Goal: Task Accomplishment & Management: Use online tool/utility

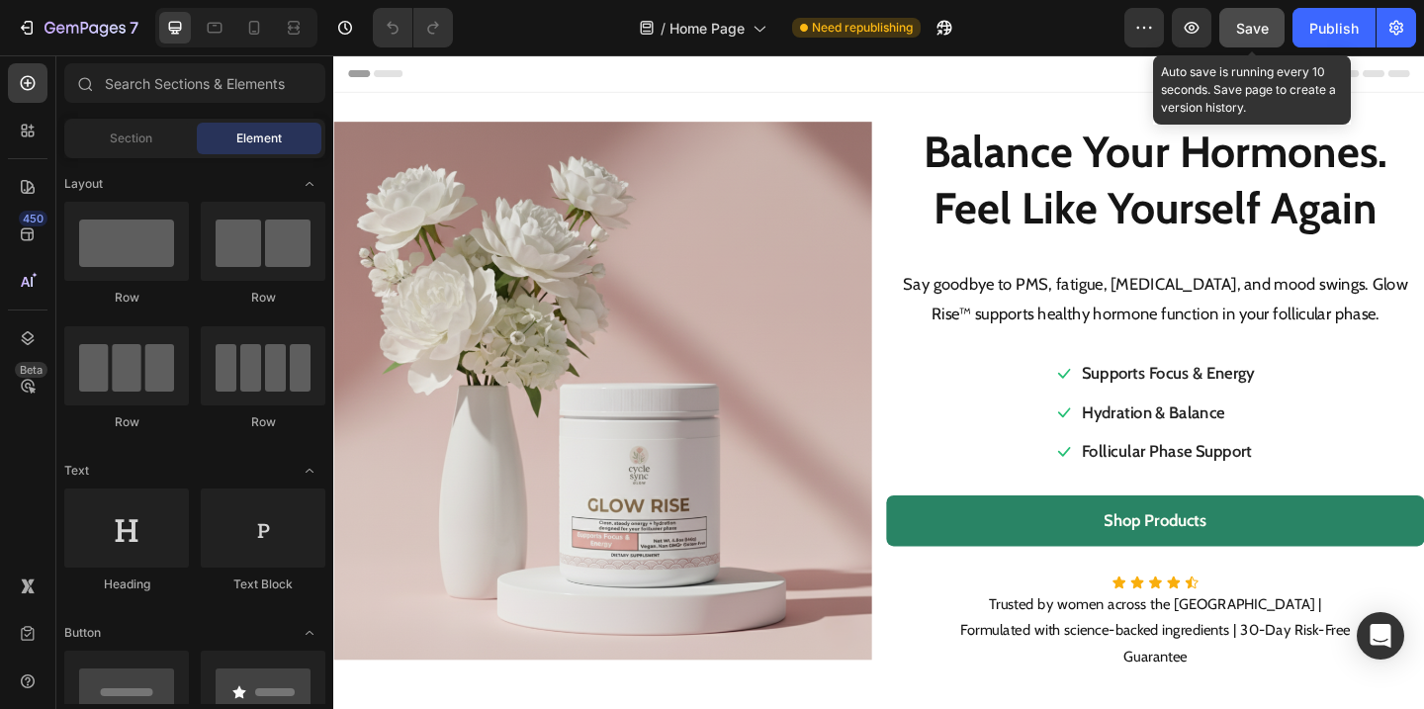
click at [1247, 31] on span "Save" at bounding box center [1252, 28] width 33 height 17
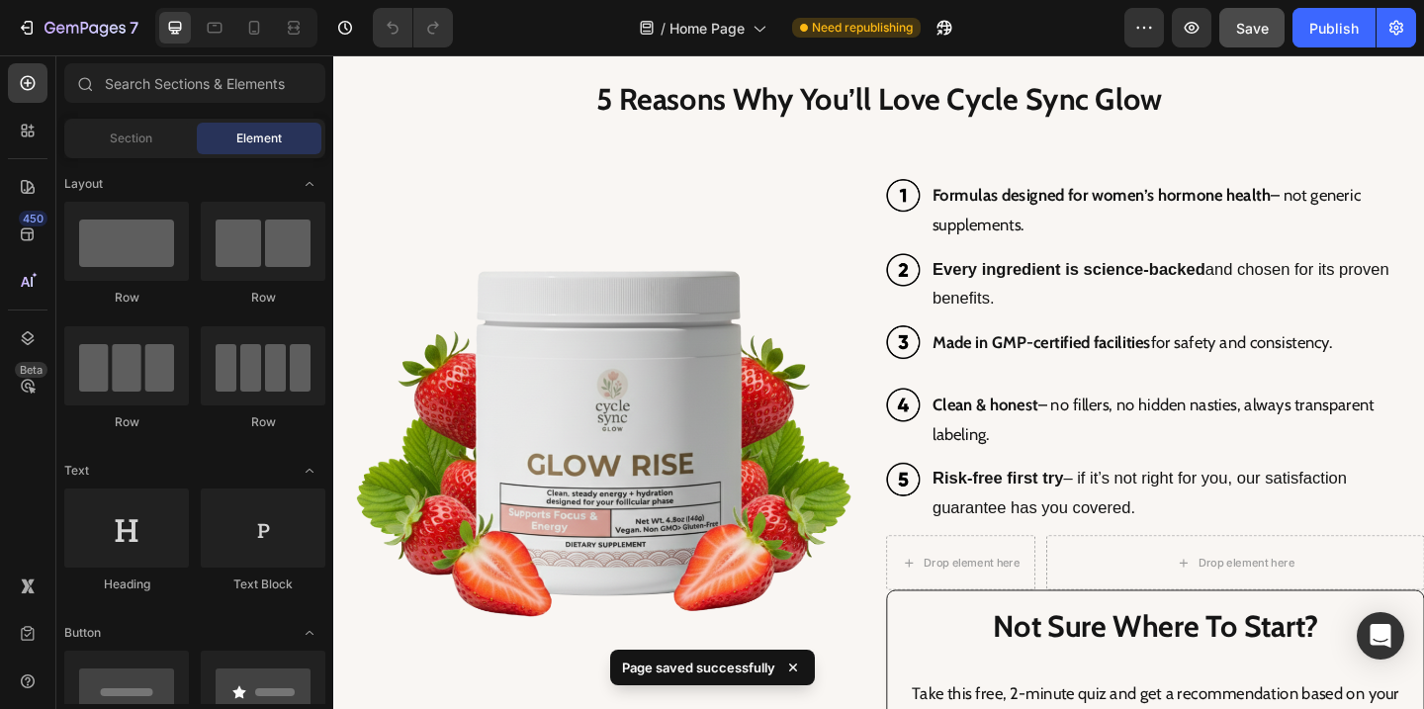
scroll to position [2171, 0]
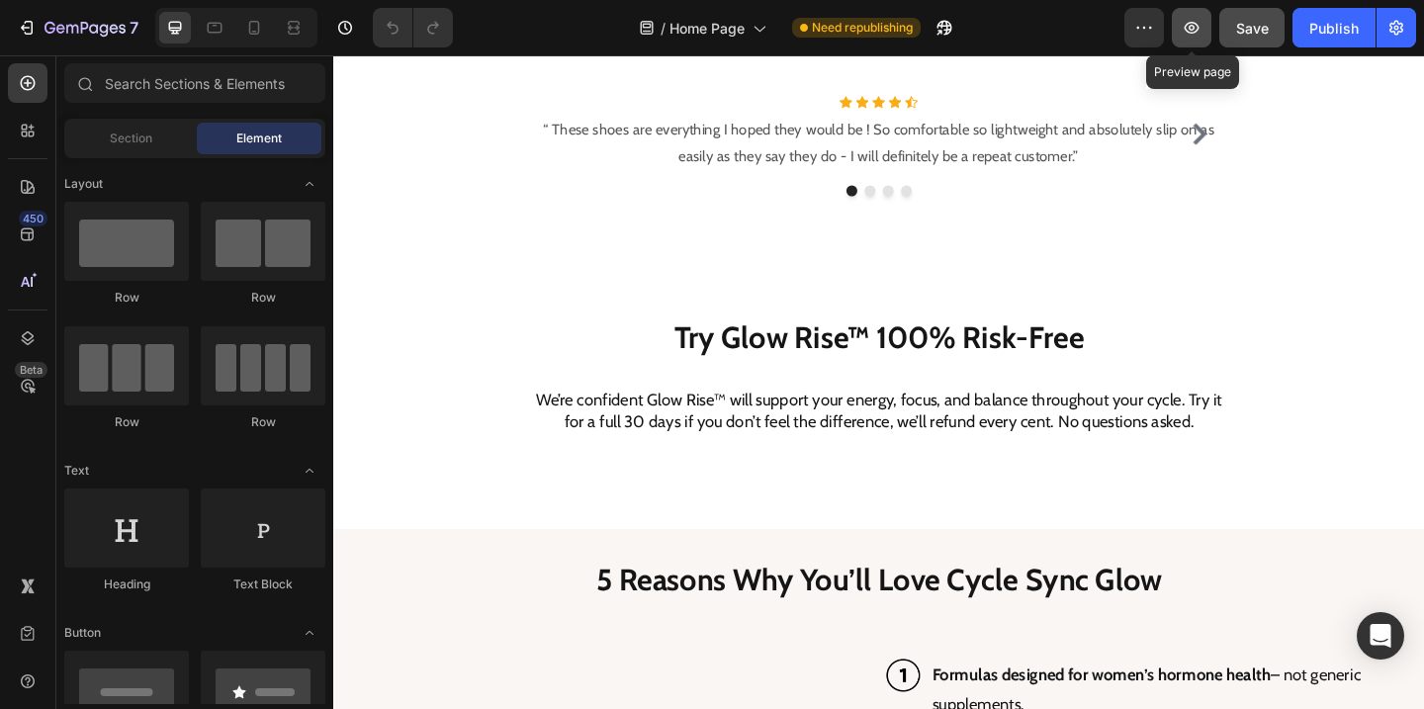
click at [1197, 25] on icon "button" at bounding box center [1191, 28] width 15 height 12
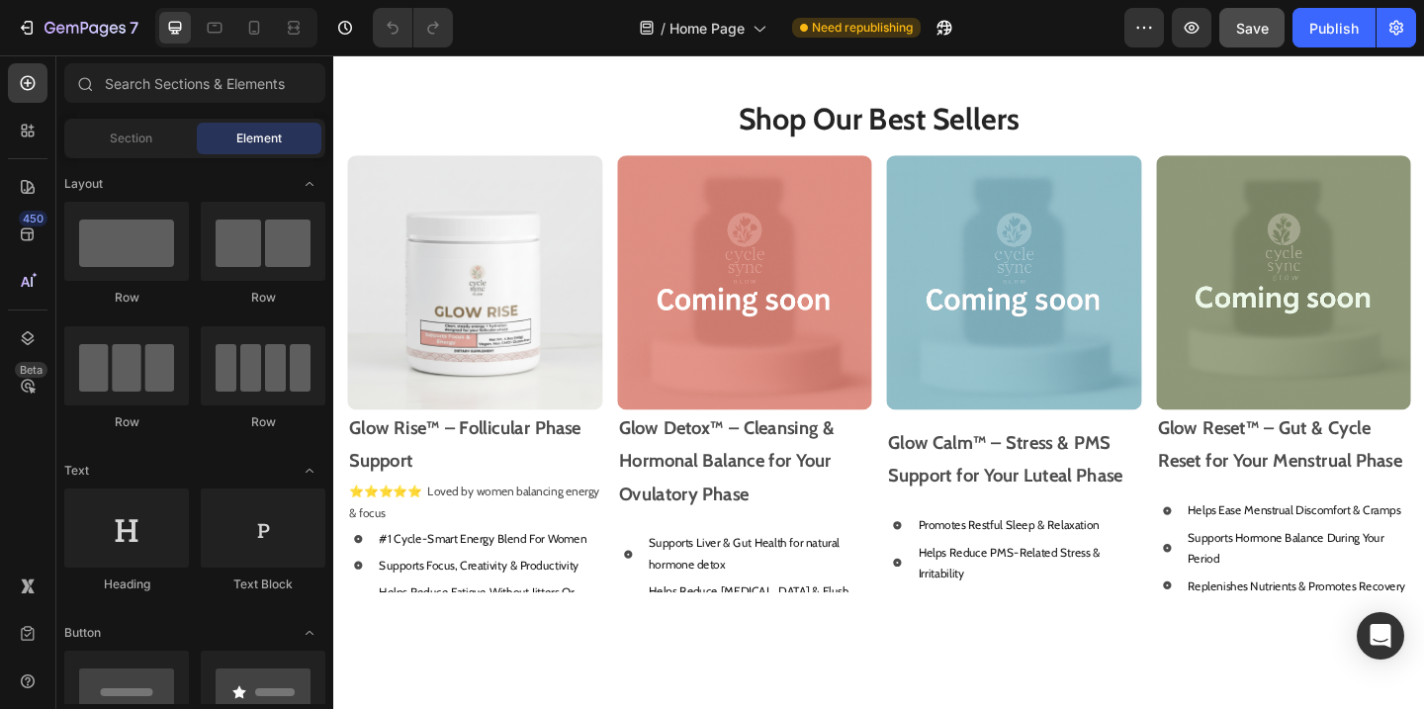
scroll to position [997, 0]
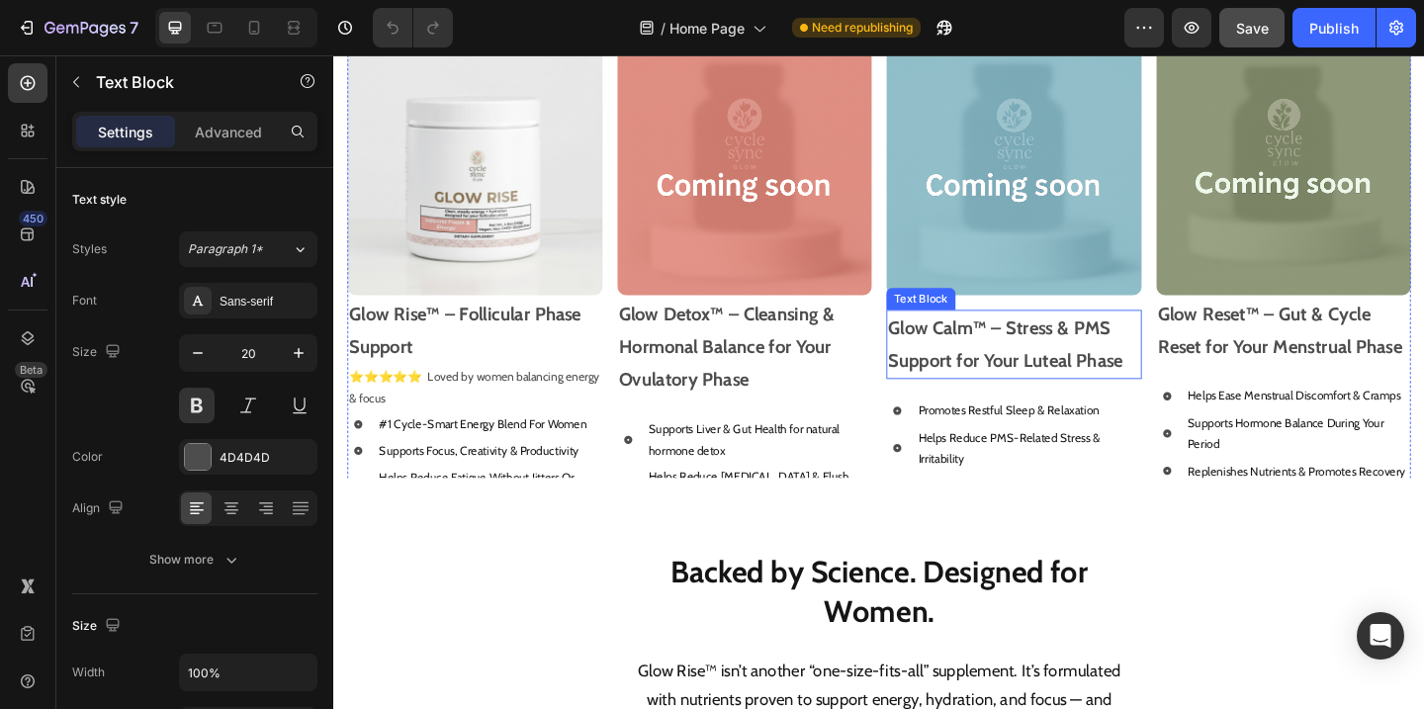
click at [1082, 385] on strong "Glow Calm™ – Stress & PMS Support for Your Luteal Phase" at bounding box center [1063, 369] width 255 height 59
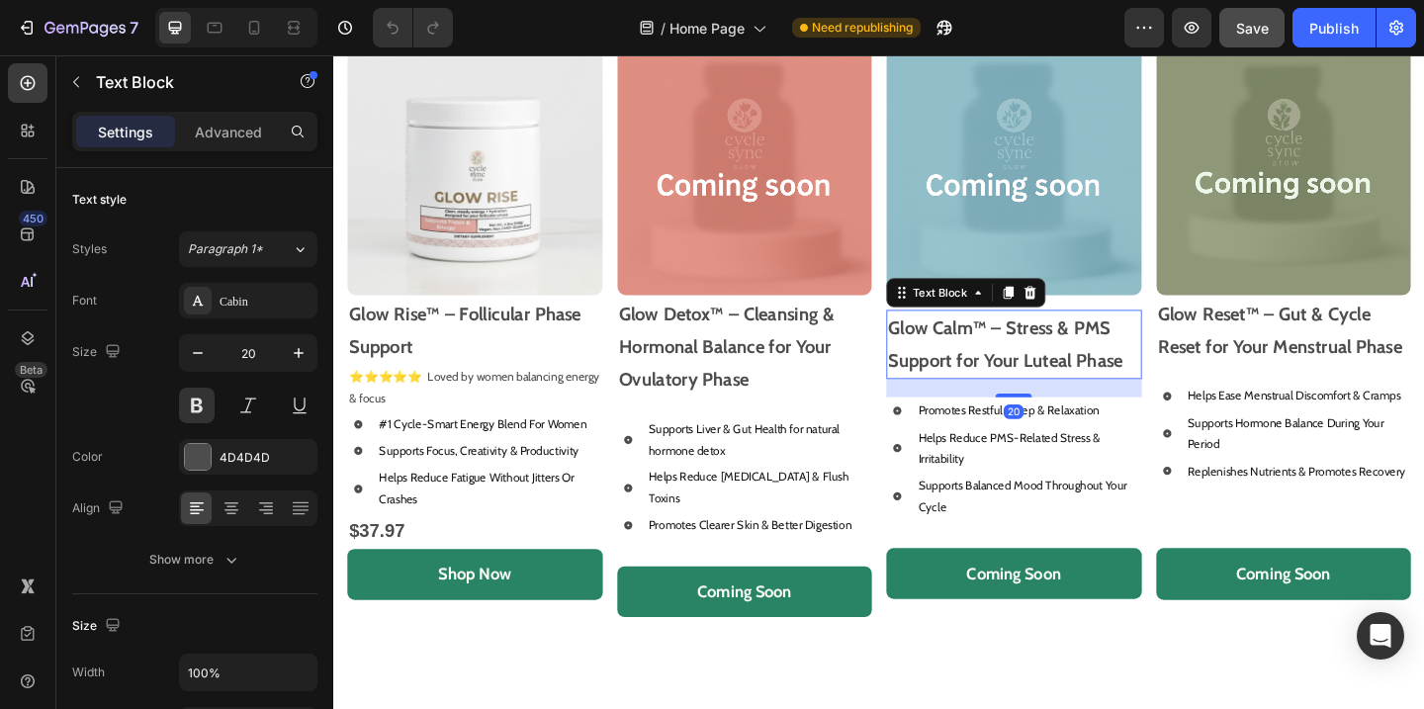
click at [940, 350] on strong "Glow Calm™ – Stress & PMS Support for Your Luteal Phase" at bounding box center [1063, 369] width 255 height 59
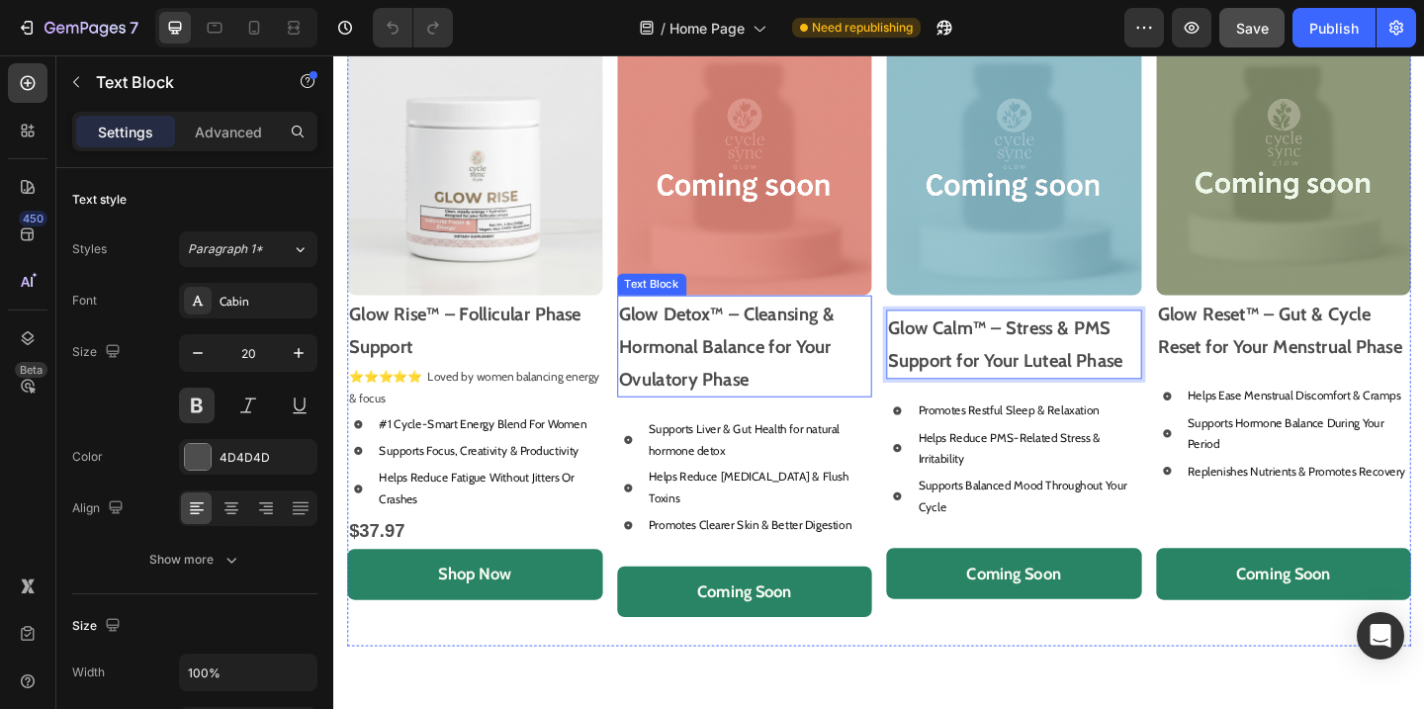
click at [808, 350] on p "Glow Detox™ – Cleansing & Hormonal Balance for Your Ovulatory Phase" at bounding box center [781, 371] width 274 height 107
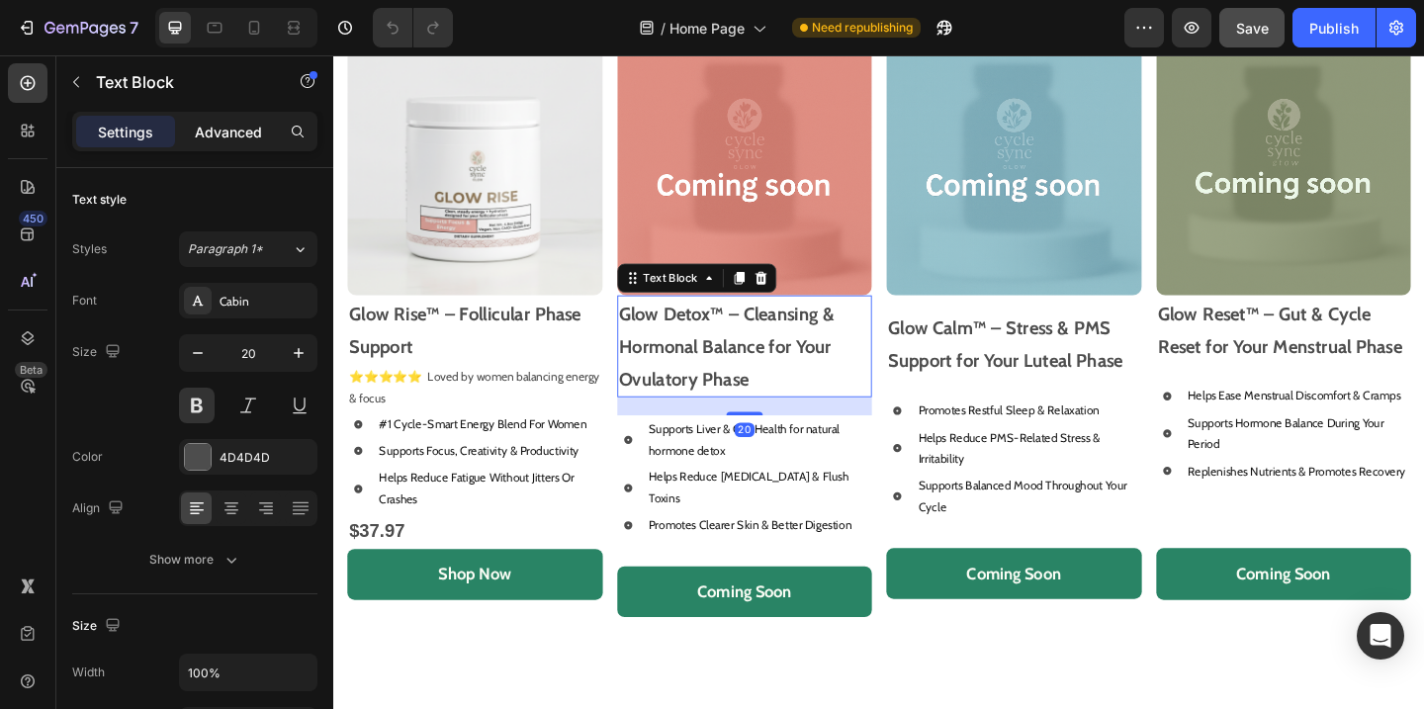
click at [241, 126] on p "Advanced" at bounding box center [228, 132] width 67 height 21
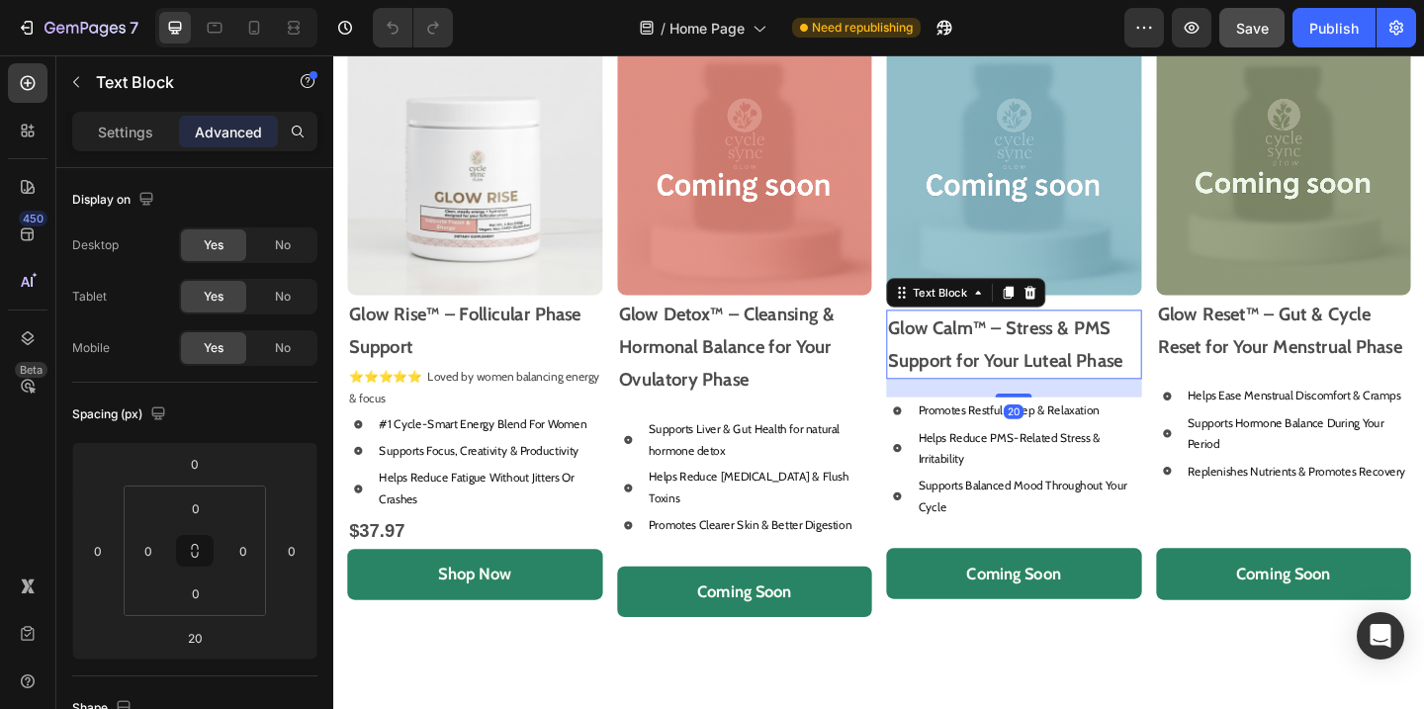
click at [1111, 356] on strong "Glow Calm™ – Stress & PMS Support for Your Luteal Phase" at bounding box center [1063, 369] width 255 height 59
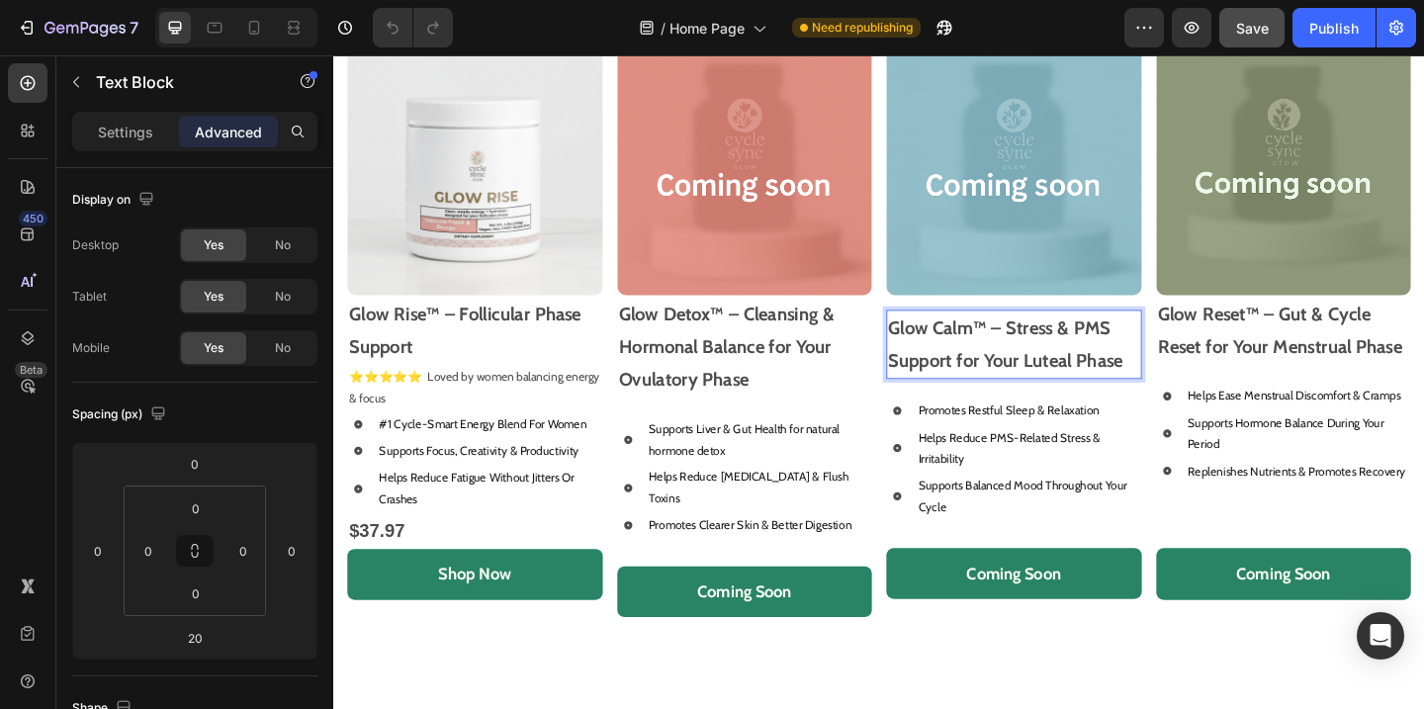
click at [1117, 357] on strong "Glow Calm™ – Stress & PMS Support for Your Luteal Phase" at bounding box center [1063, 369] width 255 height 59
click at [1036, 270] on img at bounding box center [1073, 179] width 278 height 278
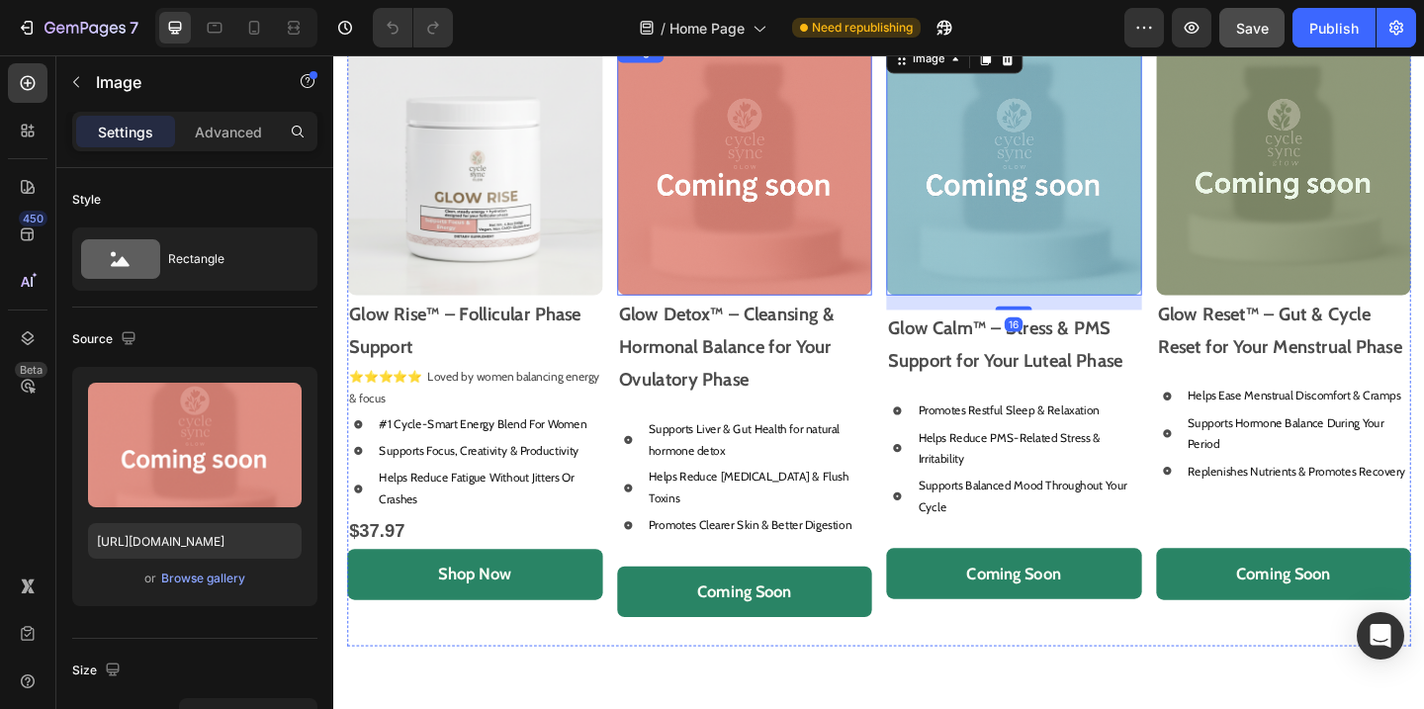
click at [878, 271] on img at bounding box center [781, 179] width 278 height 278
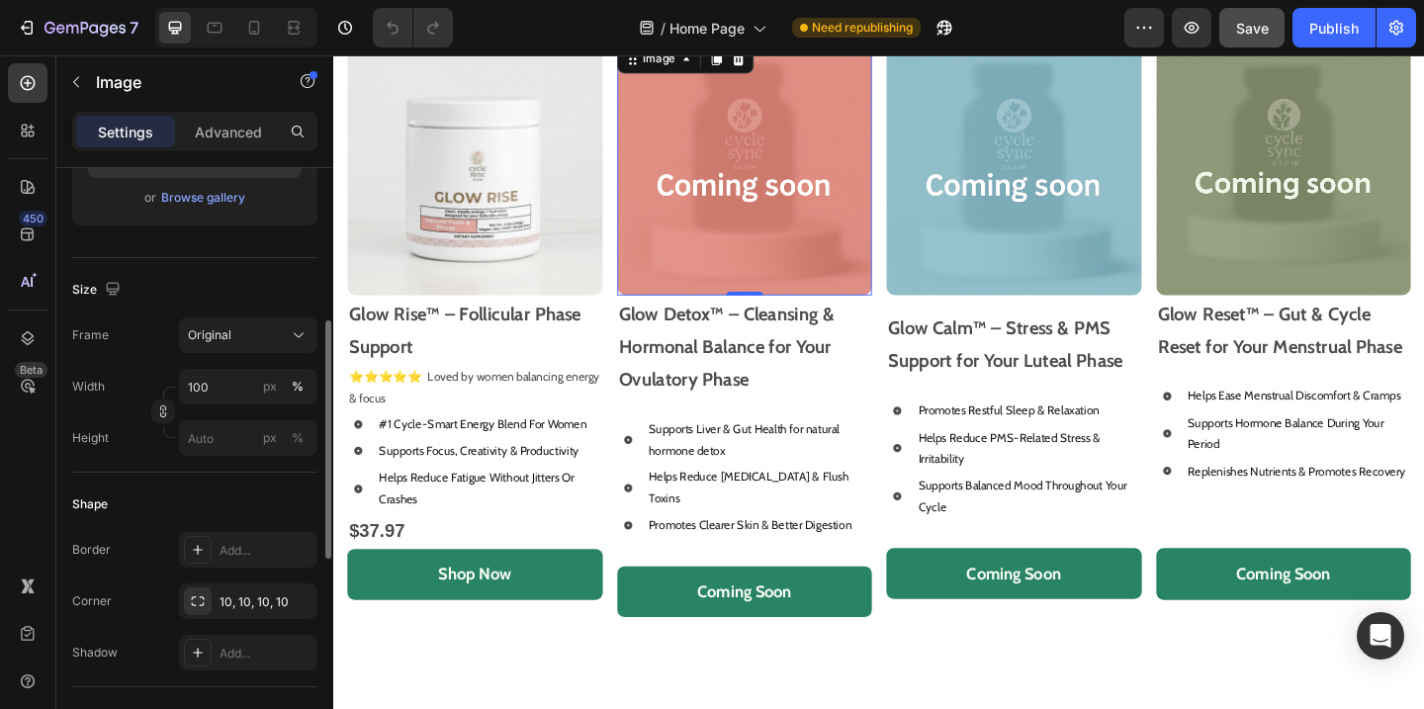
scroll to position [379, 0]
click at [1120, 239] on img at bounding box center [1073, 179] width 278 height 278
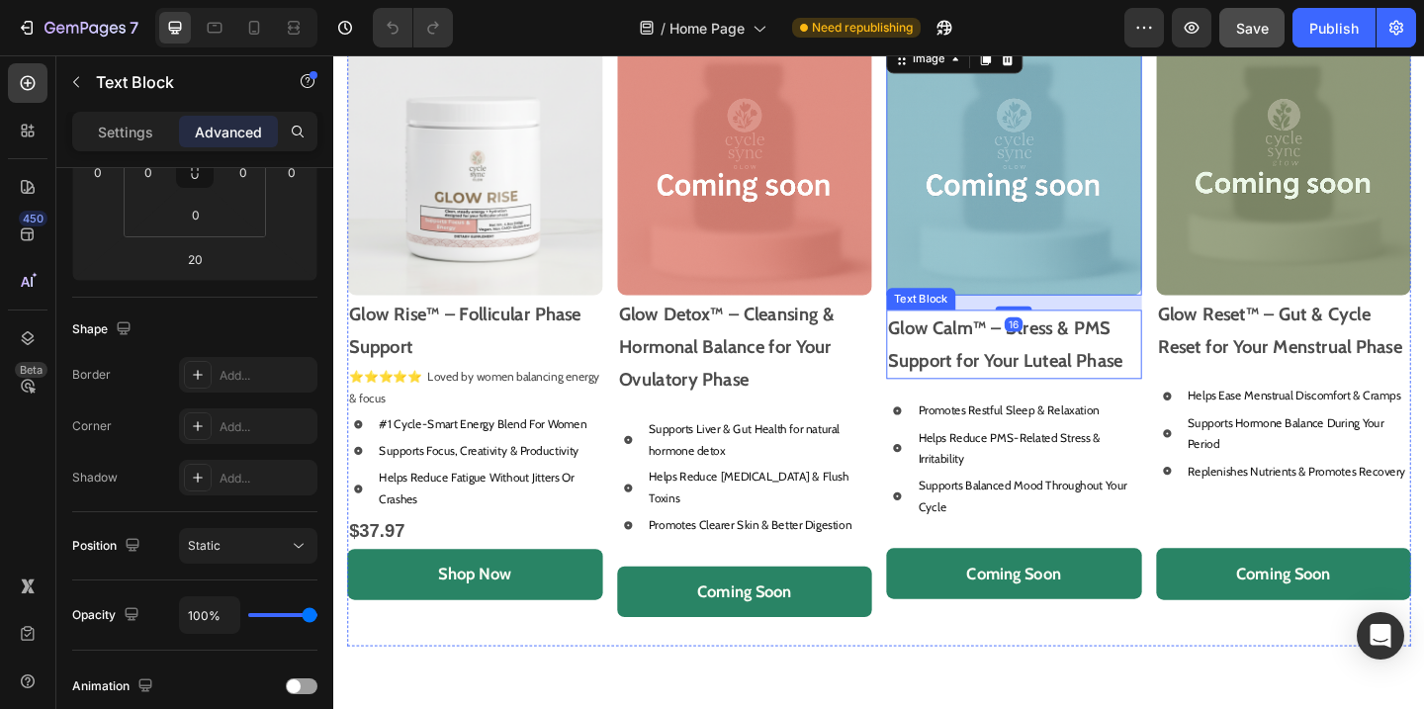
click at [1075, 365] on p "Glow Calm™ – Stress & PMS Support for Your Luteal Phase" at bounding box center [1073, 369] width 274 height 71
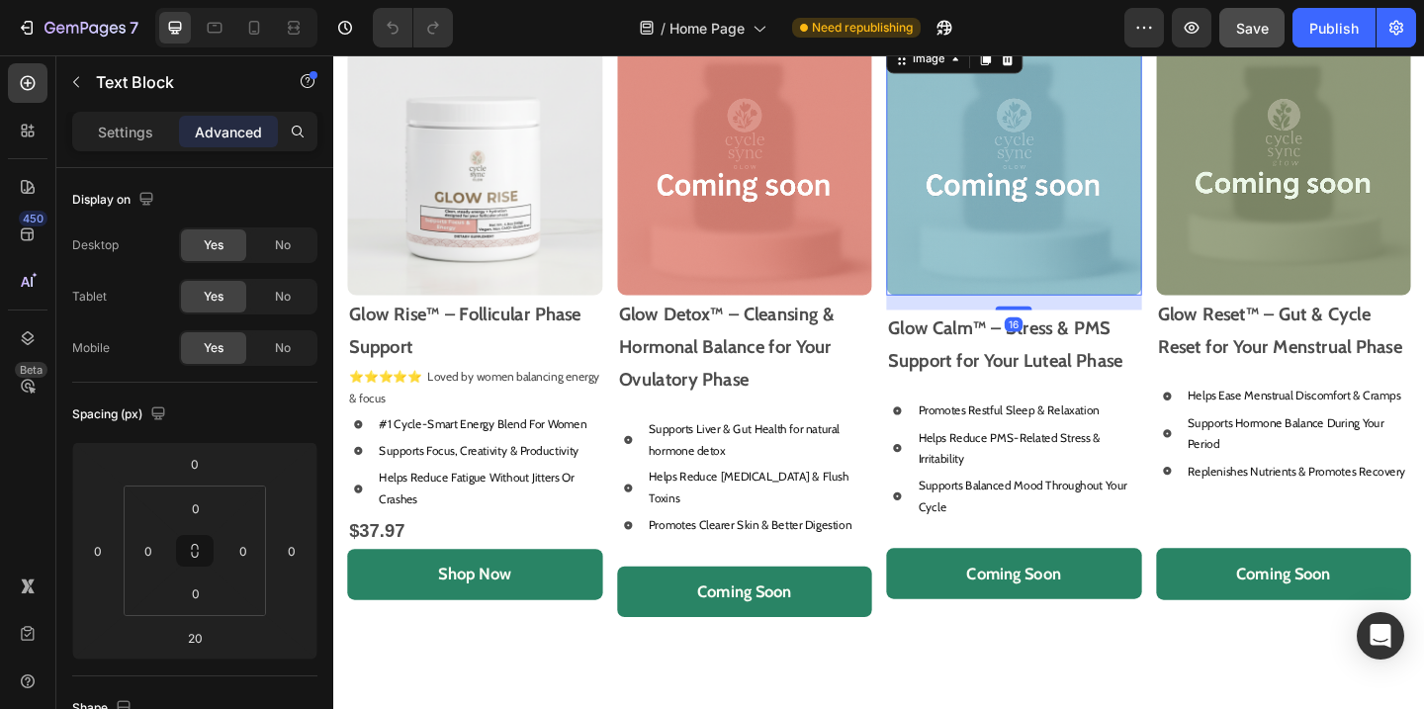
click at [1050, 226] on img at bounding box center [1073, 179] width 278 height 278
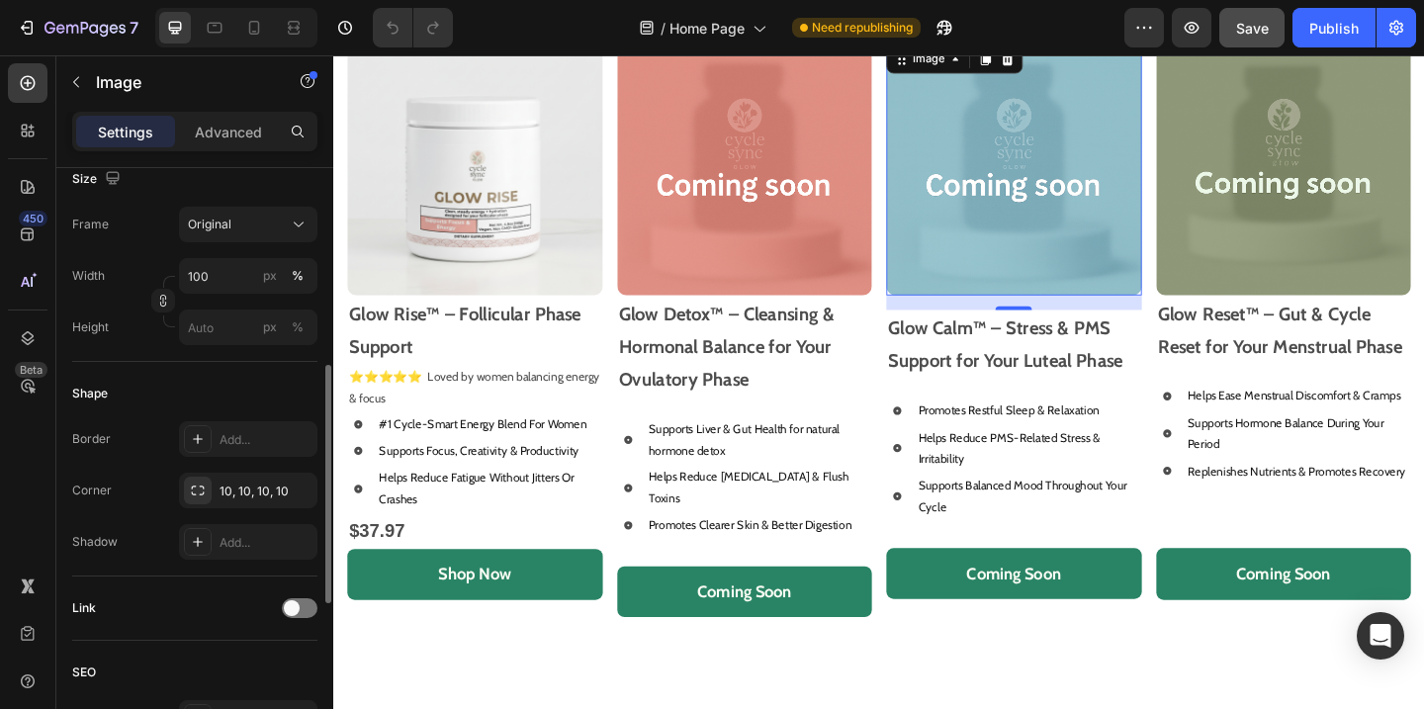
scroll to position [453, 0]
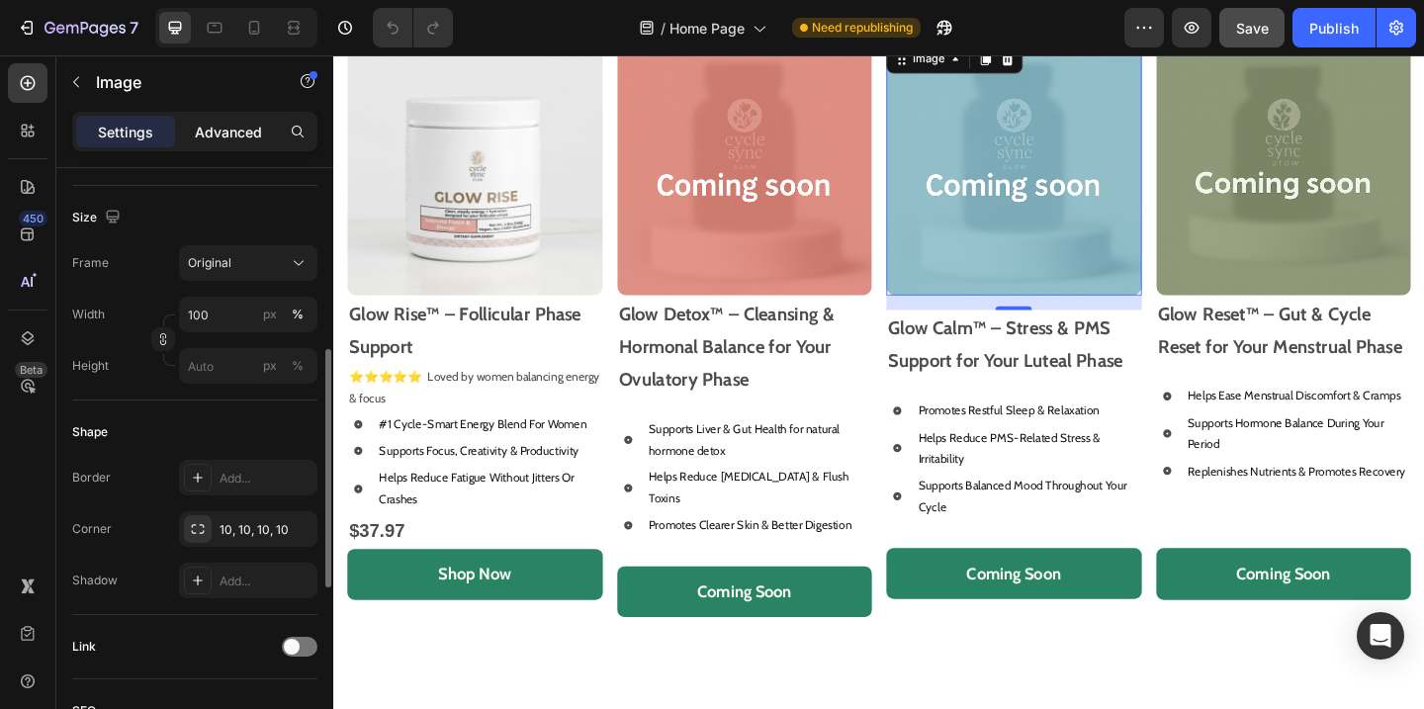
click at [219, 138] on p "Advanced" at bounding box center [228, 132] width 67 height 21
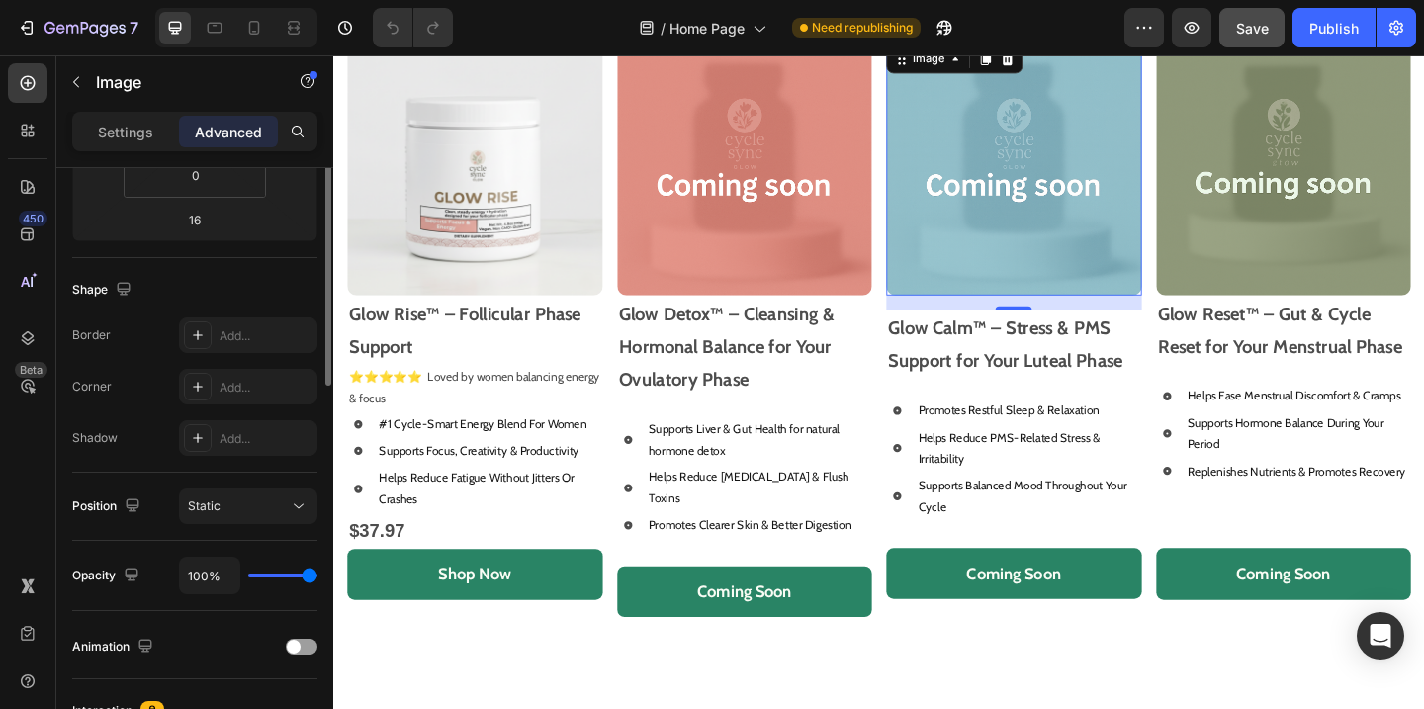
scroll to position [0, 0]
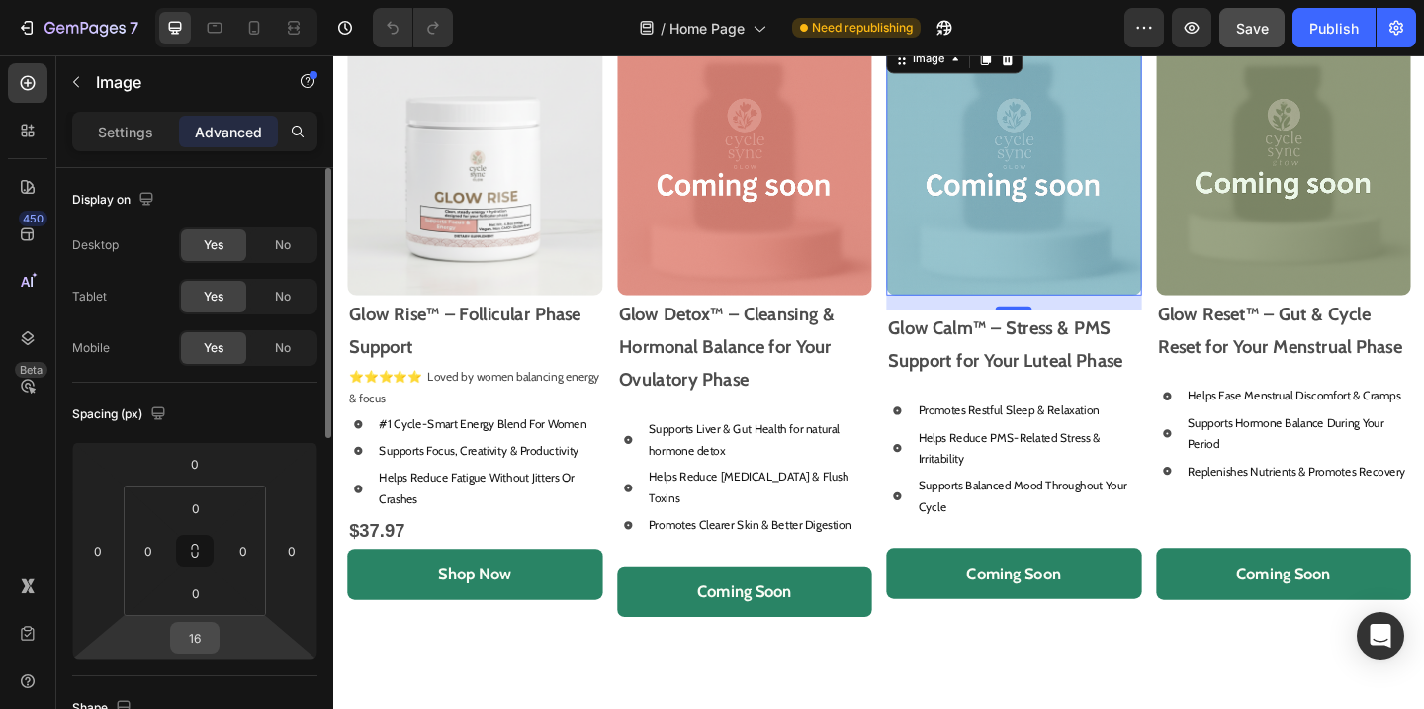
click at [215, 634] on div "16" at bounding box center [194, 638] width 49 height 32
click at [206, 627] on input "16" at bounding box center [195, 638] width 40 height 30
type input "0"
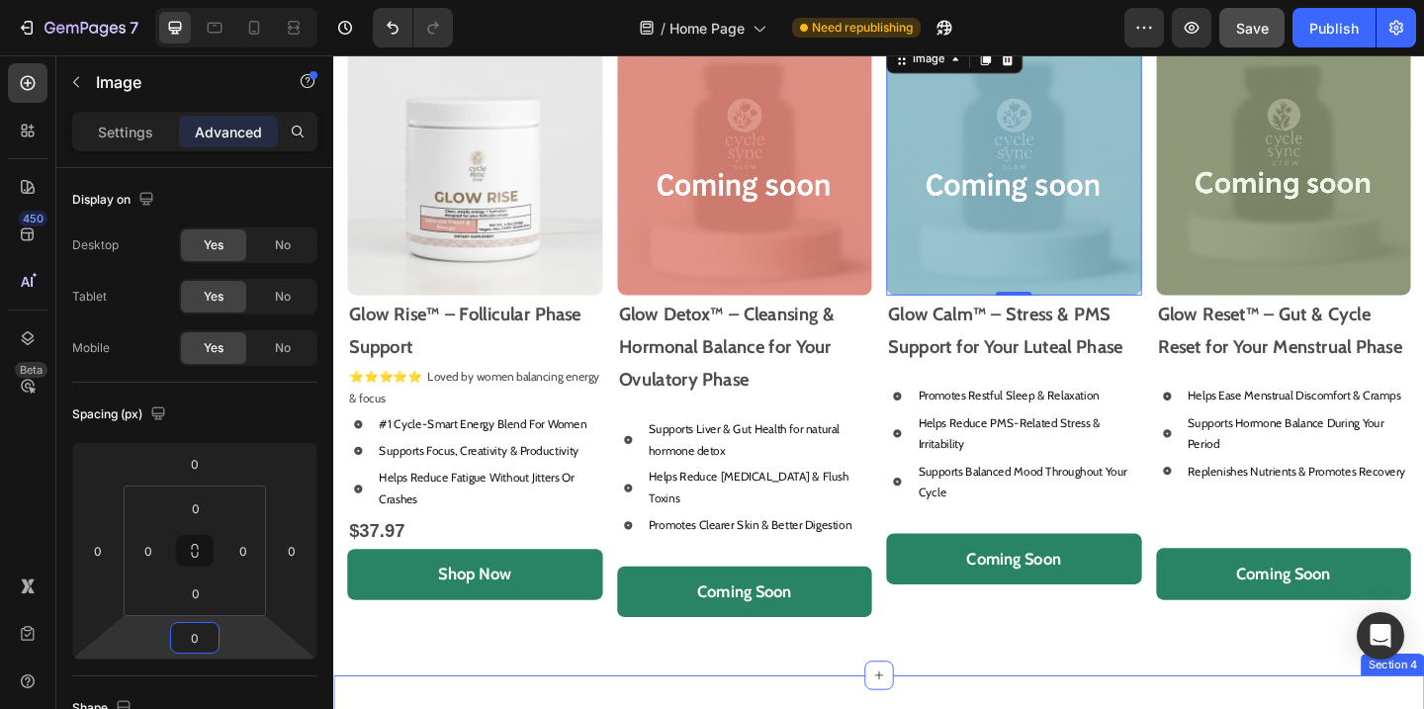
click at [1077, 707] on div "Shop Our Best Sellers Heading Image Glow Rise™ – Follicular Phase Support Text …" at bounding box center [926, 353] width 1157 height 752
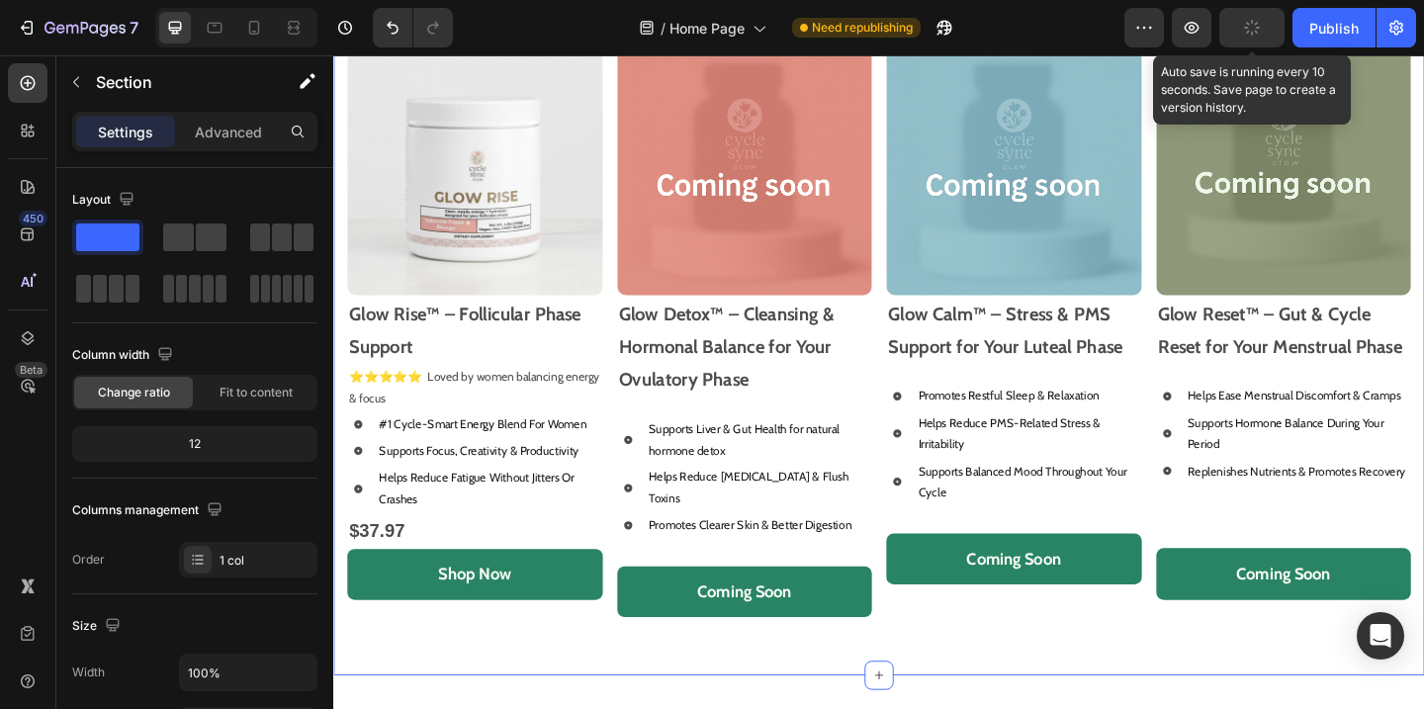
click at [1242, 34] on button "button" at bounding box center [1251, 28] width 65 height 40
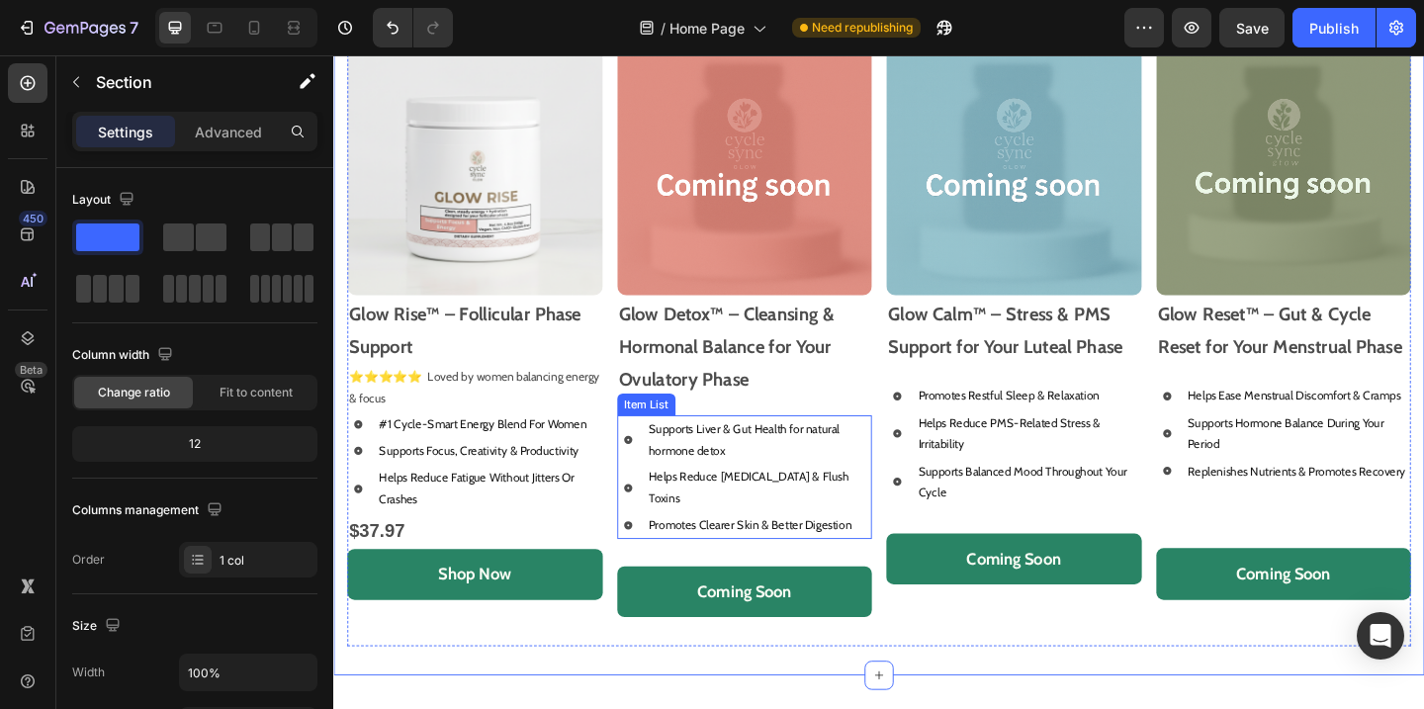
click at [828, 555] on p "Promotes Clearer Skin & Better Digestion" at bounding box center [796, 566] width 240 height 23
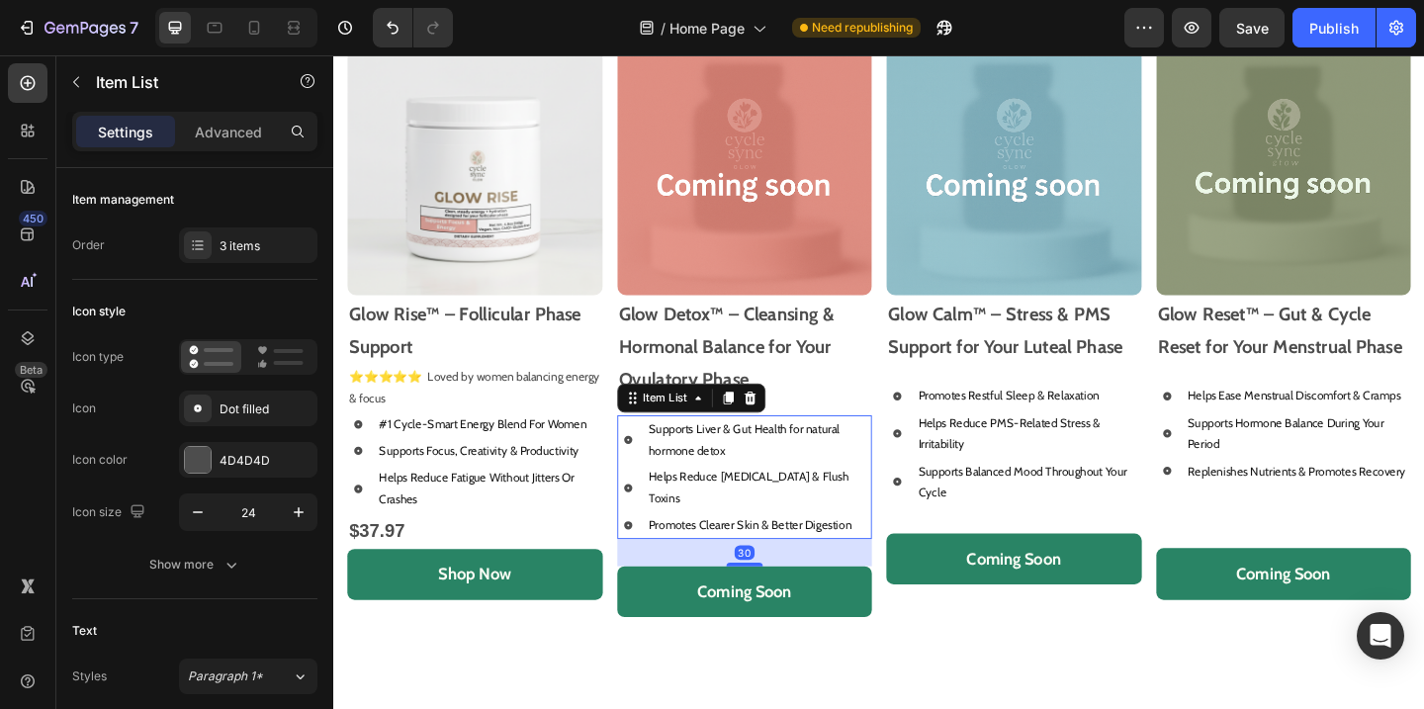
click at [899, 555] on p "Promotes Clearer Skin & Better Digestion" at bounding box center [796, 566] width 240 height 23
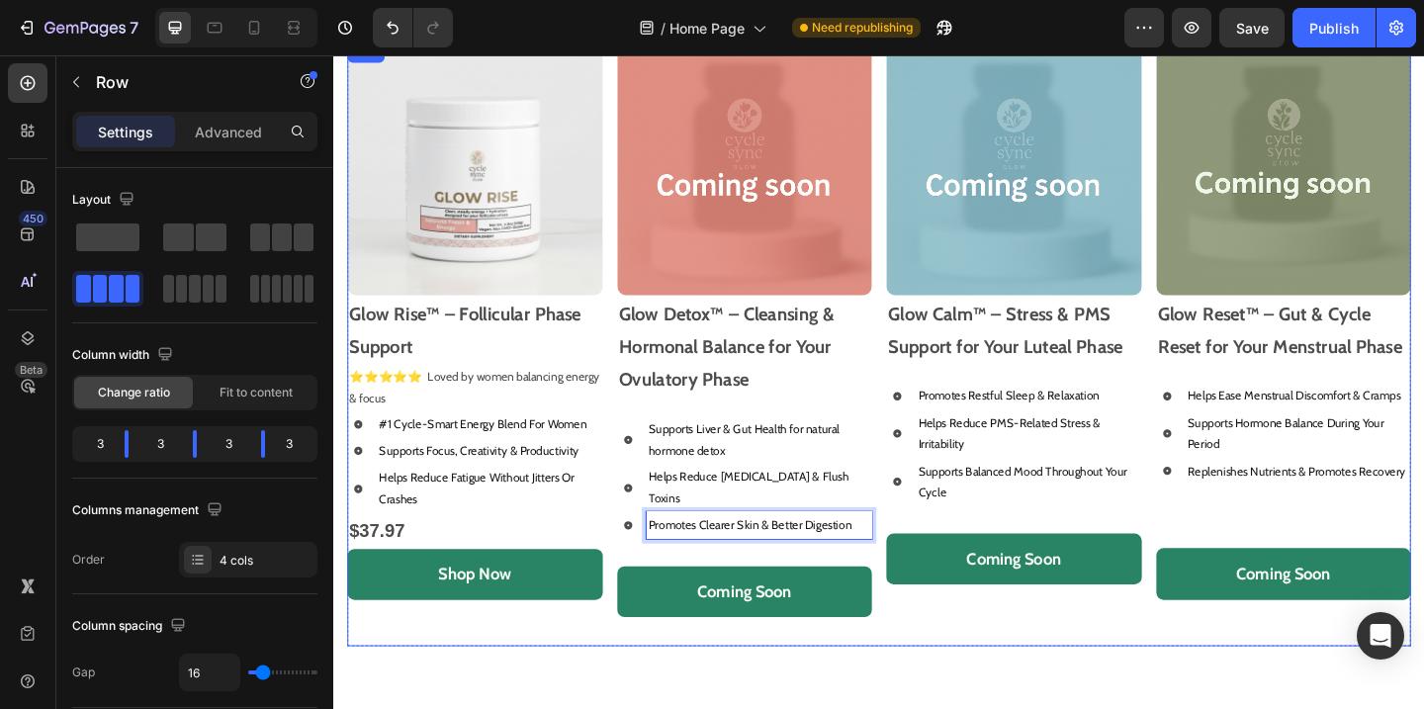
click at [811, 570] on div "Image Glow Detox™ – Cleansing & Hormonal Balance for Your Ovulatory Phase Text …" at bounding box center [781, 369] width 278 height 658
click at [1103, 558] on div "Image Glow Calm™ – Stress & PMS Support for Your Luteal Phase Text Block Promot…" at bounding box center [1073, 369] width 278 height 658
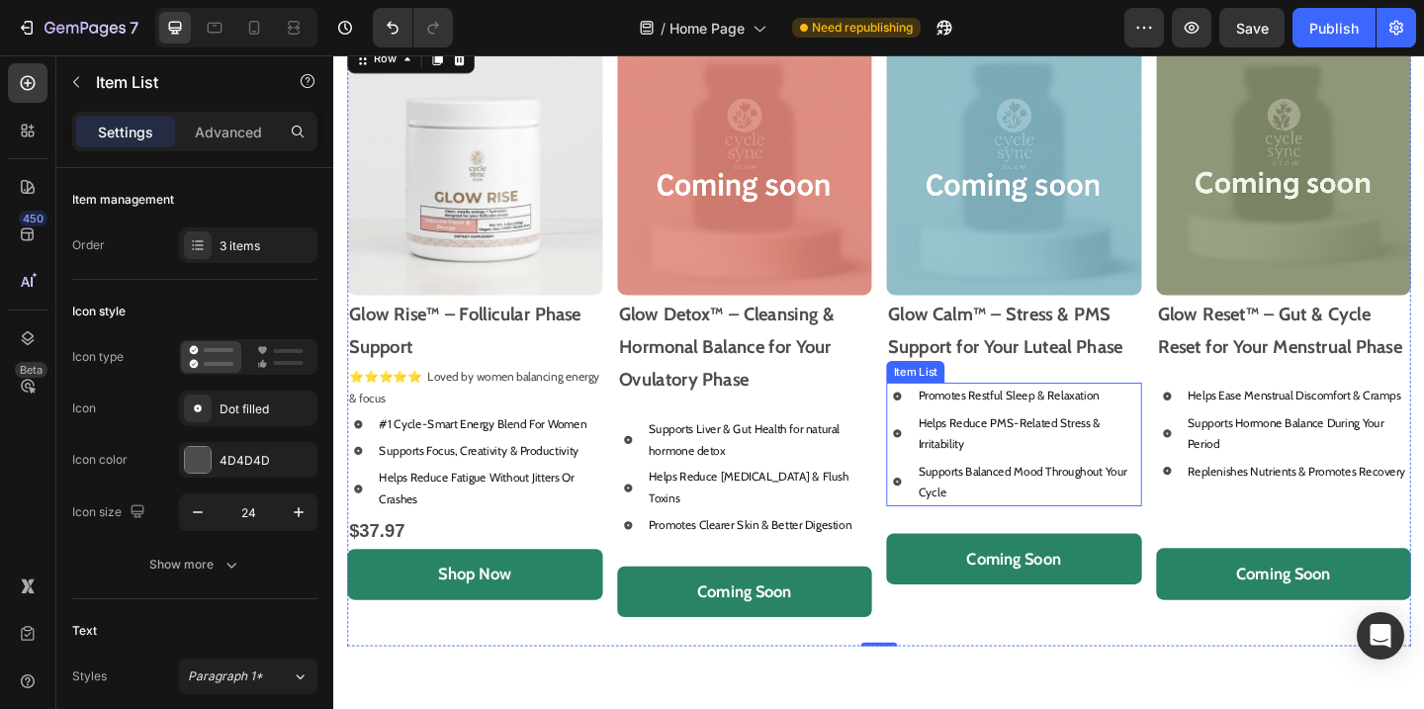
click at [1099, 524] on p "Supports Balanced Mood Throughout Your Cycle" at bounding box center [1089, 519] width 240 height 46
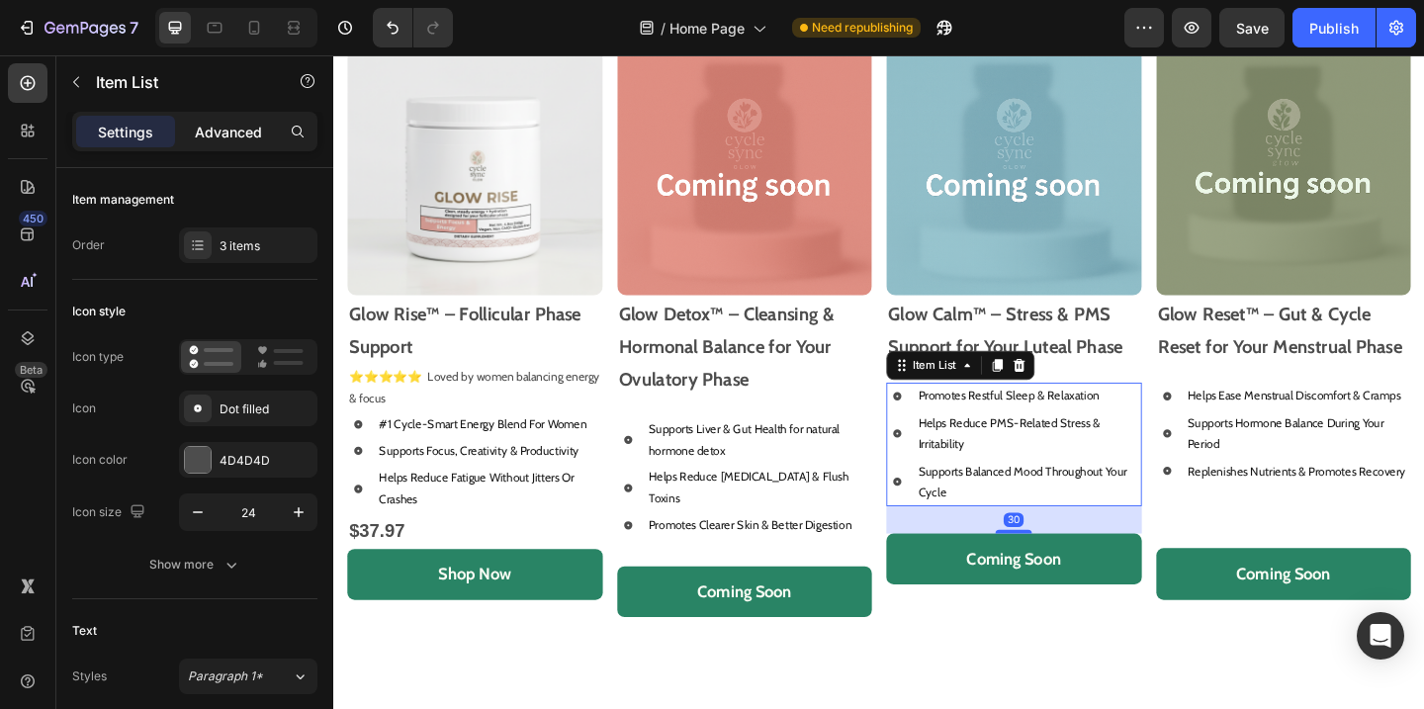
click at [221, 124] on p "Advanced" at bounding box center [228, 132] width 67 height 21
type input "100%"
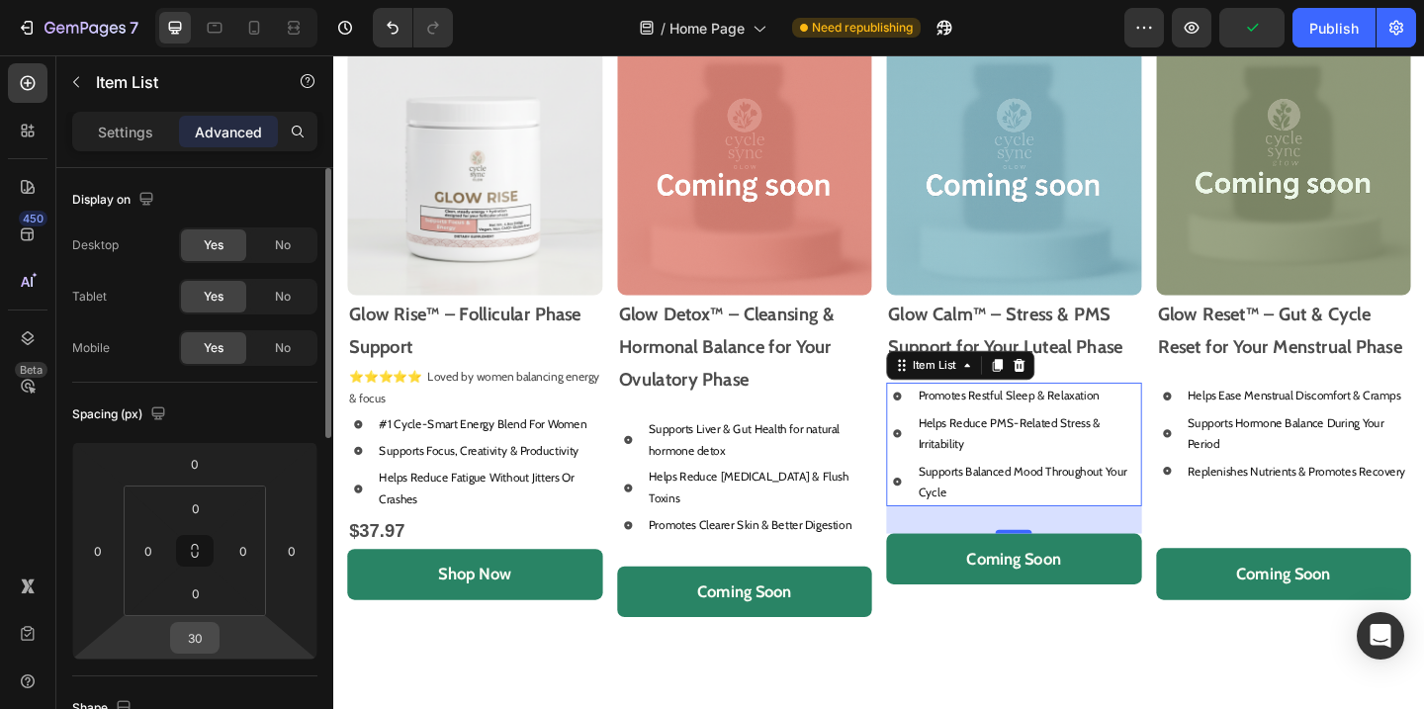
click at [205, 643] on input "30" at bounding box center [195, 638] width 40 height 30
type input "3"
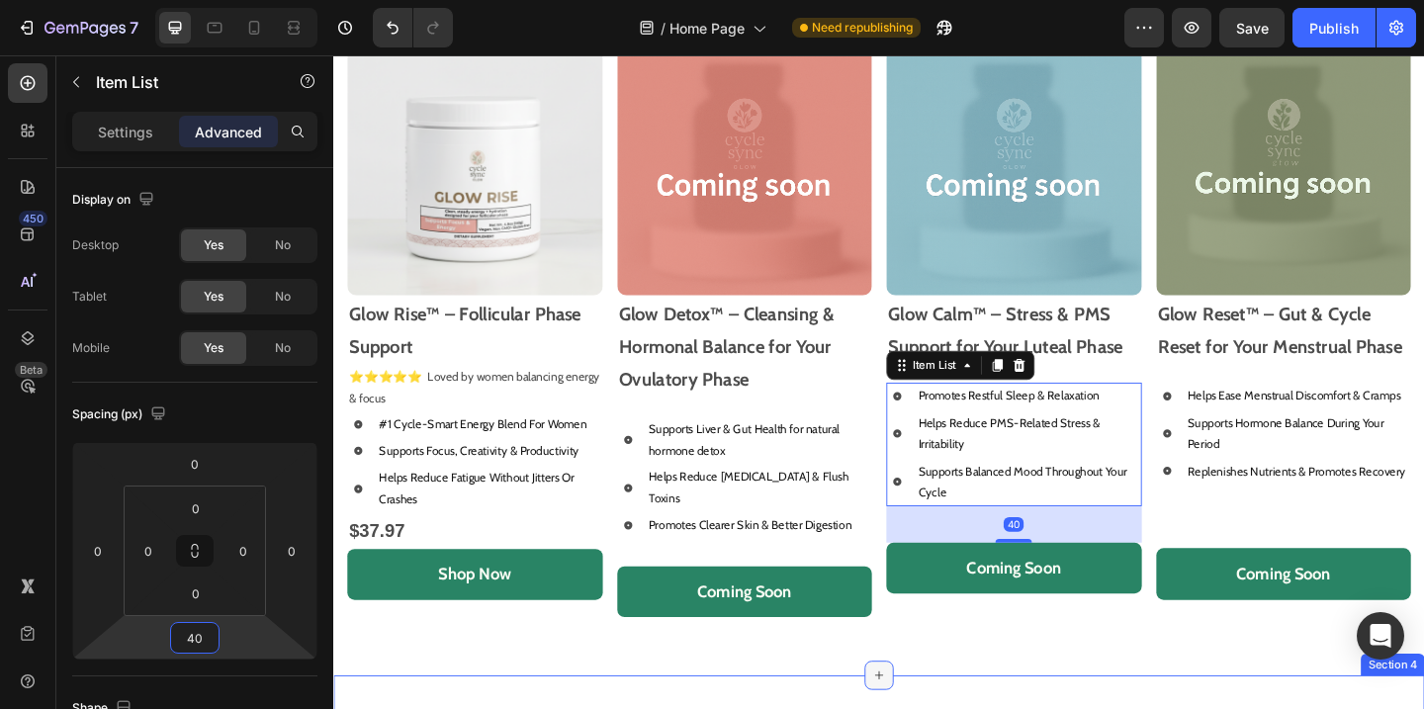
type input "40"
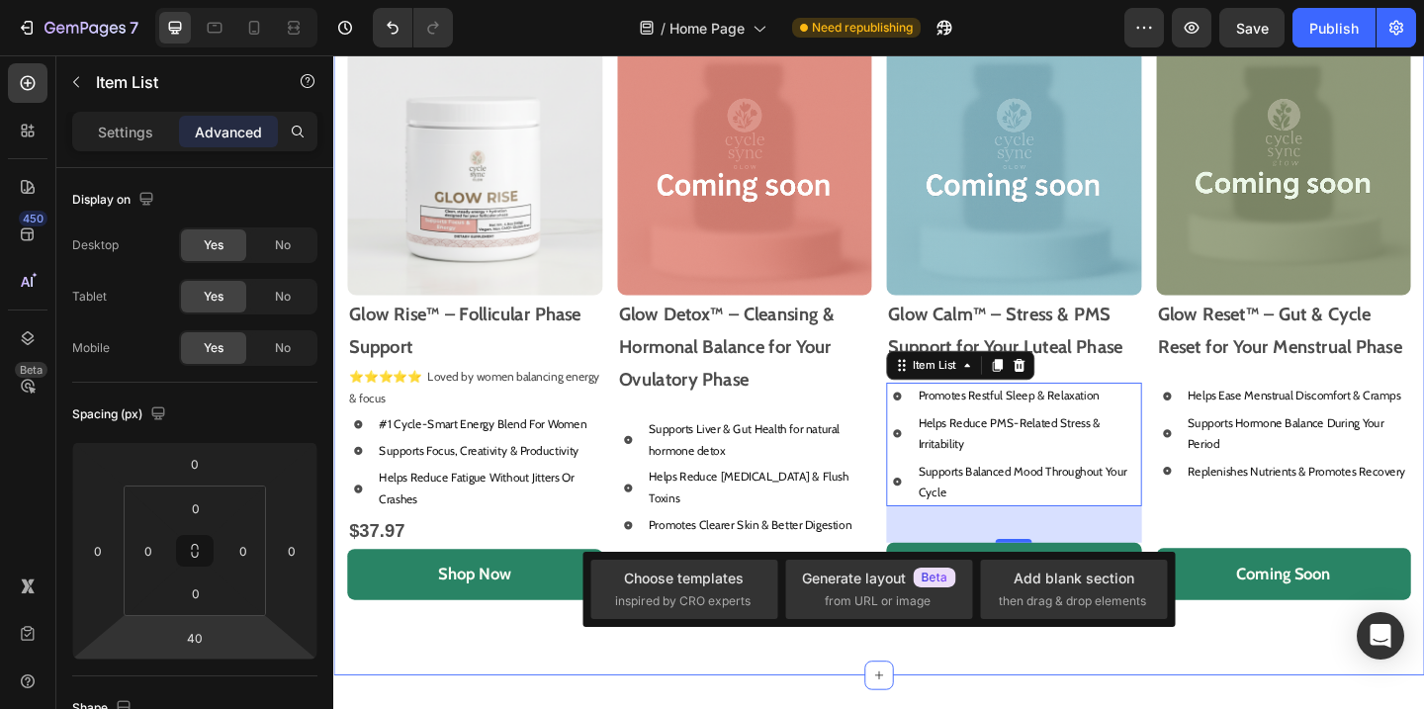
click at [1139, 694] on div "Shop Our Best Sellers Heading Image Glow Rise™ – Follicular Phase Support Text …" at bounding box center [926, 353] width 1157 height 752
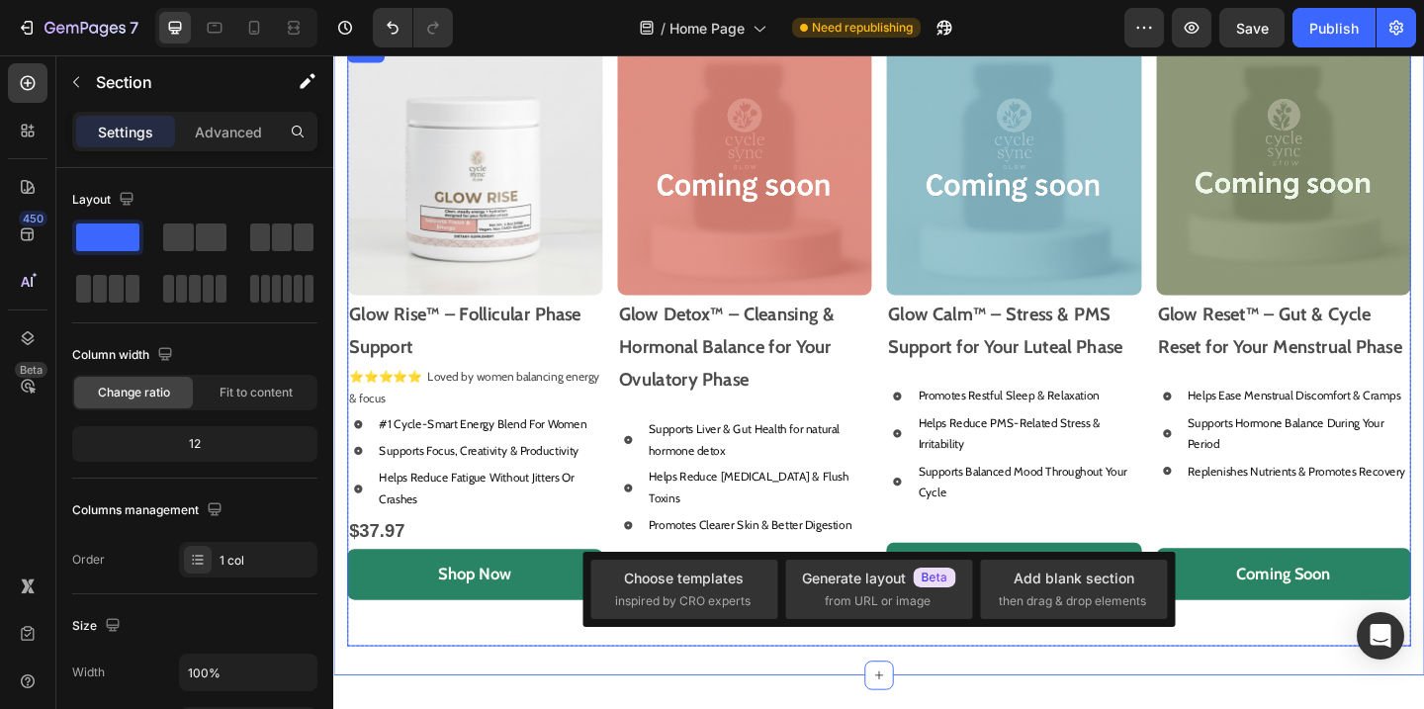
click at [1249, 556] on div "Image Glow Reset™ – Gut & Cycle Reset for Your Menstrual Phase Text Block Helps…" at bounding box center [1367, 369] width 278 height 658
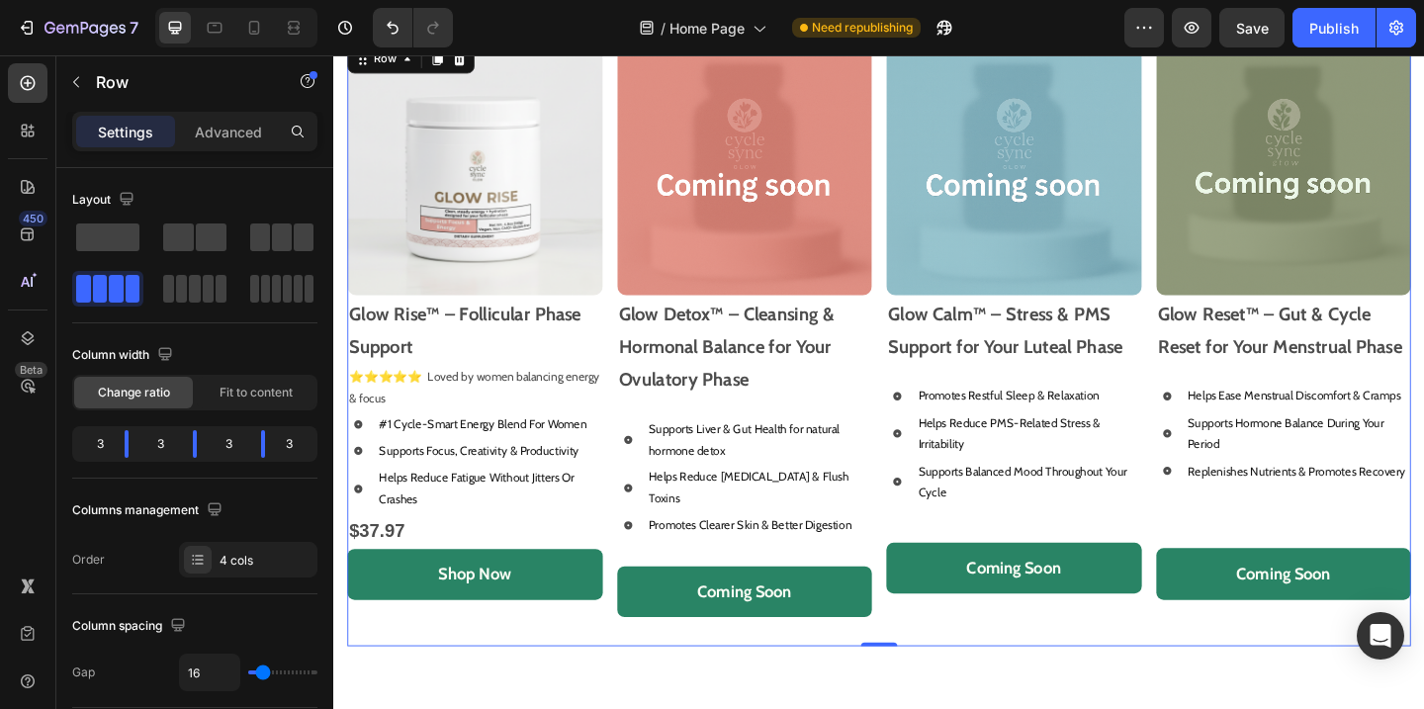
click at [1390, 550] on div "Image Glow Reset™ – Gut & Cycle Reset for Your Menstrual Phase Text Block Helps…" at bounding box center [1367, 369] width 278 height 658
click at [1380, 528] on div "Image Glow Reset™ – Gut & Cycle Reset for Your Menstrual Phase Text Block Helps…" at bounding box center [1367, 369] width 278 height 658
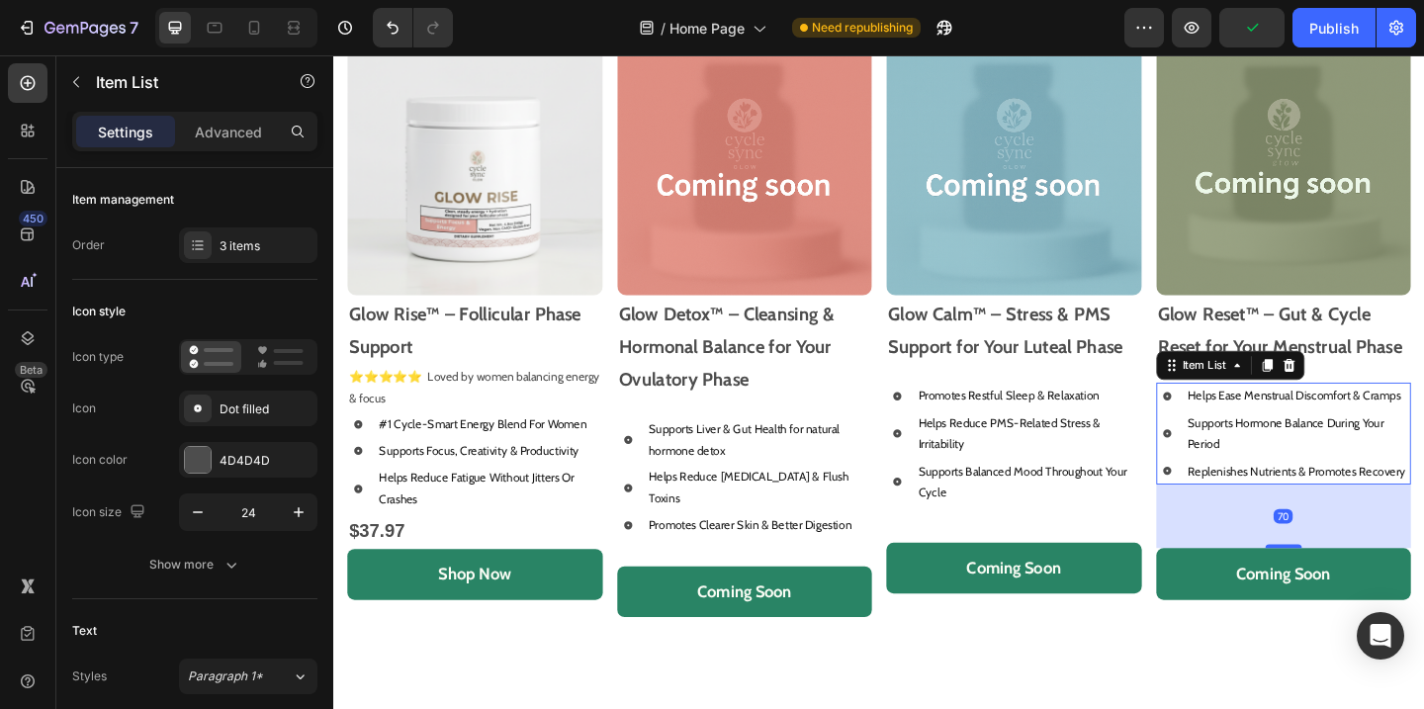
click at [1380, 497] on p "Replenishes Nutrients & Promotes Recovery" at bounding box center [1382, 507] width 240 height 23
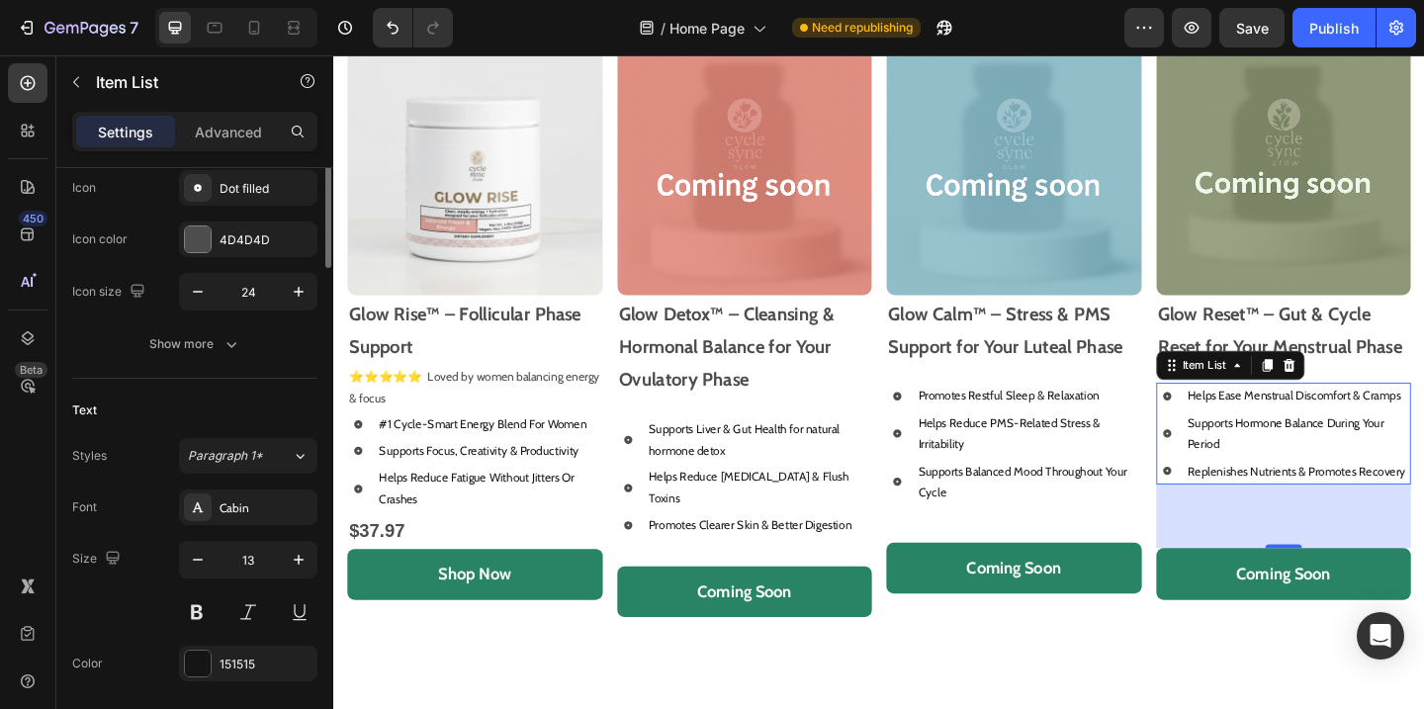
scroll to position [95, 0]
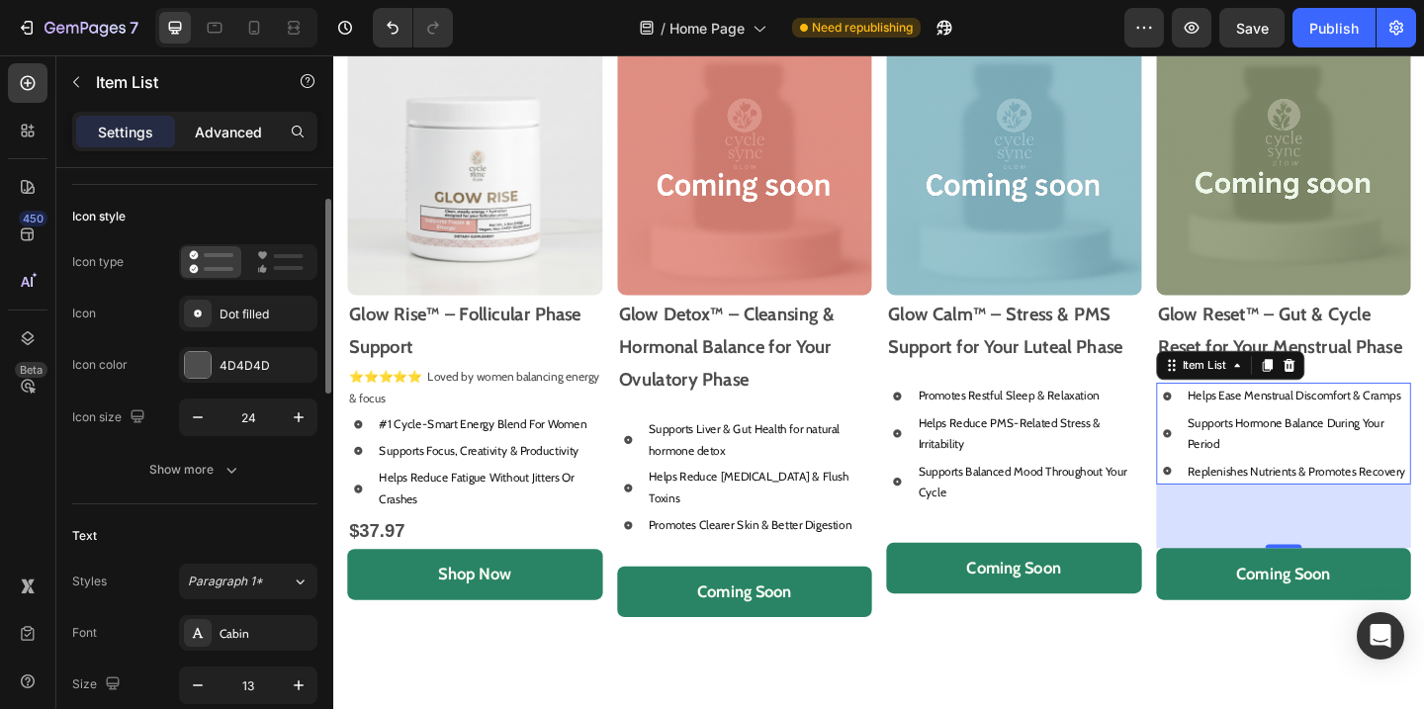
click at [244, 131] on p "Advanced" at bounding box center [228, 132] width 67 height 21
type input "100%"
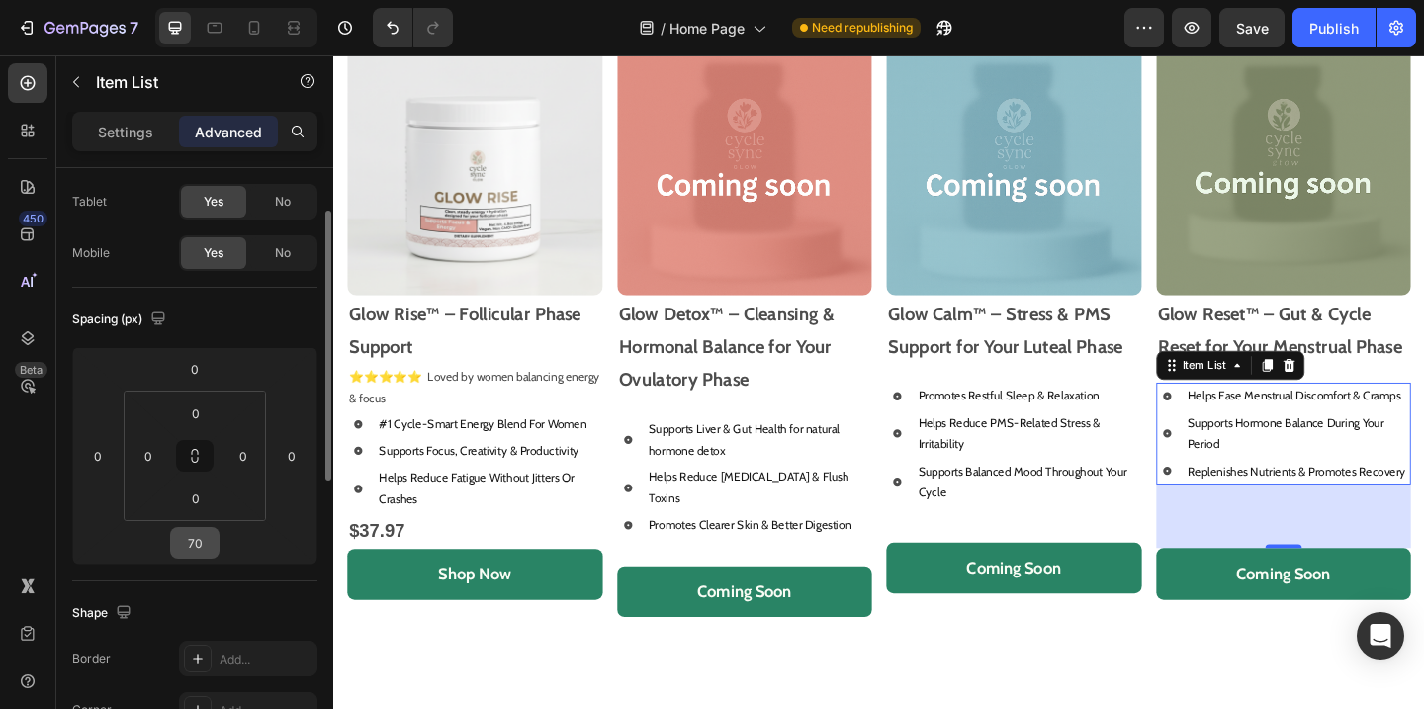
click at [206, 551] on input "70" at bounding box center [195, 543] width 40 height 30
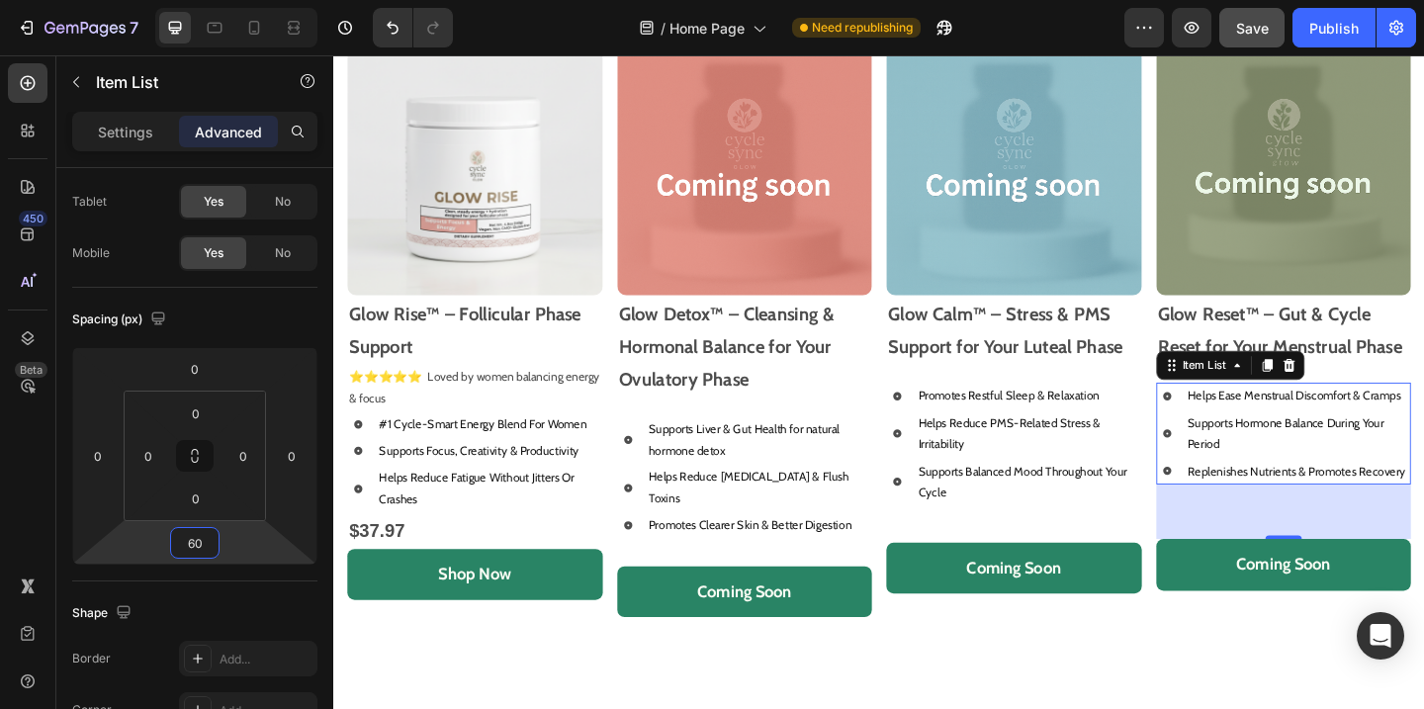
type input "60"
click at [1268, 42] on button "Save" at bounding box center [1251, 28] width 65 height 40
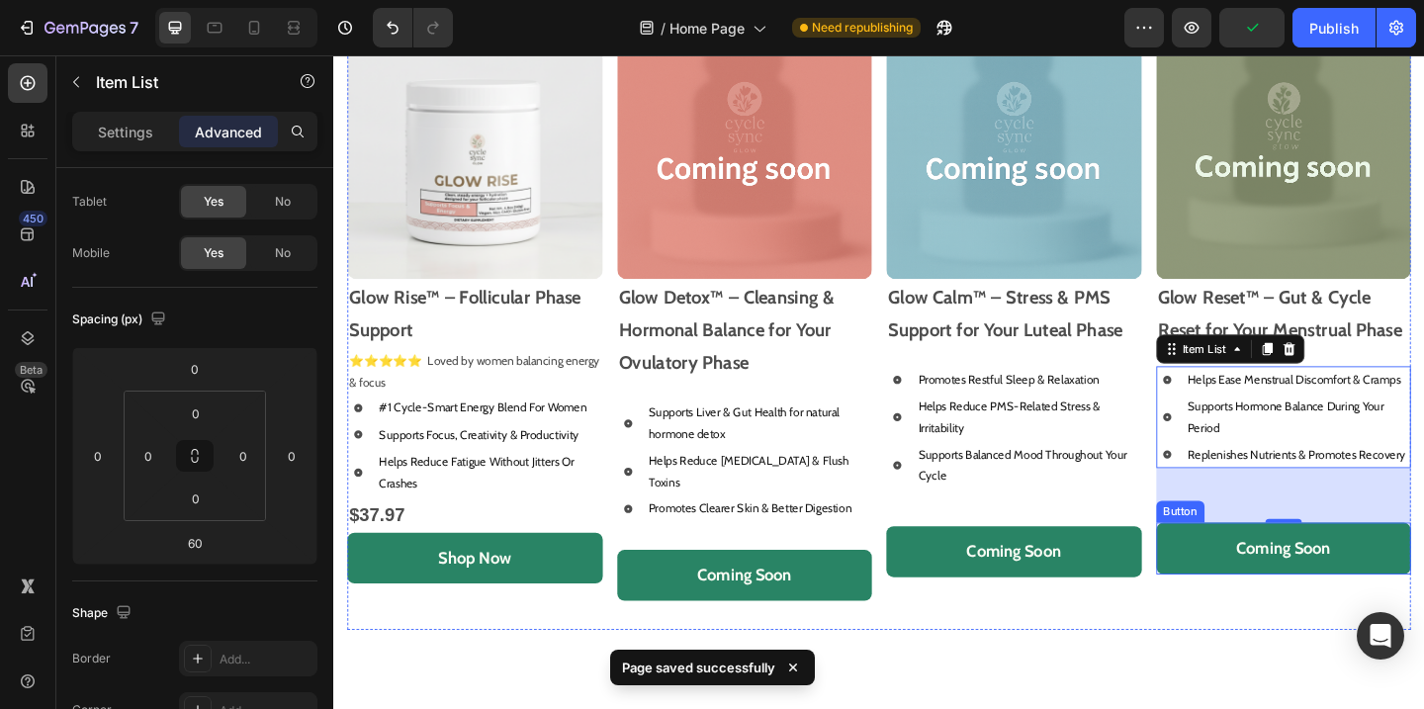
scroll to position [1019, 0]
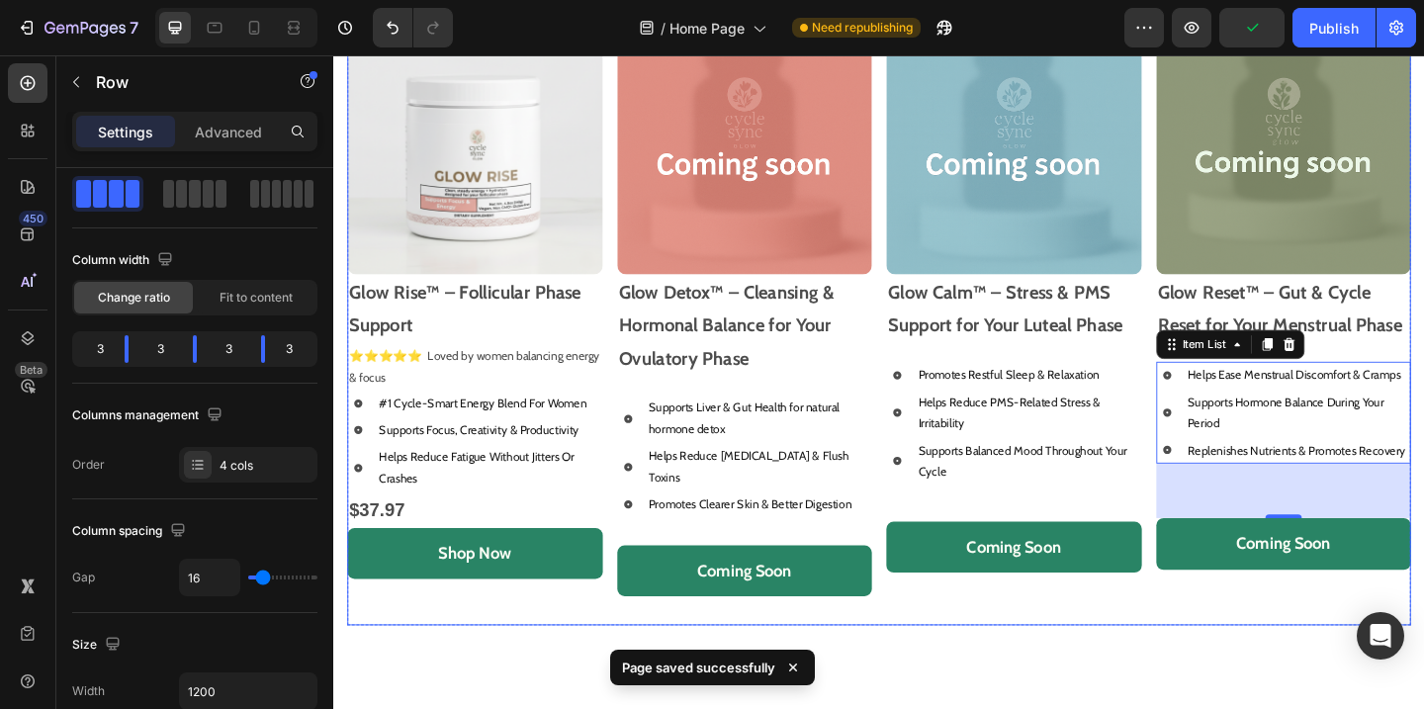
click at [1162, 544] on div "Image Glow Calm™ – Stress & PMS Support for Your Luteal Phase Text Block Promot…" at bounding box center [1073, 346] width 278 height 658
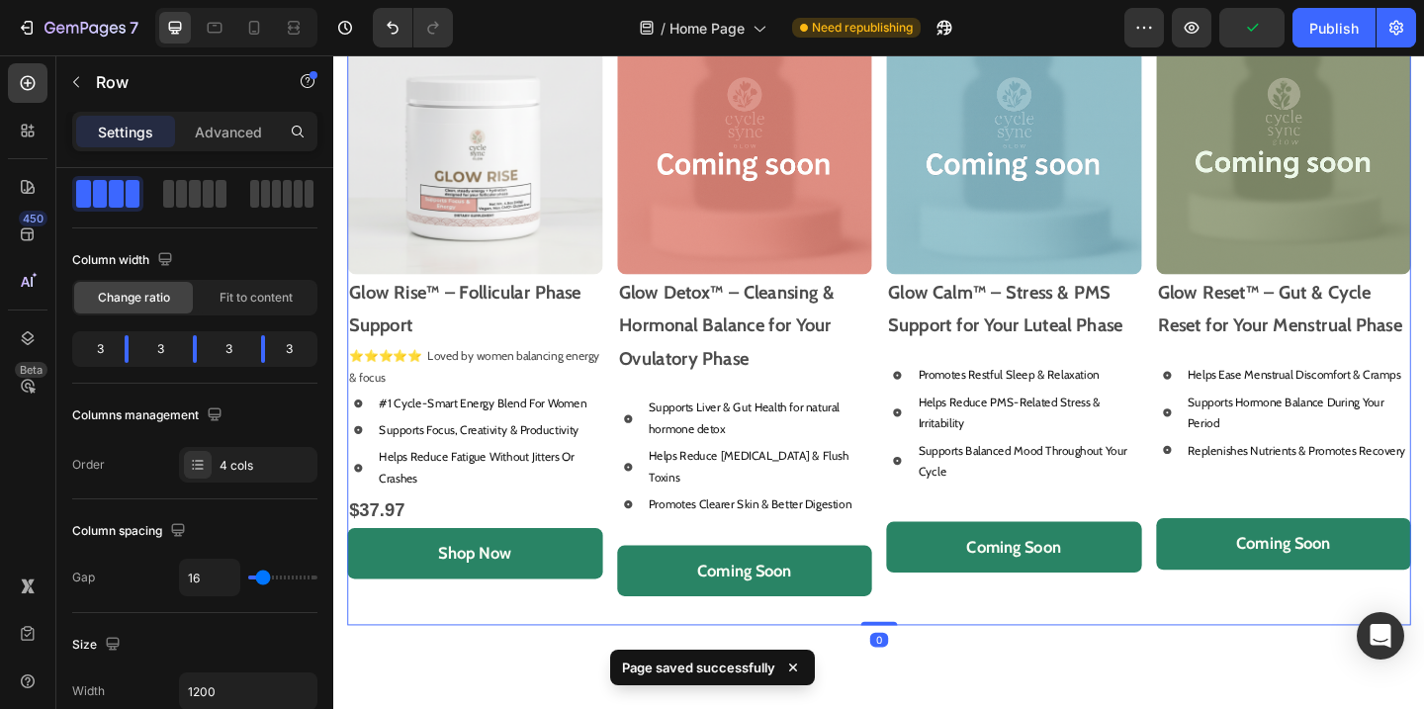
scroll to position [0, 0]
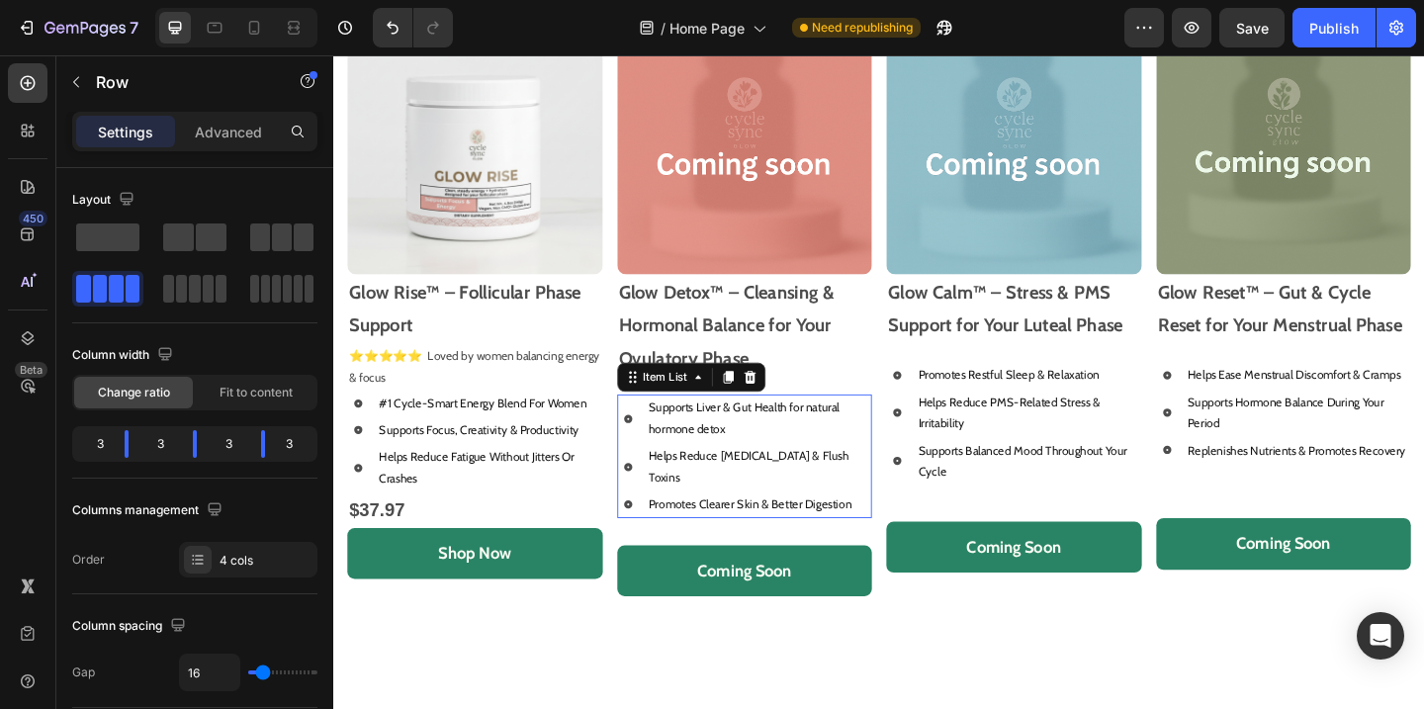
click at [794, 532] on p "Promotes Clearer Skin & Better Digestion" at bounding box center [796, 543] width 240 height 23
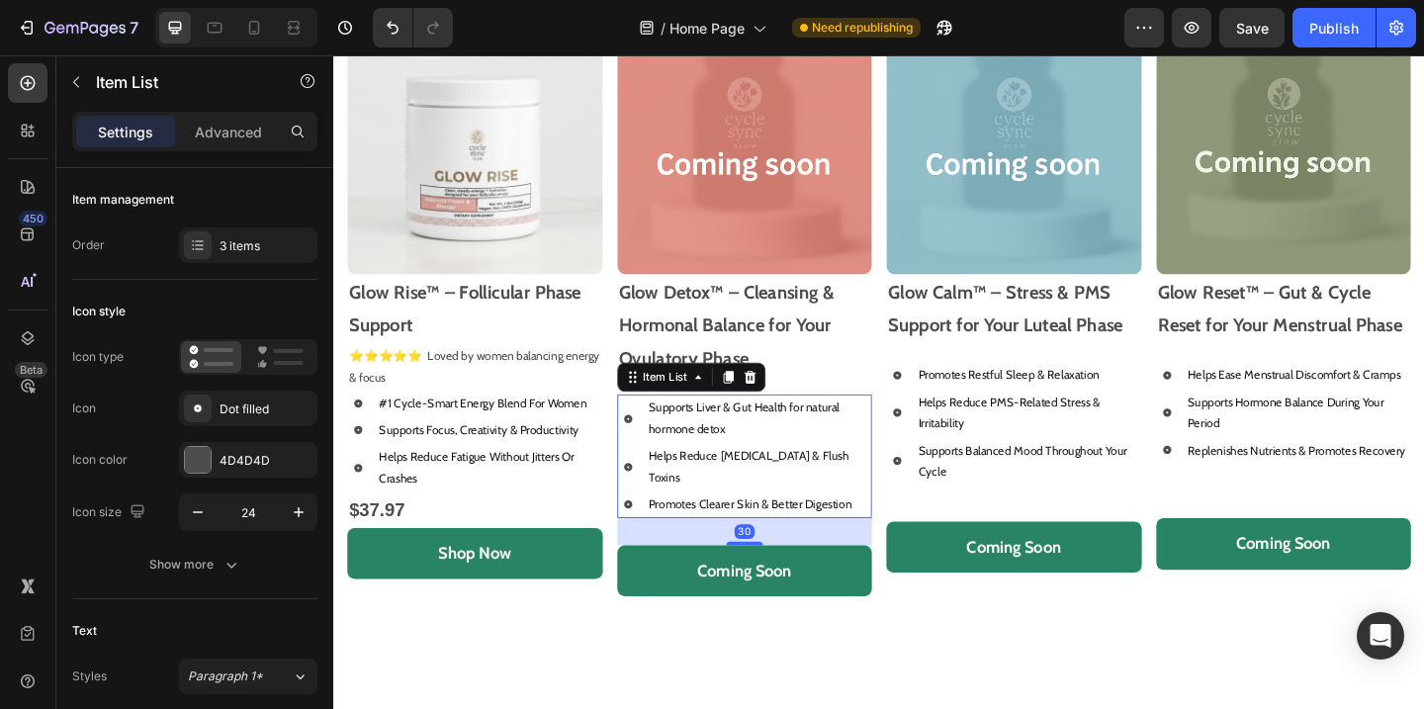
click at [239, 114] on div "Settings Advanced" at bounding box center [194, 132] width 245 height 40
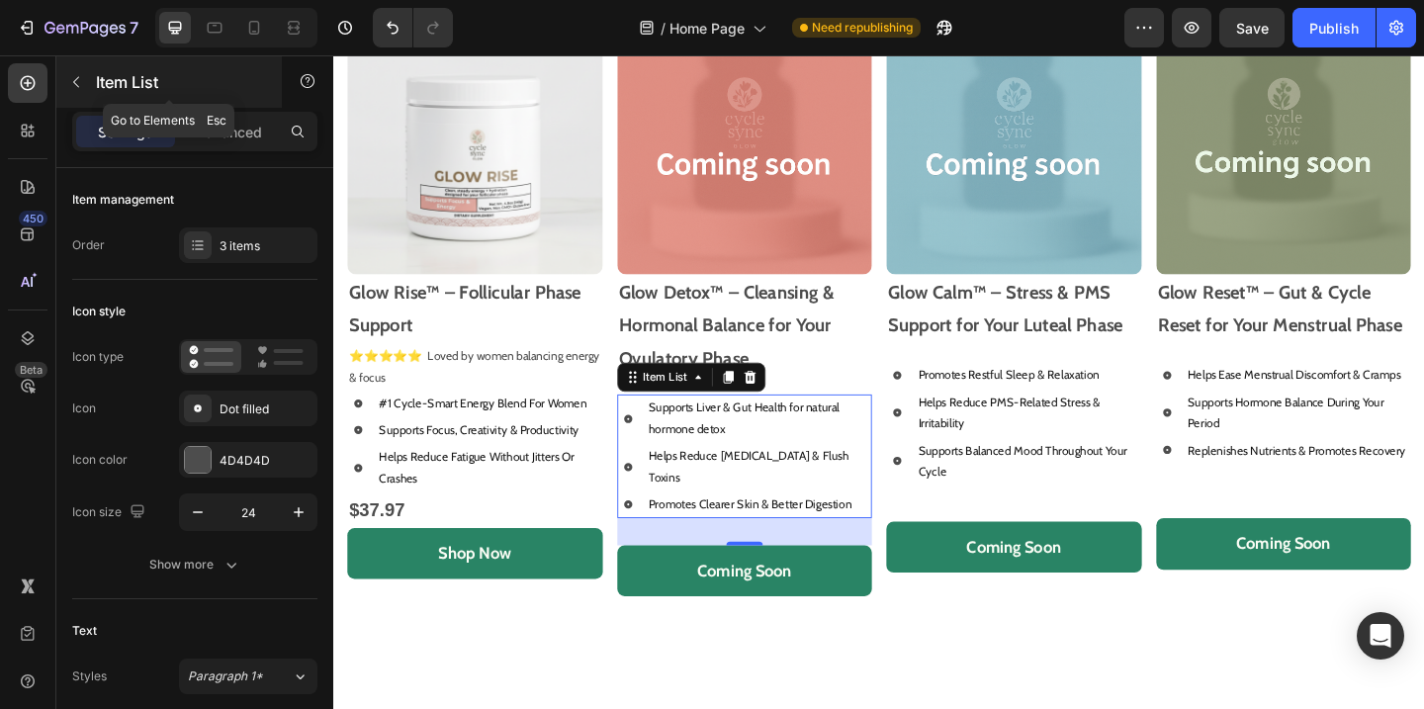
click at [214, 105] on div "Item List" at bounding box center [168, 81] width 225 height 51
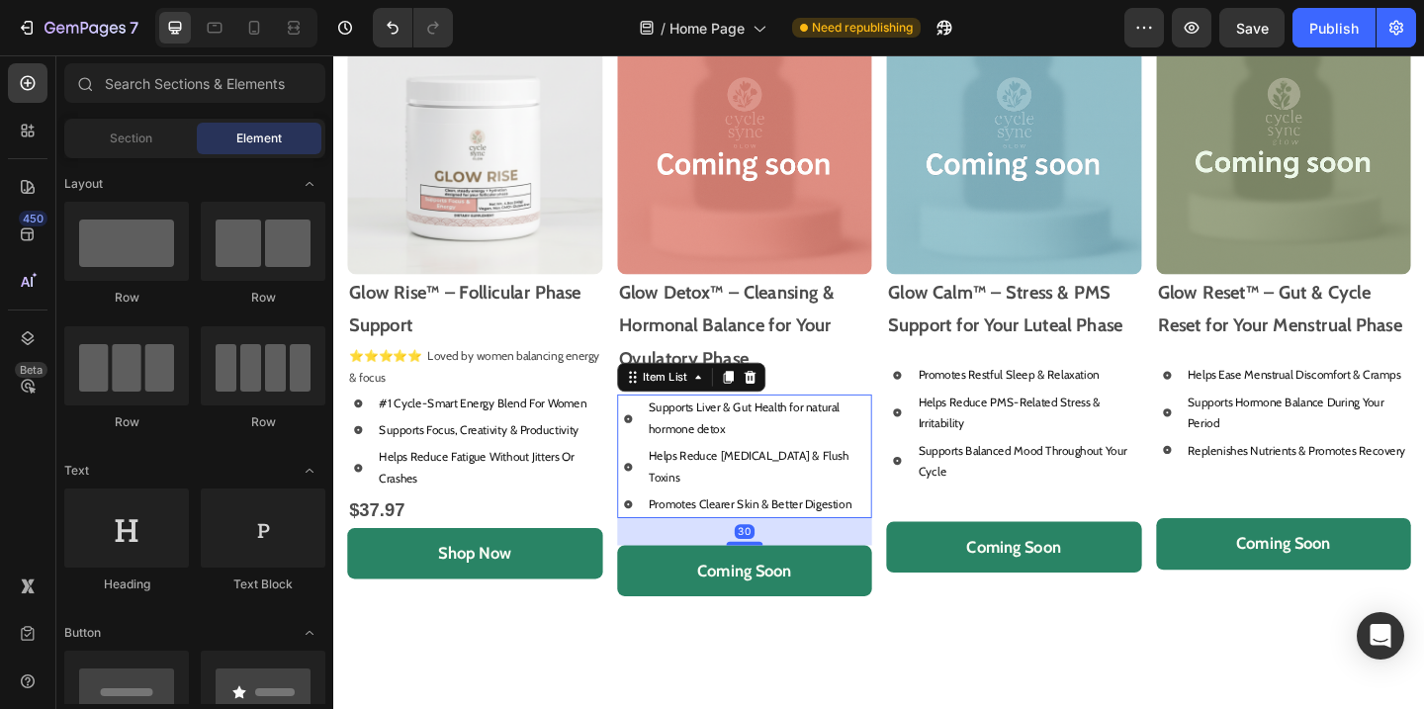
click at [779, 532] on p "Promotes Clearer Skin & Better Digestion" at bounding box center [796, 543] width 240 height 23
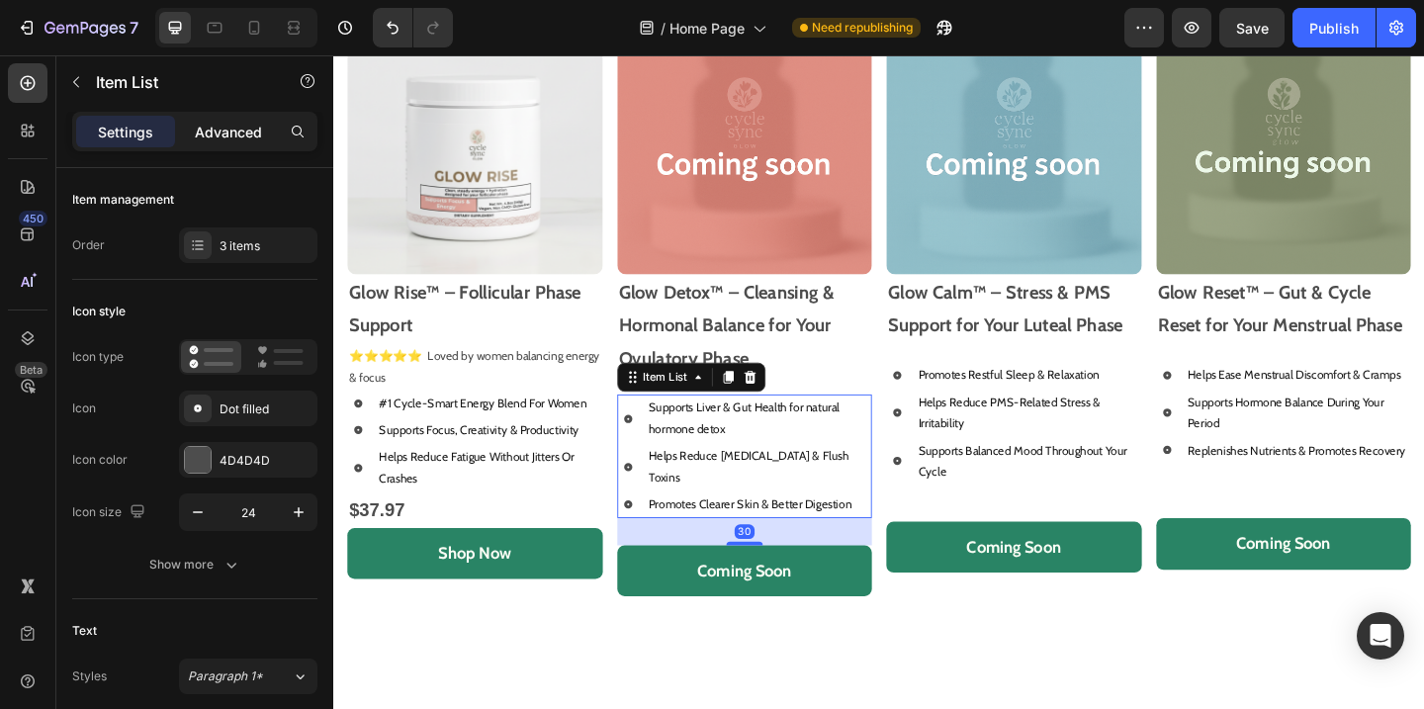
click at [207, 120] on div "Advanced" at bounding box center [228, 132] width 99 height 32
type input "100%"
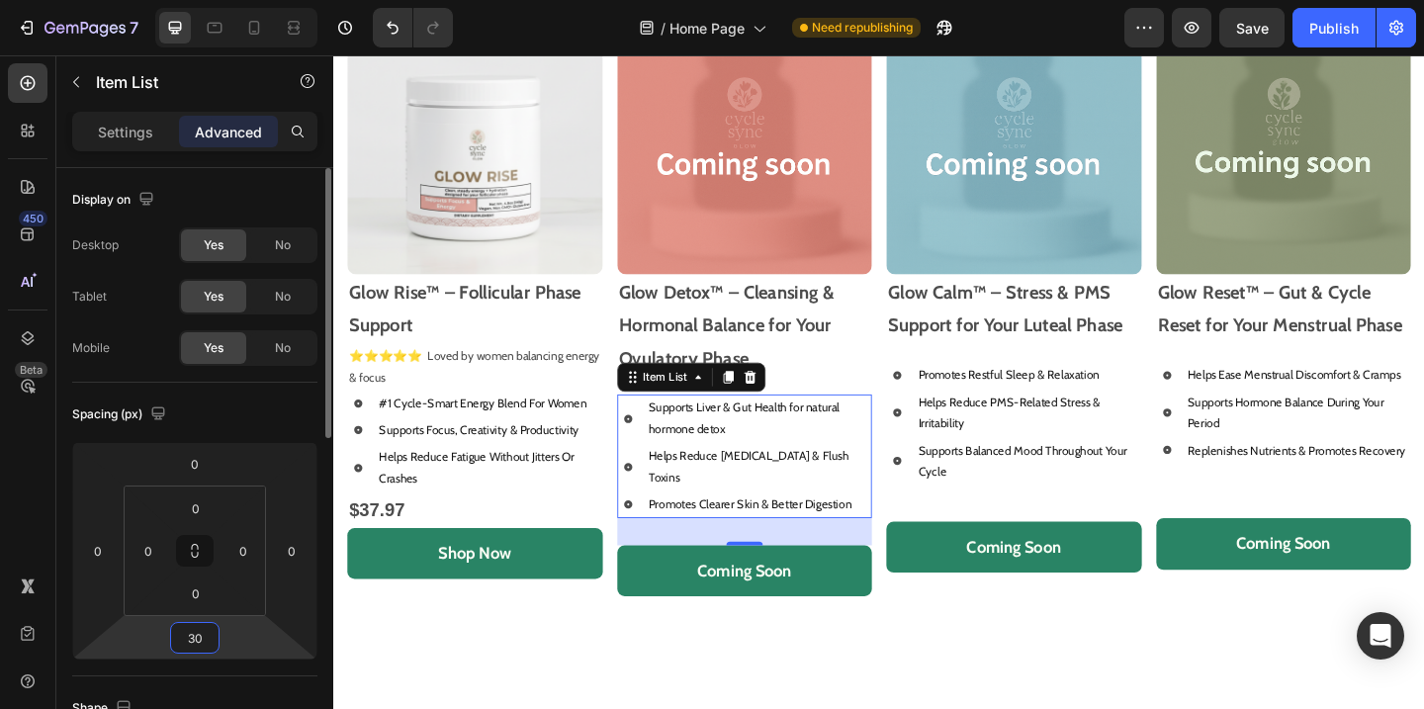
click at [197, 639] on input "30" at bounding box center [195, 638] width 40 height 30
type input "35"
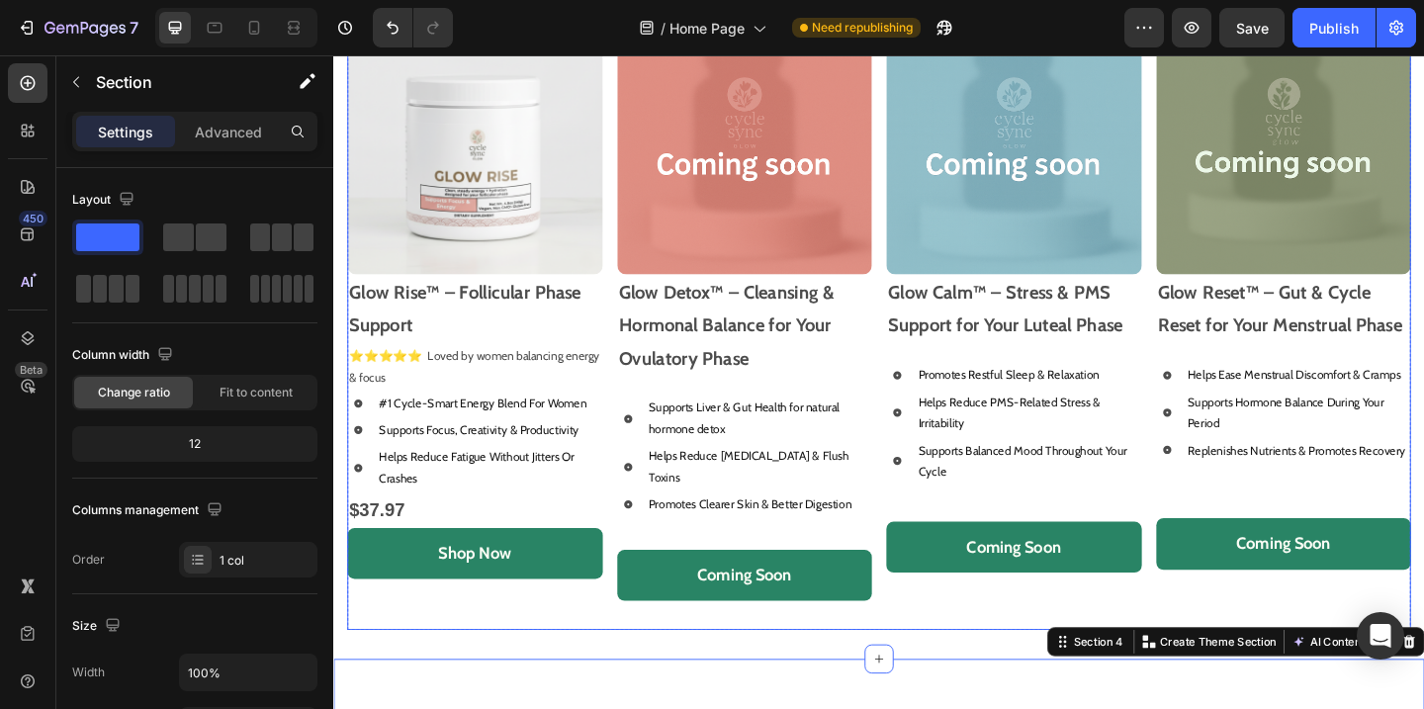
click at [1089, 543] on div "Image Glow Calm™ – Stress & PMS Support for Your Luteal Phase Text Block Promot…" at bounding box center [1073, 348] width 278 height 663
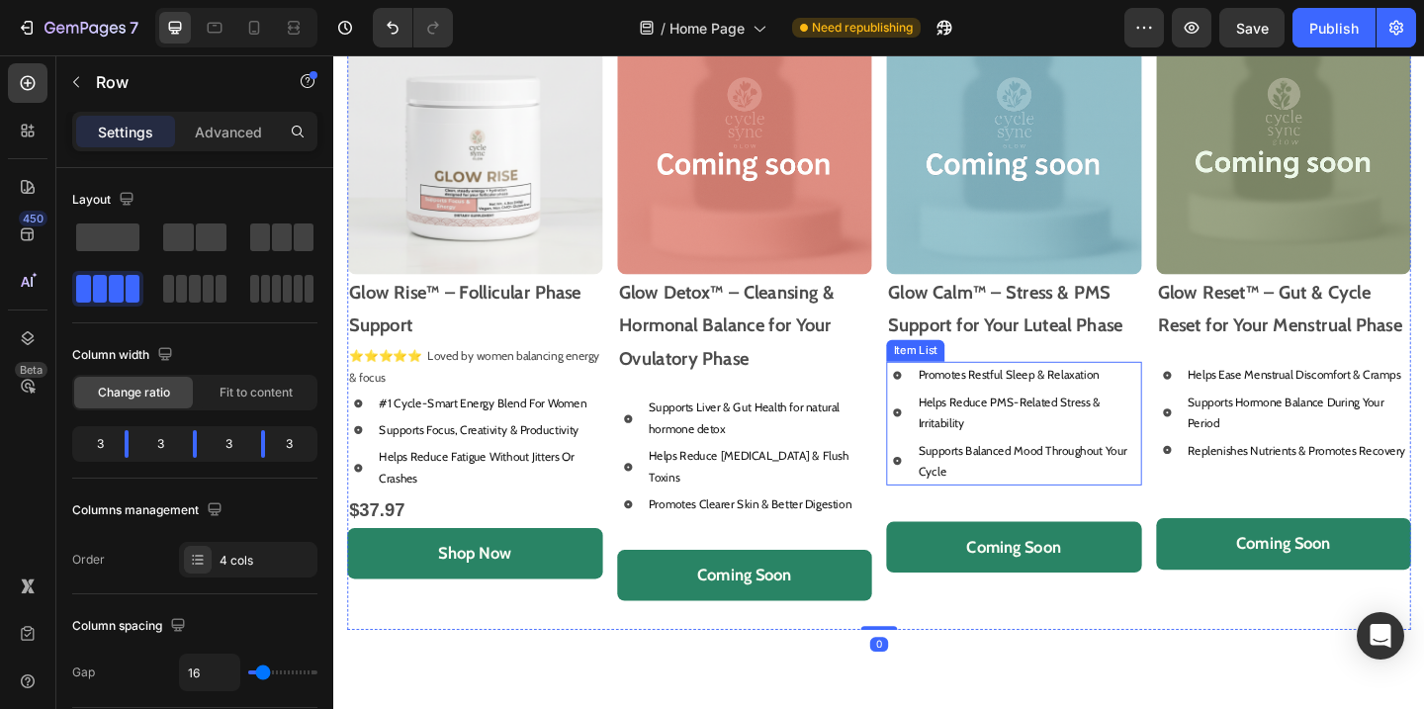
click at [1101, 504] on p "Supports Balanced Mood Throughout Your Cycle" at bounding box center [1089, 497] width 240 height 46
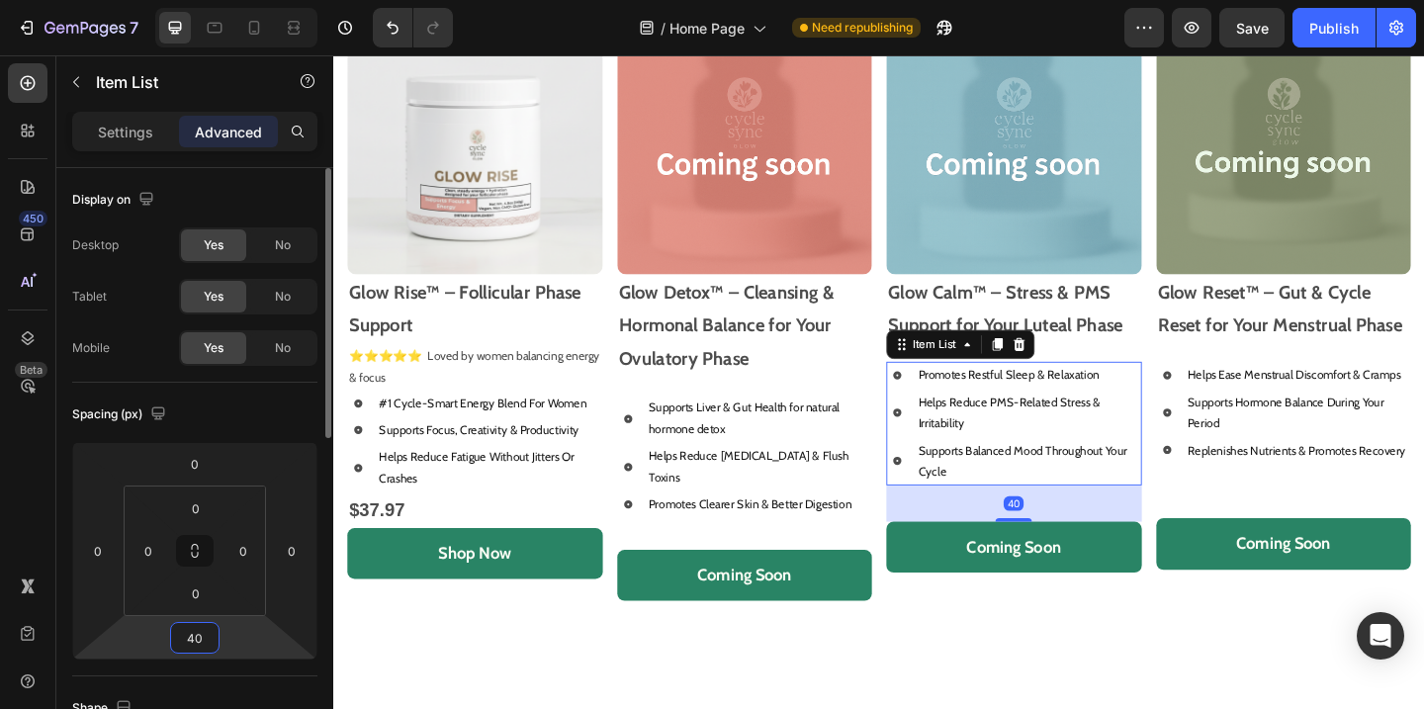
click at [185, 630] on input "40" at bounding box center [195, 638] width 40 height 30
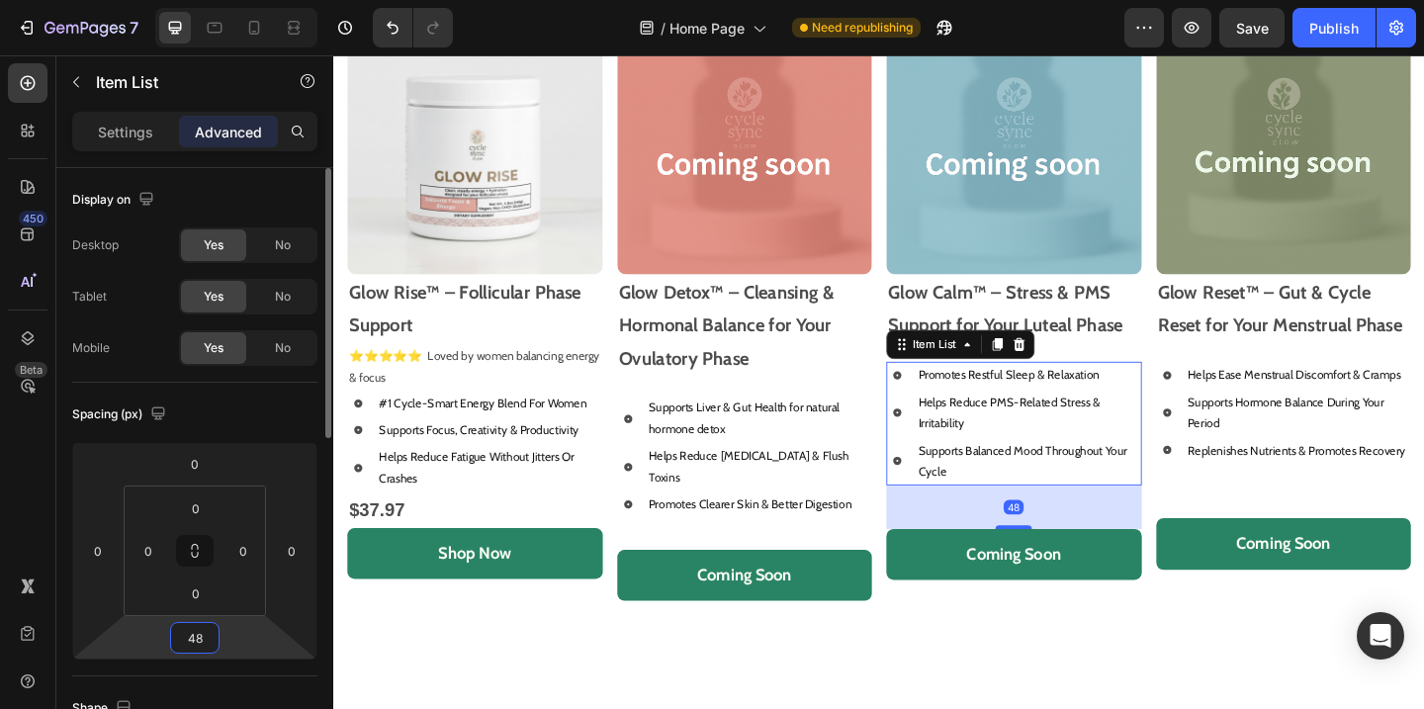
type input "4"
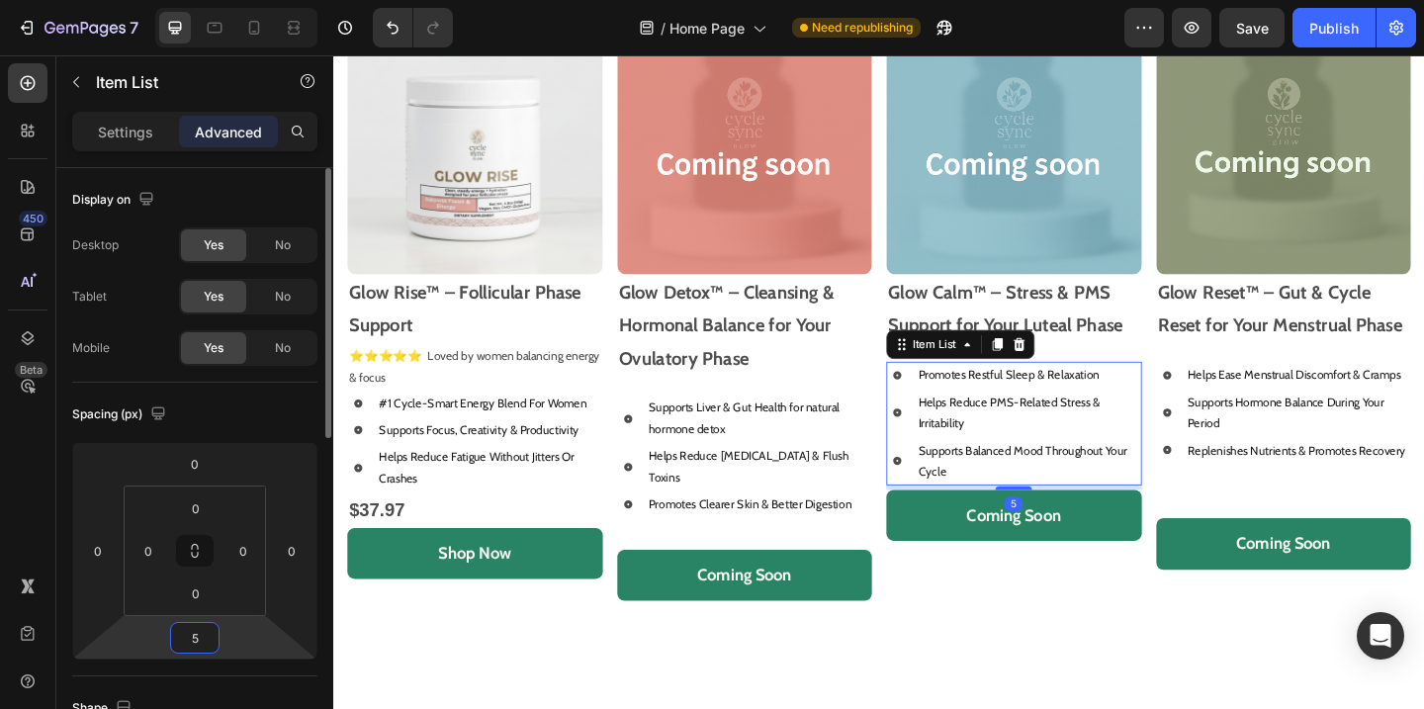
type input "50"
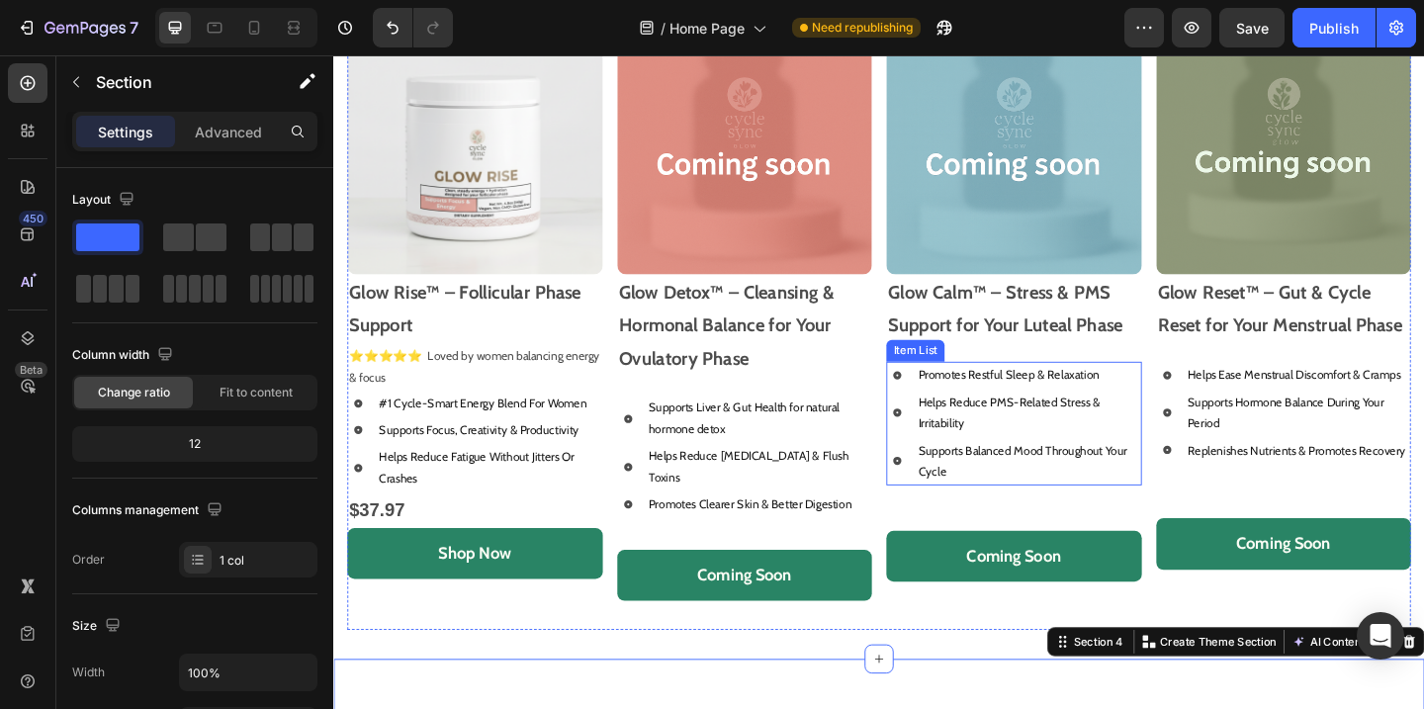
click at [1108, 516] on p "Supports Balanced Mood Throughout Your Cycle" at bounding box center [1089, 497] width 240 height 46
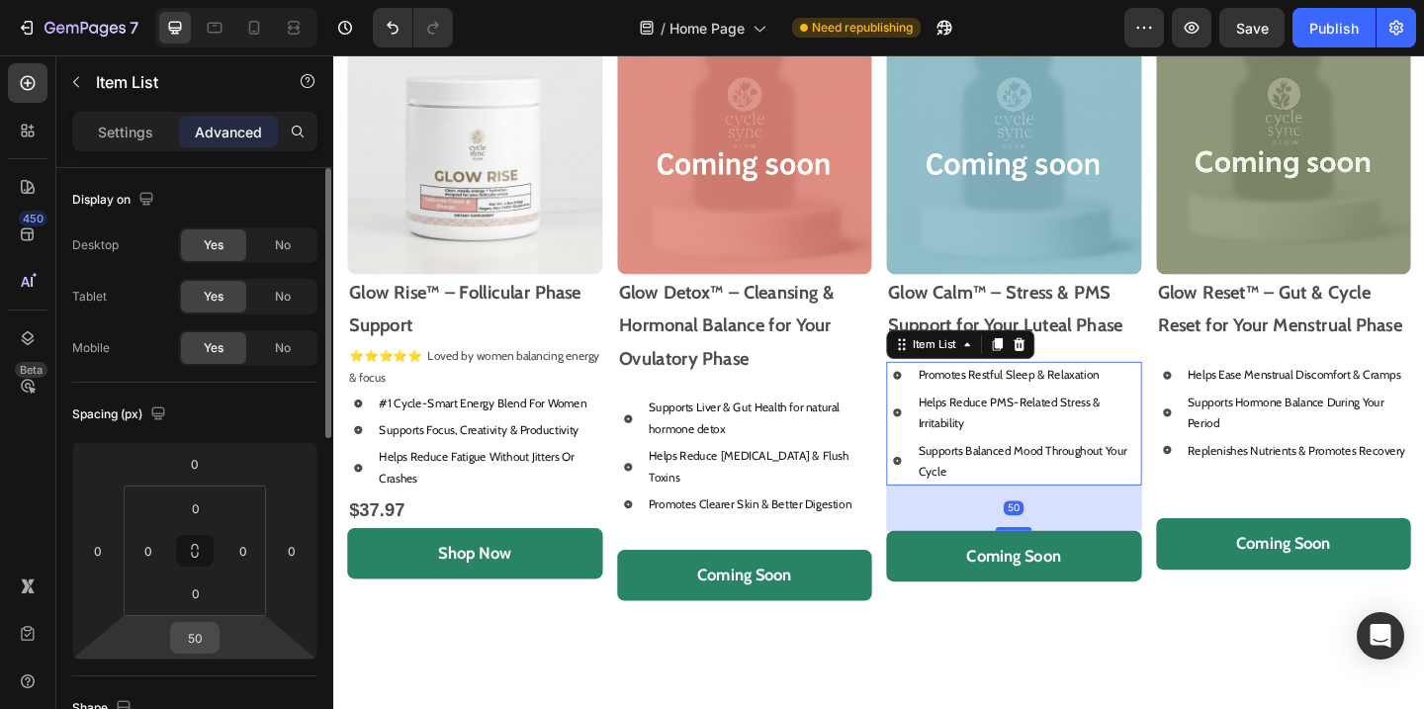
click at [208, 647] on input "50" at bounding box center [195, 638] width 40 height 30
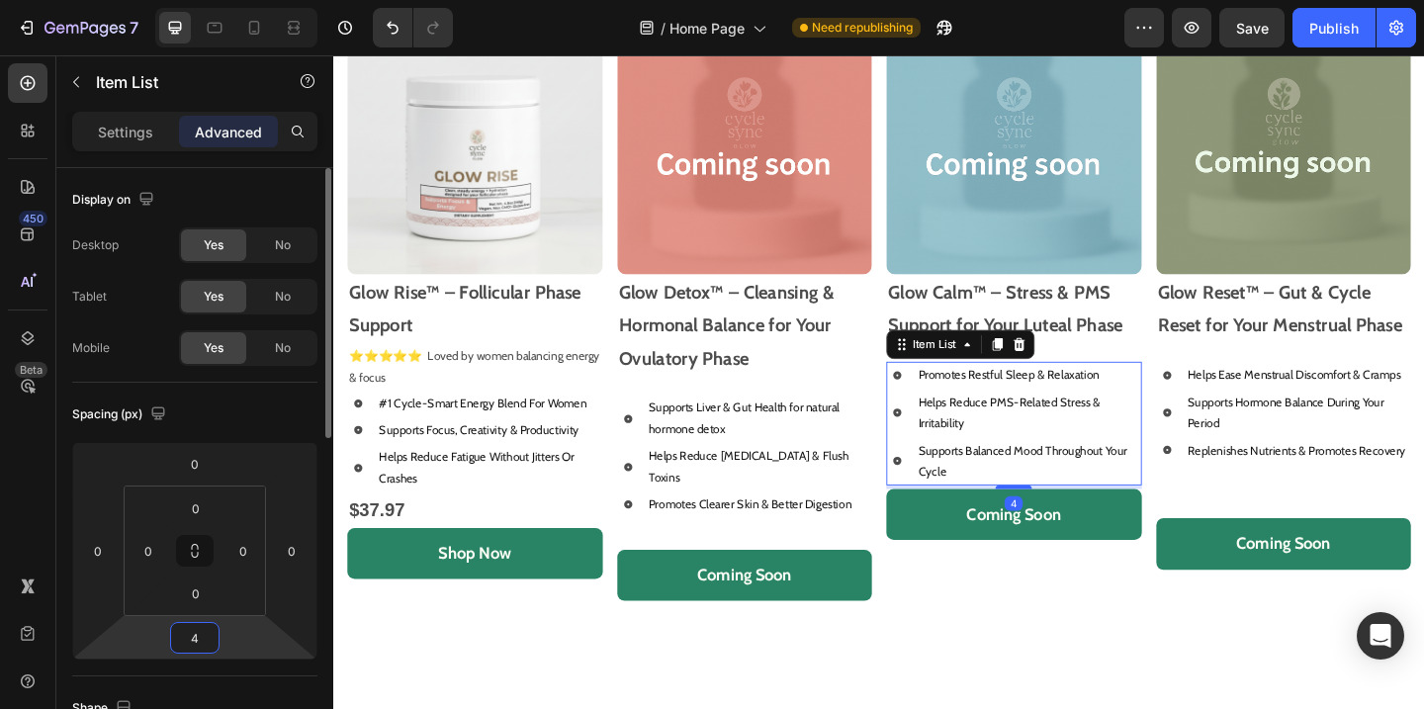
type input "49"
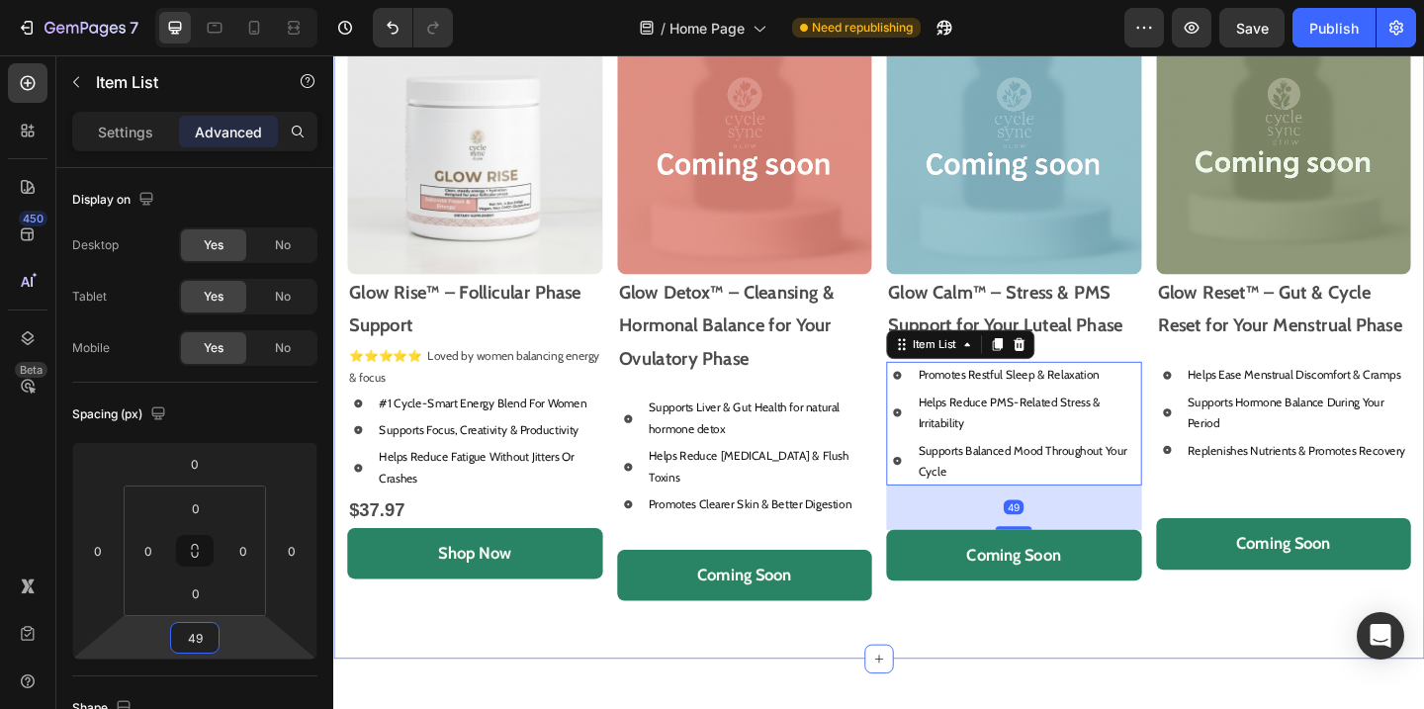
click at [1085, 681] on div "Shop Our Best Sellers Heading Image Glow Rise™ – Follicular Phase Support Text …" at bounding box center [926, 333] width 1157 height 757
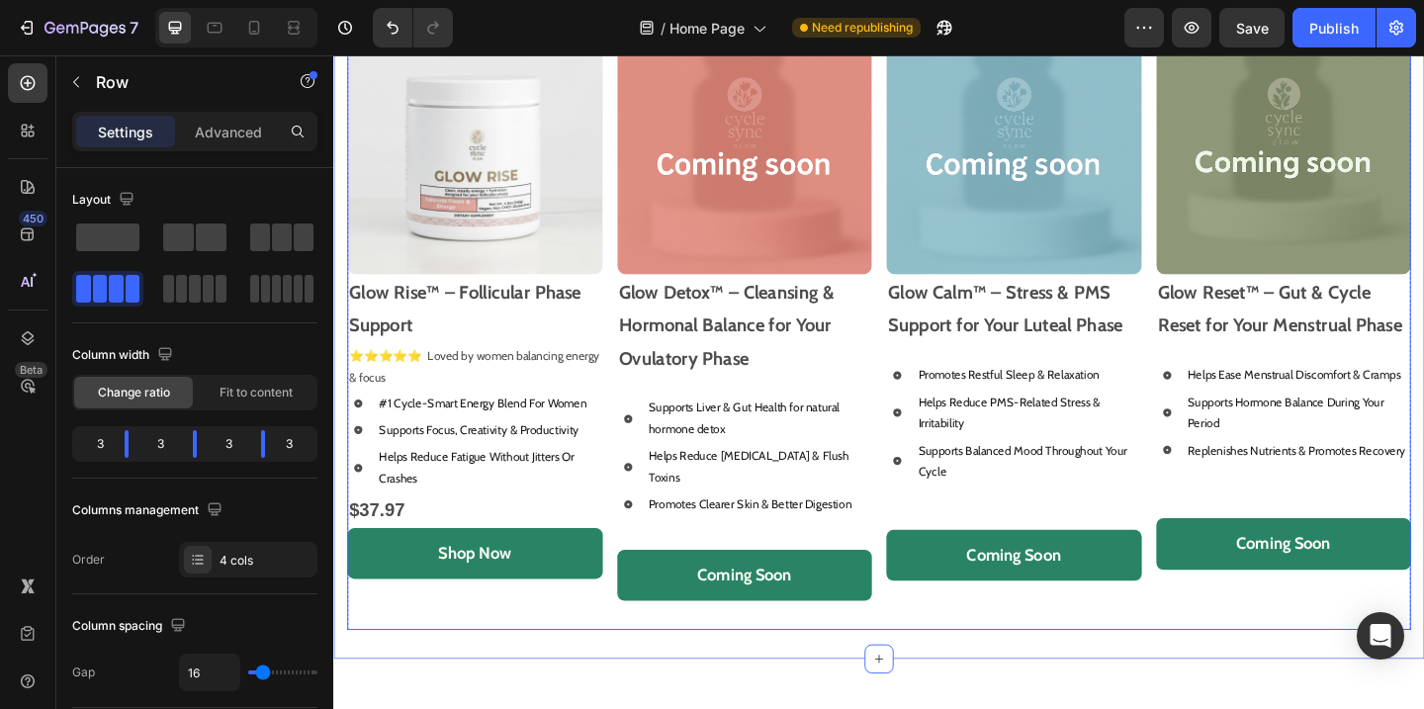
click at [1122, 529] on div "Image Glow Calm™ – Stress & PMS Support for Your Luteal Phase Text Block Promot…" at bounding box center [1073, 348] width 278 height 663
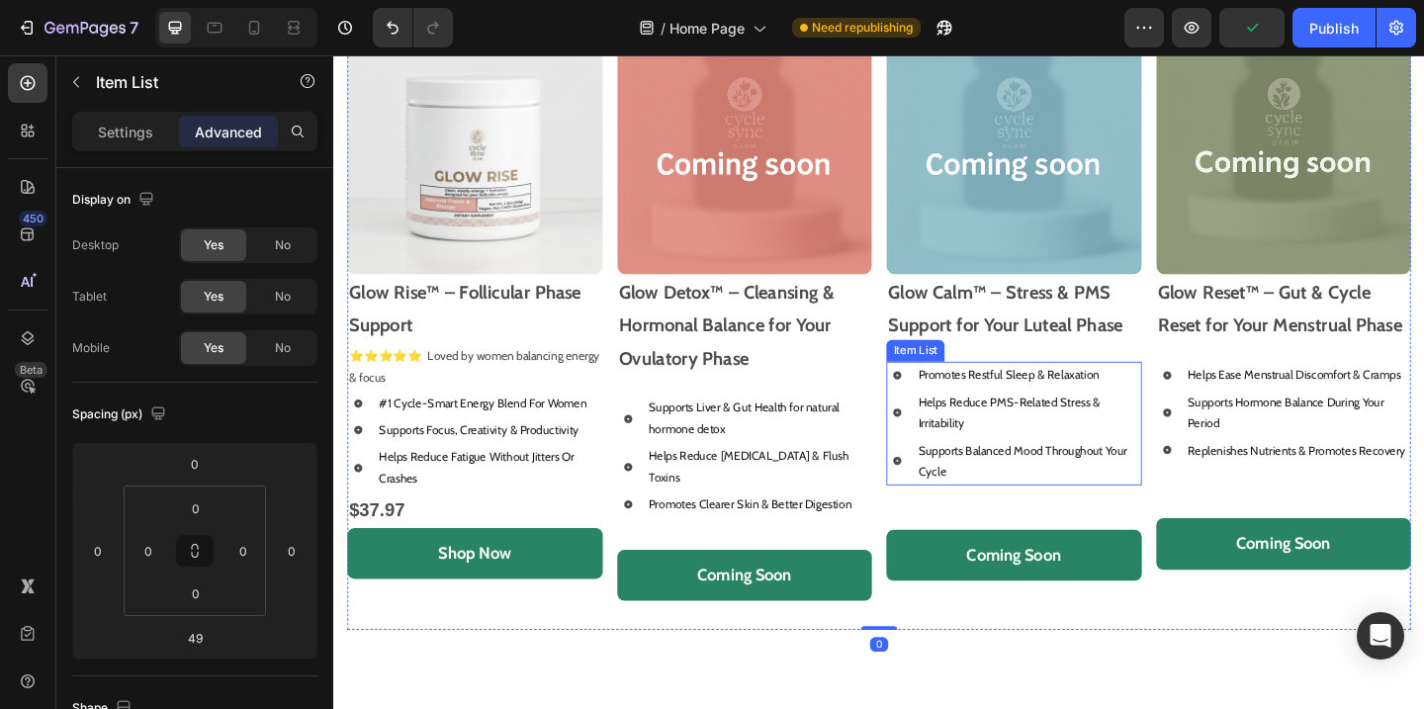
click at [1123, 497] on p "Supports Balanced Mood Throughout Your Cycle" at bounding box center [1089, 497] width 240 height 46
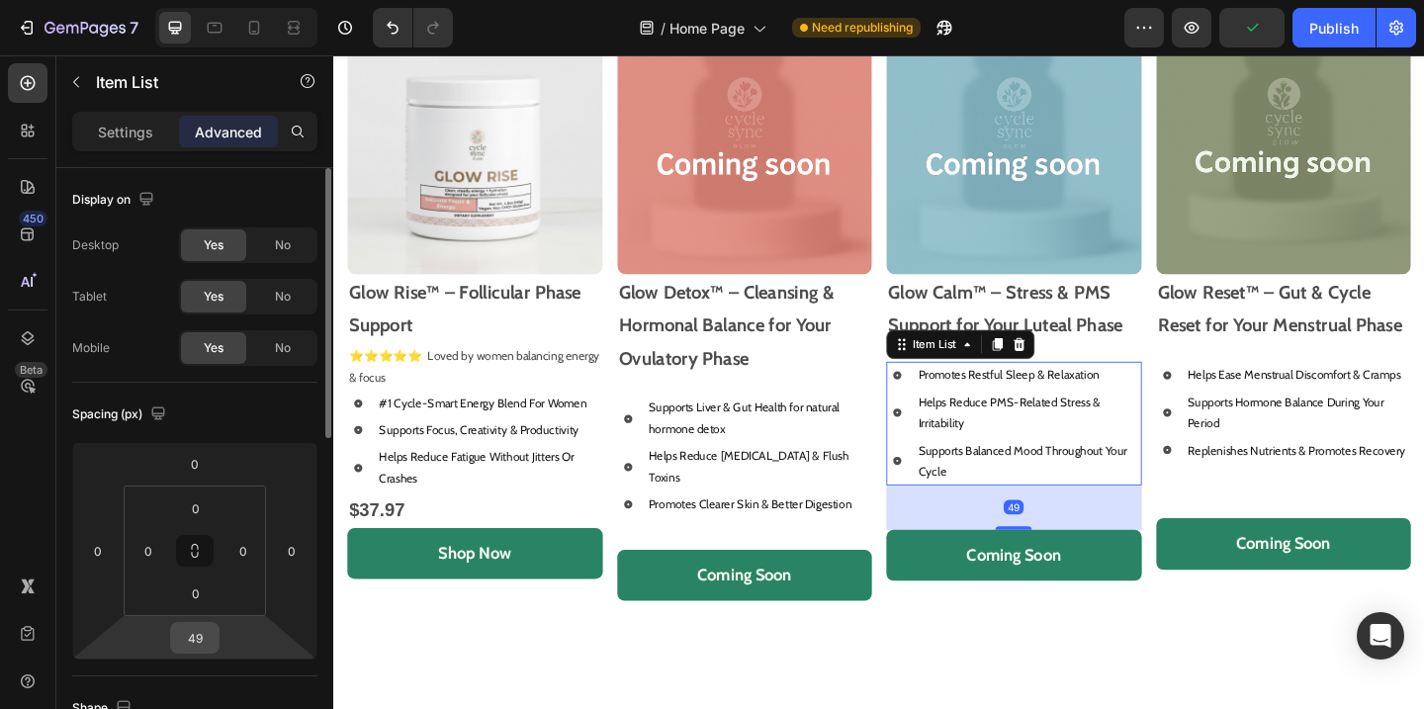
click at [190, 632] on input "49" at bounding box center [195, 638] width 40 height 30
type input "48"
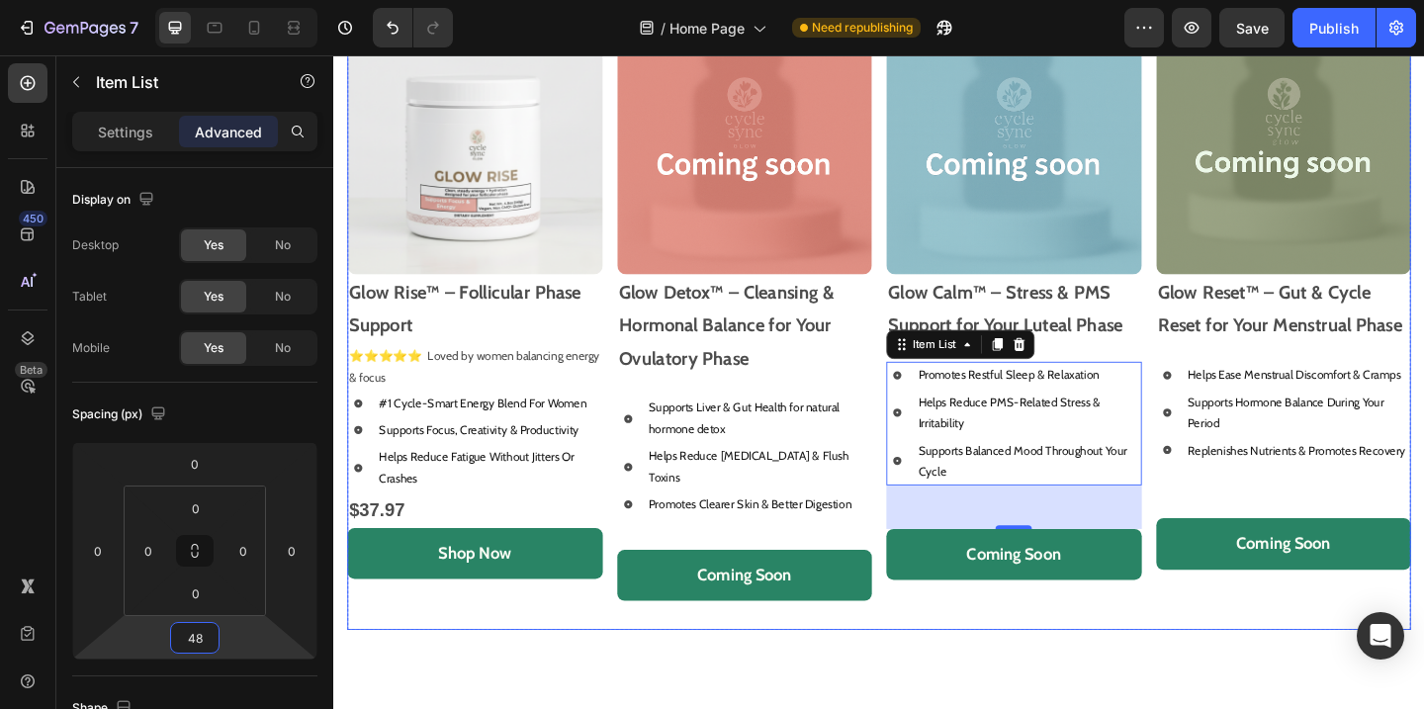
click at [1417, 559] on button "Coming Soon" at bounding box center [1367, 586] width 278 height 55
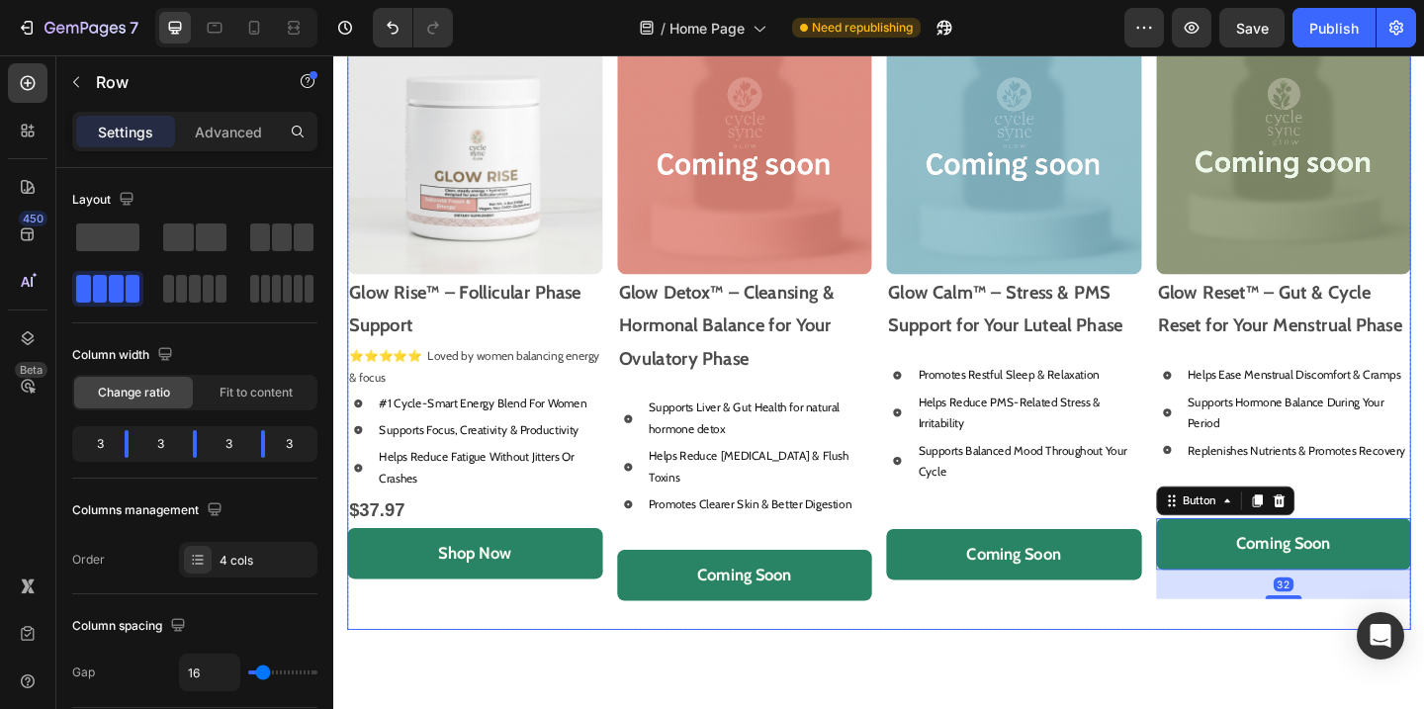
click at [1423, 514] on div "Image Glow Reset™ – Gut & Cycle Reset for Your Menstrual Phase Text Block Helps…" at bounding box center [1367, 348] width 278 height 663
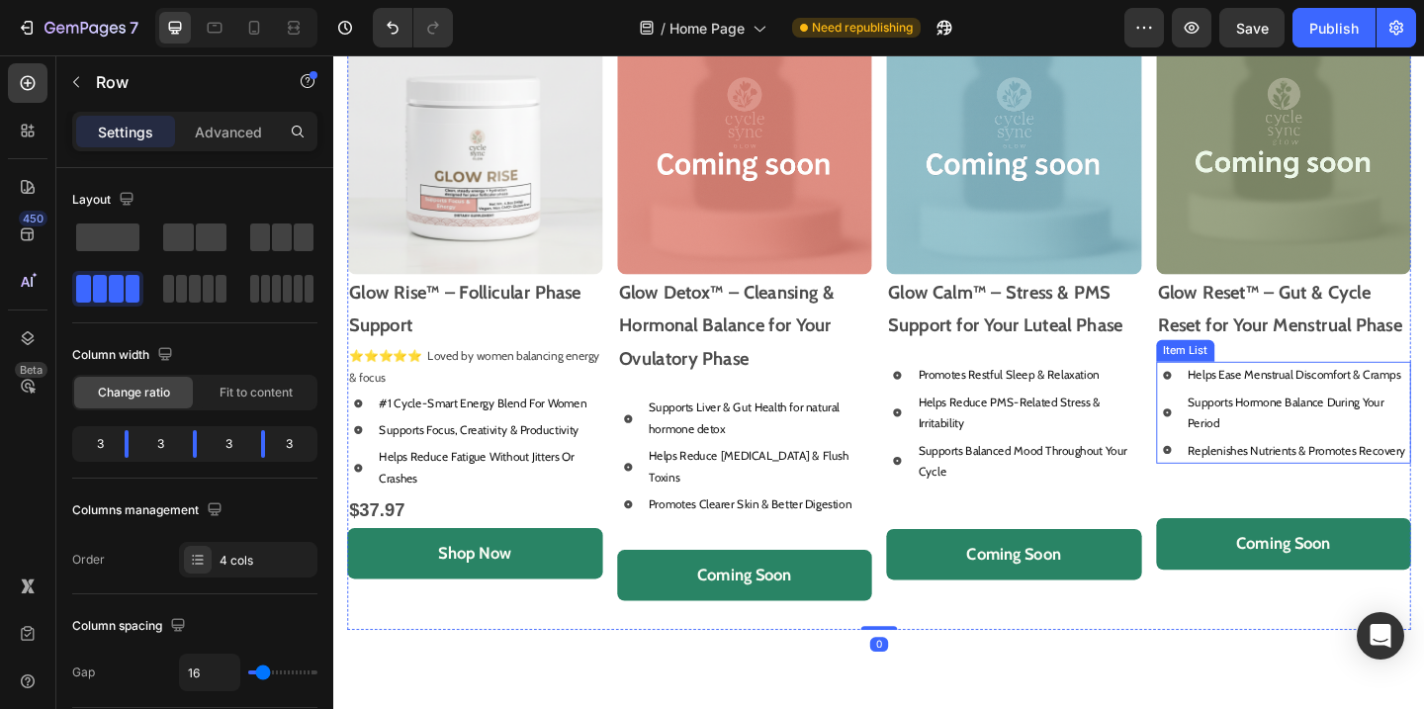
click at [1401, 477] on p "Replenishes Nutrients & Promotes Recovery" at bounding box center [1382, 485] width 240 height 23
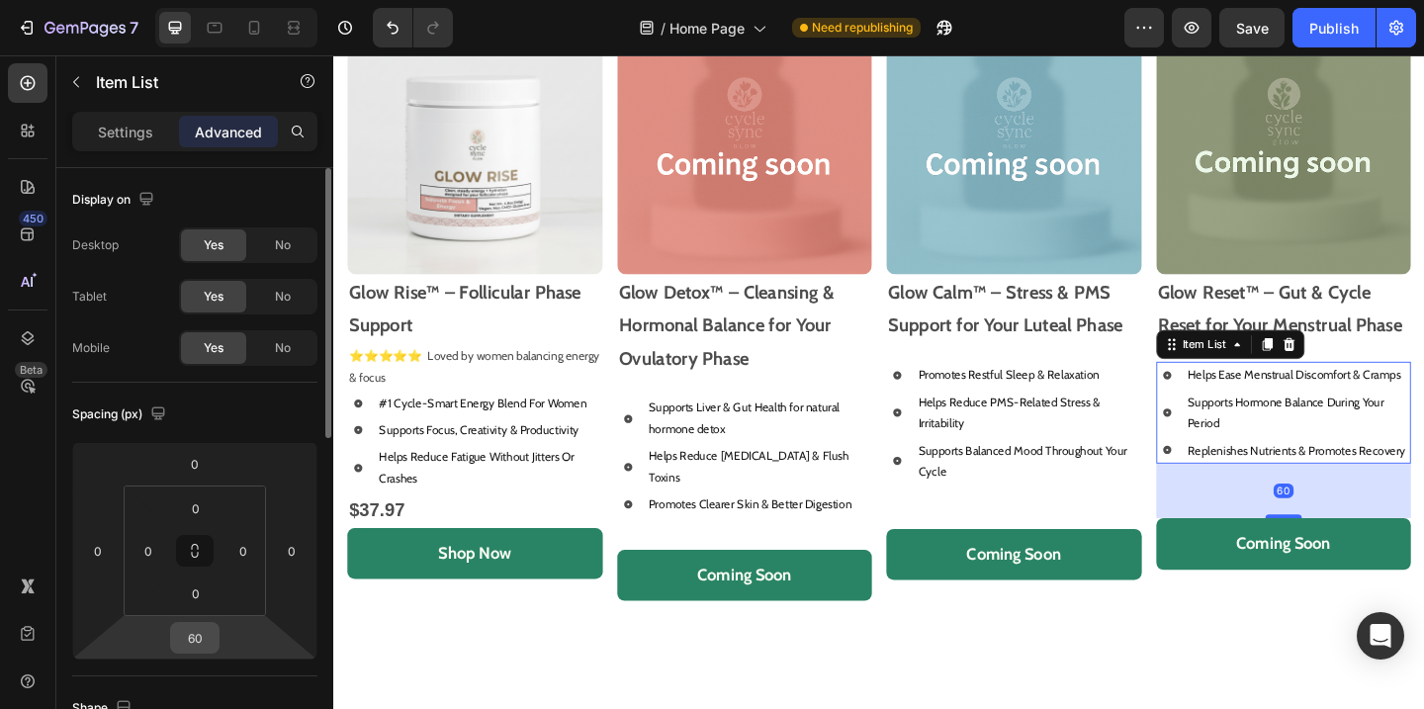
click at [207, 644] on input "60" at bounding box center [195, 638] width 40 height 30
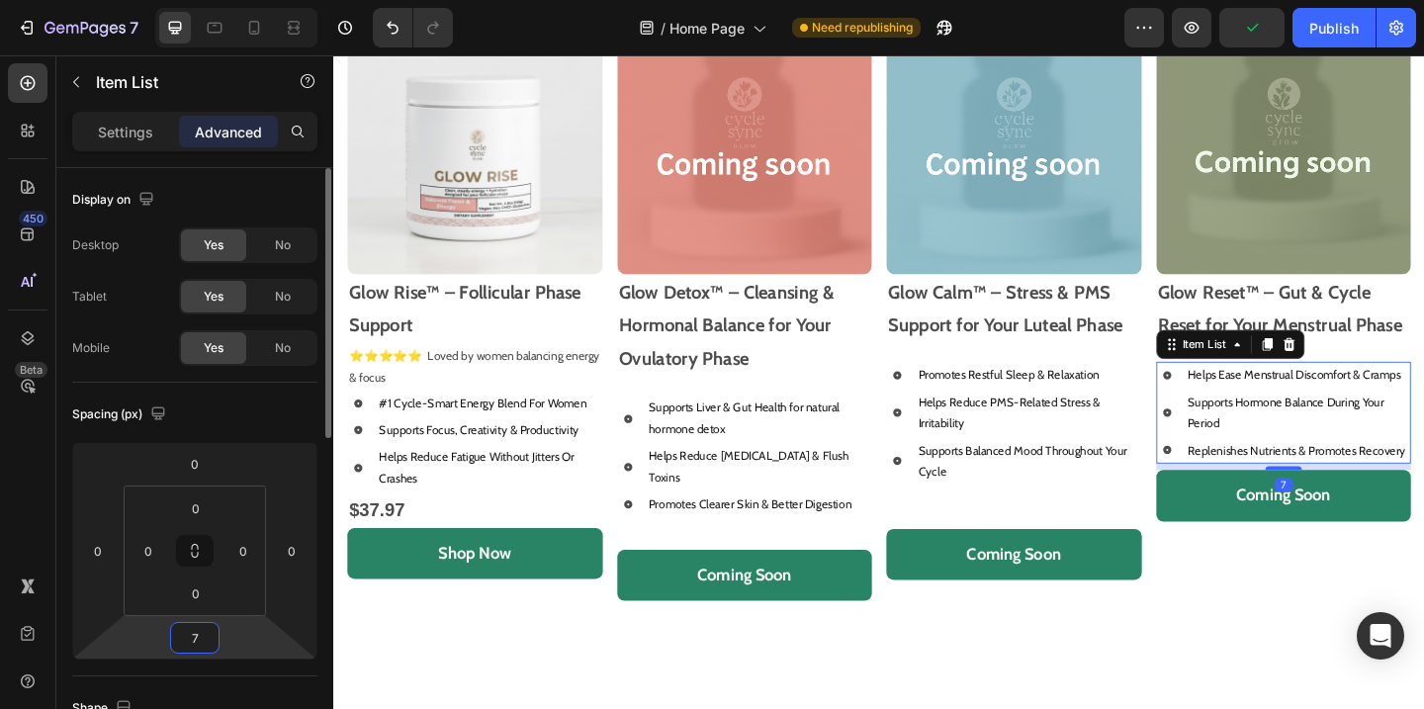
type input "72"
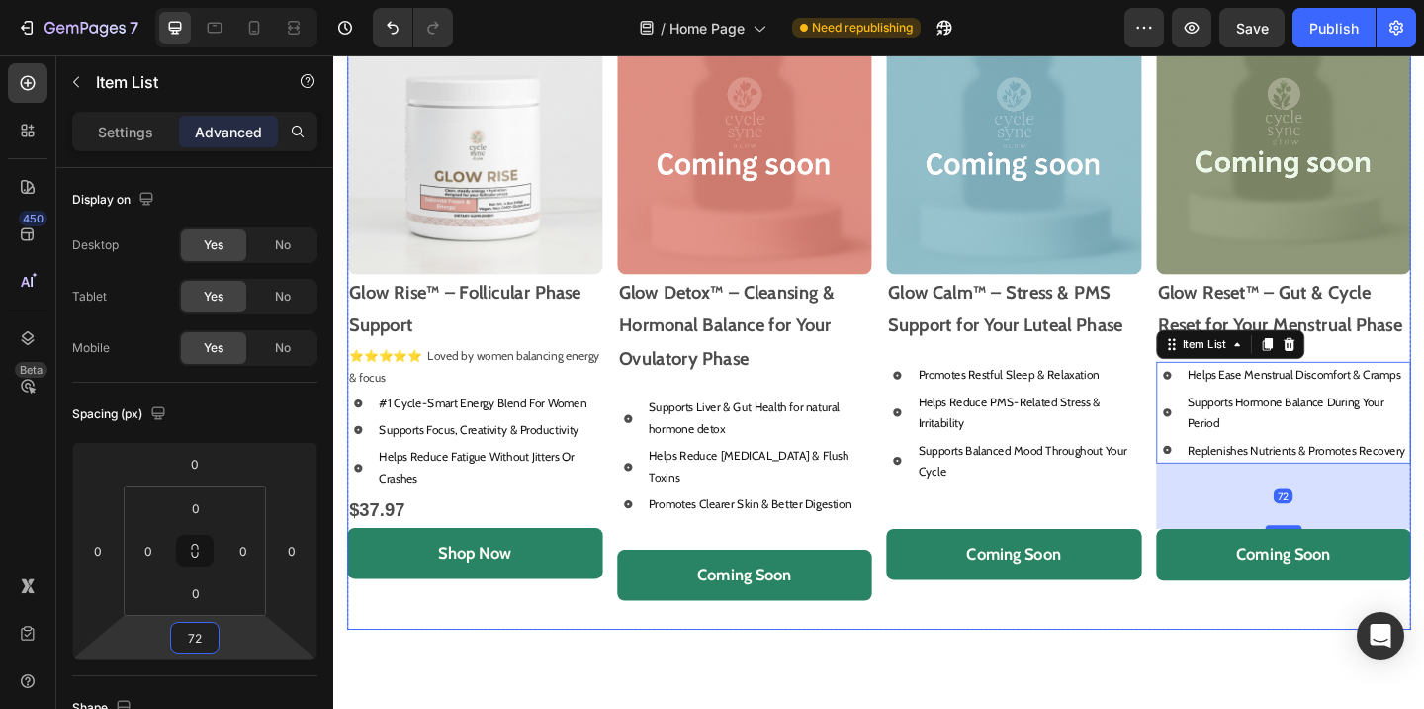
click at [752, 649] on div "Coming Soon Button" at bounding box center [781, 636] width 278 height 87
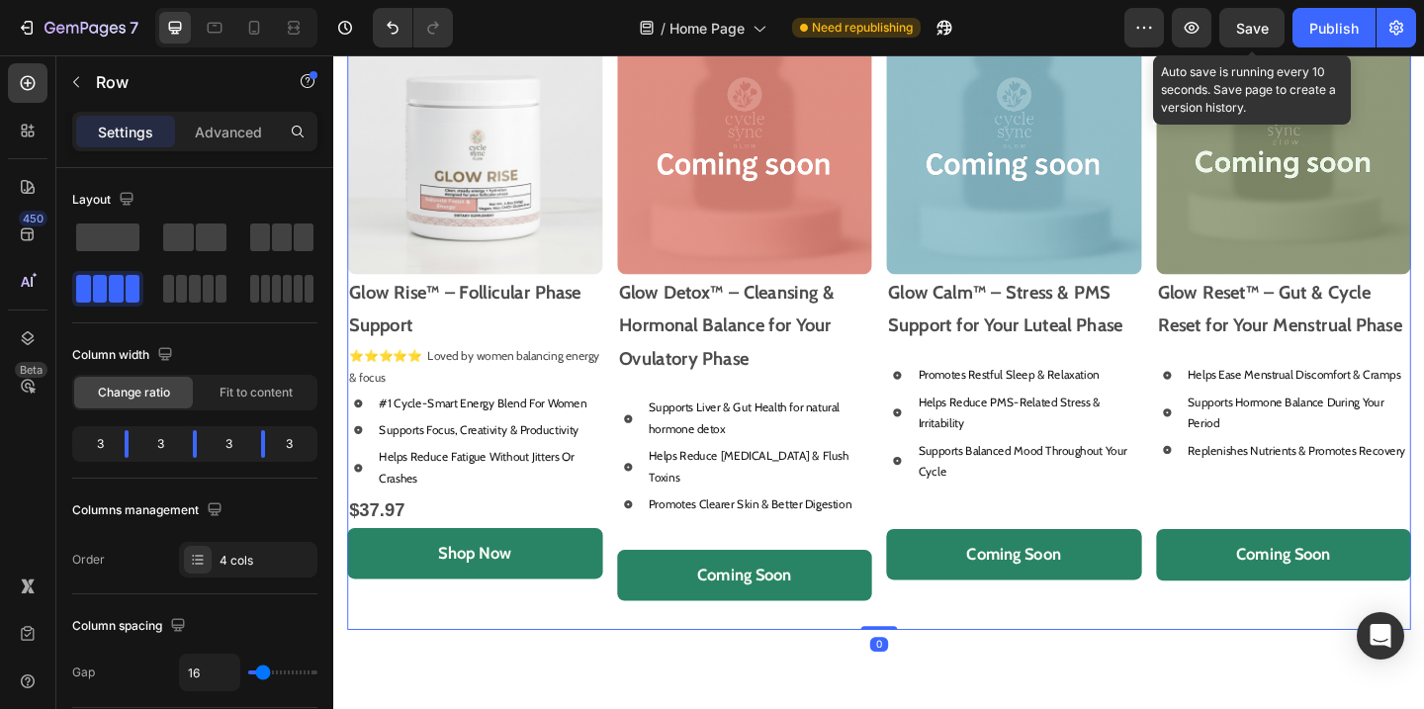
click at [1264, 30] on span "Save" at bounding box center [1252, 28] width 33 height 17
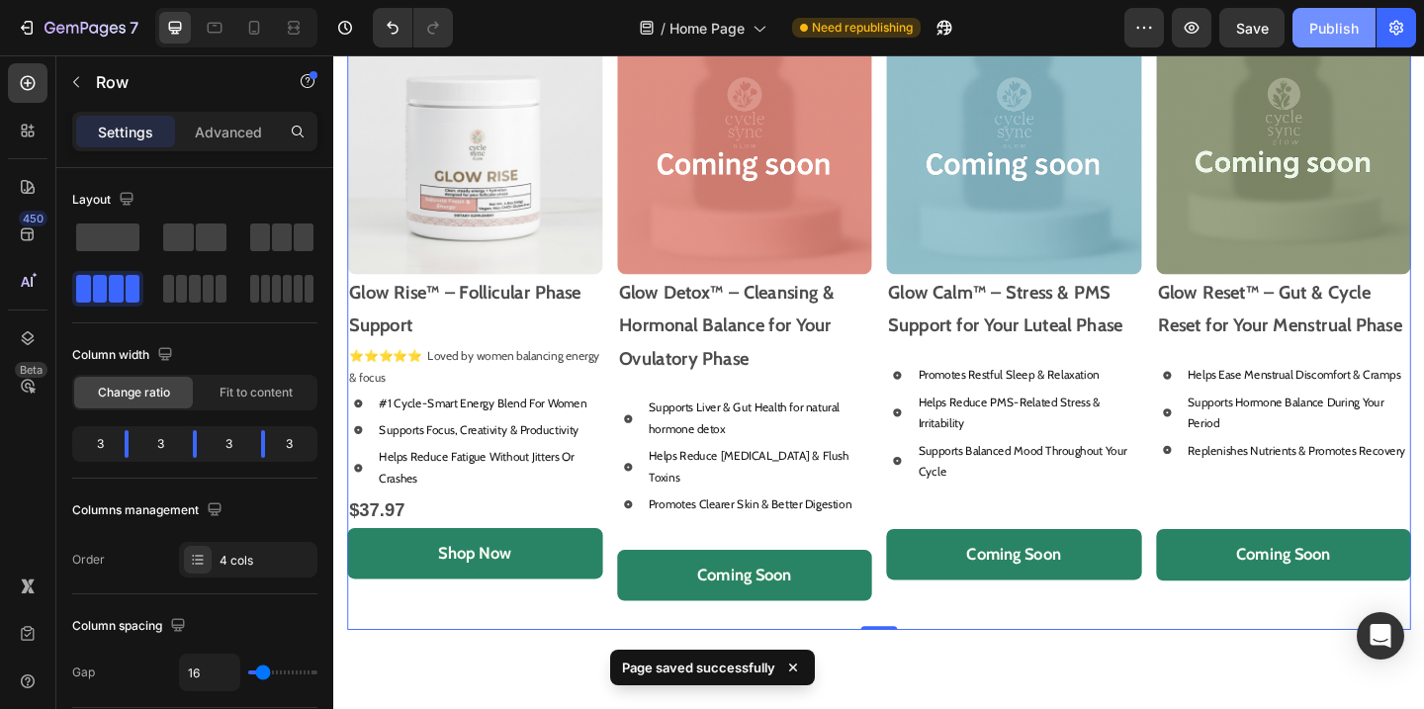
click at [1338, 27] on div "Publish" at bounding box center [1333, 28] width 49 height 21
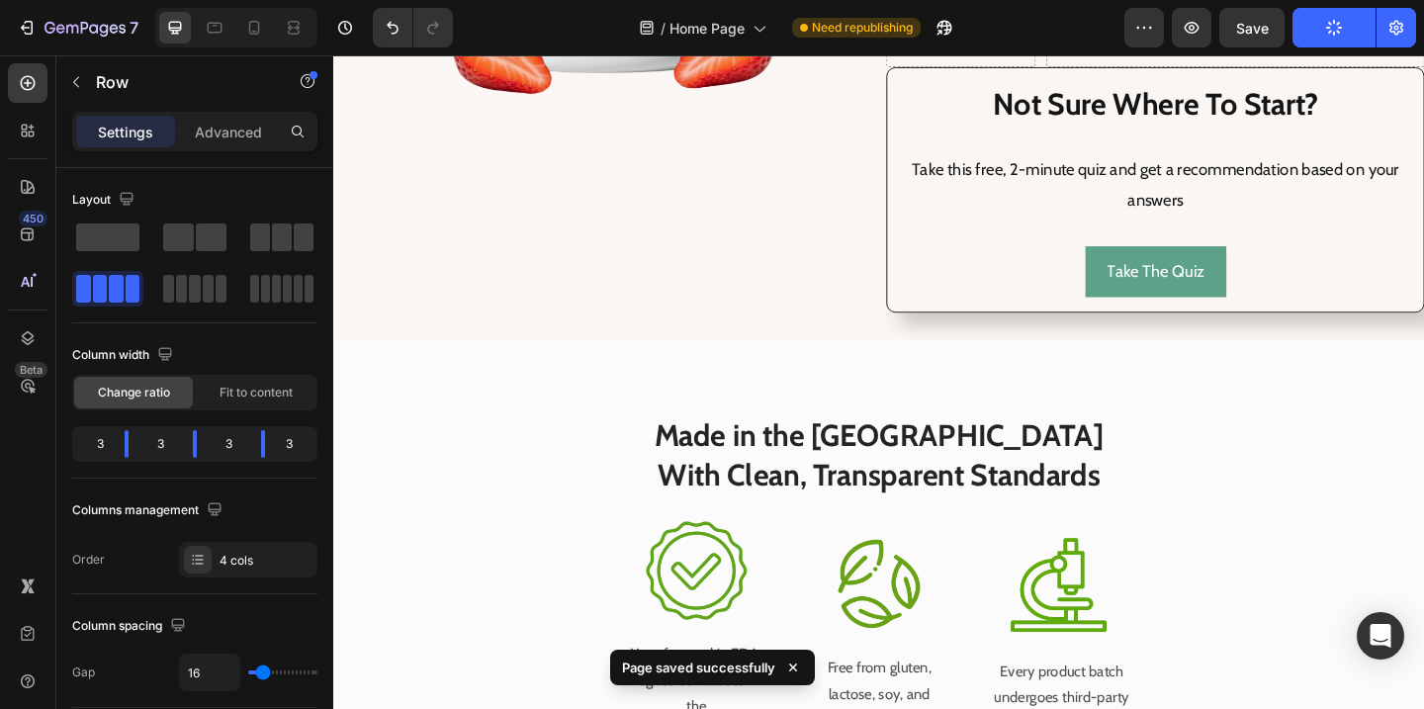
scroll to position [3466, 0]
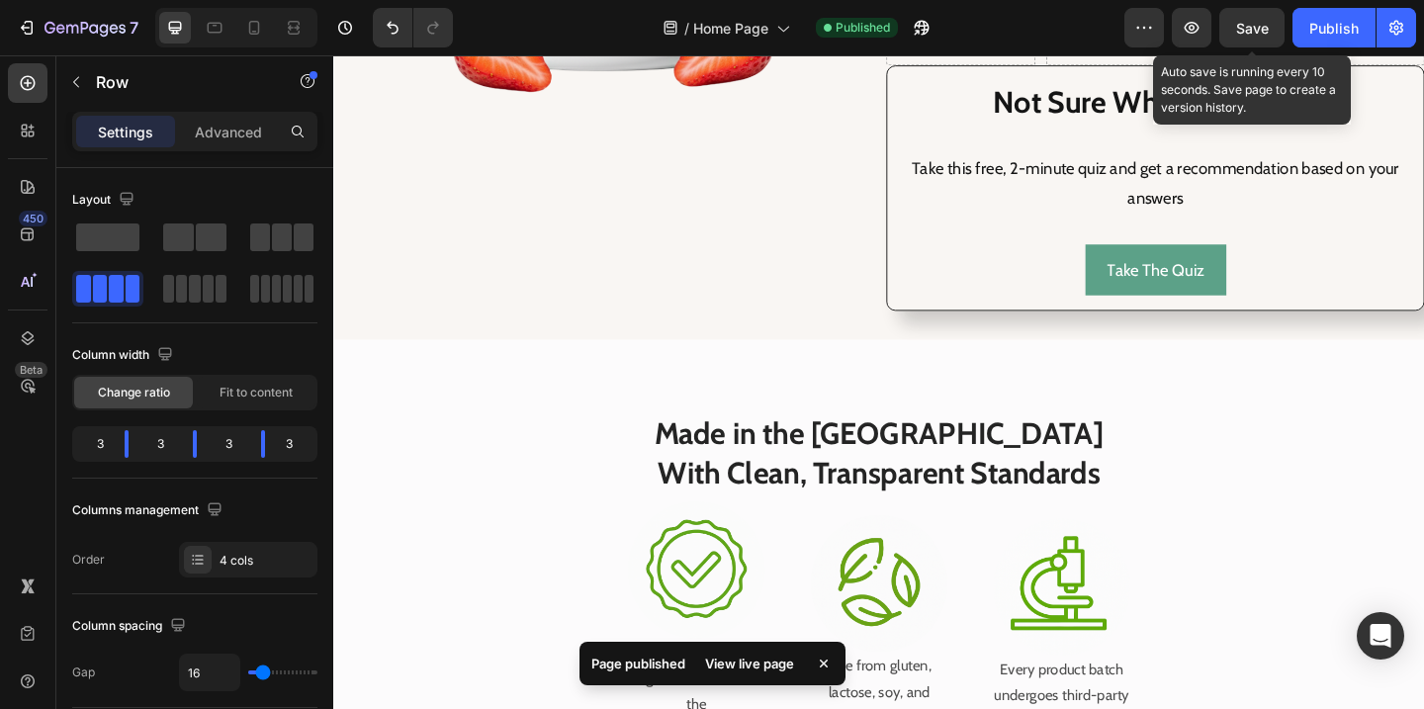
click at [1258, 35] on span "Save" at bounding box center [1252, 28] width 33 height 17
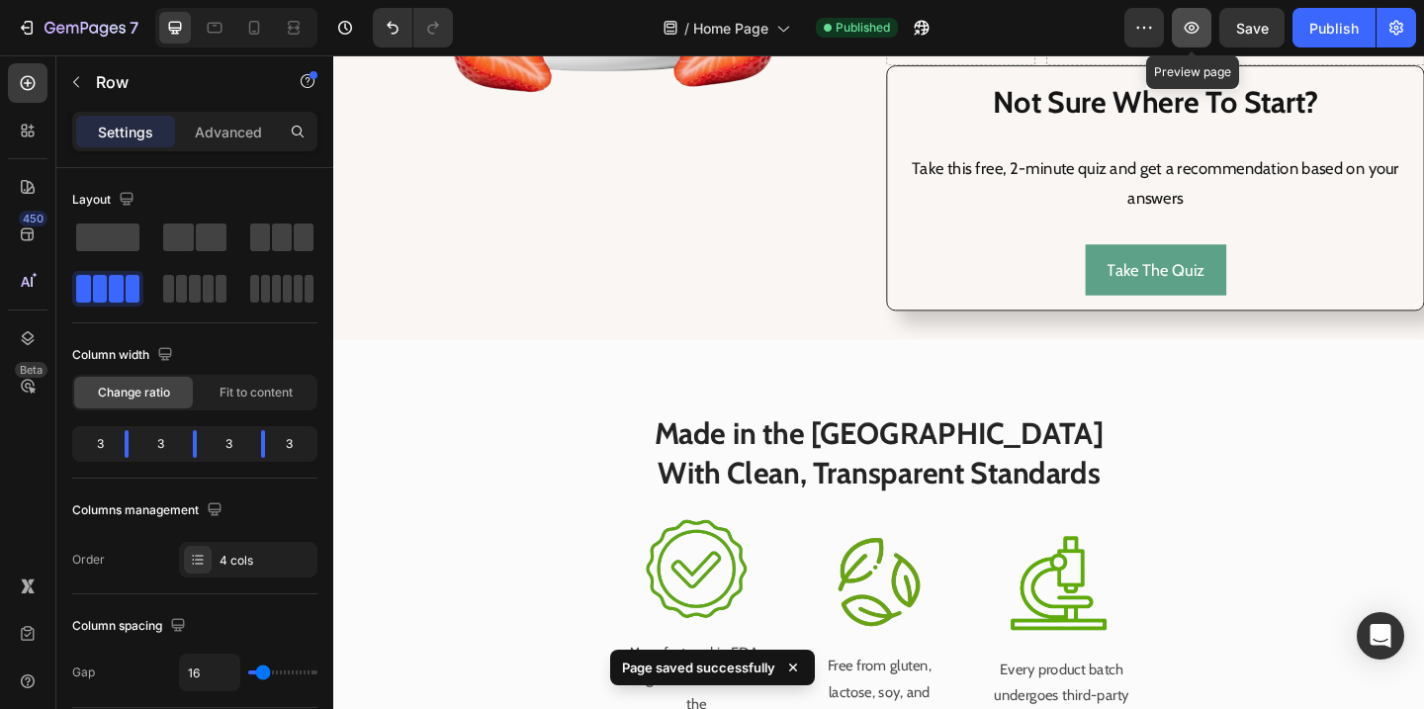
click at [1182, 36] on icon "button" at bounding box center [1191, 28] width 20 height 20
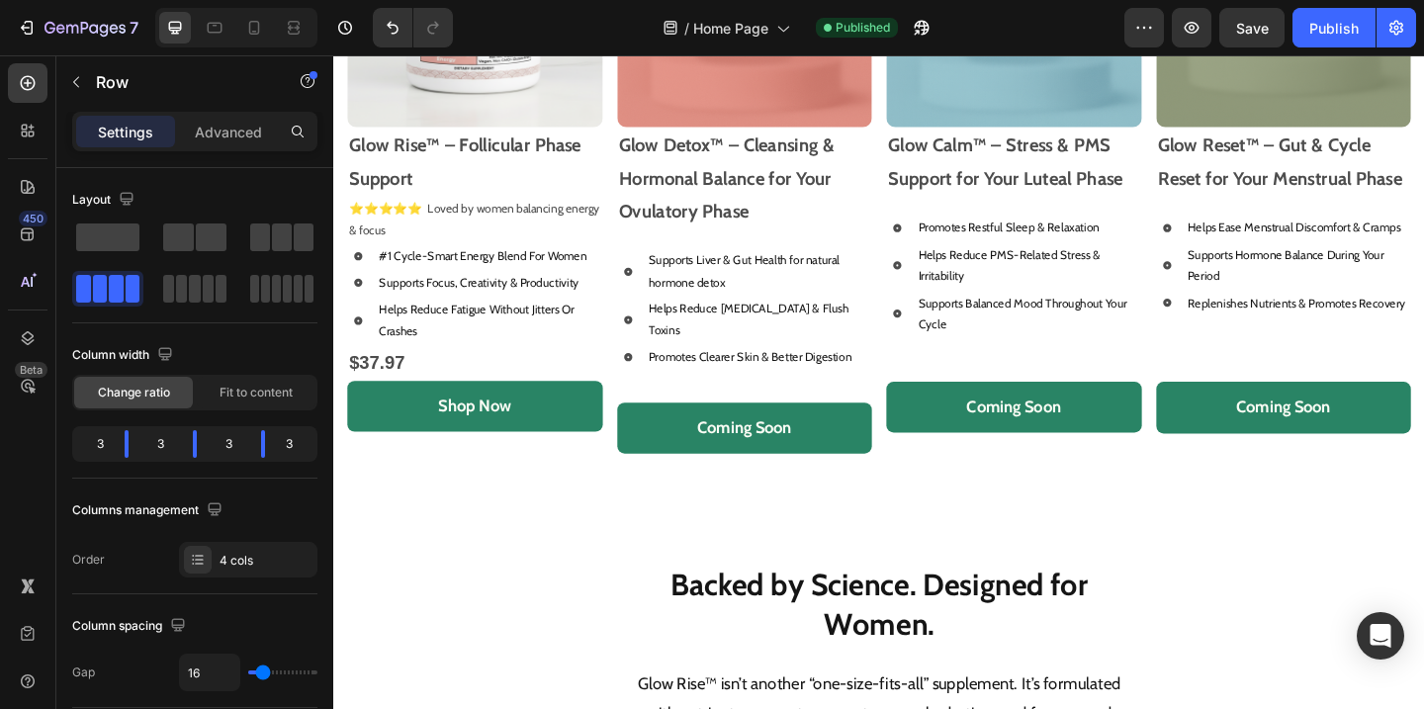
scroll to position [1211, 0]
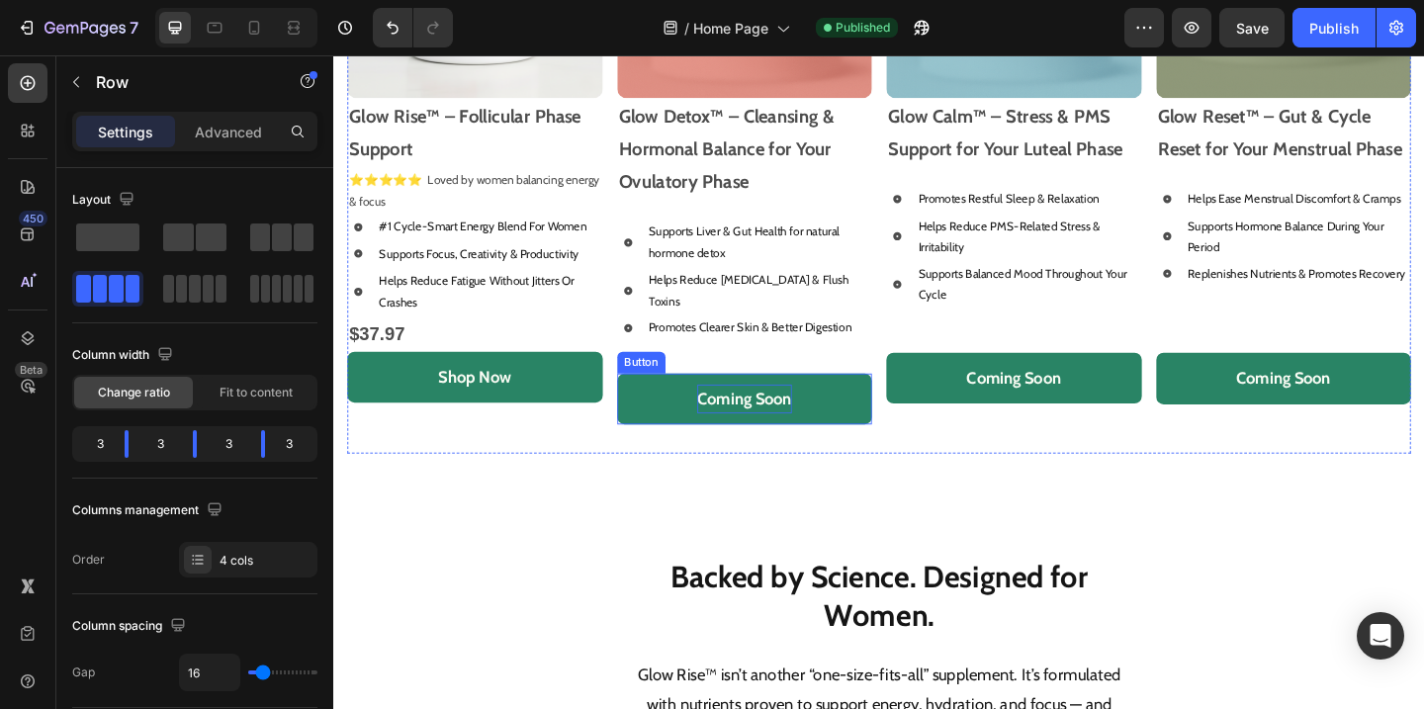
click at [824, 413] on p "Coming Soon" at bounding box center [780, 429] width 103 height 32
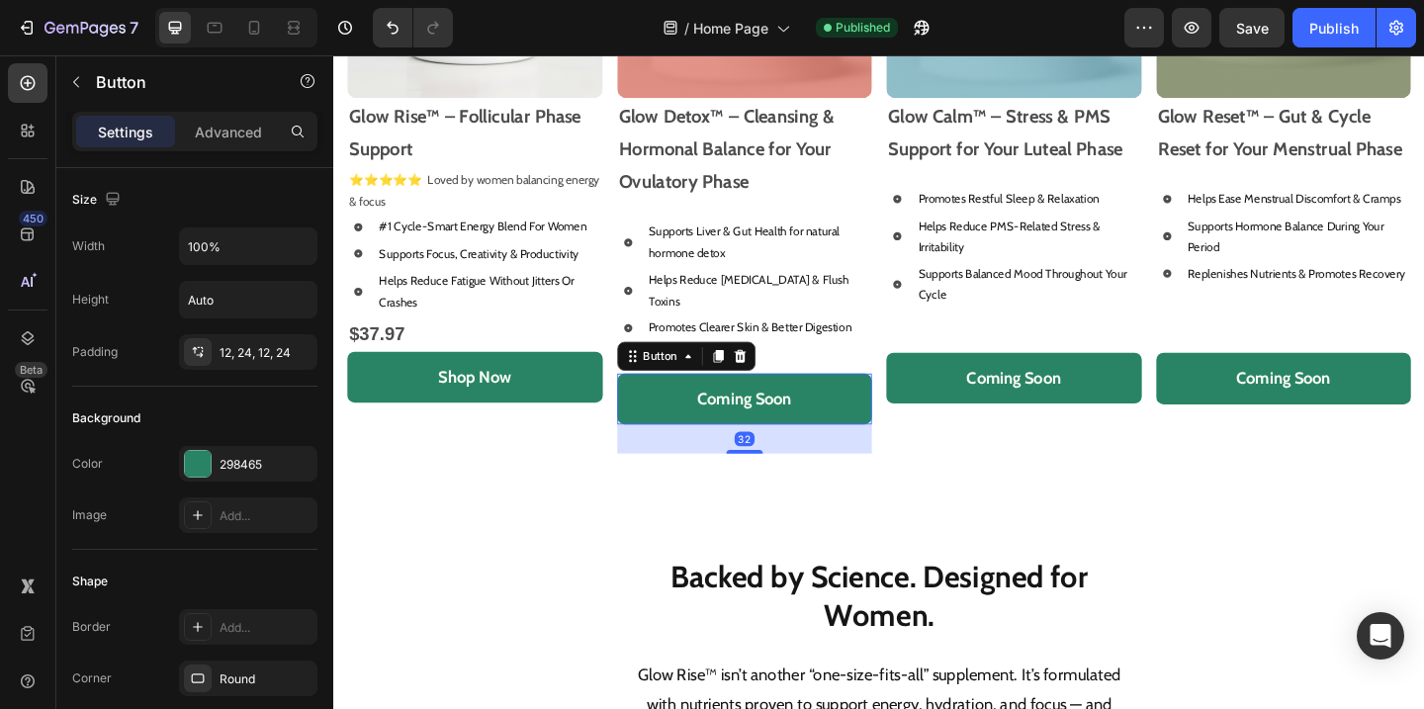
click at [875, 401] on button "Coming Soon" at bounding box center [781, 428] width 278 height 55
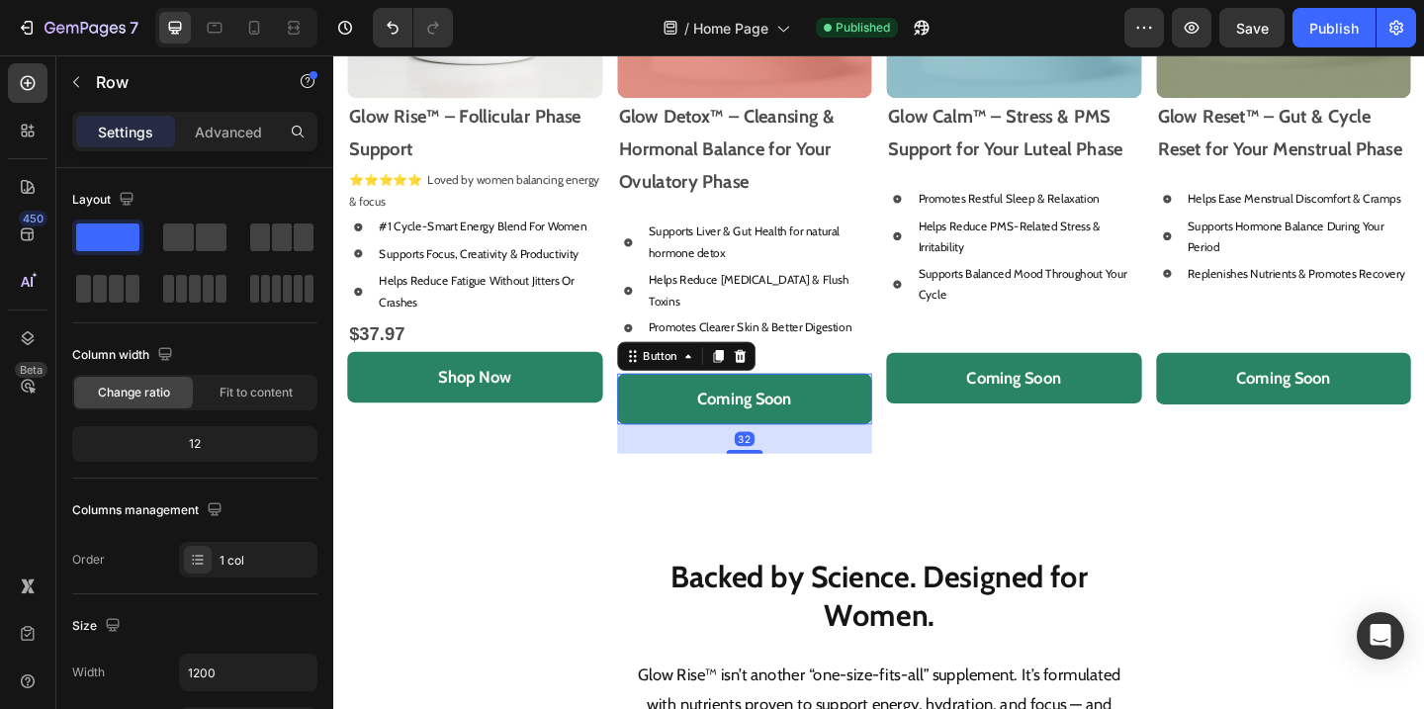
click at [874, 401] on button "Coming Soon" at bounding box center [781, 428] width 278 height 55
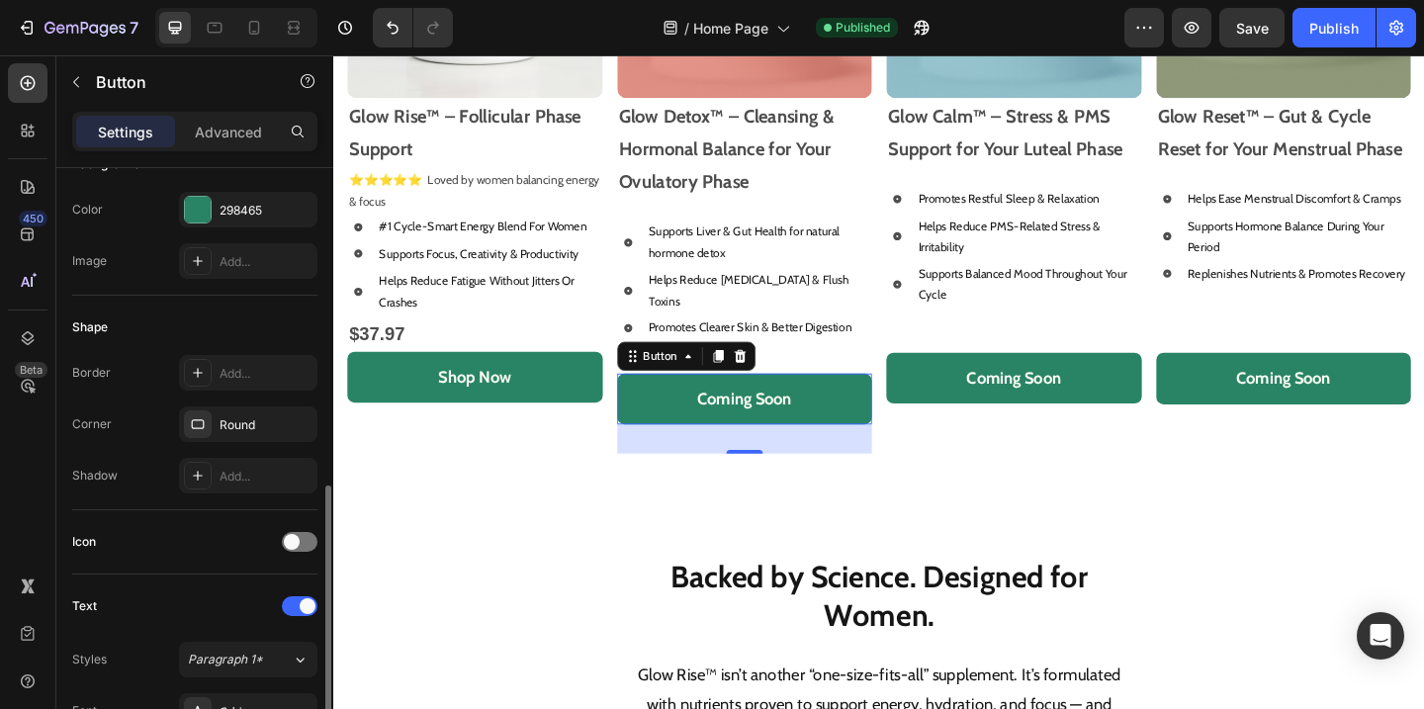
scroll to position [185, 0]
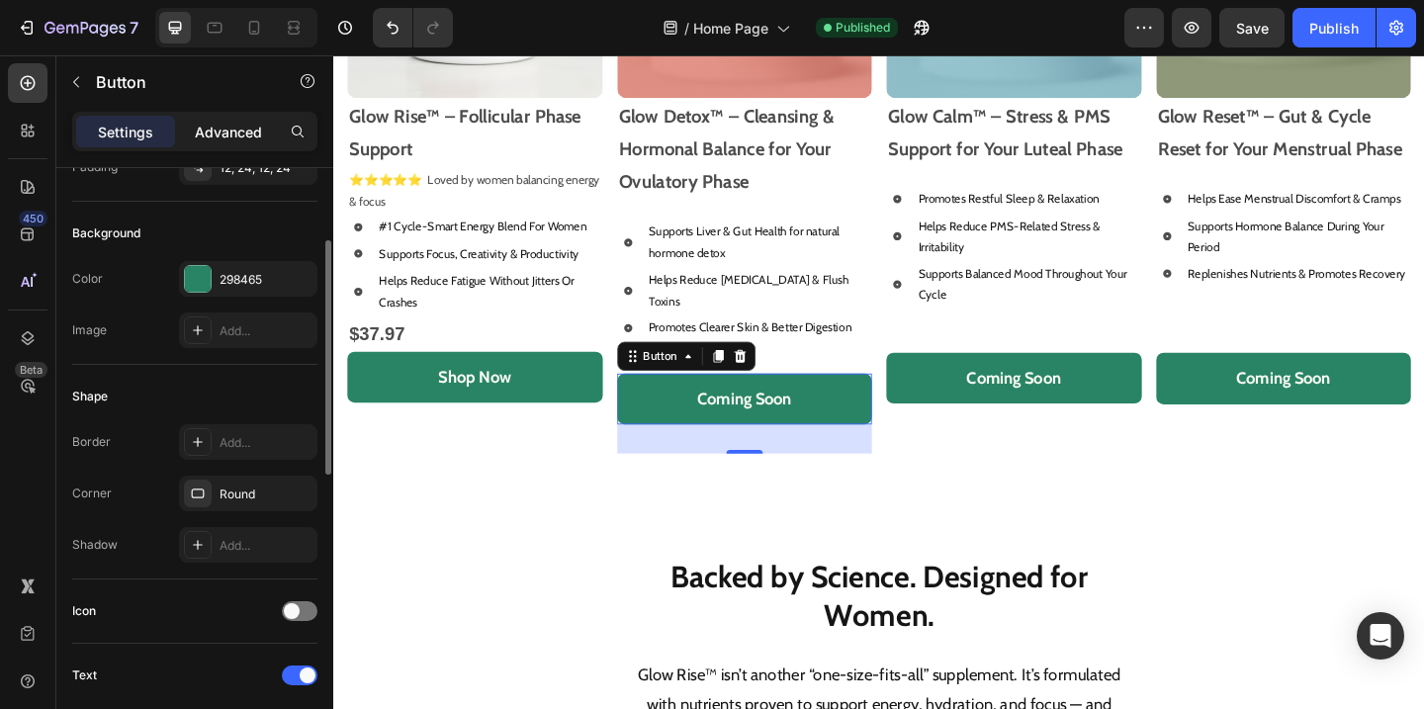
click at [218, 140] on p "Advanced" at bounding box center [228, 132] width 67 height 21
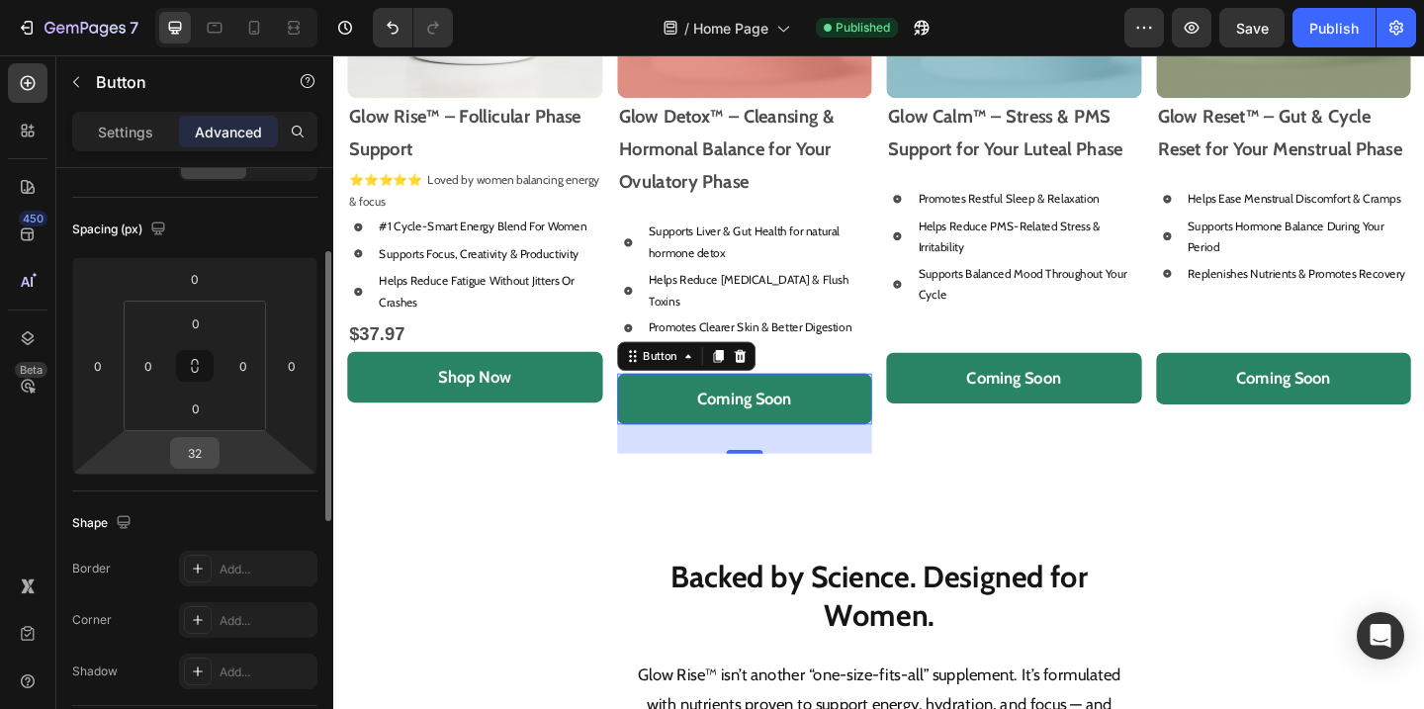
click at [217, 459] on div "32" at bounding box center [194, 453] width 49 height 32
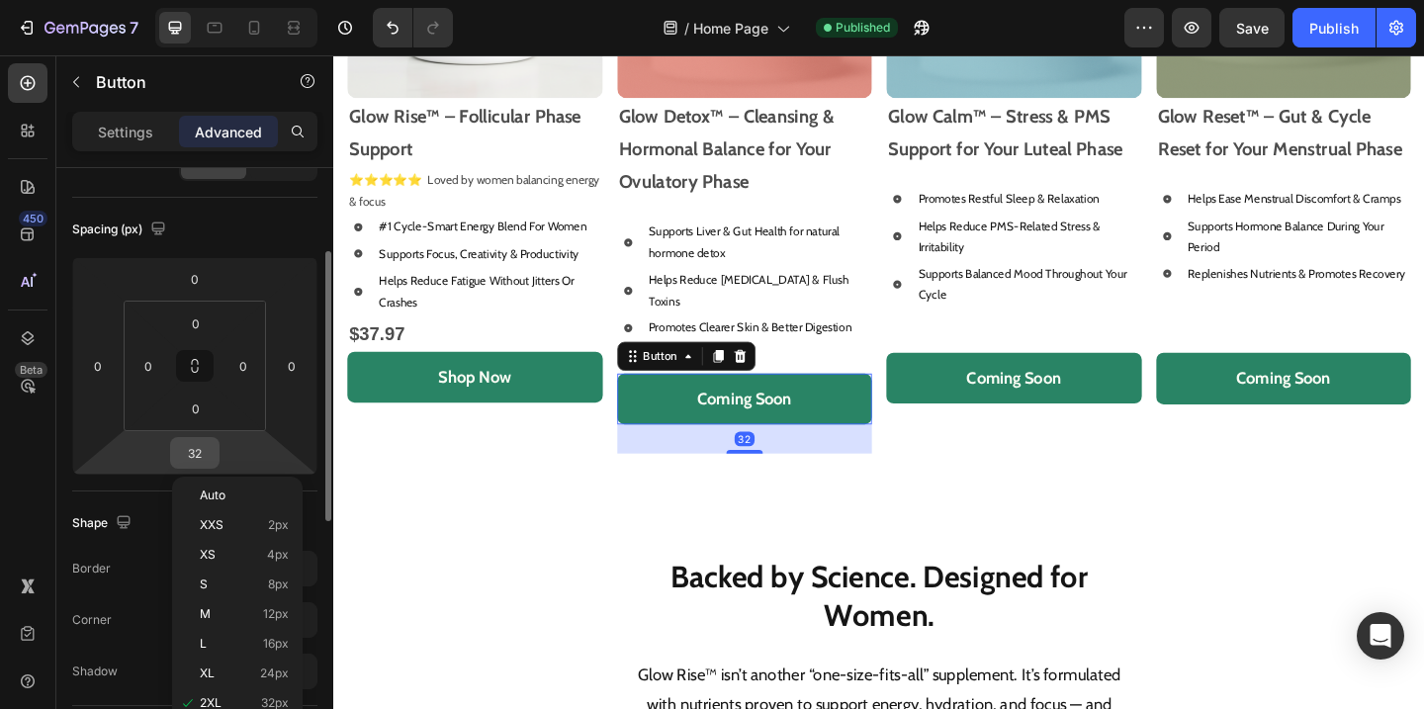
click at [216, 455] on div "32" at bounding box center [194, 453] width 49 height 32
click at [195, 443] on input "32" at bounding box center [195, 453] width 40 height 30
click at [208, 450] on input "32" at bounding box center [195, 453] width 40 height 30
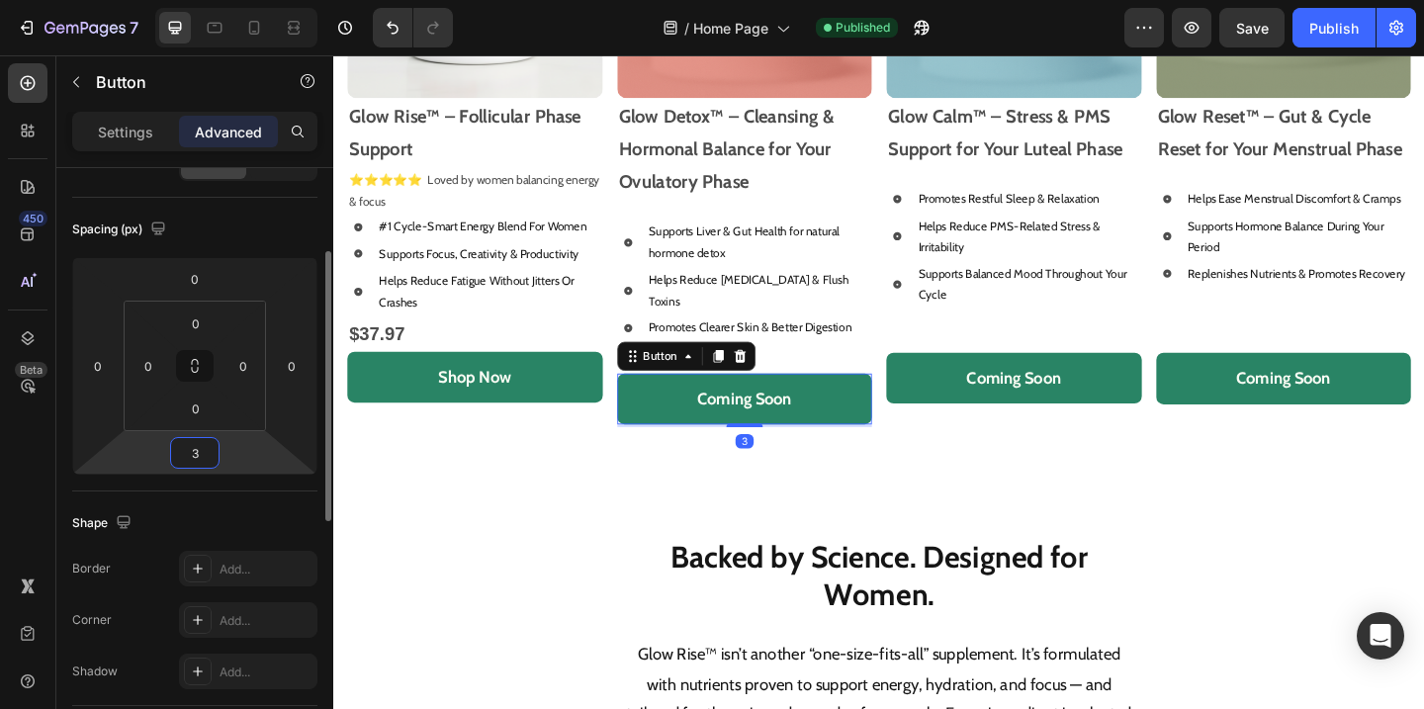
type input "30"
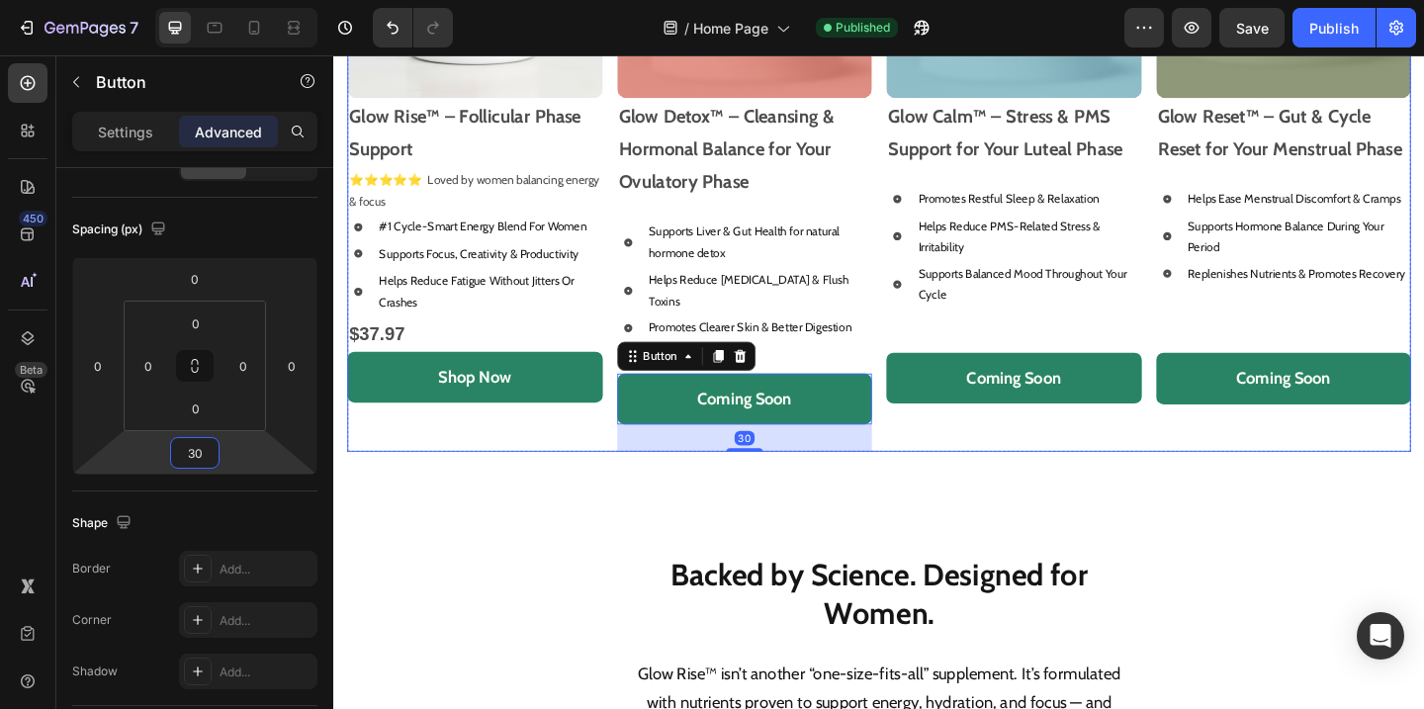
click at [1155, 470] on div "Shop Our Best Sellers Heading Image Glow Rise™ – Follicular Phase Support Text …" at bounding box center [926, 140] width 1157 height 755
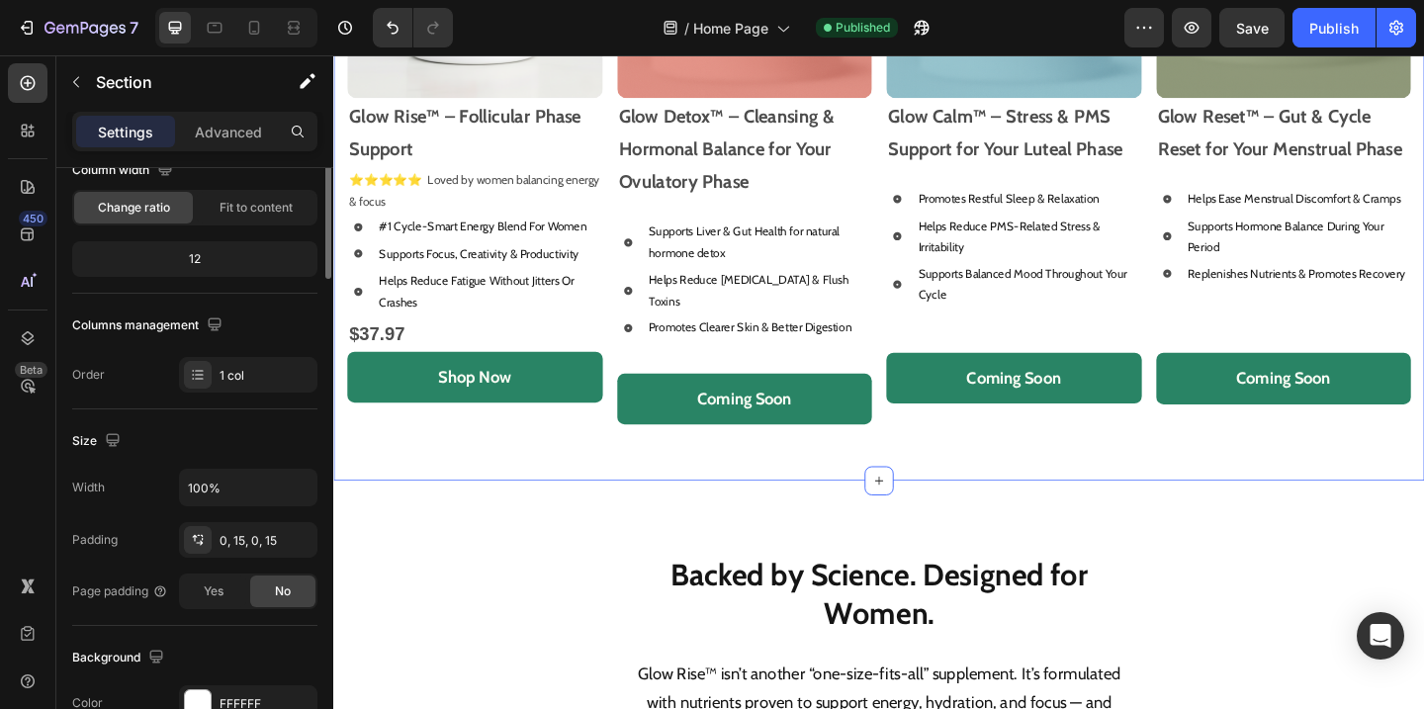
scroll to position [0, 0]
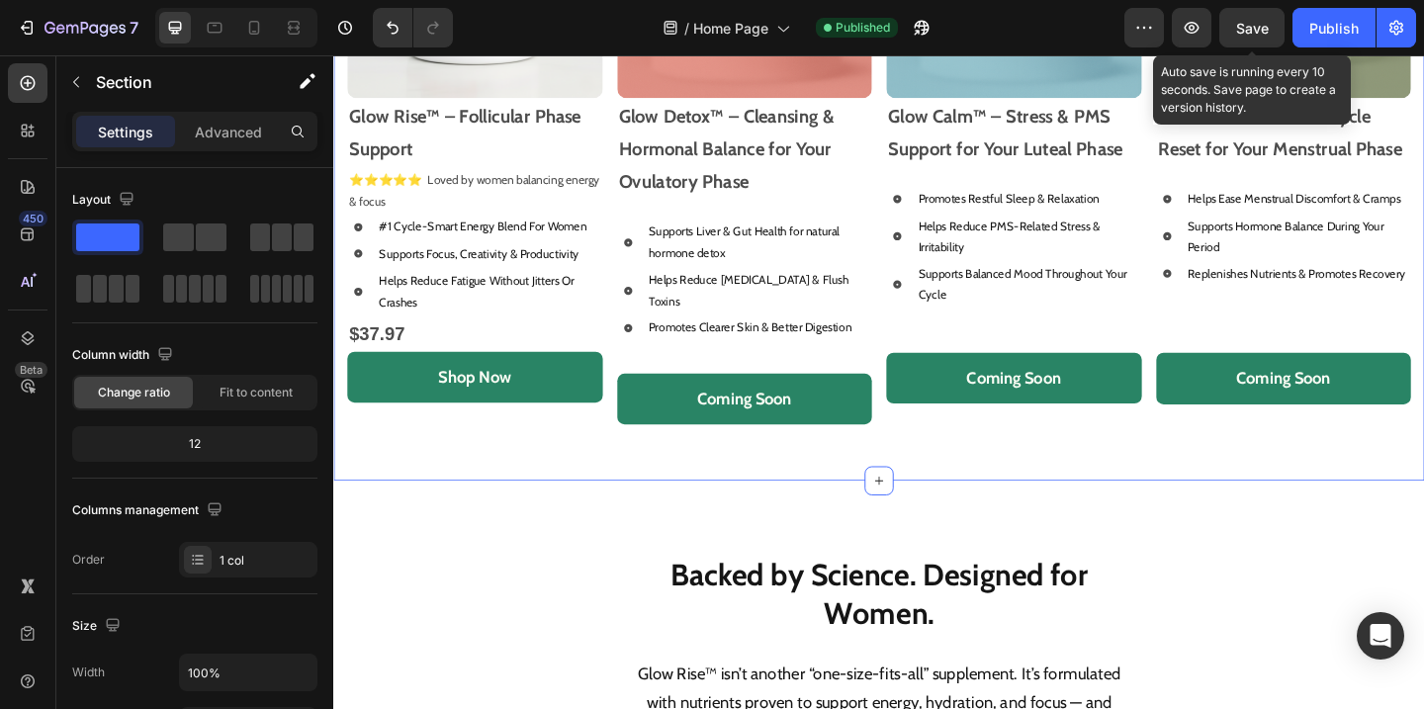
click at [1246, 20] on span "Save" at bounding box center [1252, 28] width 33 height 17
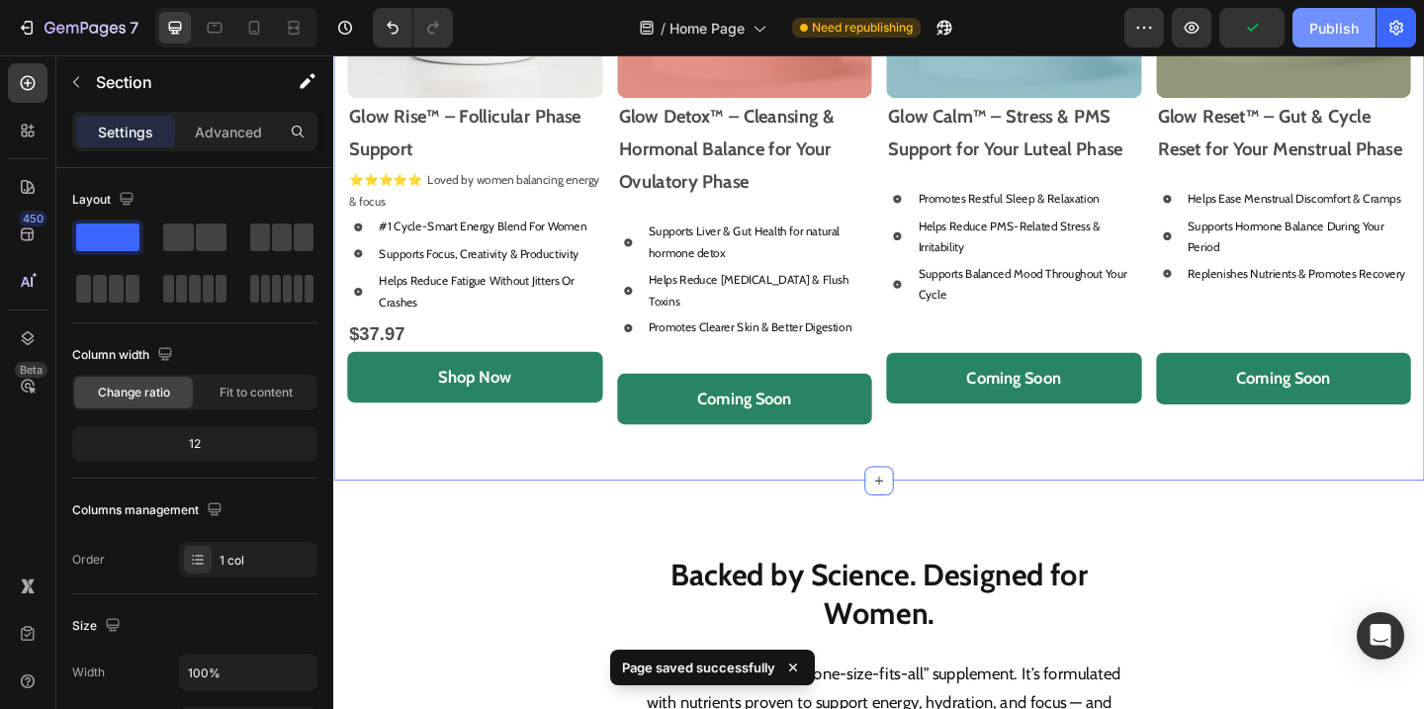
click at [1324, 25] on div "Publish" at bounding box center [1333, 28] width 49 height 21
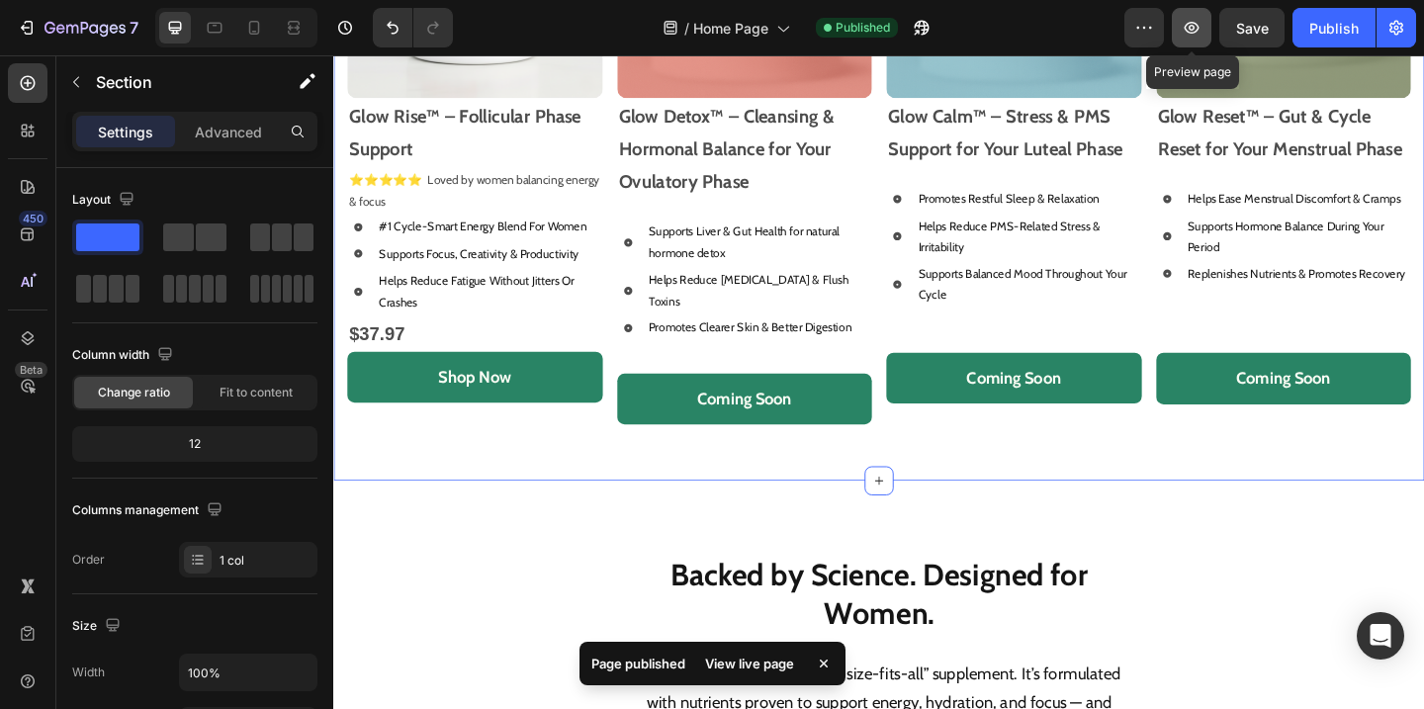
click at [1194, 37] on icon "button" at bounding box center [1191, 28] width 20 height 20
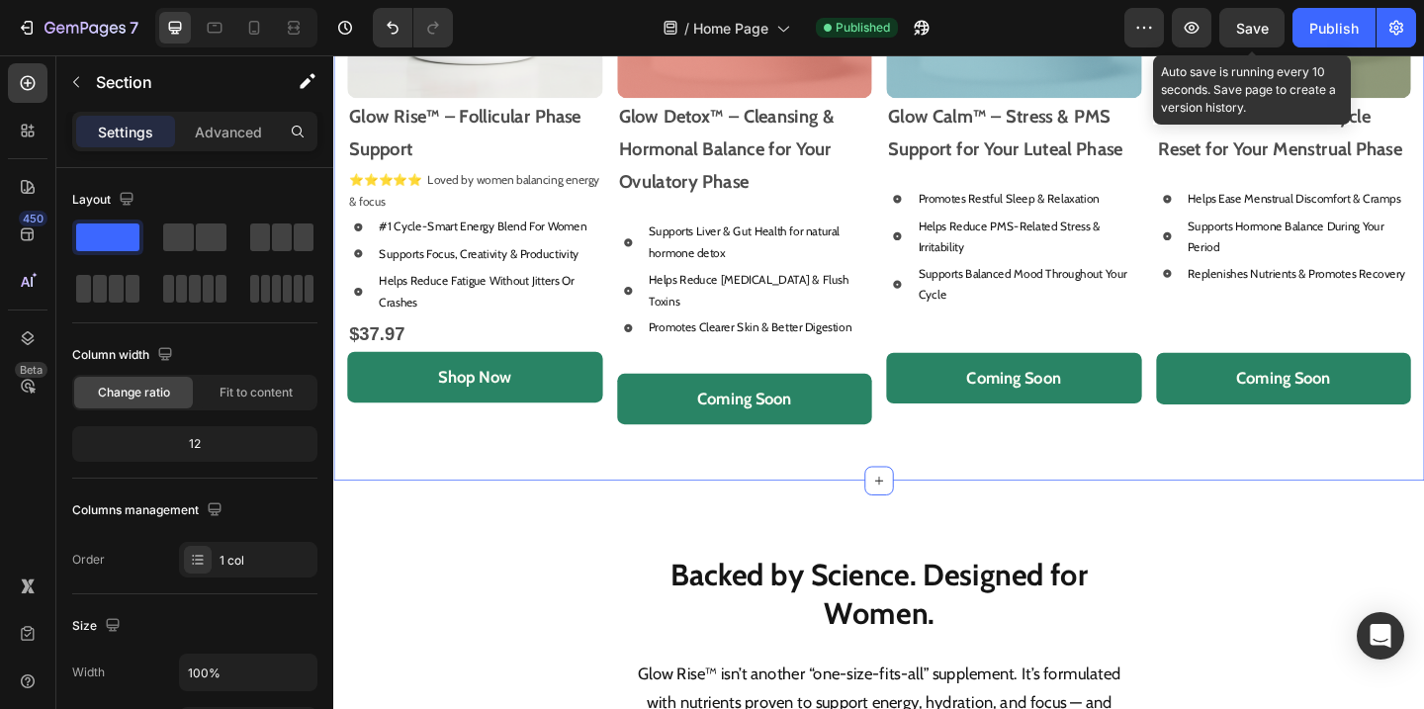
click at [1252, 36] on div "Save" at bounding box center [1252, 28] width 33 height 21
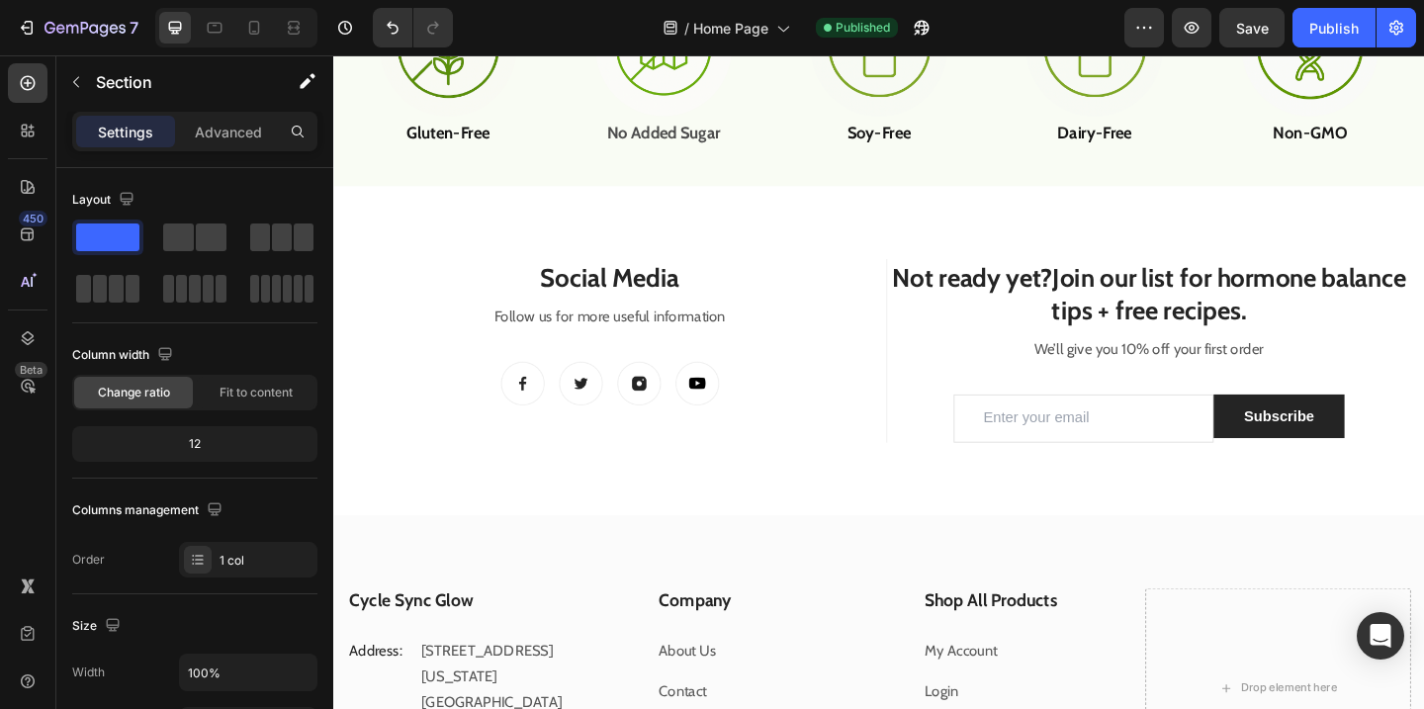
scroll to position [4666, 0]
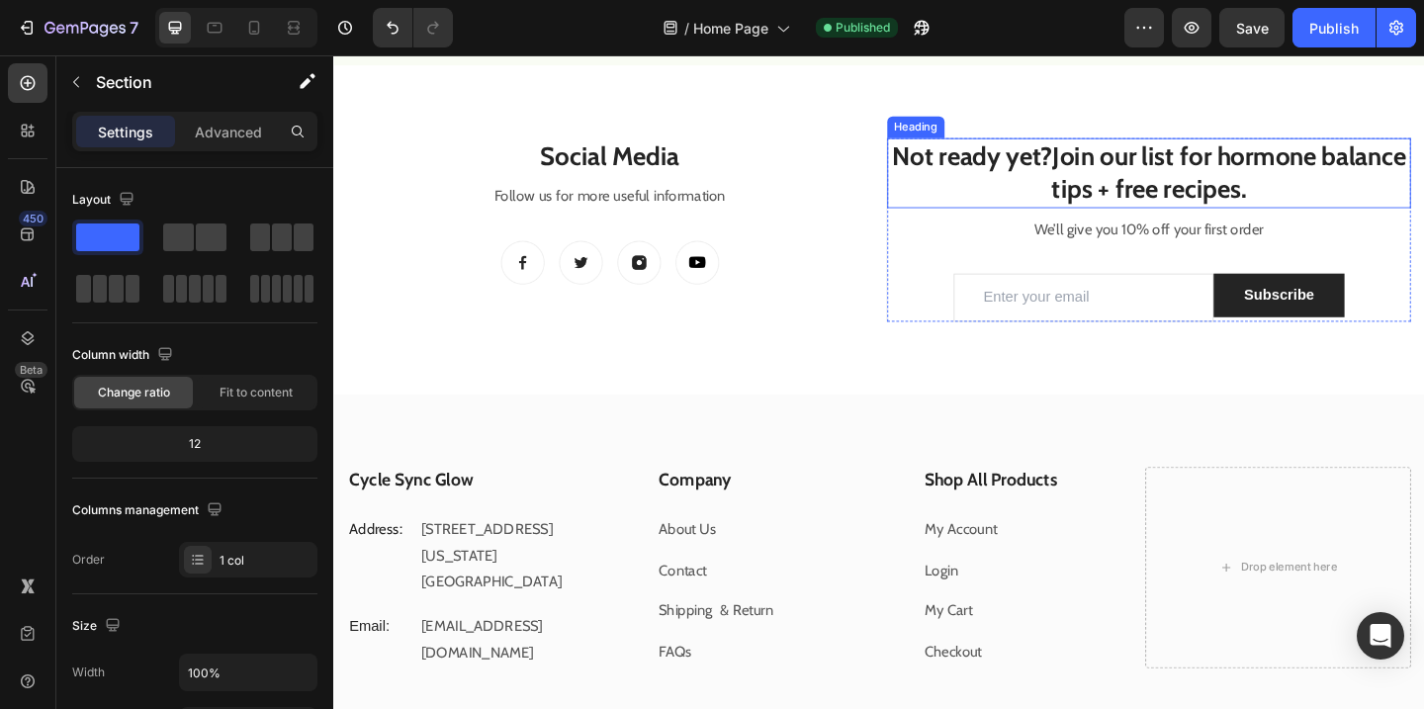
click at [1121, 292] on div "Not ready yet? Join our list for hormone balance tips + free recipes. Heading W…" at bounding box center [1220, 245] width 570 height 200
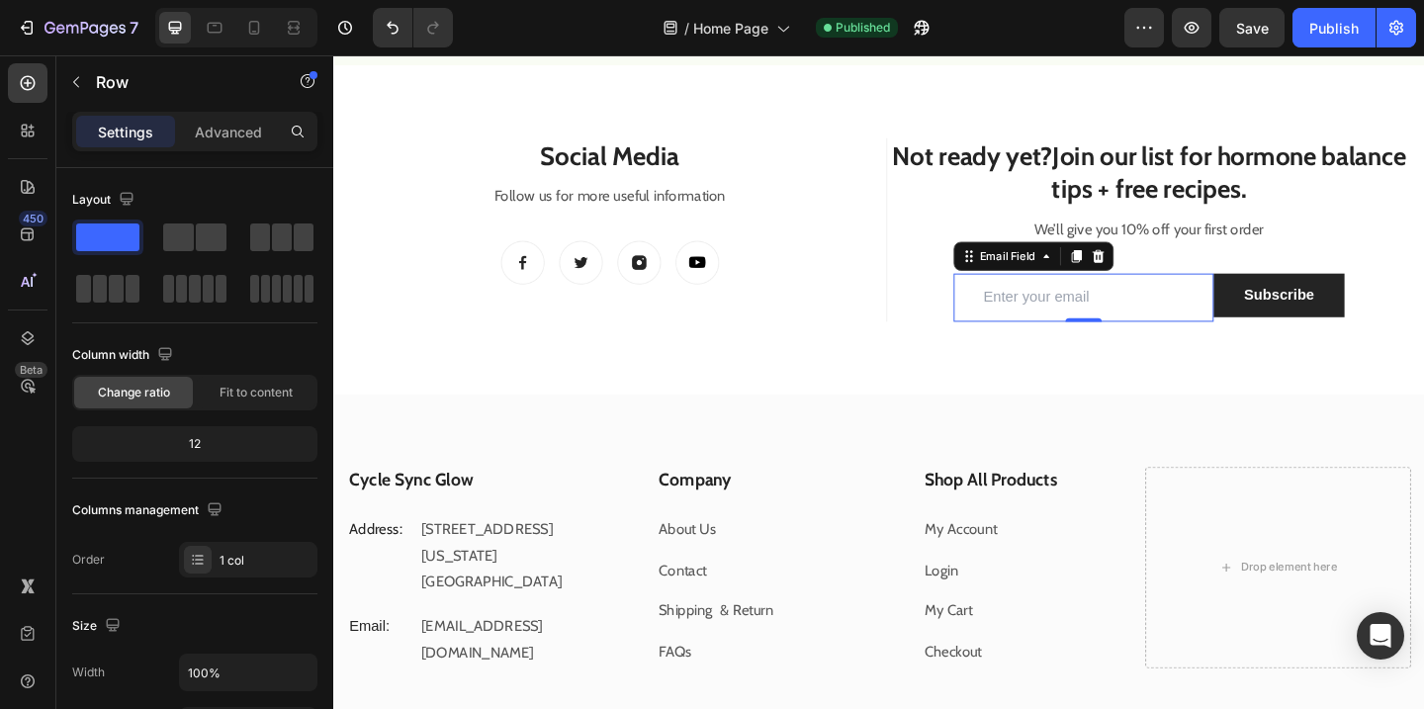
click at [1113, 314] on input "email" at bounding box center [1149, 319] width 284 height 52
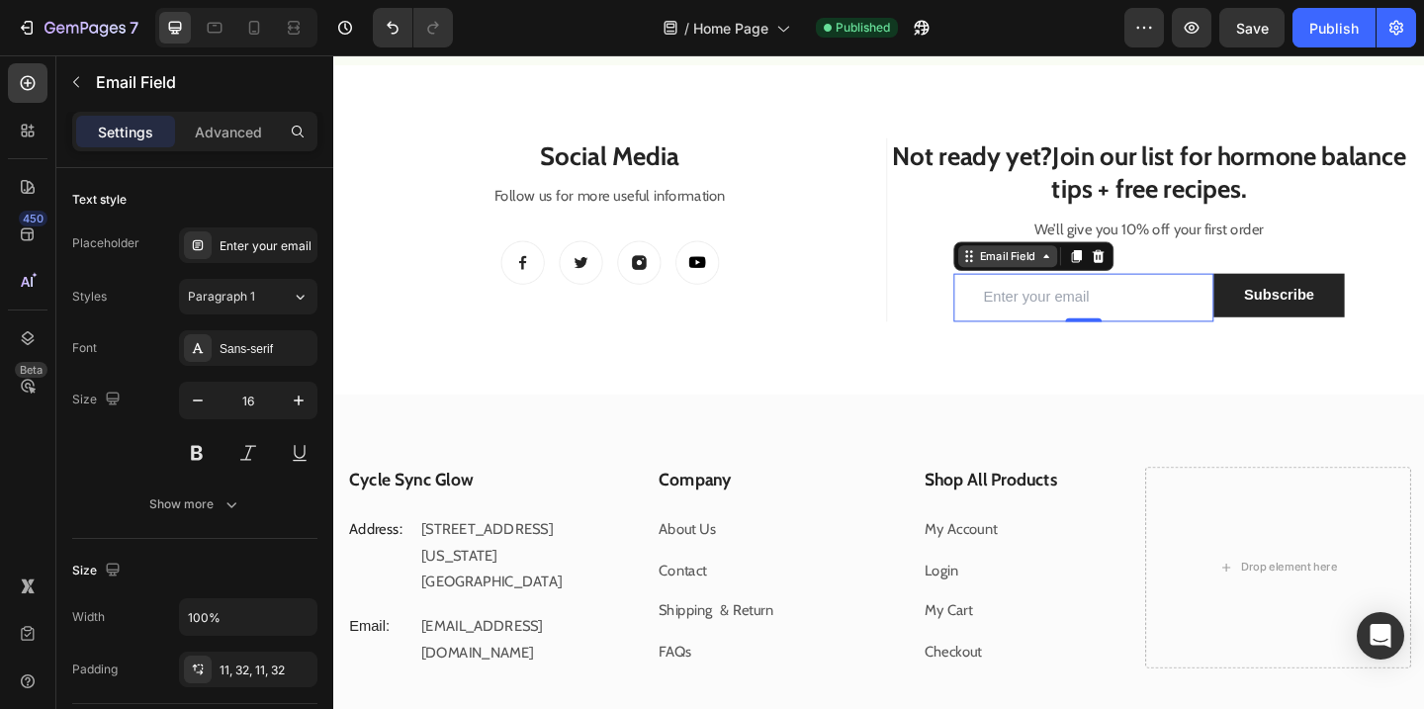
click at [1109, 279] on icon at bounding box center [1108, 274] width 16 height 16
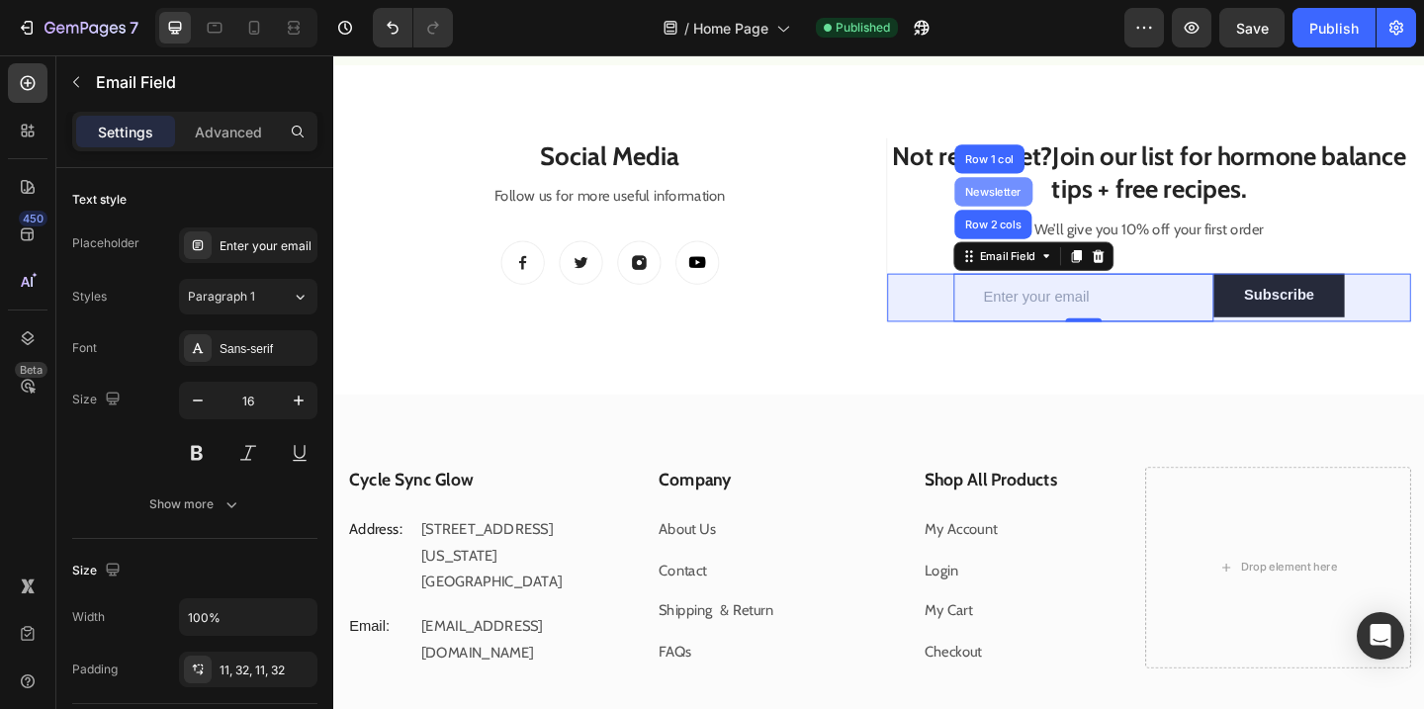
click at [1058, 207] on div "Newsletter" at bounding box center [1050, 204] width 69 height 12
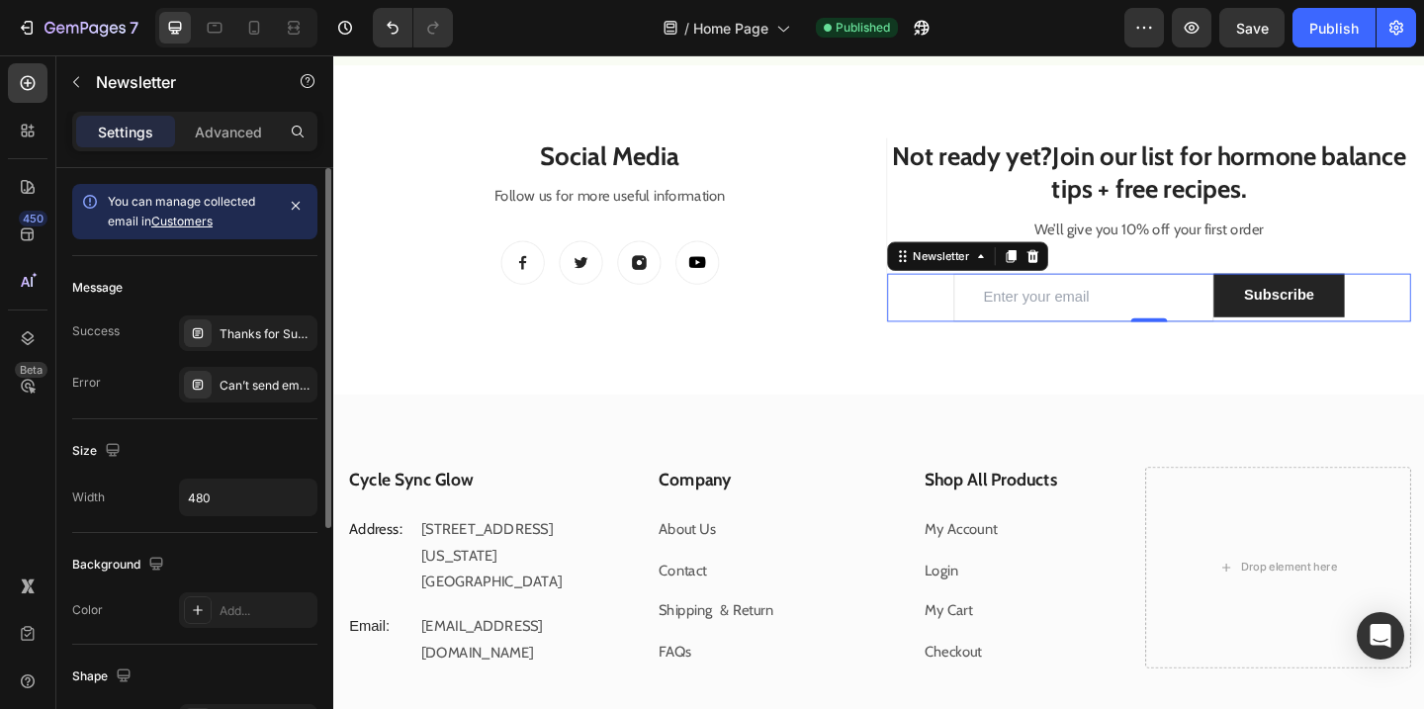
click at [195, 219] on link "Customers" at bounding box center [181, 221] width 61 height 15
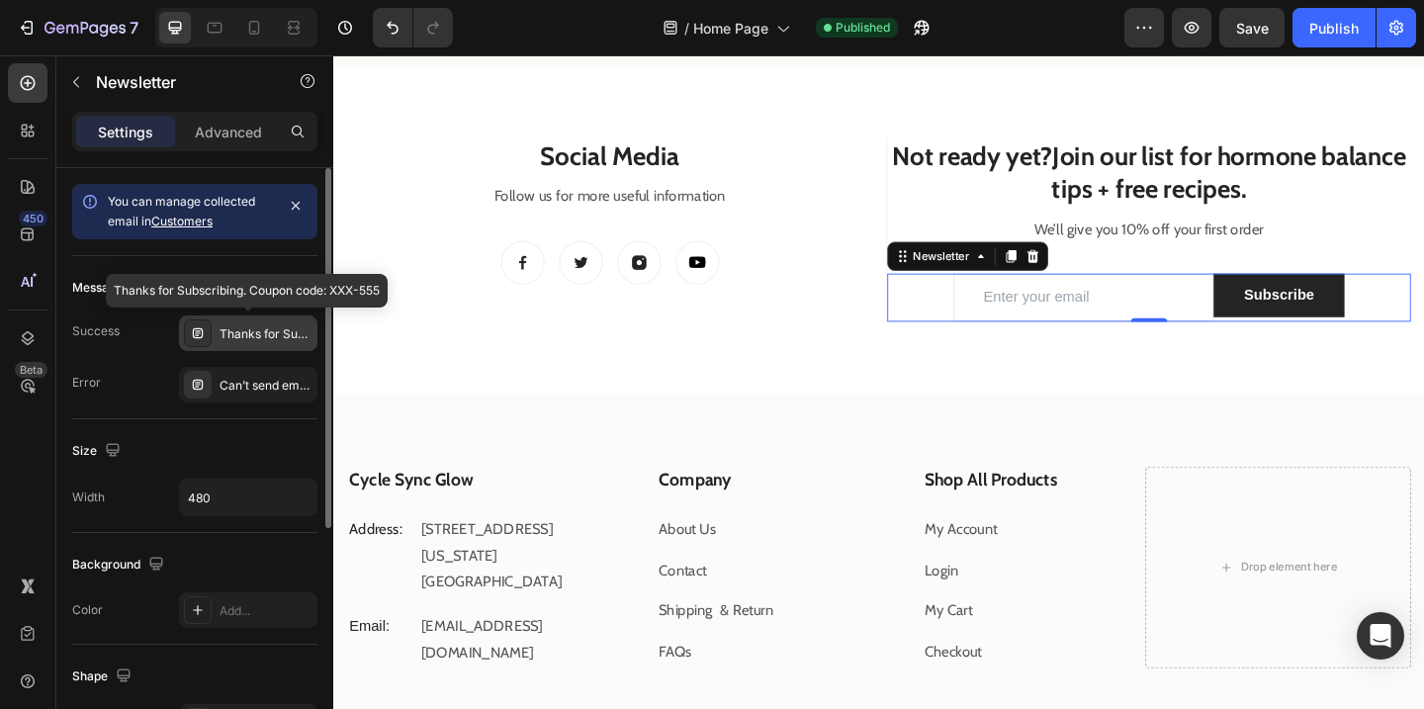
click at [259, 336] on div "Thanks for Subscribing. Coupon code: XXX-555" at bounding box center [265, 334] width 93 height 18
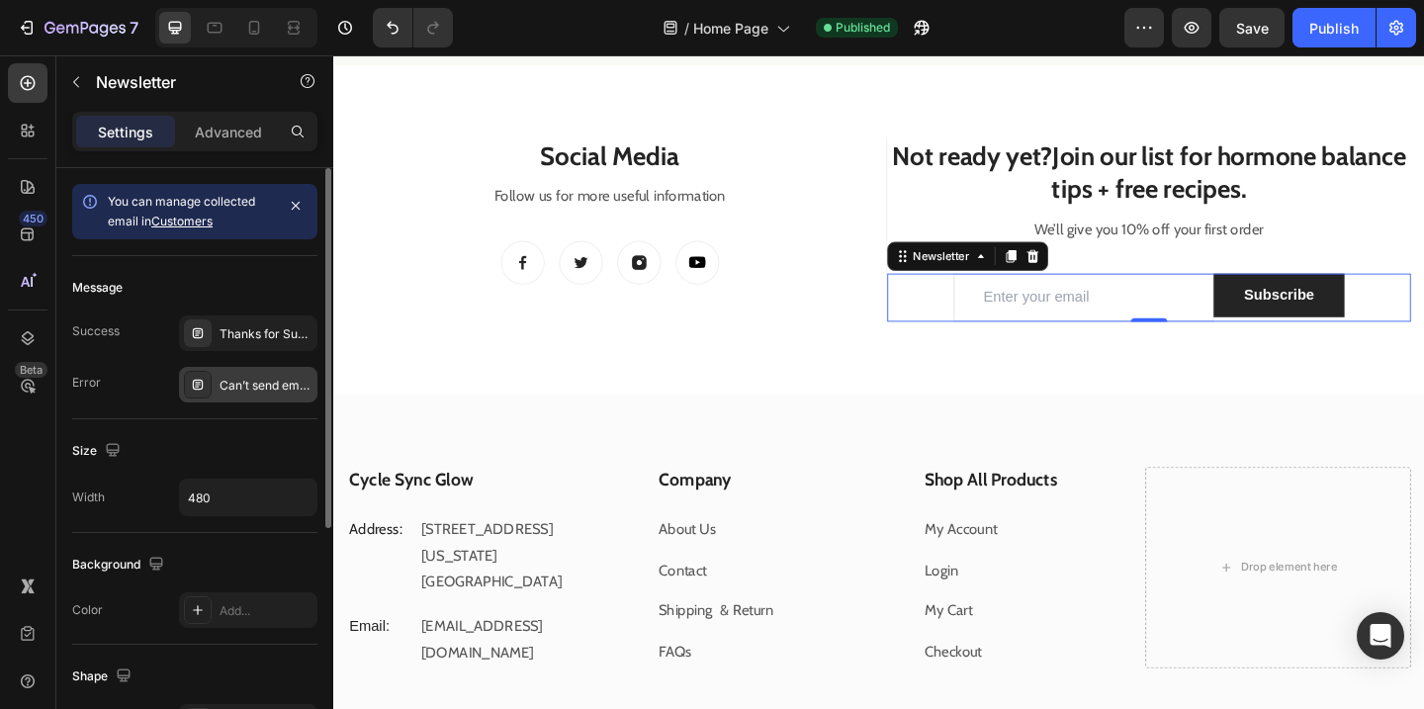
click at [270, 389] on div "Can’t send email. Please try again later." at bounding box center [265, 386] width 93 height 18
click at [265, 342] on div "Thanks for Subscribing. Coupon code: XXX-555" at bounding box center [248, 333] width 138 height 36
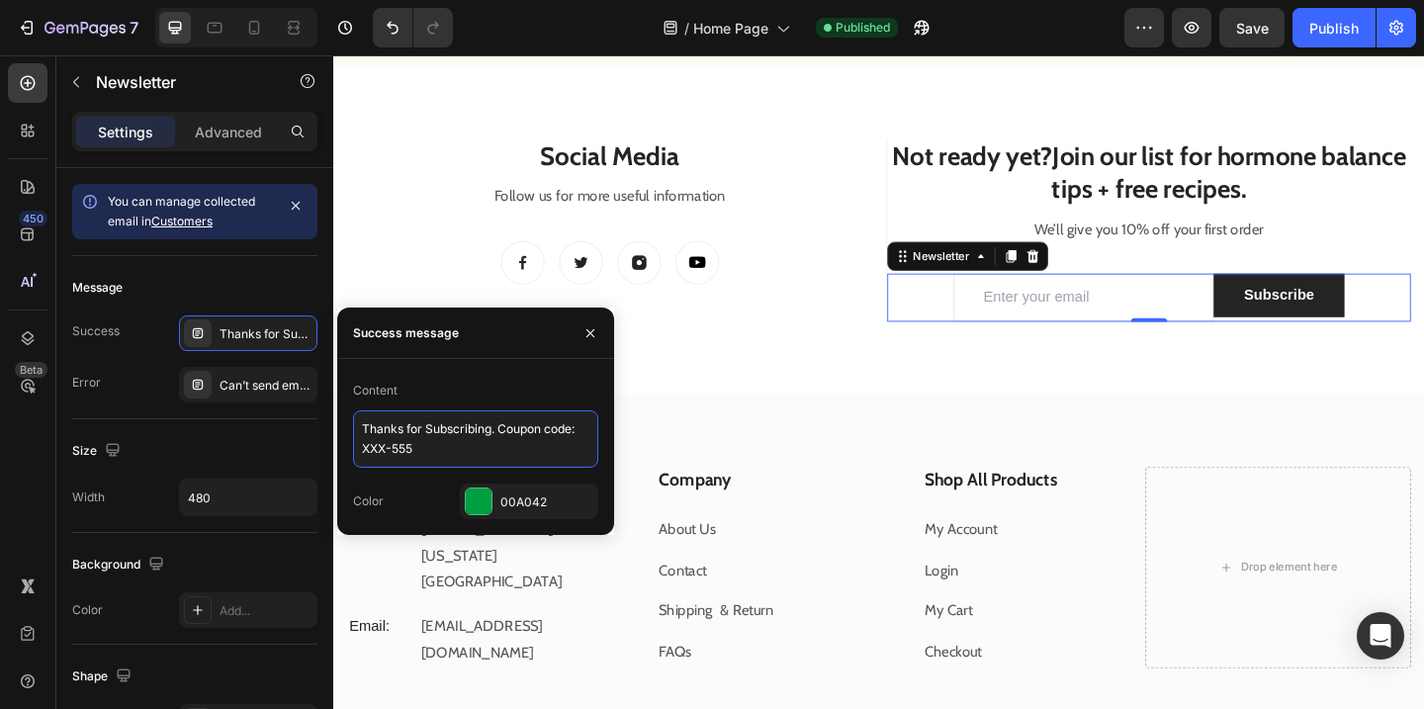
click at [428, 433] on textarea "Thanks for Subscribing. Coupon code: XXX-555" at bounding box center [475, 438] width 245 height 57
click at [428, 439] on textarea "Thanks for Subscribing. Coupon code: XXX-555" at bounding box center [475, 438] width 245 height 57
click at [431, 452] on textarea "Thanks for Subscribing. Coupon code: XXX-555" at bounding box center [475, 438] width 245 height 57
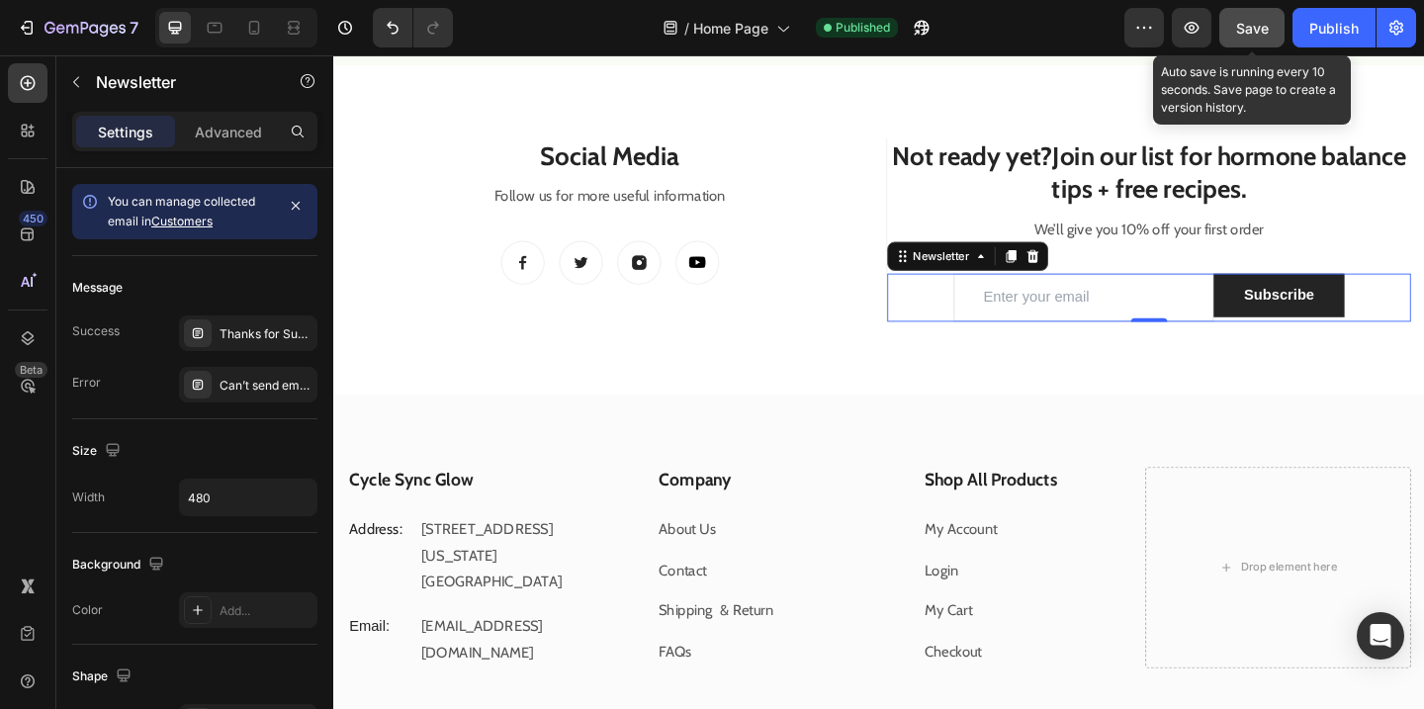
click at [1261, 35] on span "Save" at bounding box center [1252, 28] width 33 height 17
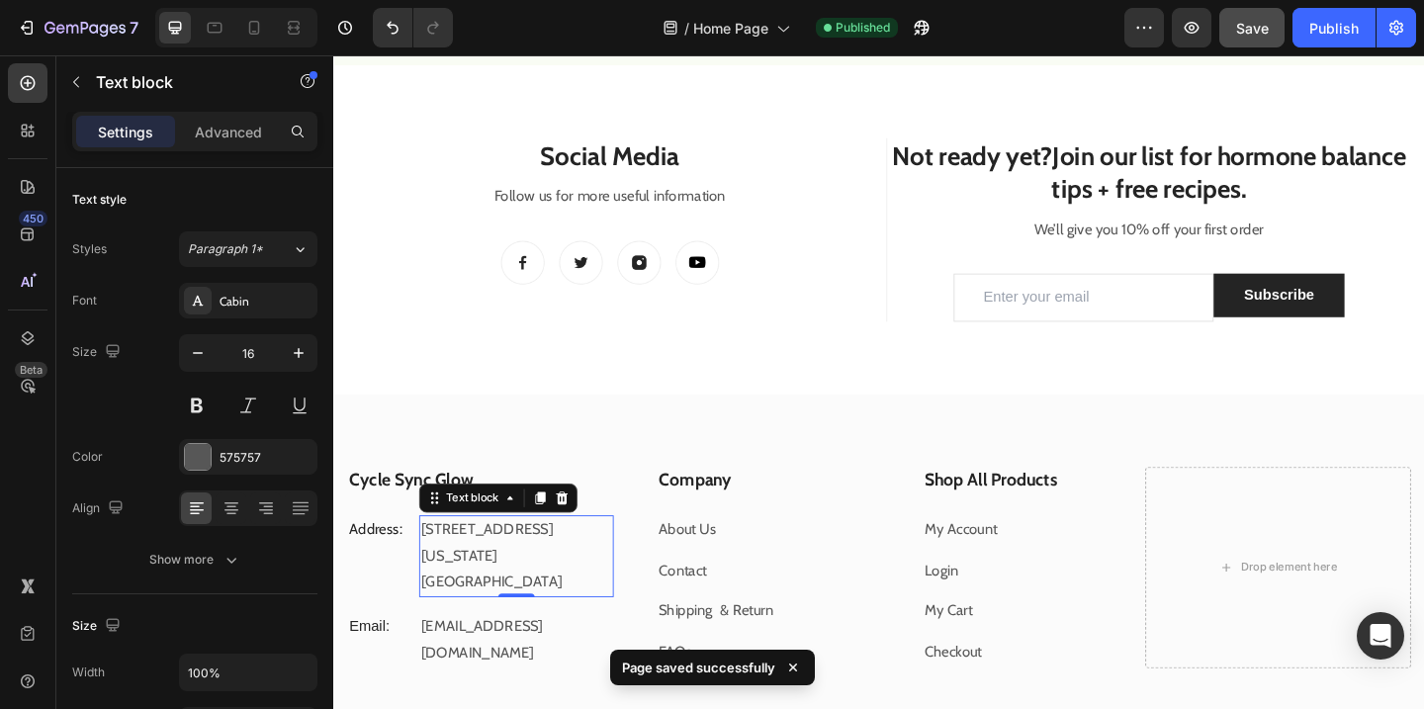
click at [538, 583] on p "3909 S Maryland Pkwy Ste 314" at bounding box center [531, 586] width 207 height 57
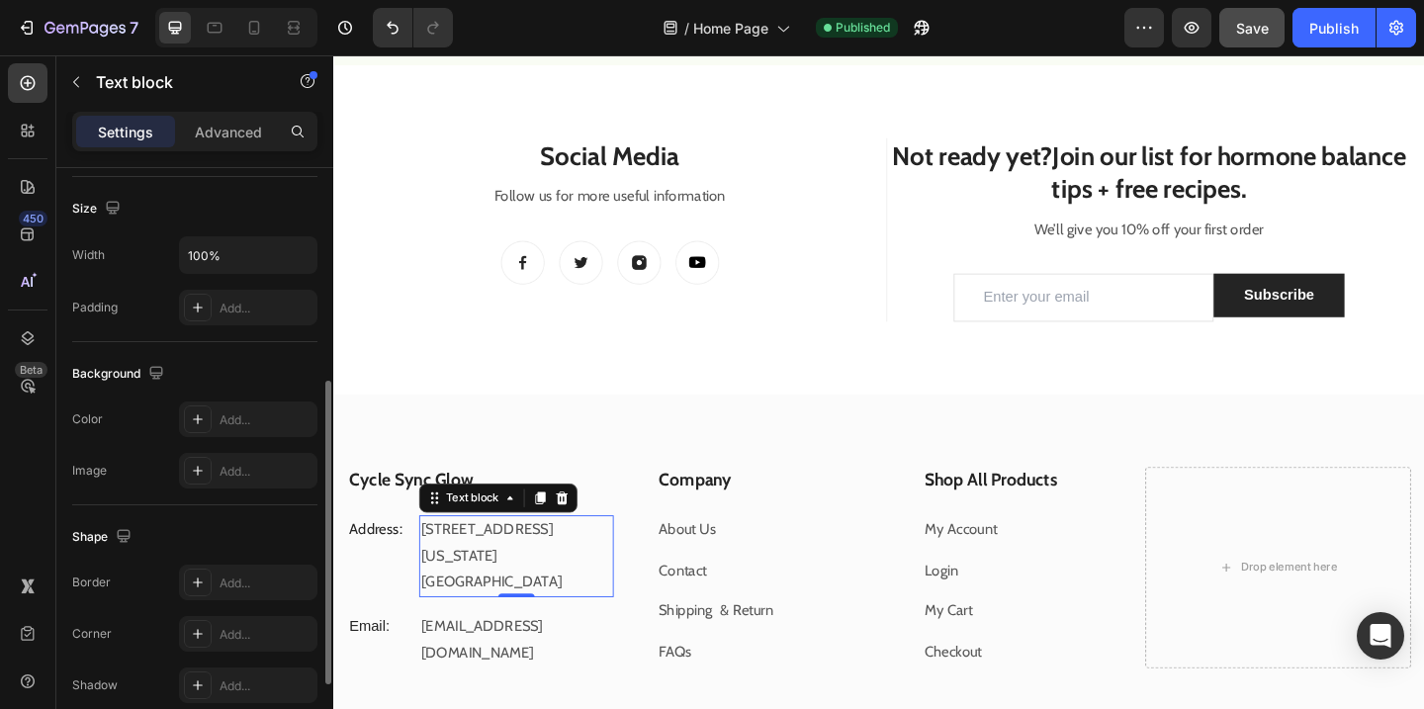
scroll to position [574, 0]
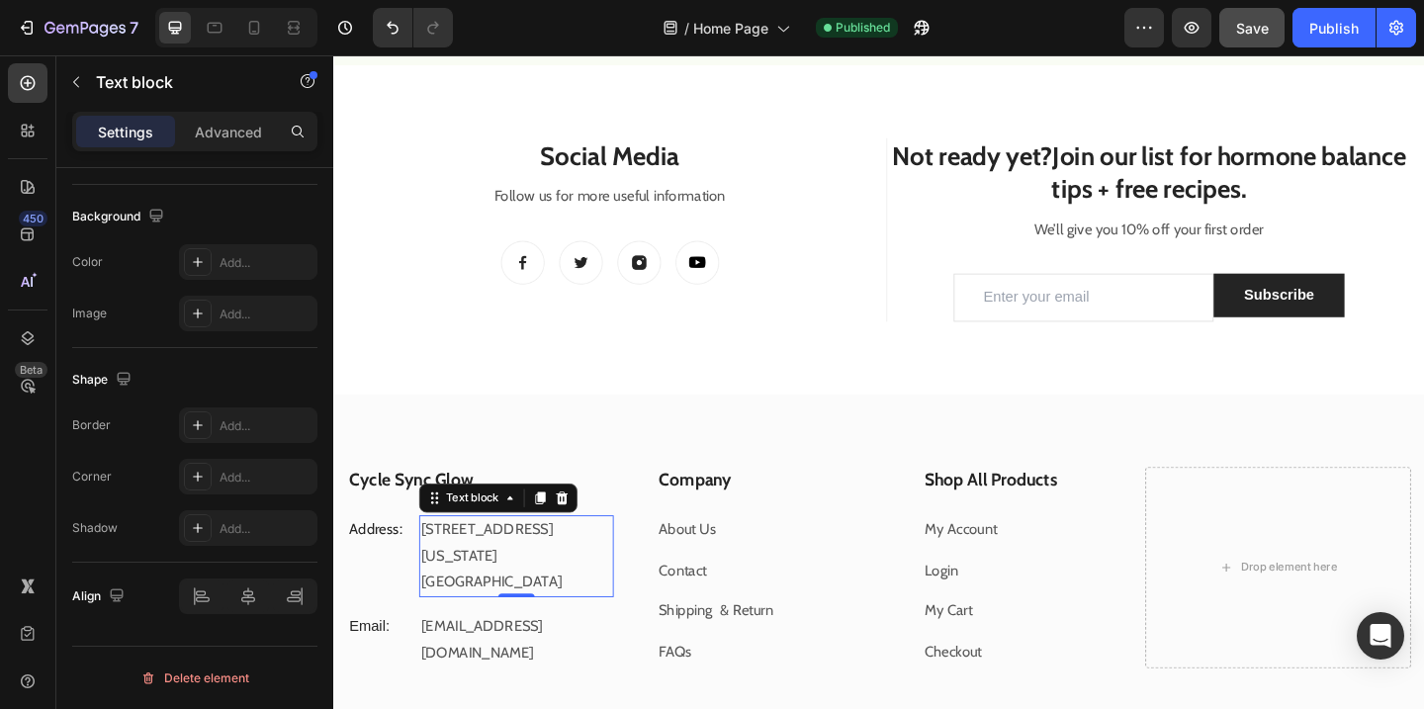
click at [524, 576] on p "3909 S Maryland Pkwy Ste 314" at bounding box center [531, 586] width 207 height 57
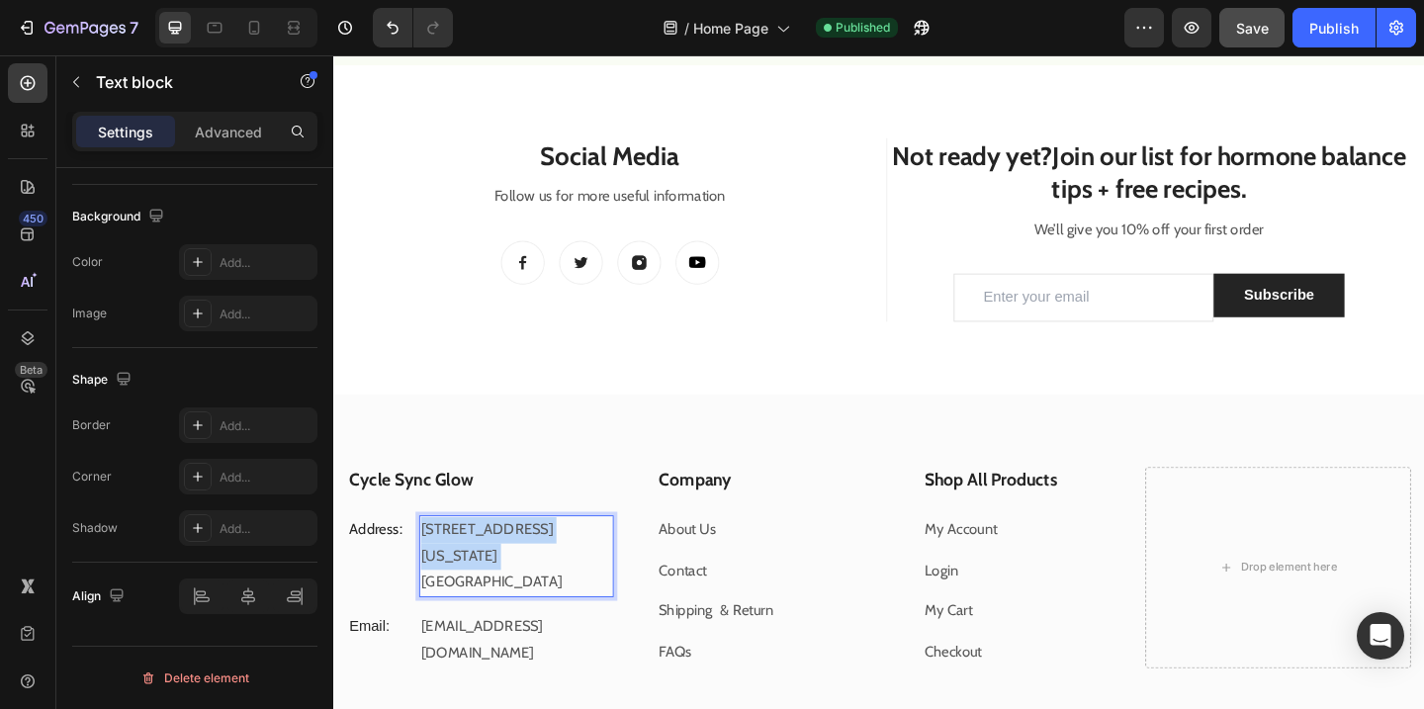
click at [524, 576] on p "3909 S Maryland Pkwy Ste 314" at bounding box center [531, 586] width 207 height 57
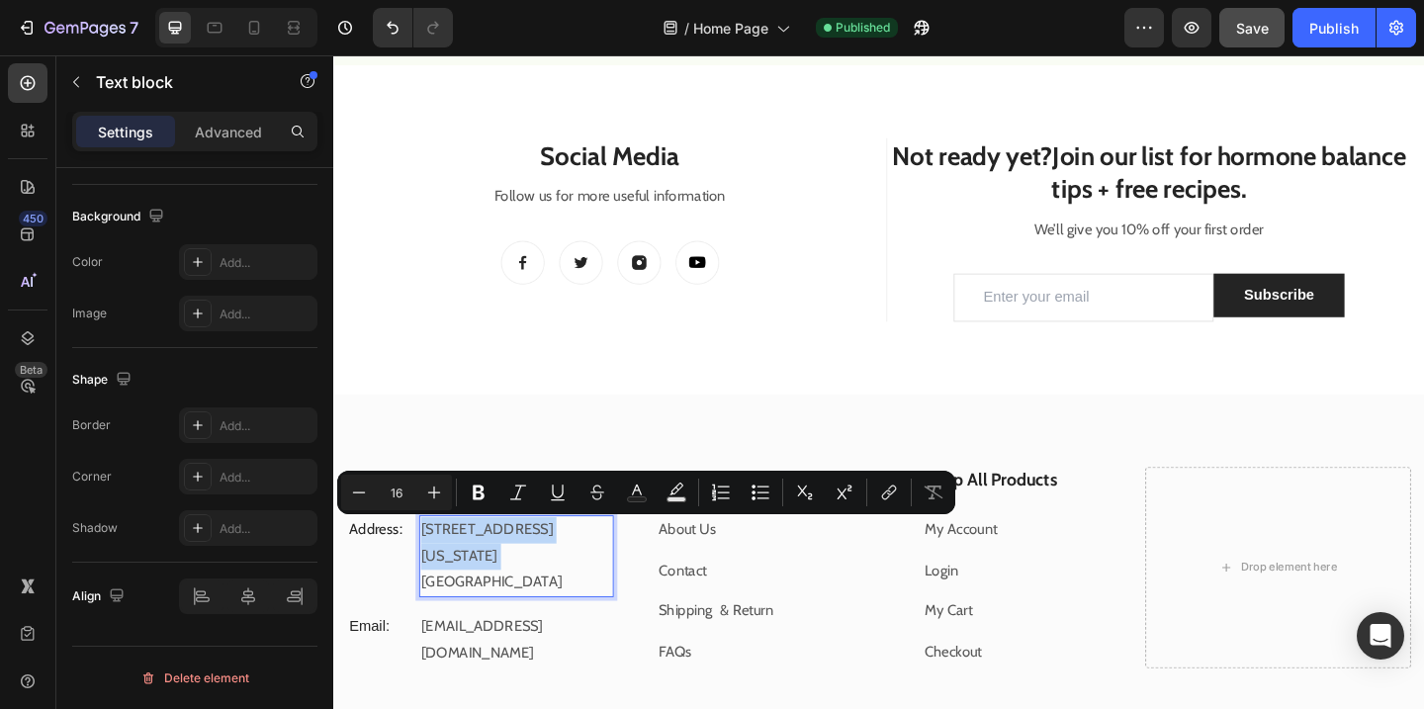
click at [529, 603] on p "3909 S Maryland Pkwy Ste 314" at bounding box center [531, 586] width 207 height 57
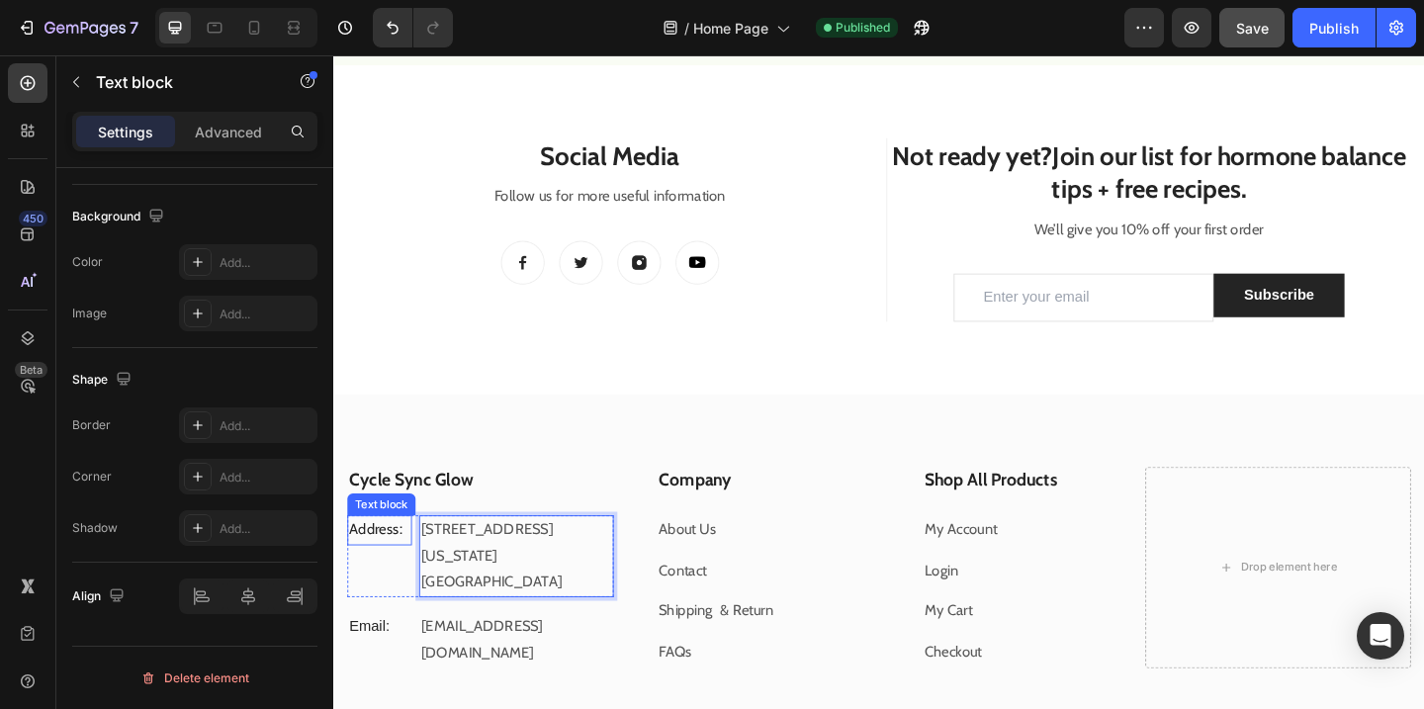
drag, startPoint x: 586, startPoint y: 634, endPoint x: 414, endPoint y: 563, distance: 186.2
click at [414, 563] on div "Address: Text block 3909 S Maryland Pkwy Ste 314 Las Vegas , NV 89119 Text bloc…" at bounding box center [493, 600] width 290 height 89
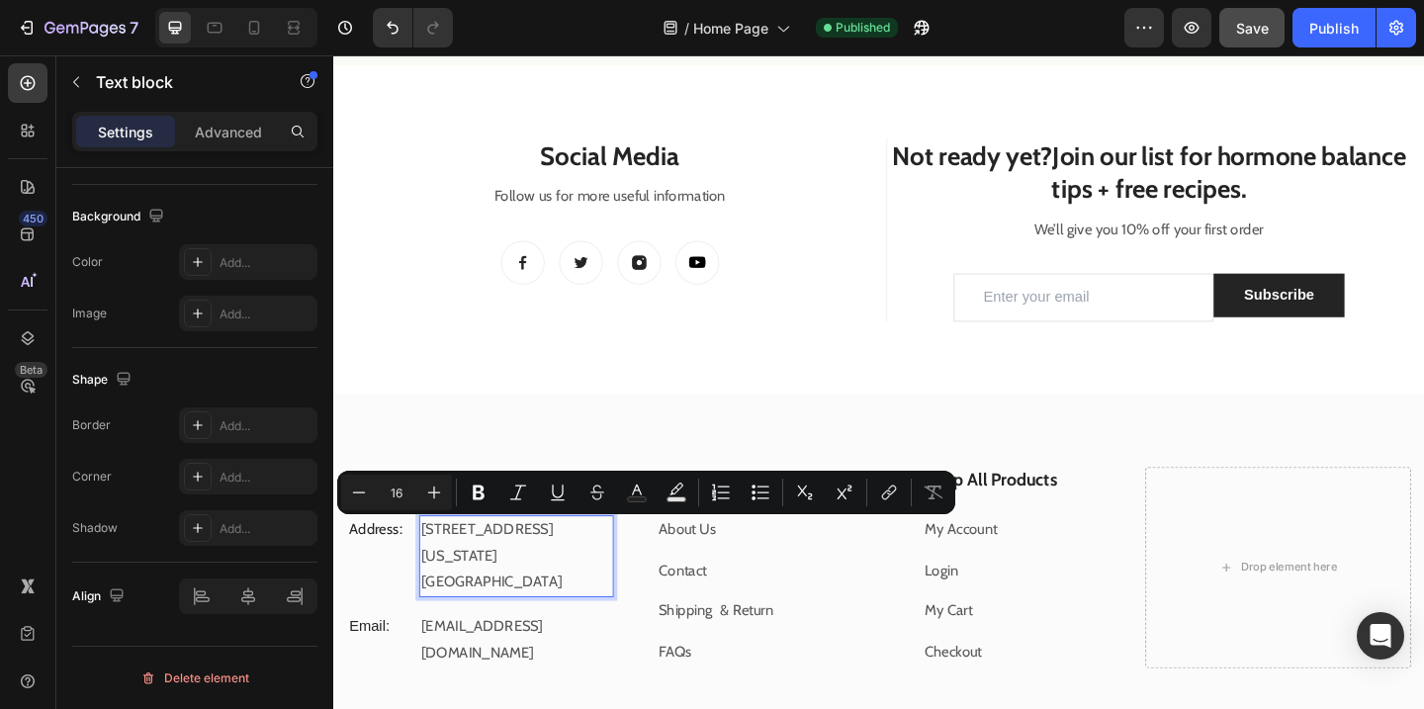
click at [207, 113] on div "Settings Advanced" at bounding box center [194, 132] width 245 height 40
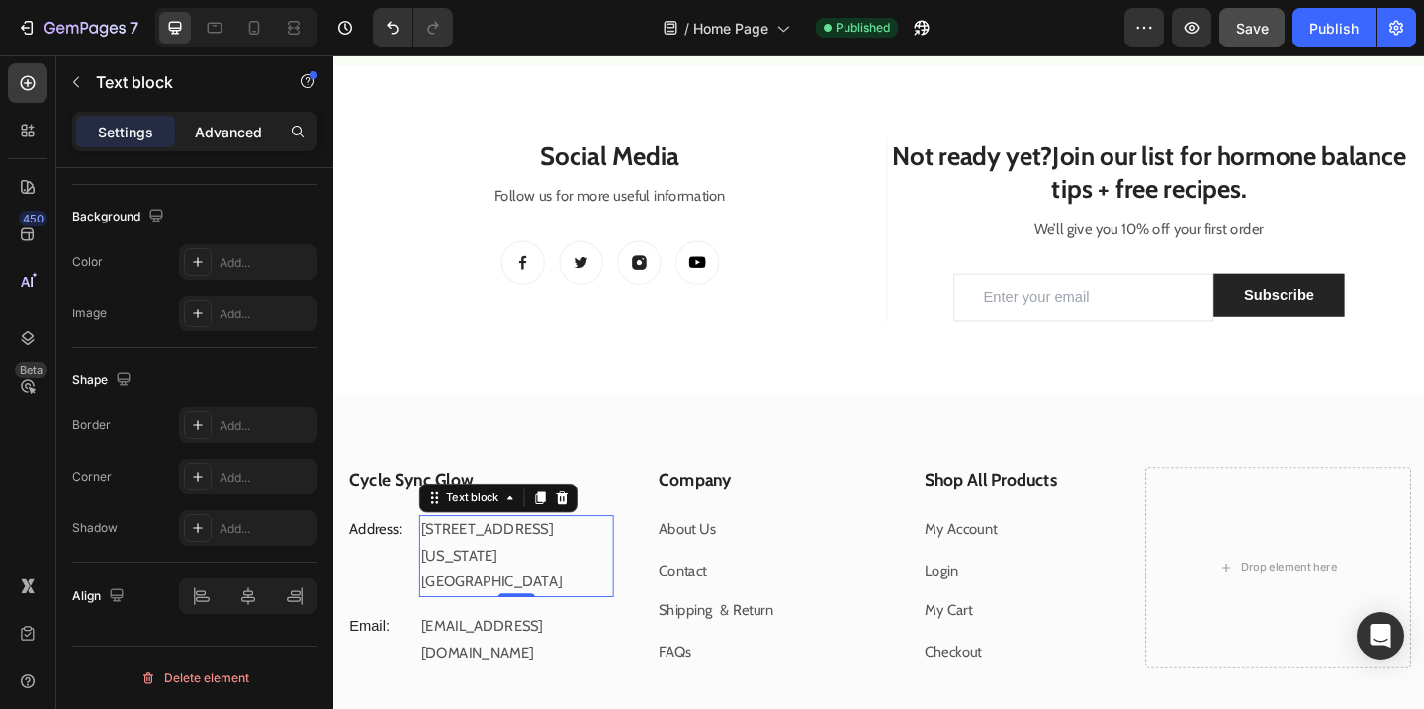
click at [237, 127] on p "Advanced" at bounding box center [228, 132] width 67 height 21
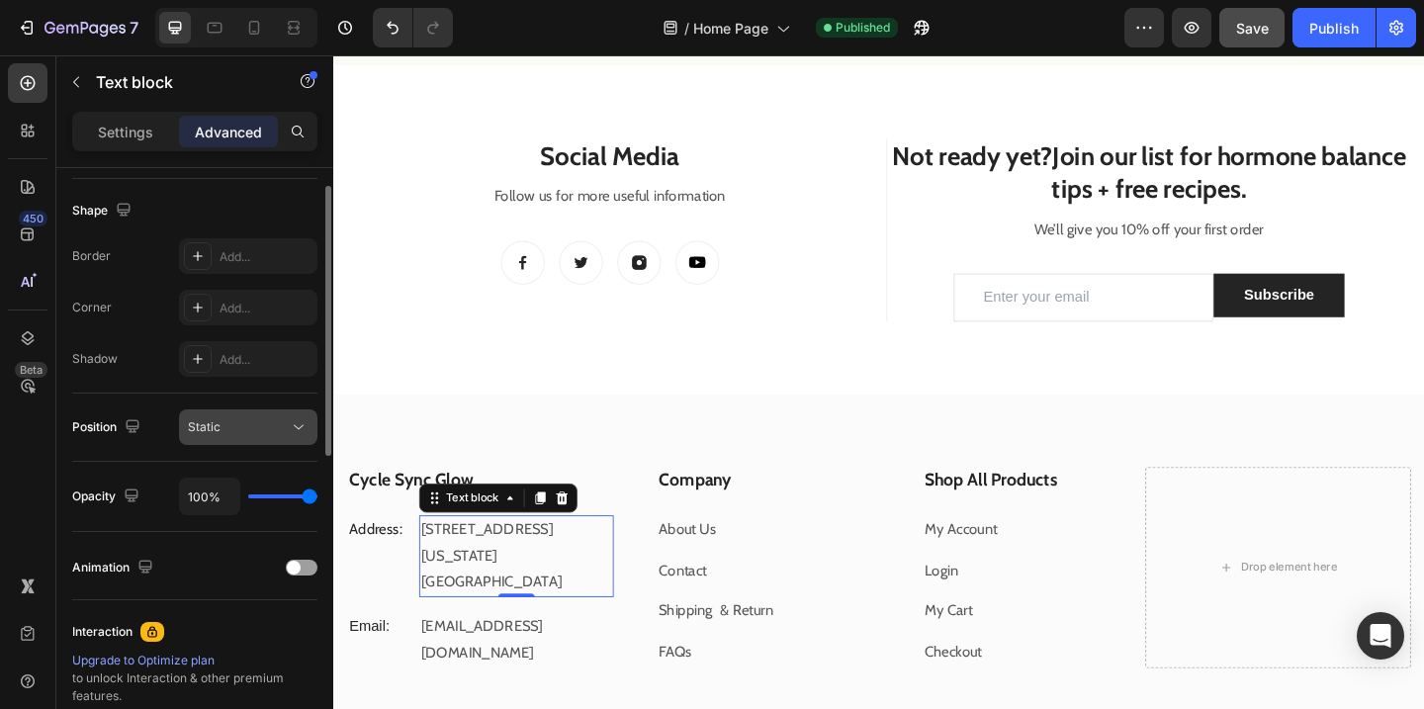
scroll to position [582, 0]
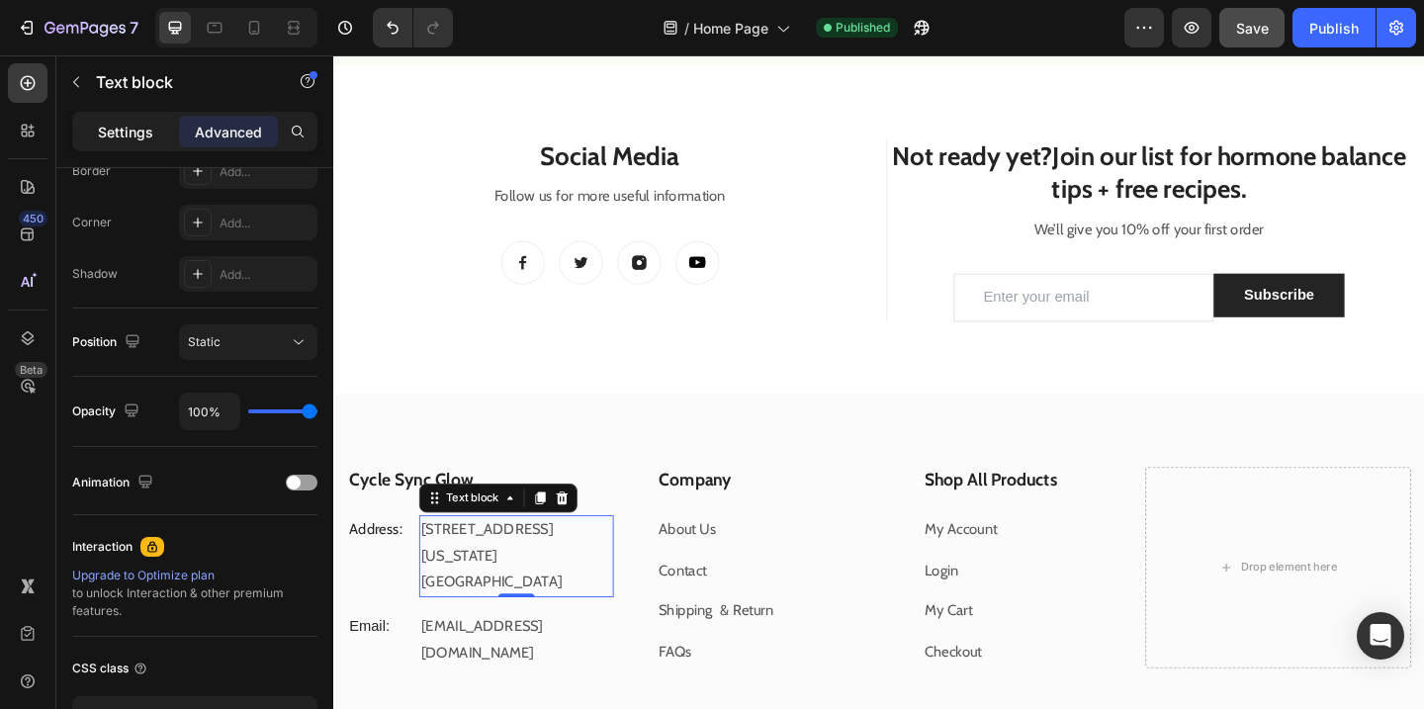
click at [141, 135] on p "Settings" at bounding box center [125, 132] width 55 height 21
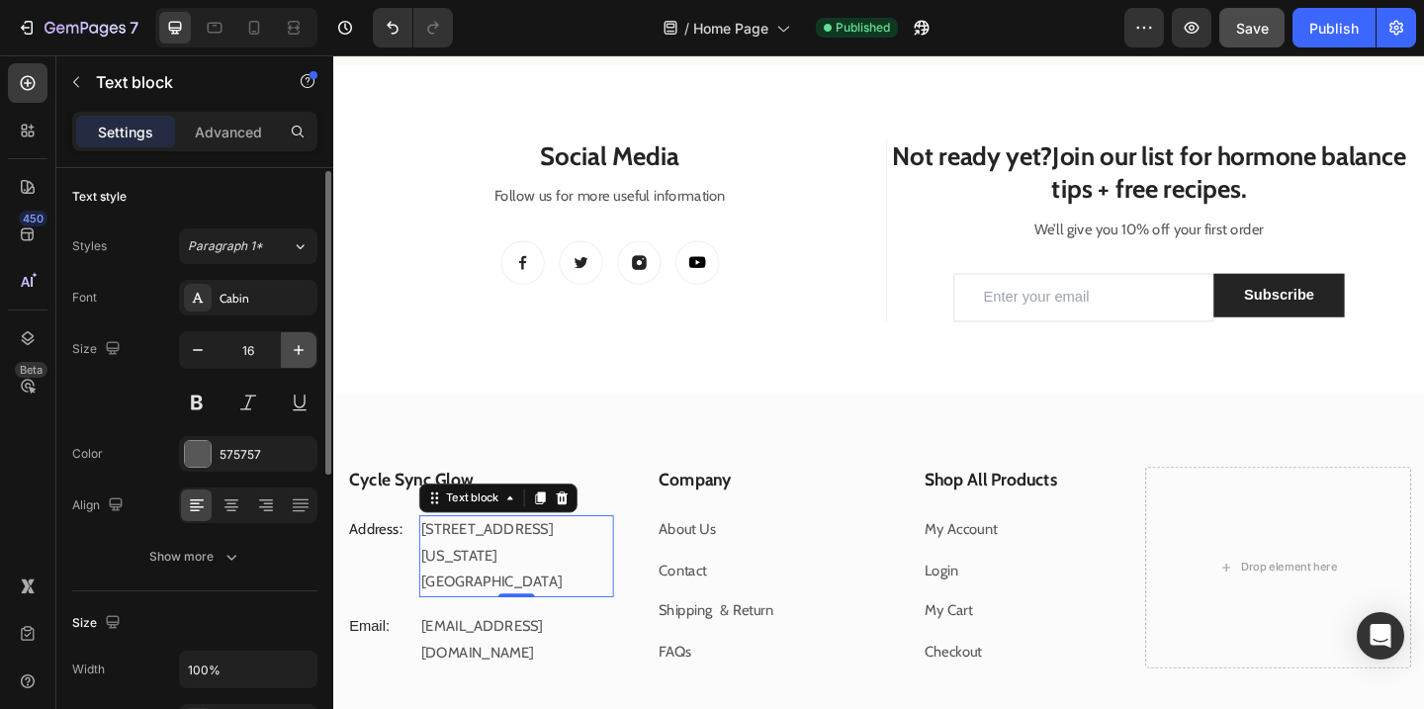
scroll to position [4, 0]
click at [238, 556] on icon "button" at bounding box center [231, 556] width 20 height 20
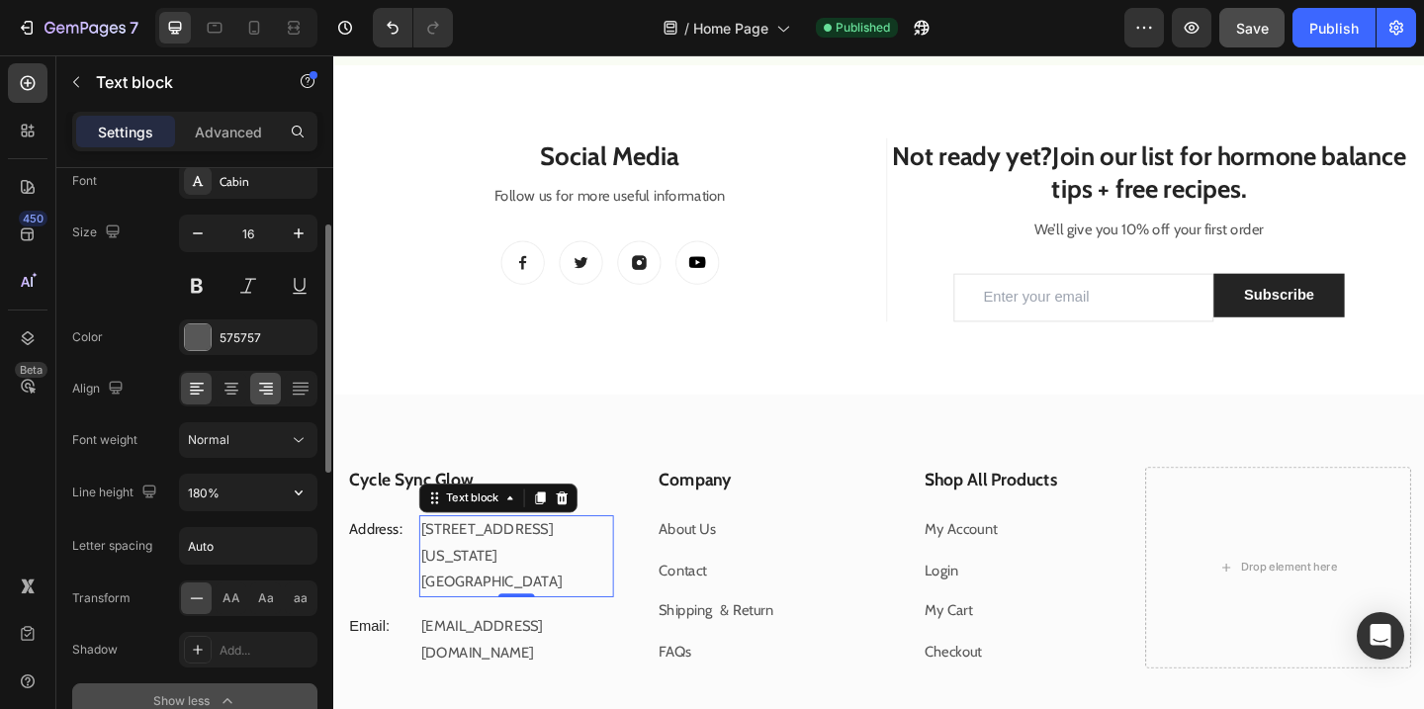
scroll to position [125, 0]
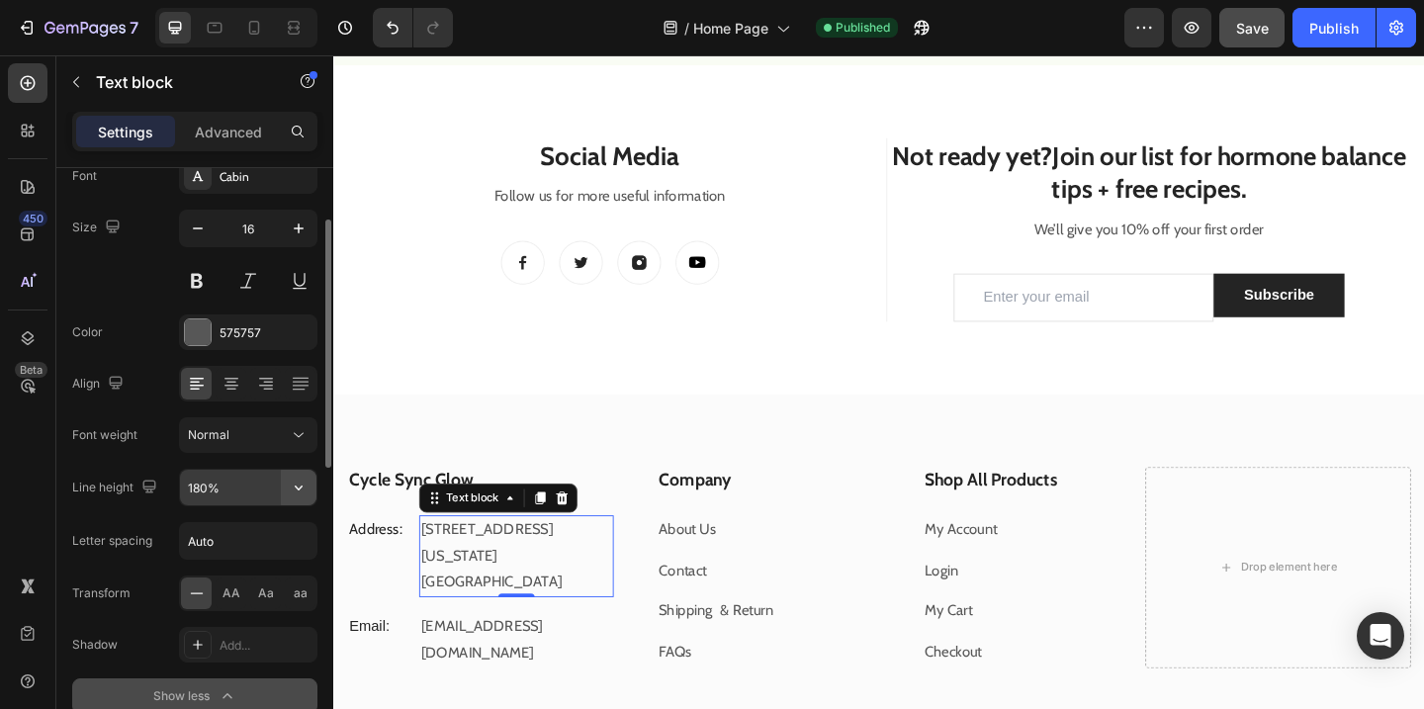
click at [301, 488] on icon "button" at bounding box center [299, 488] width 20 height 20
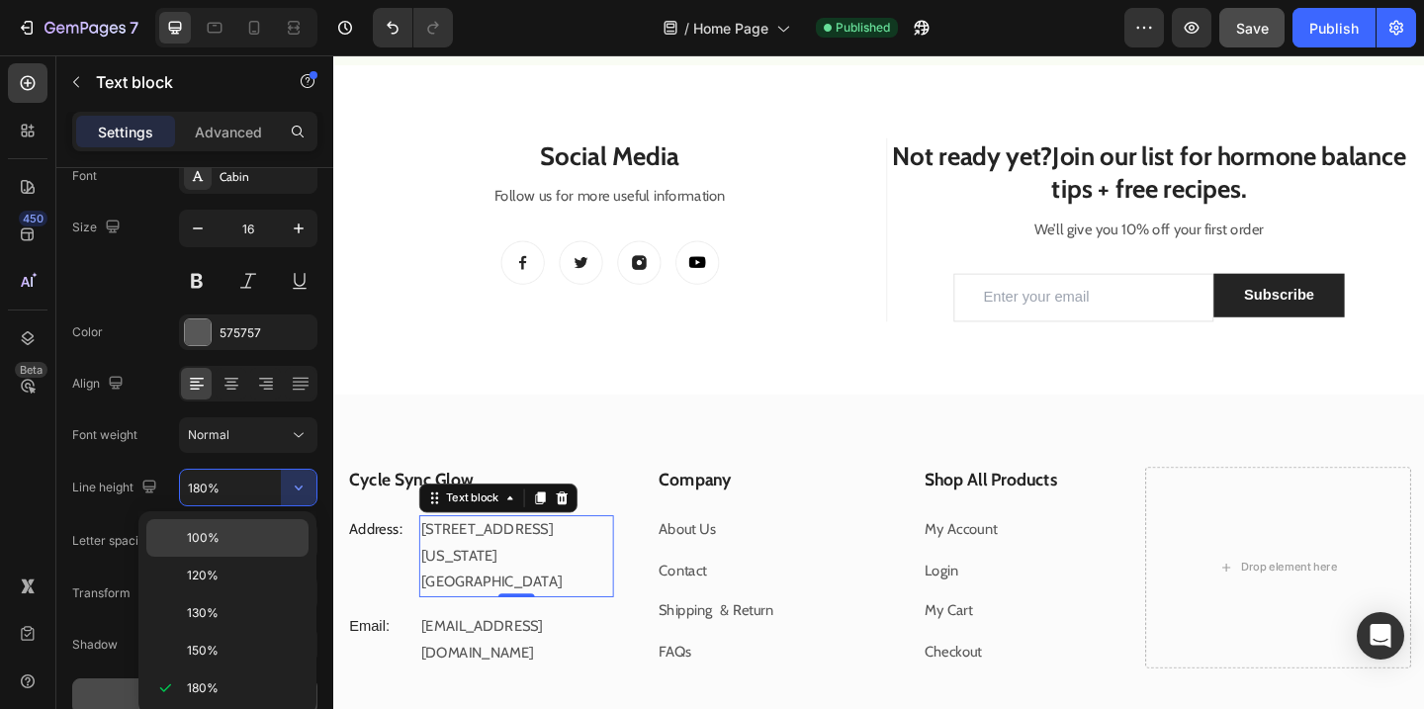
click at [232, 529] on p "100%" at bounding box center [243, 538] width 113 height 18
type input "100%"
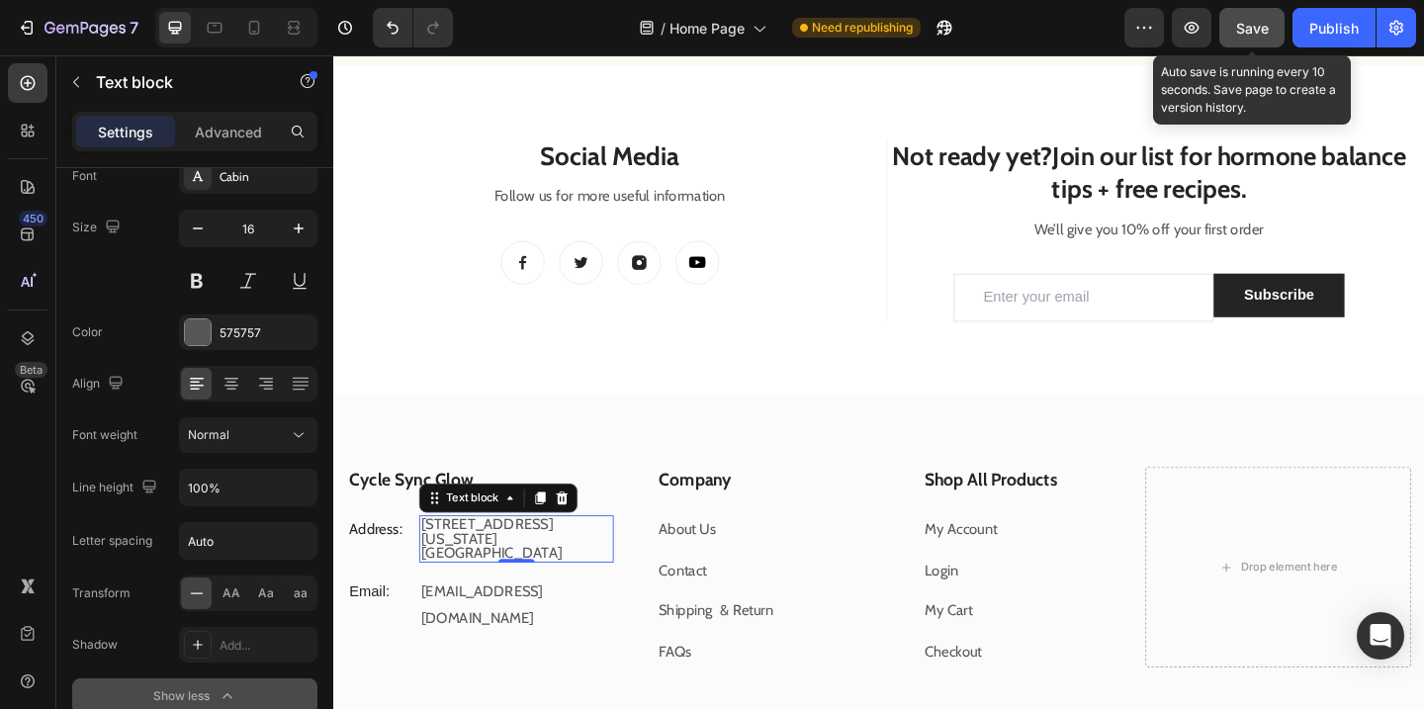
click at [1241, 26] on span "Save" at bounding box center [1252, 28] width 33 height 17
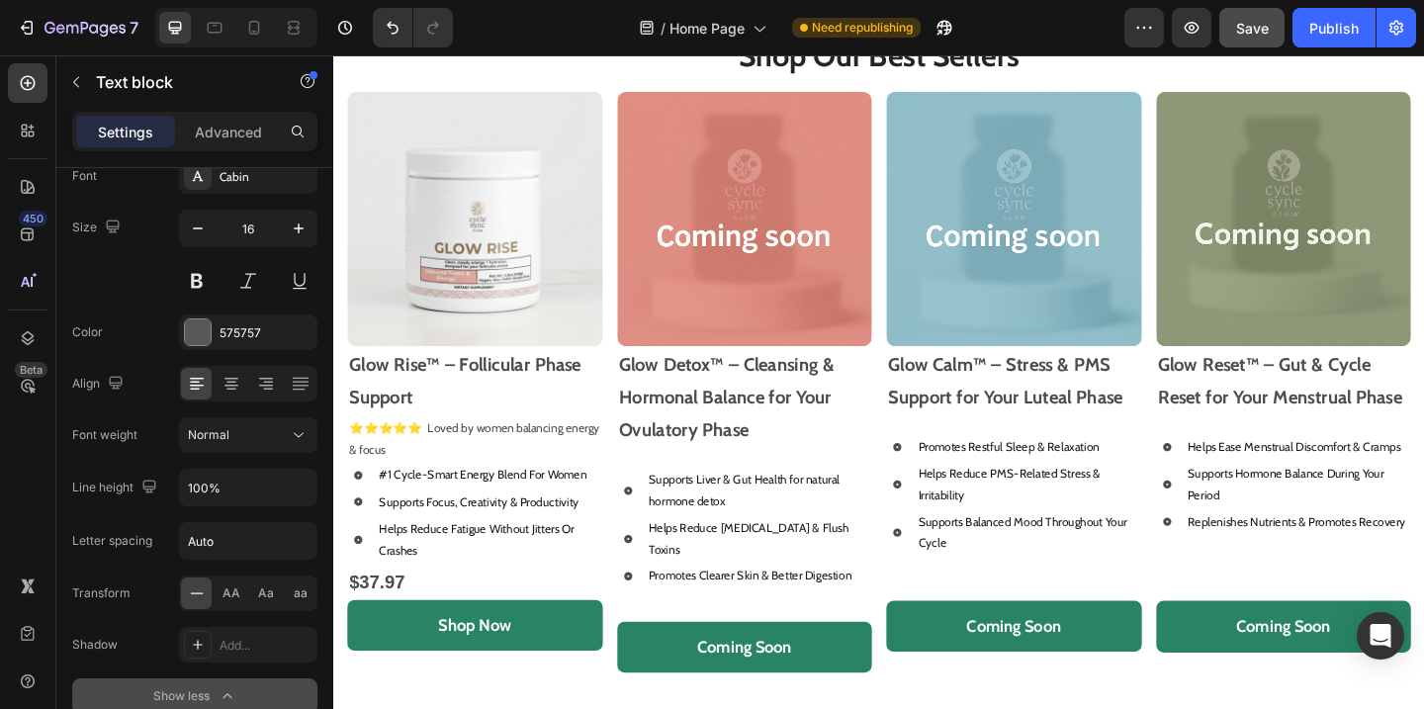
scroll to position [942, 0]
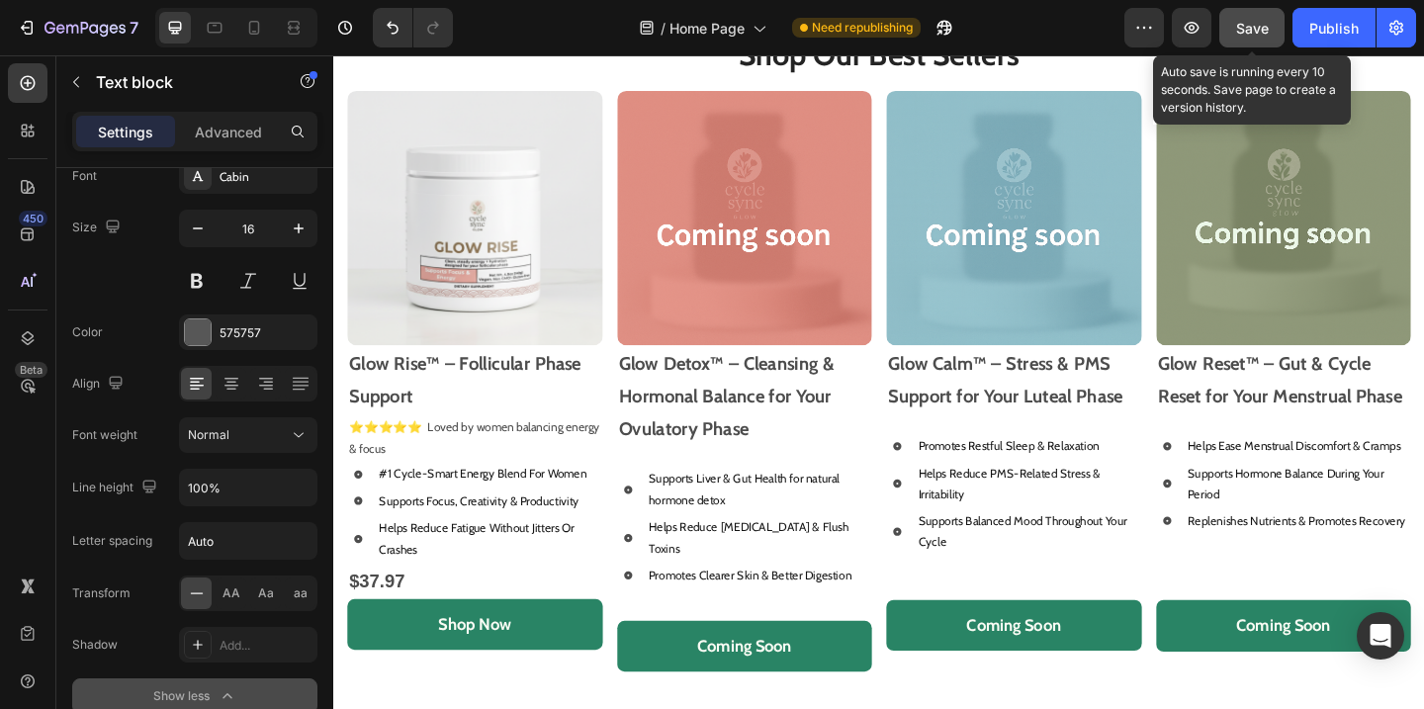
click at [1253, 43] on button "Save" at bounding box center [1251, 28] width 65 height 40
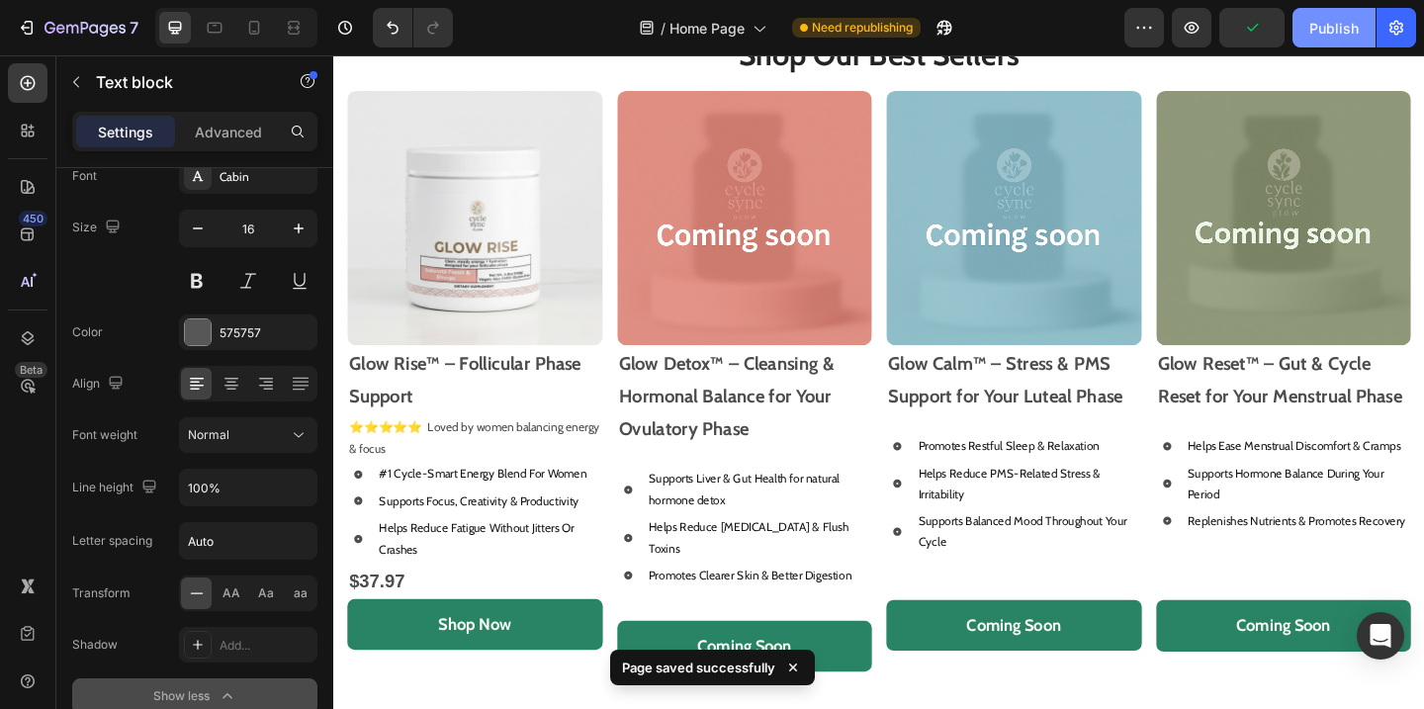
click at [1326, 34] on div "Publish" at bounding box center [1333, 28] width 49 height 21
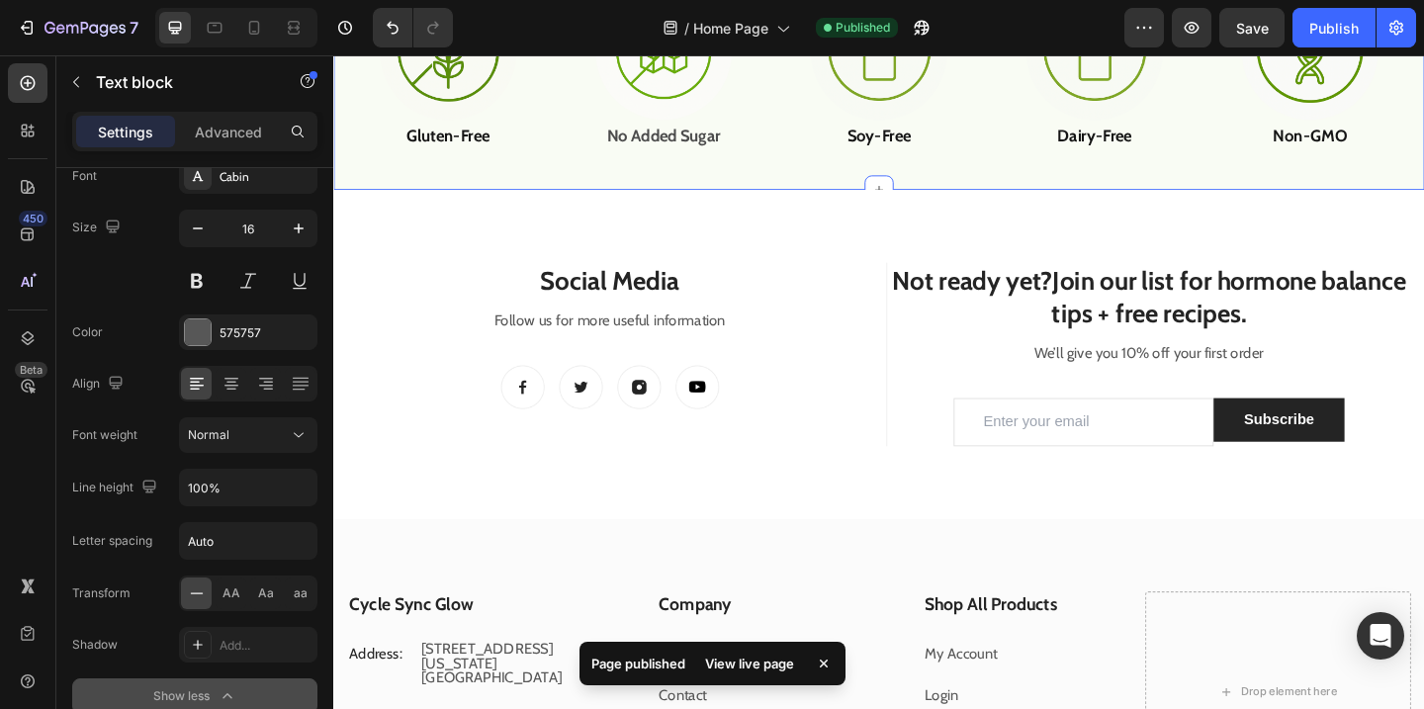
scroll to position [4716, 0]
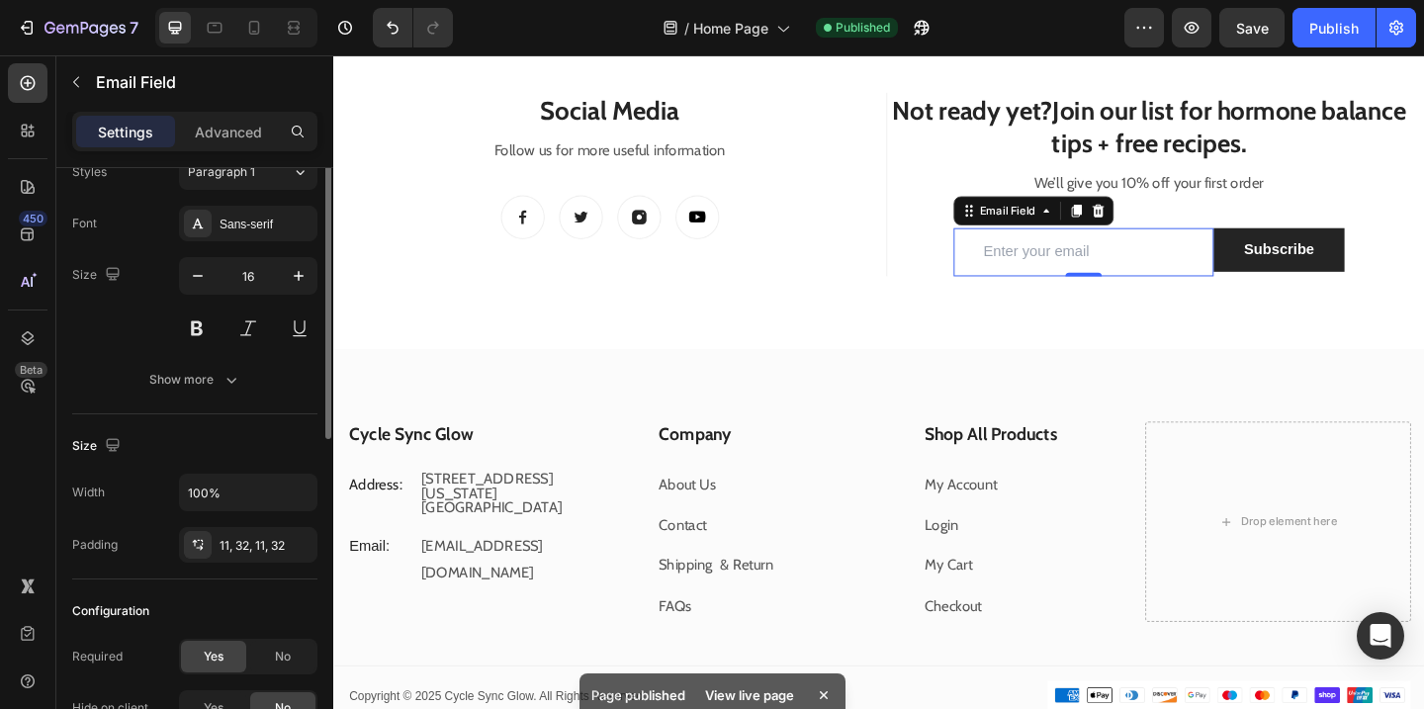
click at [1170, 267] on input "email" at bounding box center [1149, 269] width 284 height 52
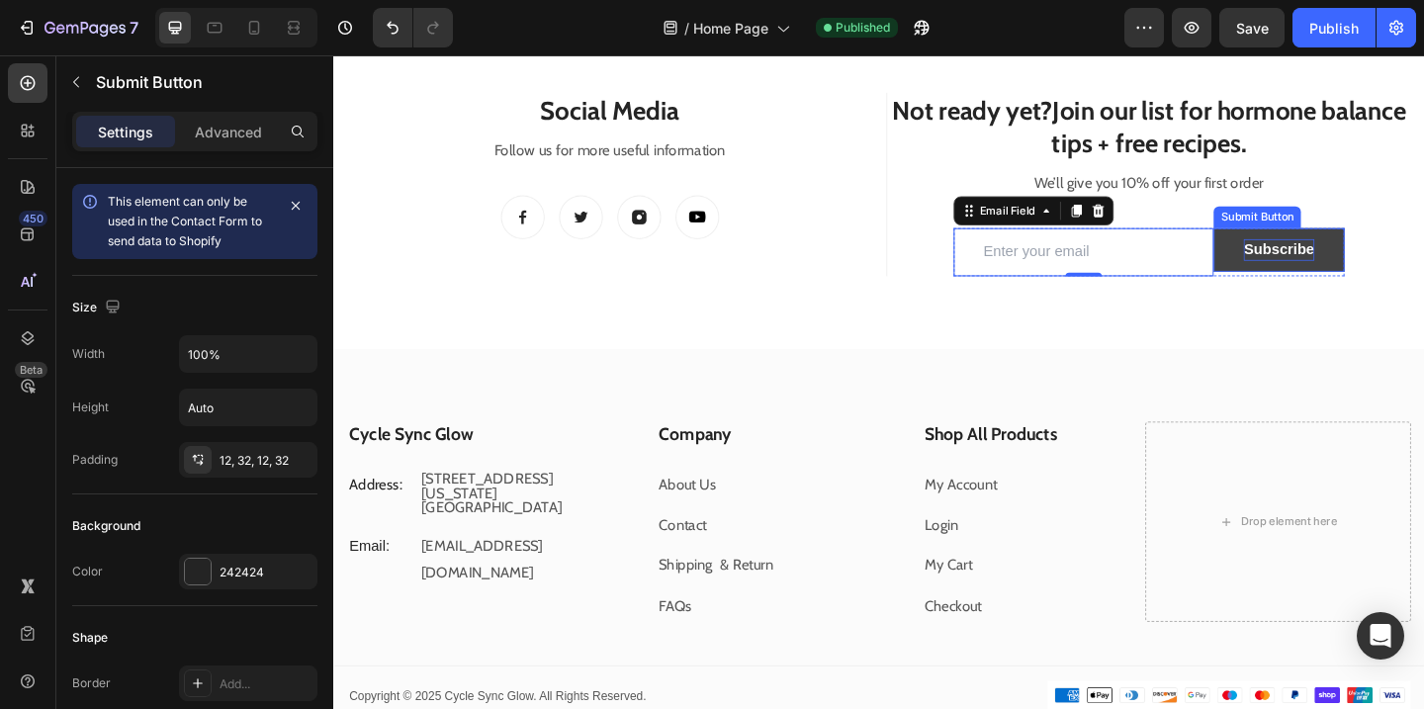
click at [1385, 278] on div "Subscribe" at bounding box center [1361, 267] width 76 height 24
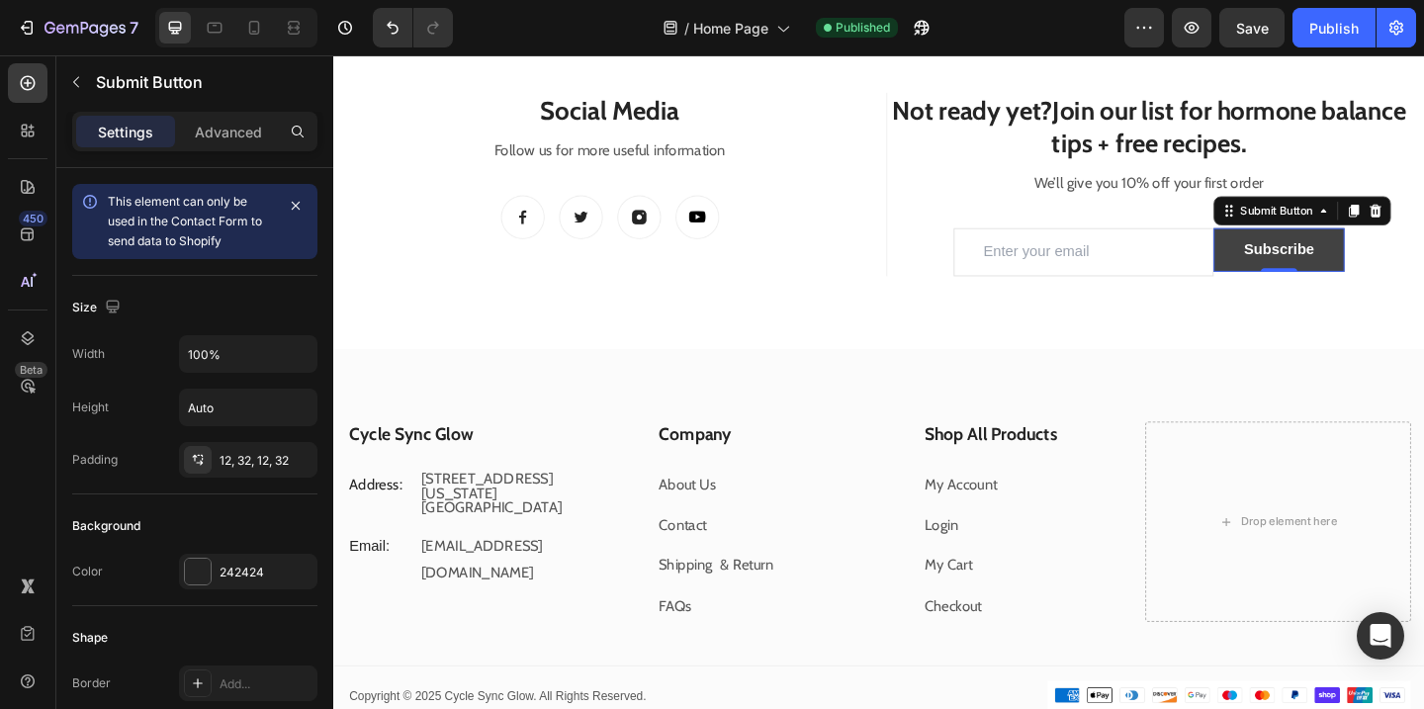
click at [1423, 282] on button "Subscribe" at bounding box center [1360, 266] width 141 height 47
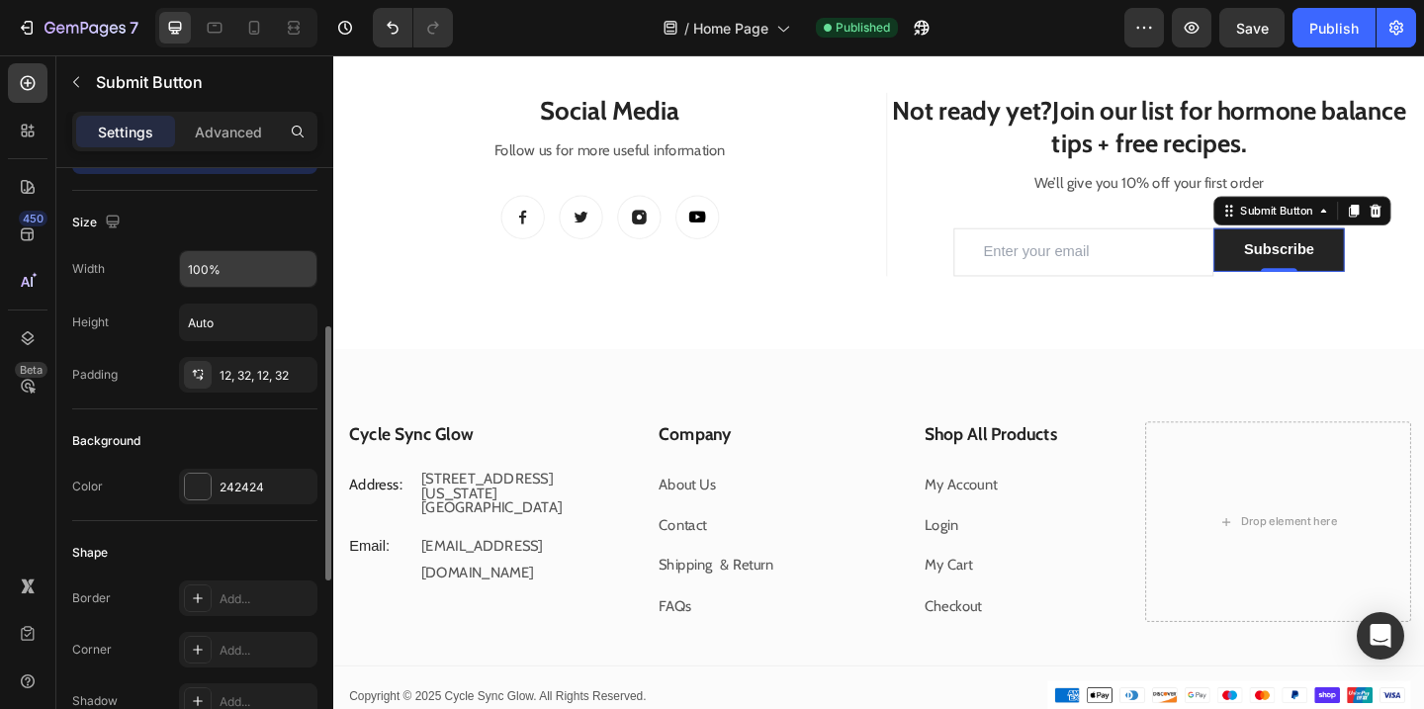
scroll to position [199, 0]
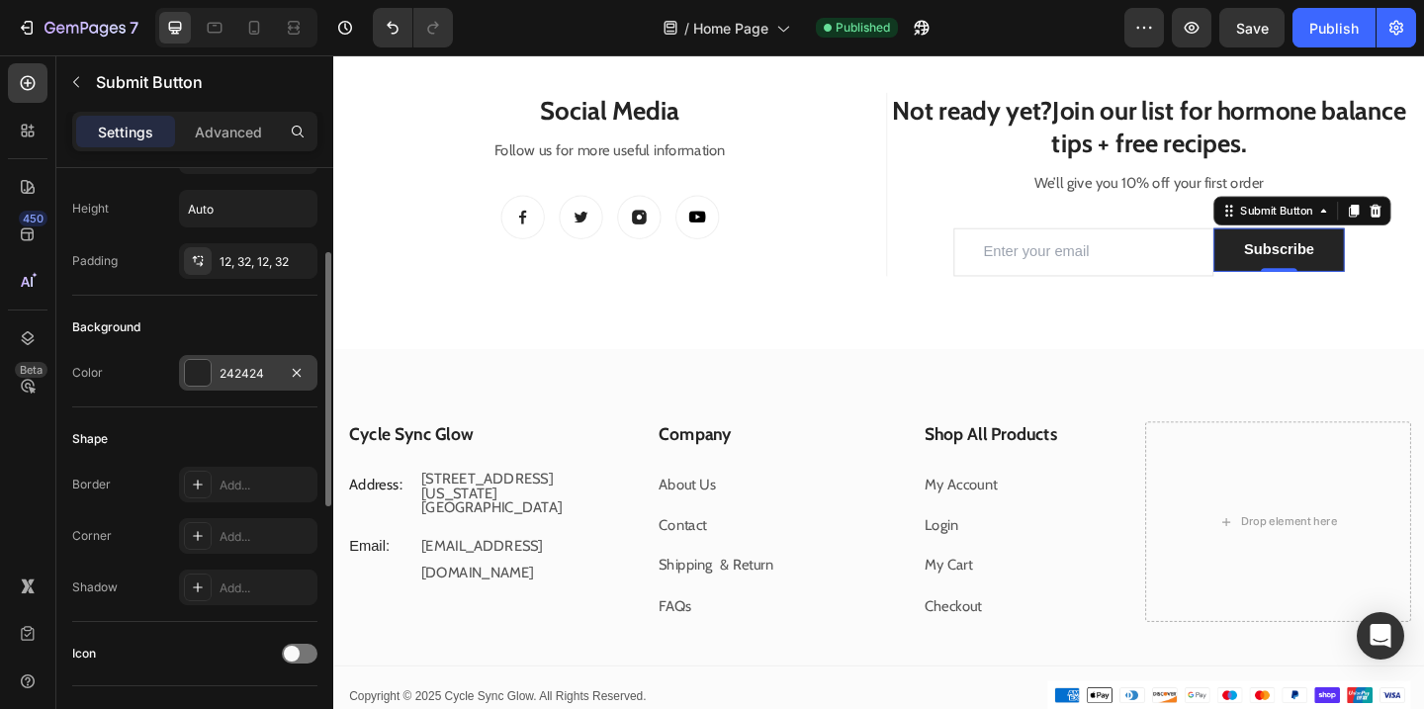
click at [204, 373] on div at bounding box center [198, 373] width 26 height 26
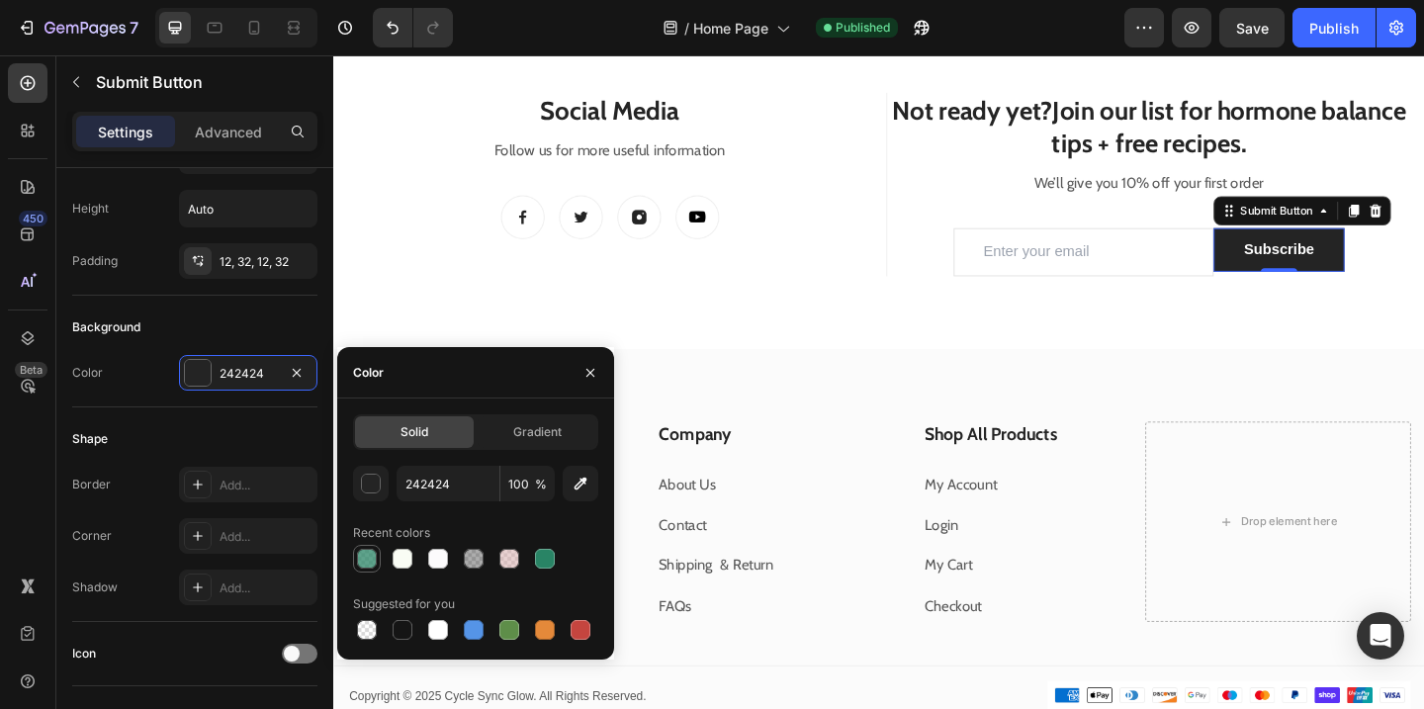
click at [374, 562] on div at bounding box center [367, 559] width 20 height 20
type input "298465"
click at [552, 555] on div at bounding box center [545, 559] width 20 height 20
type input "100"
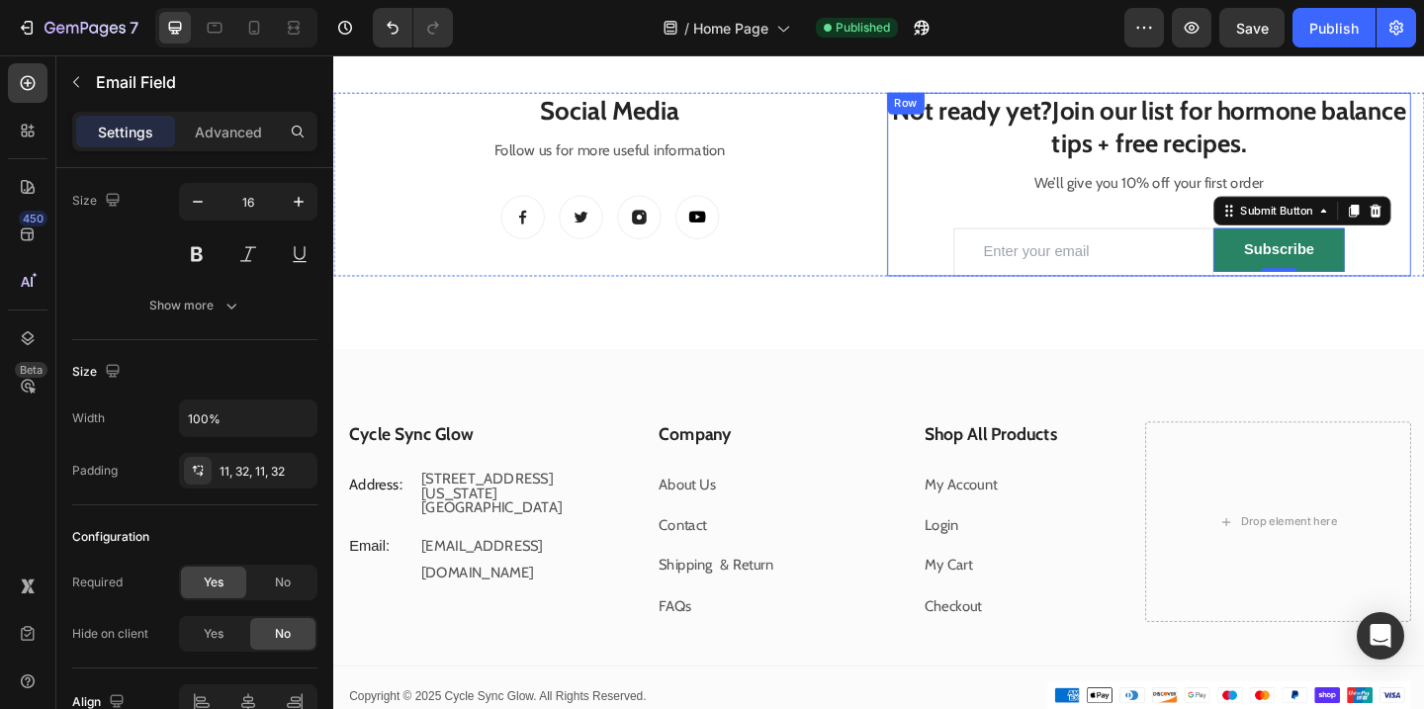
click at [1212, 249] on input "email" at bounding box center [1149, 269] width 284 height 52
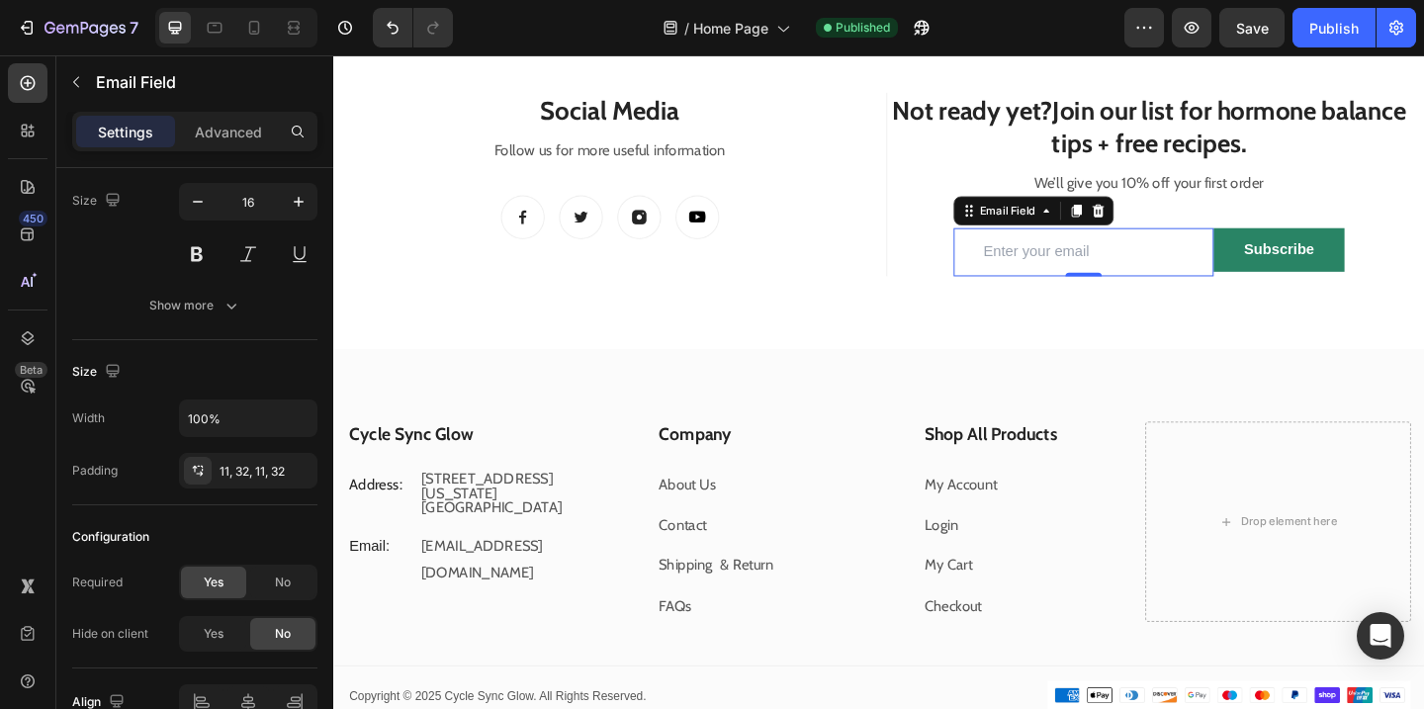
scroll to position [0, 0]
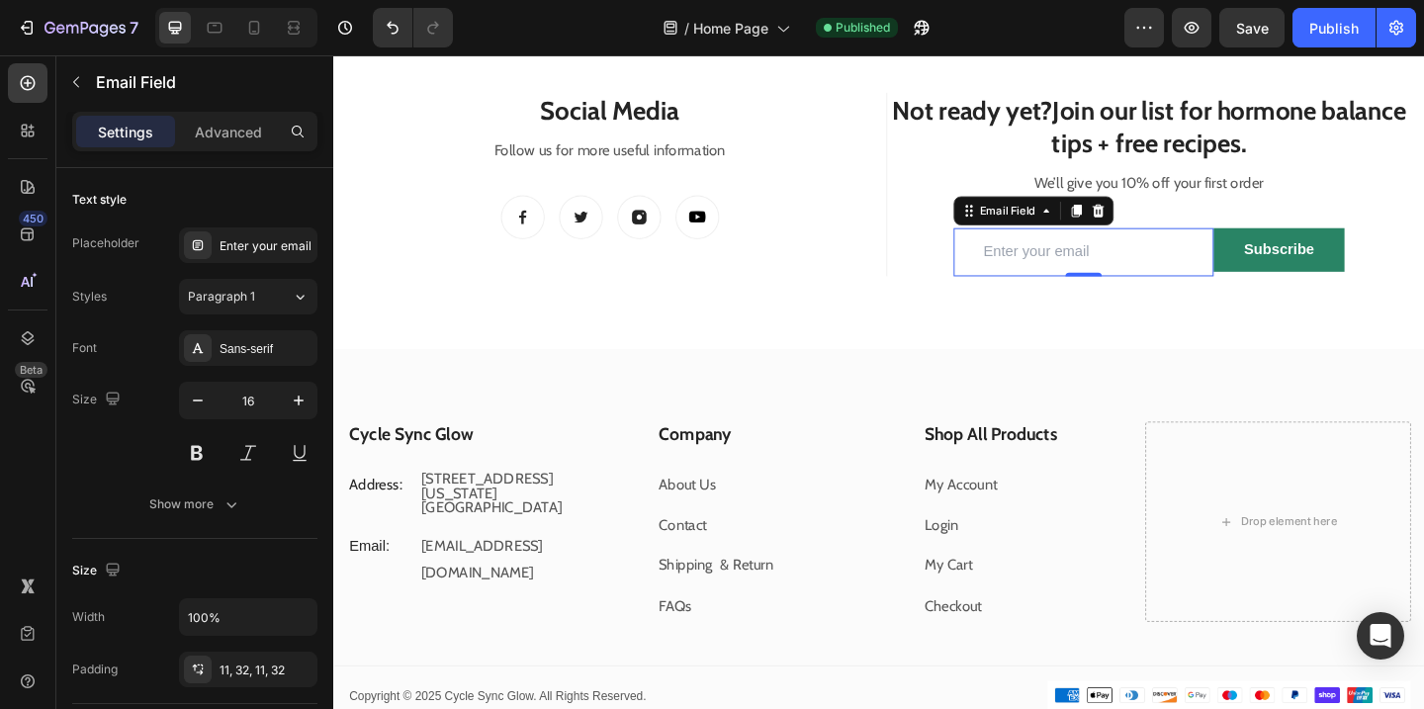
click at [1124, 265] on input "email" at bounding box center [1149, 269] width 284 height 52
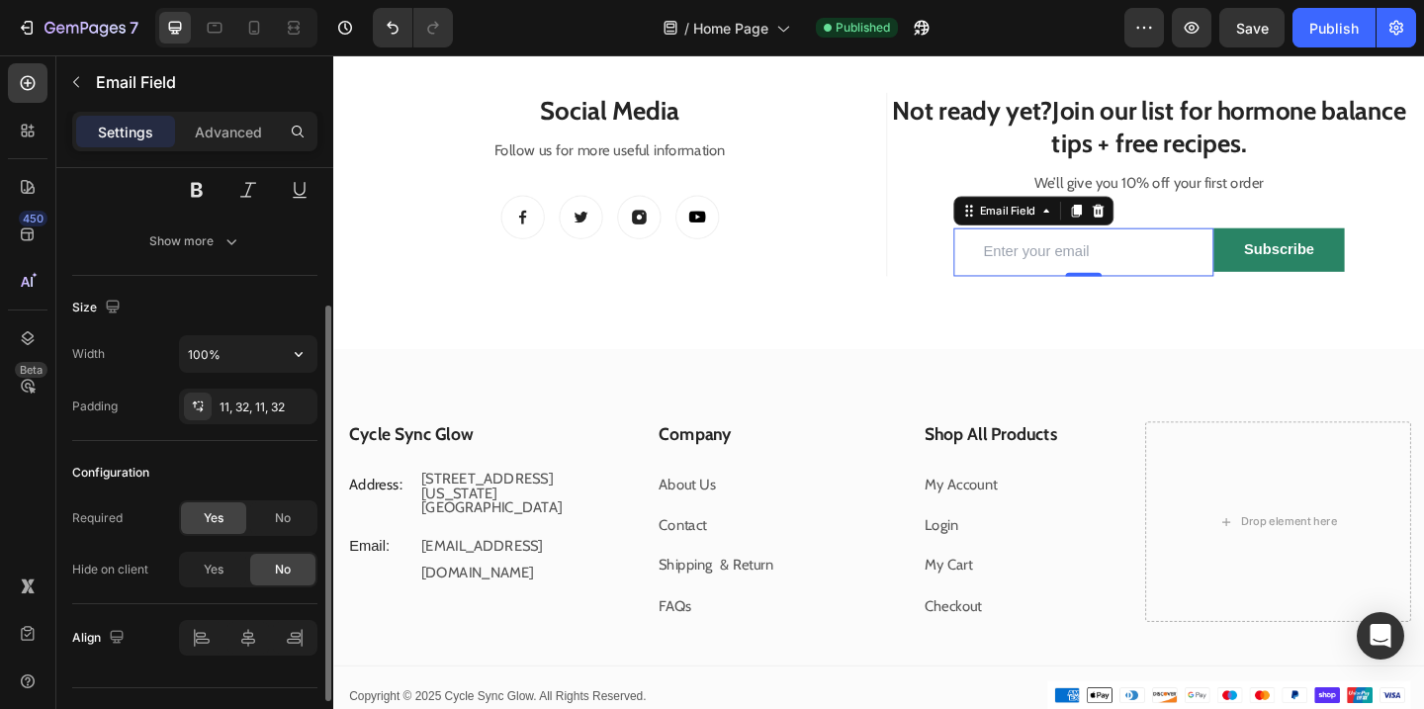
scroll to position [291, 0]
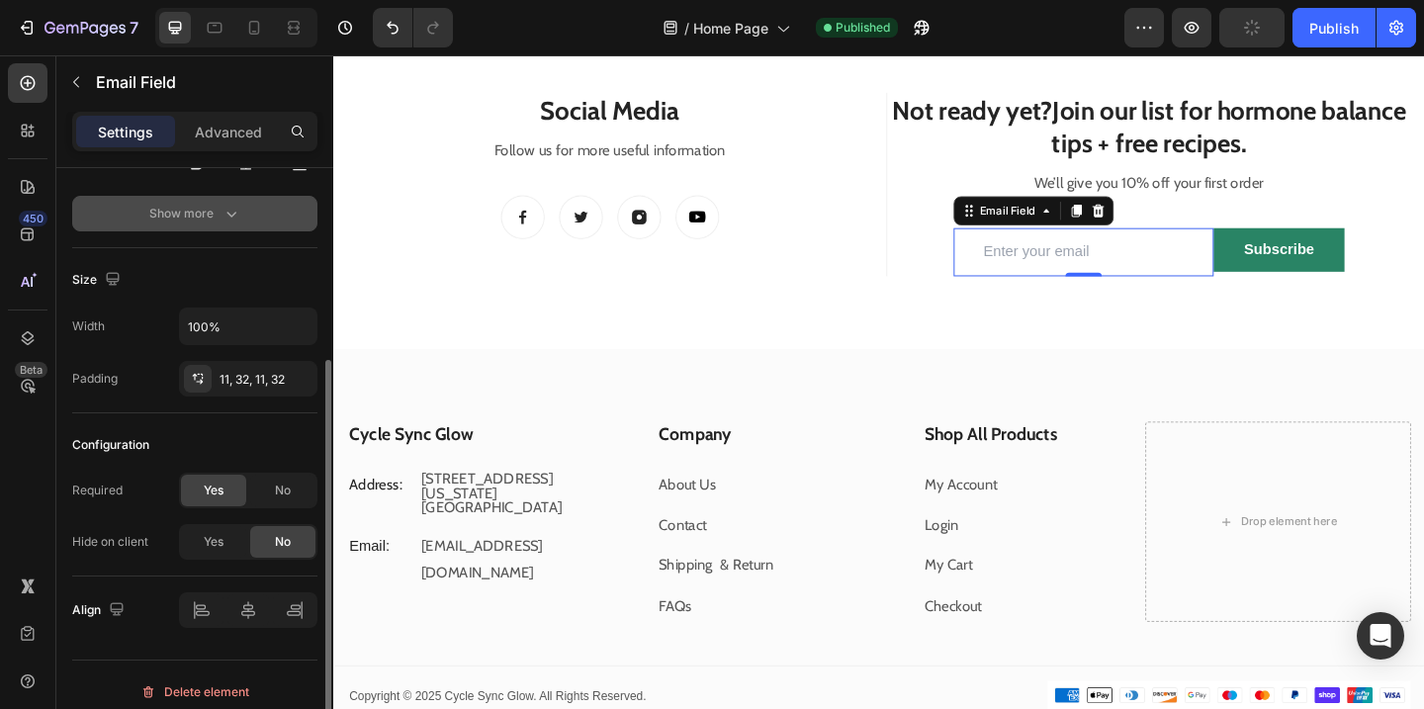
click at [216, 198] on button "Show more" at bounding box center [194, 214] width 245 height 36
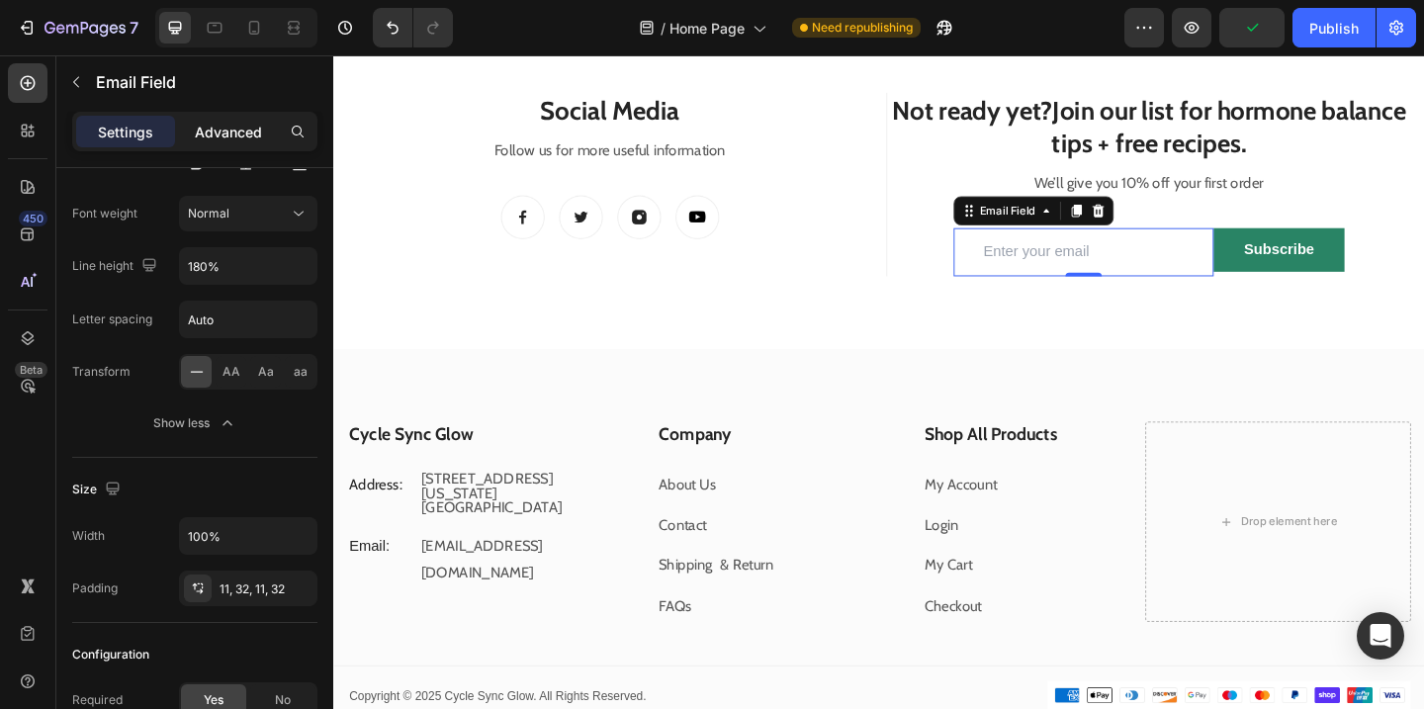
click at [245, 143] on div "Advanced" at bounding box center [228, 132] width 99 height 32
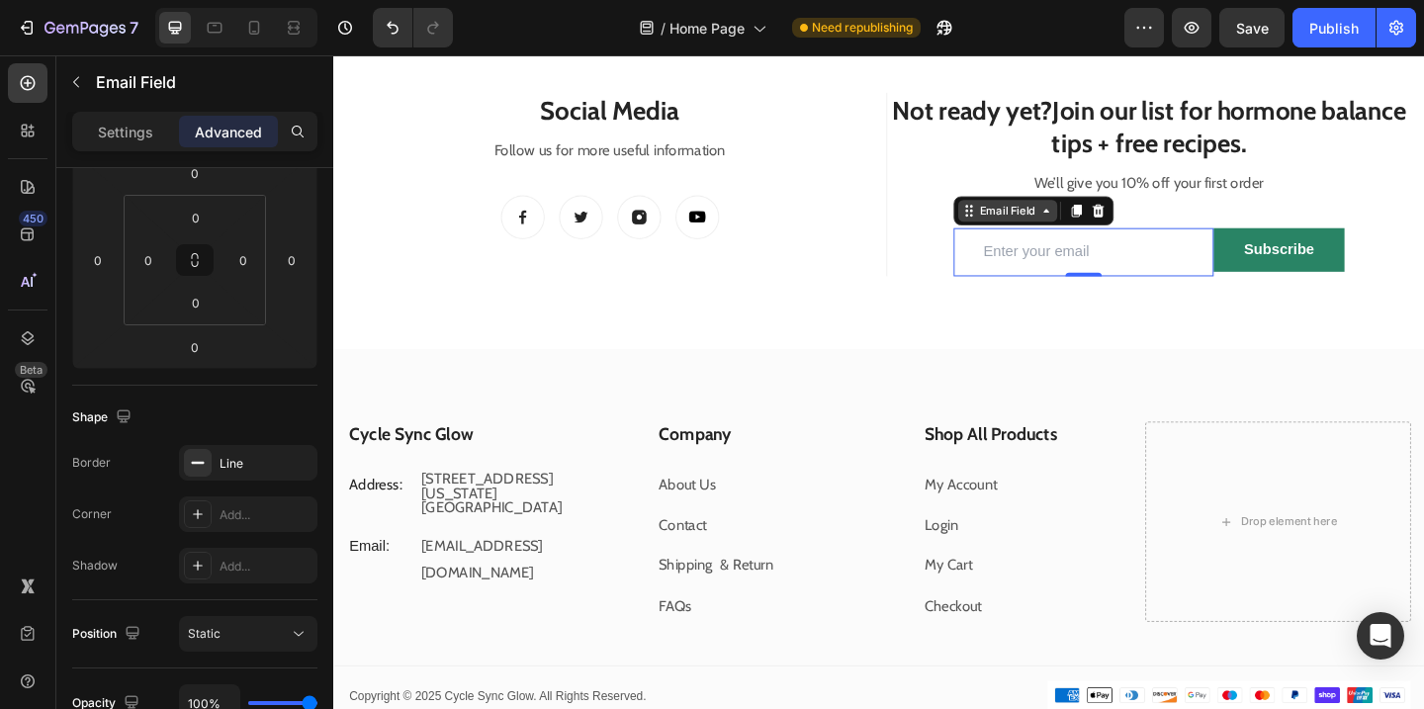
click at [1056, 220] on div "Email Field" at bounding box center [1066, 225] width 68 height 18
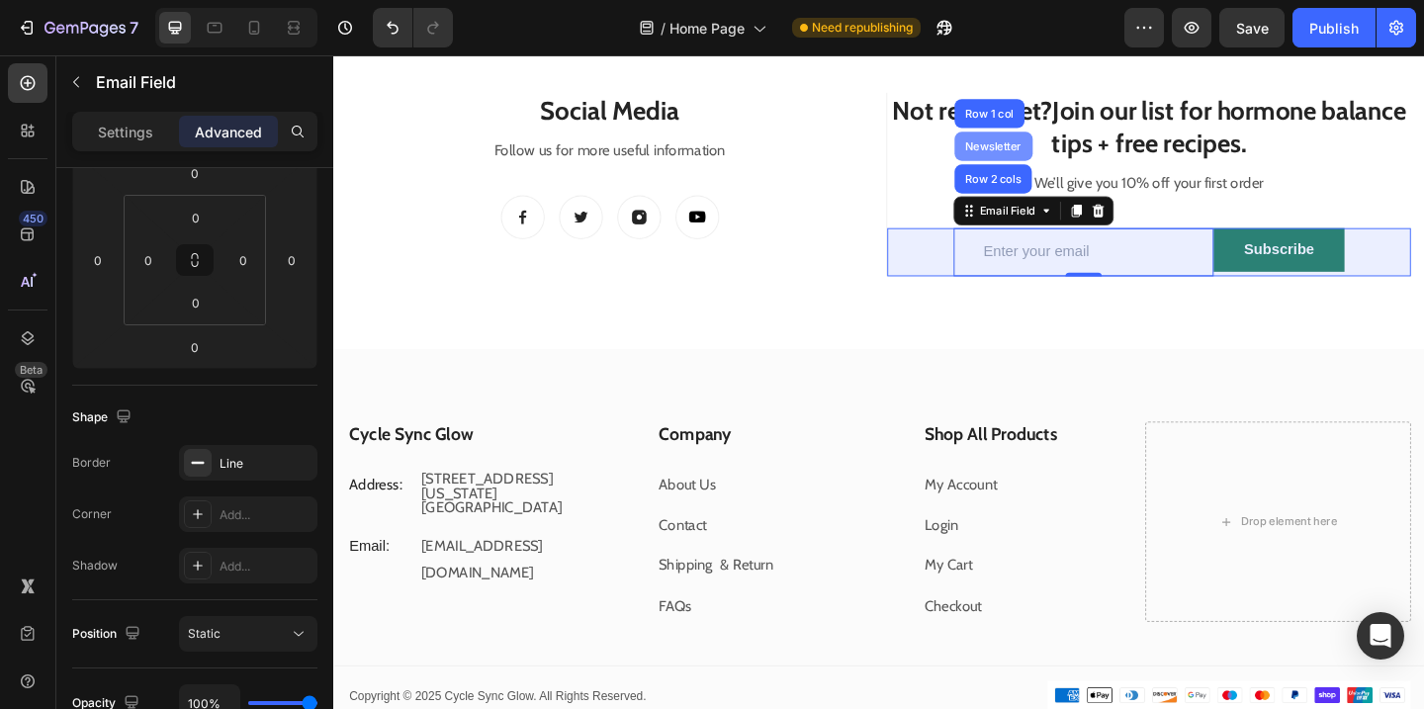
click at [1063, 153] on div "Newsletter" at bounding box center [1050, 154] width 69 height 12
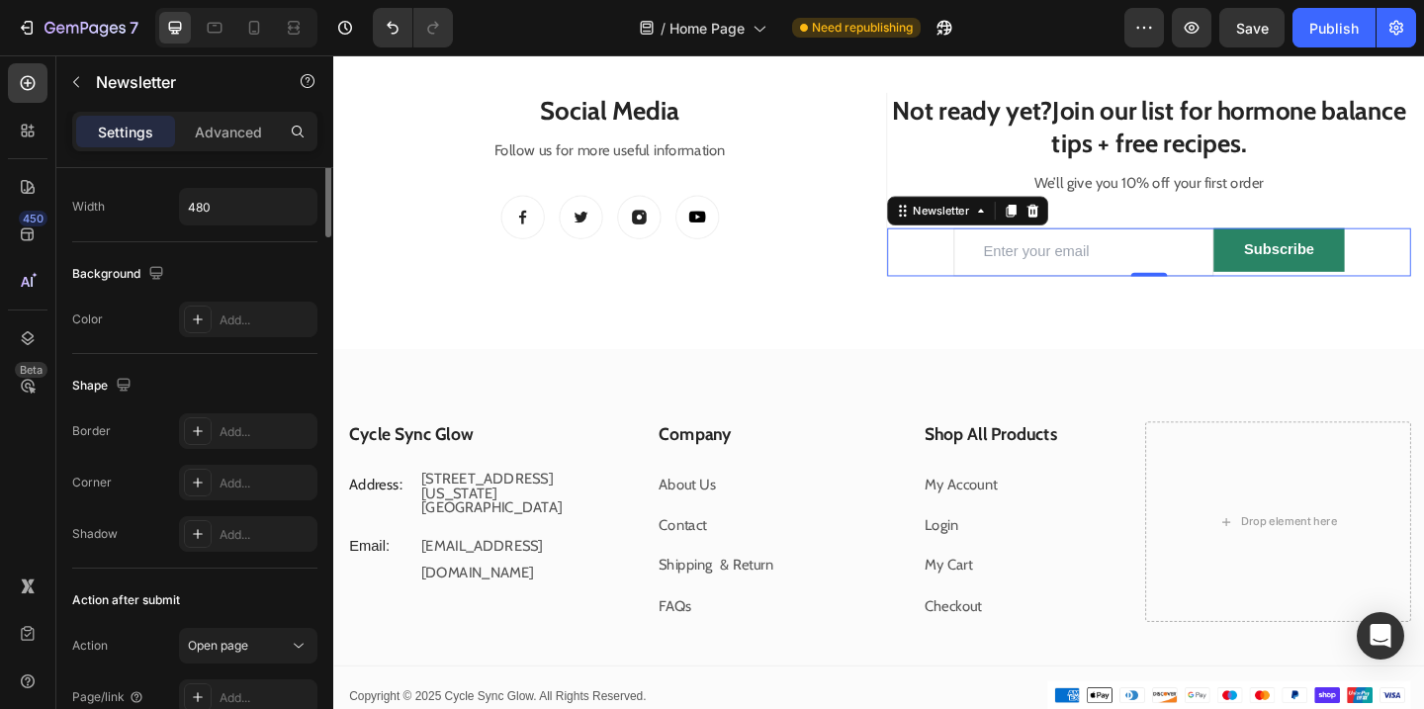
scroll to position [0, 0]
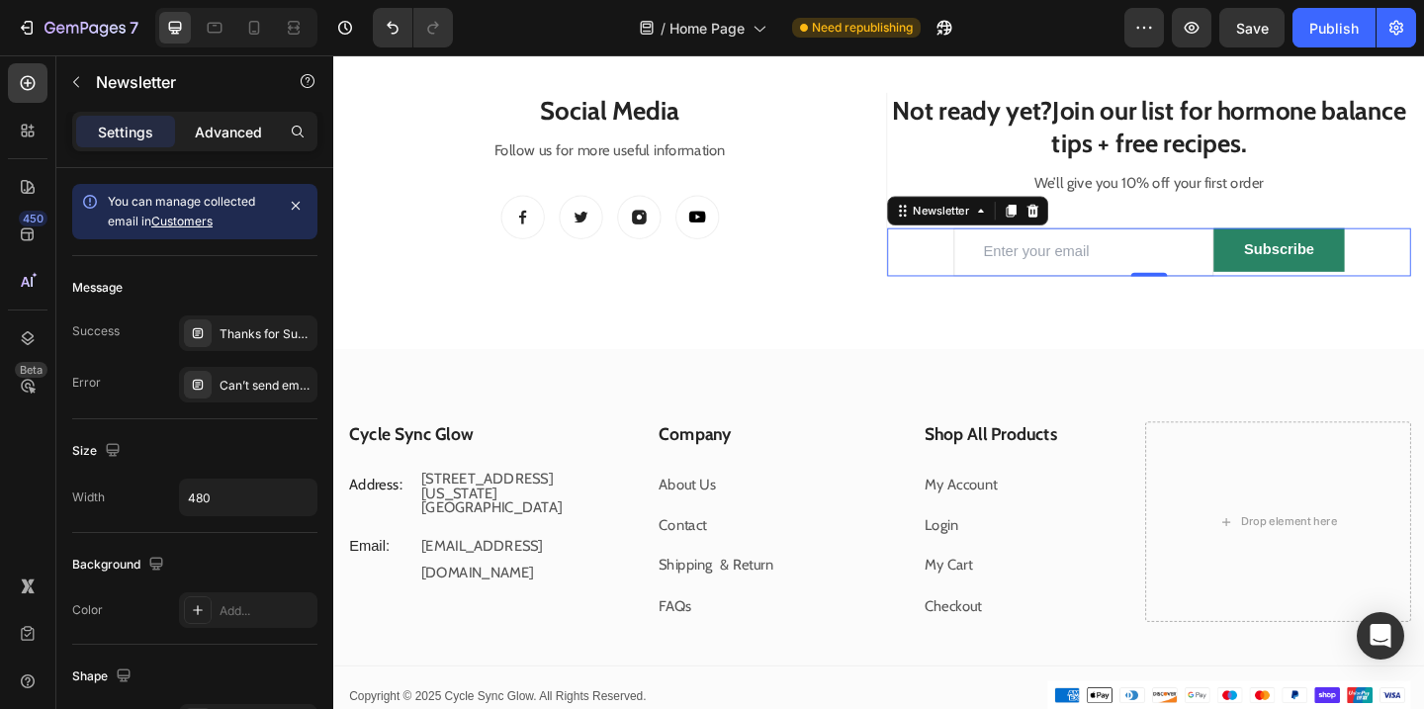
click at [246, 135] on p "Advanced" at bounding box center [228, 132] width 67 height 21
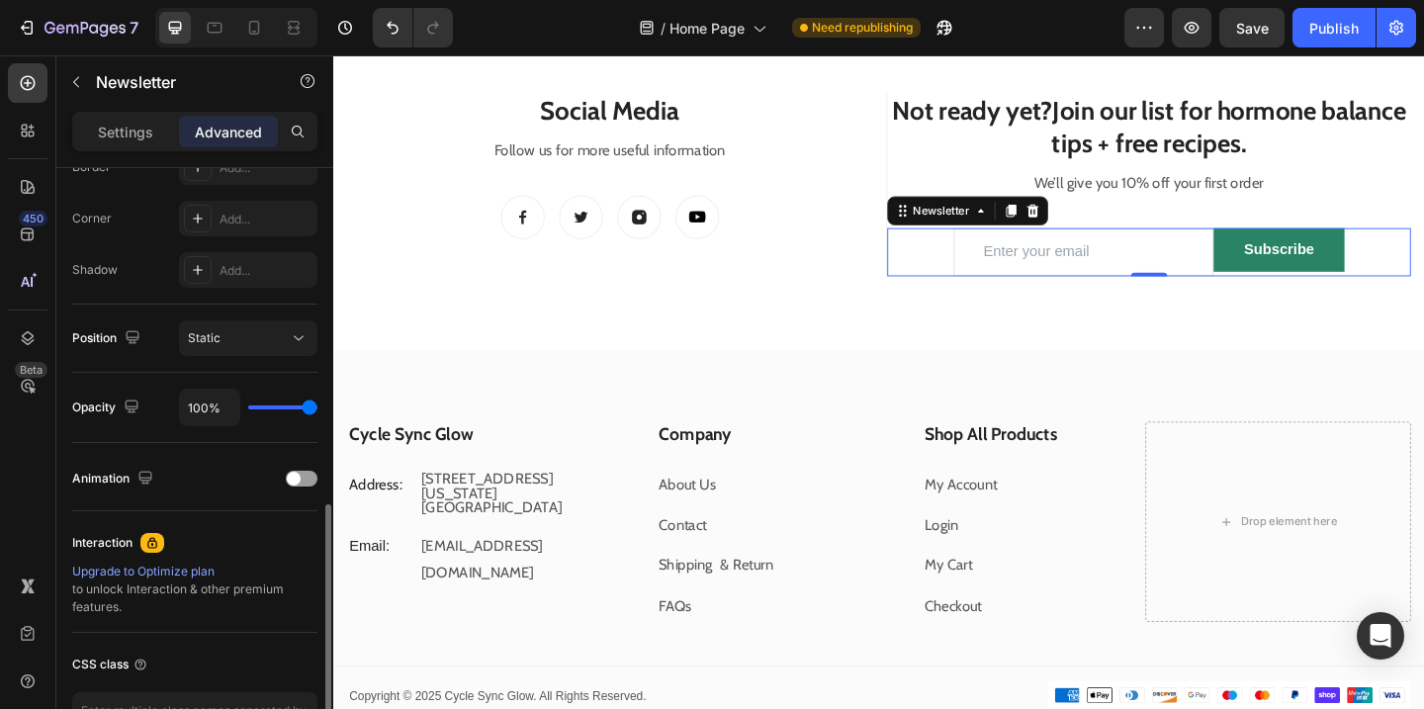
scroll to position [722, 0]
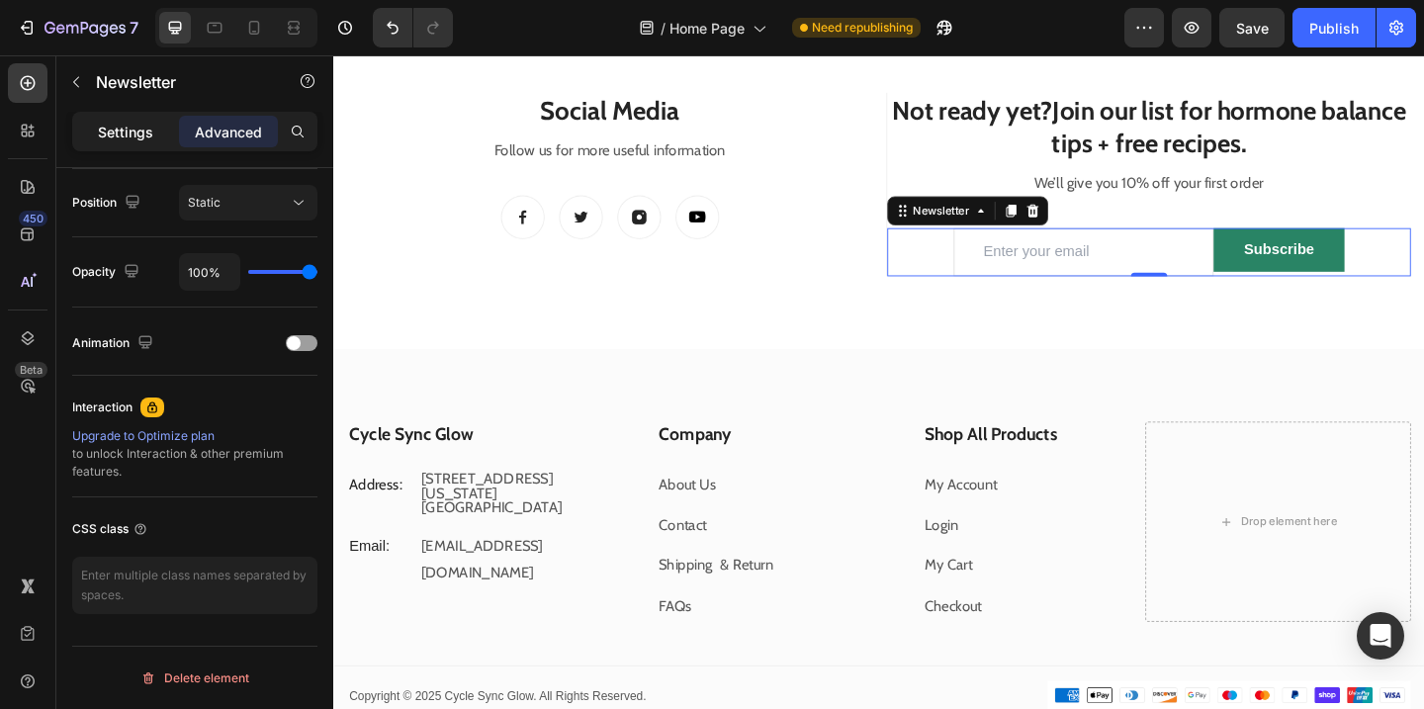
click at [141, 130] on p "Settings" at bounding box center [125, 132] width 55 height 21
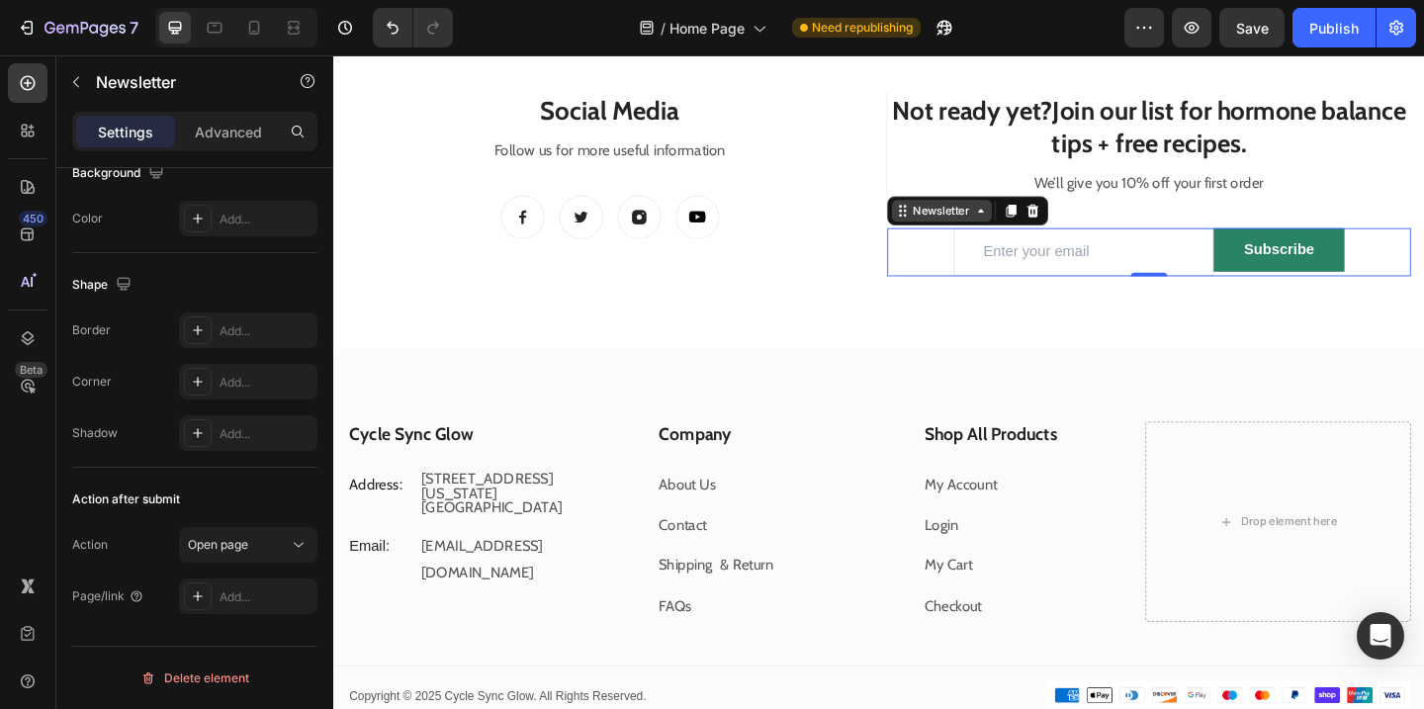
click at [992, 230] on div "Newsletter" at bounding box center [994, 225] width 69 height 18
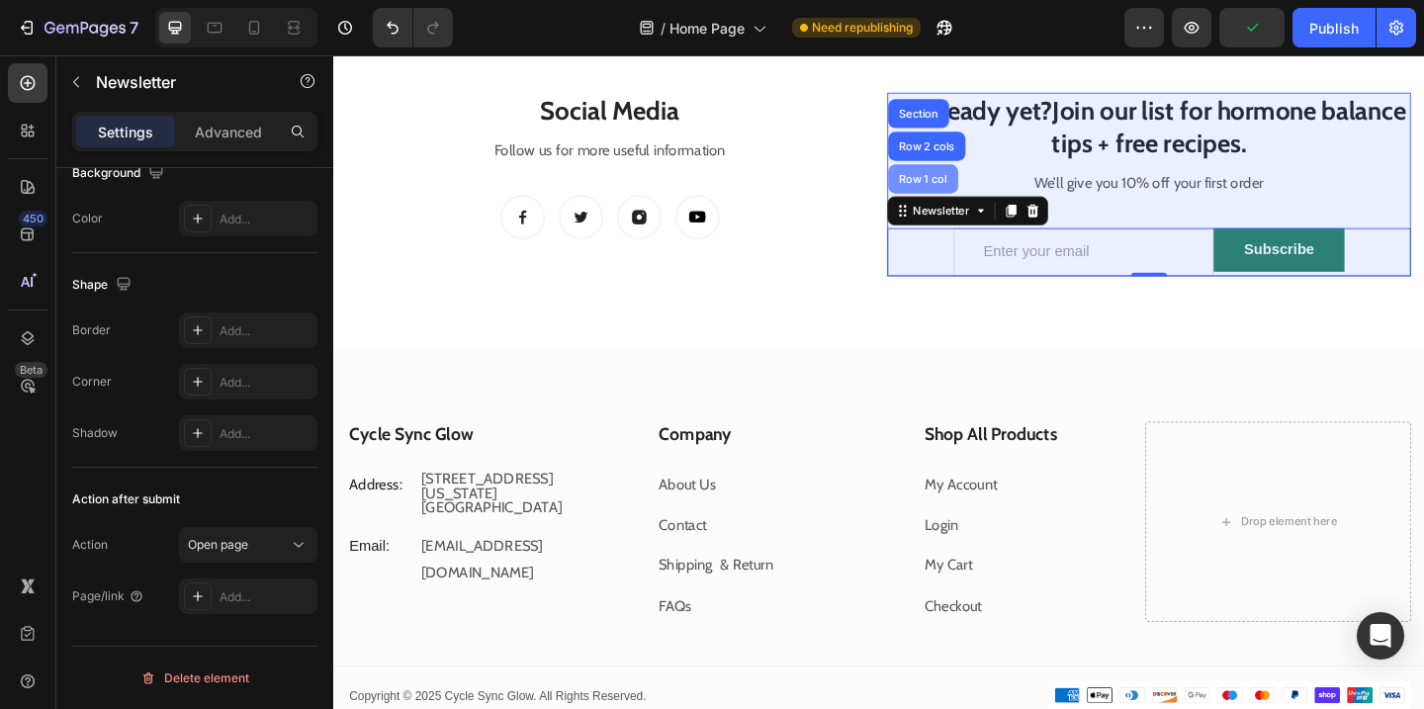
click at [977, 202] on div "Row 1 col" at bounding box center [974, 190] width 76 height 32
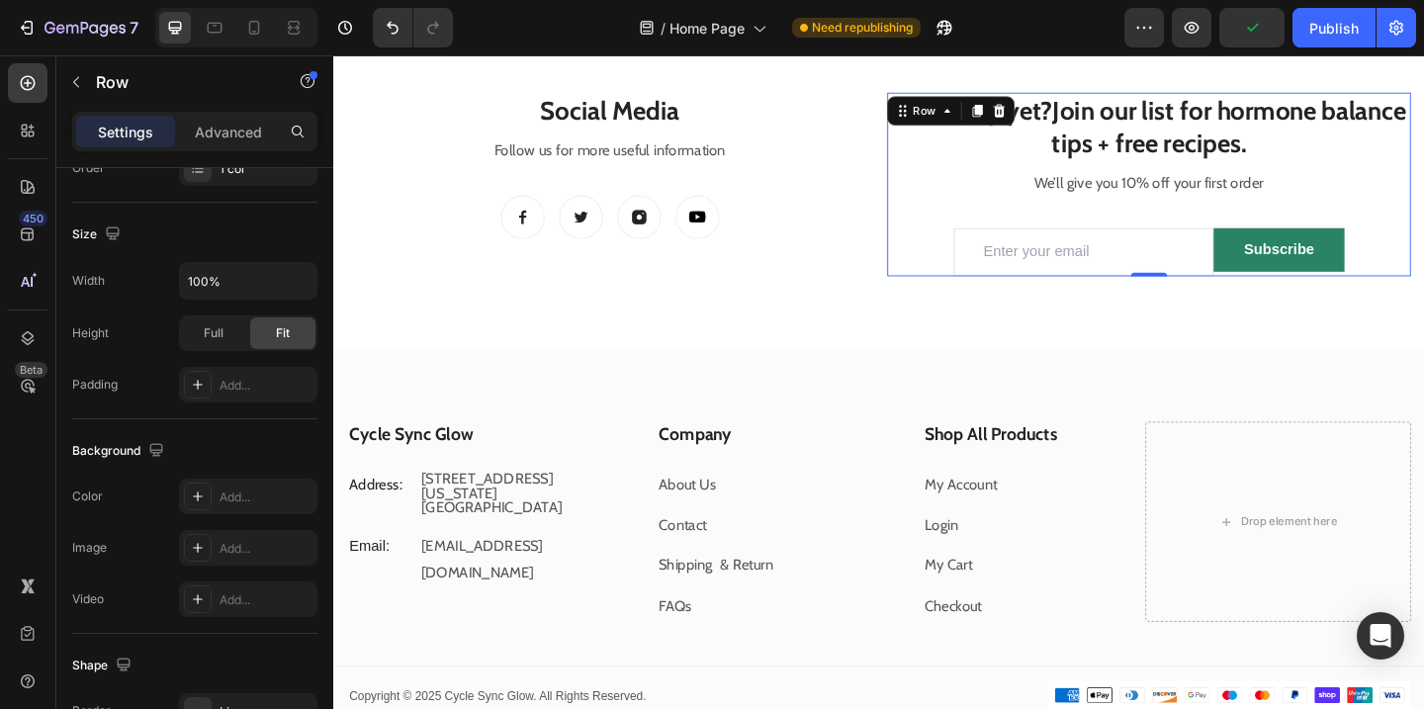
scroll to position [0, 0]
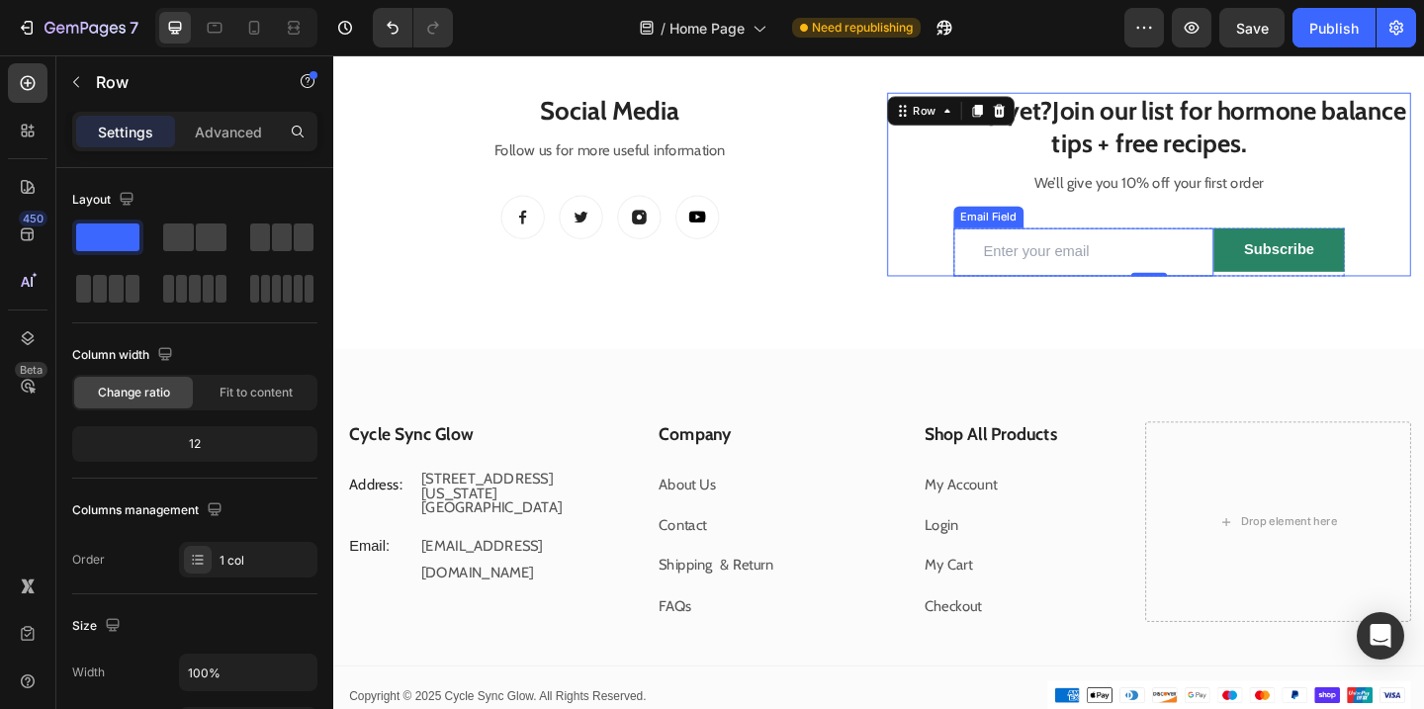
click at [1046, 270] on input "email" at bounding box center [1149, 269] width 284 height 52
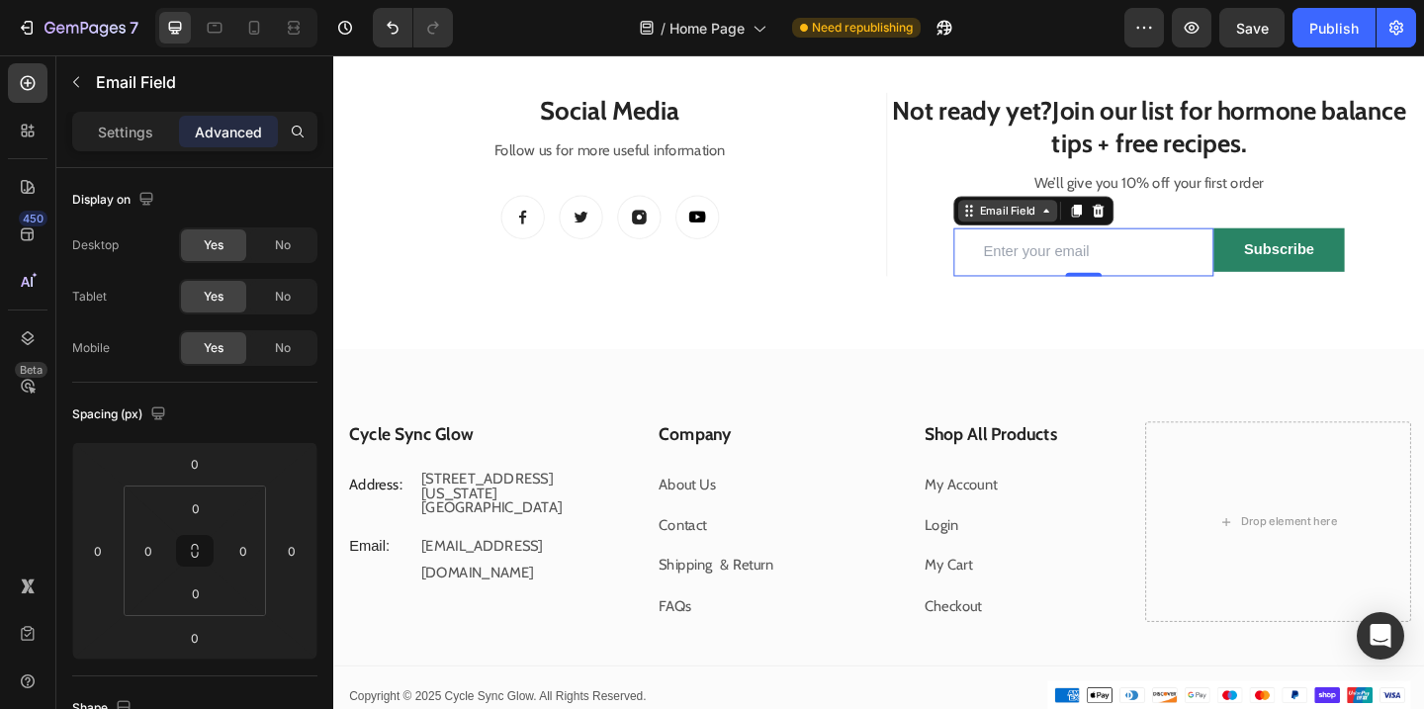
click at [1046, 227] on div "Email Field" at bounding box center [1066, 225] width 68 height 18
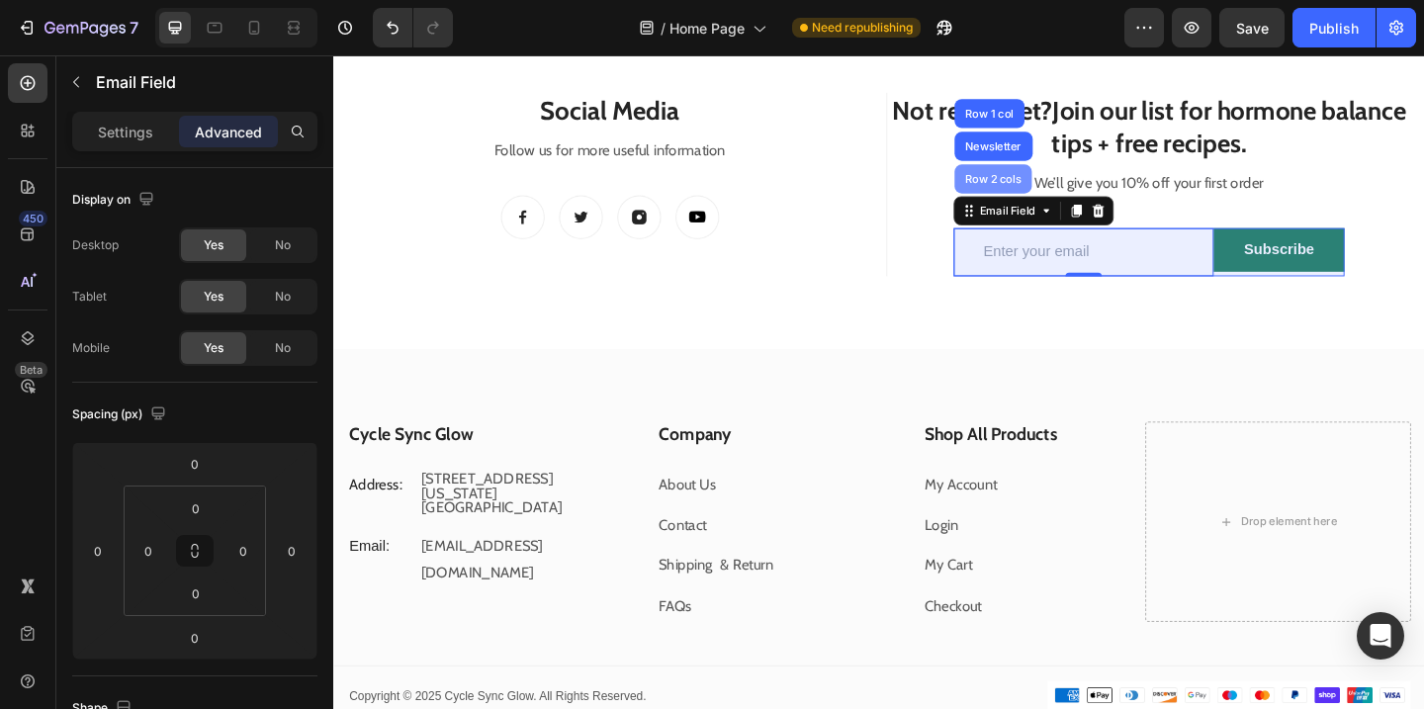
click at [1049, 197] on div "Row 2 cols" at bounding box center [1050, 190] width 84 height 32
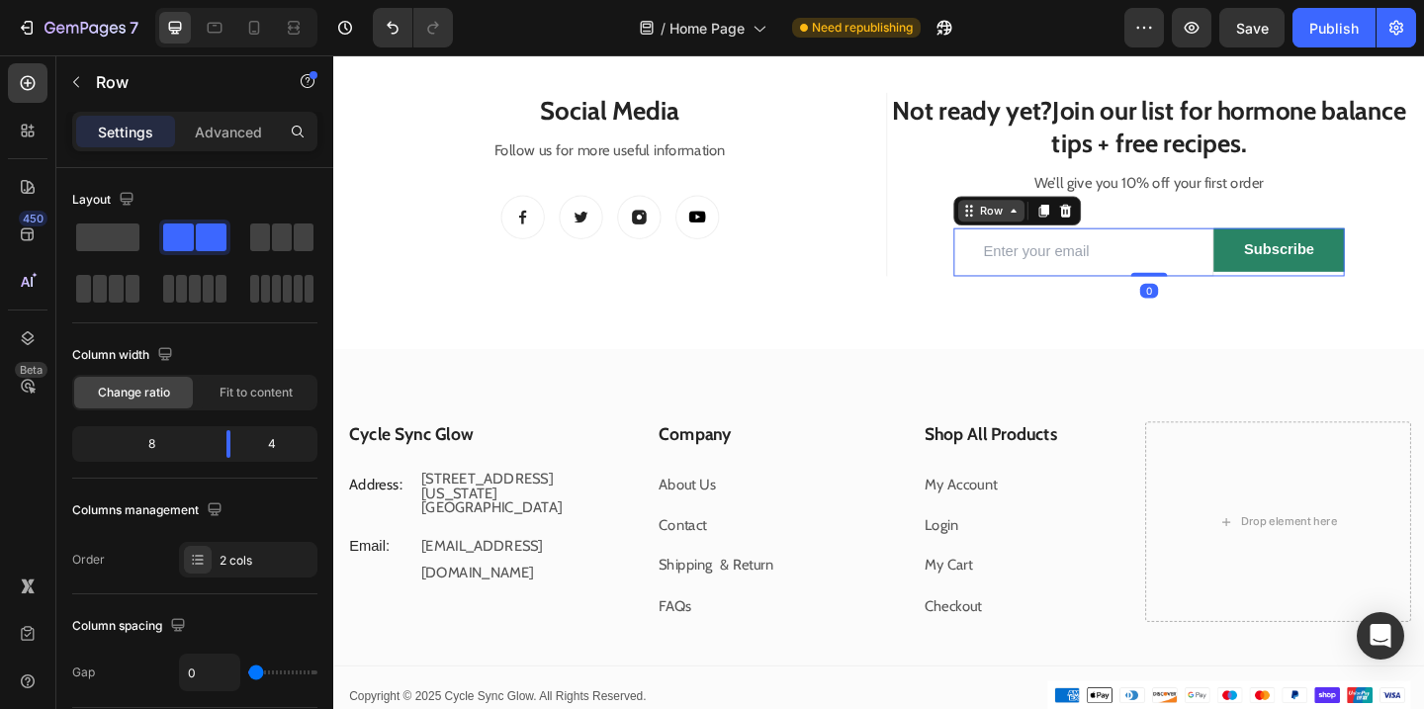
click at [1055, 224] on div "Row" at bounding box center [1048, 225] width 33 height 18
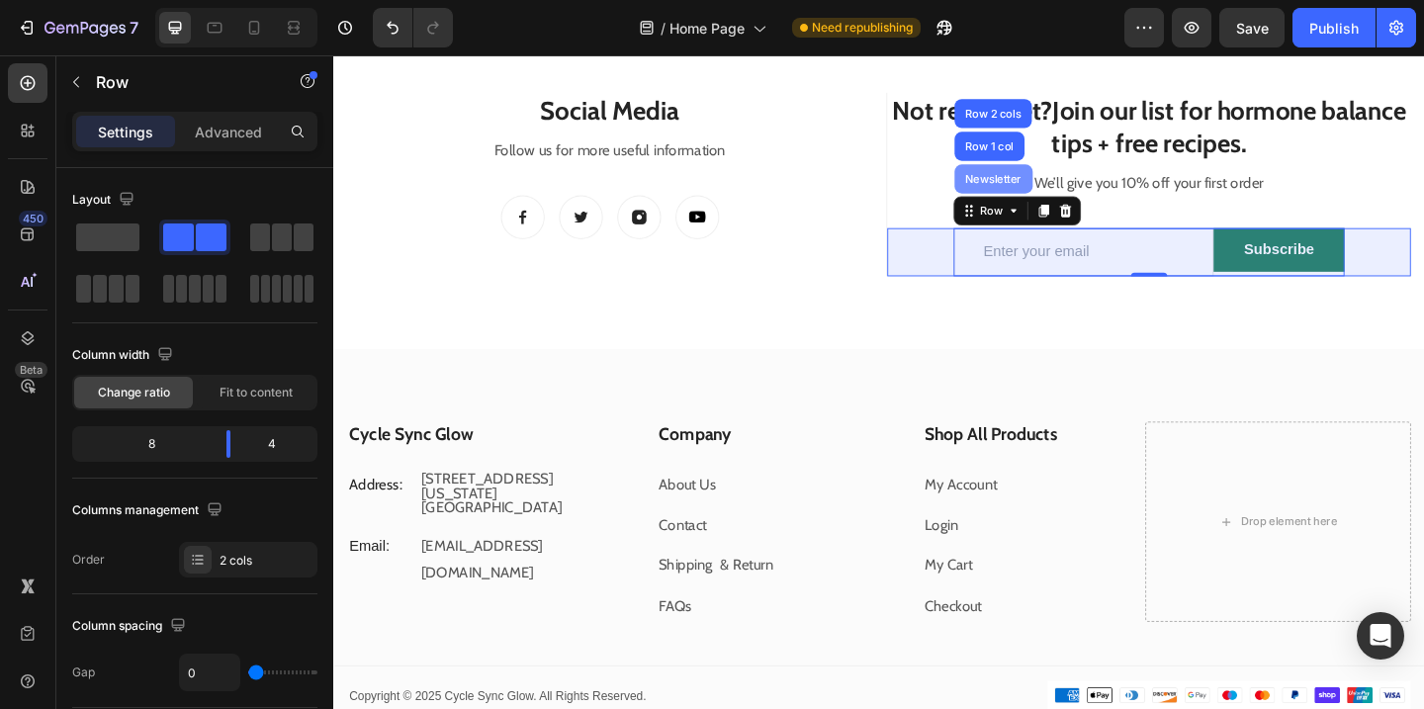
click at [1049, 200] on div "Newsletter" at bounding box center [1050, 190] width 85 height 32
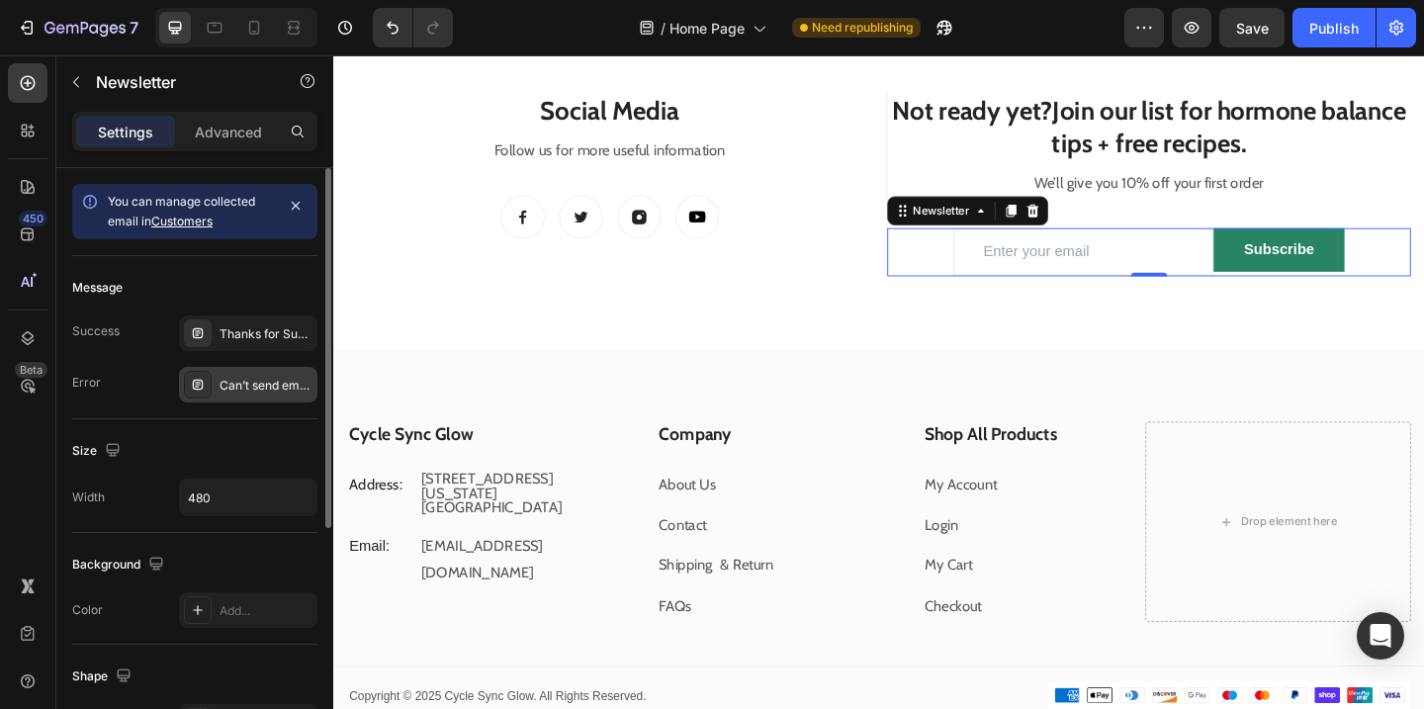
click at [244, 382] on div "Can’t send email. Please try again later." at bounding box center [265, 386] width 93 height 18
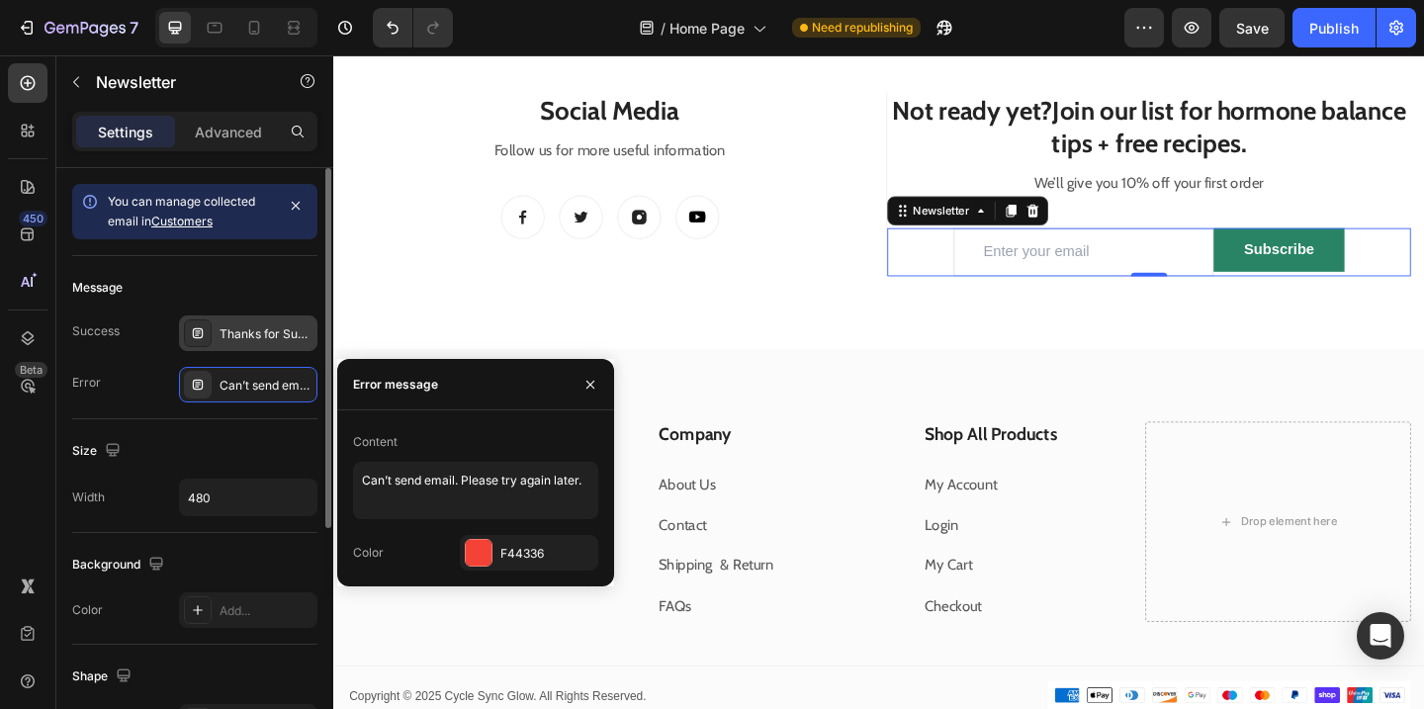
click at [259, 348] on div "Thanks for Subscribing. Coupon code: XXX-555" at bounding box center [248, 333] width 138 height 36
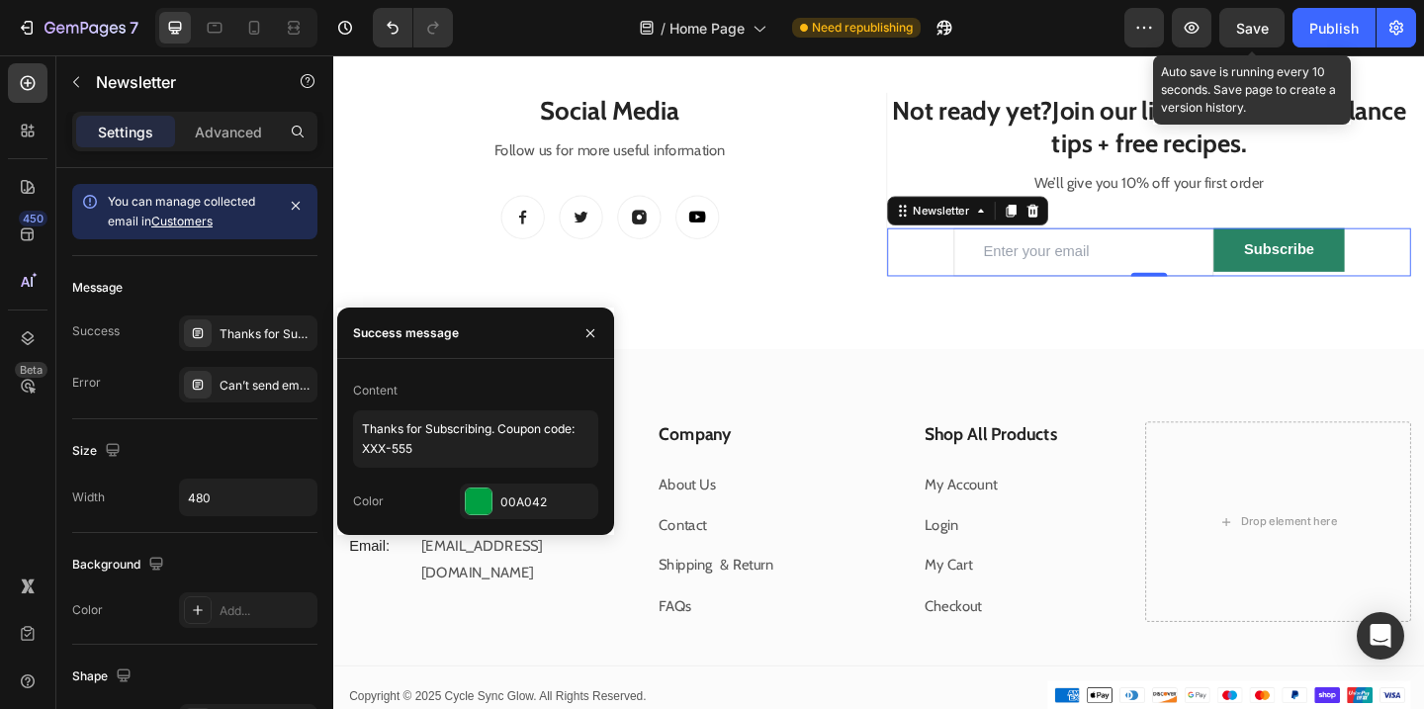
click at [1251, 37] on div "Save" at bounding box center [1252, 28] width 33 height 21
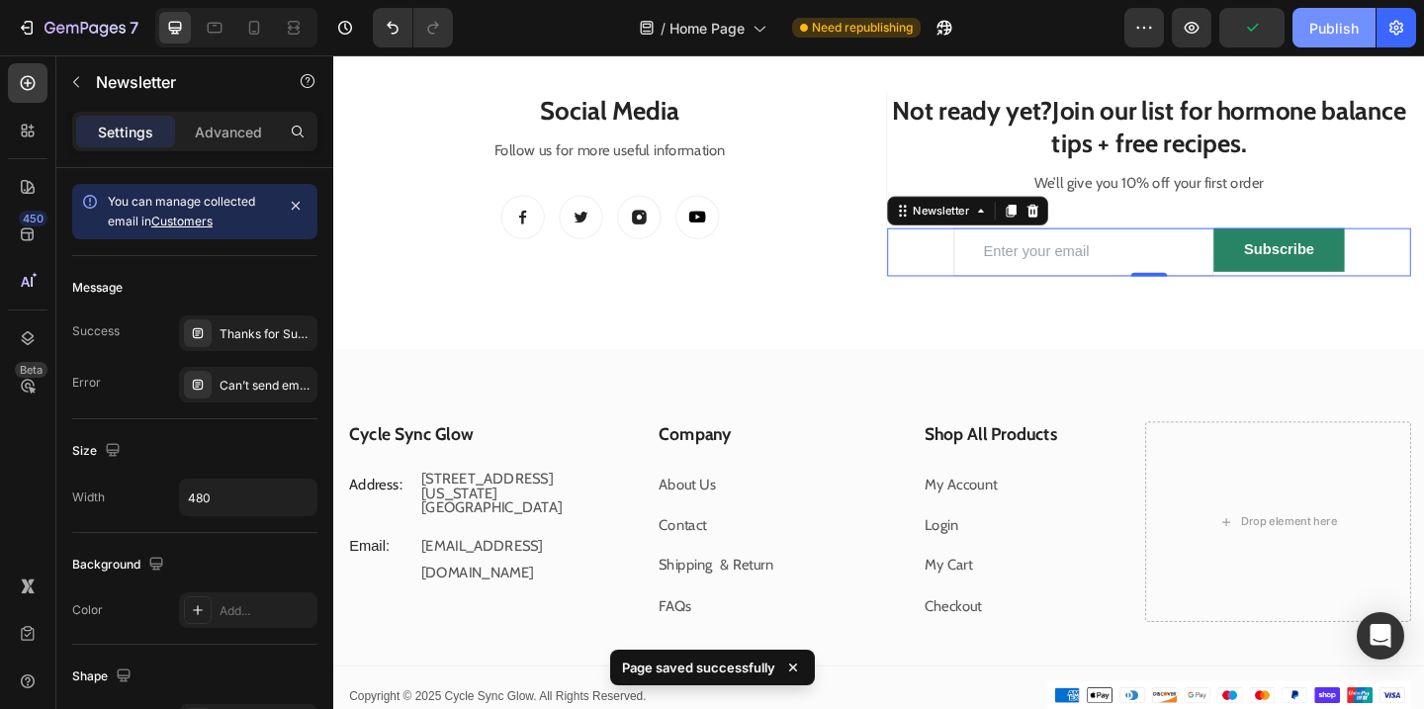
click at [1322, 36] on div "Publish" at bounding box center [1333, 28] width 49 height 21
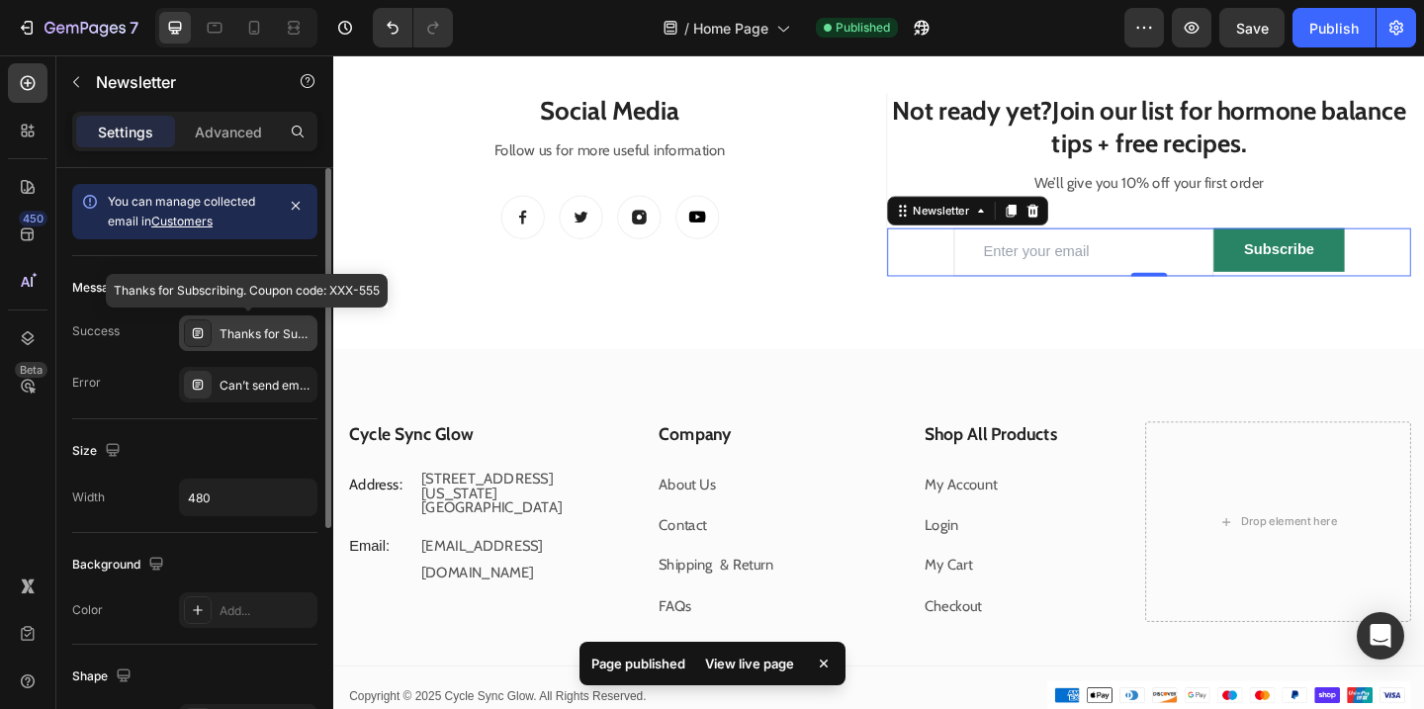
click at [240, 326] on div "Thanks for Subscribing. Coupon code: XXX-555" at bounding box center [265, 334] width 93 height 18
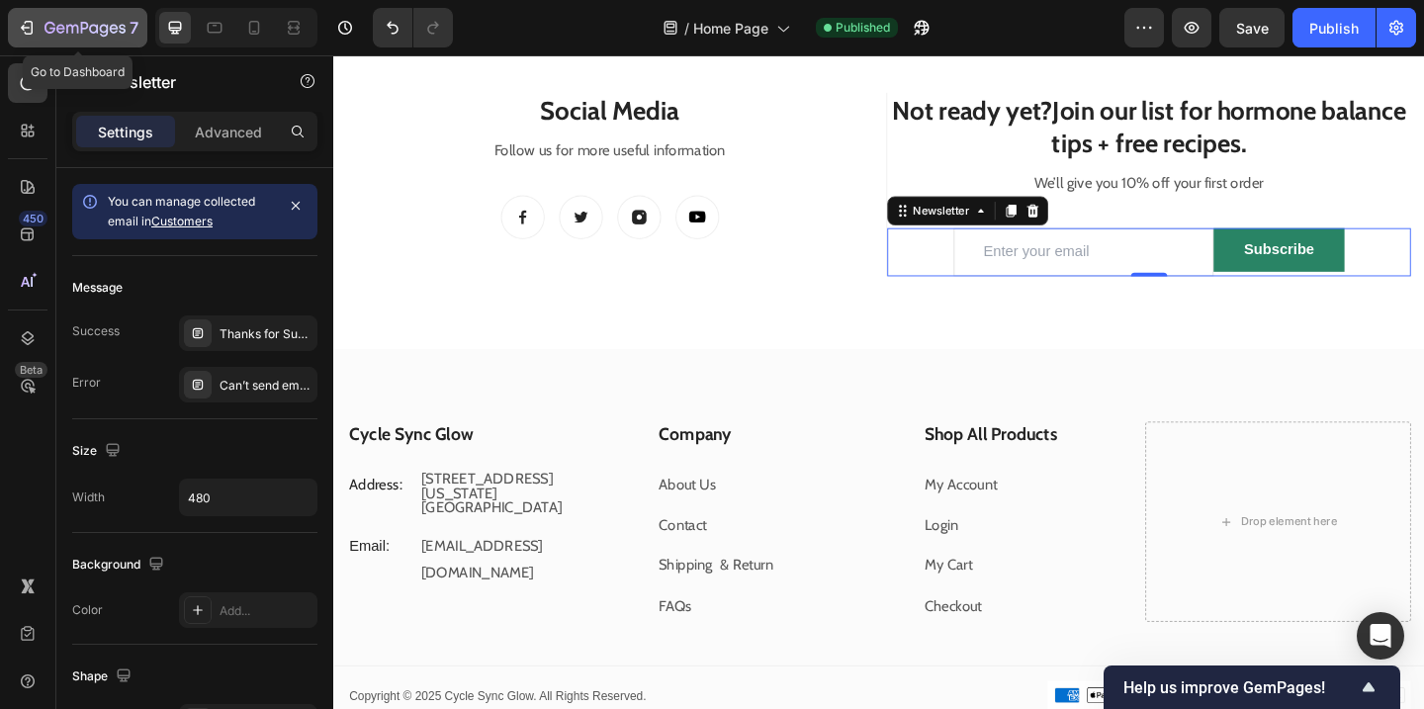
click at [33, 22] on icon "button" at bounding box center [27, 28] width 20 height 20
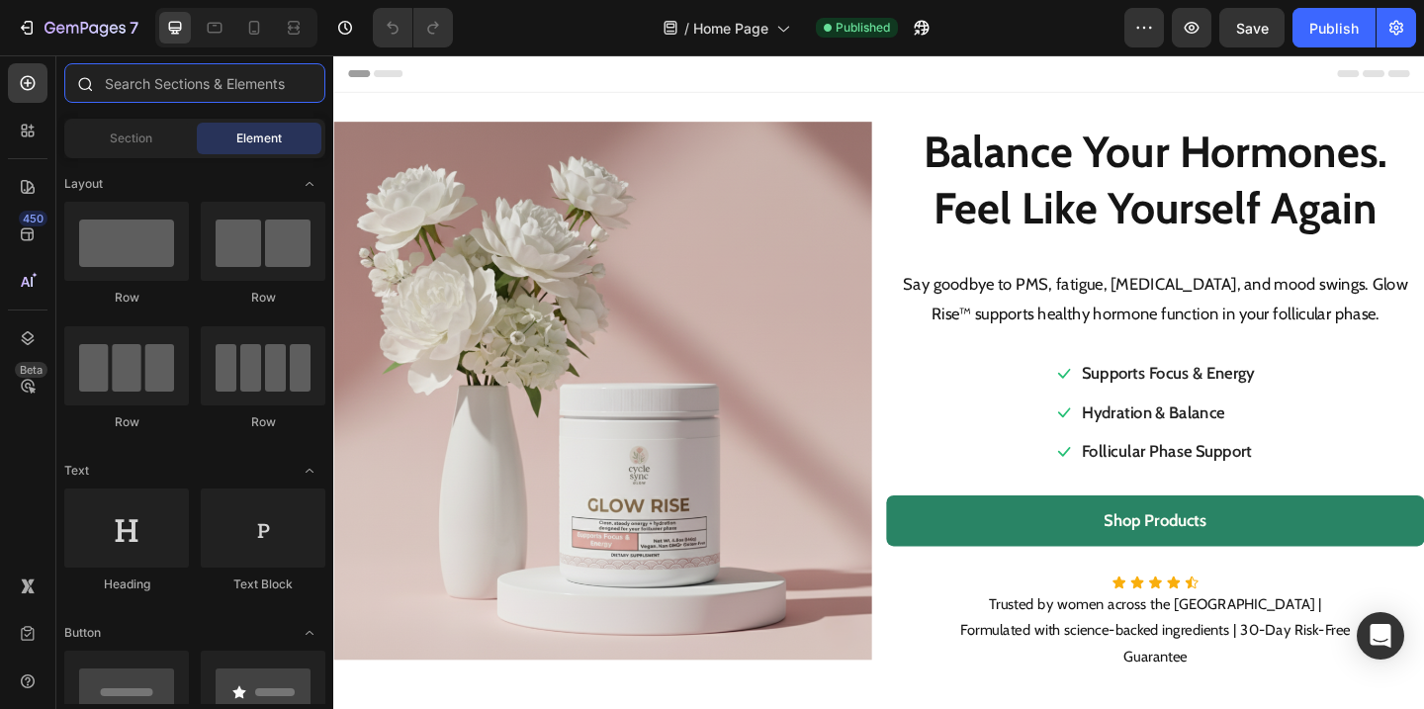
click at [172, 84] on input "text" at bounding box center [194, 83] width 261 height 40
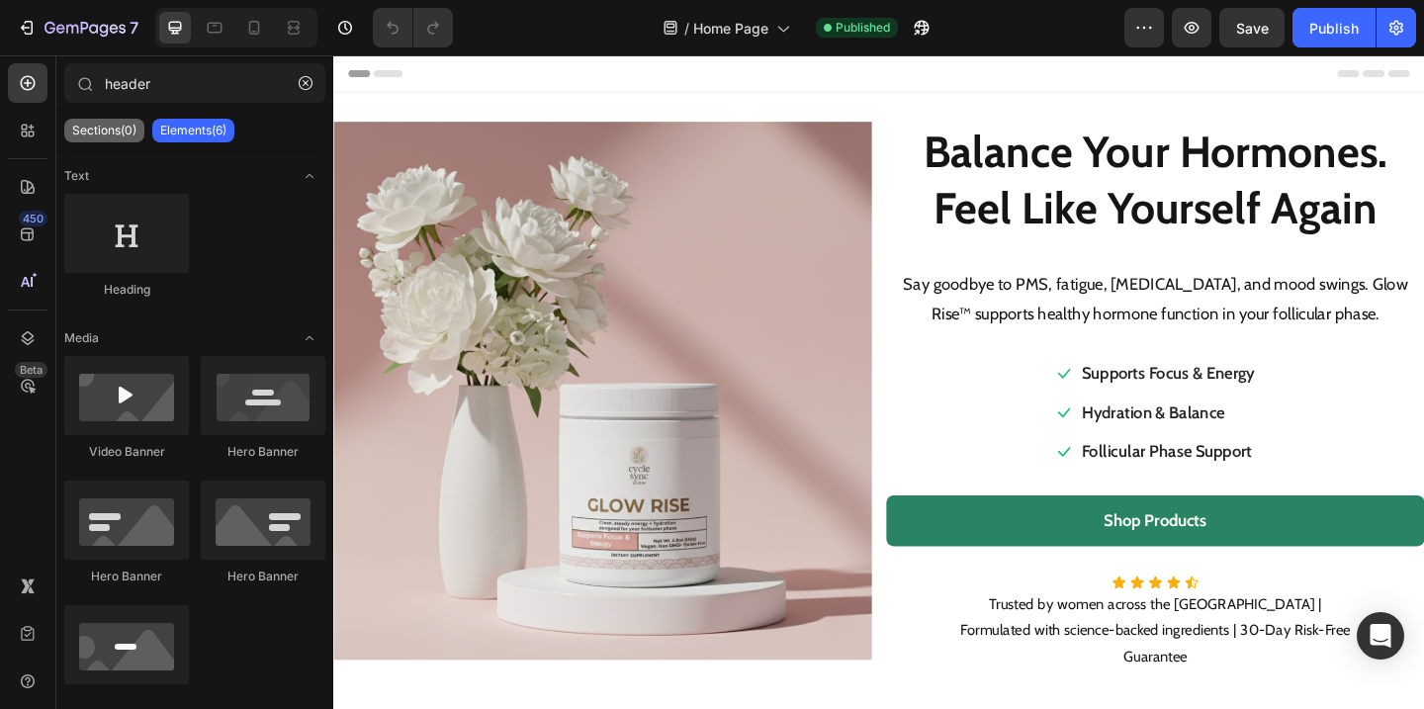
click at [113, 124] on p "Sections(0)" at bounding box center [104, 131] width 64 height 16
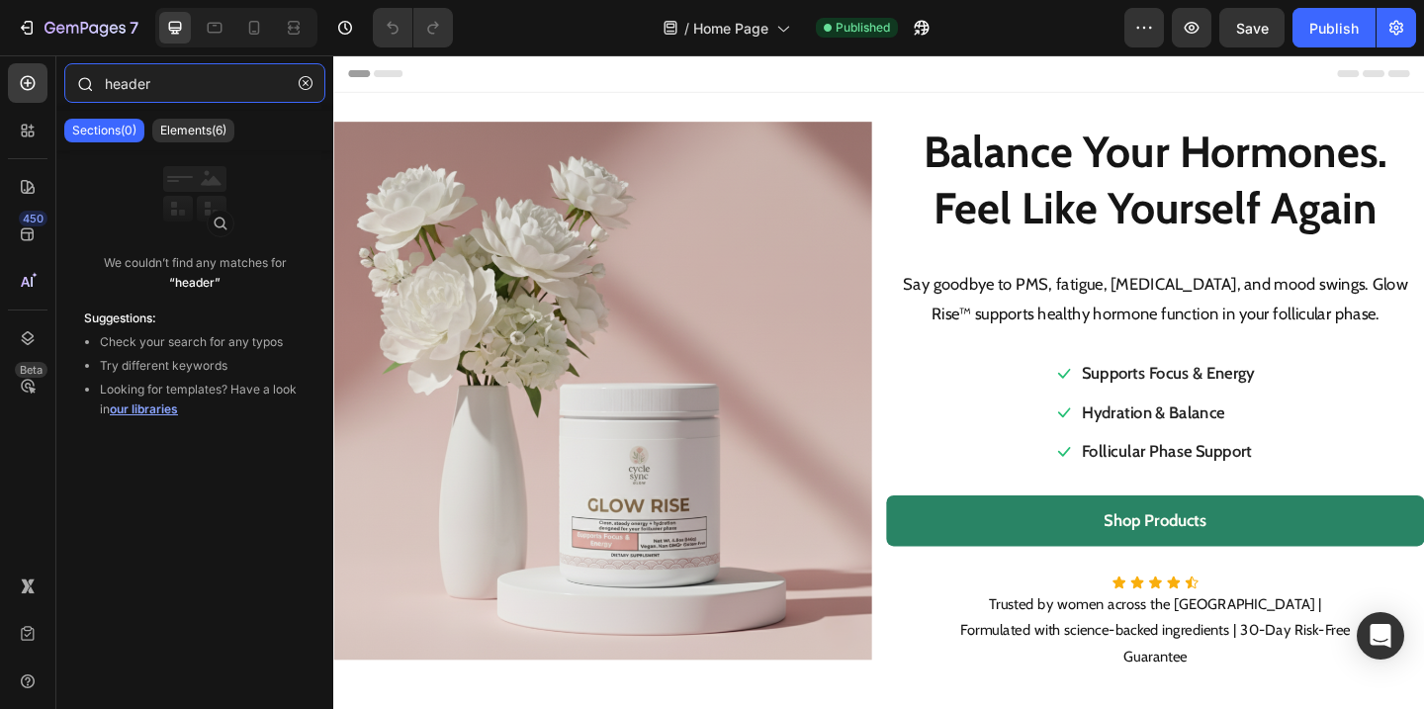
click at [154, 86] on input "header" at bounding box center [194, 83] width 261 height 40
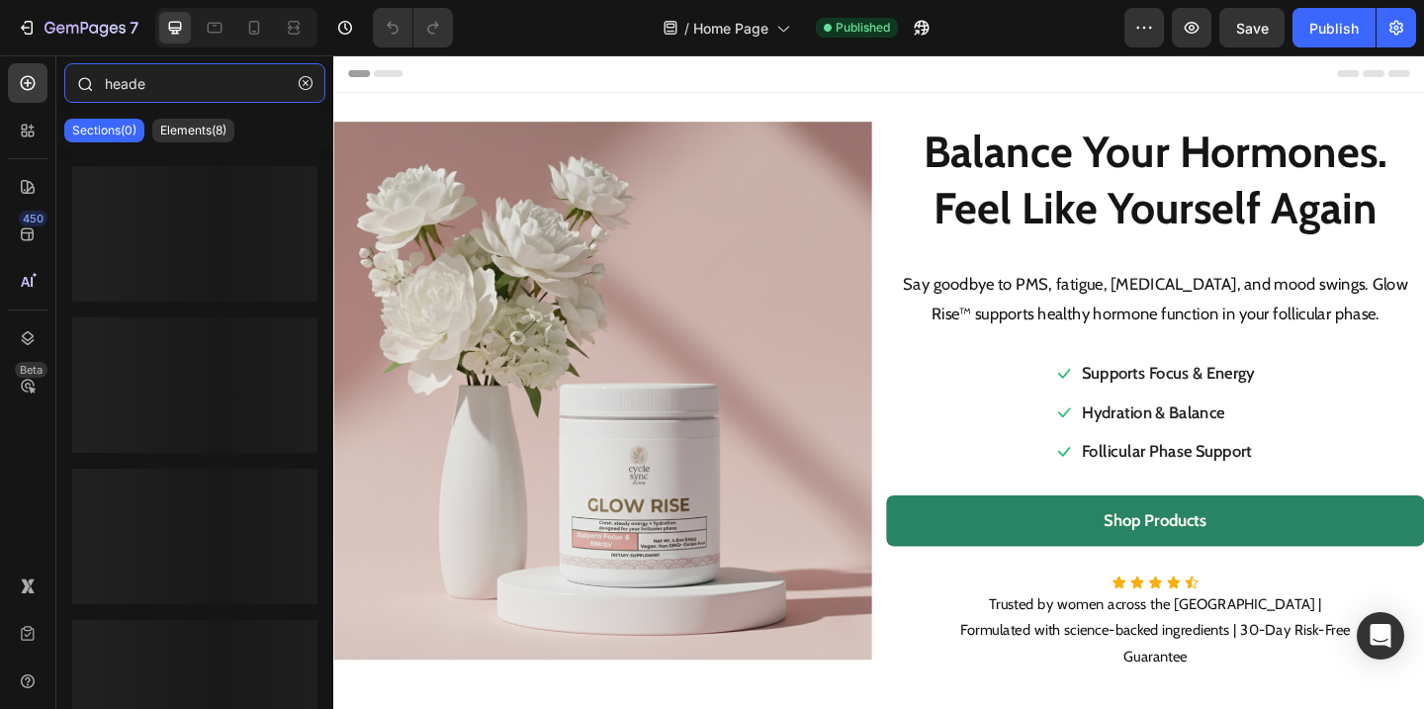
type input "header"
click at [197, 130] on p "Elements(6)" at bounding box center [193, 131] width 66 height 16
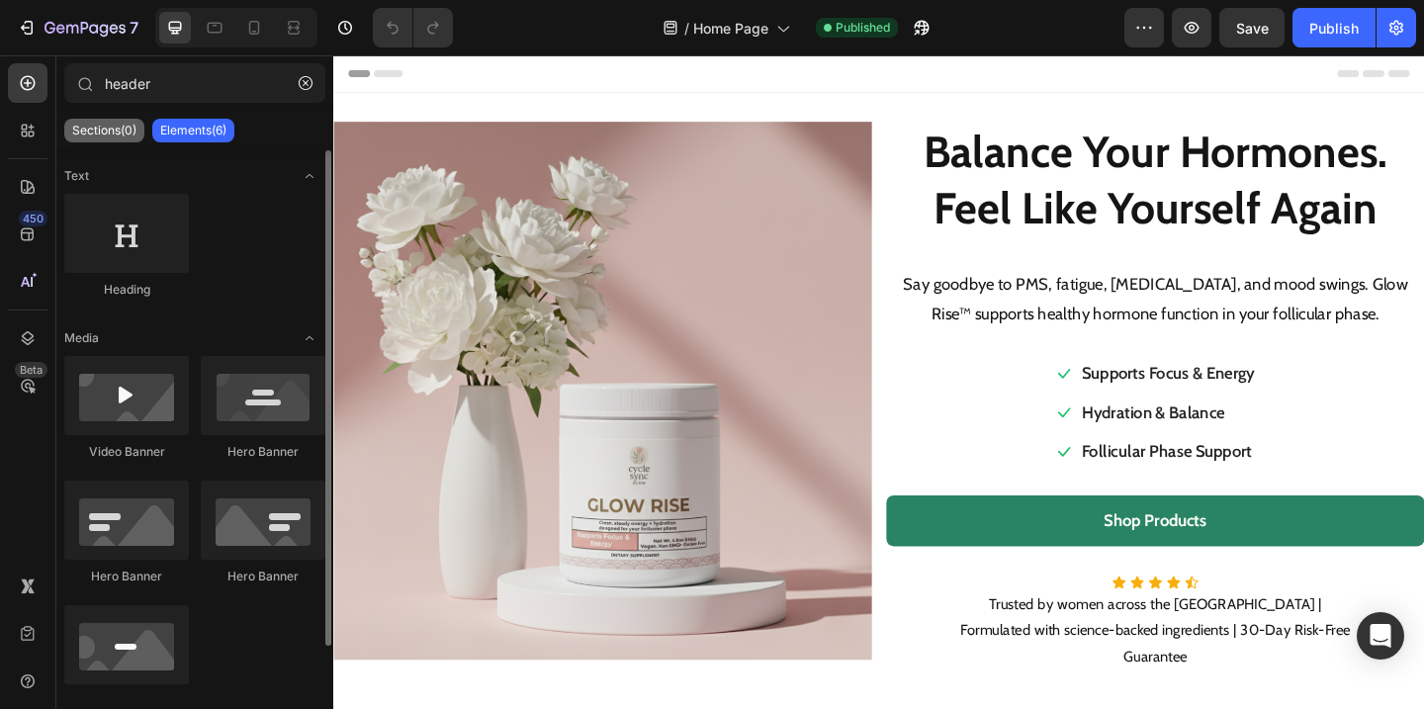
click at [100, 127] on p "Sections(0)" at bounding box center [104, 131] width 64 height 16
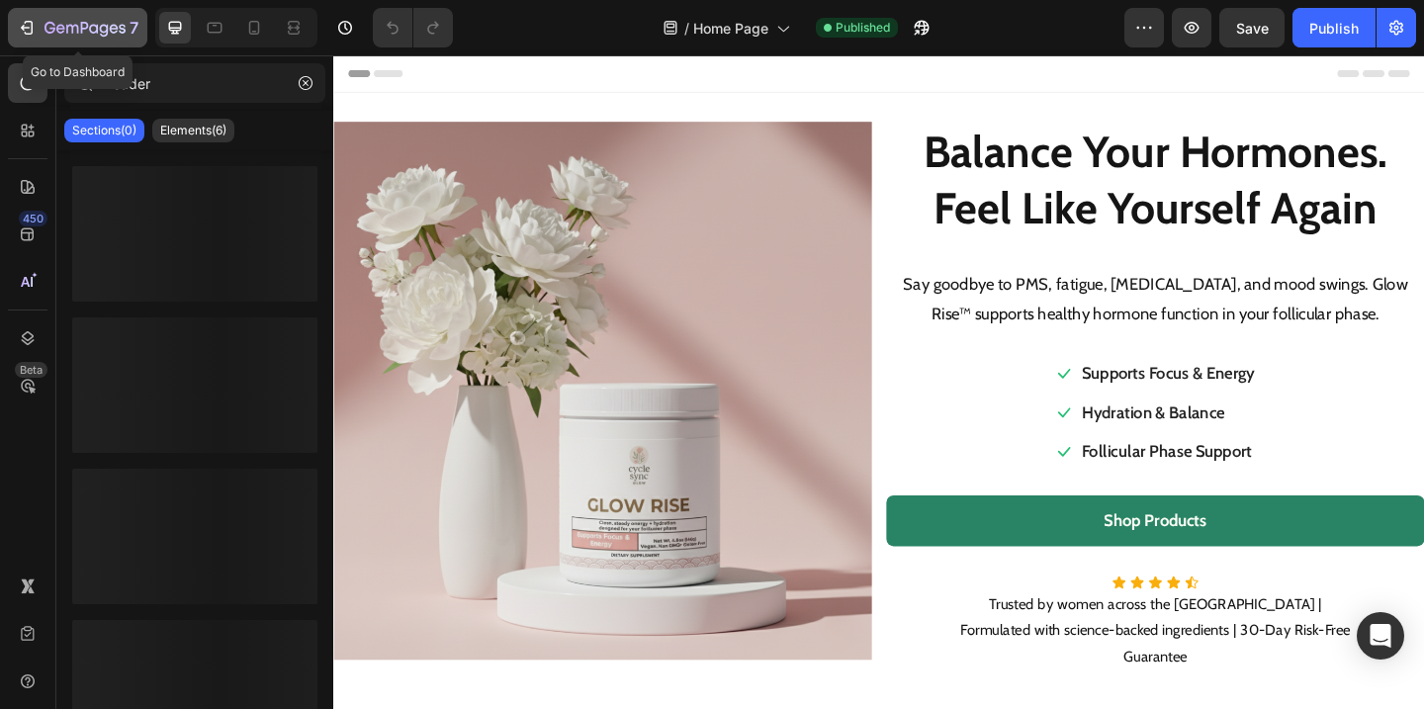
click at [40, 26] on div "7" at bounding box center [78, 28] width 122 height 24
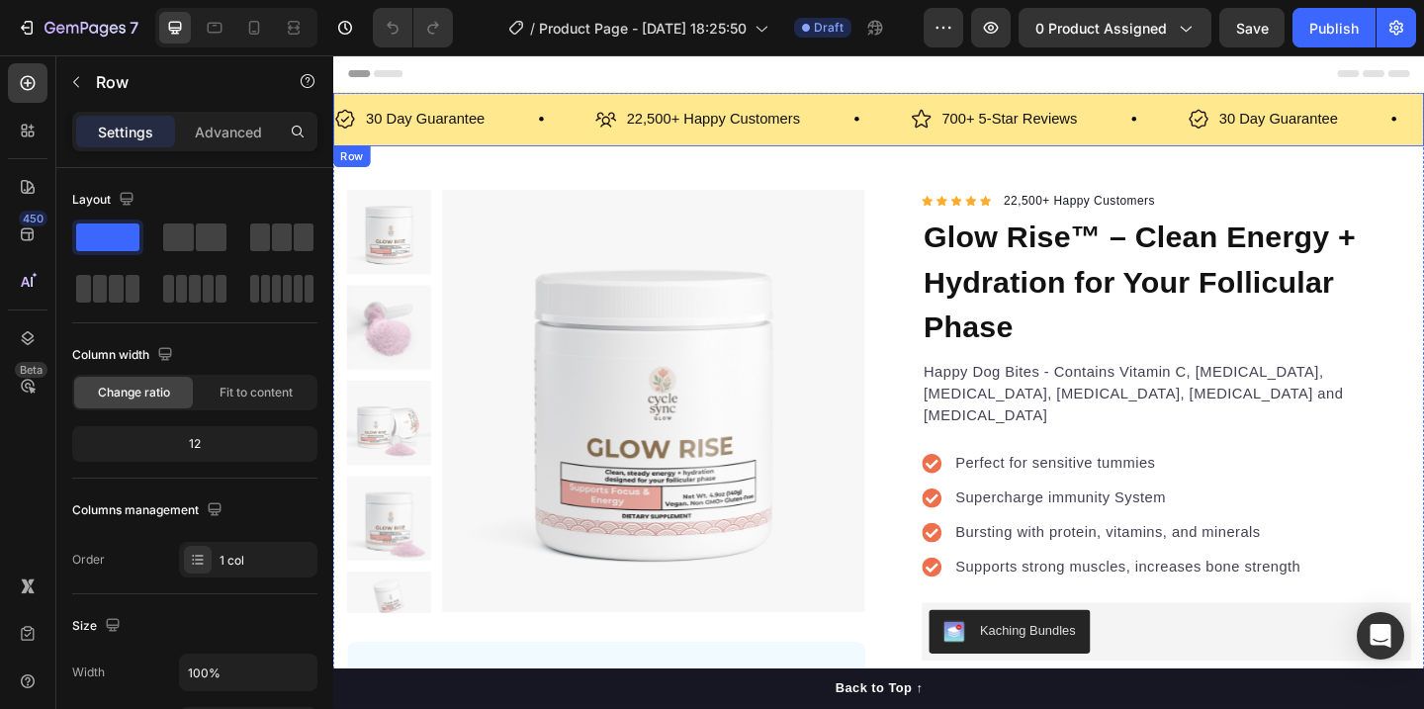
click at [1093, 98] on div "30 Day Guarantee Item List 22,500+ Happy Customers Item List 700+ 5-Star Review…" at bounding box center [926, 125] width 1186 height 58
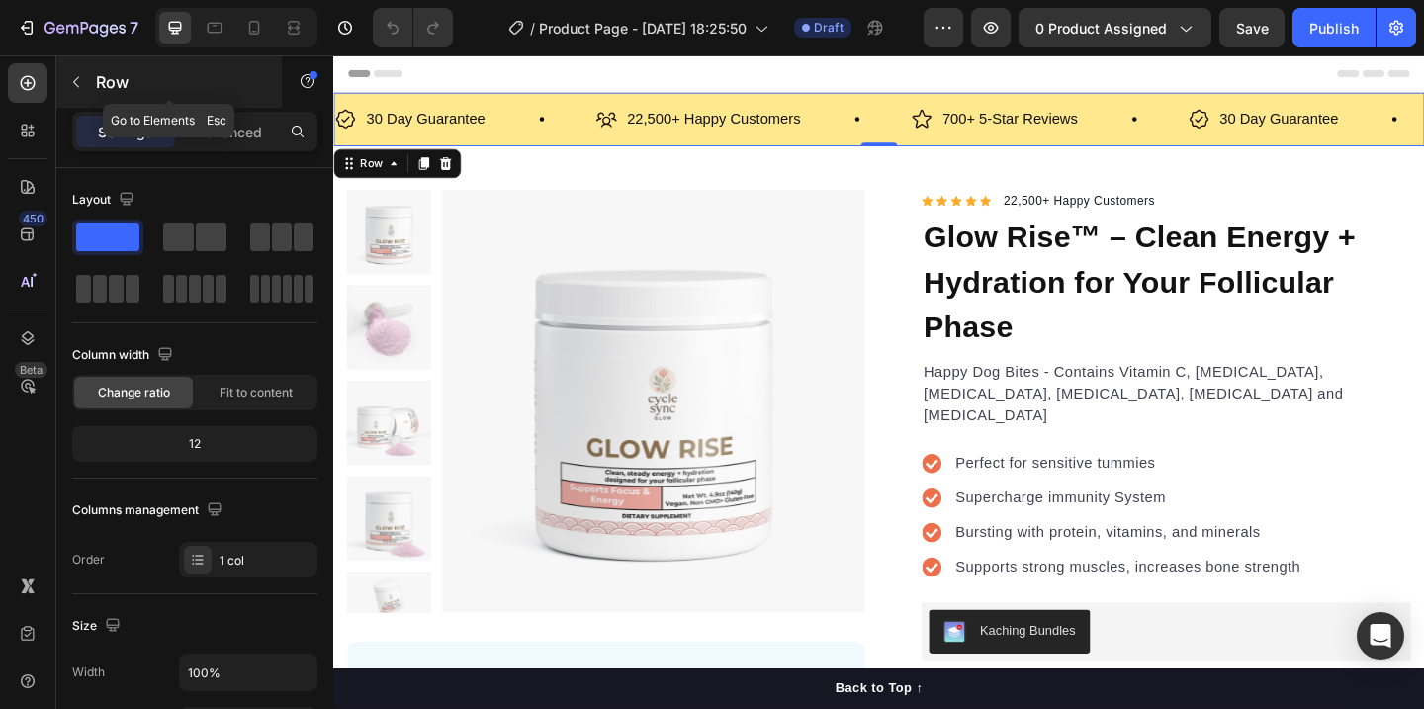
click at [63, 79] on button "button" at bounding box center [76, 82] width 32 height 32
click at [530, 98] on div "30 Day Guarantee Item List 22,500+ Happy Customers Item List 700+ 5-Star Review…" at bounding box center [926, 125] width 1186 height 58
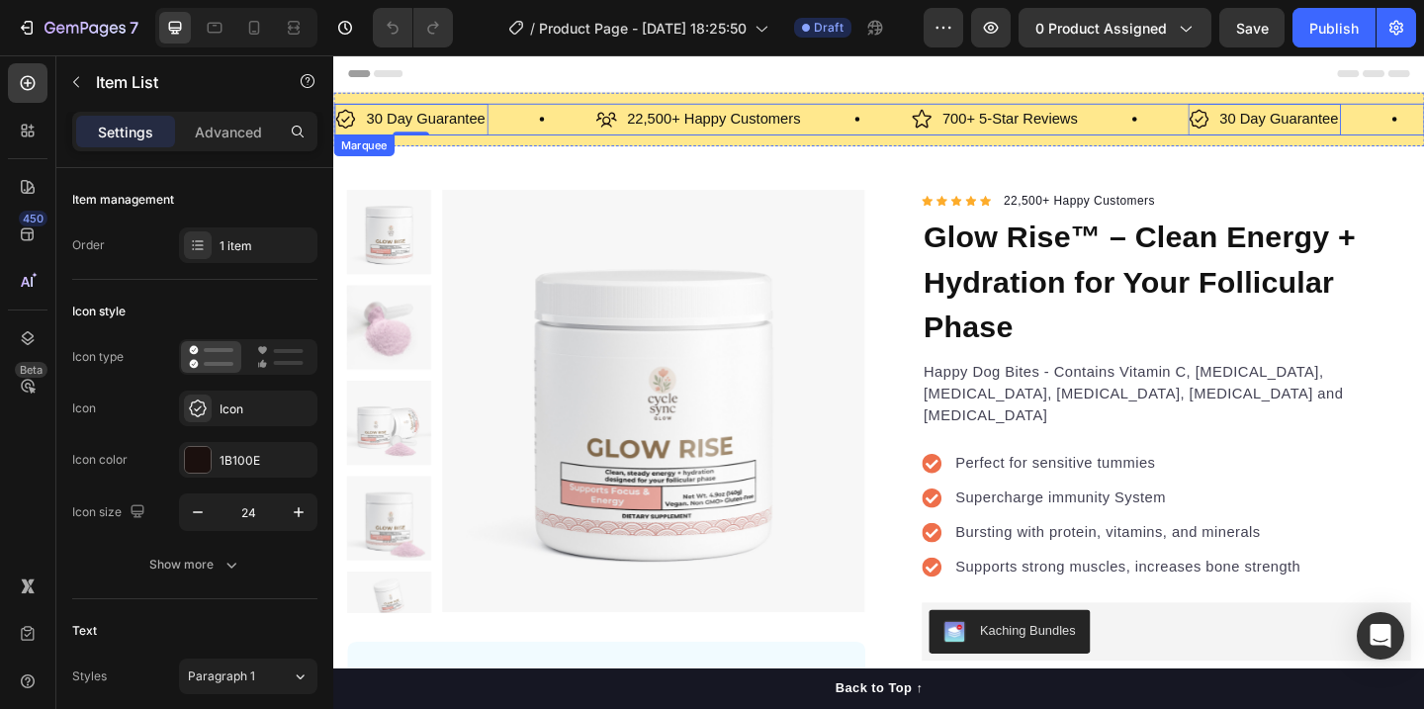
click at [512, 124] on div "30 Day Guarantee Item List 0" at bounding box center [476, 125] width 284 height 35
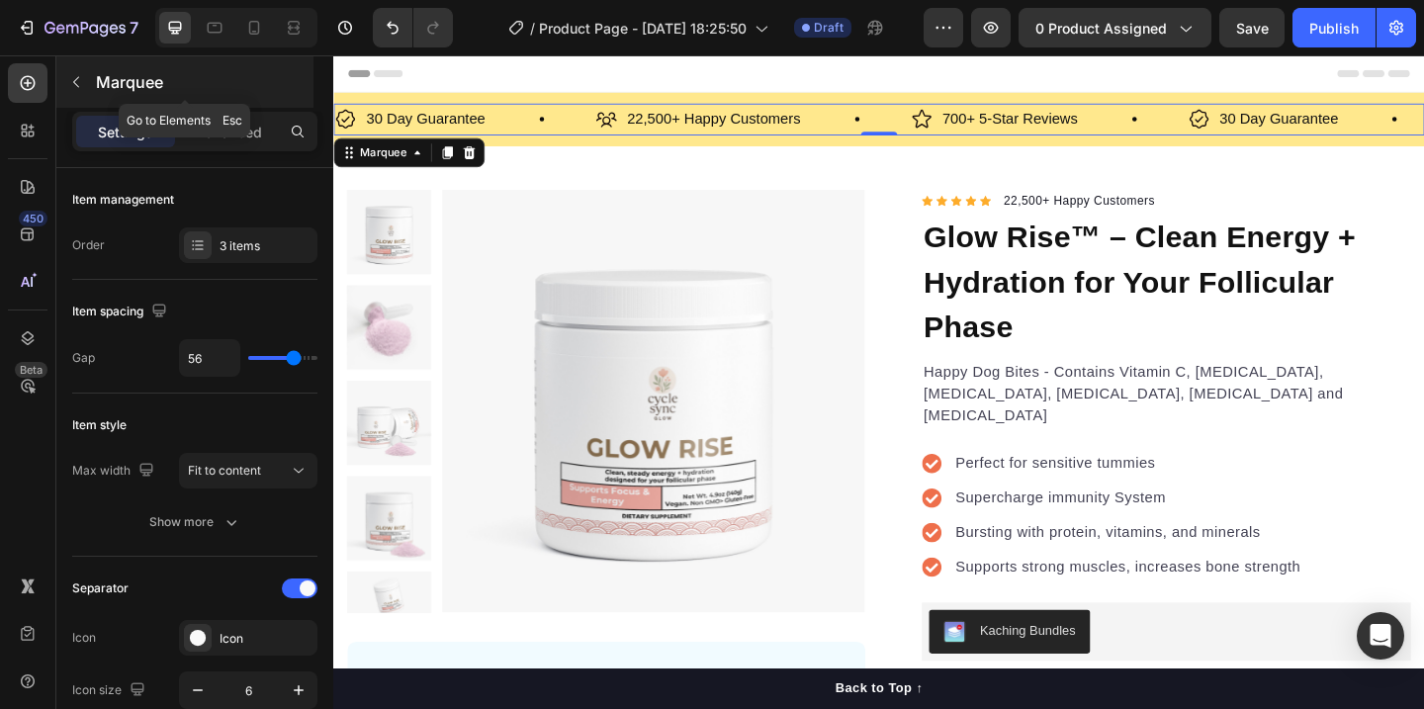
click at [76, 90] on button "button" at bounding box center [76, 82] width 32 height 32
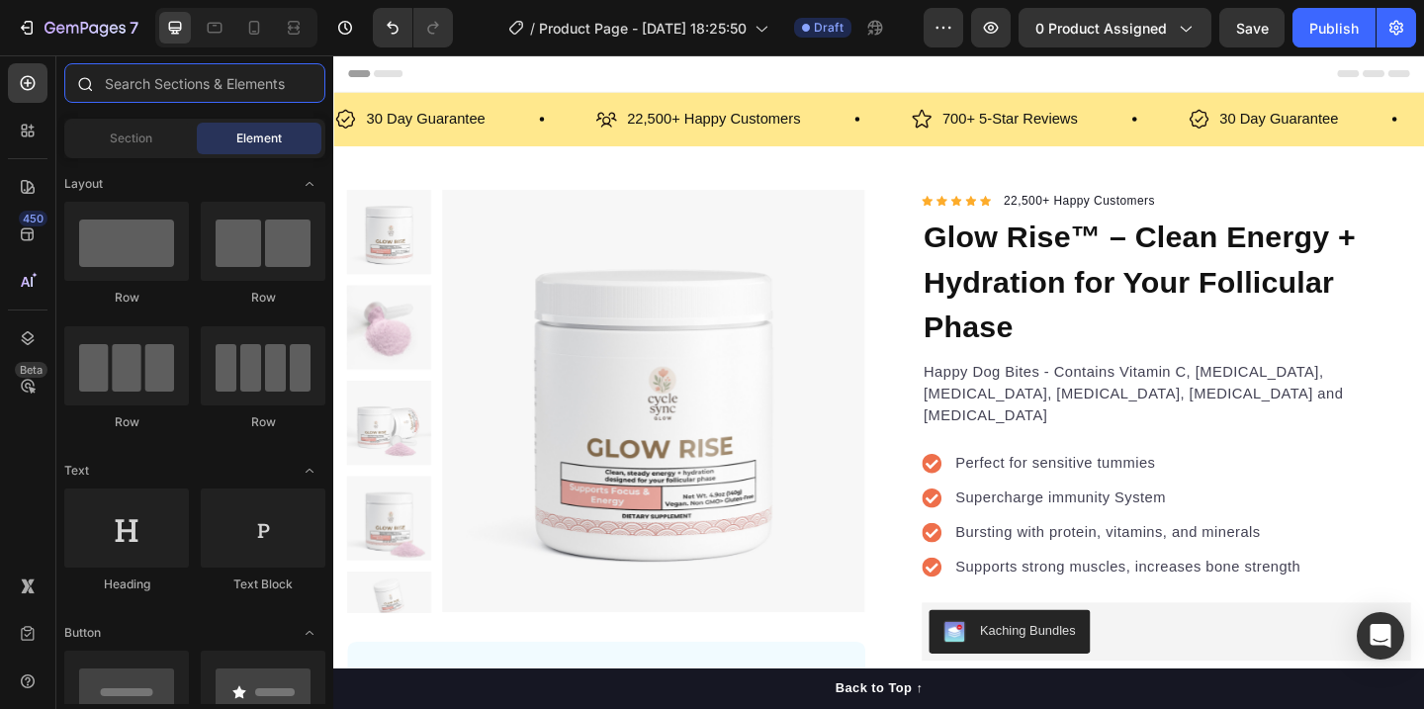
click at [173, 98] on input "text" at bounding box center [194, 83] width 261 height 40
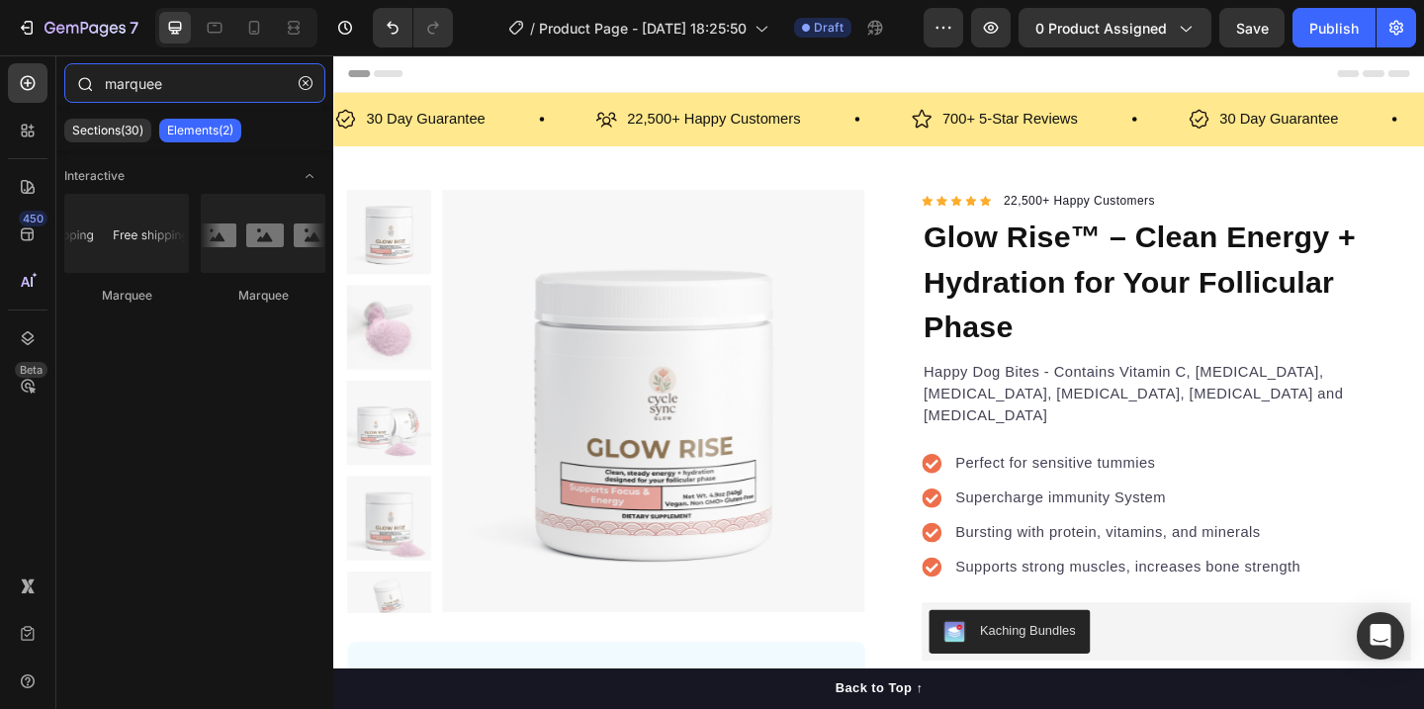
type input "marquee"
click at [208, 125] on p "Elements(2)" at bounding box center [193, 131] width 66 height 16
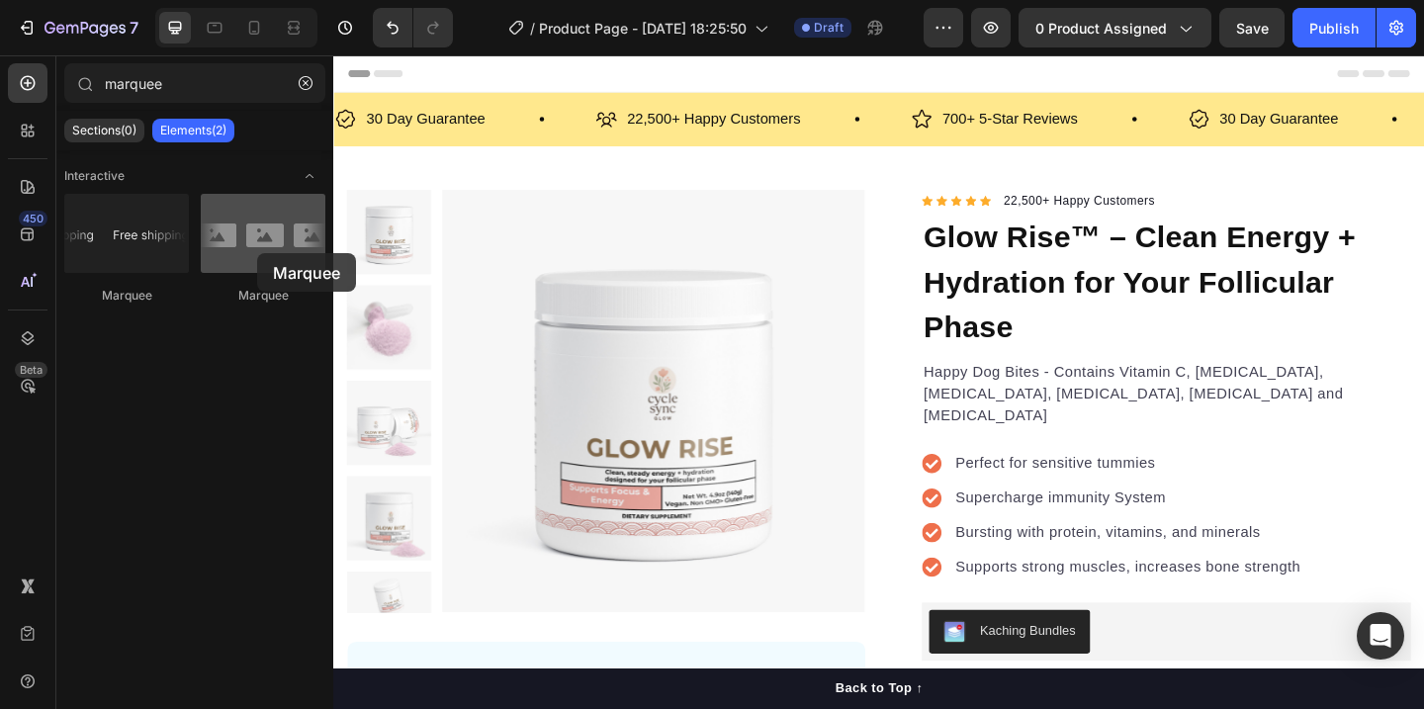
click at [257, 253] on div at bounding box center [263, 233] width 125 height 79
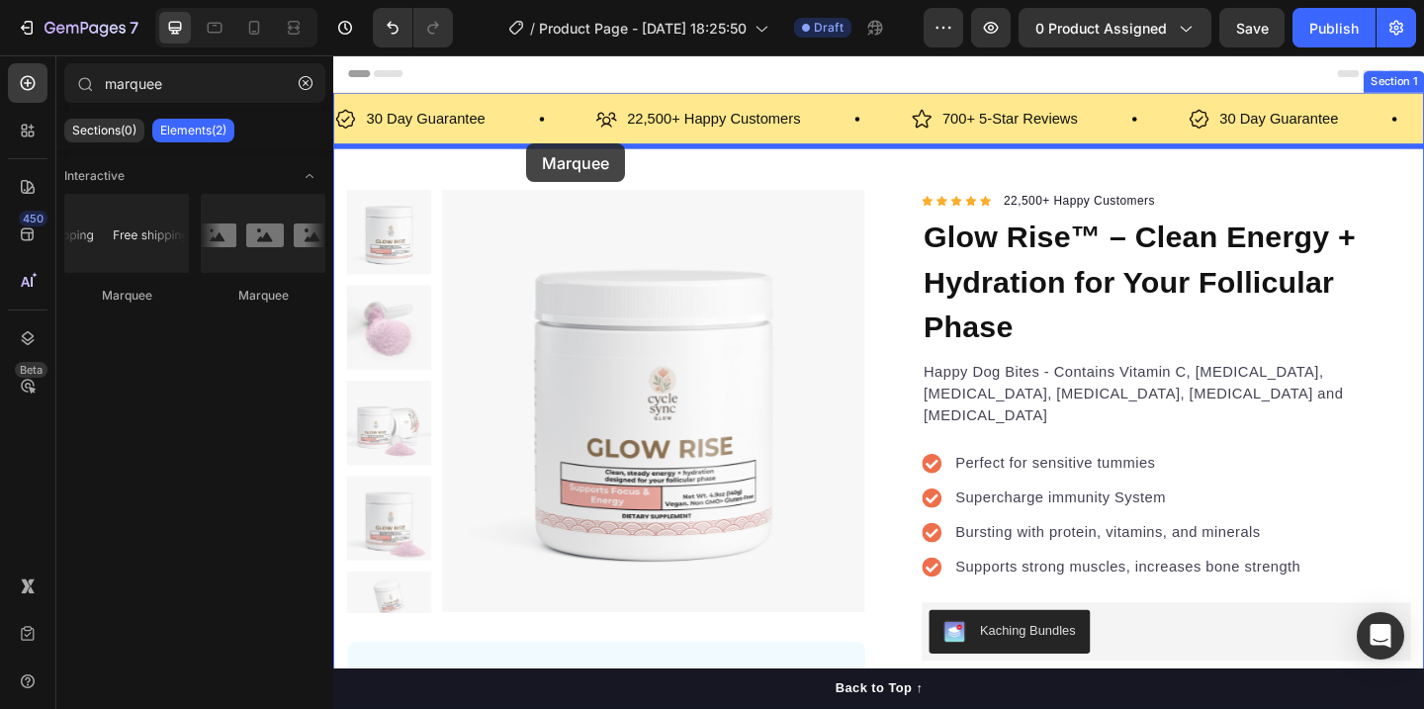
drag, startPoint x: 600, startPoint y: 299, endPoint x: 543, endPoint y: 151, distance: 158.1
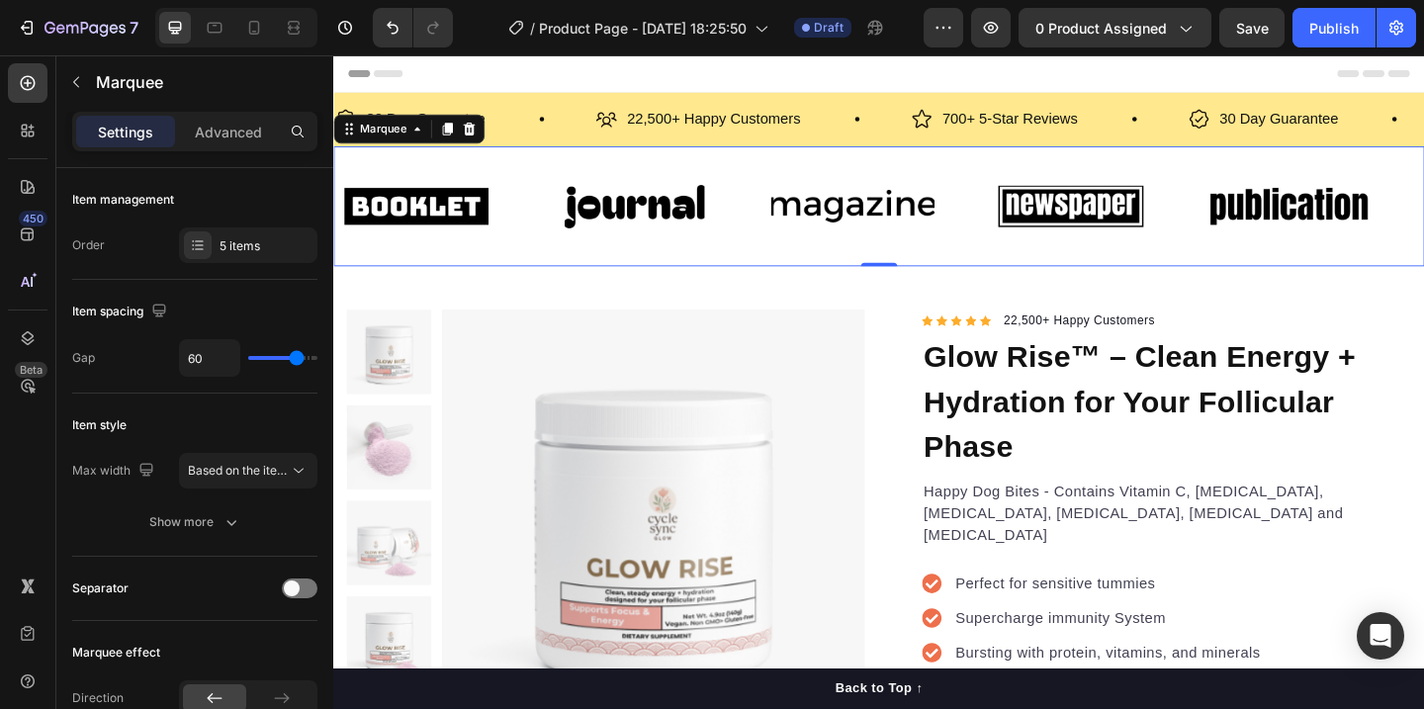
click at [1423, 170] on div "Image" at bounding box center [1401, 219] width 237 height 99
click at [487, 140] on icon at bounding box center [481, 136] width 16 height 16
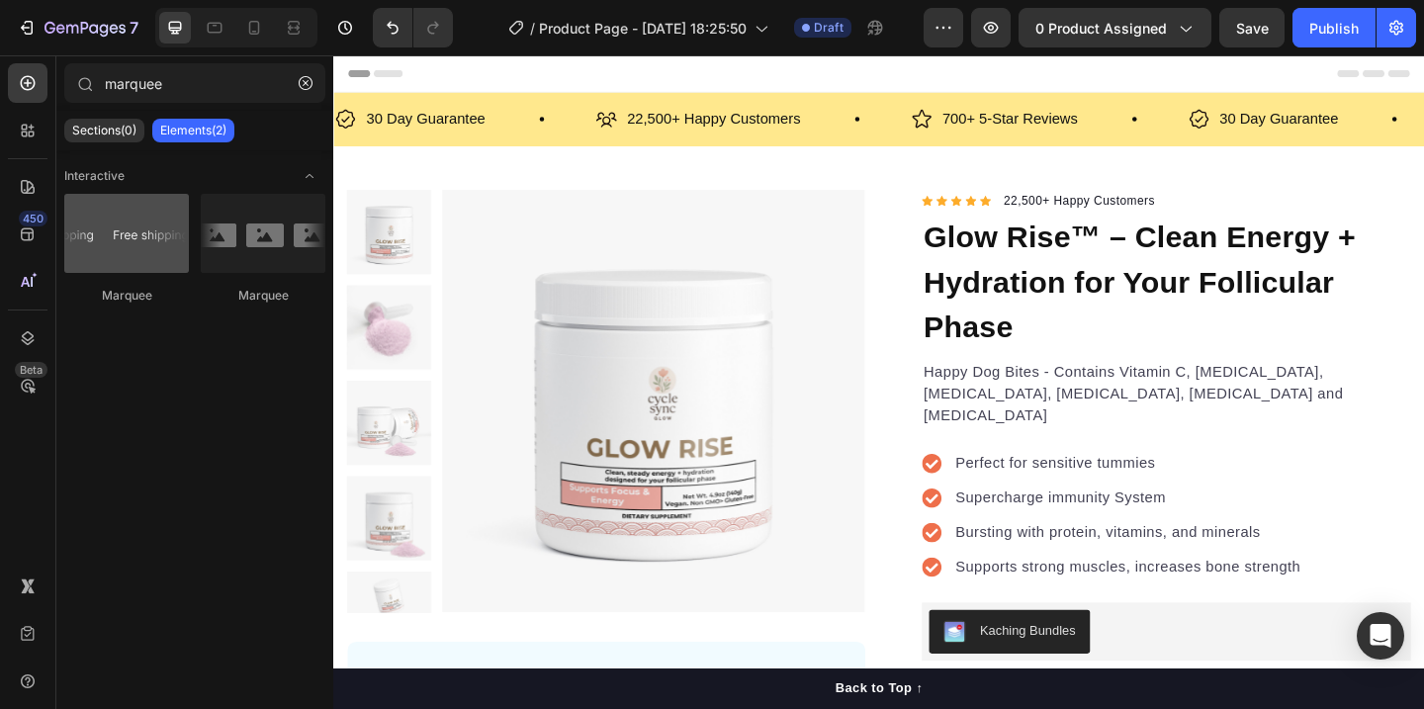
click at [118, 228] on div at bounding box center [126, 233] width 125 height 79
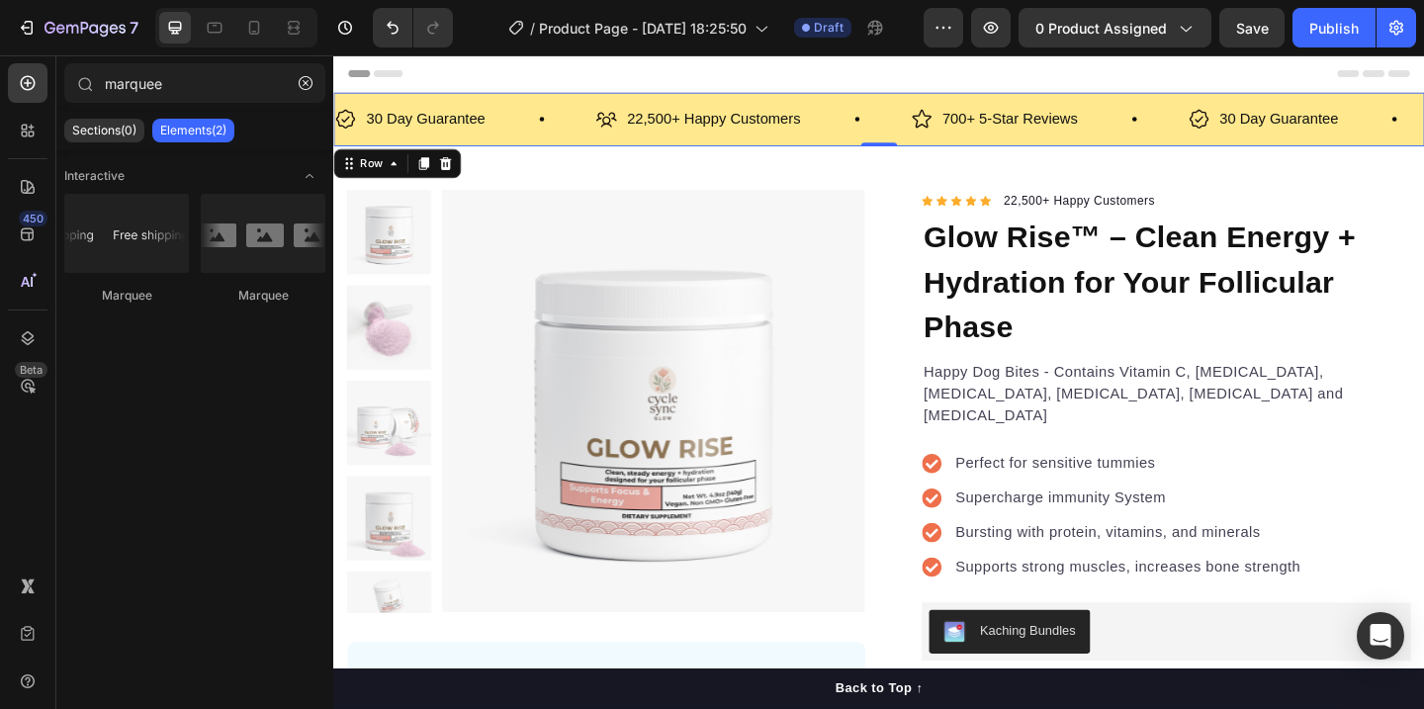
click at [925, 99] on div "30 Day Guarantee Item List 22,500+ Happy Customers Item List 700+ 5-Star Review…" at bounding box center [926, 125] width 1186 height 58
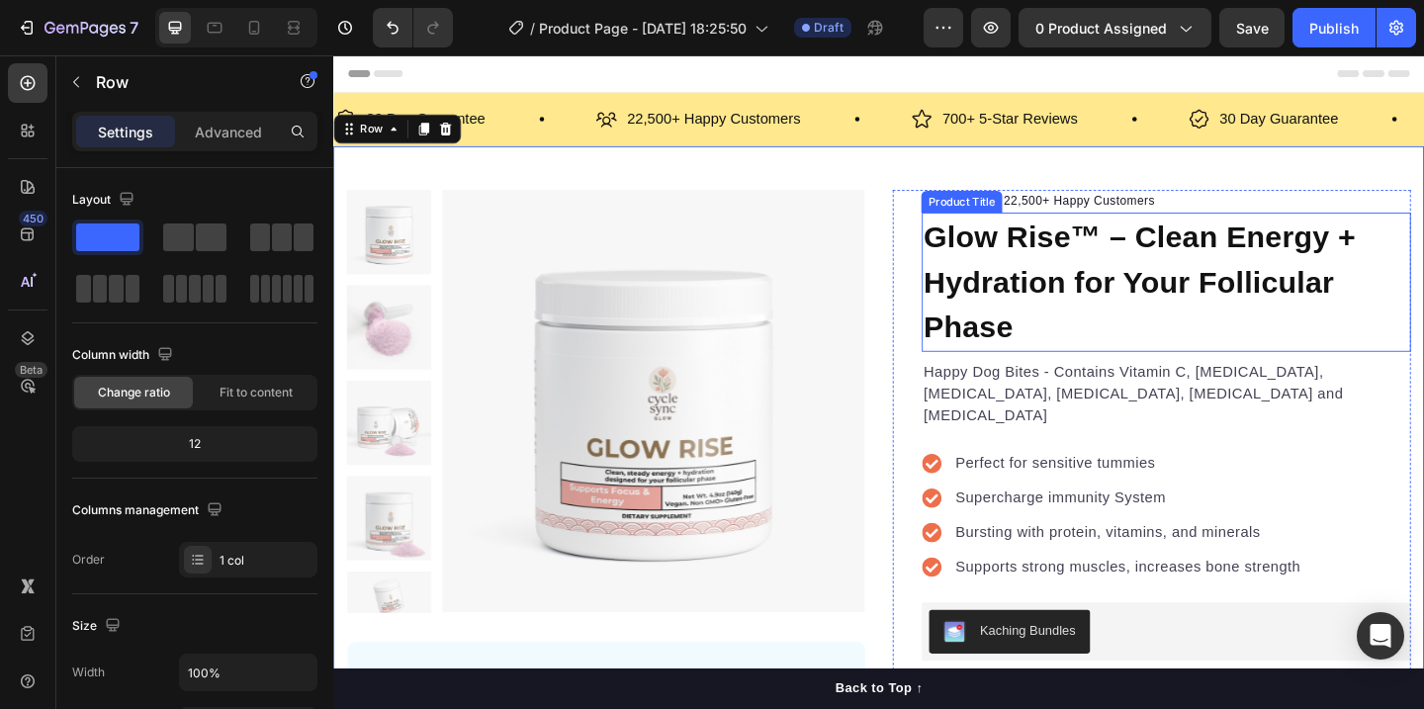
click at [1130, 275] on h1 "Glow Rise™ – Clean Energy + Hydration for Your Follicular Phase" at bounding box center [1239, 301] width 532 height 151
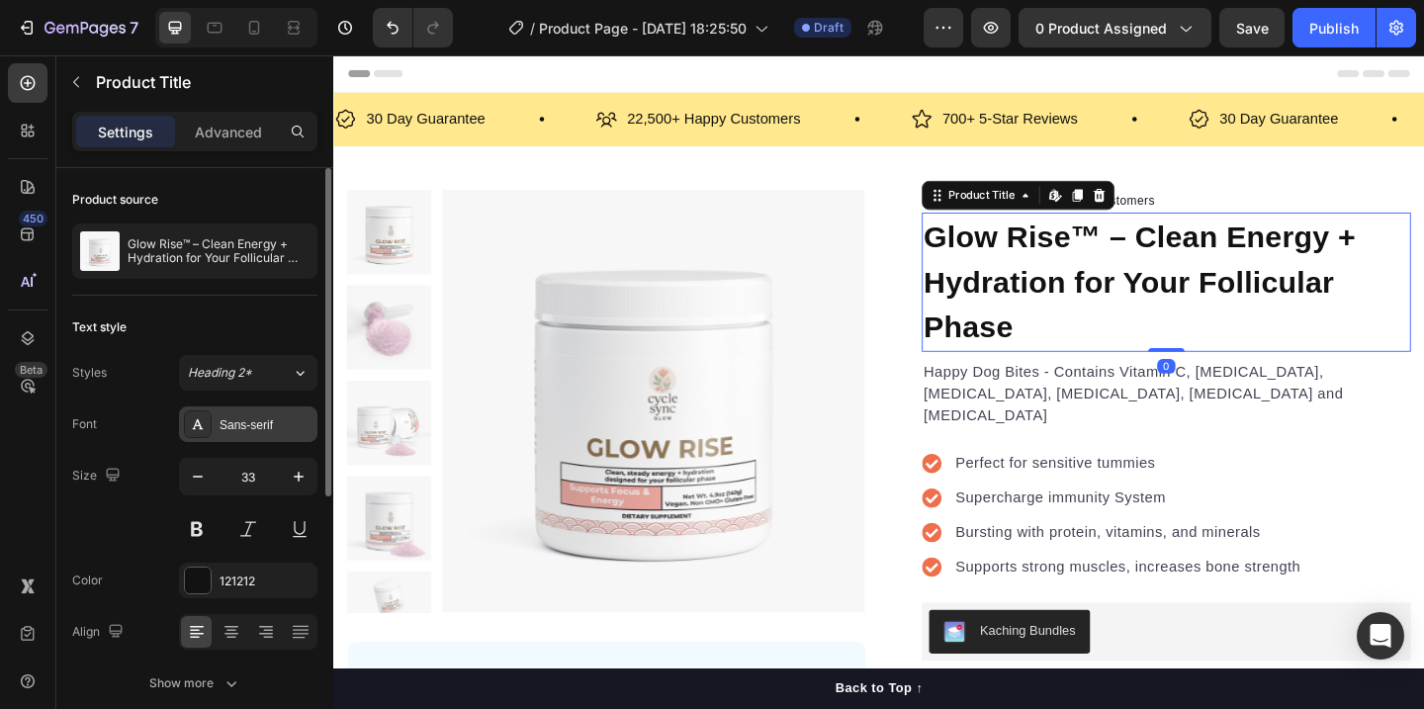
click at [261, 423] on div "Sans-serif" at bounding box center [265, 425] width 93 height 18
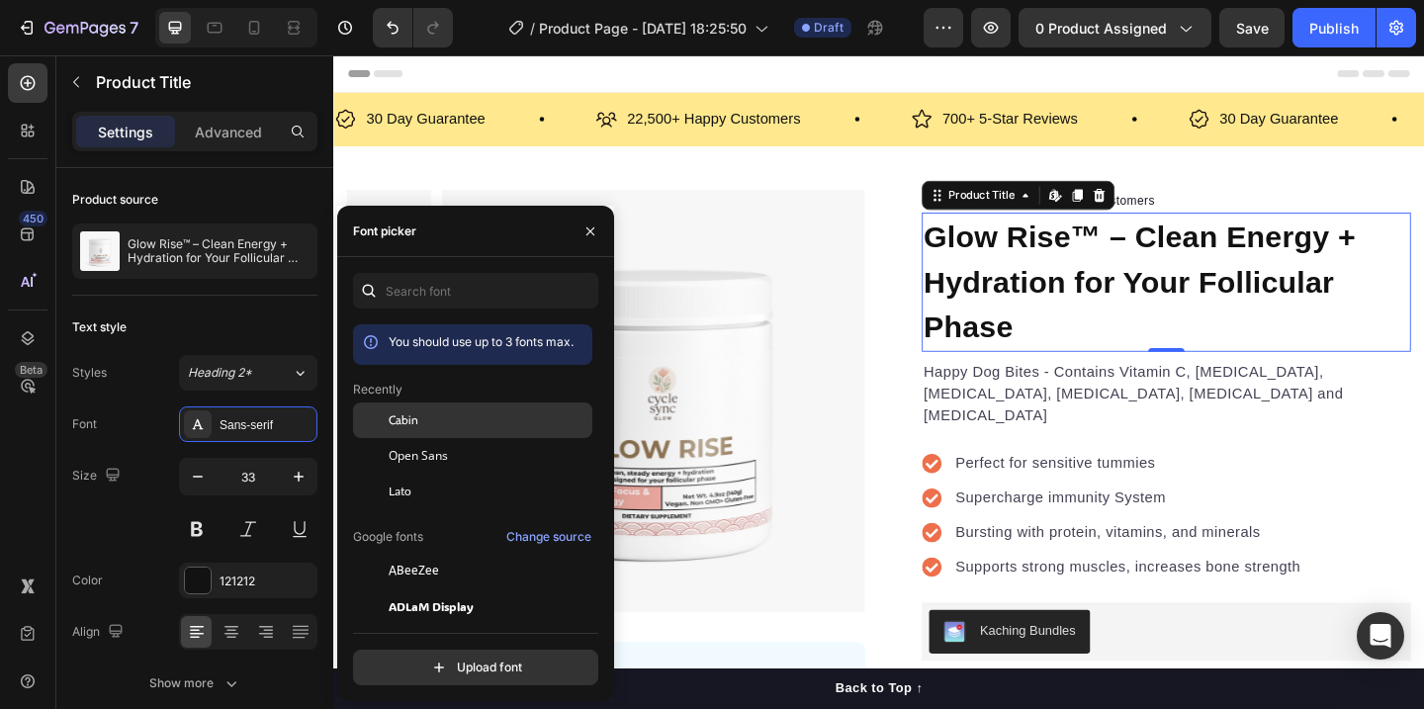
click at [399, 420] on span "Cabin" at bounding box center [404, 420] width 30 height 18
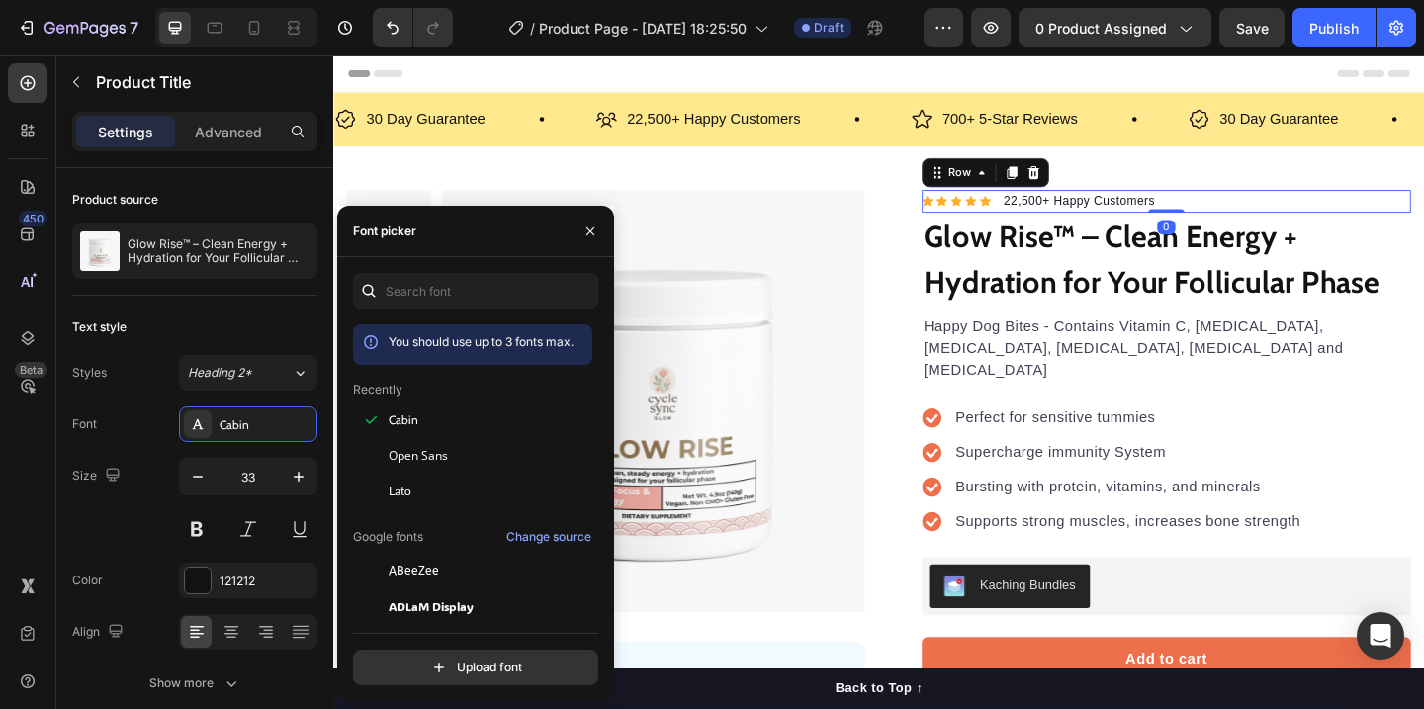
click at [1230, 211] on div "Icon Icon Icon Icon Icon Icon List Hoz 22,500+ Happy Customers Text block Row 0" at bounding box center [1239, 215] width 532 height 26
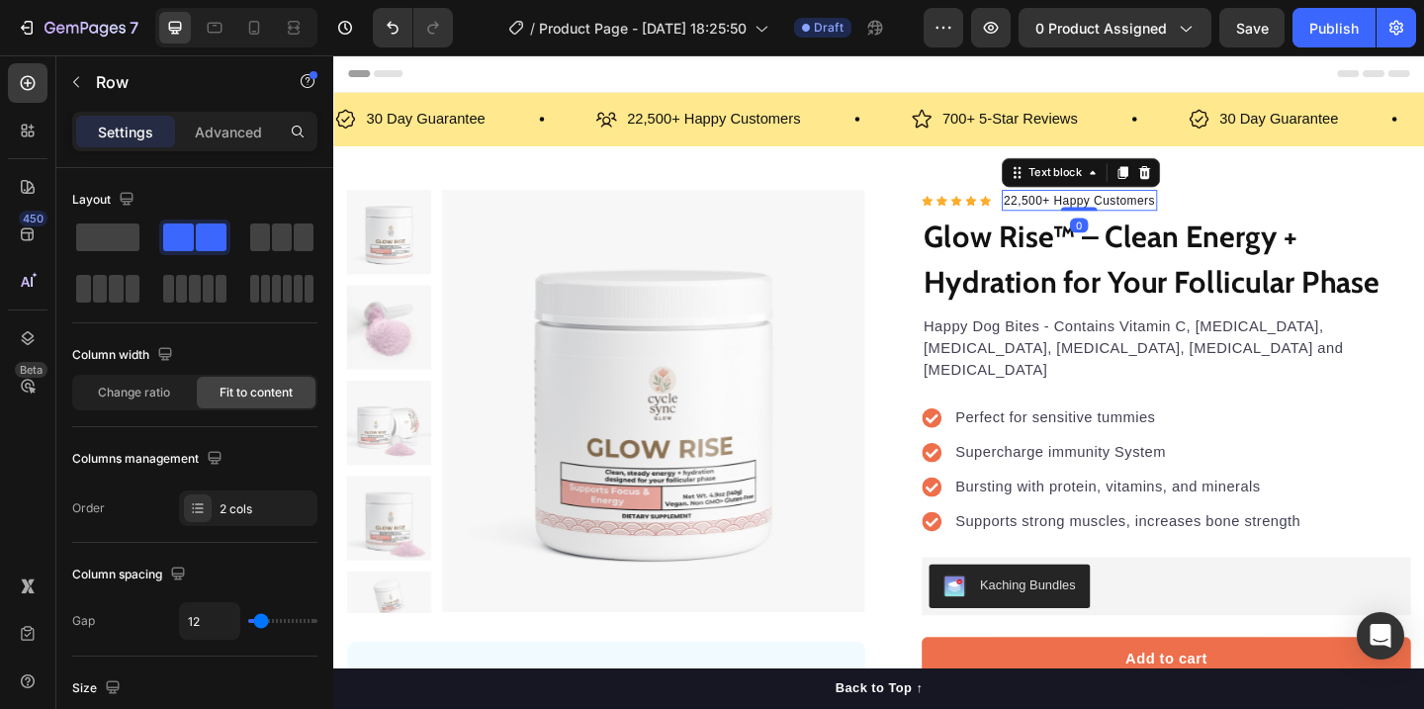
click at [1149, 213] on p "22,500+ Happy Customers" at bounding box center [1144, 214] width 165 height 20
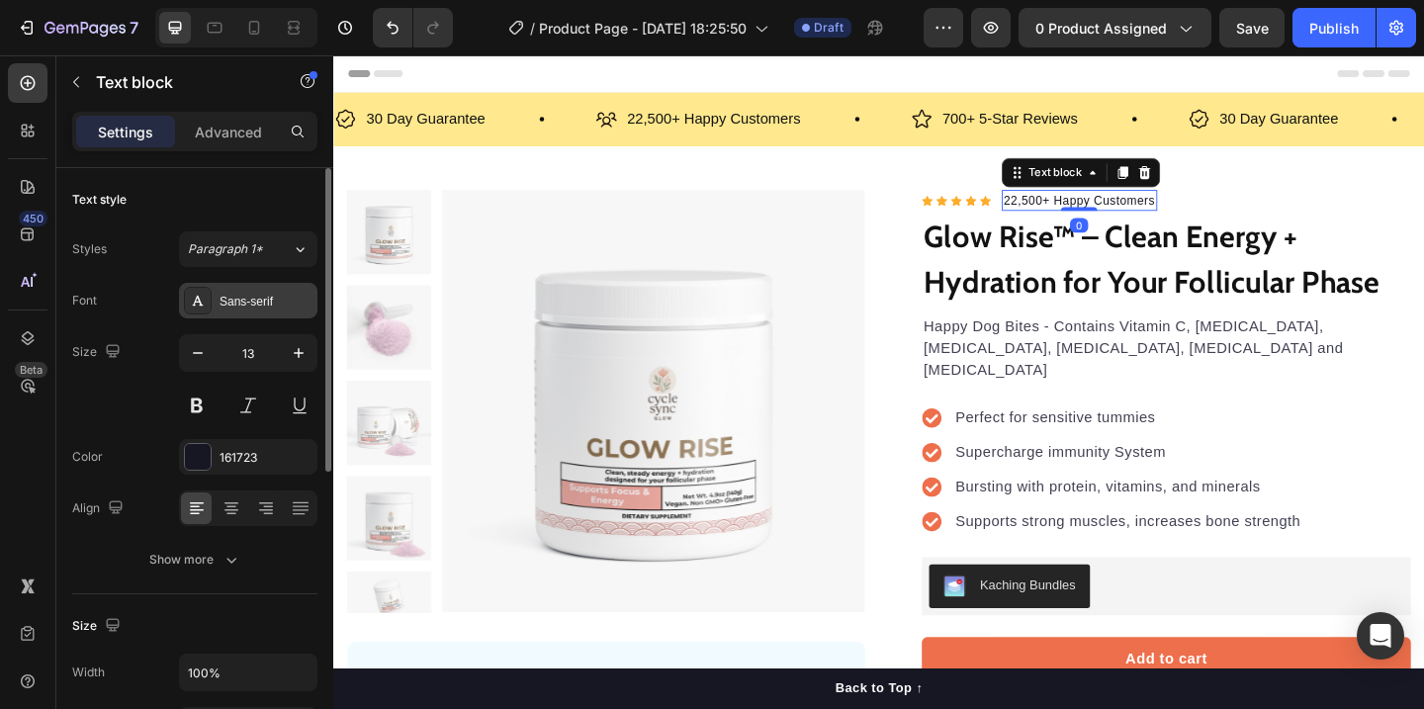
click at [274, 309] on div "Sans-serif" at bounding box center [248, 301] width 138 height 36
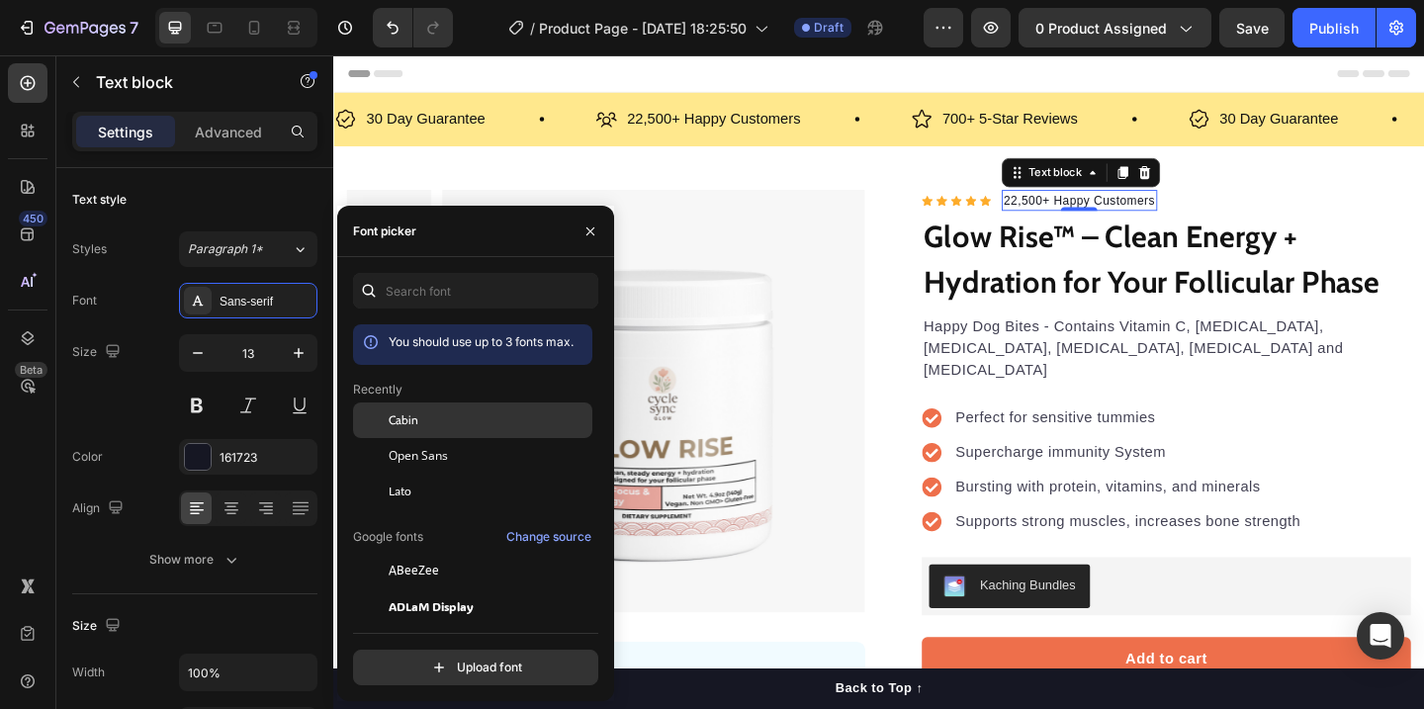
click at [424, 422] on div "Cabin" at bounding box center [489, 420] width 200 height 18
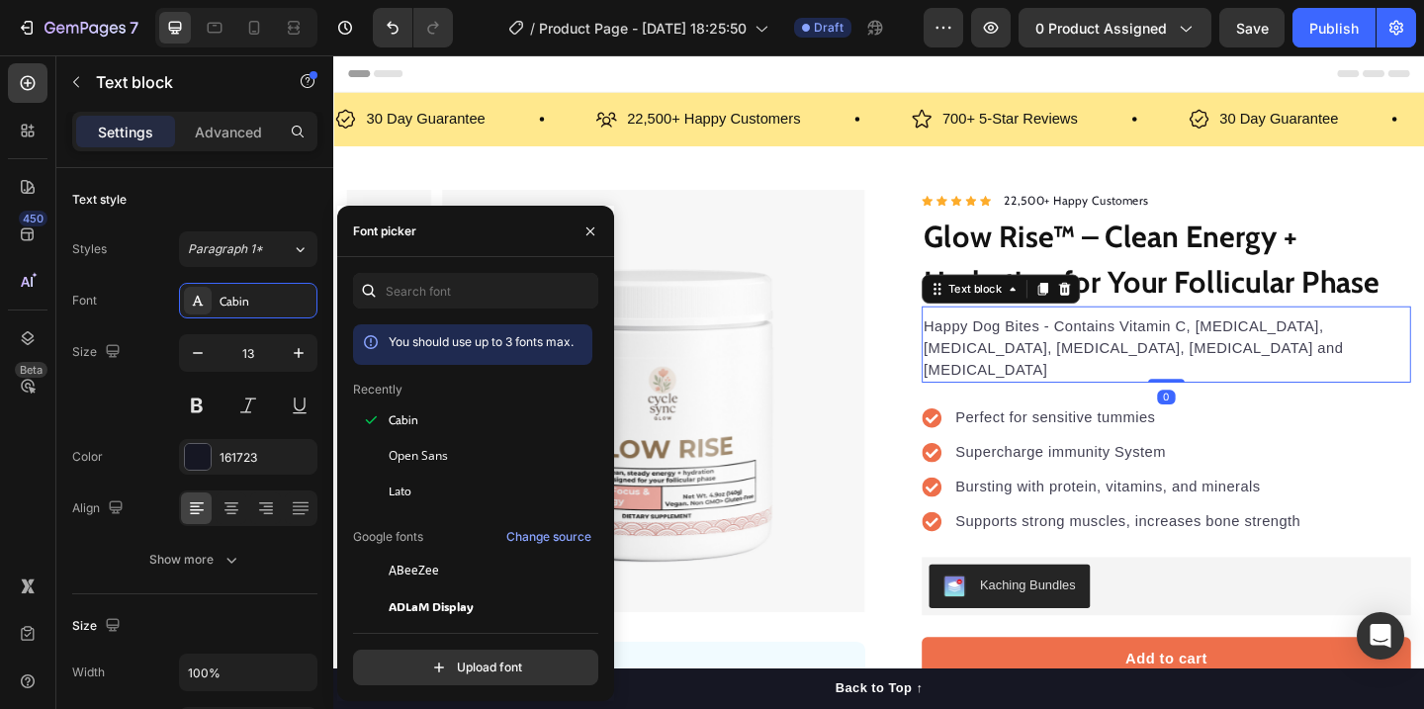
click at [1092, 344] on p "Happy Dog Bites - Contains Vitamin C, Vitamin E, Vitamin B2, Vitamin B1, Vitami…" at bounding box center [1239, 373] width 528 height 71
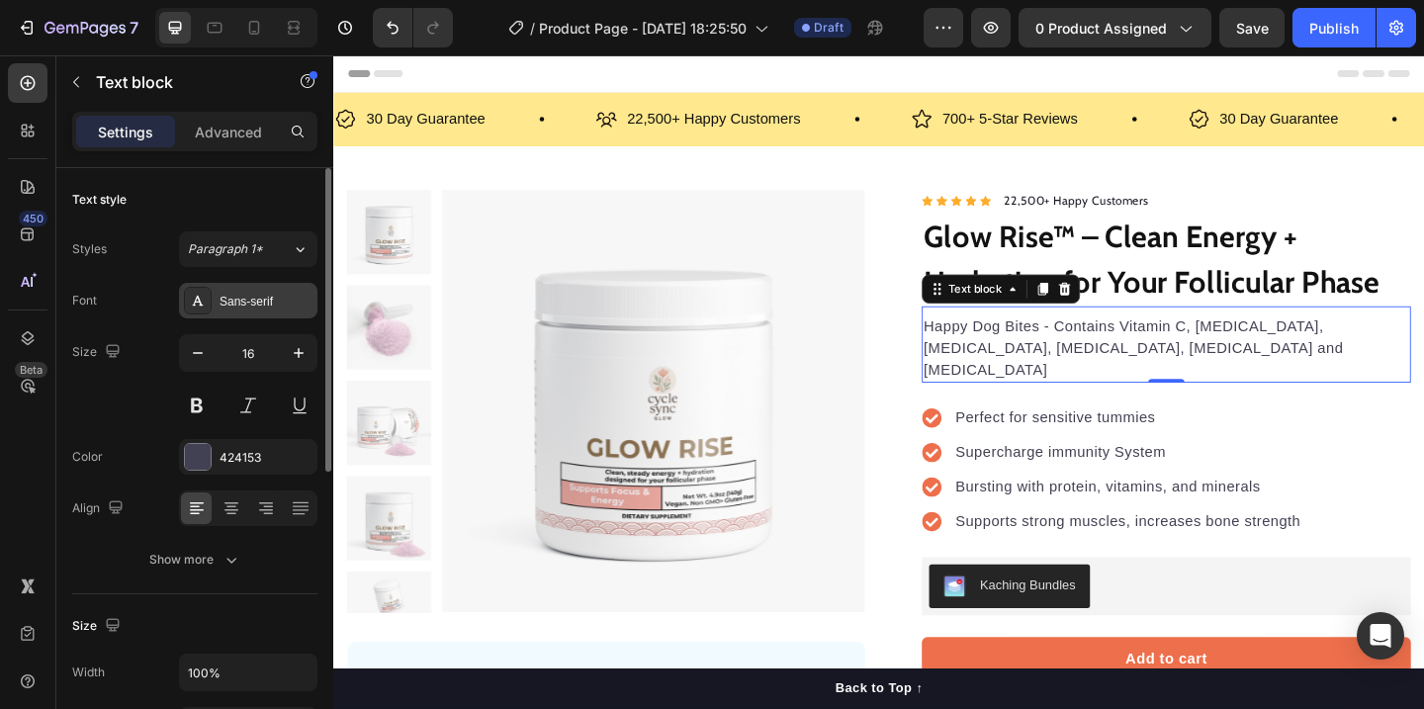
click at [271, 298] on div "Sans-serif" at bounding box center [265, 302] width 93 height 18
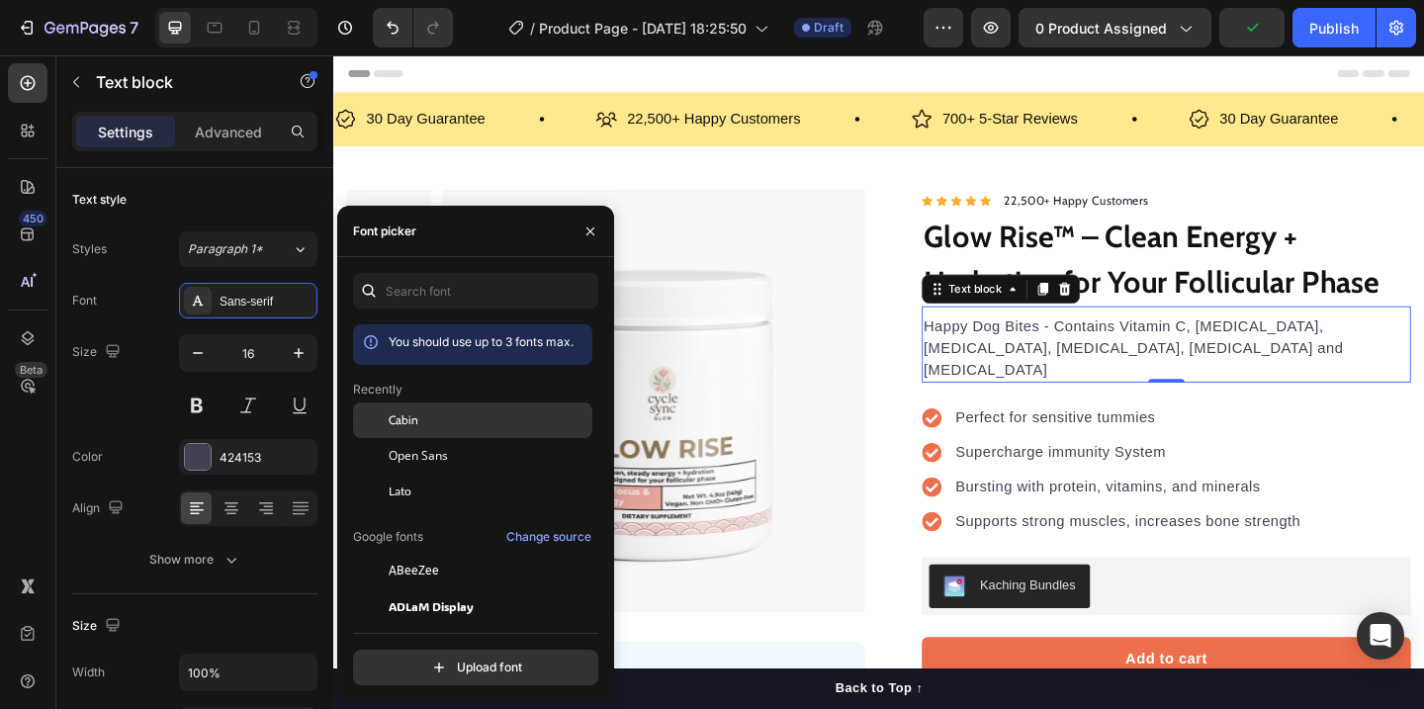
click at [404, 421] on span "Cabin" at bounding box center [404, 420] width 30 height 18
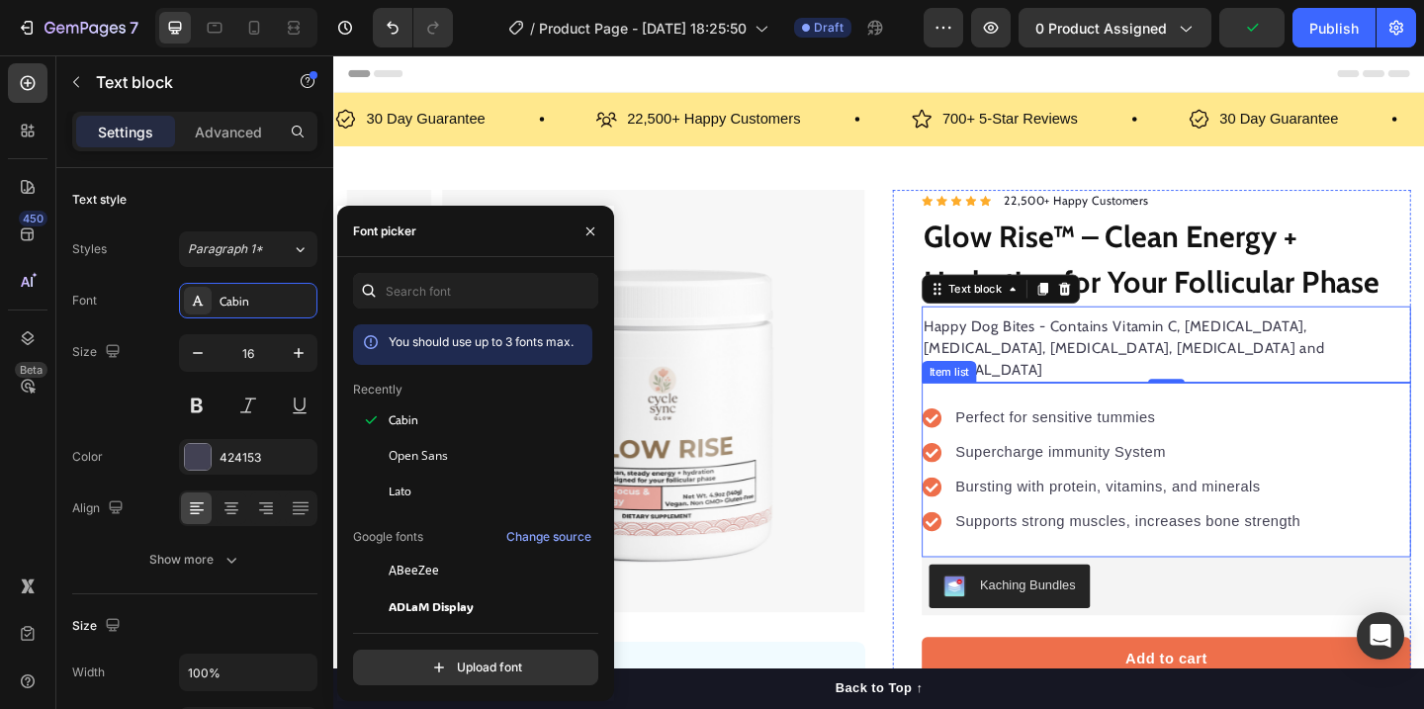
click at [1105, 473] on div "Supercharge immunity System" at bounding box center [1197, 488] width 382 height 30
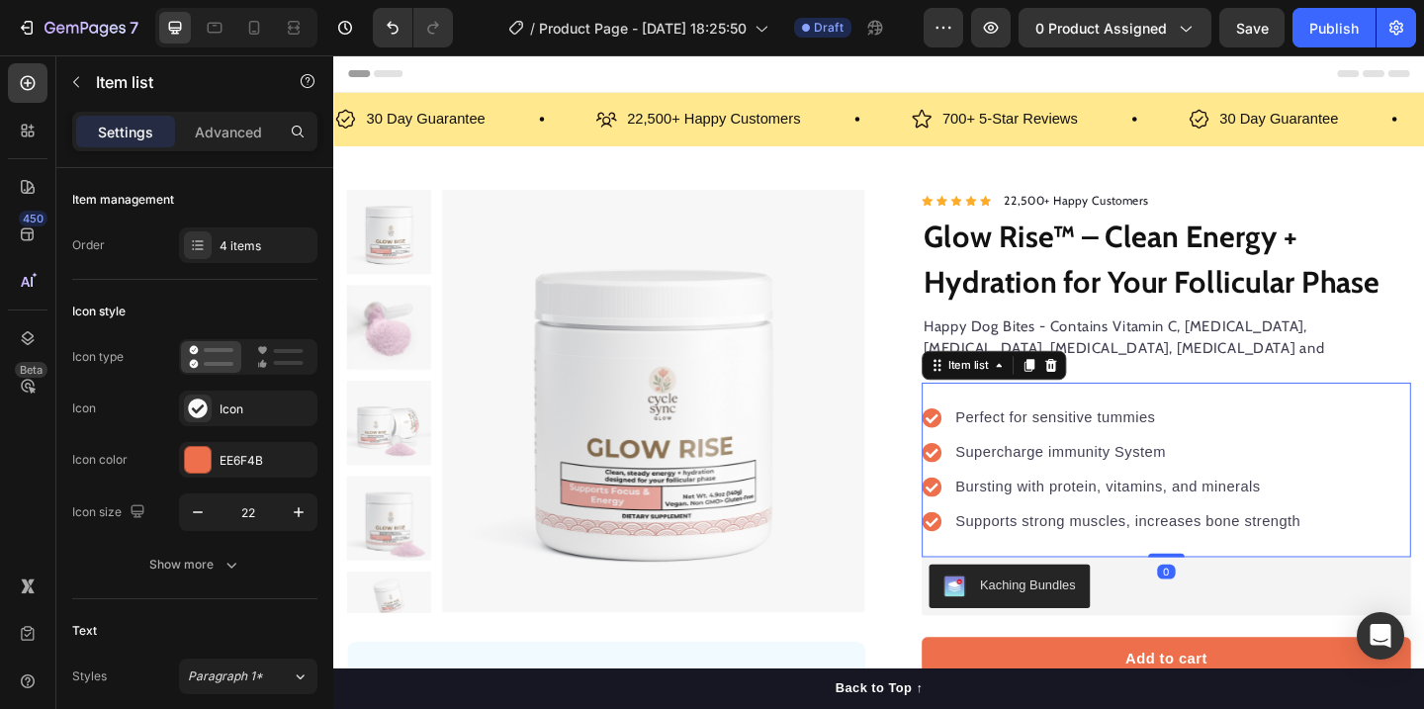
click at [1121, 411] on div "Perfect for sensitive tummies Supercharge immunity System Bursting with protein…" at bounding box center [1239, 506] width 532 height 190
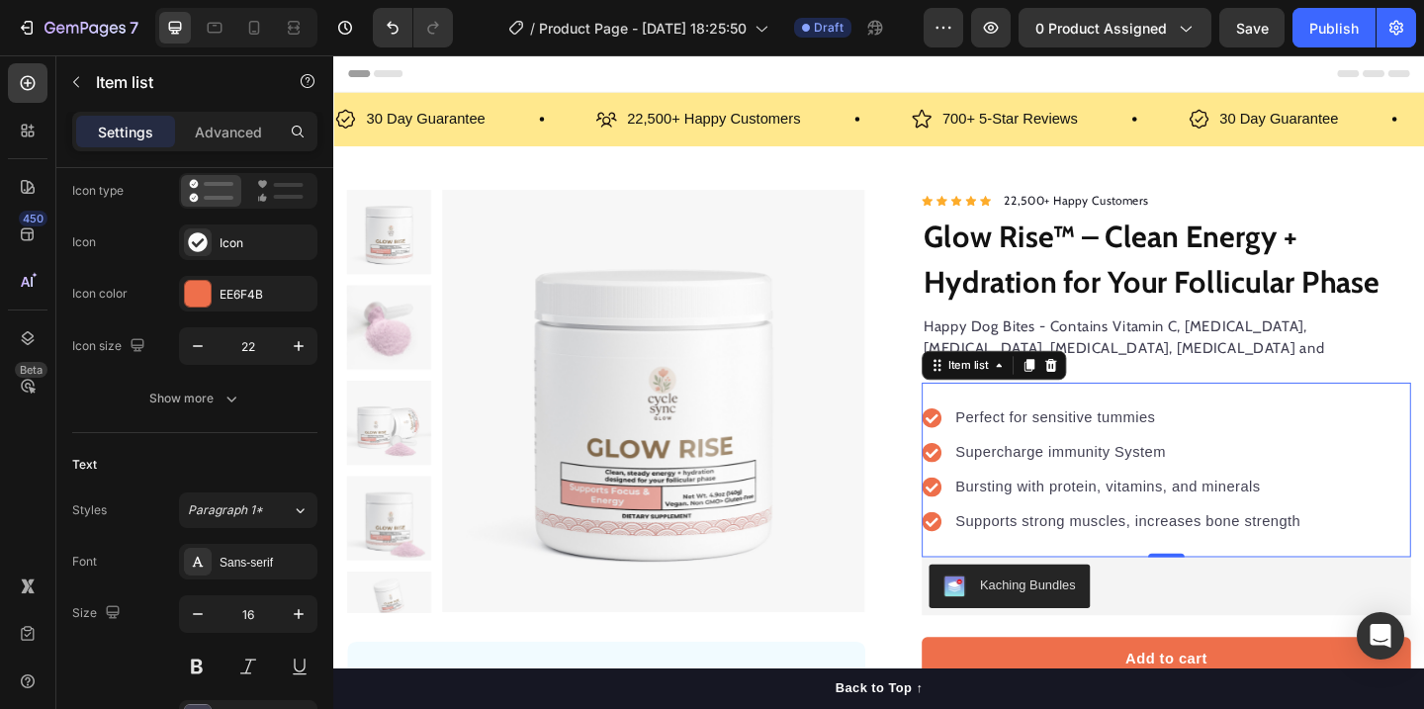
click at [1281, 513] on p "Bursting with protein, vitamins, and minerals" at bounding box center [1197, 525] width 376 height 24
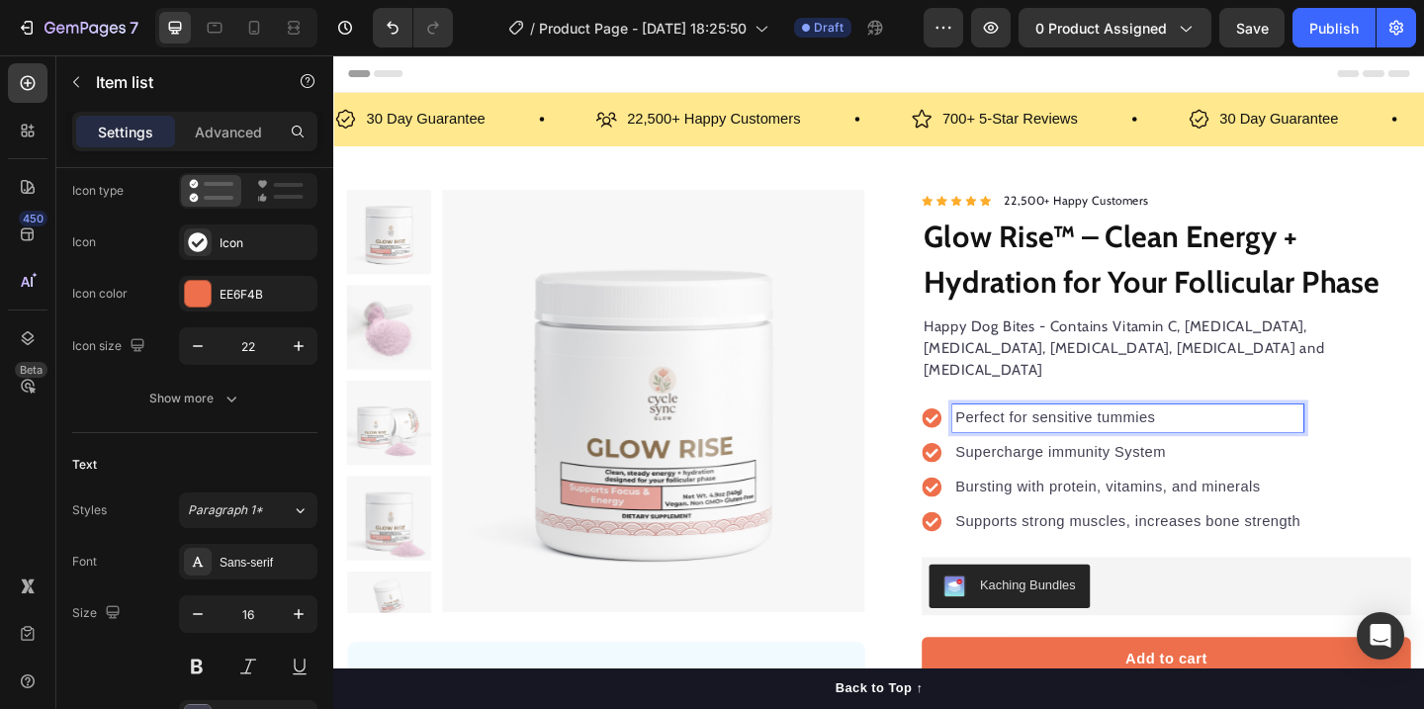
click at [1153, 438] on p "Perfect for sensitive tummies" at bounding box center [1197, 450] width 376 height 24
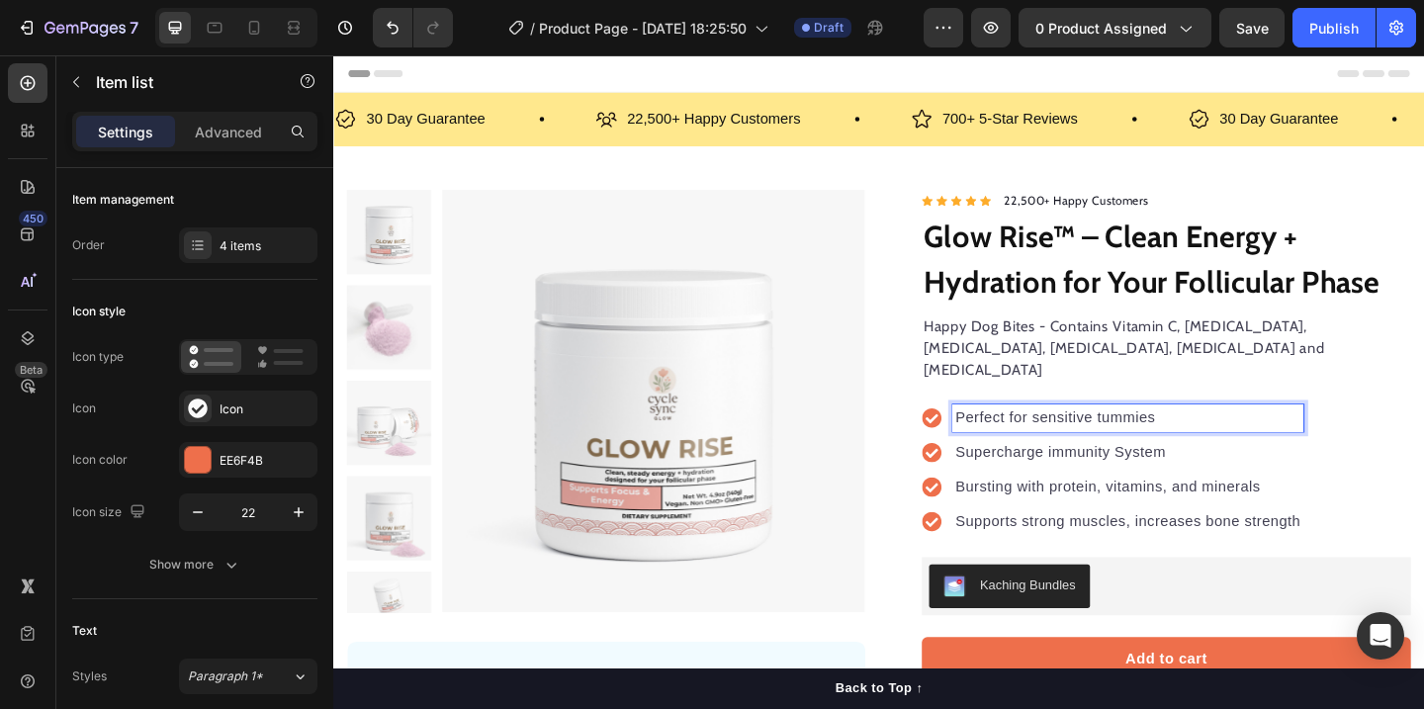
click at [1100, 438] on p "Perfect for sensitive tummies" at bounding box center [1197, 450] width 376 height 24
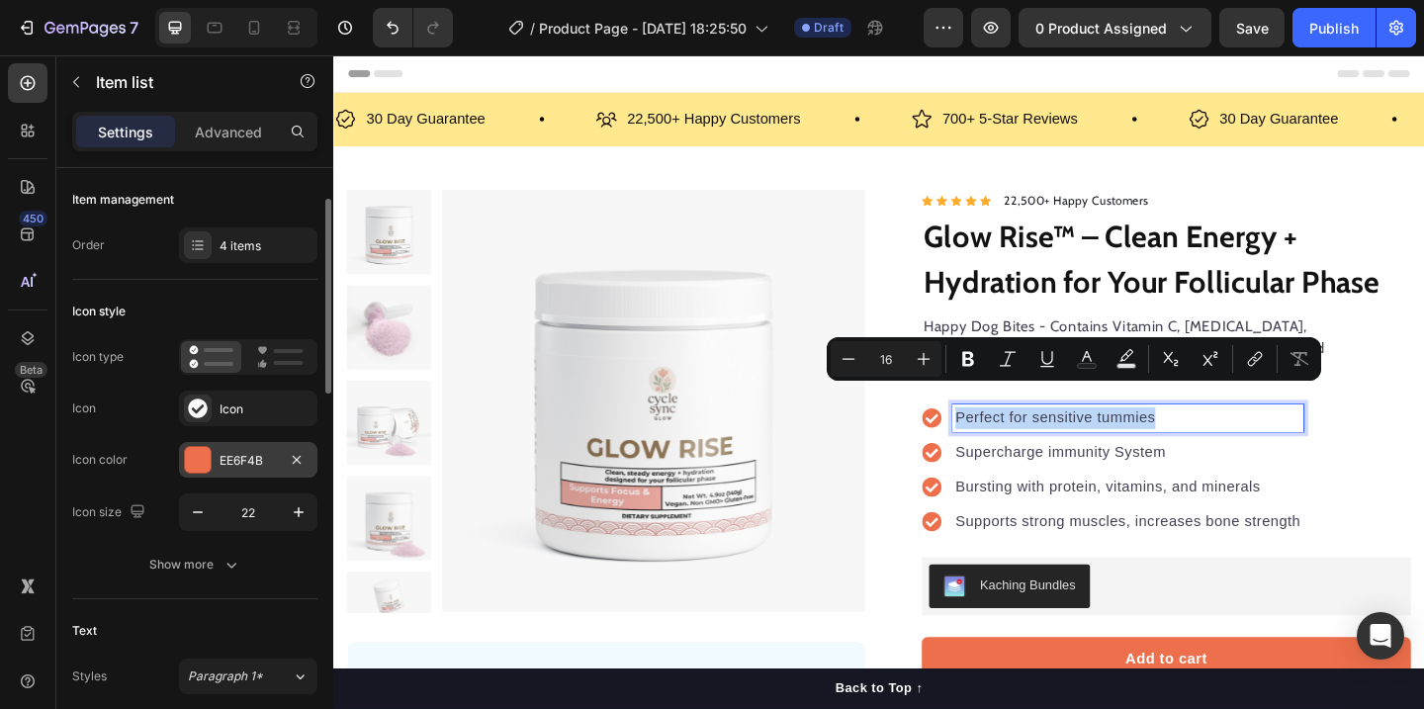
scroll to position [147, 0]
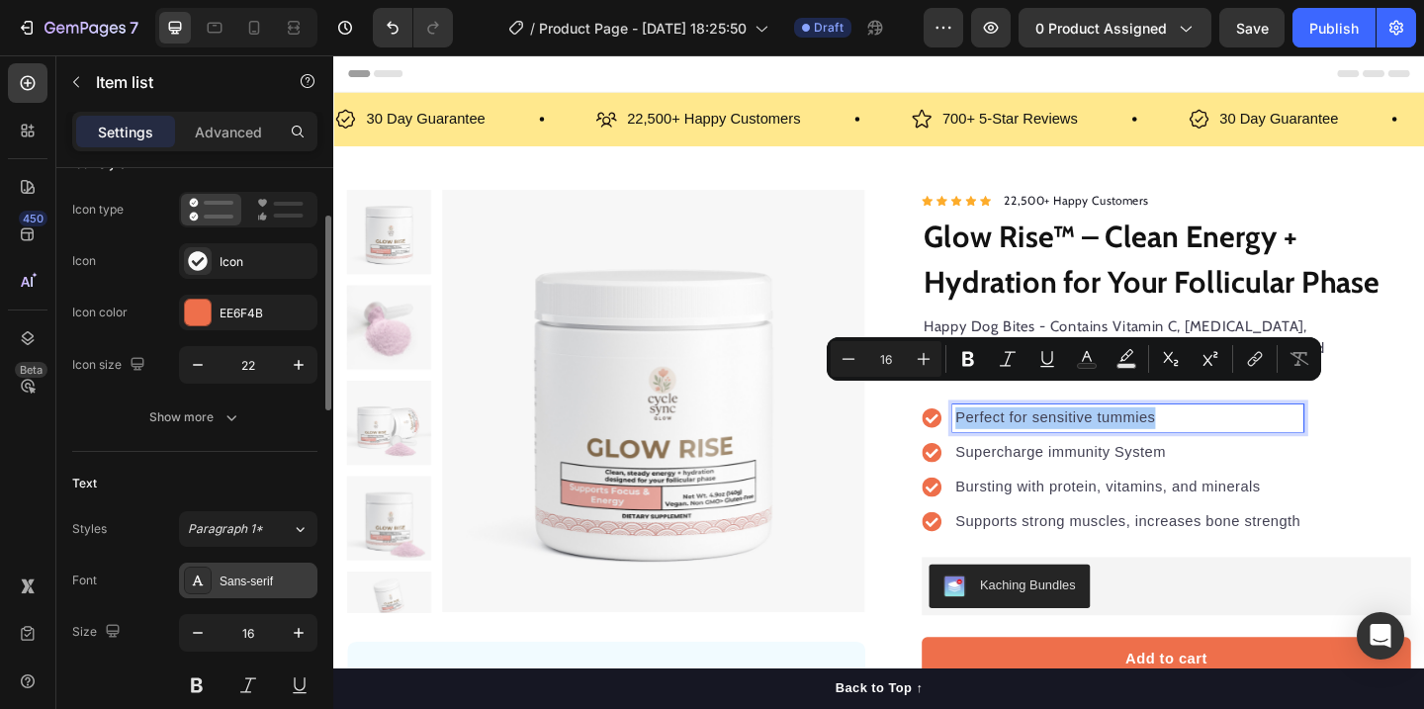
click at [274, 585] on div "Sans-serif" at bounding box center [265, 581] width 93 height 18
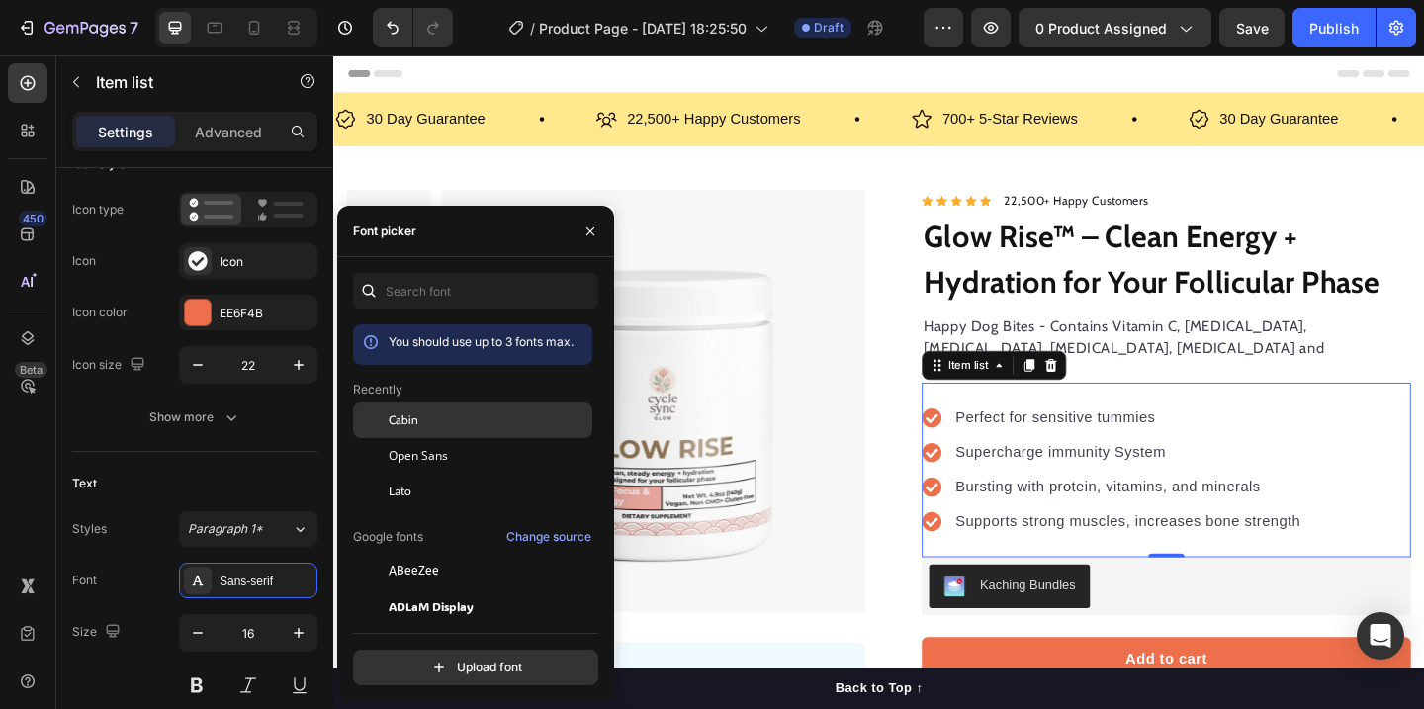
click at [435, 418] on div "Cabin" at bounding box center [489, 420] width 200 height 18
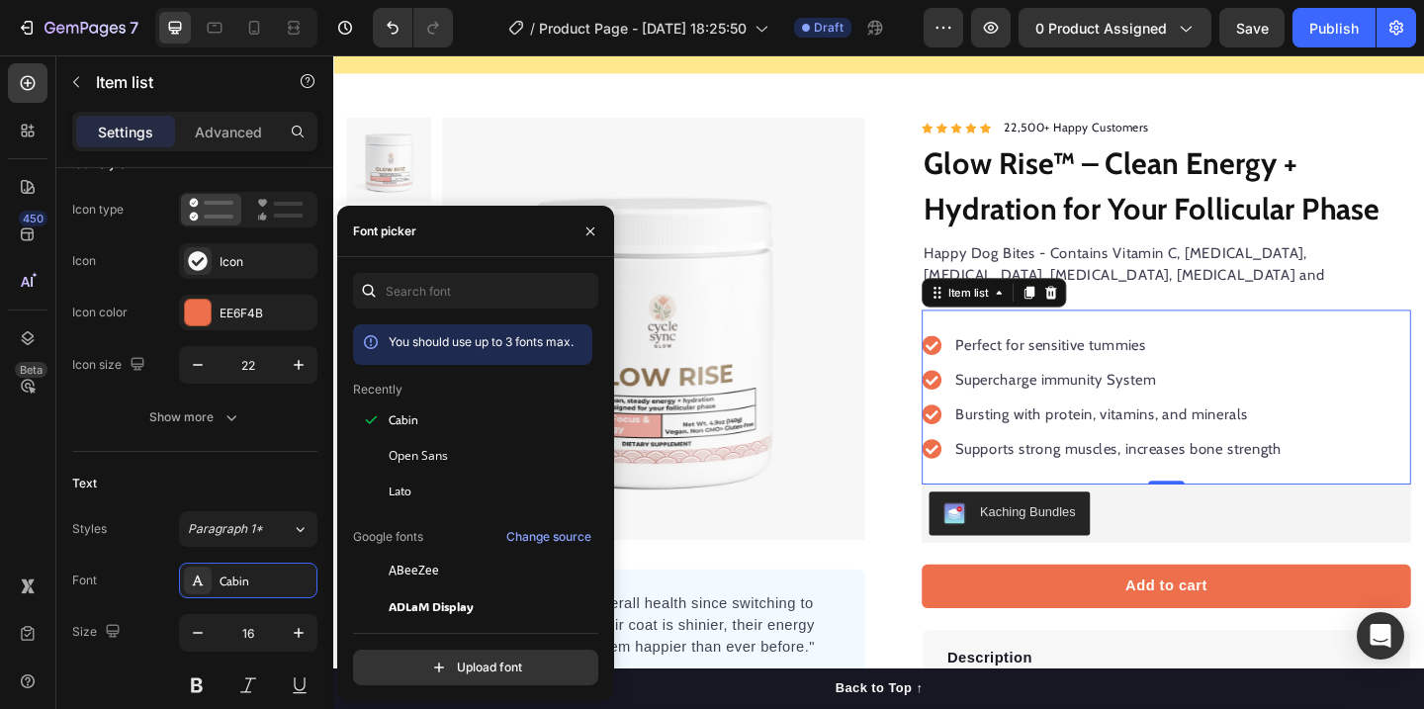
scroll to position [88, 0]
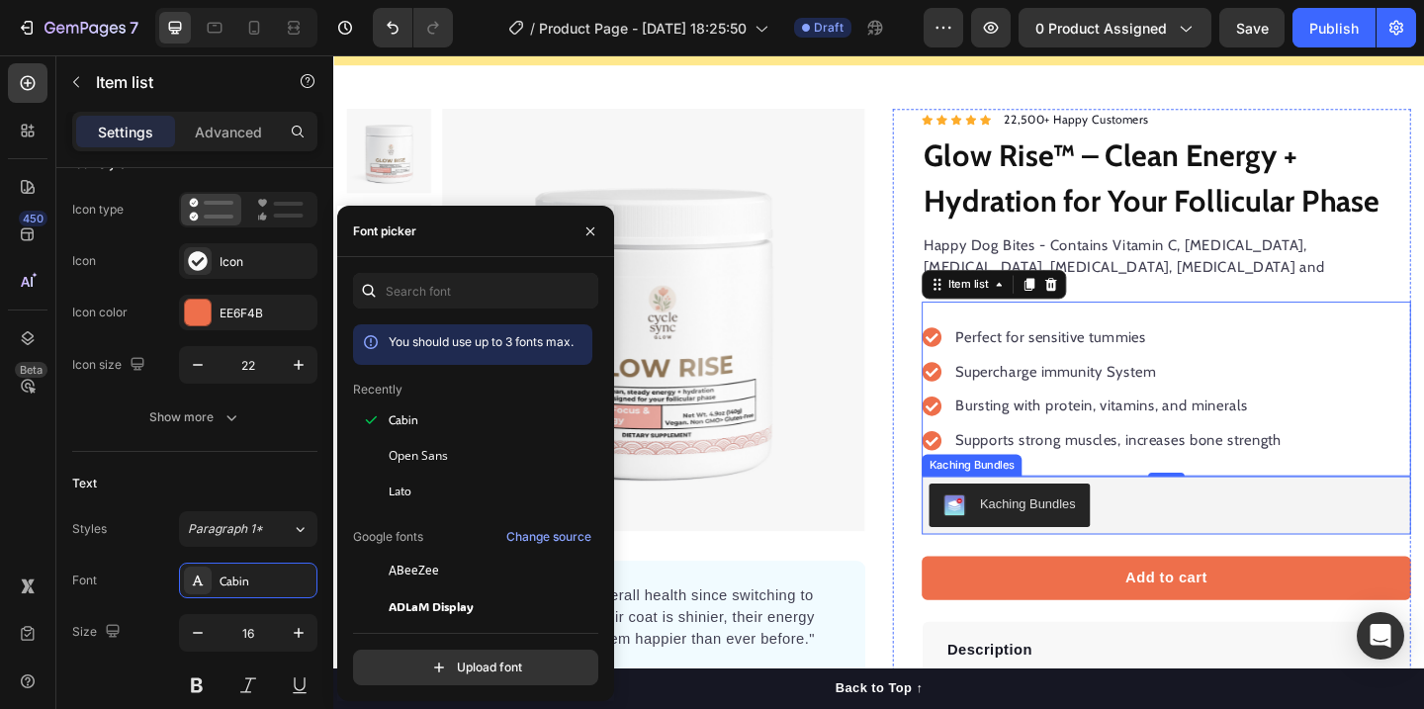
click at [1121, 521] on button "Kaching Bundles" at bounding box center [1068, 544] width 175 height 47
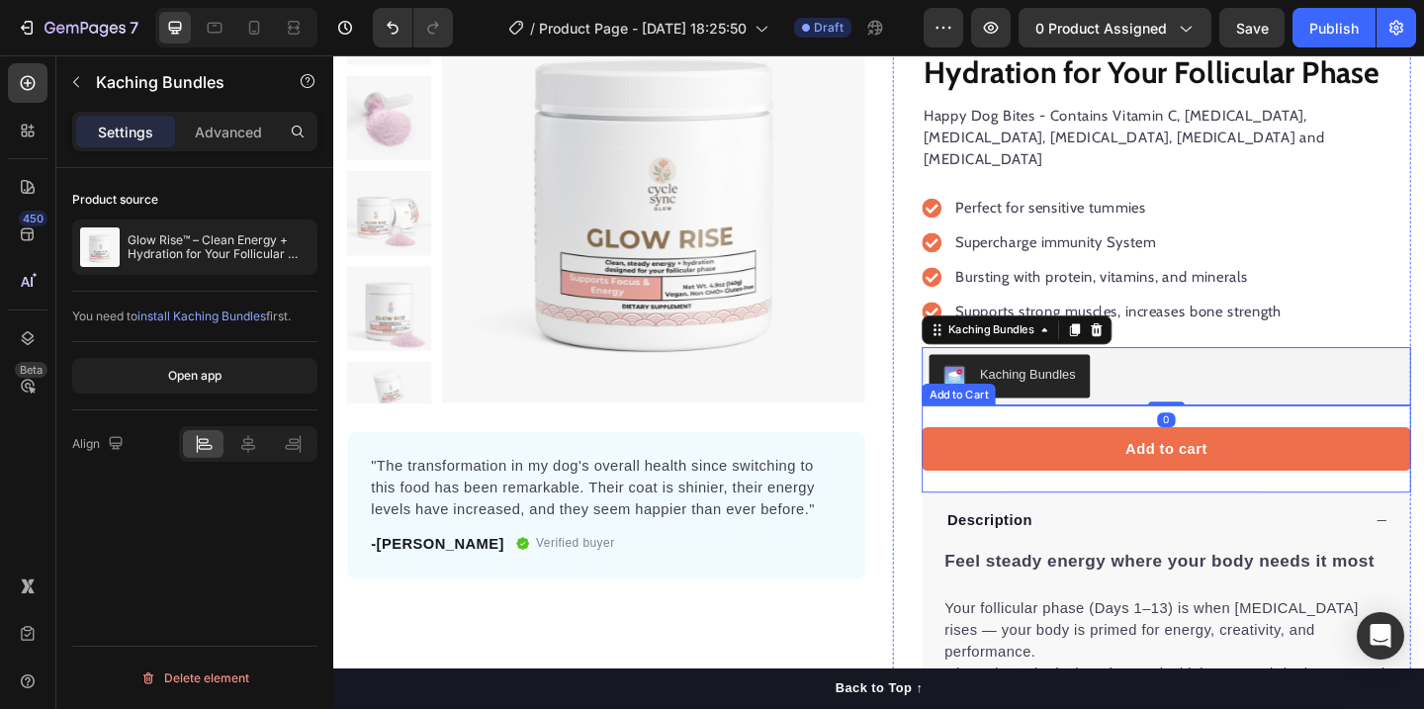
scroll to position [308, 0]
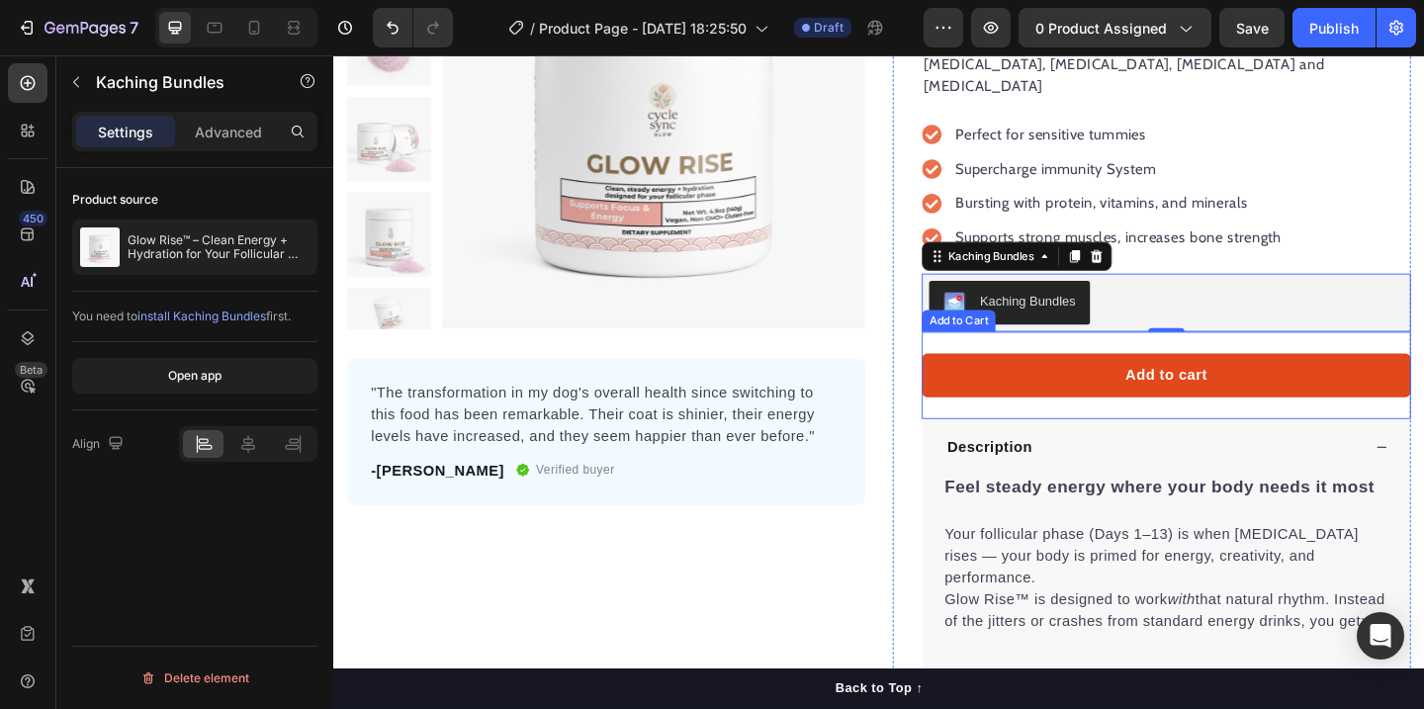
click at [1136, 380] on button "Add to cart" at bounding box center [1239, 403] width 532 height 47
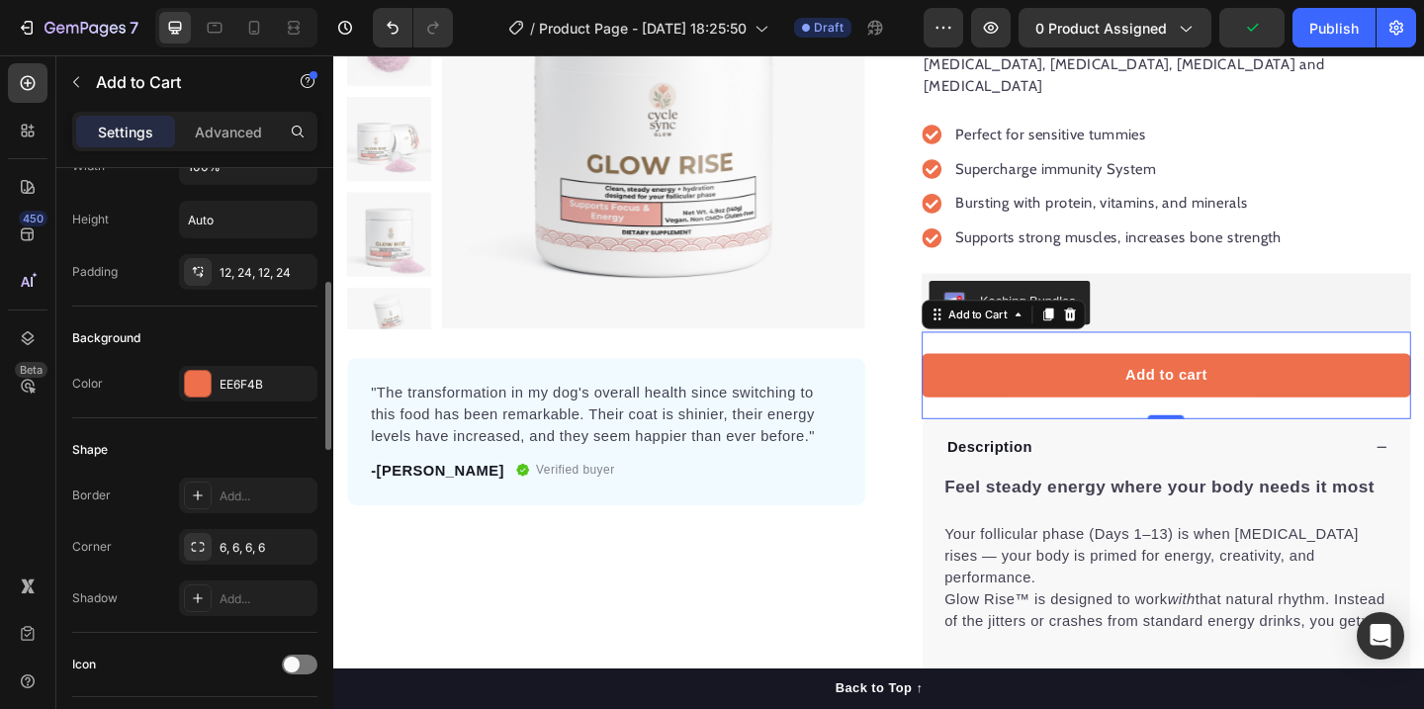
scroll to position [360, 0]
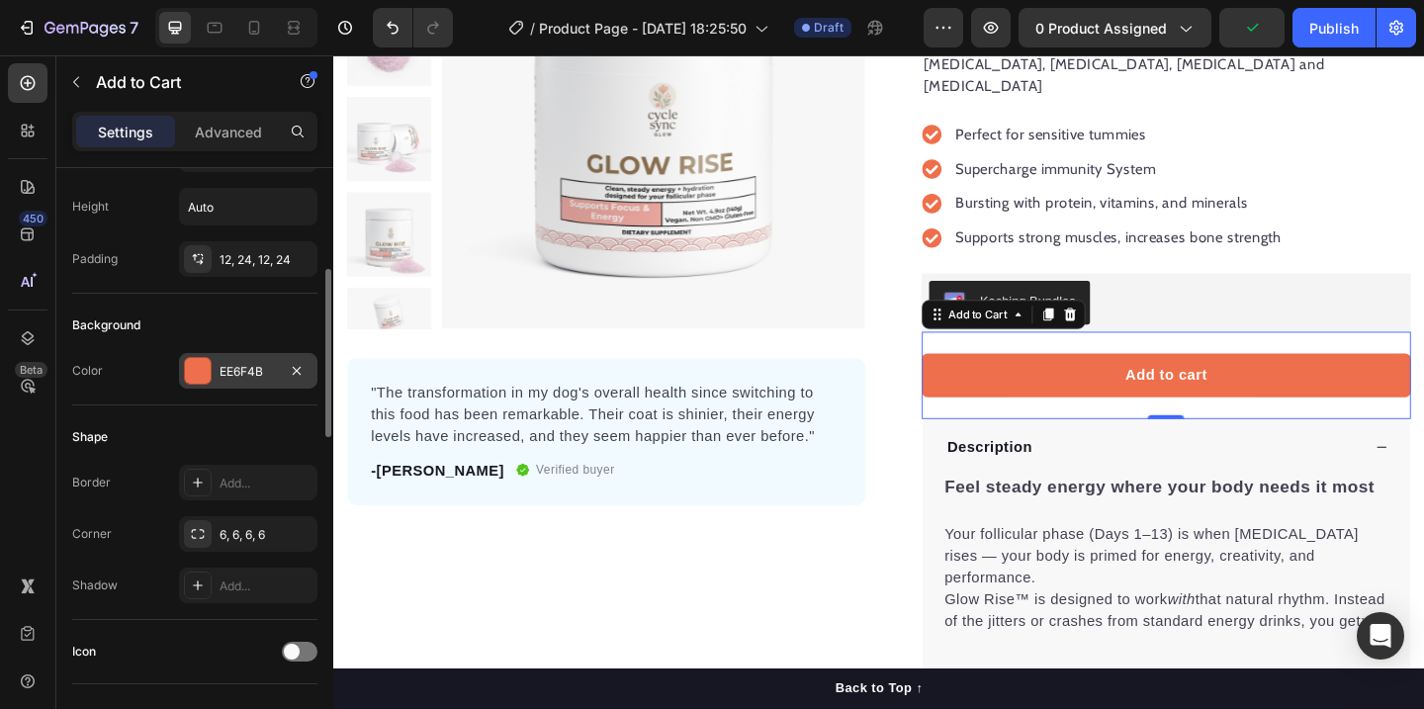
click at [187, 368] on div at bounding box center [198, 371] width 26 height 26
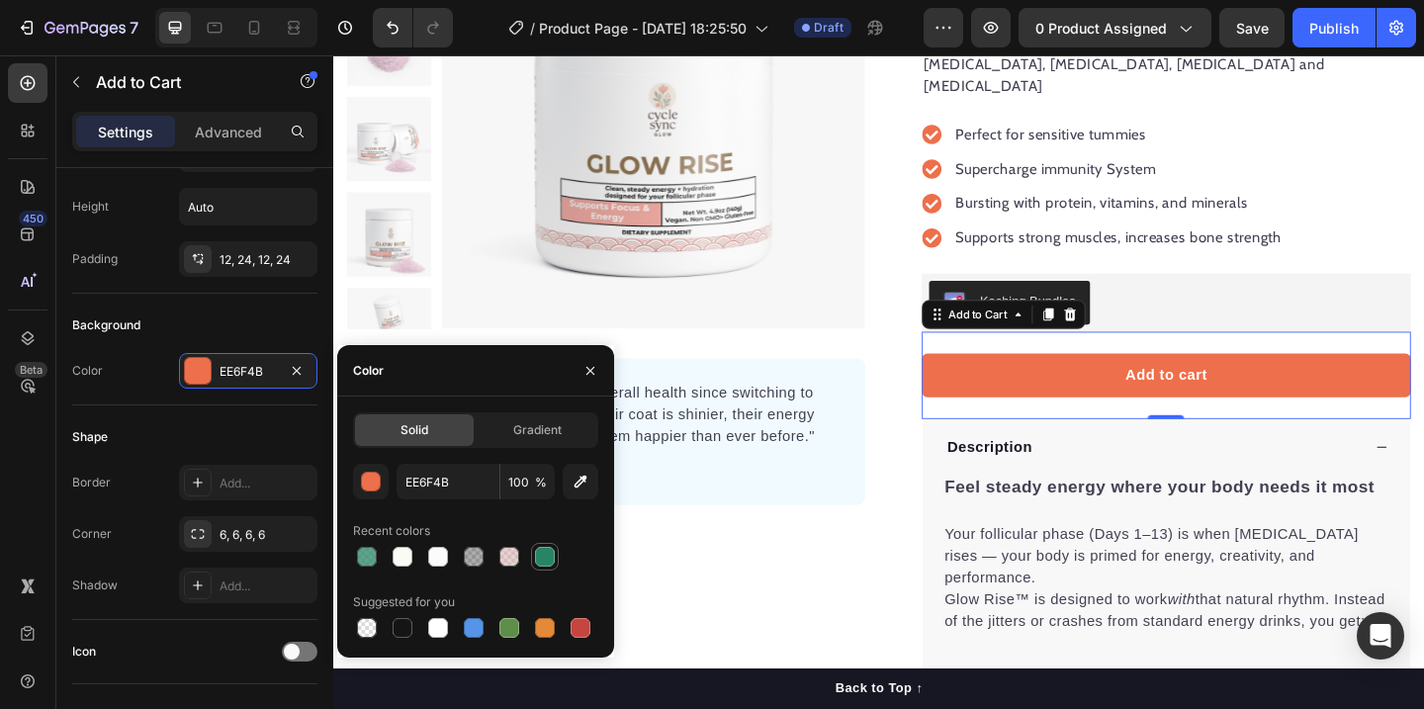
click at [552, 558] on div at bounding box center [545, 557] width 20 height 20
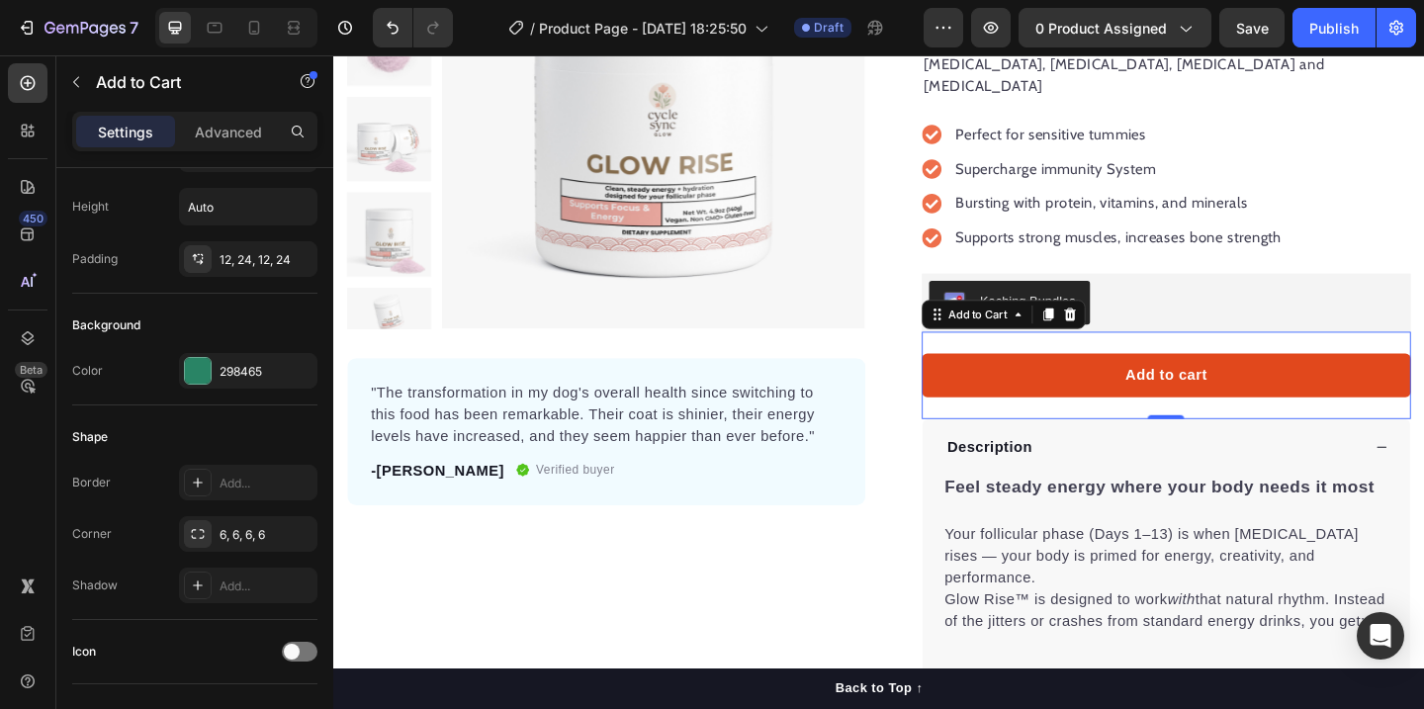
click at [1112, 380] on button "Add to cart" at bounding box center [1239, 403] width 532 height 47
click at [1135, 380] on button "Add to cart" at bounding box center [1239, 403] width 532 height 47
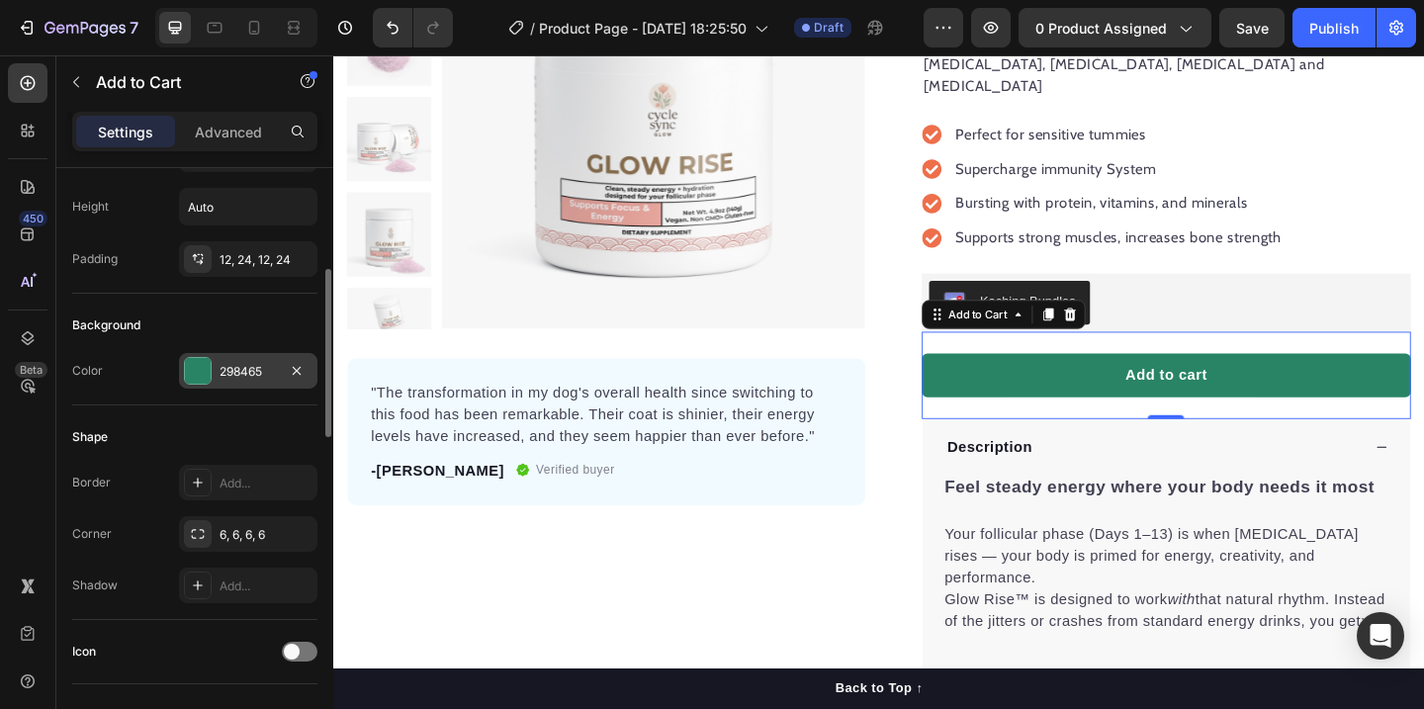
click at [200, 374] on div at bounding box center [198, 371] width 26 height 26
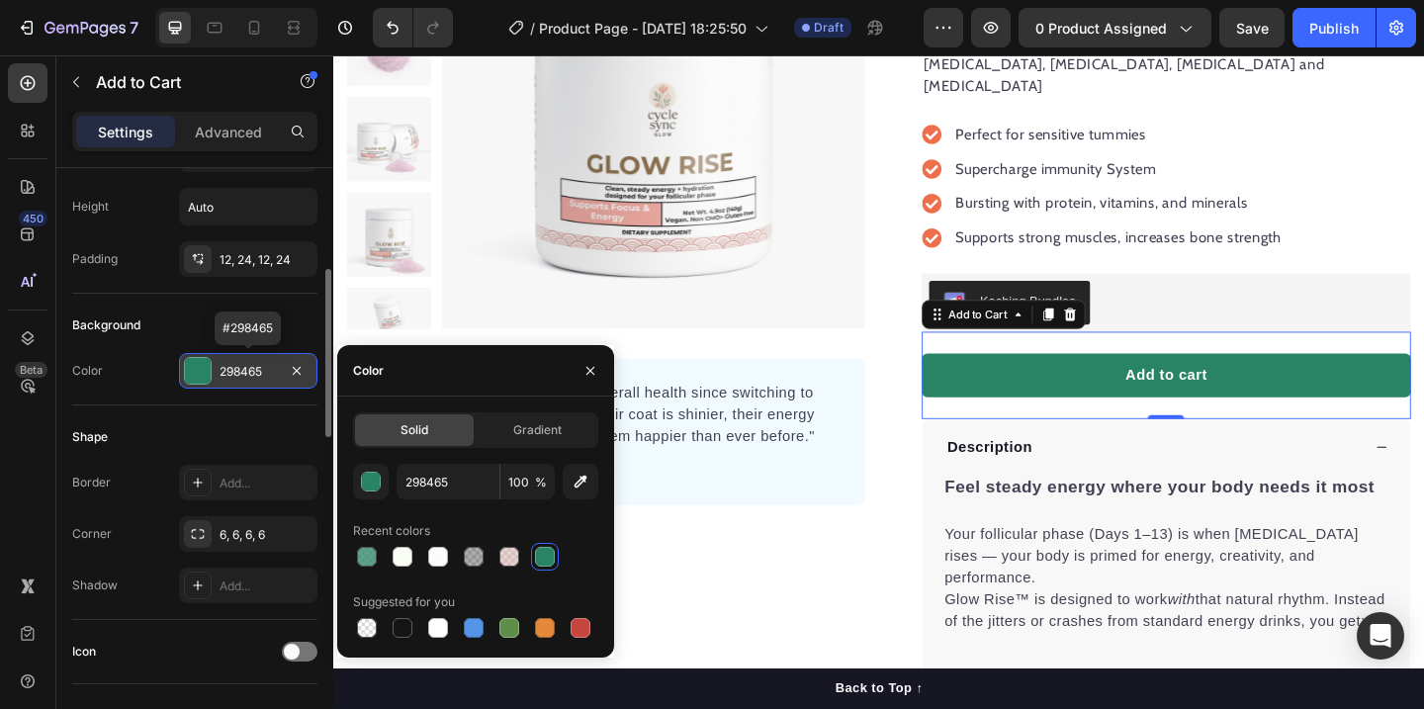
click at [244, 374] on div "298465" at bounding box center [247, 372] width 57 height 18
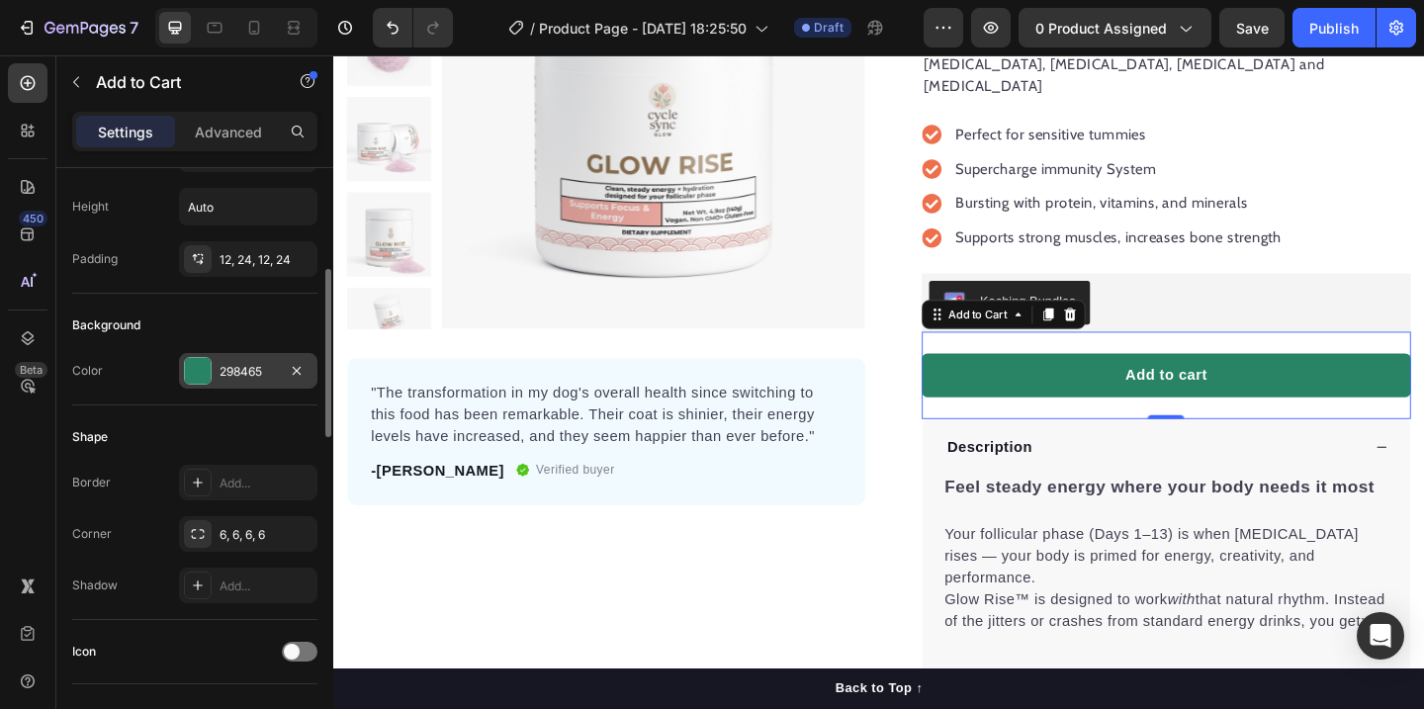
click at [207, 364] on div at bounding box center [198, 371] width 26 height 26
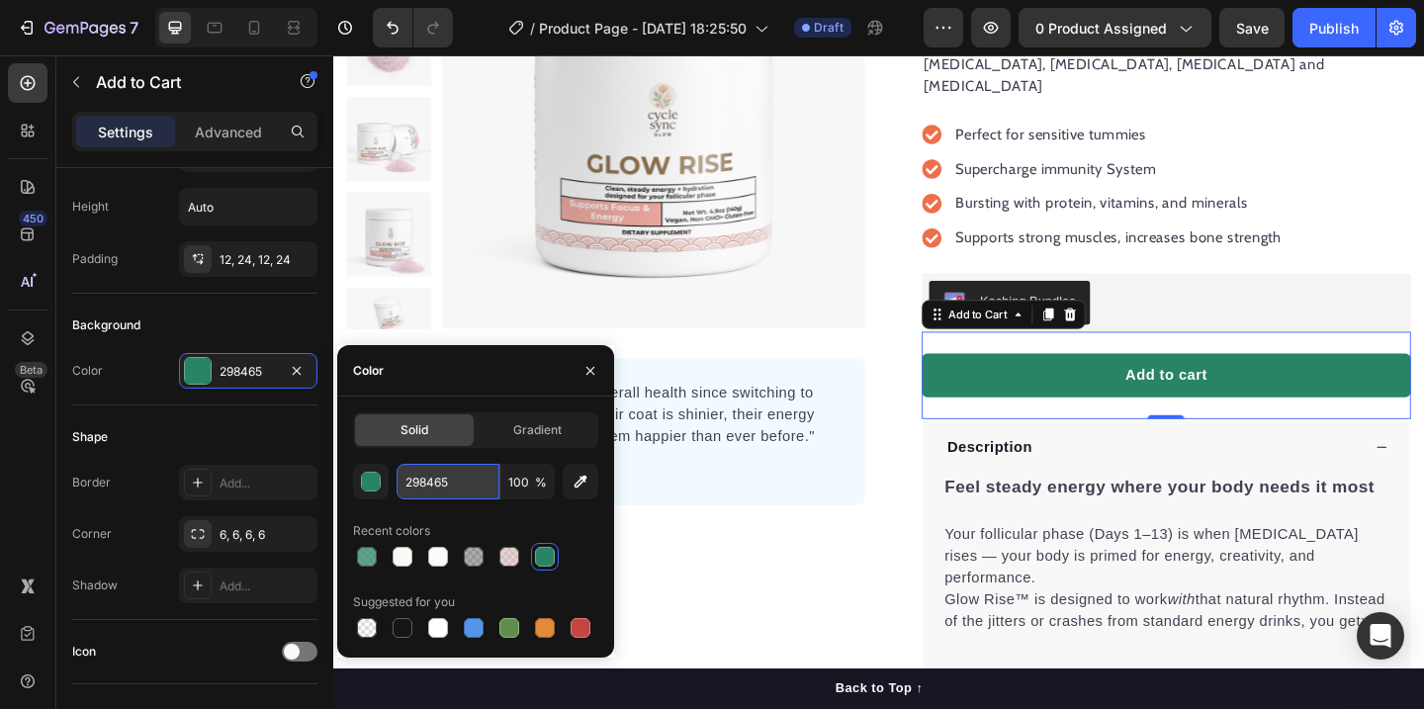
click at [437, 481] on input "298465" at bounding box center [447, 482] width 103 height 36
paste input "#66CEAA"
click at [478, 477] on input "#66CEAA65" at bounding box center [447, 482] width 103 height 36
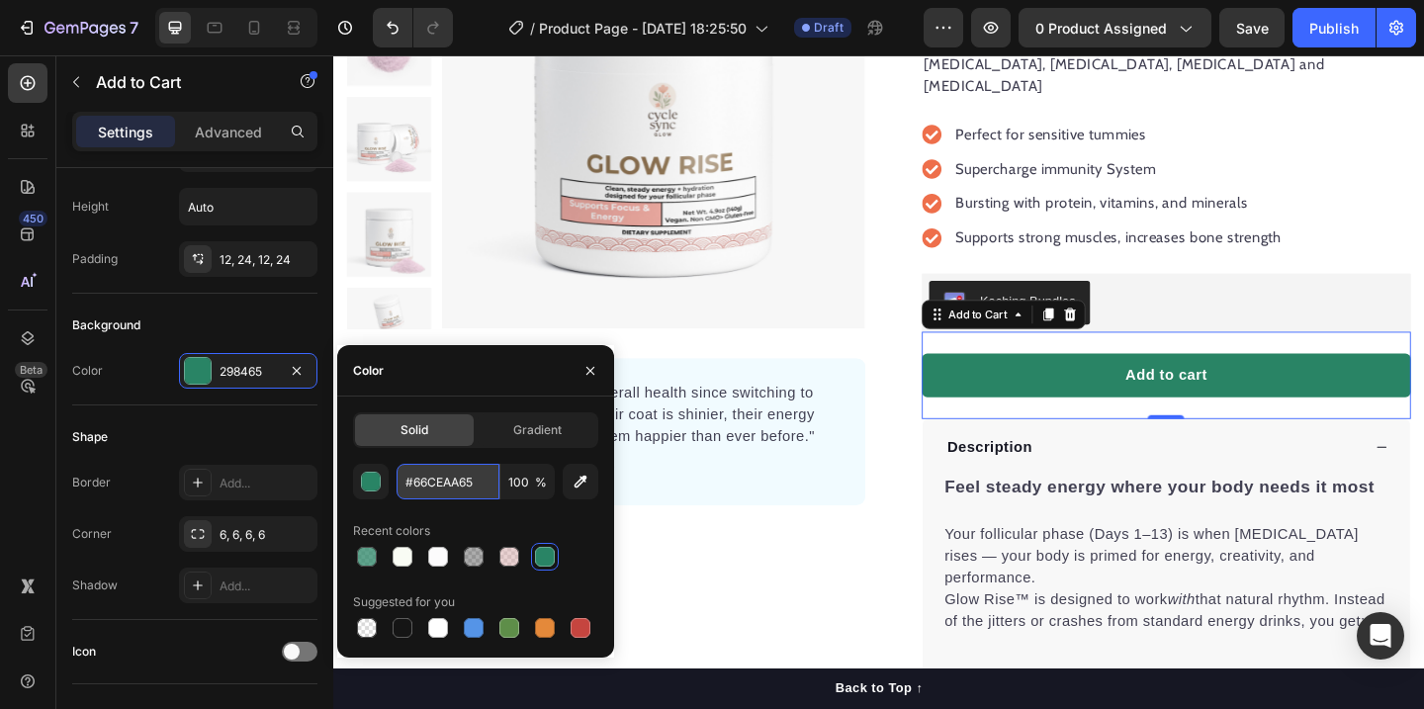
click at [478, 477] on input "#66CEAA65" at bounding box center [447, 482] width 103 height 36
paste input "text"
type input "#66CEAA"
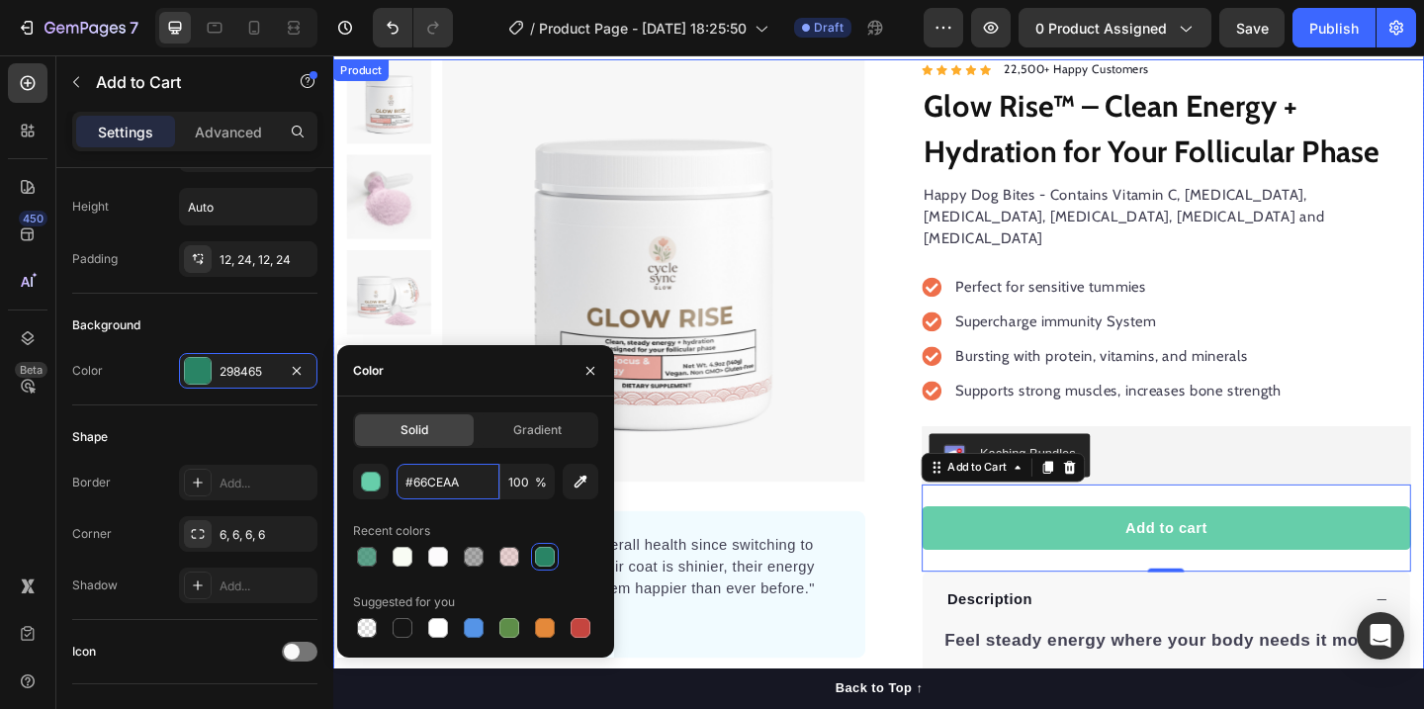
scroll to position [40, 0]
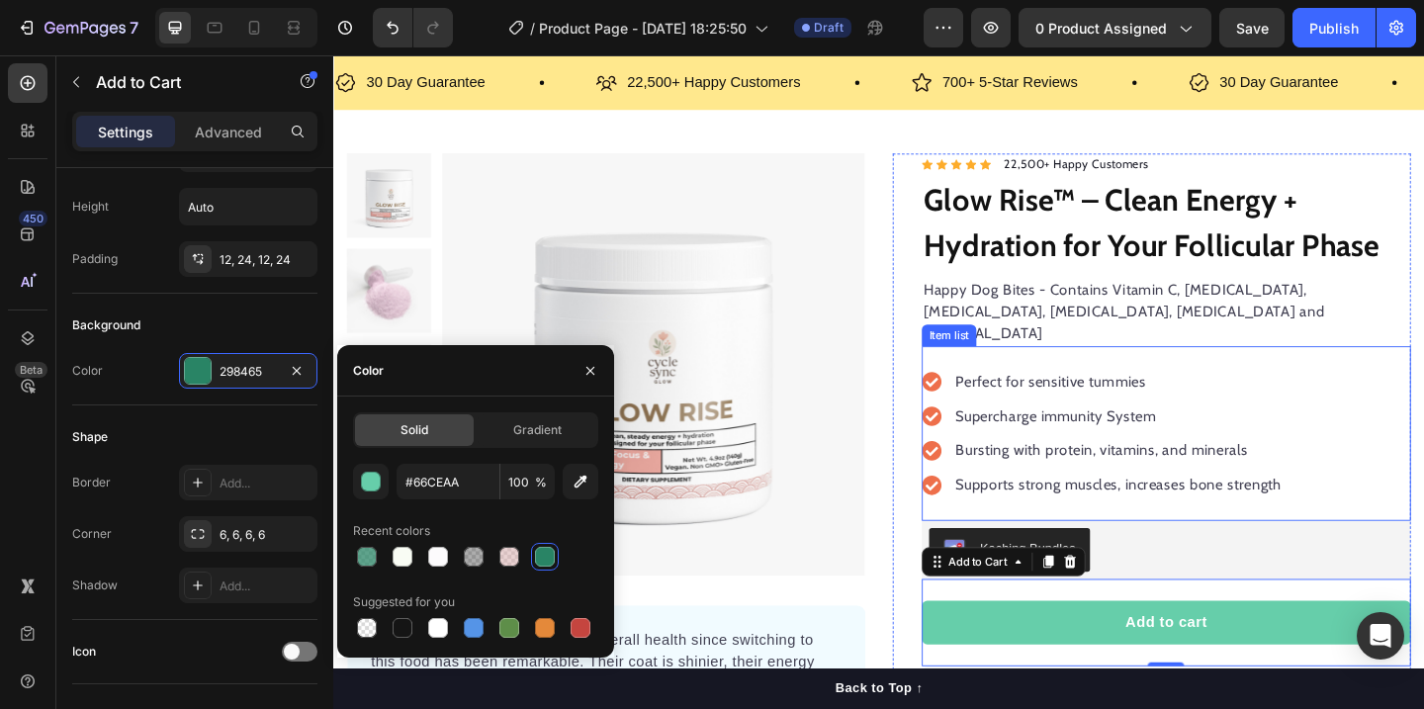
click at [1362, 397] on div "Perfect for sensitive tummies" at bounding box center [1186, 410] width 361 height 30
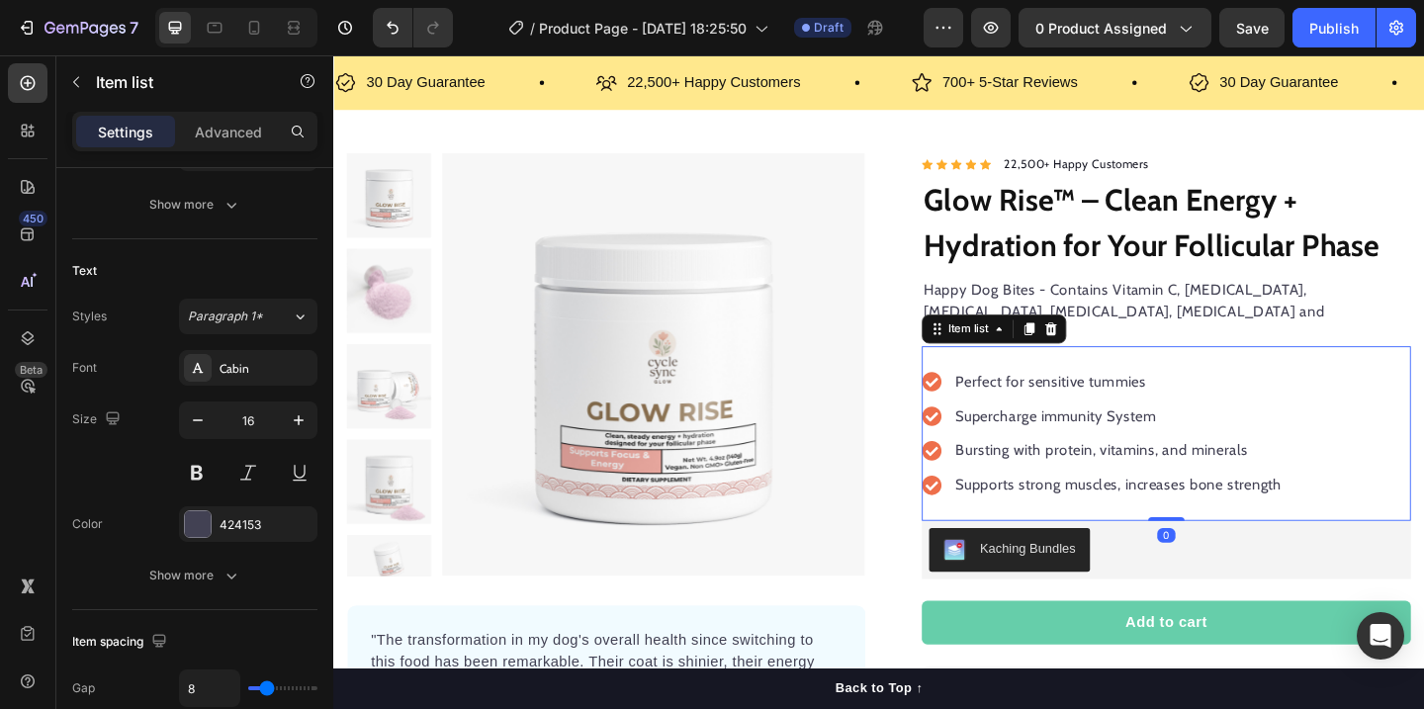
scroll to position [0, 0]
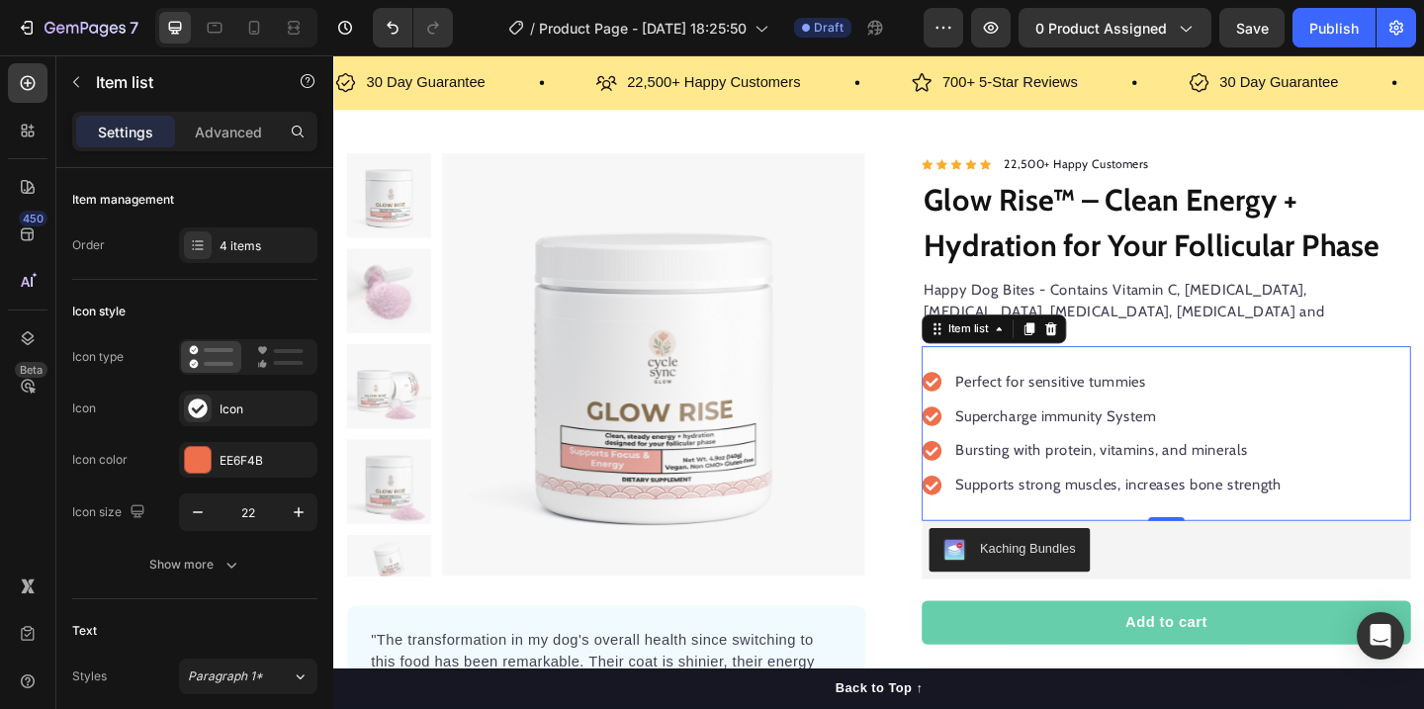
click at [987, 400] on icon at bounding box center [983, 410] width 21 height 21
click at [244, 457] on div "EE6F4B" at bounding box center [247, 461] width 57 height 18
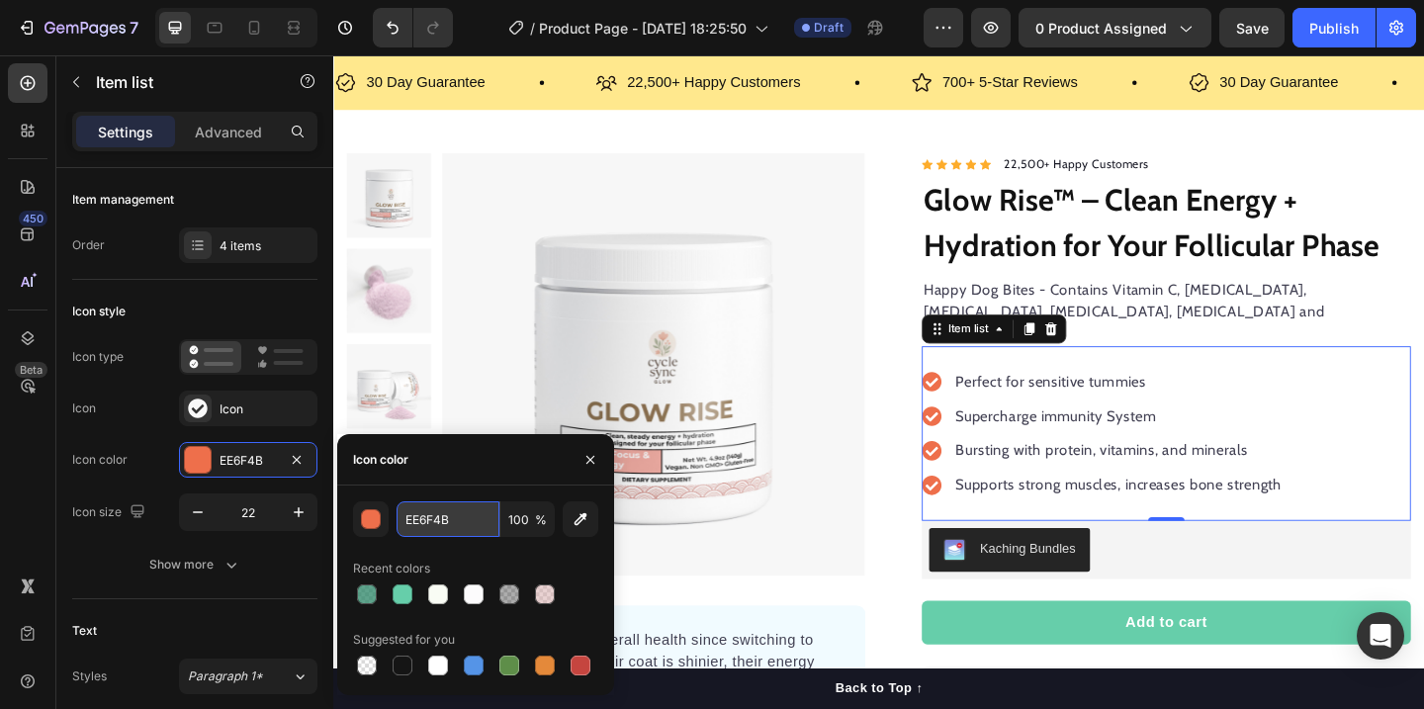
click at [452, 521] on input "EE6F4B" at bounding box center [447, 519] width 103 height 36
paste input "#66CEAA"
type input "#66CEAA"
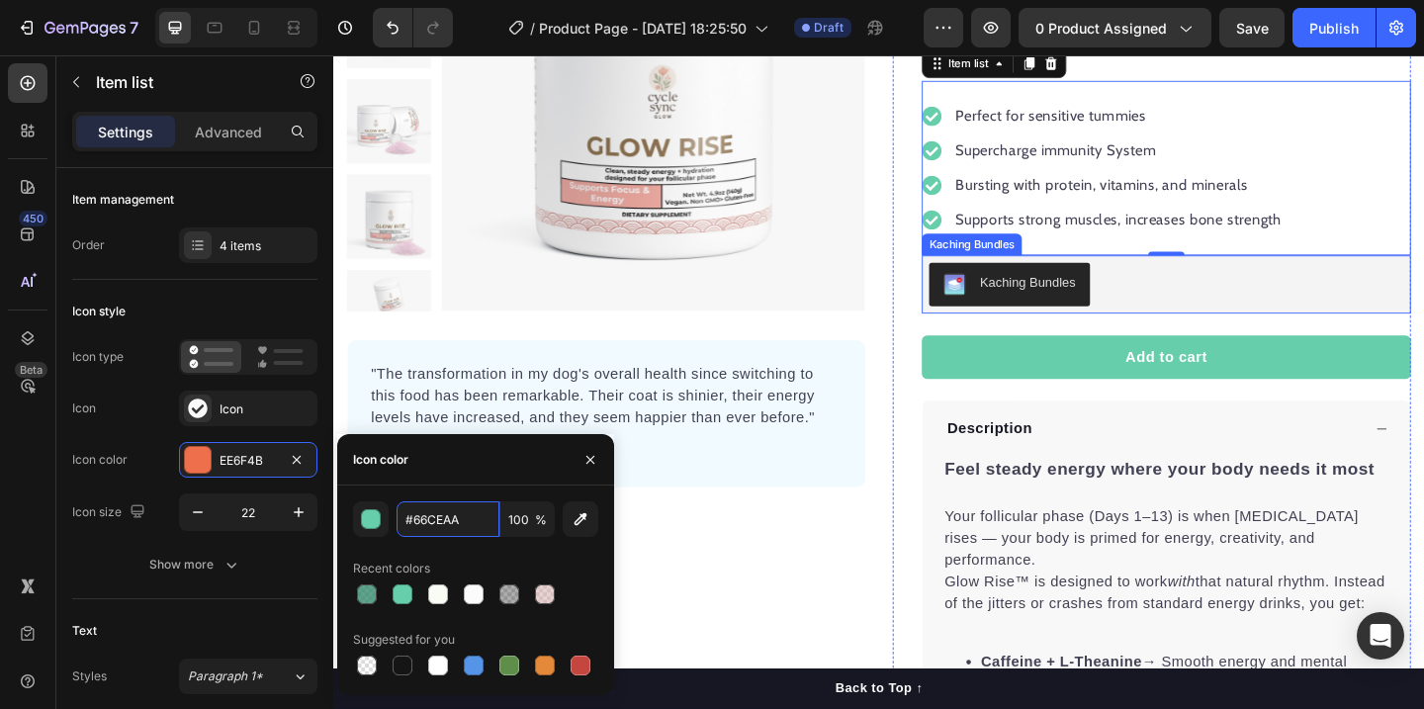
scroll to position [332, 0]
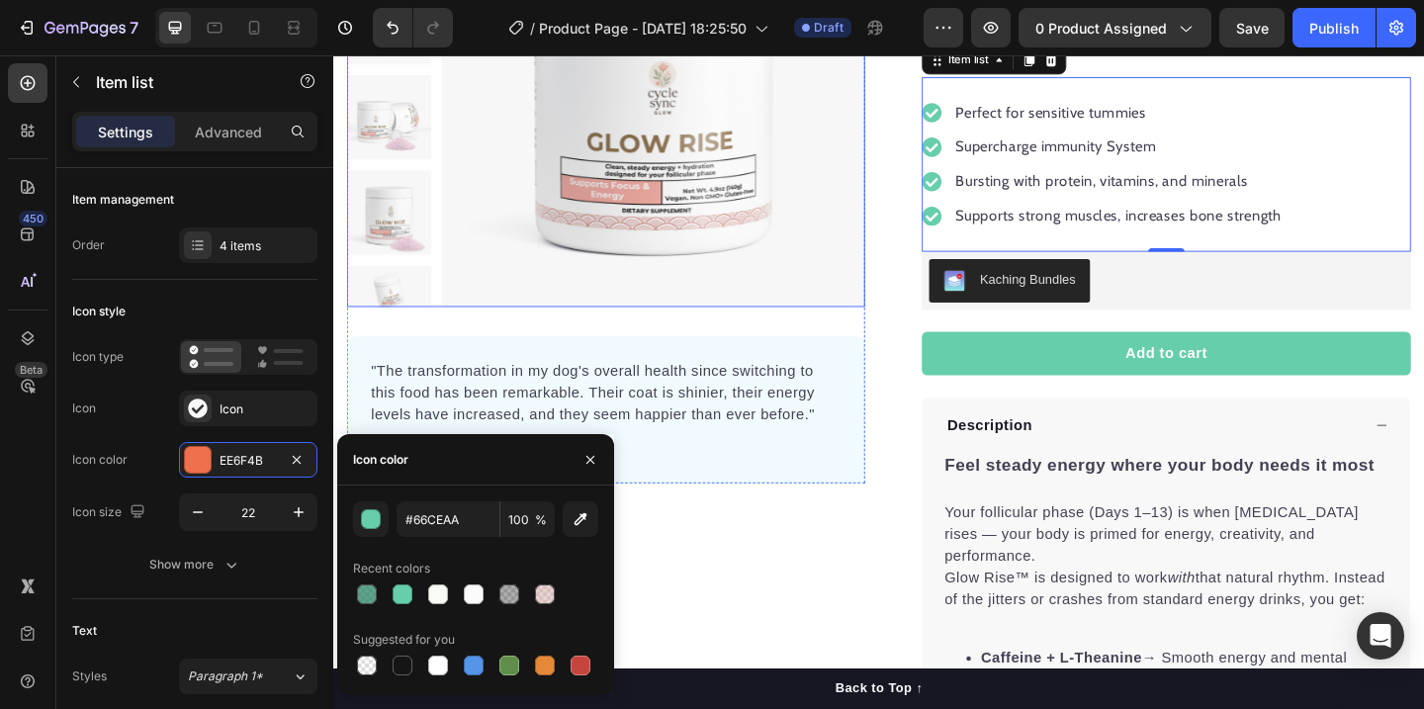
click at [716, 178] on img at bounding box center [682, 100] width 460 height 460
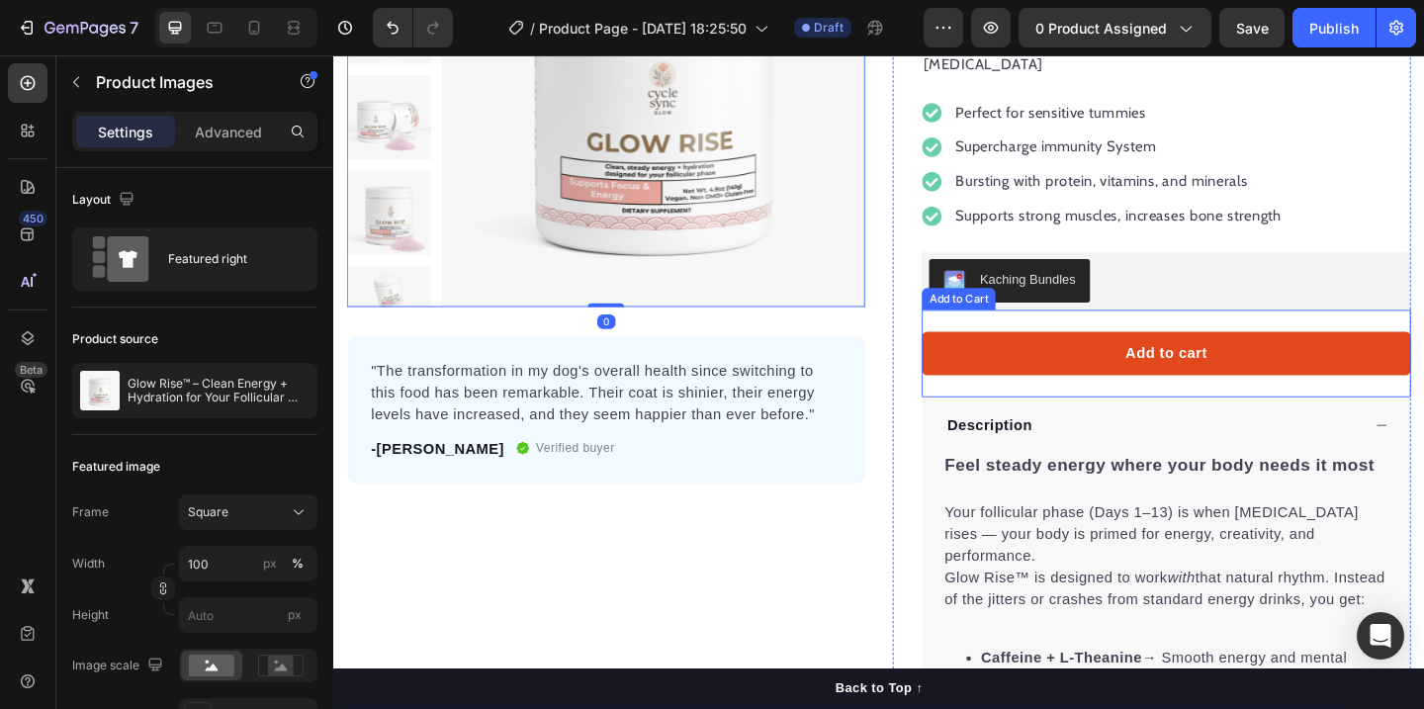
click at [1192, 357] on button "Add to cart" at bounding box center [1239, 379] width 532 height 47
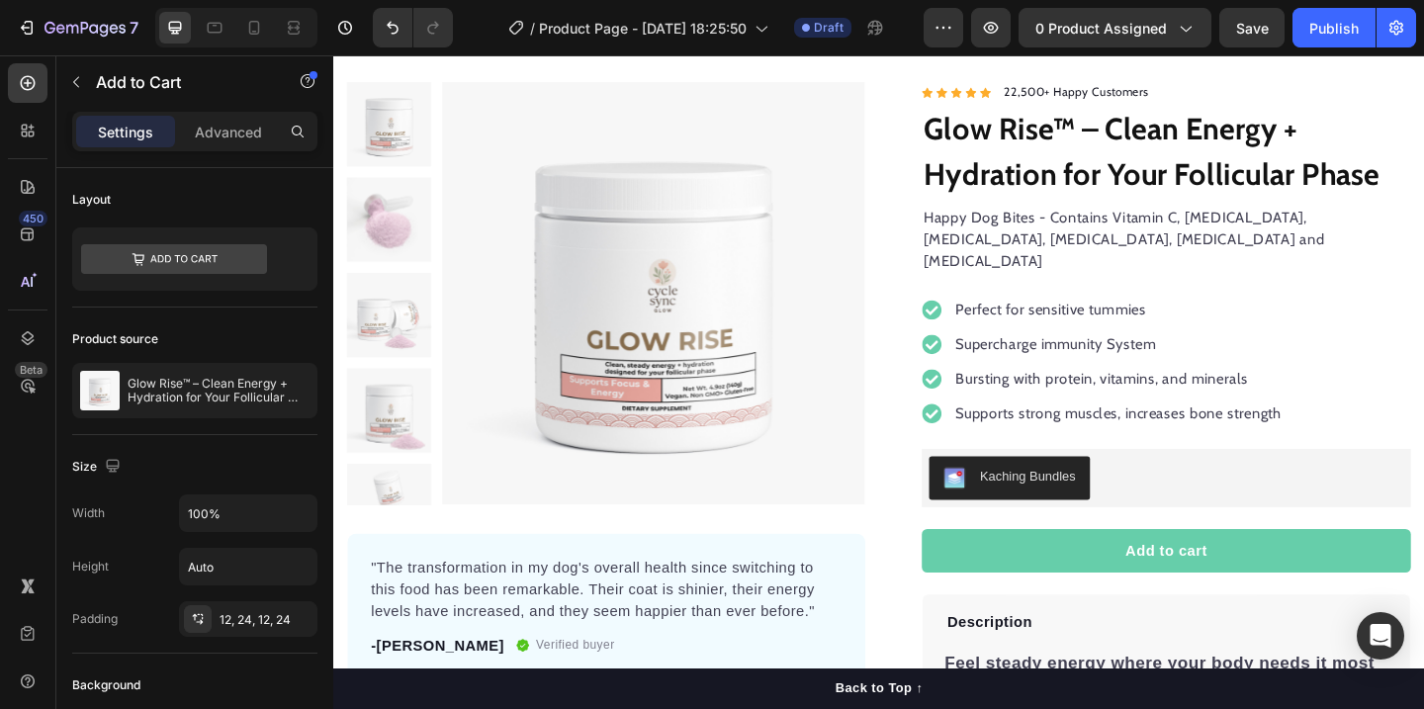
scroll to position [164, 0]
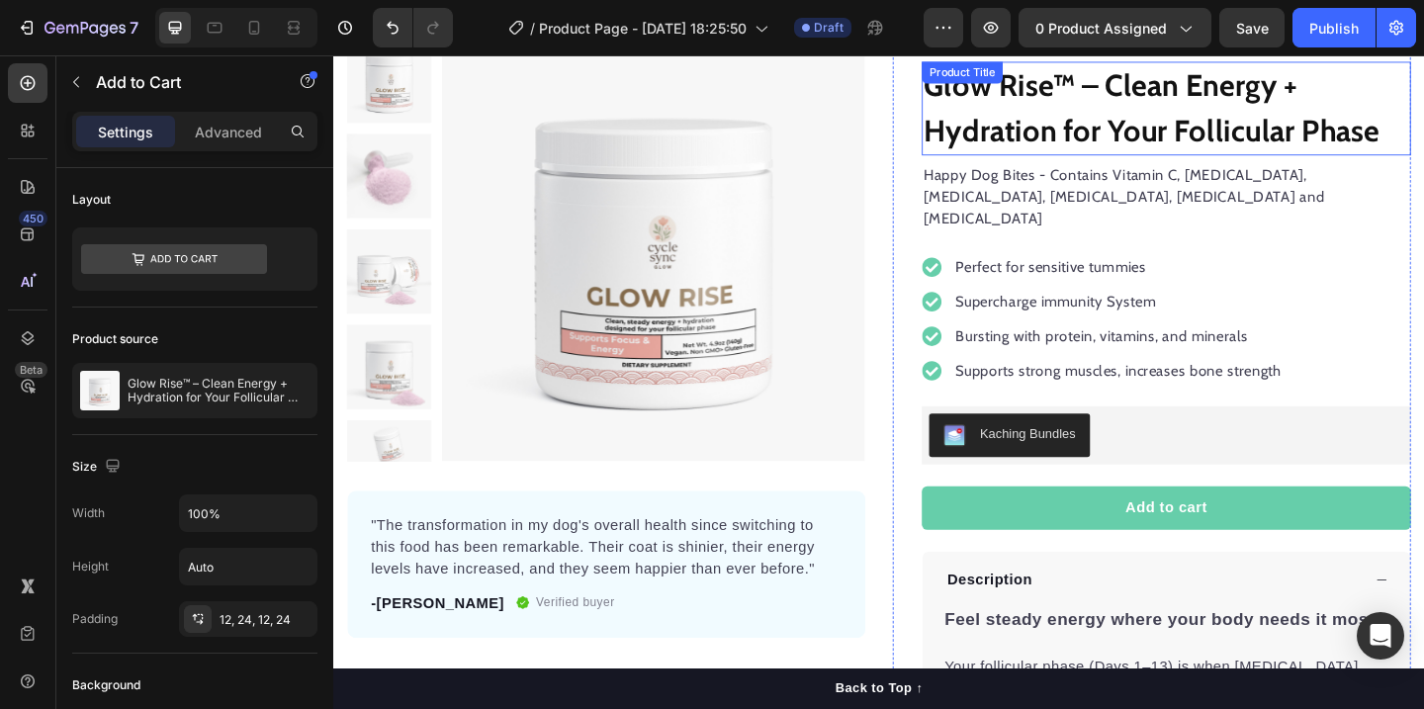
click at [1185, 131] on h1 "Glow Rise™ – Clean Energy + Hydration for Your Follicular Phase" at bounding box center [1239, 113] width 532 height 102
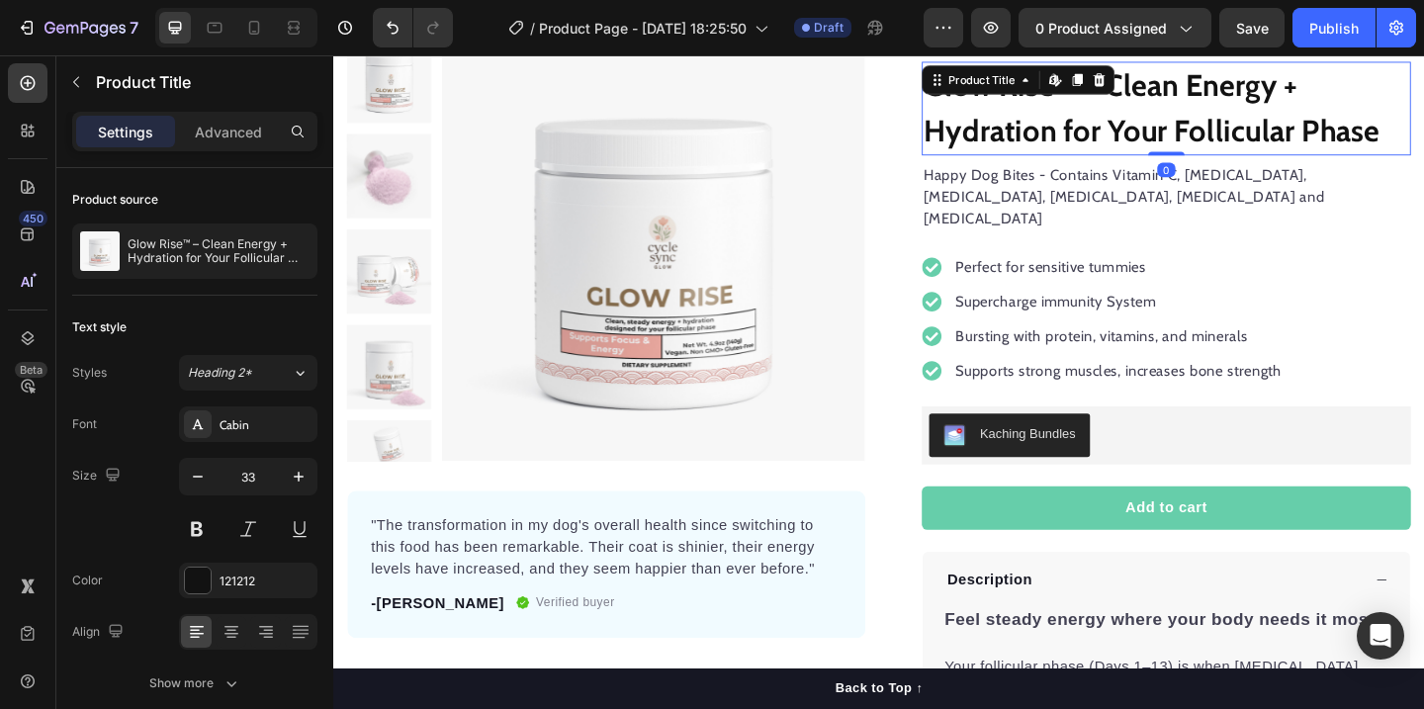
click at [1197, 76] on h1 "Glow Rise™ – Clean Energy + Hydration for Your Follicular Phase" at bounding box center [1239, 113] width 532 height 102
click at [1194, 80] on h1 "Glow Rise™ – Clean Energy + Hydration for Your Follicular Phase" at bounding box center [1239, 113] width 532 height 102
click at [1181, 90] on div "Product Title Edit content in Shopify" at bounding box center [1078, 82] width 210 height 32
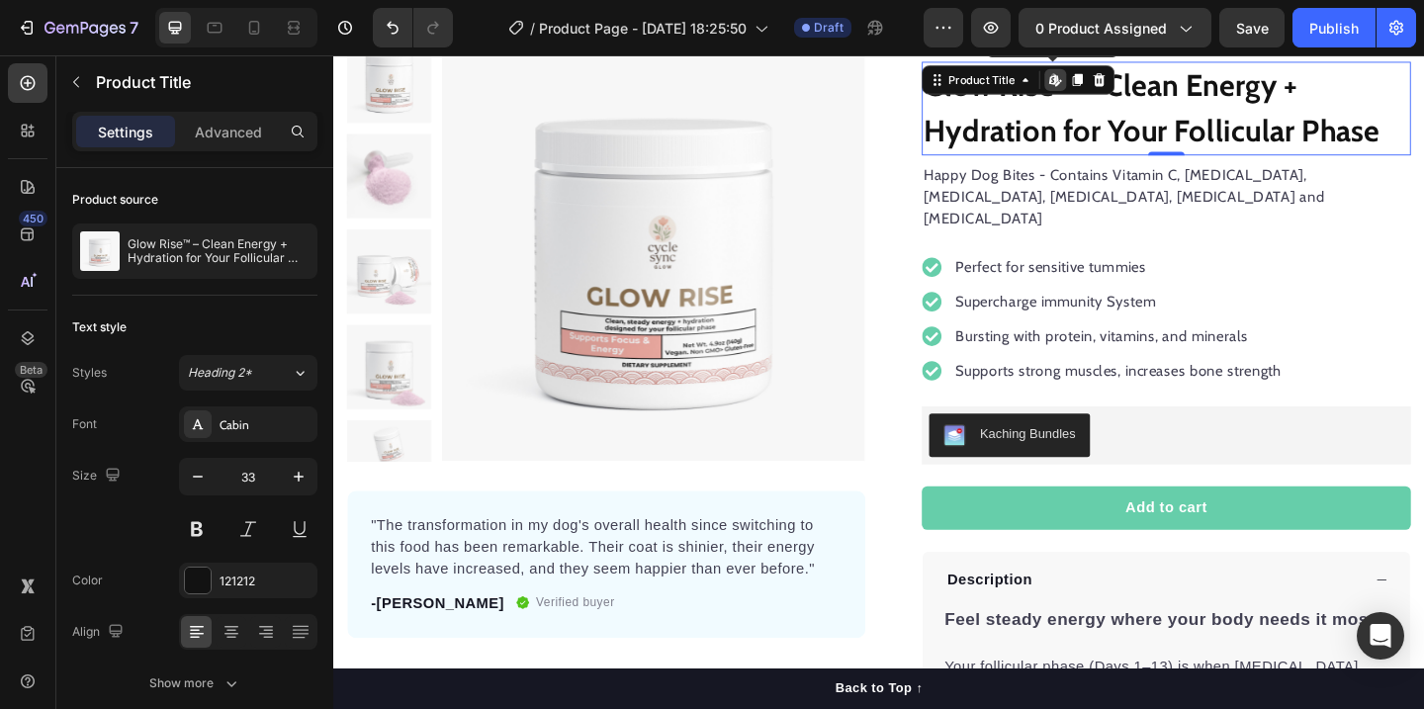
click at [1244, 130] on h1 "Glow Rise™ – Clean Energy + Hydration for Your Follicular Phase" at bounding box center [1239, 113] width 532 height 102
click at [1286, 274] on p "Perfect for sensitive tummies" at bounding box center [1186, 286] width 355 height 24
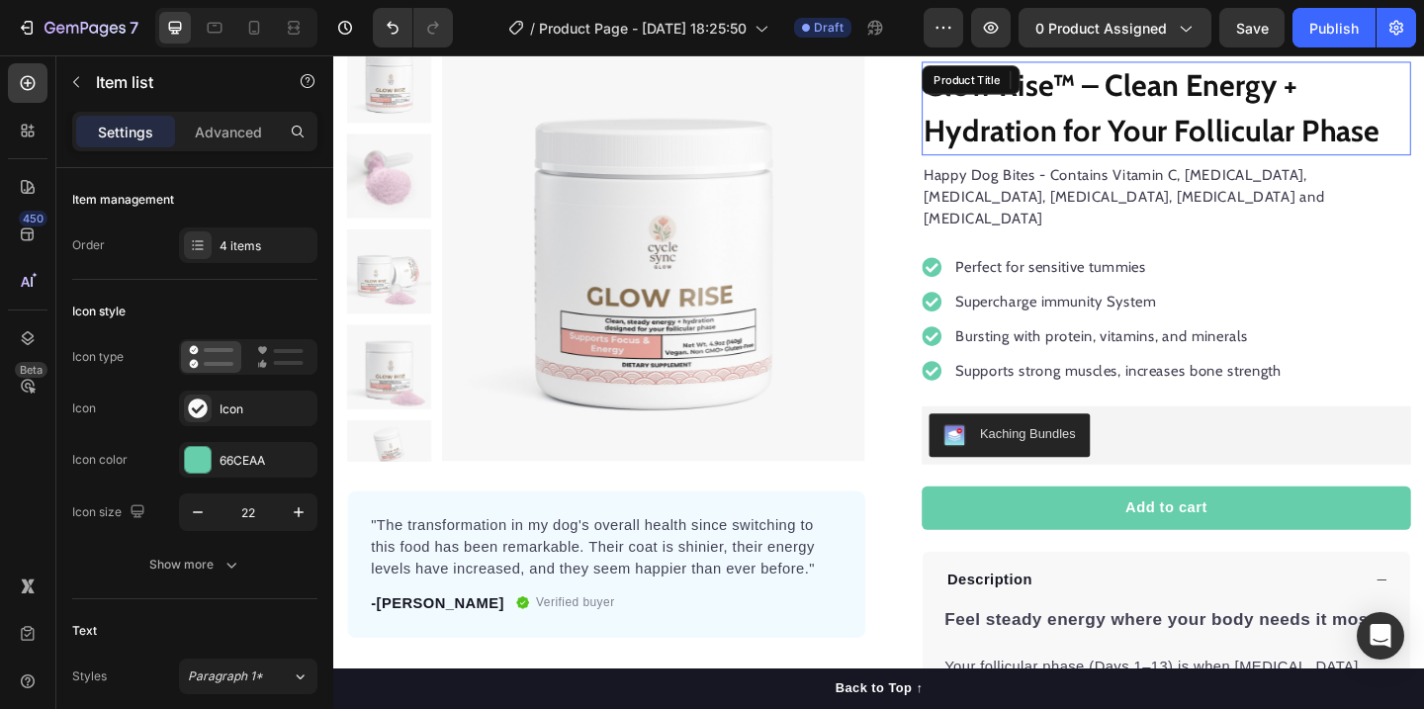
click at [1174, 97] on div "Glow Rise™ – Clean Energy + Hydration for Your Follicular Phase Product Title" at bounding box center [1239, 113] width 532 height 102
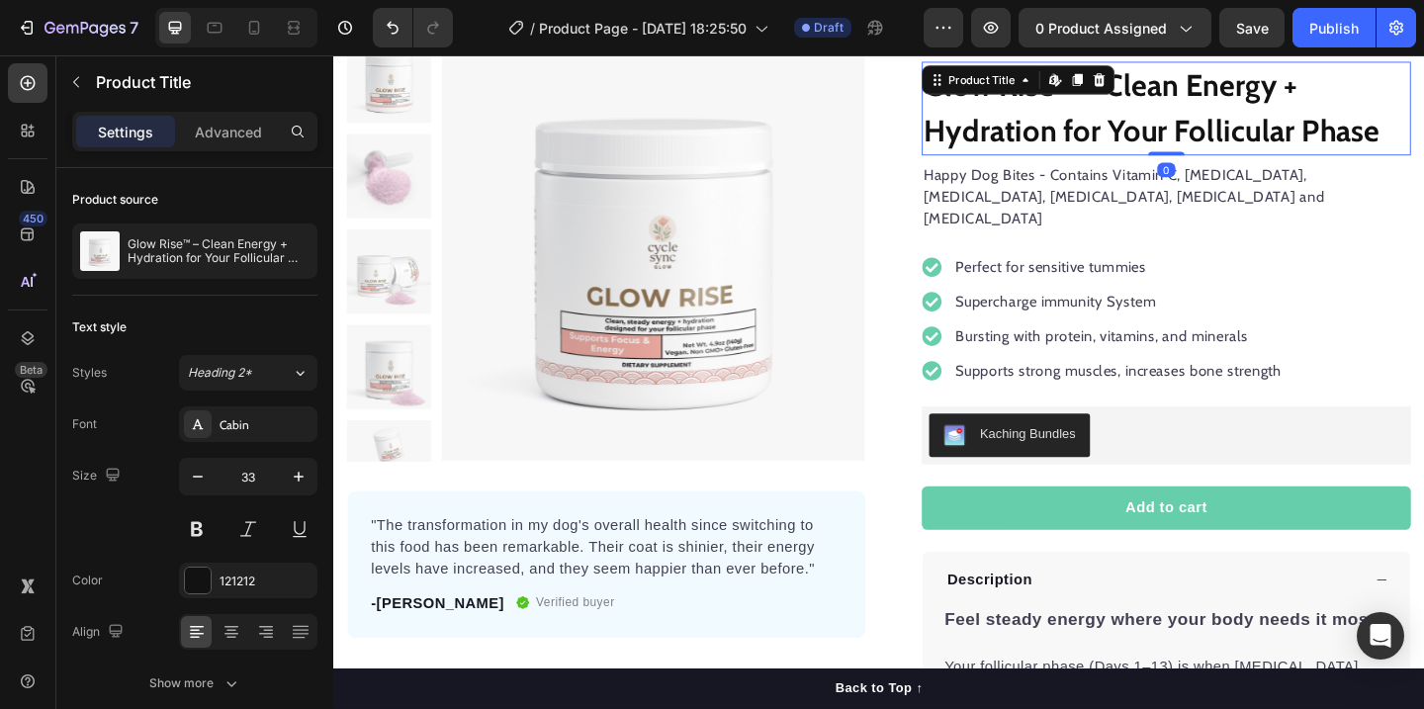
click at [1185, 118] on h1 "Glow Rise™ – Clean Energy + Hydration for Your Follicular Phase" at bounding box center [1239, 113] width 532 height 102
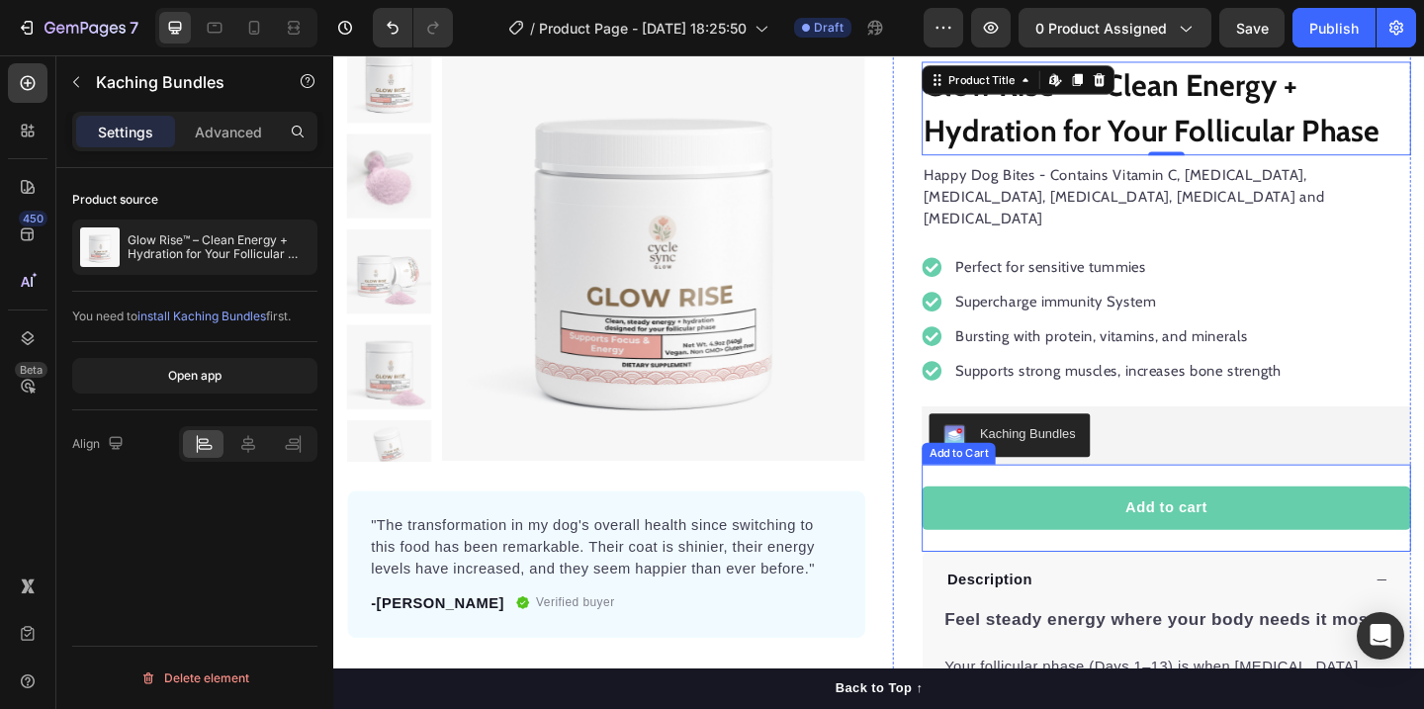
click at [1348, 459] on div "Kaching Bundles" at bounding box center [1239, 468] width 516 height 47
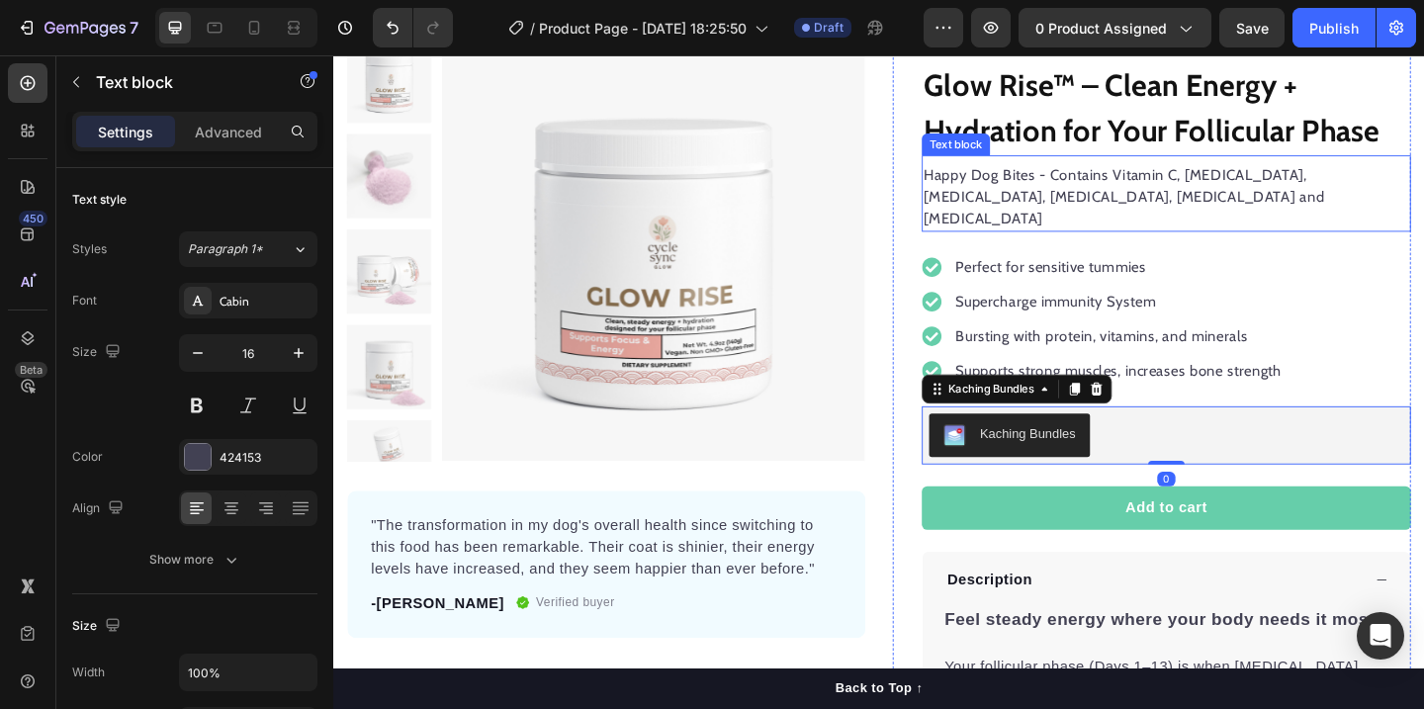
click at [1146, 194] on p "Happy Dog Bites - Contains Vitamin C, Vitamin E, Vitamin B2, Vitamin B1, Vitami…" at bounding box center [1239, 209] width 528 height 71
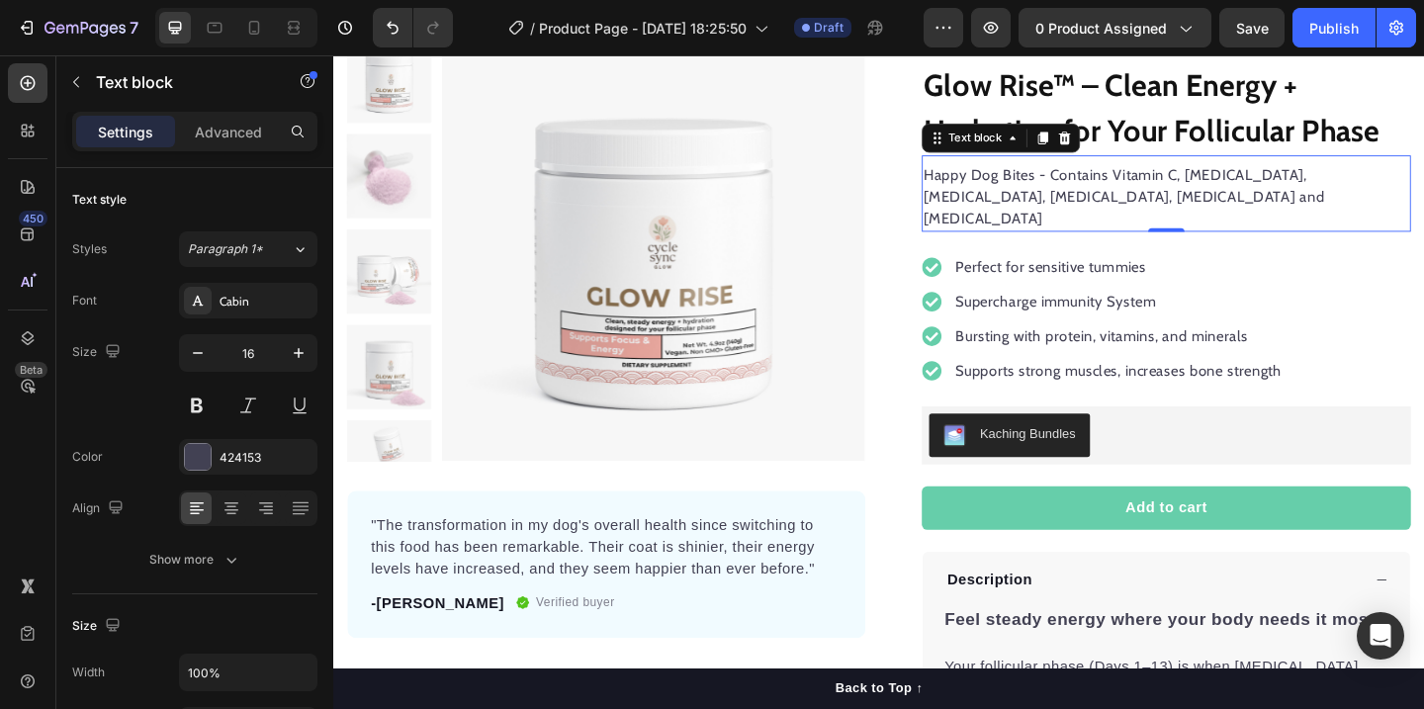
click at [1159, 182] on p "Happy Dog Bites - Contains Vitamin C, Vitamin E, Vitamin B2, Vitamin B1, Vitami…" at bounding box center [1239, 209] width 528 height 71
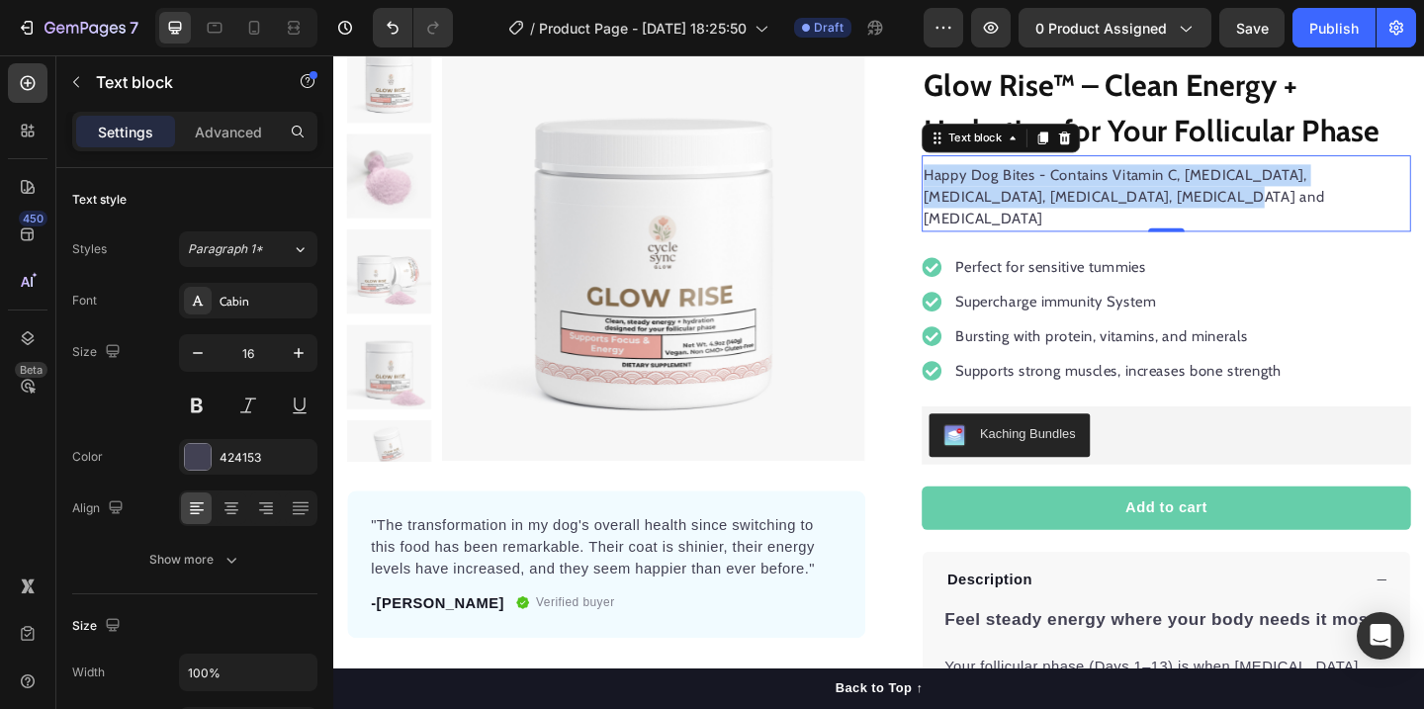
click at [1159, 182] on p "Happy Dog Bites - Contains Vitamin C, Vitamin E, Vitamin B2, Vitamin B1, Vitami…" at bounding box center [1239, 209] width 528 height 71
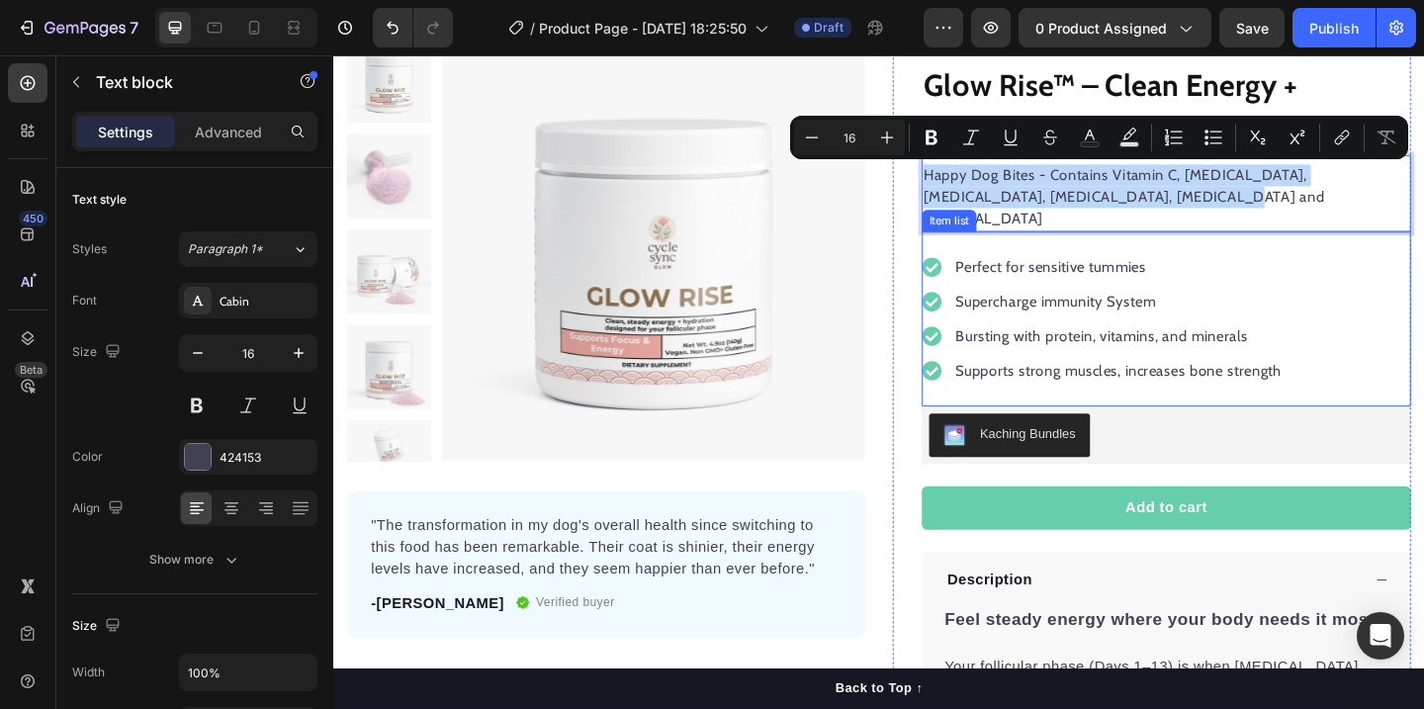
click at [1181, 274] on p "Perfect for sensitive tummies" at bounding box center [1186, 286] width 355 height 24
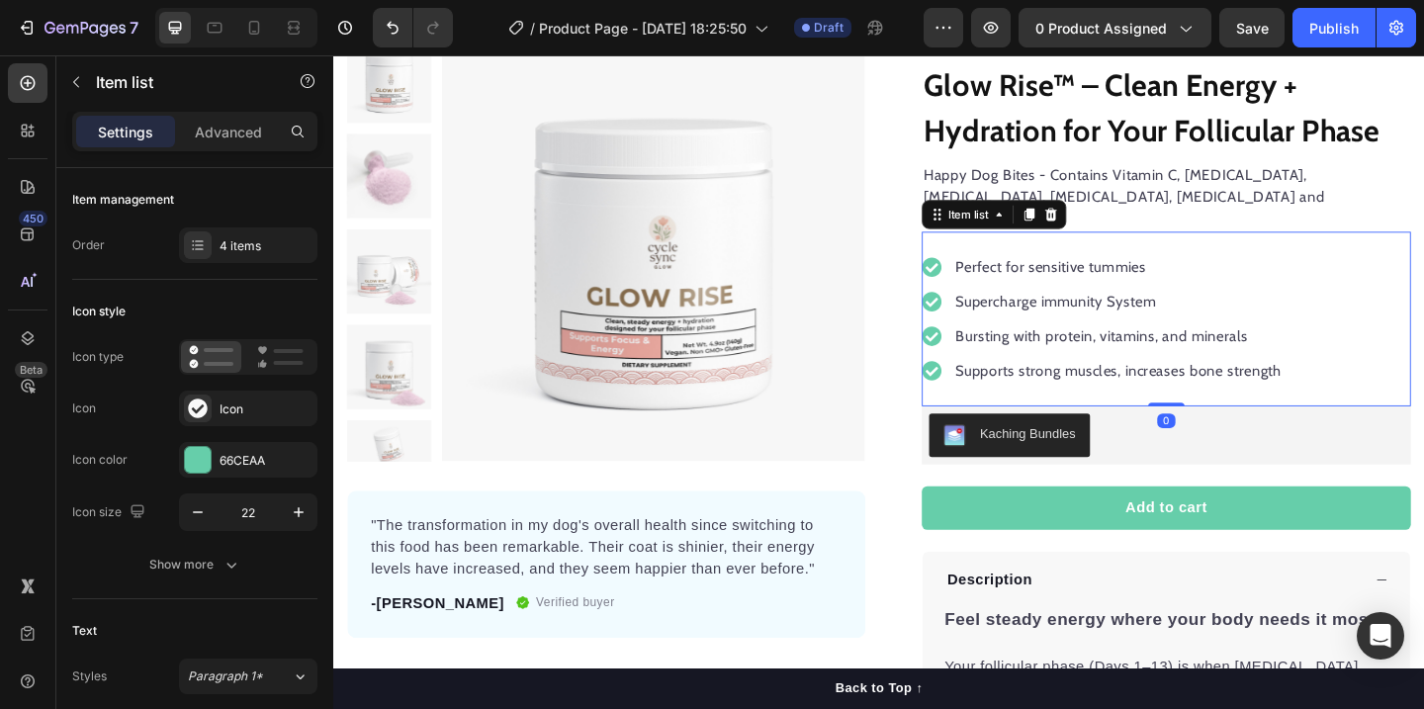
click at [1181, 274] on p "Perfect for sensitive tummies" at bounding box center [1186, 286] width 355 height 24
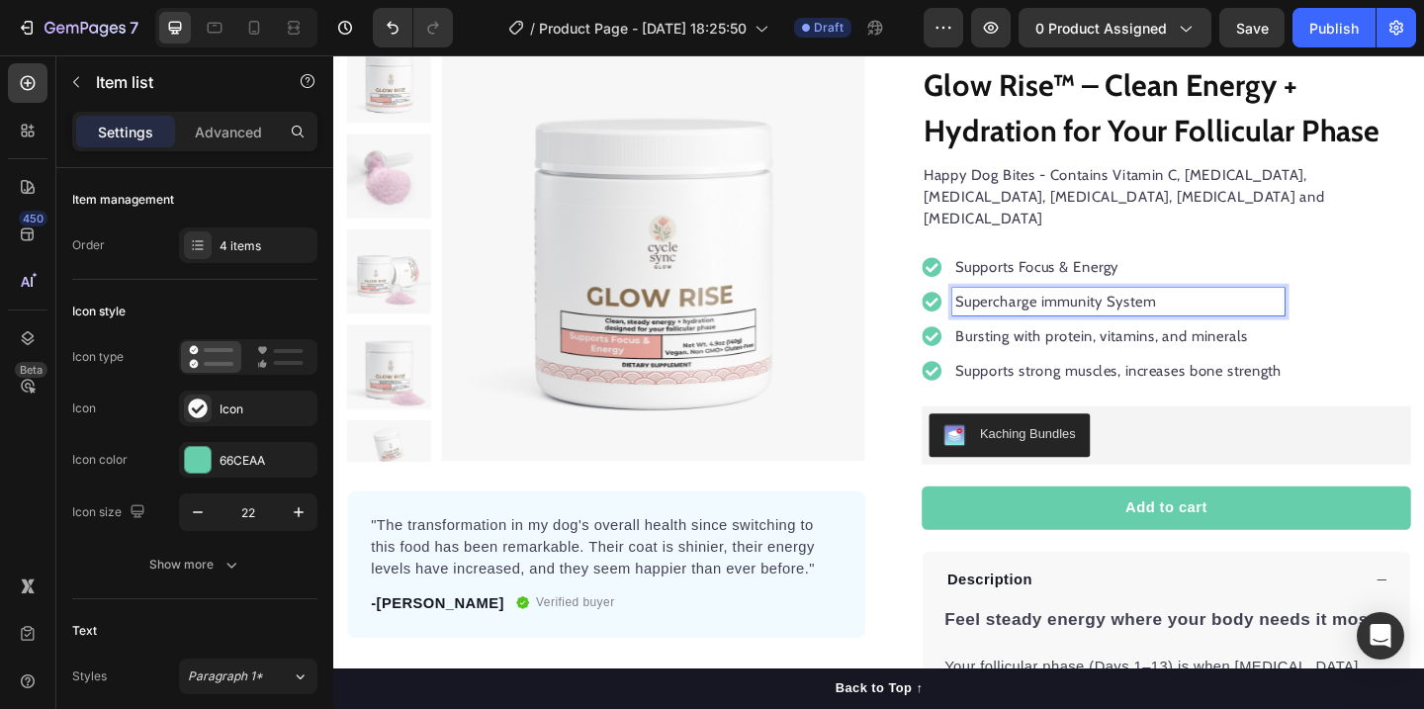
click at [1134, 311] on p "Supercharge immunity System" at bounding box center [1186, 323] width 355 height 24
click at [1074, 349] on p "Bursting with protein, vitamins, and minerals" at bounding box center [1186, 361] width 355 height 24
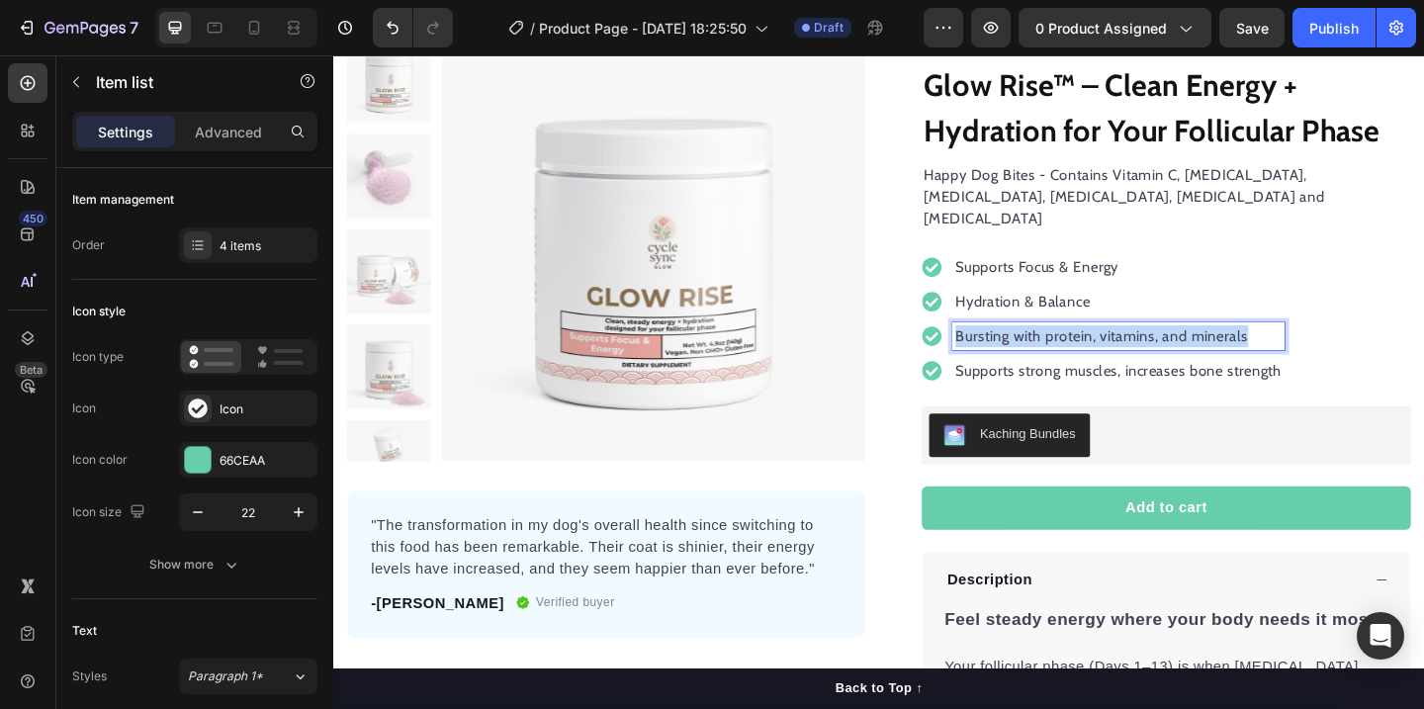
click at [1074, 349] on p "Bursting with protein, vitamins, and minerals" at bounding box center [1186, 361] width 355 height 24
click at [1380, 383] on div "Supports Focus & Energy Hydration & Balance Follicular Phase Hormone Support Su…" at bounding box center [1239, 342] width 532 height 190
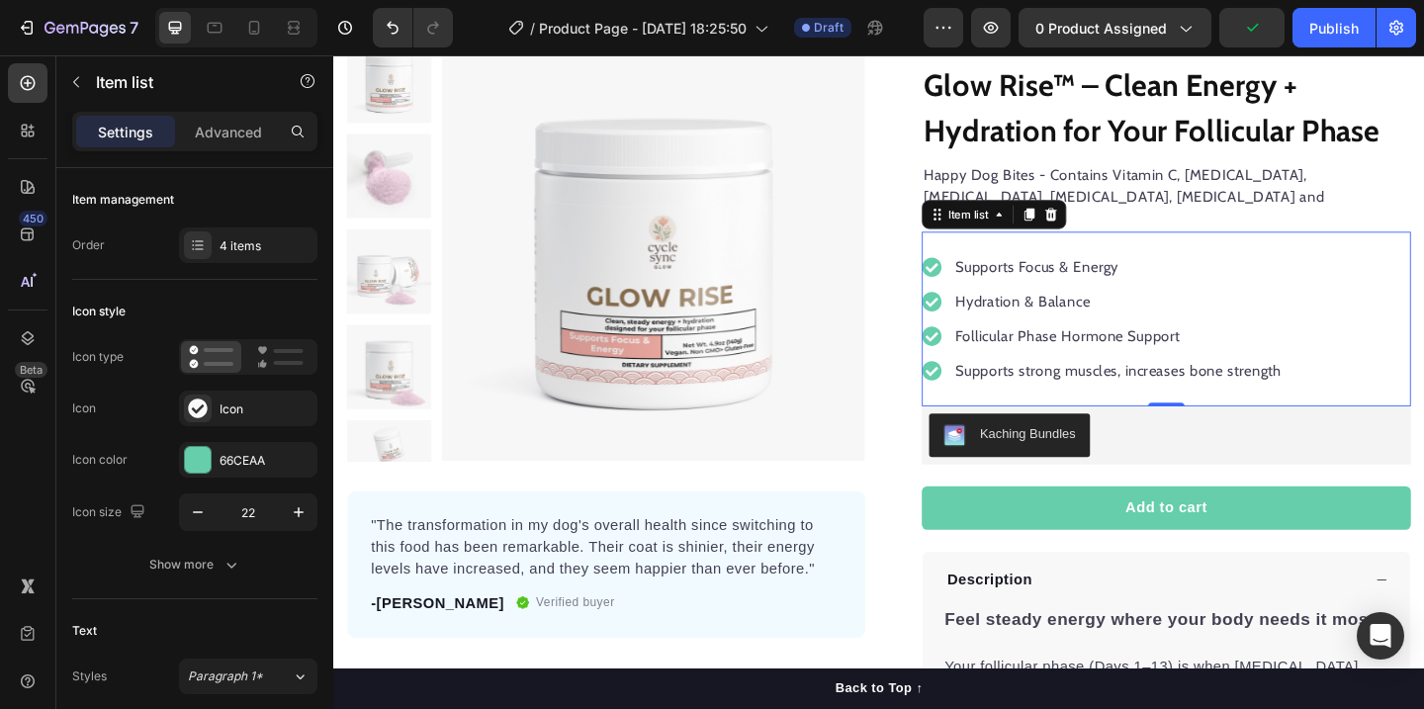
click at [1345, 387] on p "Supports strong muscles, increases bone strength" at bounding box center [1186, 399] width 355 height 24
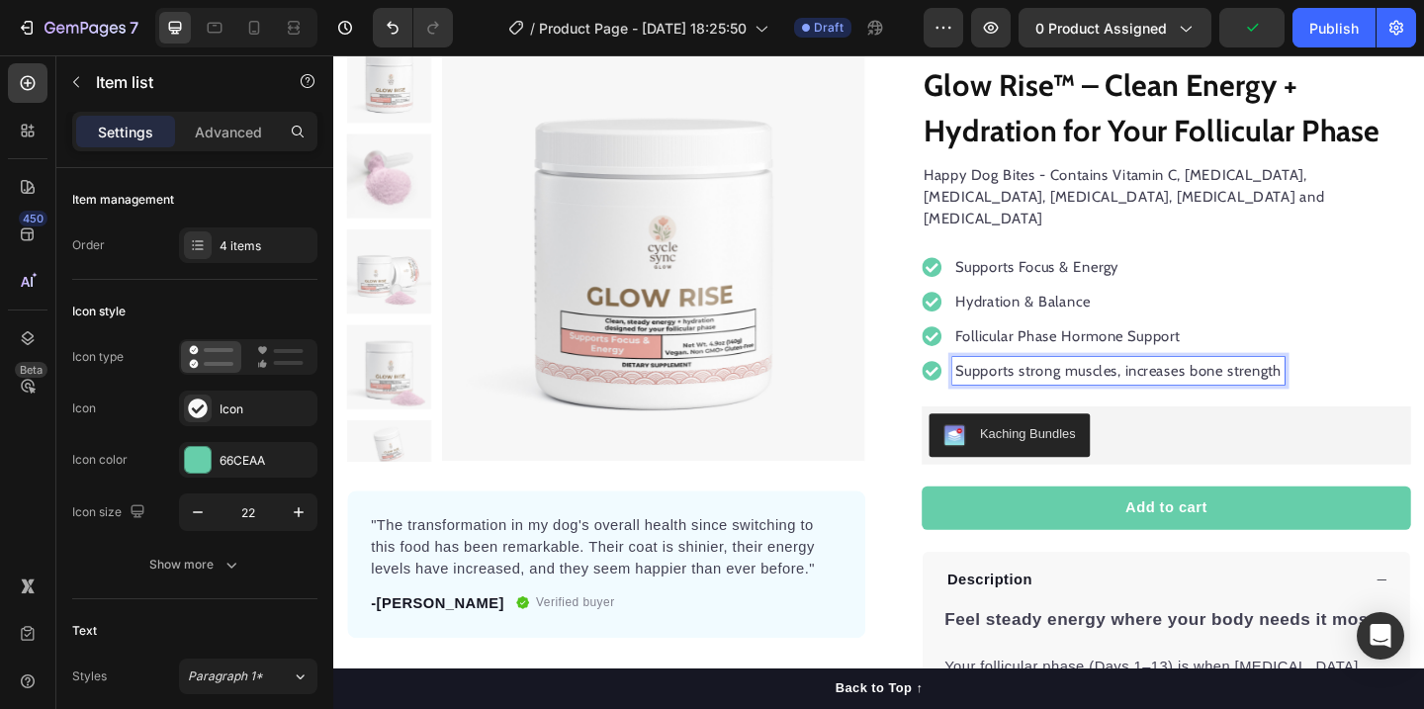
click at [1207, 387] on p "Supports strong muscles, increases bone strength" at bounding box center [1186, 399] width 355 height 24
click at [978, 389] on icon at bounding box center [983, 399] width 21 height 21
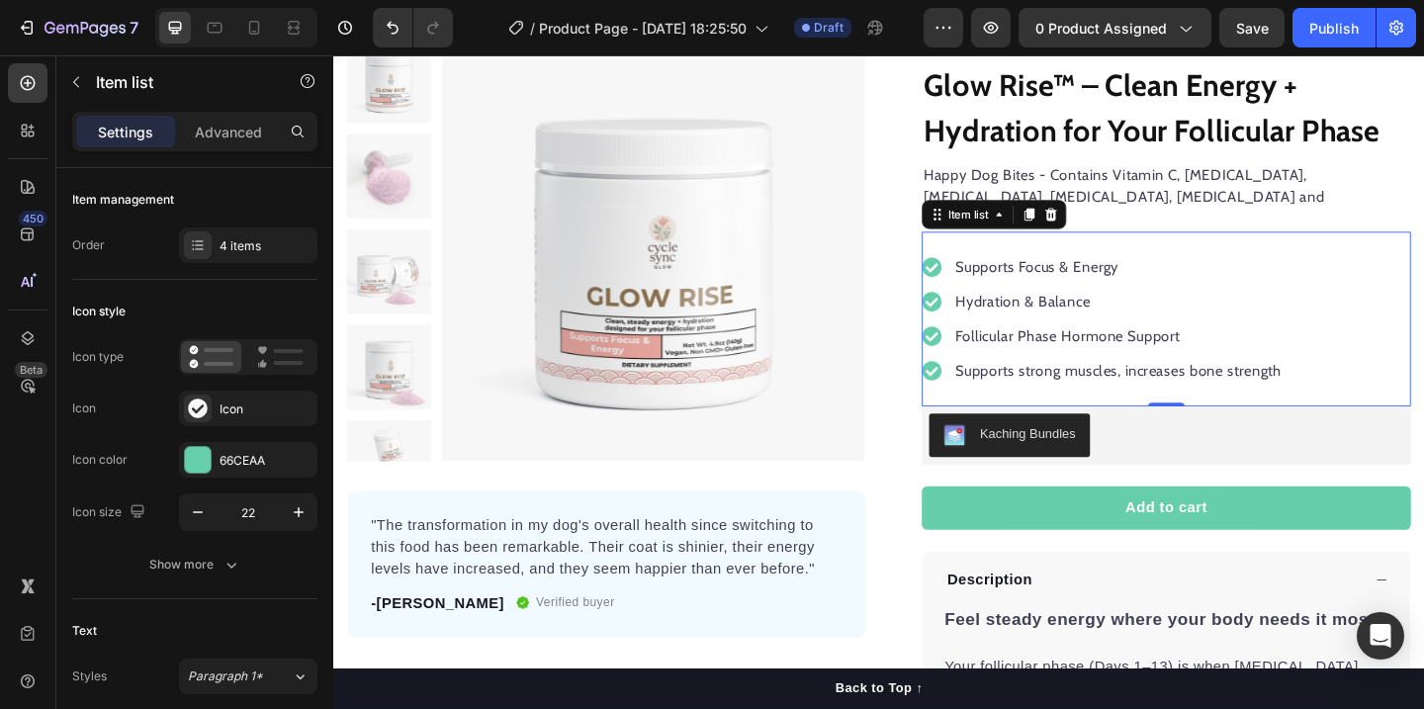
click at [1000, 384] on div "Supports strong muscles, increases bone strength" at bounding box center [1170, 399] width 394 height 30
click at [1047, 387] on p "Supports strong muscles, increases bone strength" at bounding box center [1186, 399] width 355 height 24
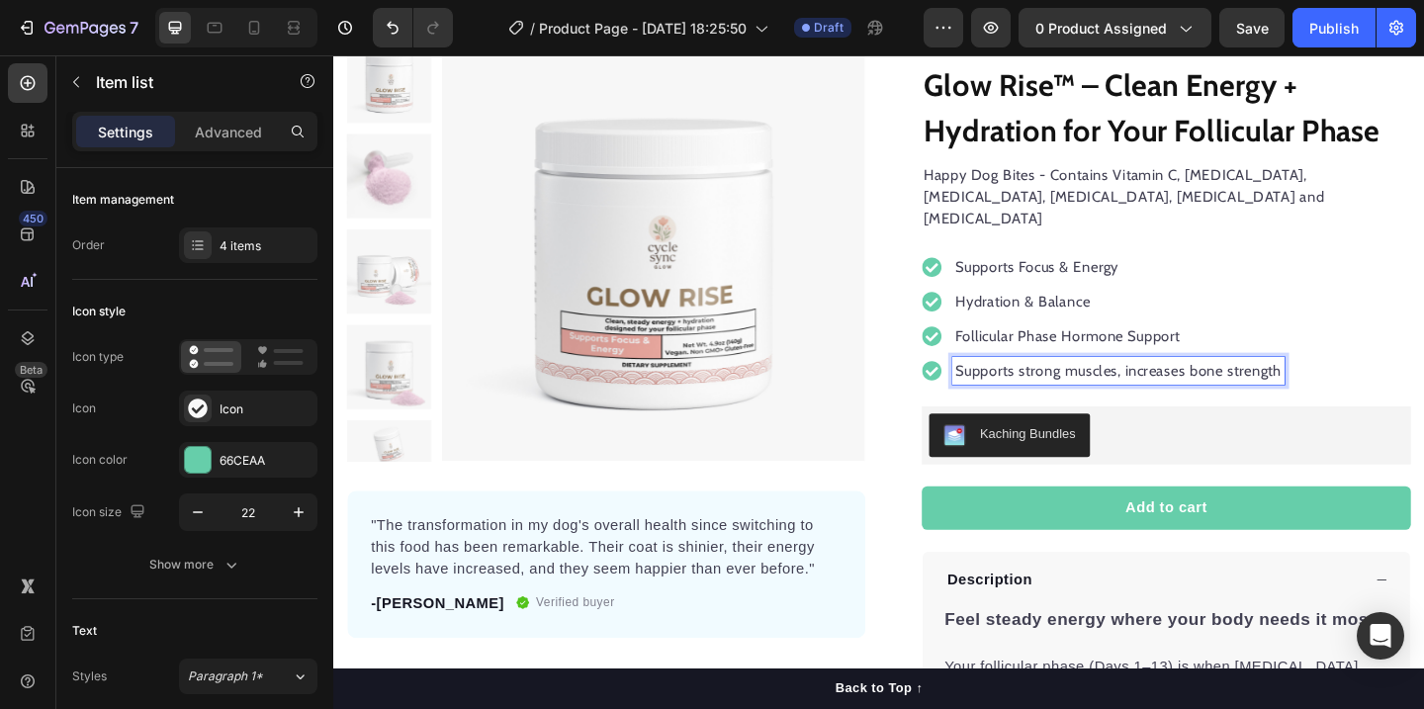
click at [1069, 387] on p "Supports strong muscles, increases bone strength" at bounding box center [1186, 399] width 355 height 24
click at [1069, 391] on div "Supports Focus & Energy Hydration & Balance Follicular Phase Hormone Support Su…" at bounding box center [1239, 342] width 532 height 190
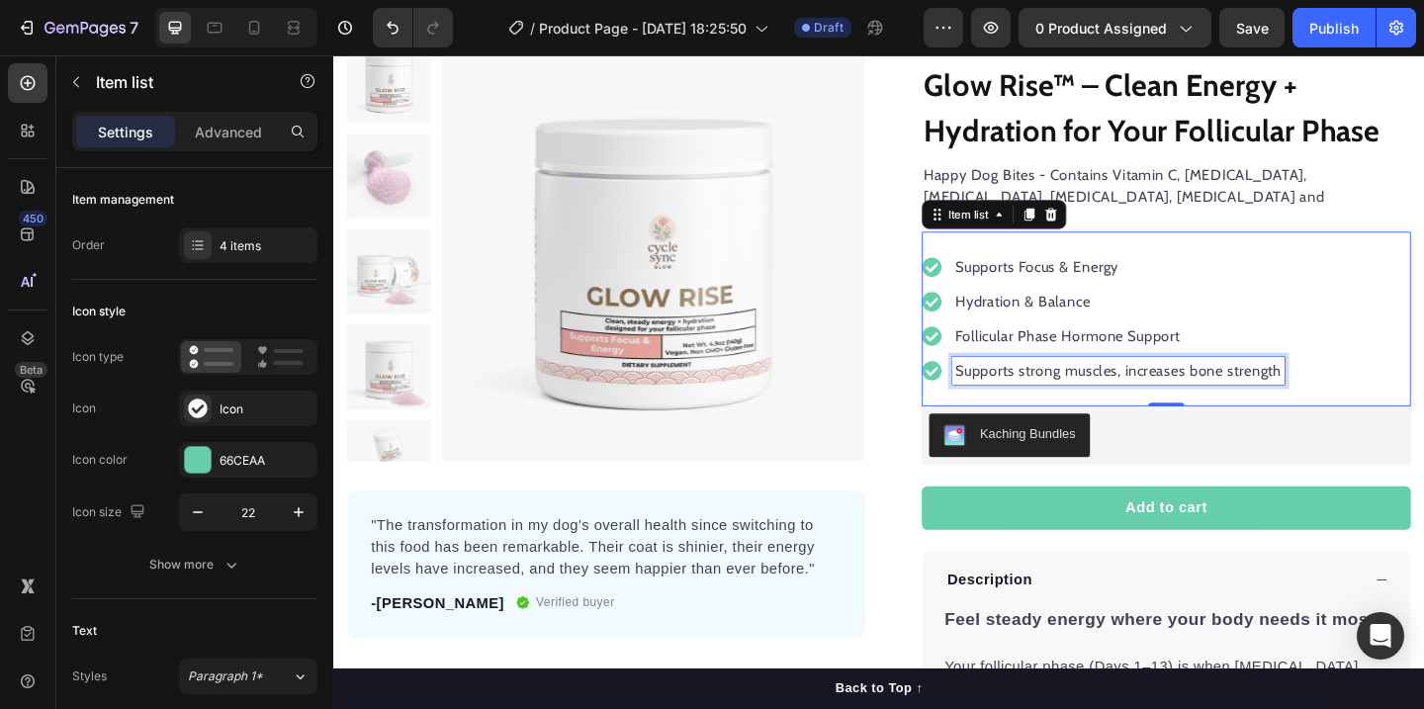
click at [1022, 387] on p "Supports strong muscles, increases bone strength" at bounding box center [1186, 399] width 355 height 24
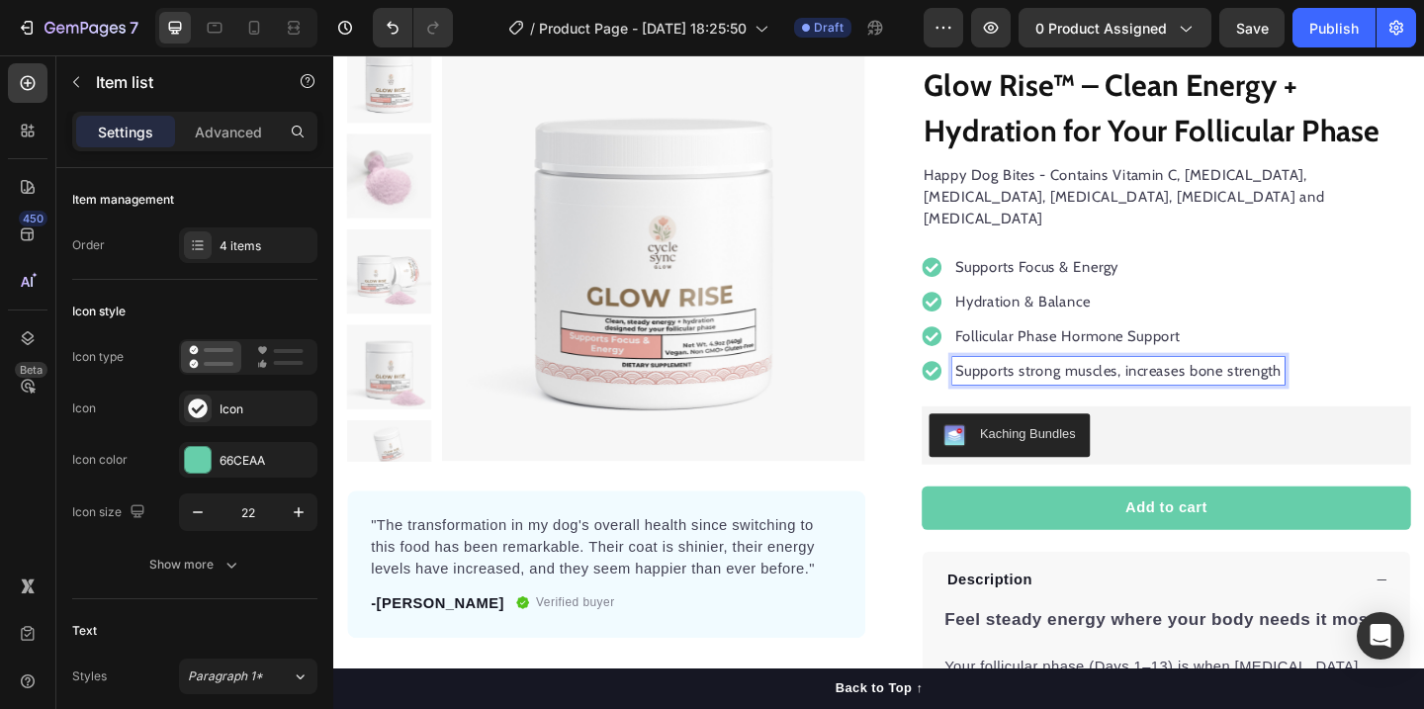
click at [1022, 387] on p "Supports strong muscles, increases bone strength" at bounding box center [1186, 399] width 355 height 24
click at [1114, 387] on p "Supports strong muscles, increases bone strength" at bounding box center [1186, 399] width 355 height 24
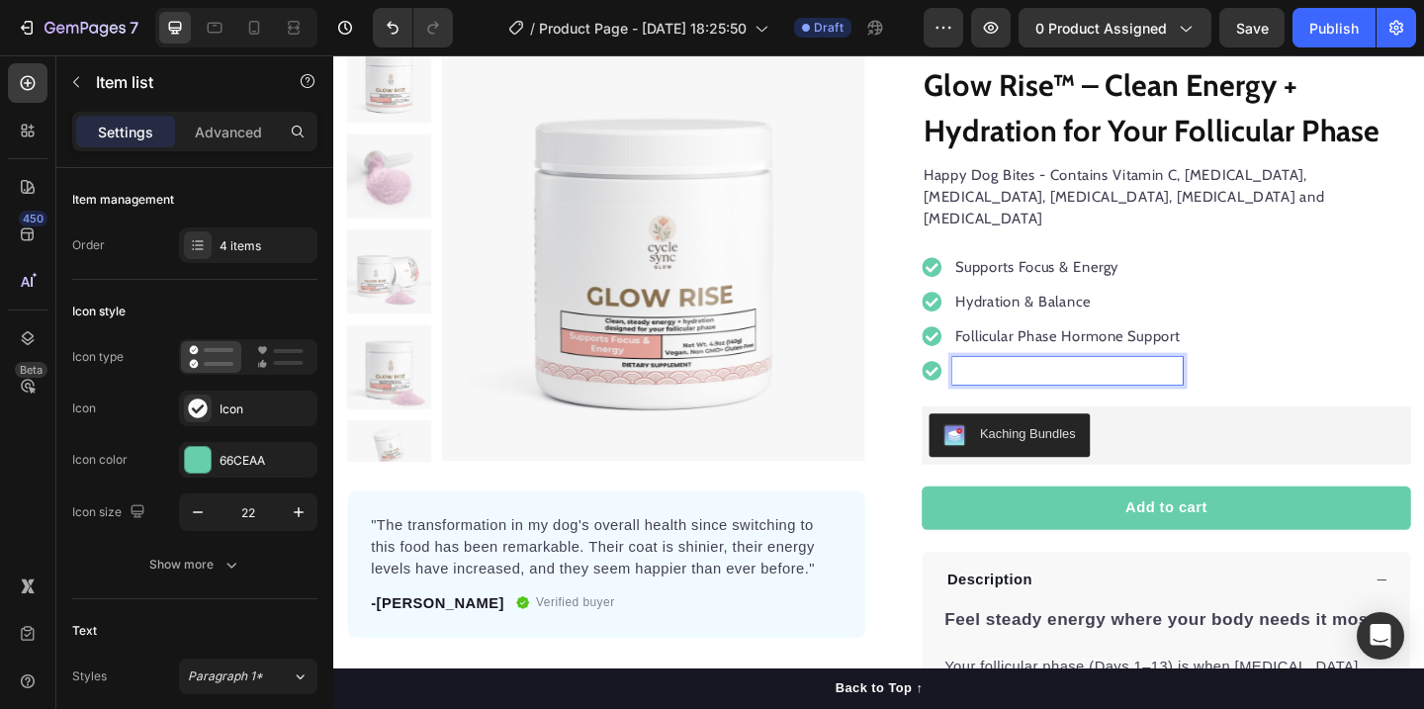
scroll to position [156, 0]
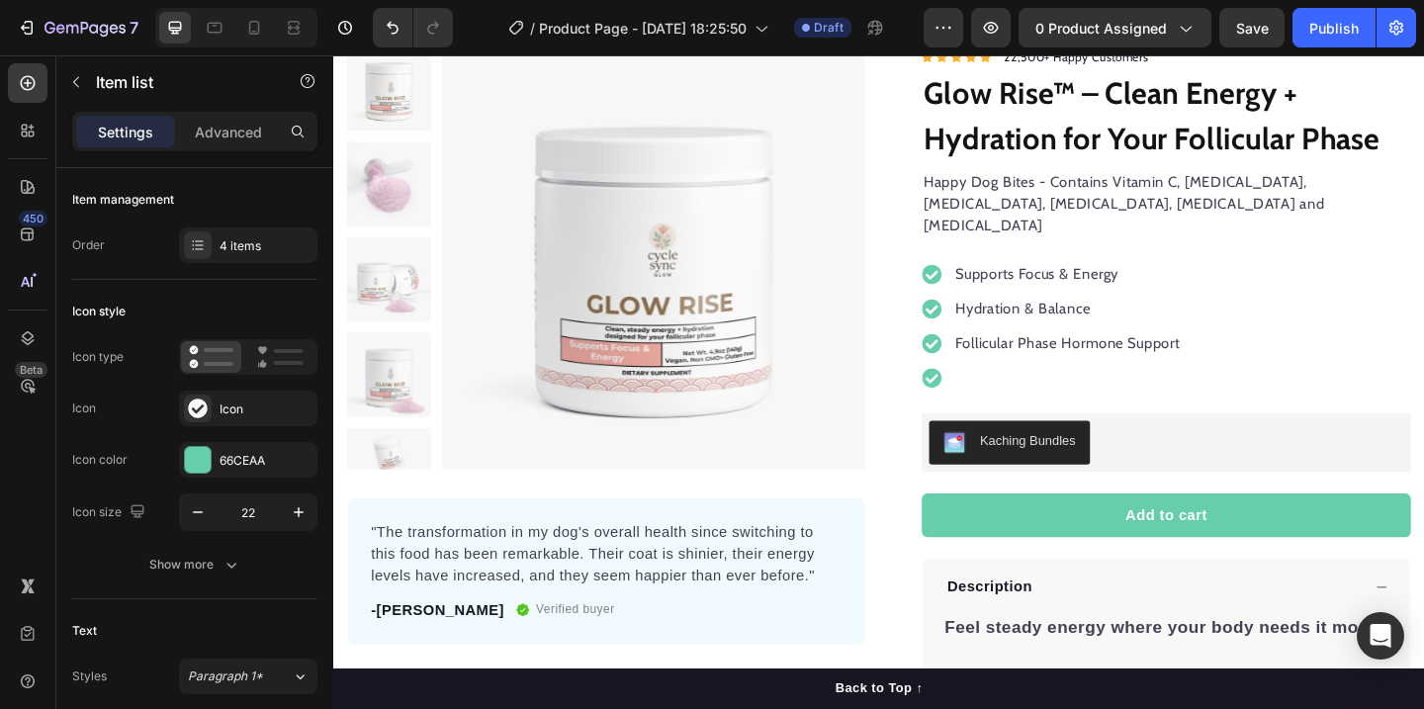
click at [1264, 388] on div "Supports Focus & Energy Hydration & Balance Follicular Phase Hormone Support" at bounding box center [1239, 350] width 532 height 190
click at [1174, 394] on p "Rich Text Editor. Editing area: main" at bounding box center [1131, 406] width 244 height 24
click at [998, 391] on div at bounding box center [1115, 406] width 284 height 30
click at [984, 396] on icon at bounding box center [983, 406] width 21 height 21
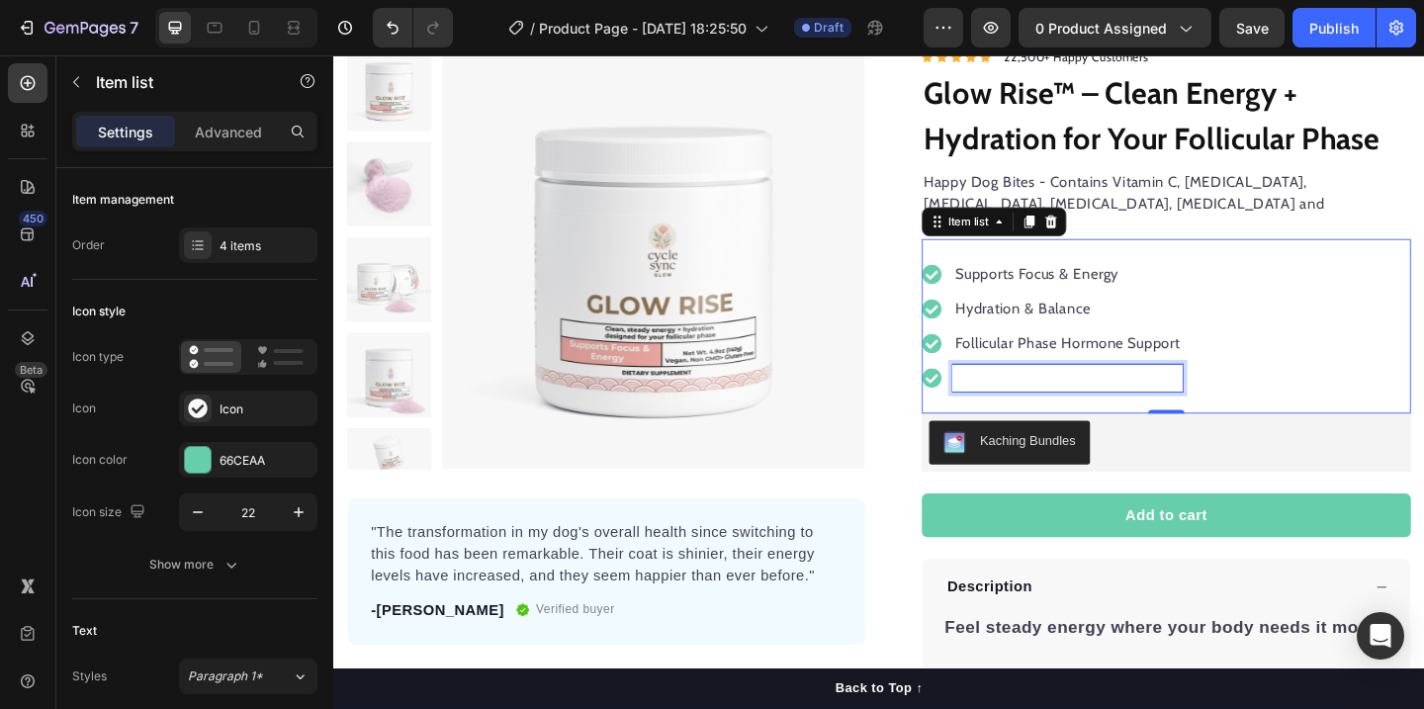
click at [1079, 394] on p "Rich Text Editor. Editing area: main" at bounding box center [1131, 406] width 244 height 24
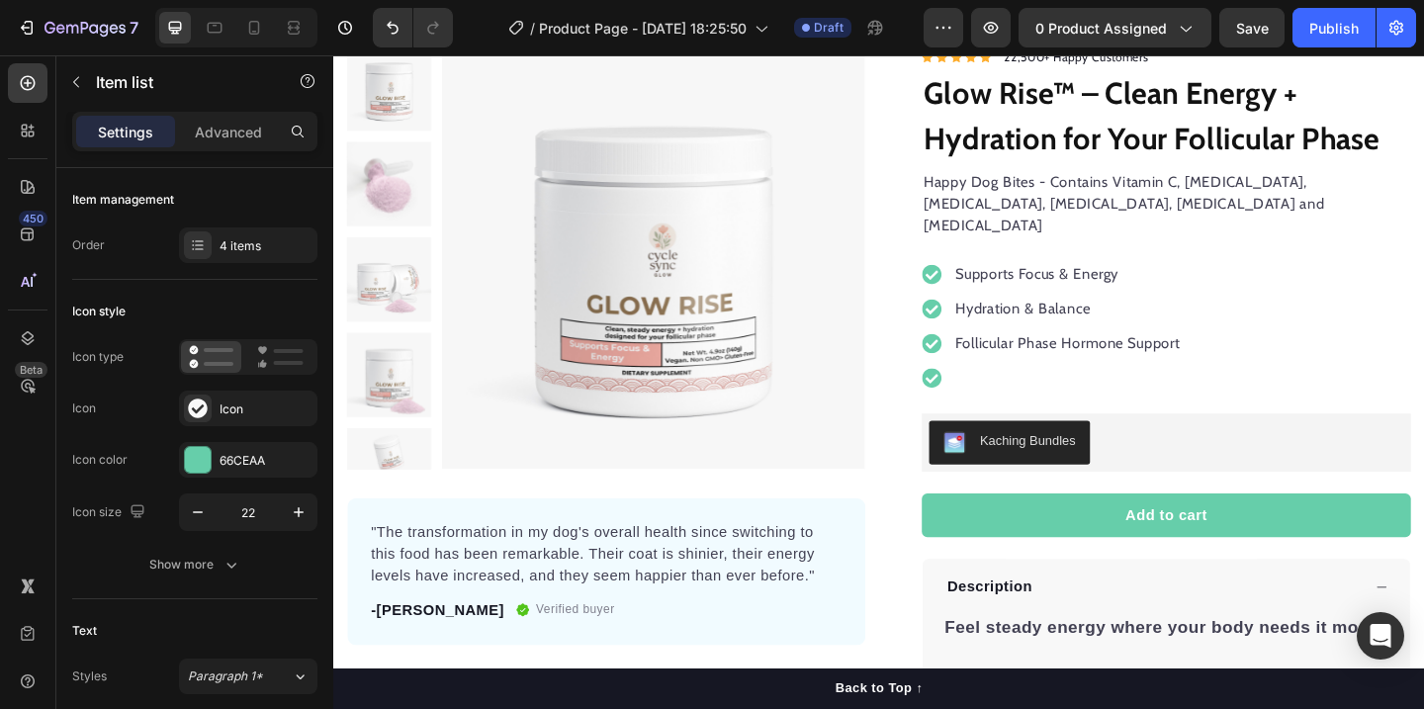
click at [983, 395] on icon at bounding box center [984, 406] width 22 height 22
click at [1041, 394] on p "Rich Text Editor. Editing area: main" at bounding box center [1131, 406] width 244 height 24
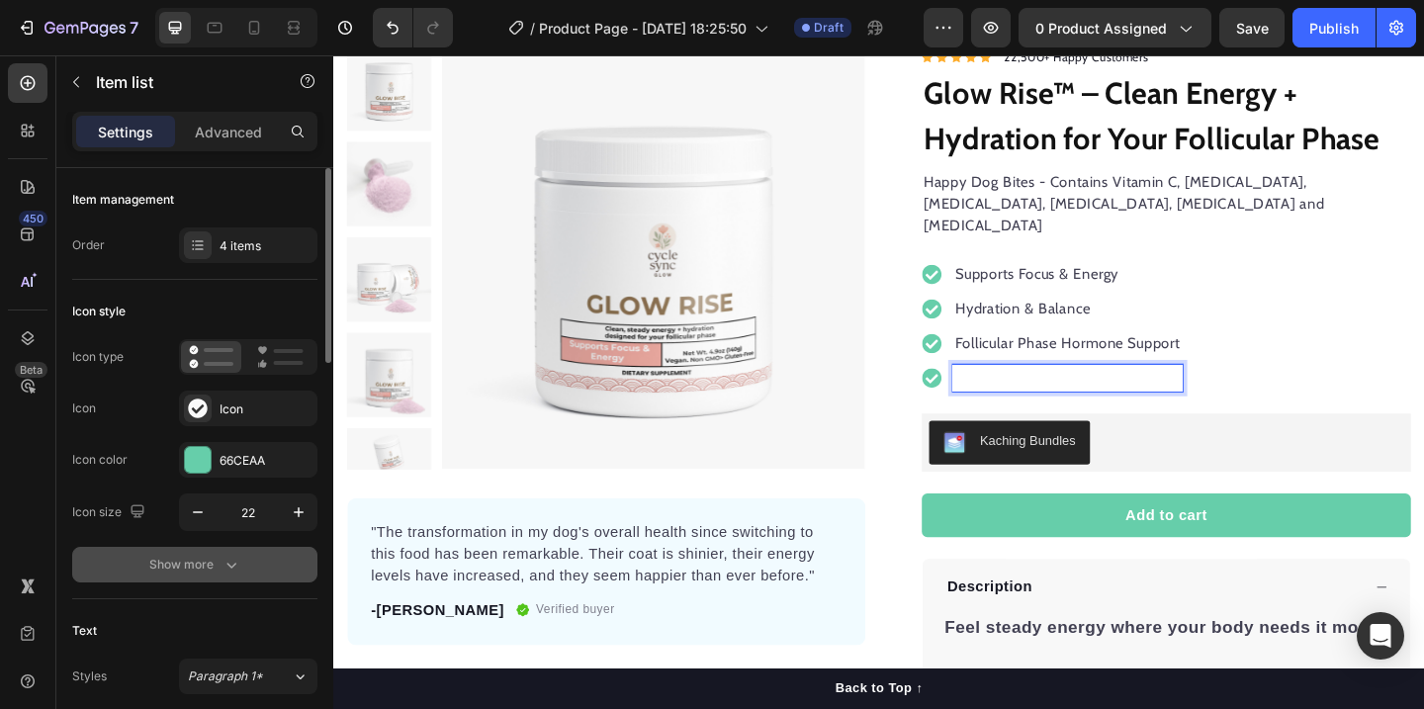
click at [229, 567] on icon "button" at bounding box center [231, 565] width 20 height 20
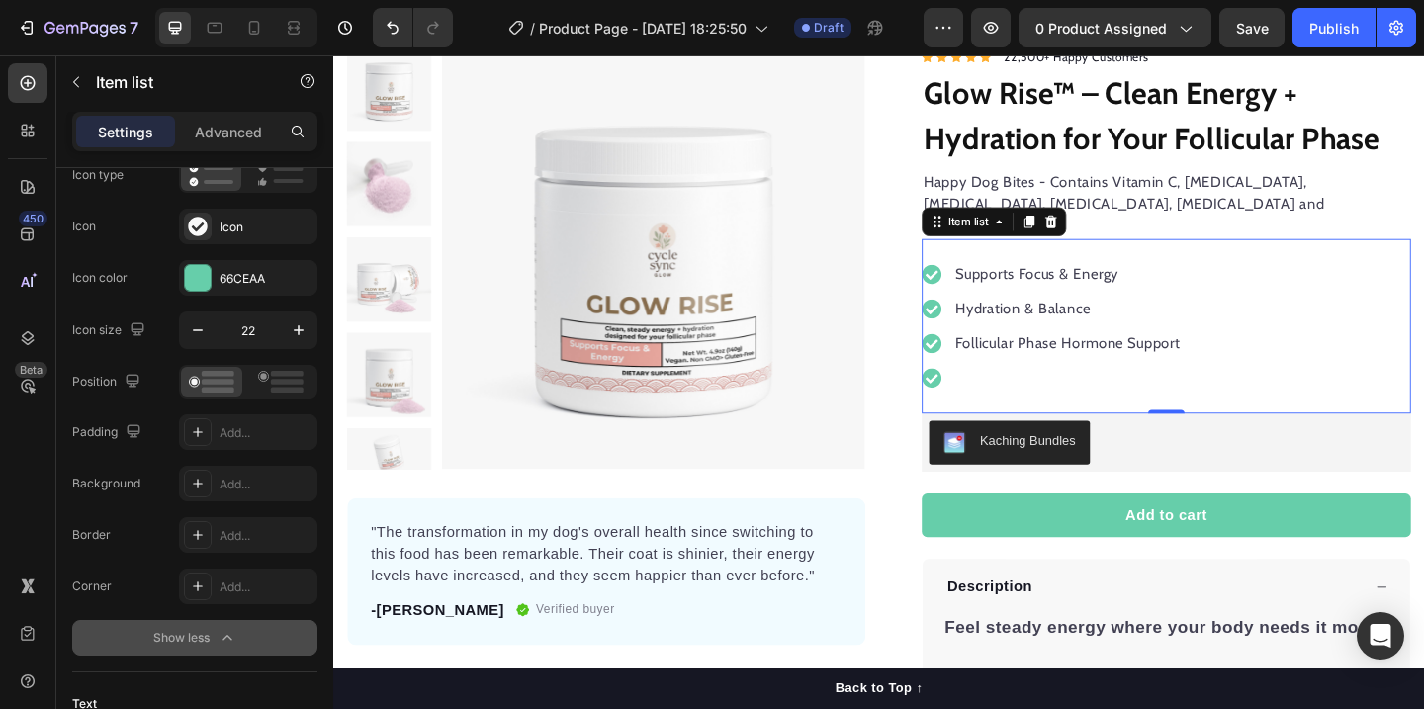
scroll to position [0, 0]
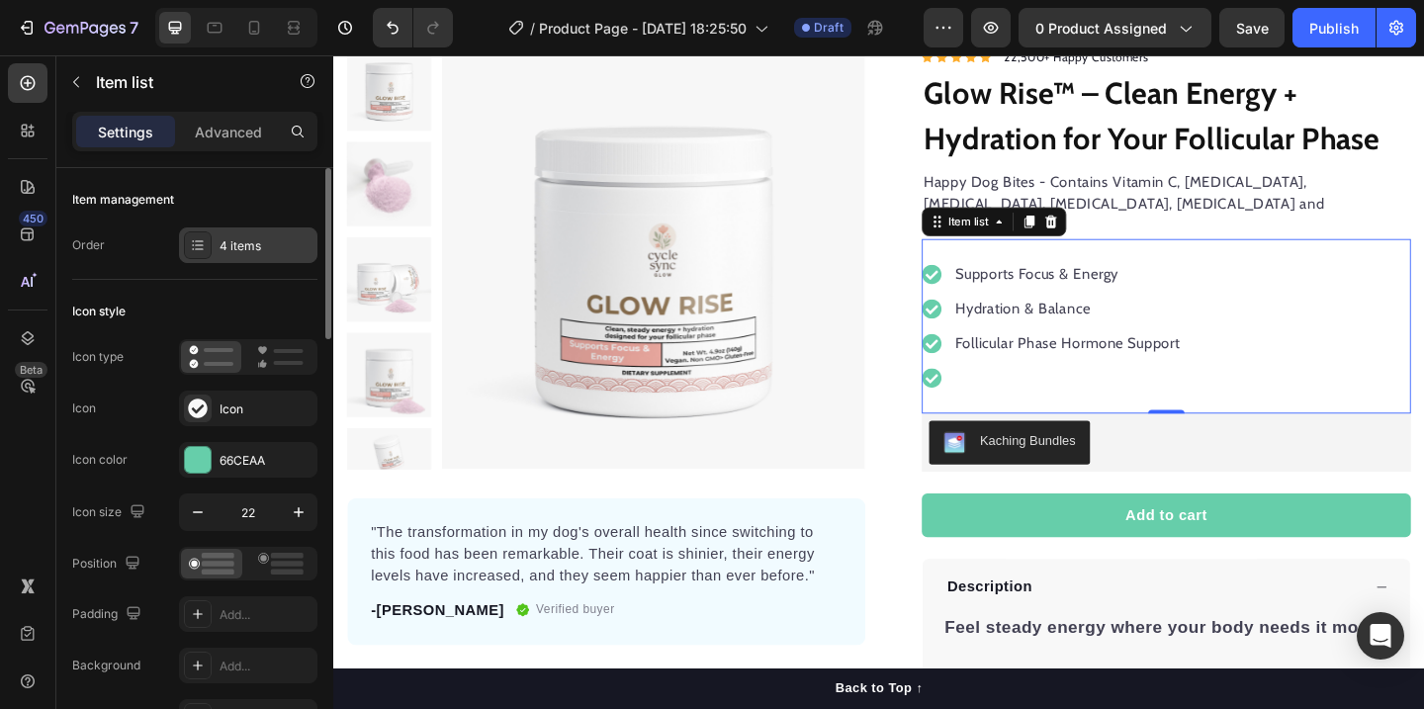
click at [232, 246] on div "4 items" at bounding box center [265, 246] width 93 height 18
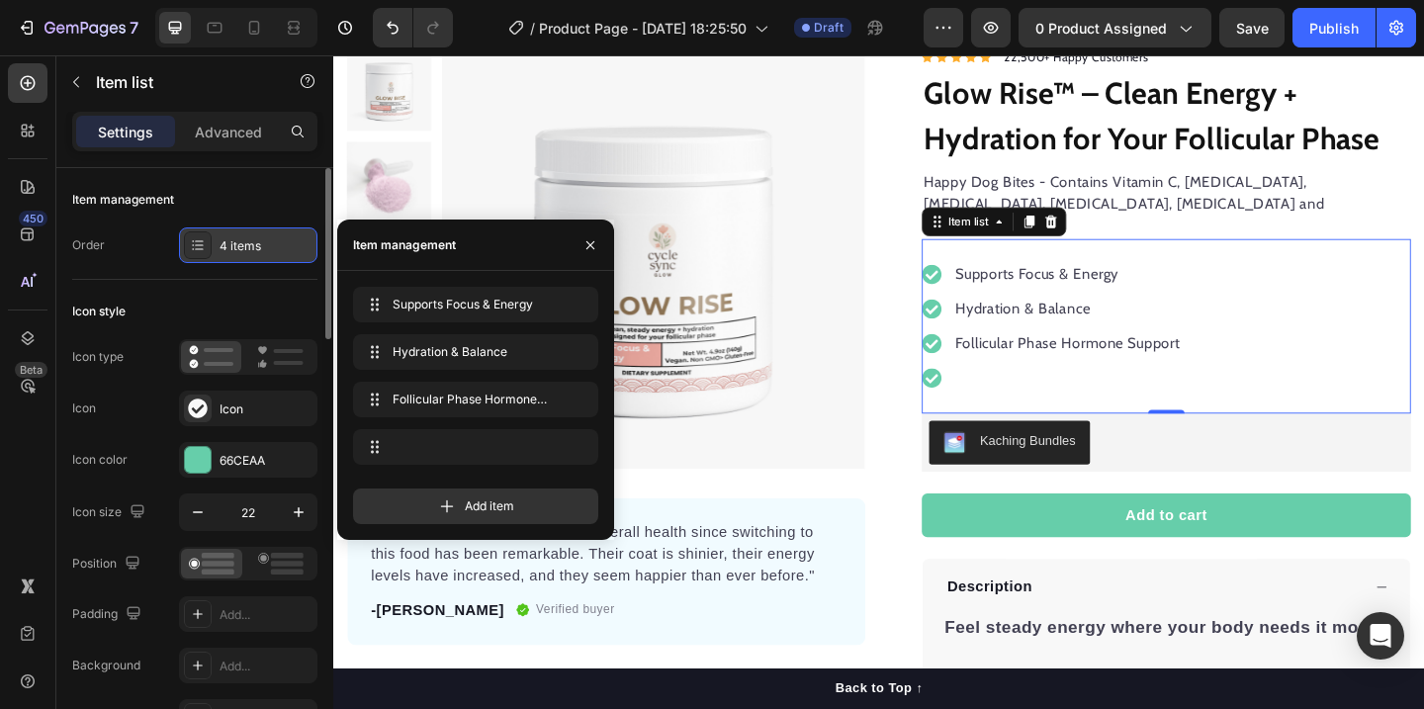
click at [230, 249] on div "4 items" at bounding box center [265, 246] width 93 height 18
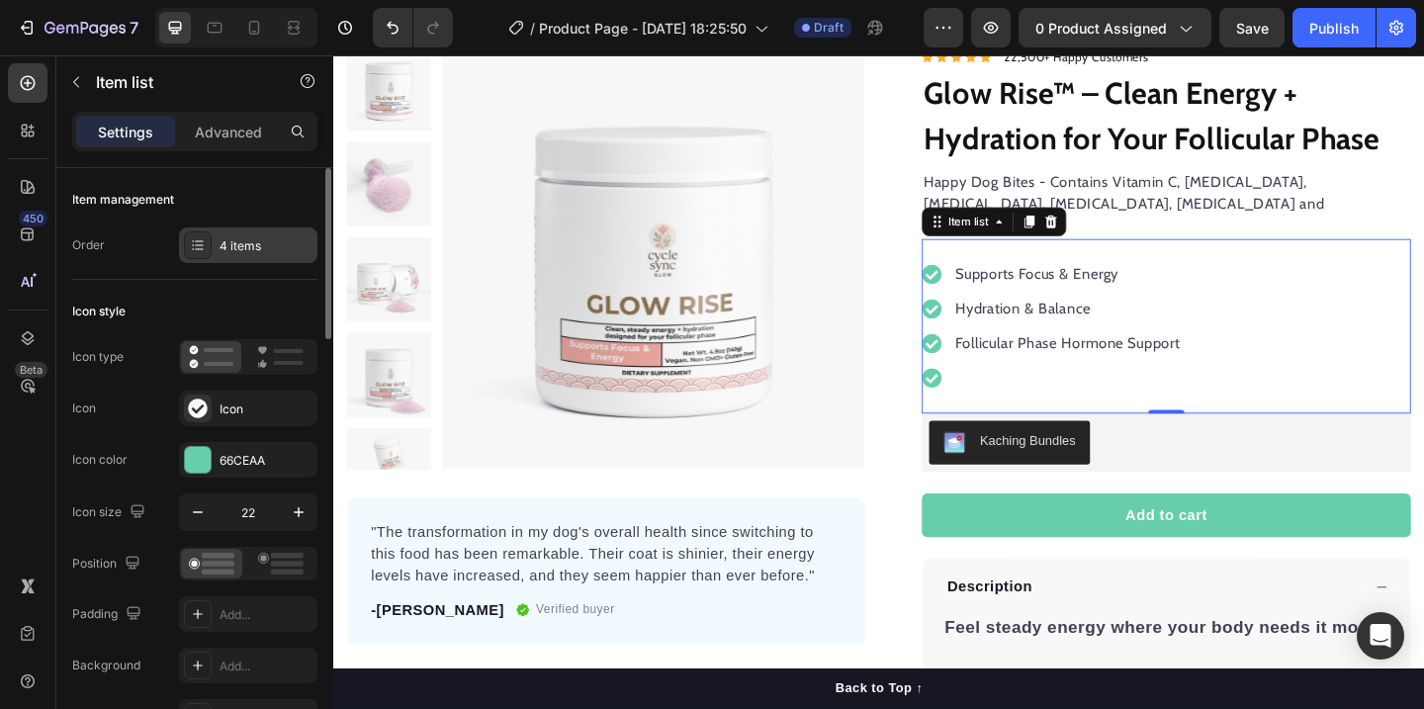
click at [230, 249] on div "4 items" at bounding box center [265, 246] width 93 height 18
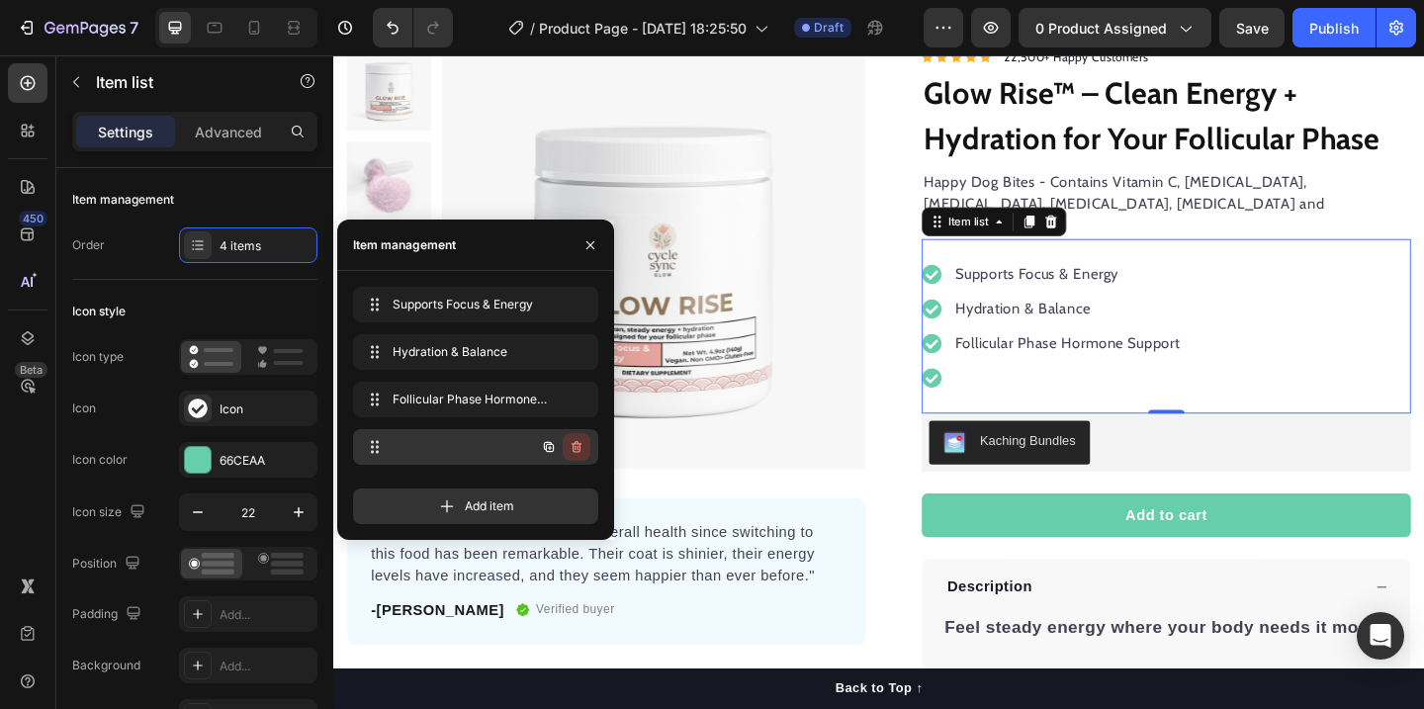
click at [576, 442] on icon "button" at bounding box center [576, 447] width 10 height 12
click at [565, 449] on div "Delete" at bounding box center [563, 447] width 37 height 18
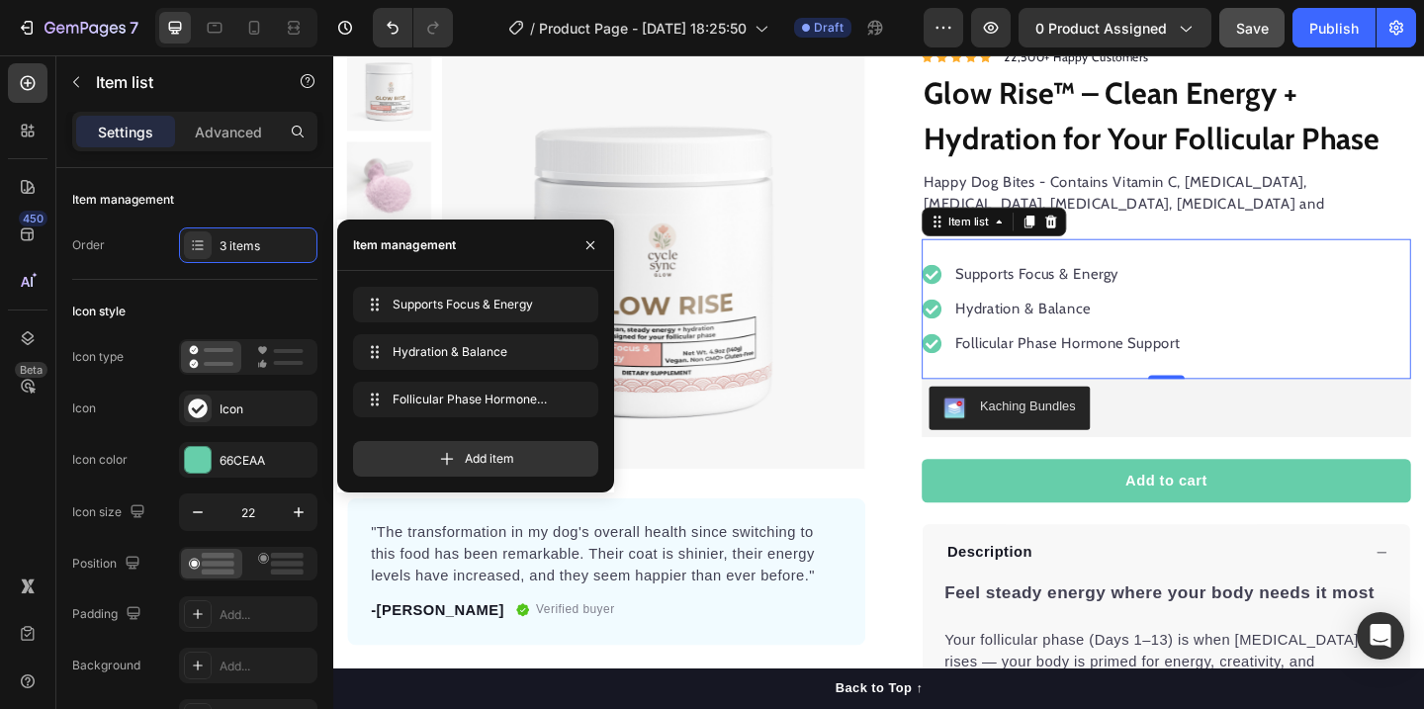
click at [1255, 44] on button "Save" at bounding box center [1251, 28] width 65 height 40
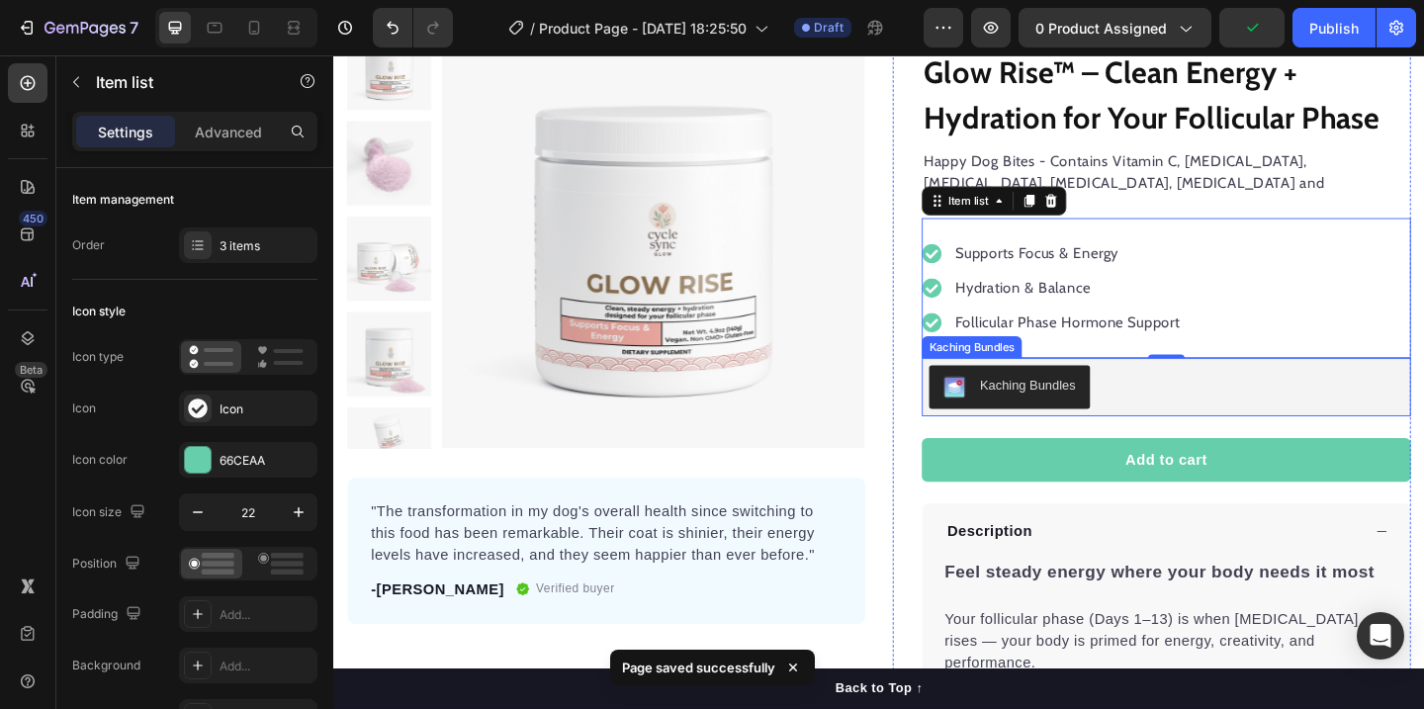
scroll to position [186, 0]
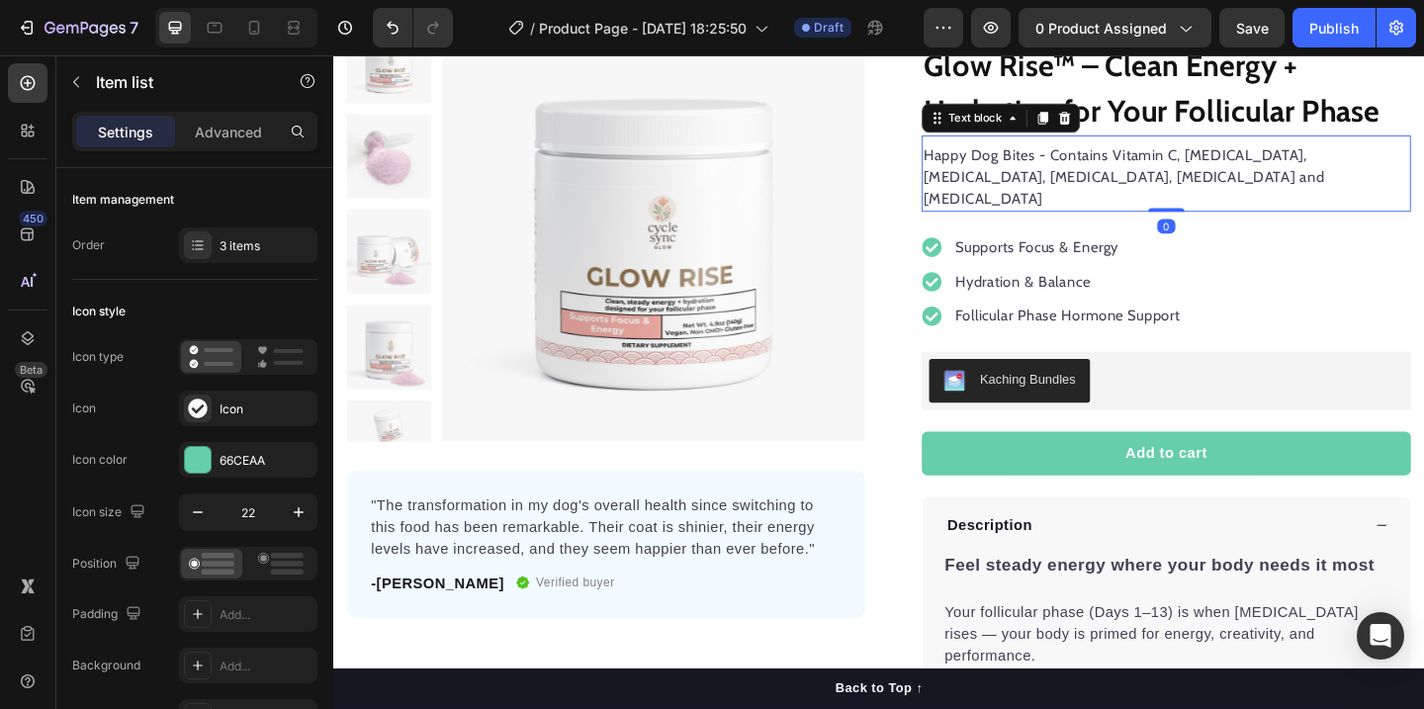
click at [1155, 171] on p "Happy Dog Bites - Contains Vitamin C, Vitamin E, Vitamin B2, Vitamin B1, Vitami…" at bounding box center [1239, 187] width 528 height 71
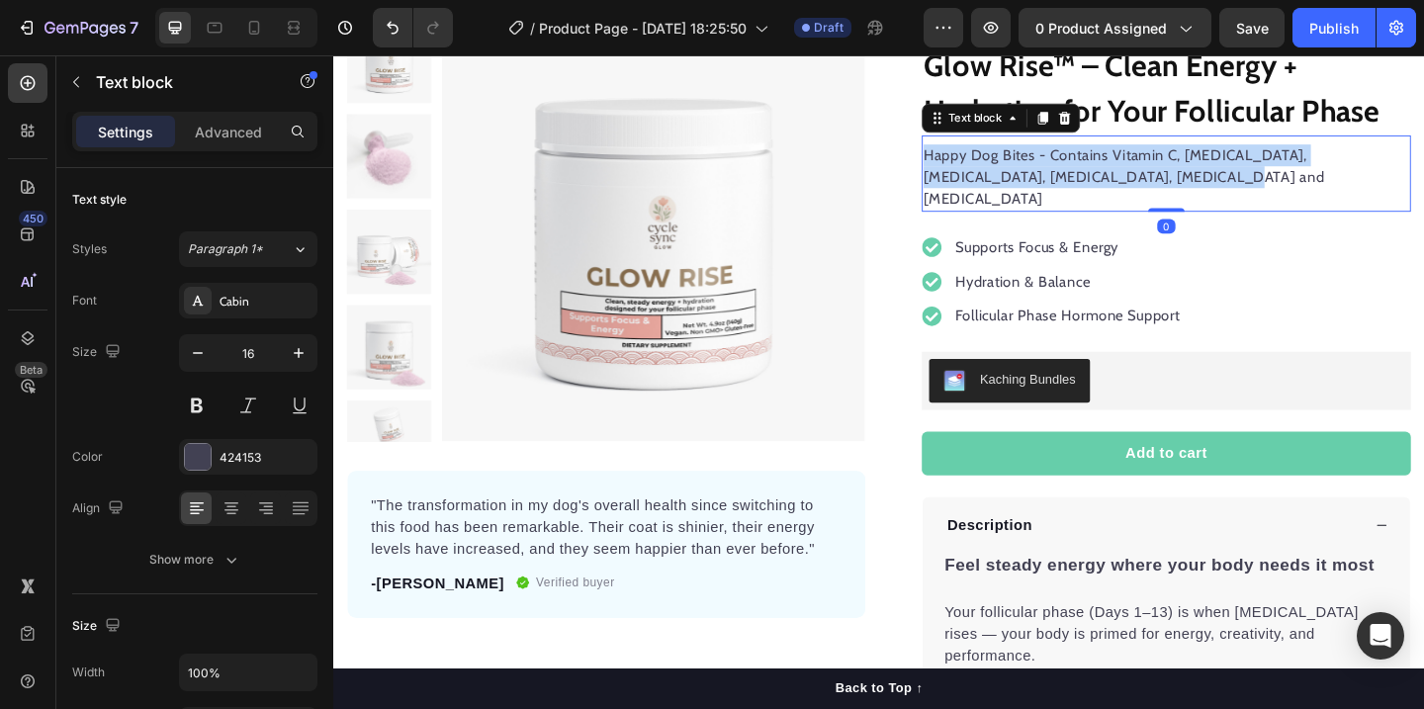
click at [1155, 171] on p "Happy Dog Bites - Contains Vitamin C, Vitamin E, Vitamin B2, Vitamin B1, Vitami…" at bounding box center [1239, 187] width 528 height 71
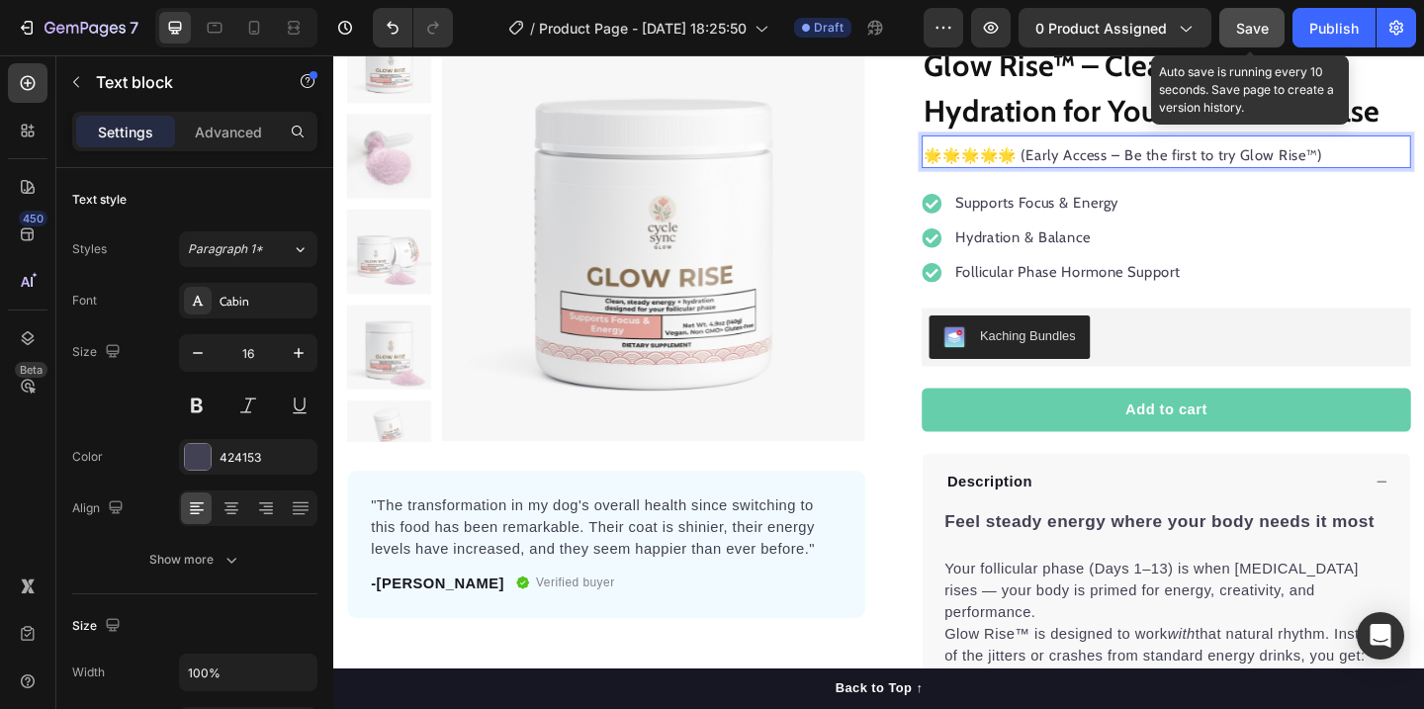
drag, startPoint x: 1262, startPoint y: 21, endPoint x: 1270, endPoint y: 13, distance: 11.2
click at [1262, 22] on span "Save" at bounding box center [1252, 28] width 33 height 17
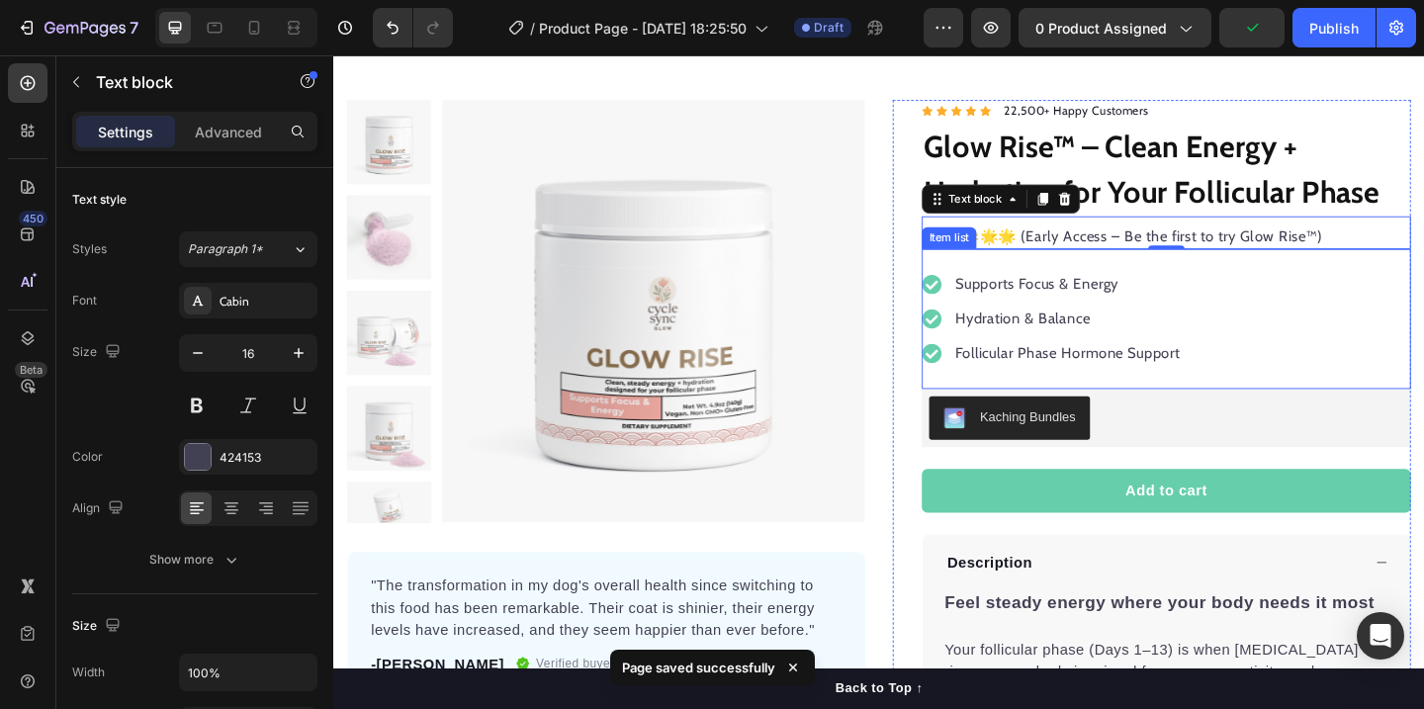
scroll to position [92, 0]
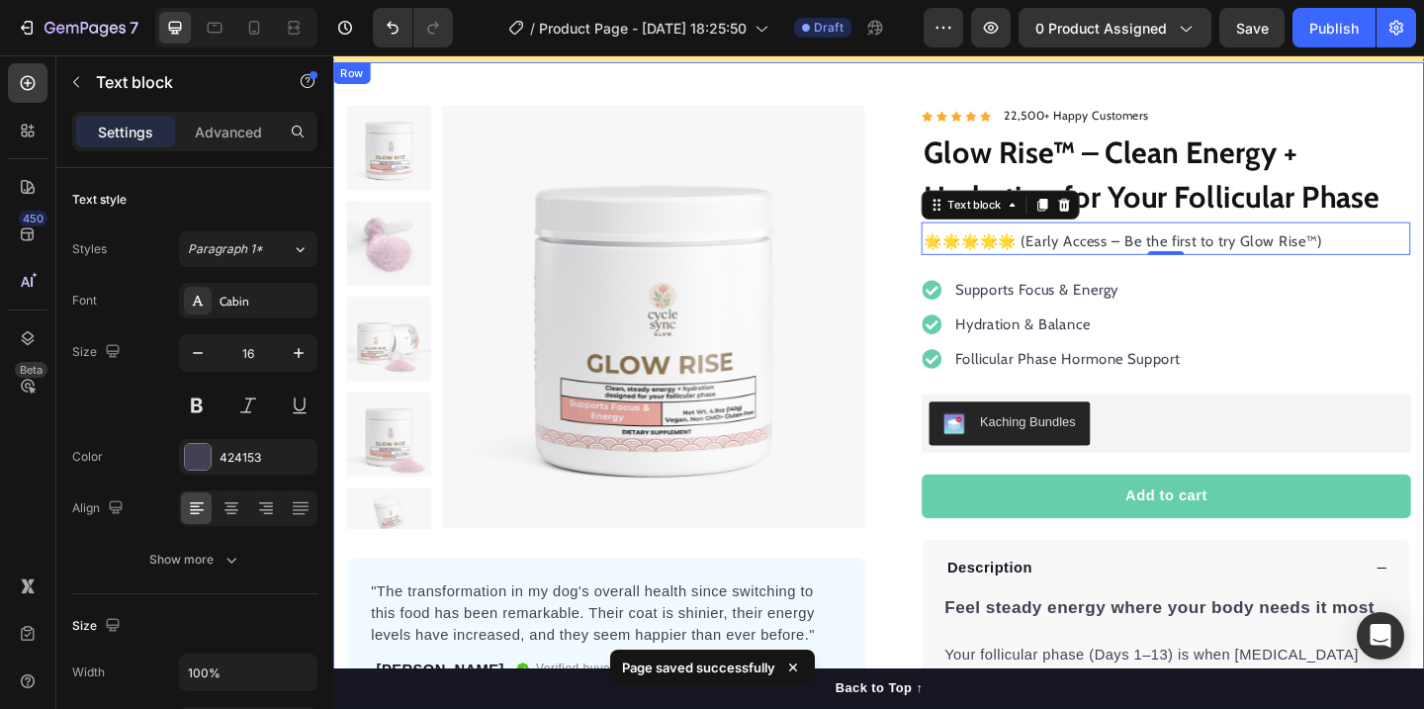
click at [1417, 91] on div "Product Images "The transformation in my dog's overall health since switching t…" at bounding box center [926, 601] width 1186 height 1079
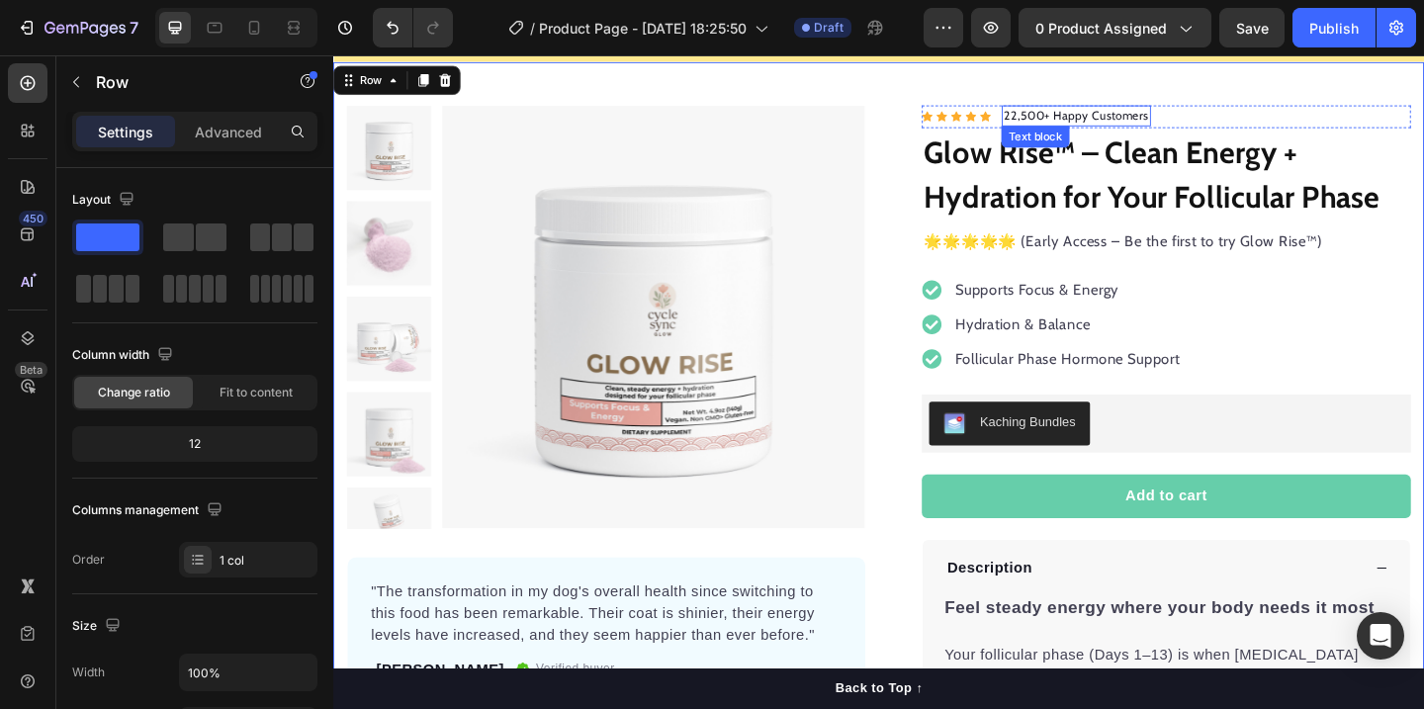
click at [1158, 119] on p "22,500+ Happy Customers" at bounding box center [1141, 122] width 158 height 20
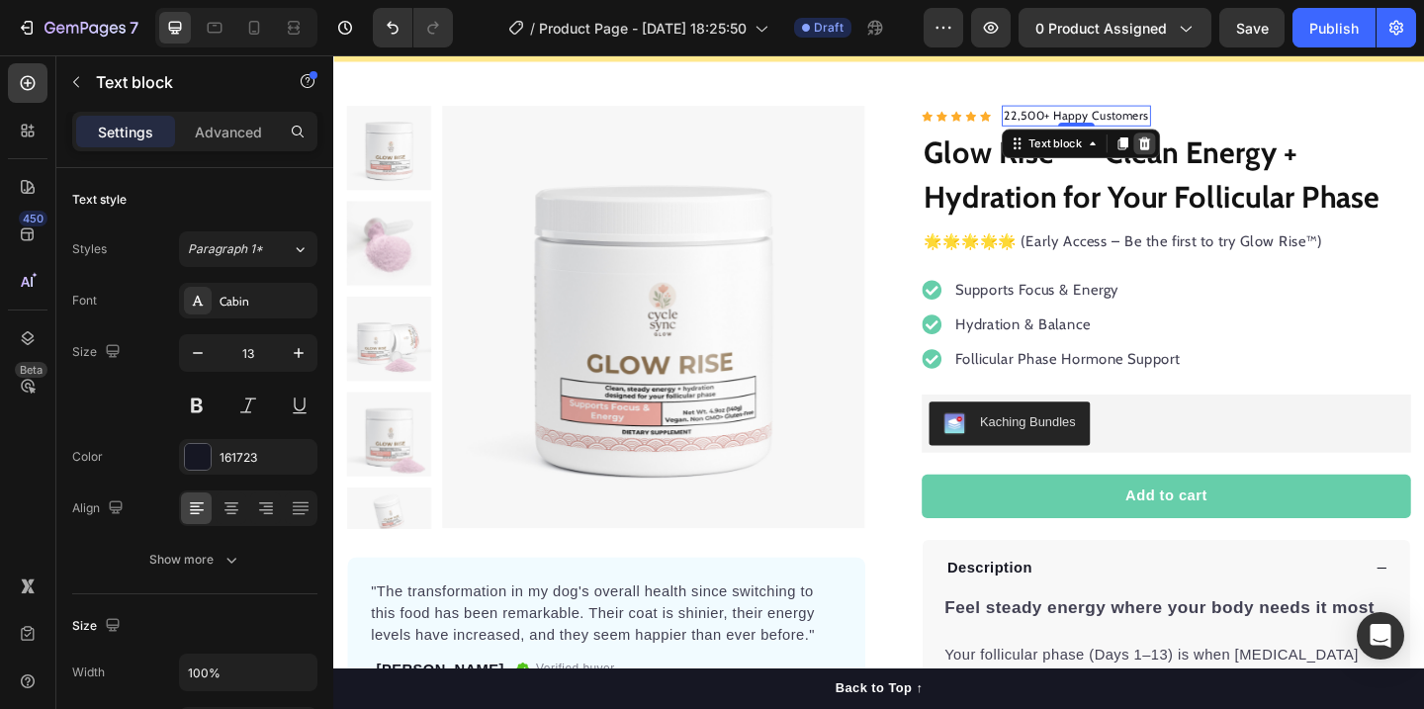
click at [1215, 152] on icon at bounding box center [1215, 151] width 13 height 14
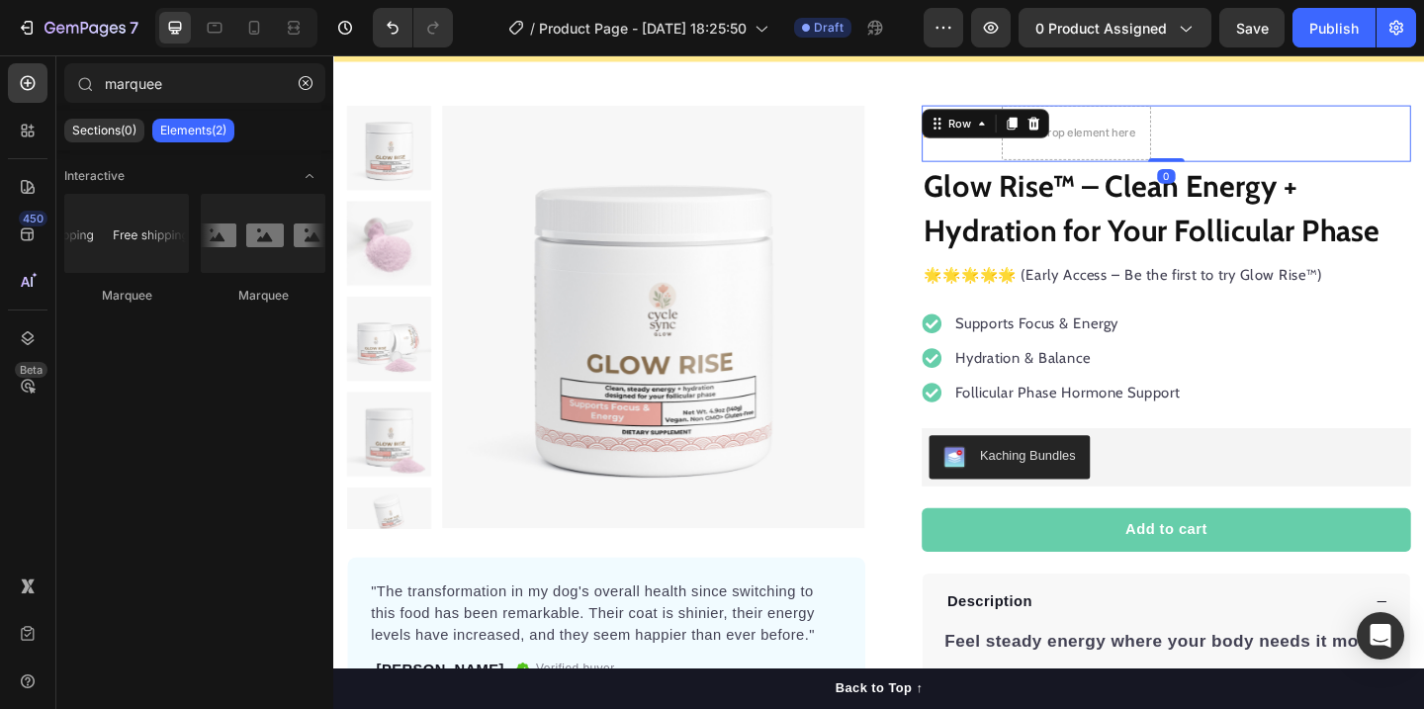
click at [1036, 145] on div "Icon Icon Icon Icon Icon Icon List Hoz" at bounding box center [1010, 139] width 75 height 59
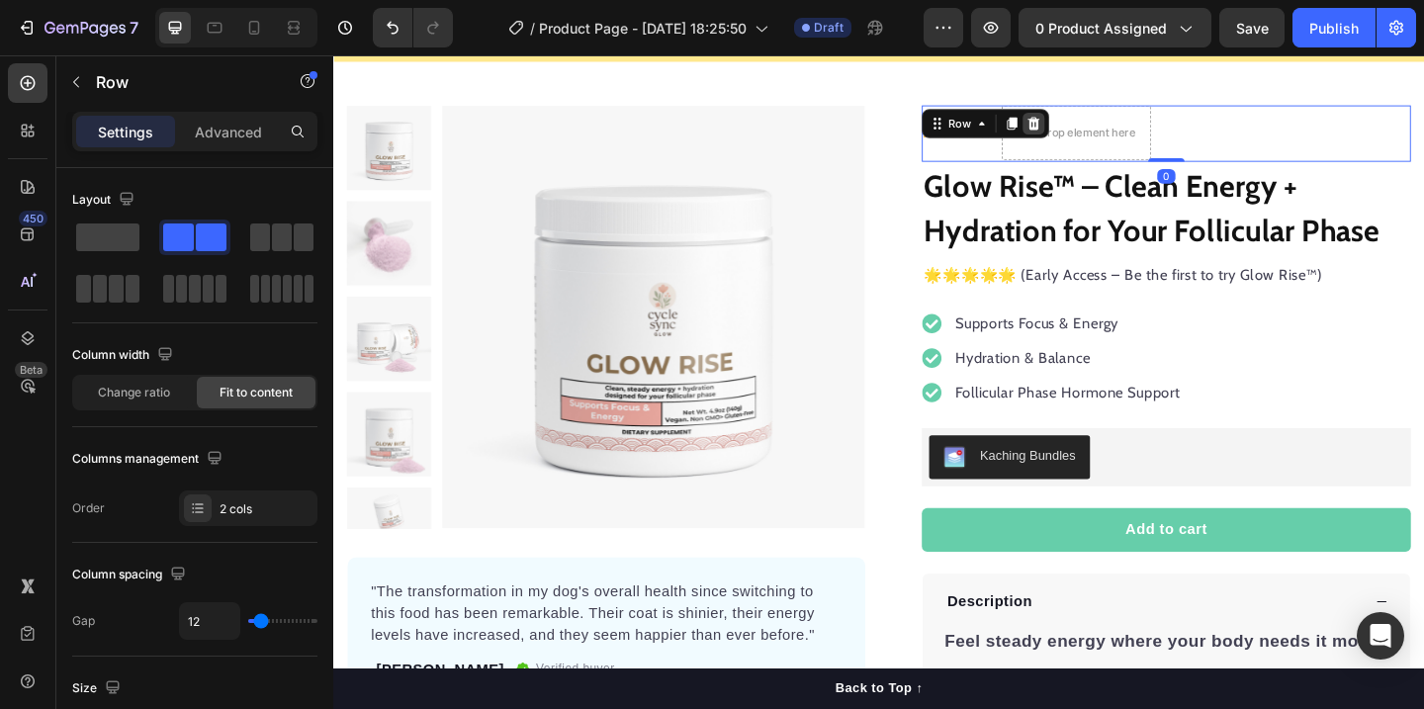
click at [1097, 128] on icon at bounding box center [1094, 130] width 13 height 14
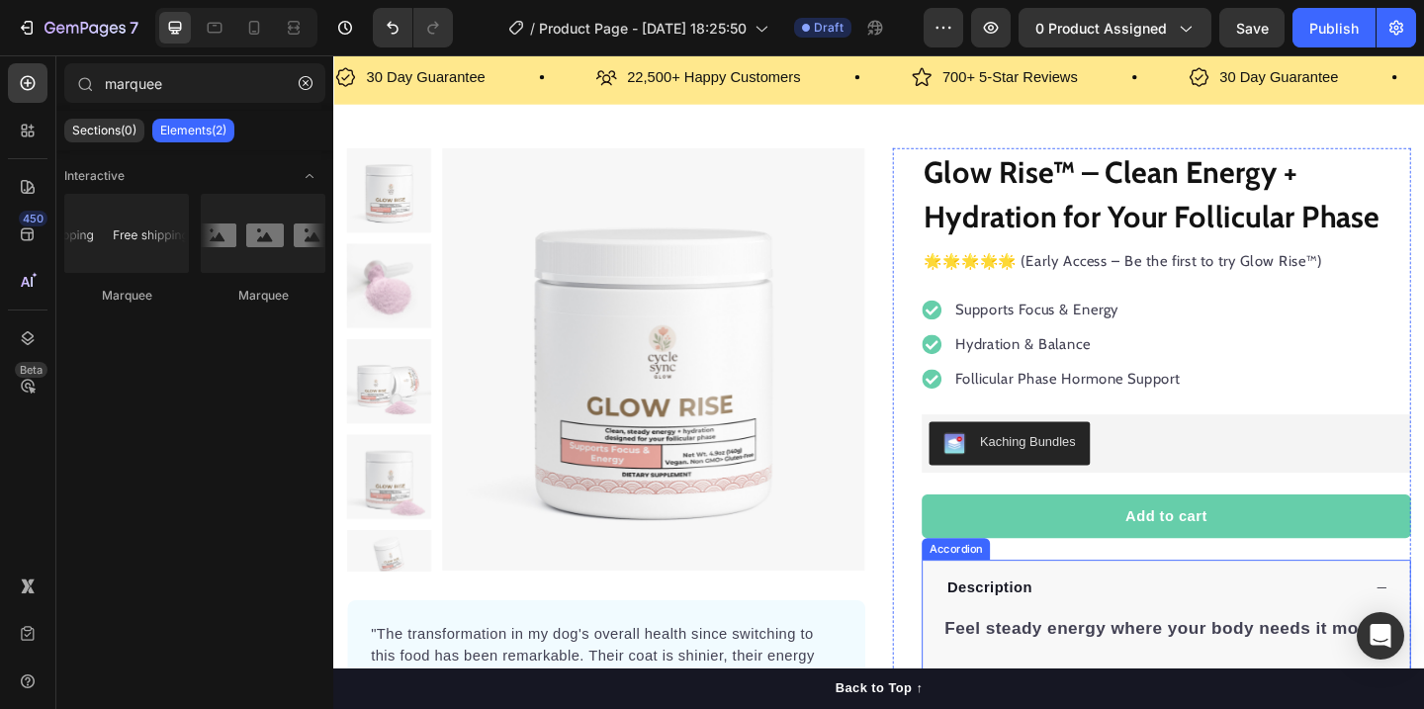
scroll to position [0, 0]
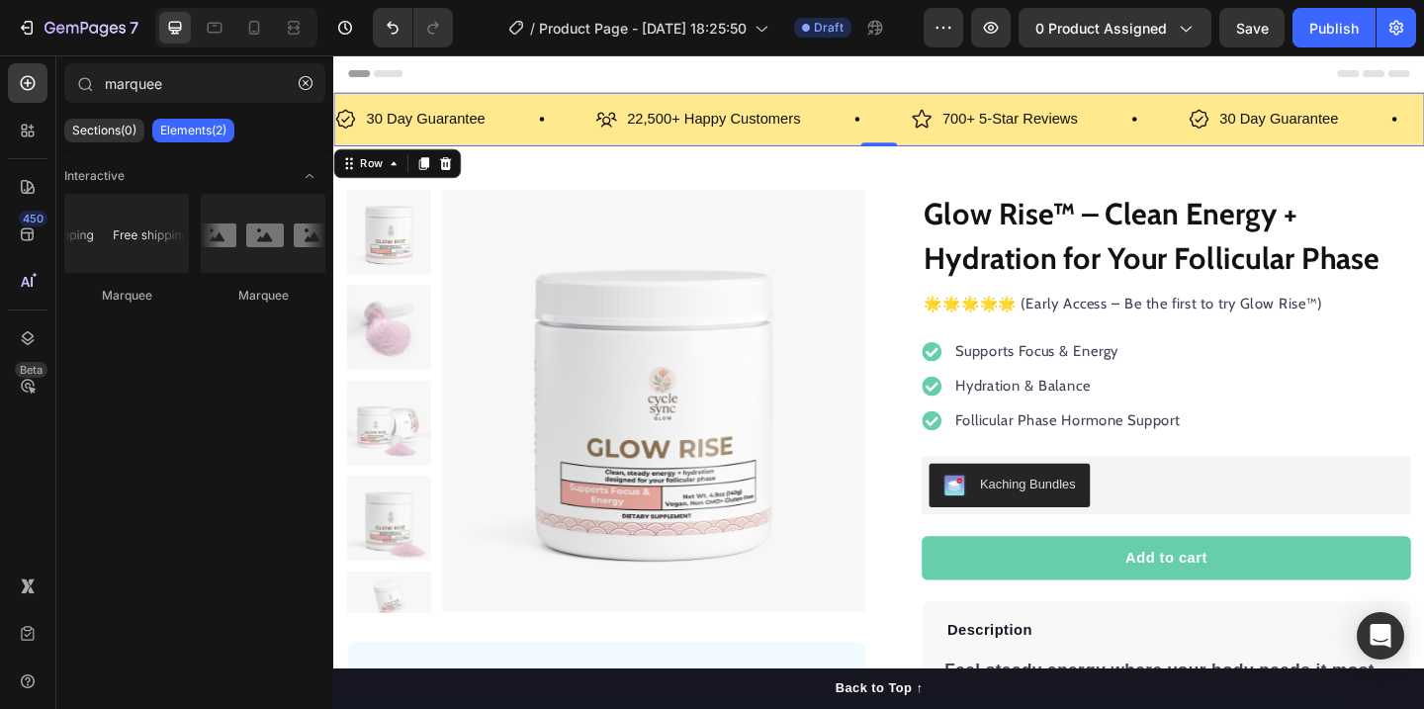
click at [1232, 103] on div "30 Day Guarantee Item List 22,500+ Happy Customers Item List 700+ 5-Star Review…" at bounding box center [926, 125] width 1186 height 58
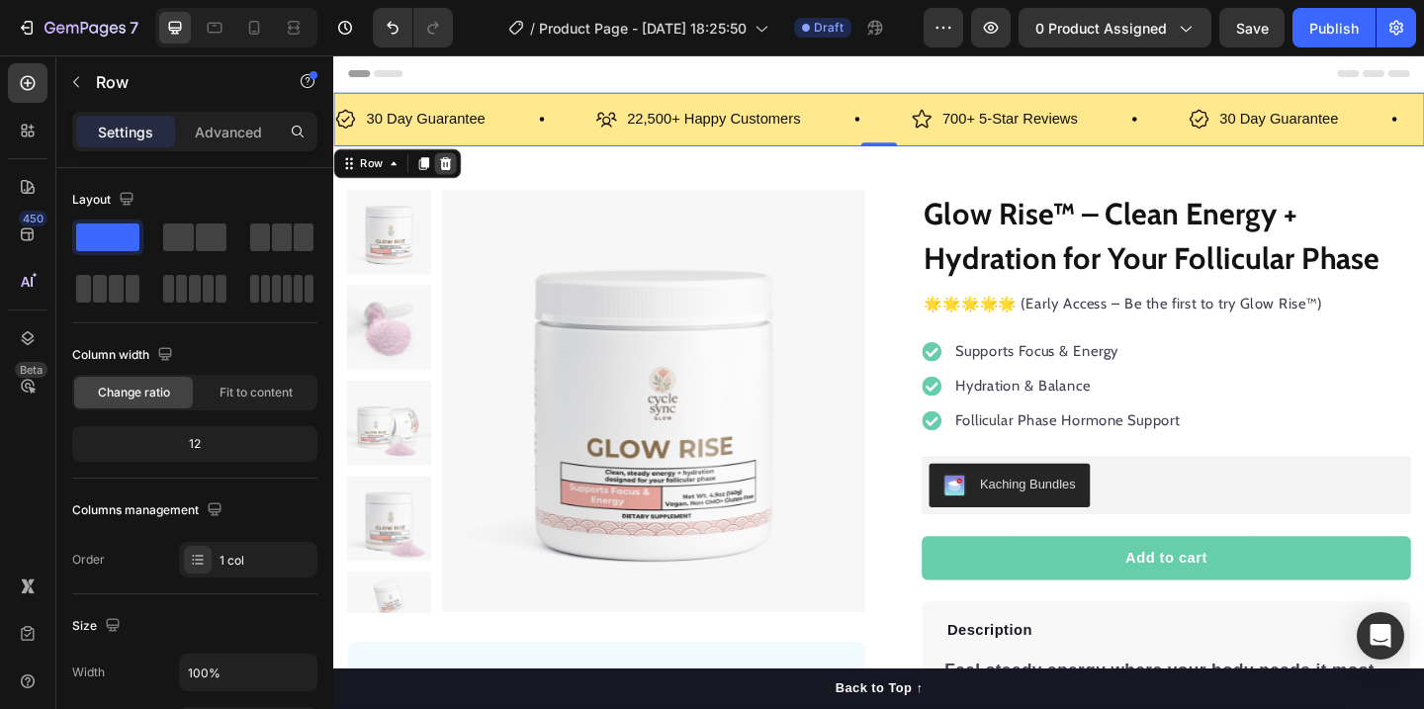
click at [461, 174] on icon at bounding box center [455, 173] width 16 height 16
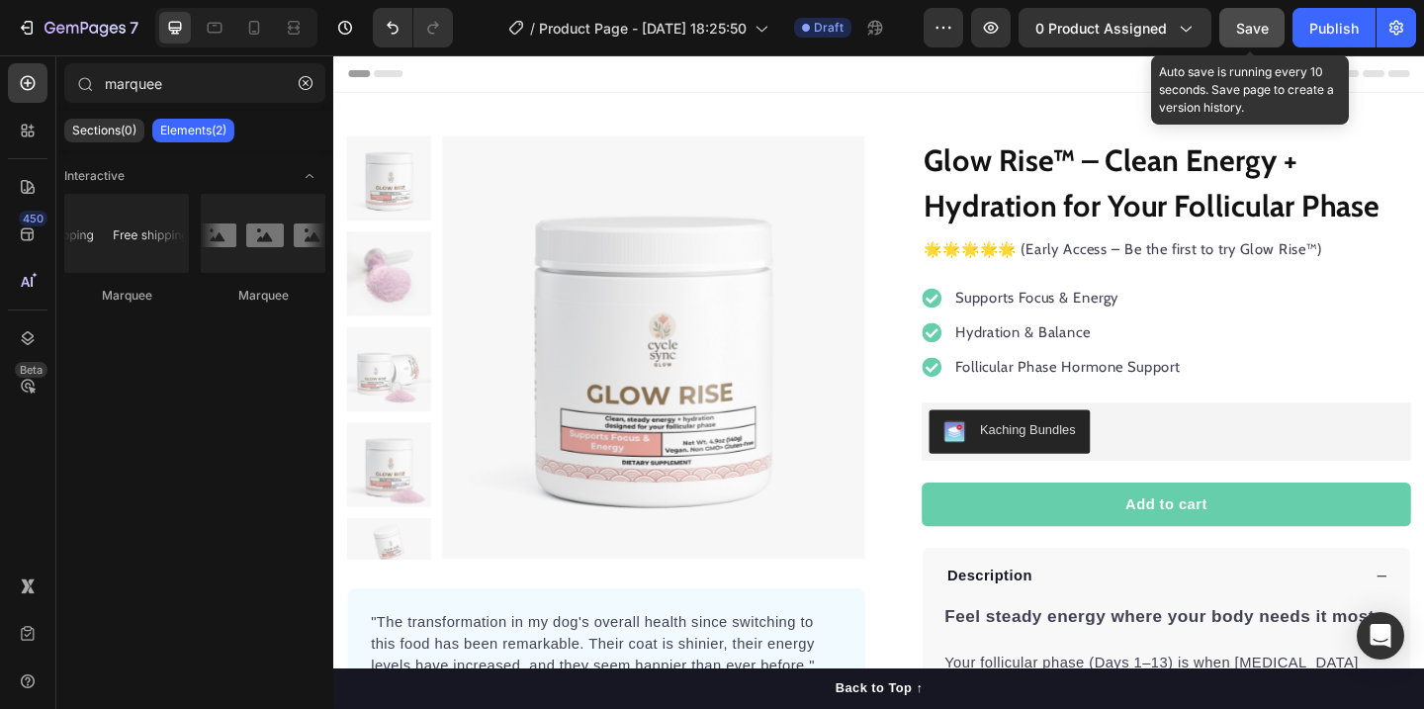
click at [1261, 26] on span "Save" at bounding box center [1252, 28] width 33 height 17
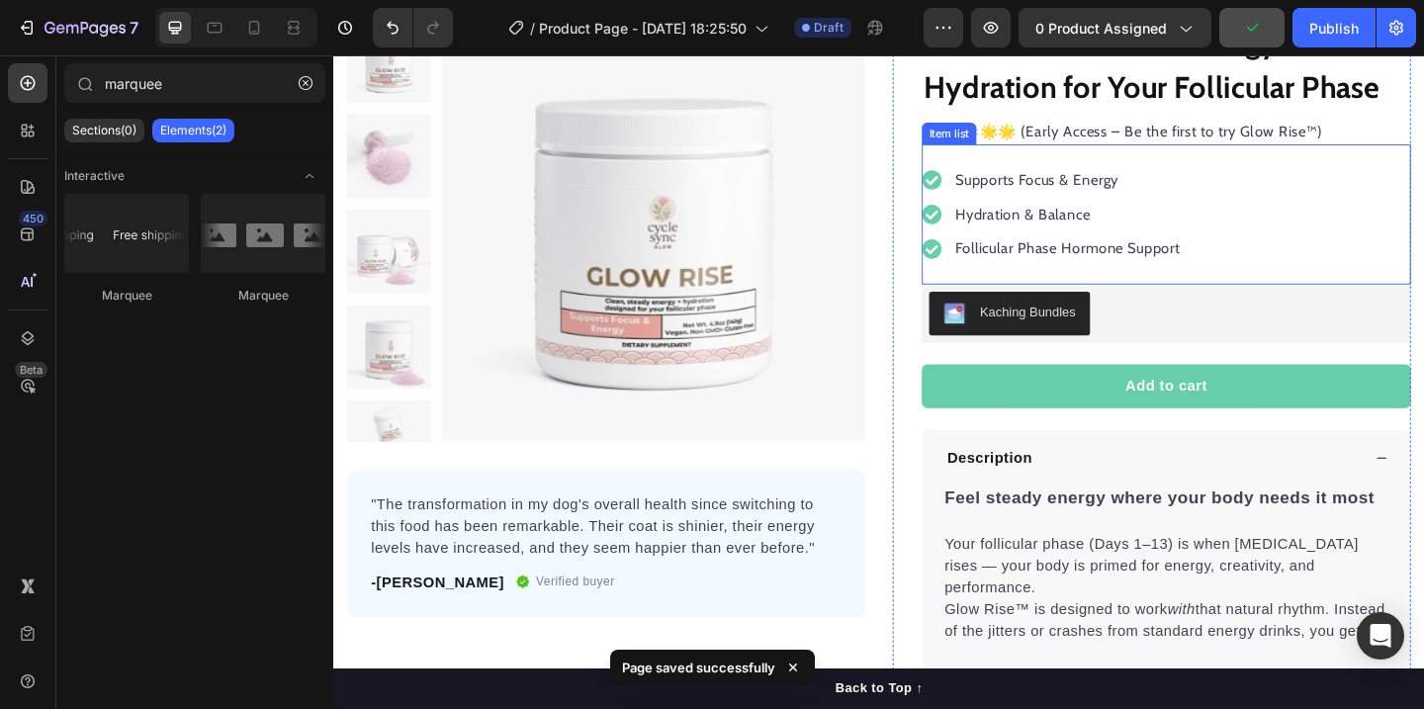
scroll to position [224, 0]
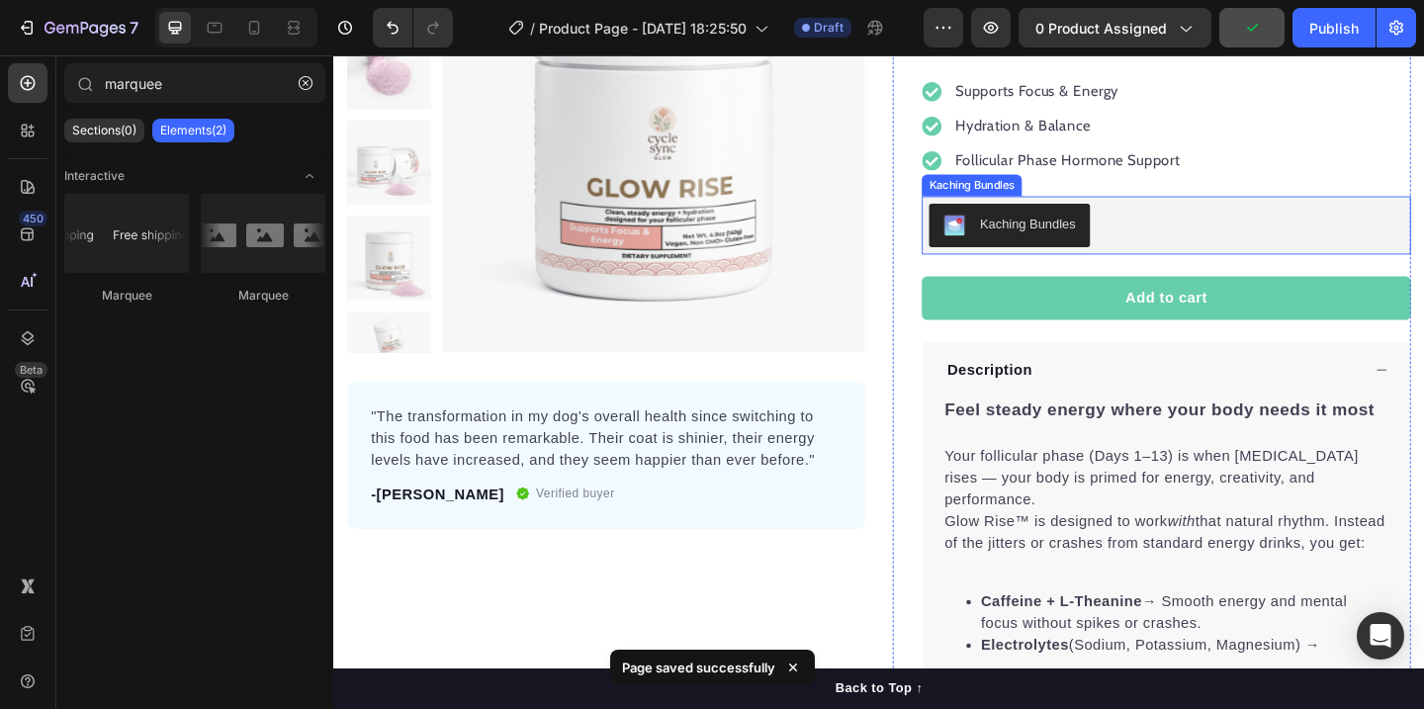
click at [1116, 250] on div "Kaching Bundles" at bounding box center [1068, 240] width 143 height 24
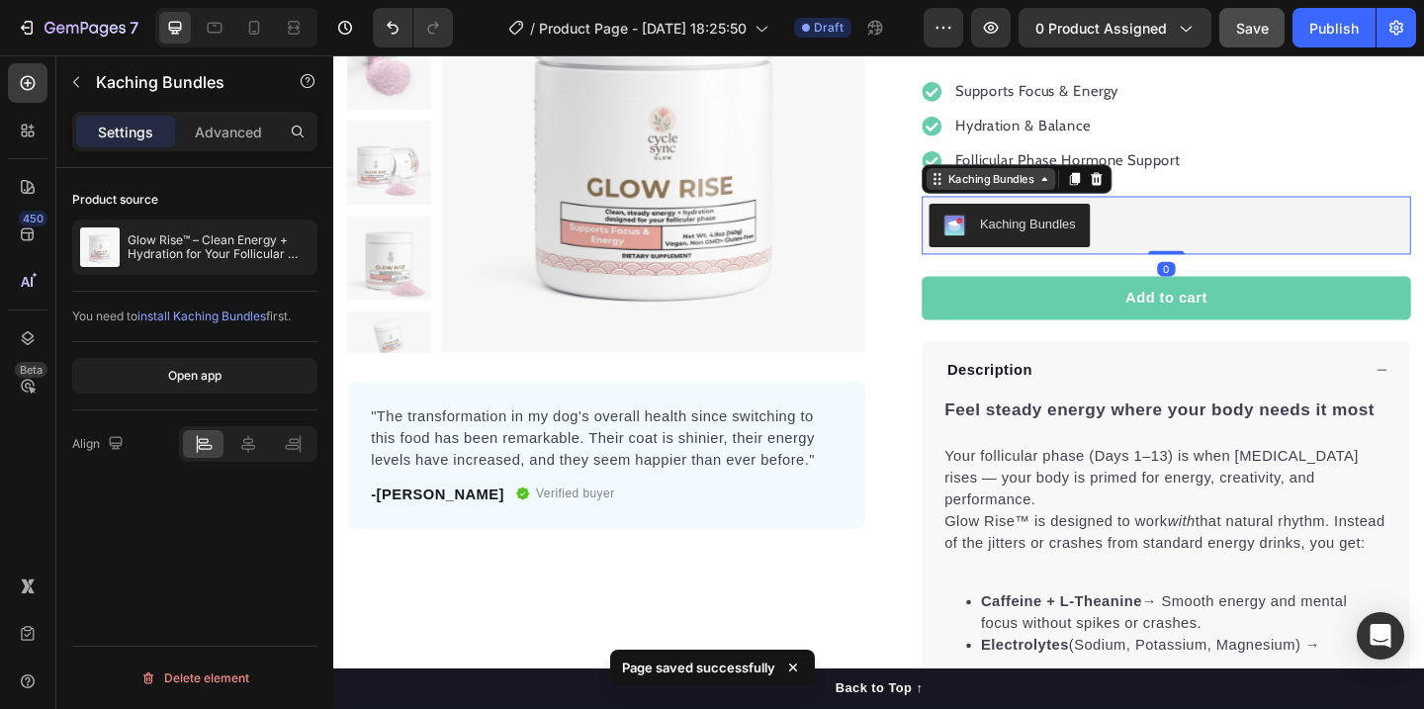
click at [1062, 192] on div "Kaching Bundles" at bounding box center [1048, 190] width 101 height 18
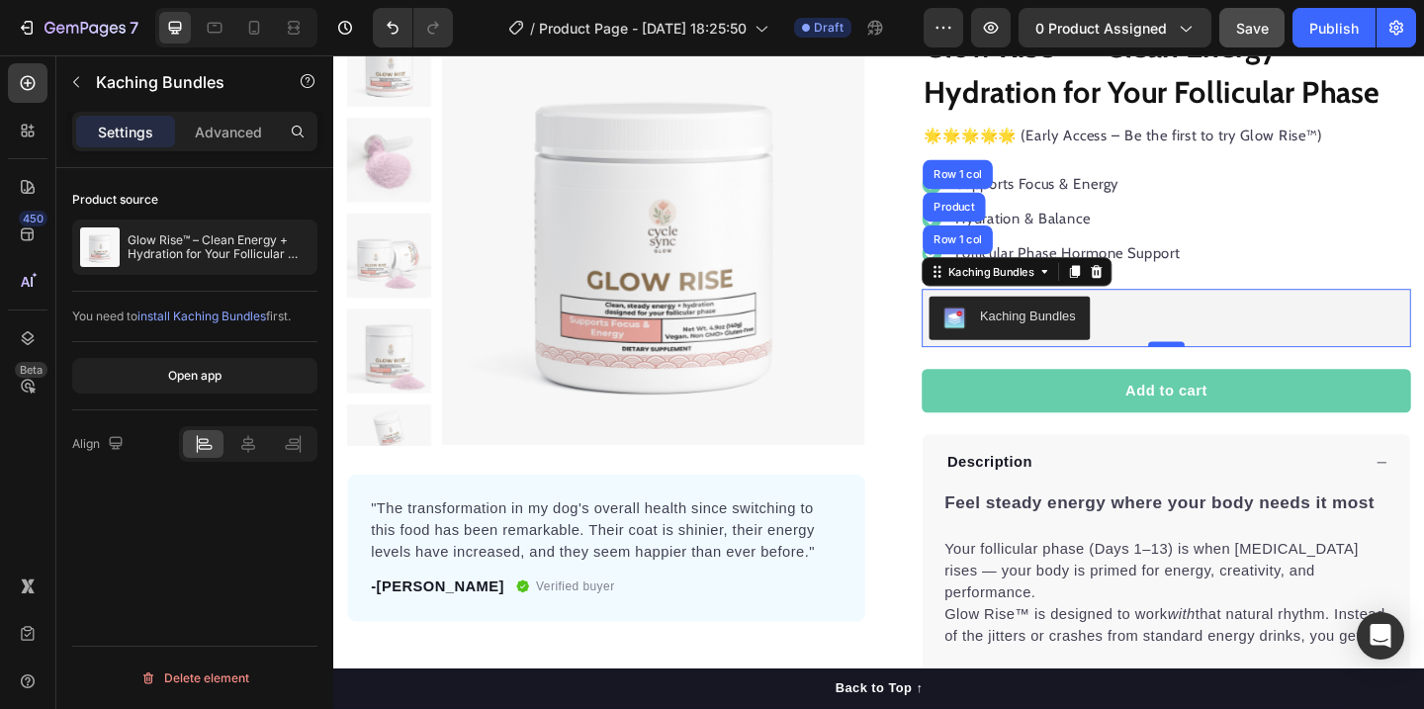
scroll to position [105, 0]
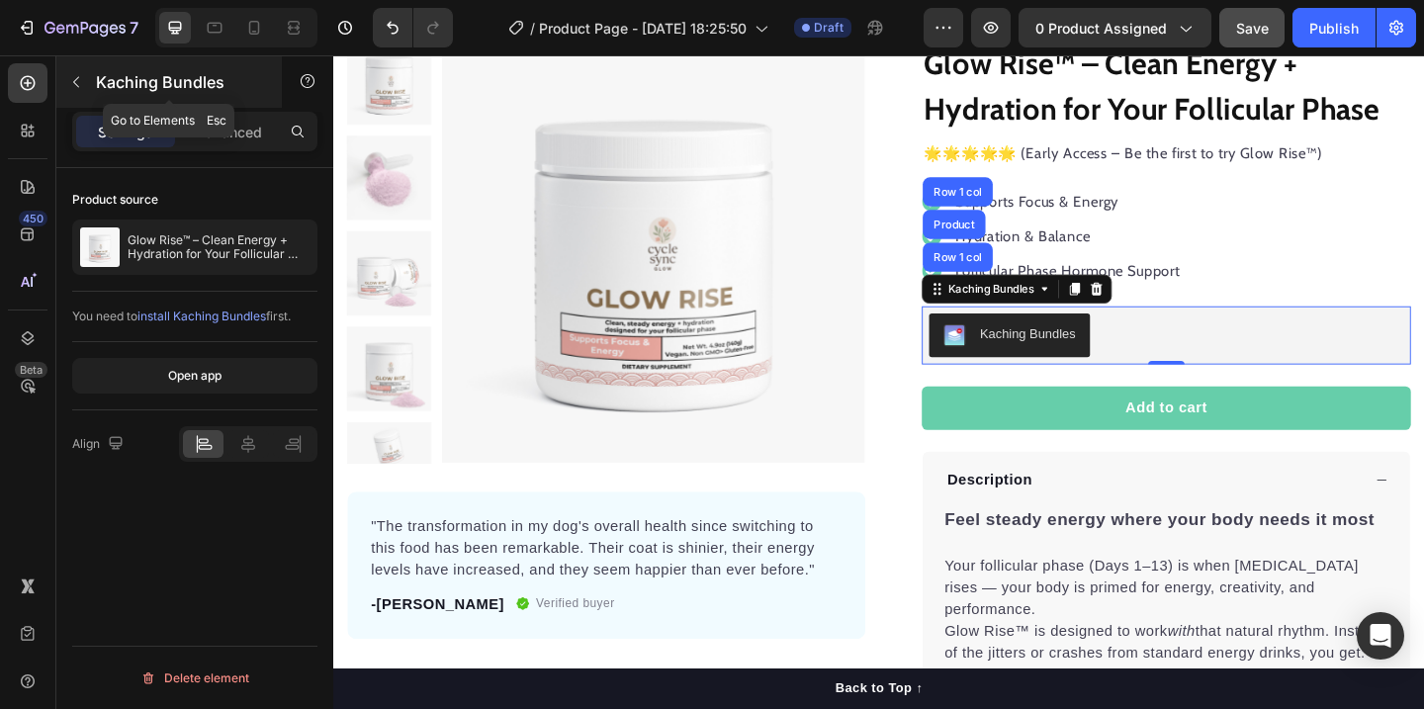
click at [79, 75] on icon "button" at bounding box center [76, 82] width 16 height 16
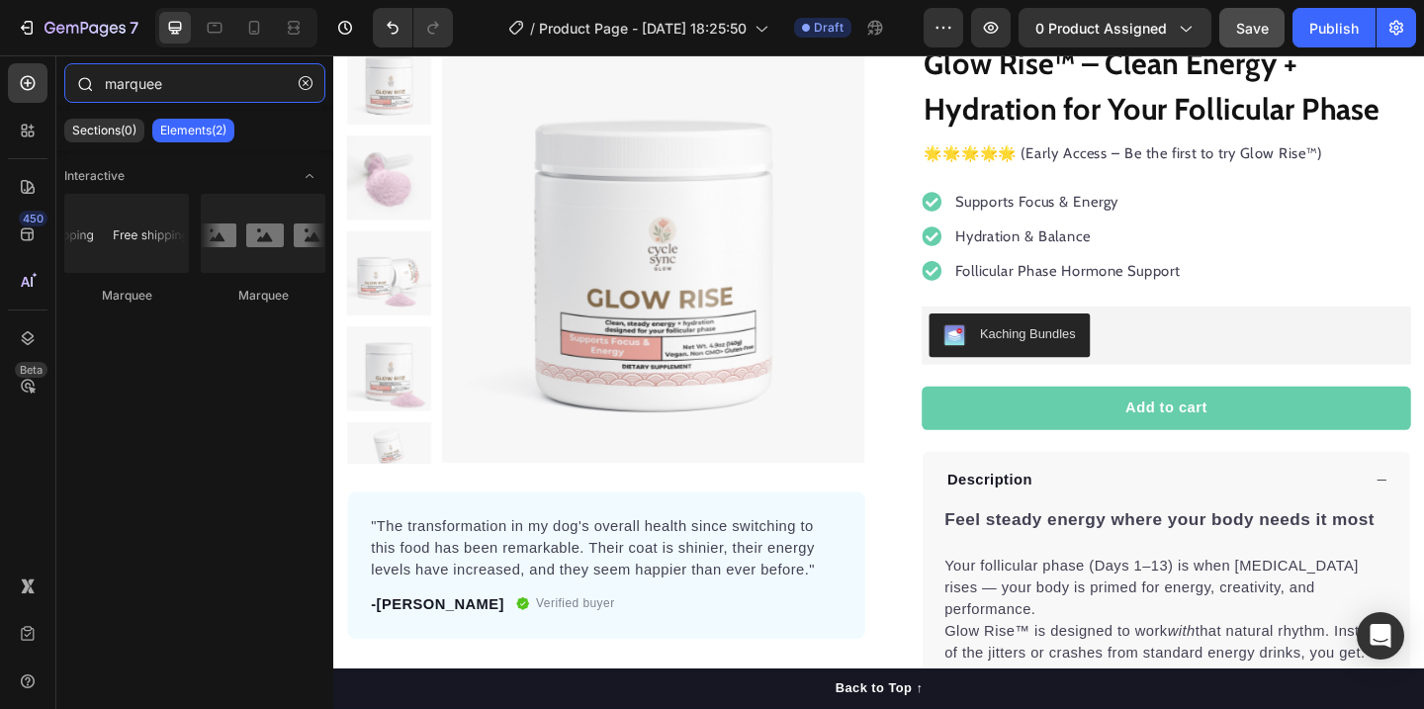
click at [157, 94] on input "marquee" at bounding box center [194, 83] width 261 height 40
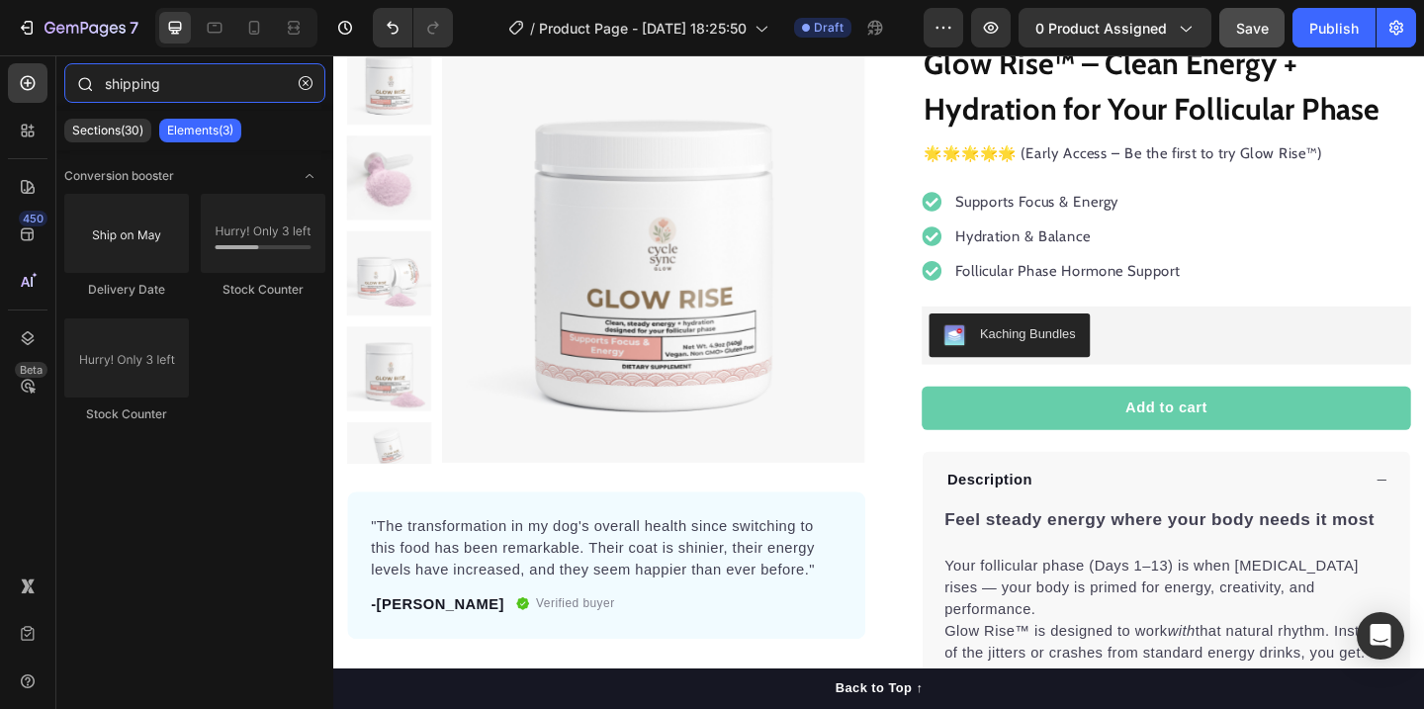
type input "shipping"
click at [211, 143] on div "Sections(5) Elements(3)" at bounding box center [194, 131] width 277 height 40
click at [215, 126] on p "Elements(3)" at bounding box center [192, 131] width 66 height 16
click at [116, 133] on p "Sections(5)" at bounding box center [103, 131] width 63 height 16
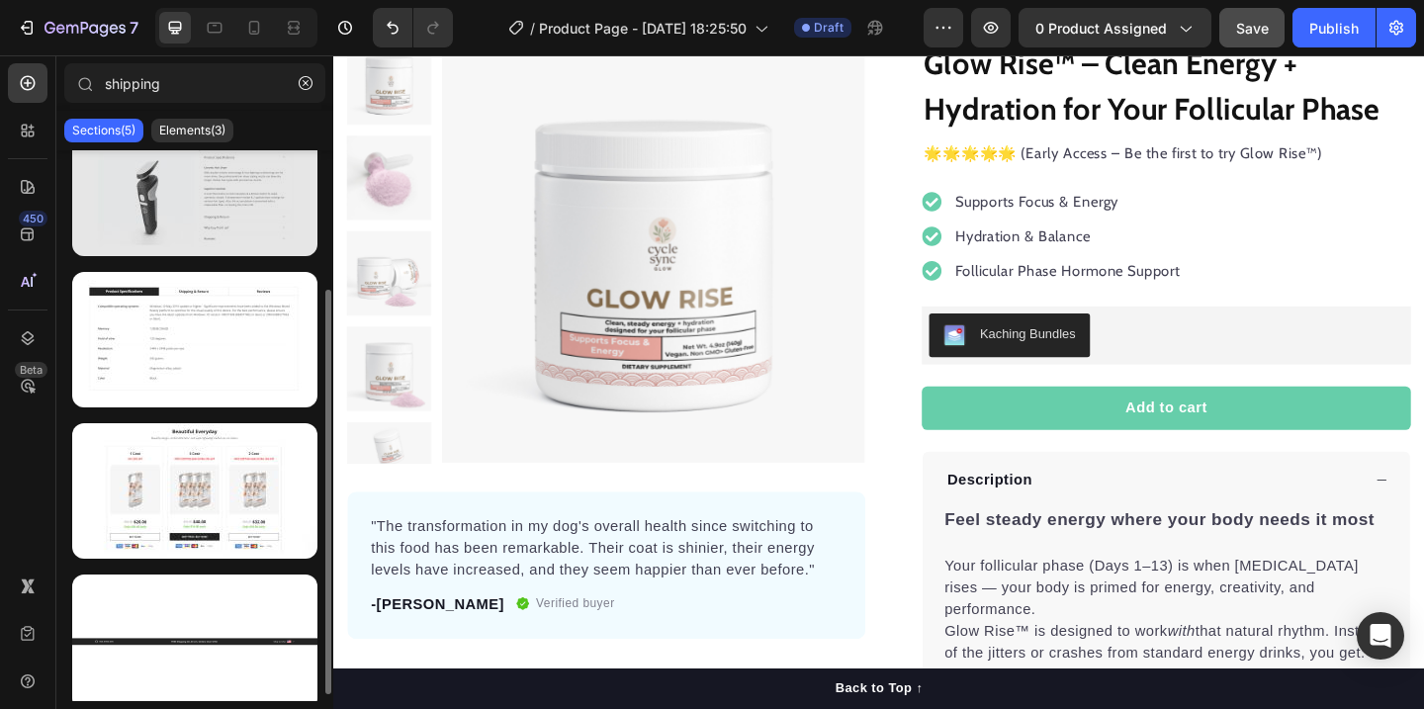
scroll to position [198, 0]
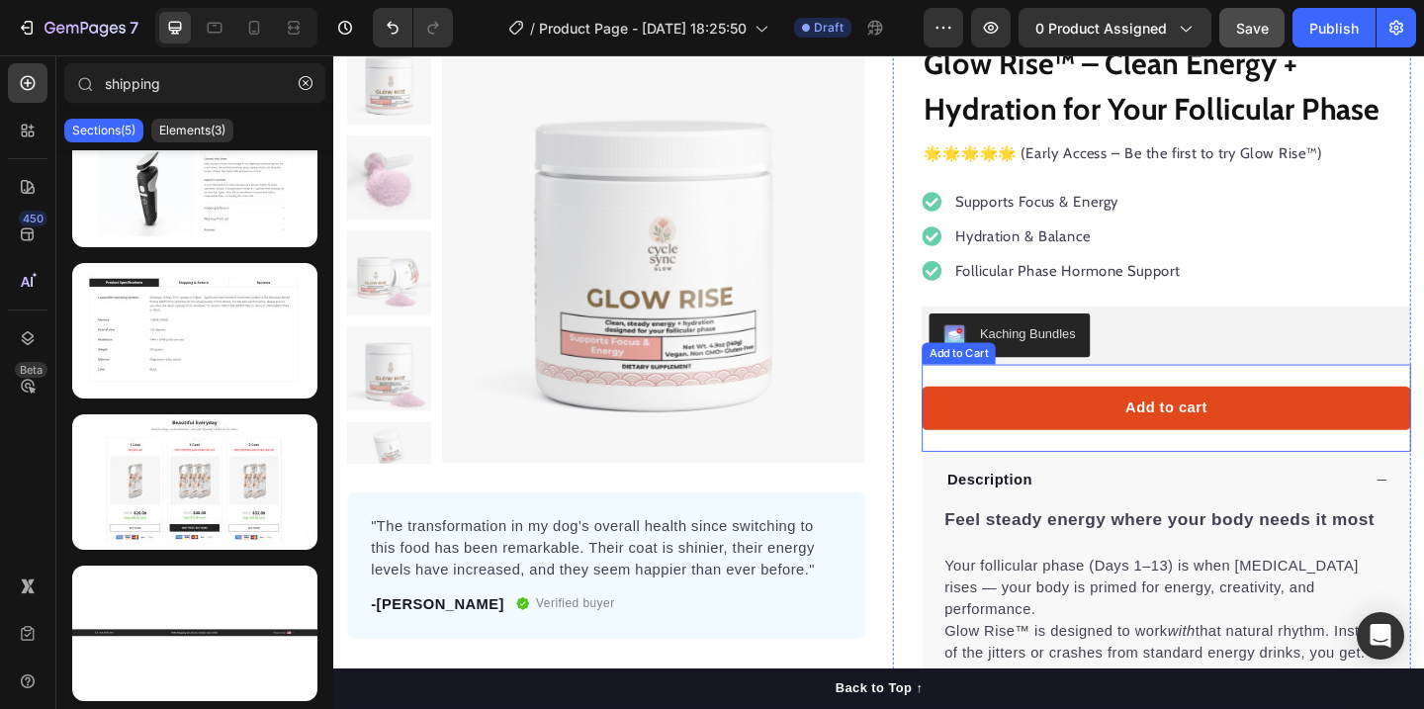
click at [1141, 447] on button "Add to cart" at bounding box center [1239, 438] width 532 height 47
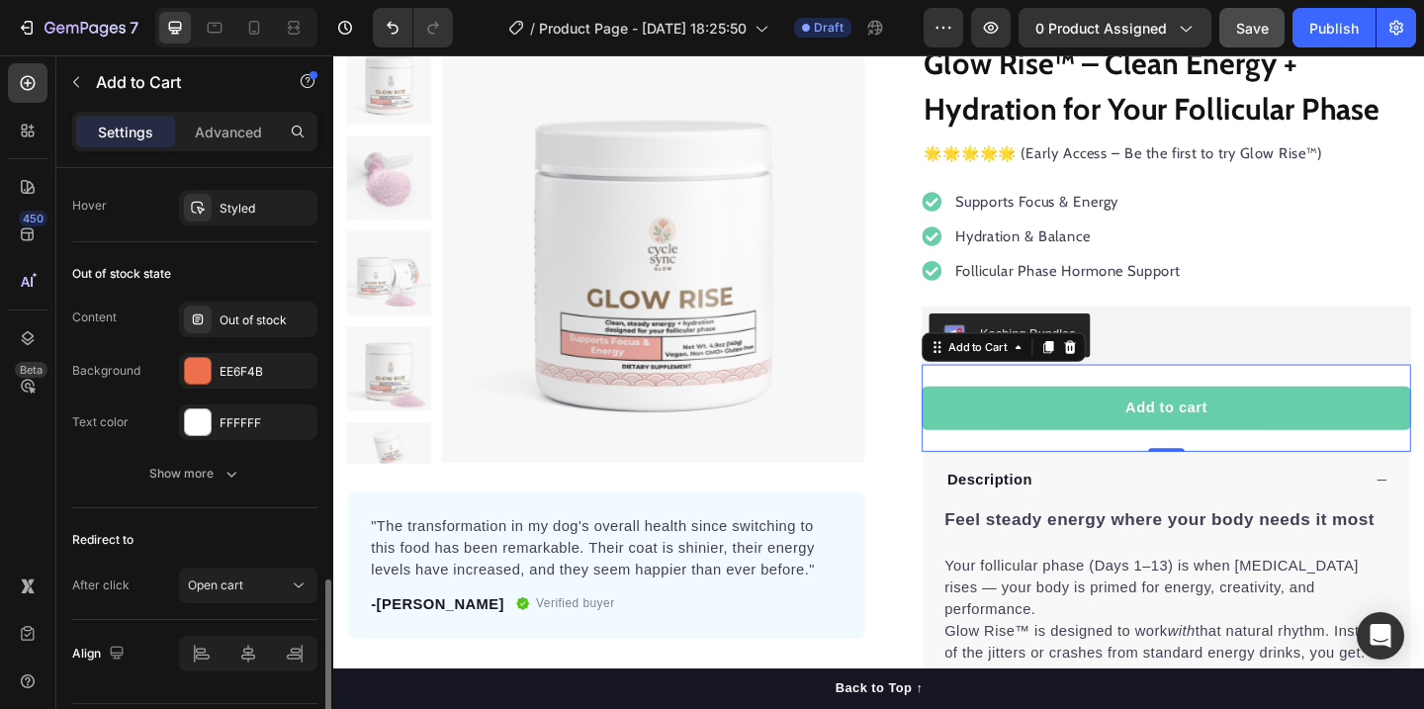
scroll to position [1463, 0]
click at [304, 365] on button "button" at bounding box center [297, 372] width 24 height 24
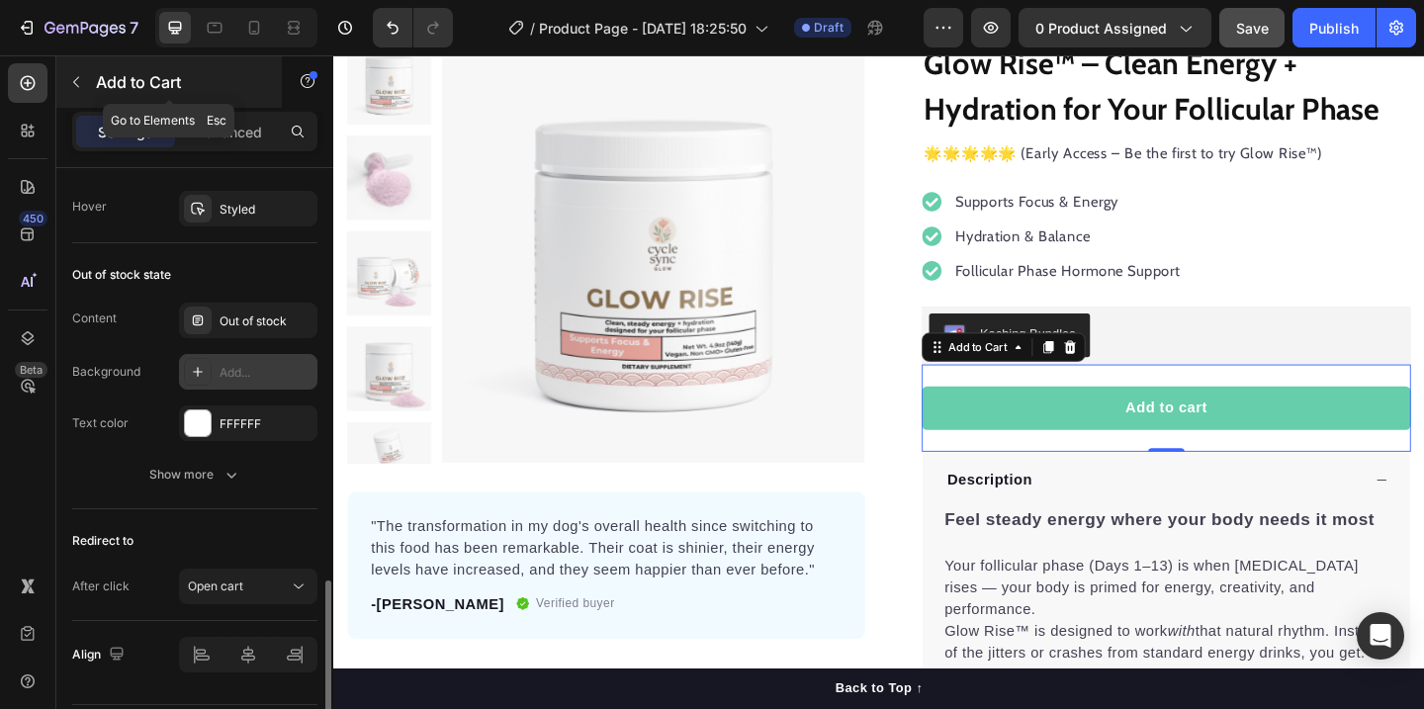
click at [72, 69] on button "button" at bounding box center [76, 82] width 32 height 32
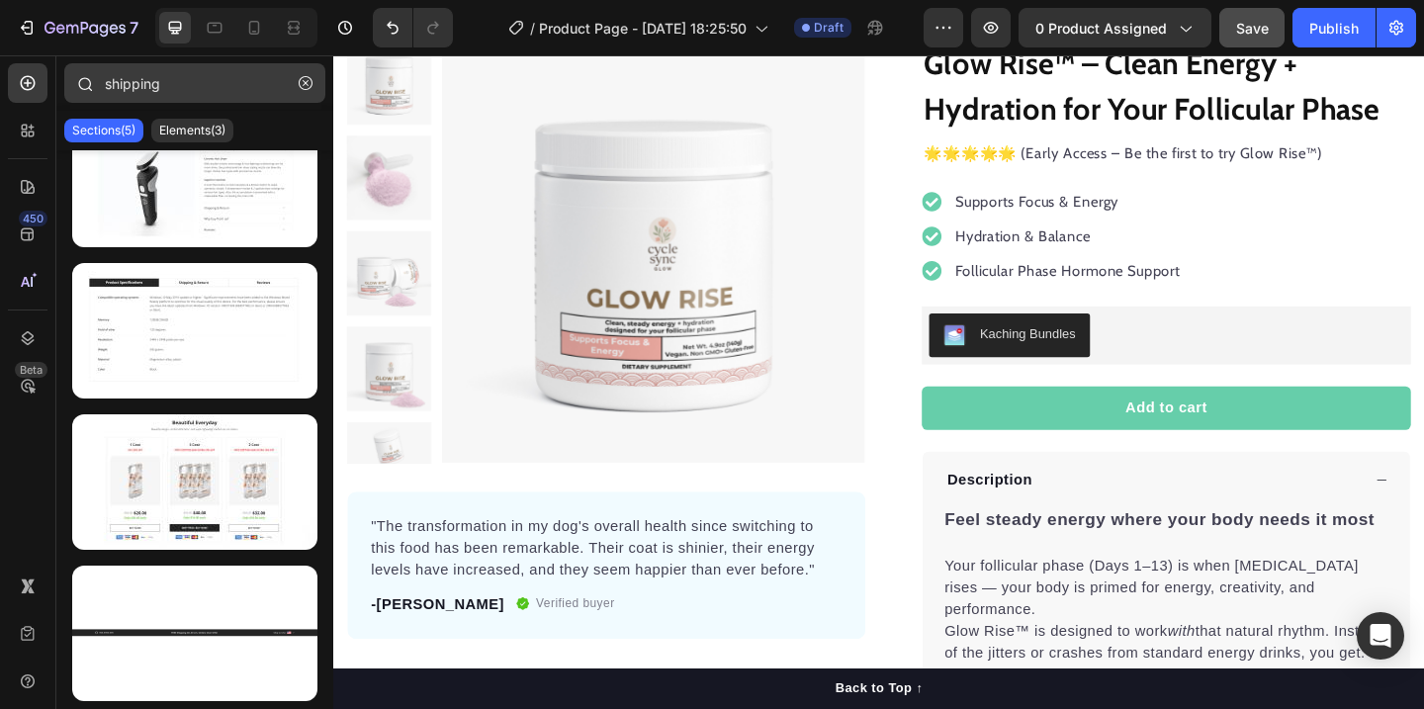
click at [320, 75] on button "button" at bounding box center [306, 83] width 32 height 32
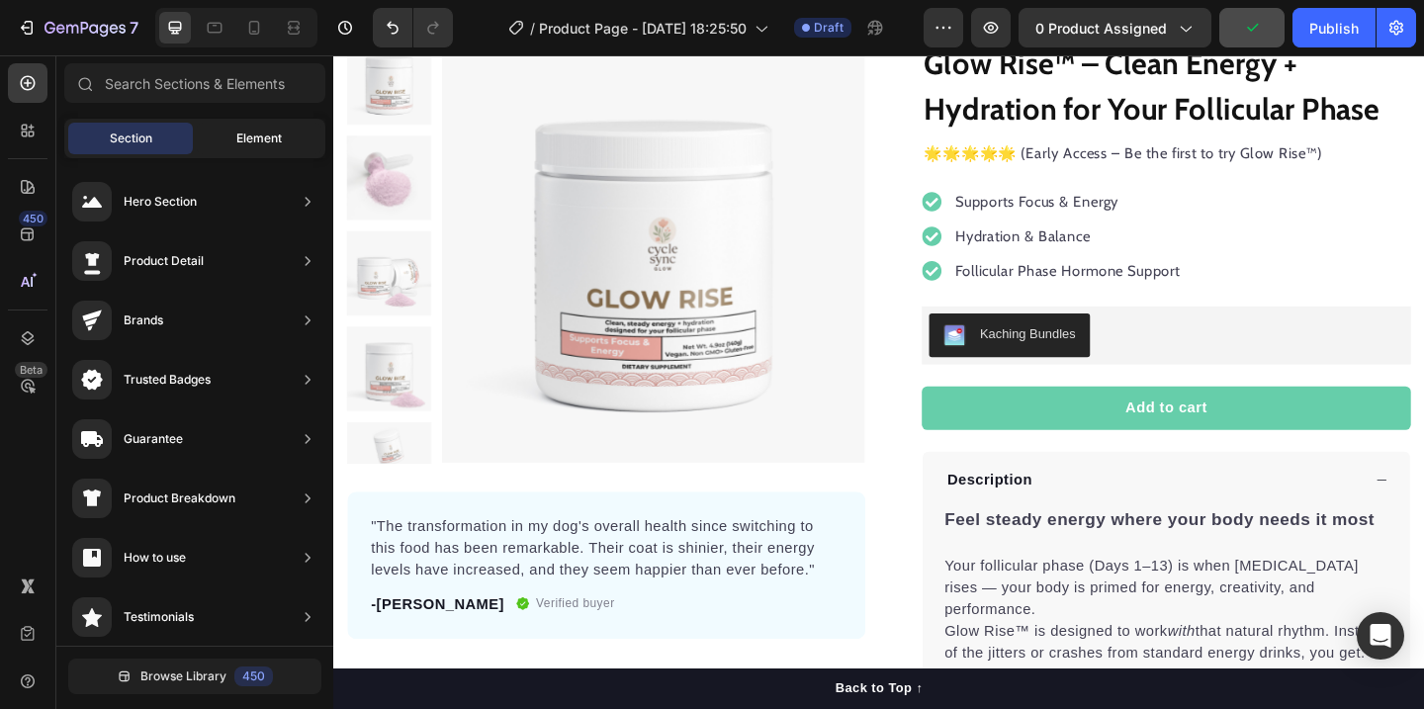
click at [242, 128] on div "Element" at bounding box center [259, 139] width 125 height 32
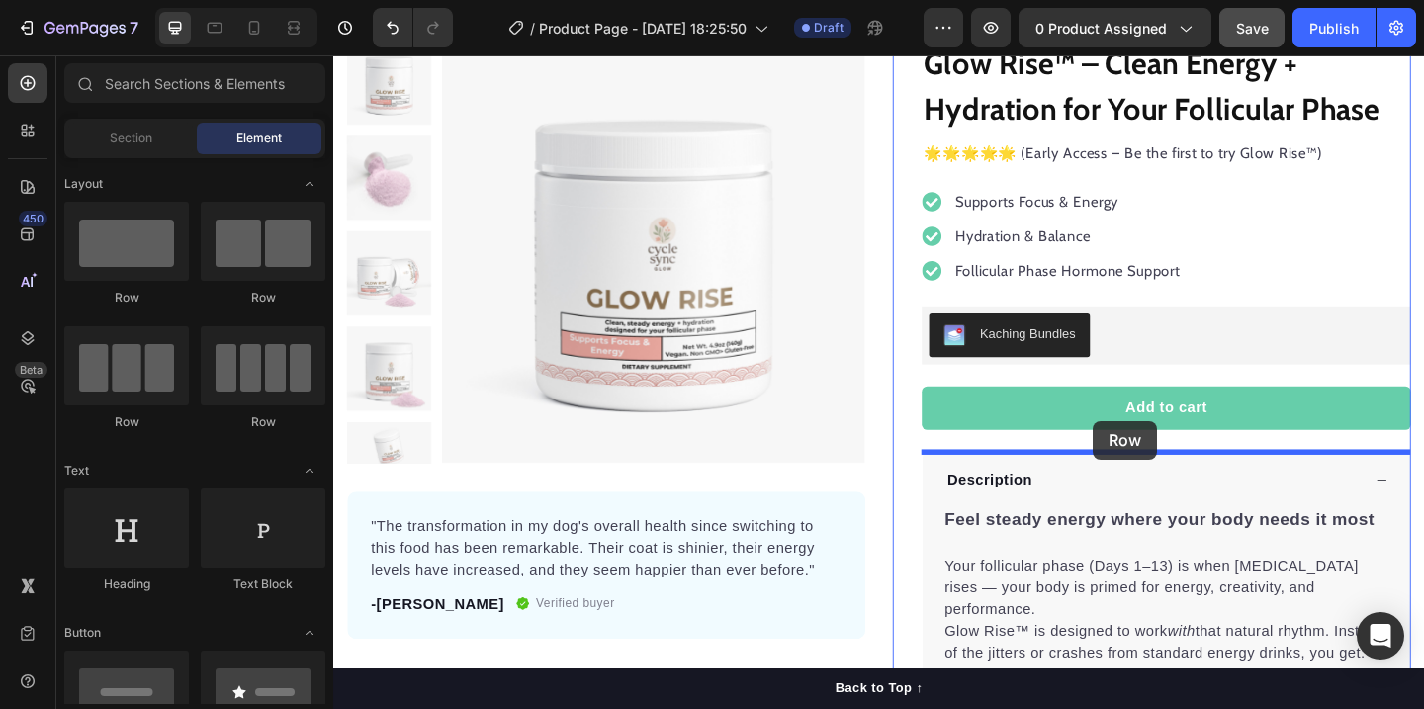
drag, startPoint x: 487, startPoint y: 413, endPoint x: 1160, endPoint y: 453, distance: 673.4
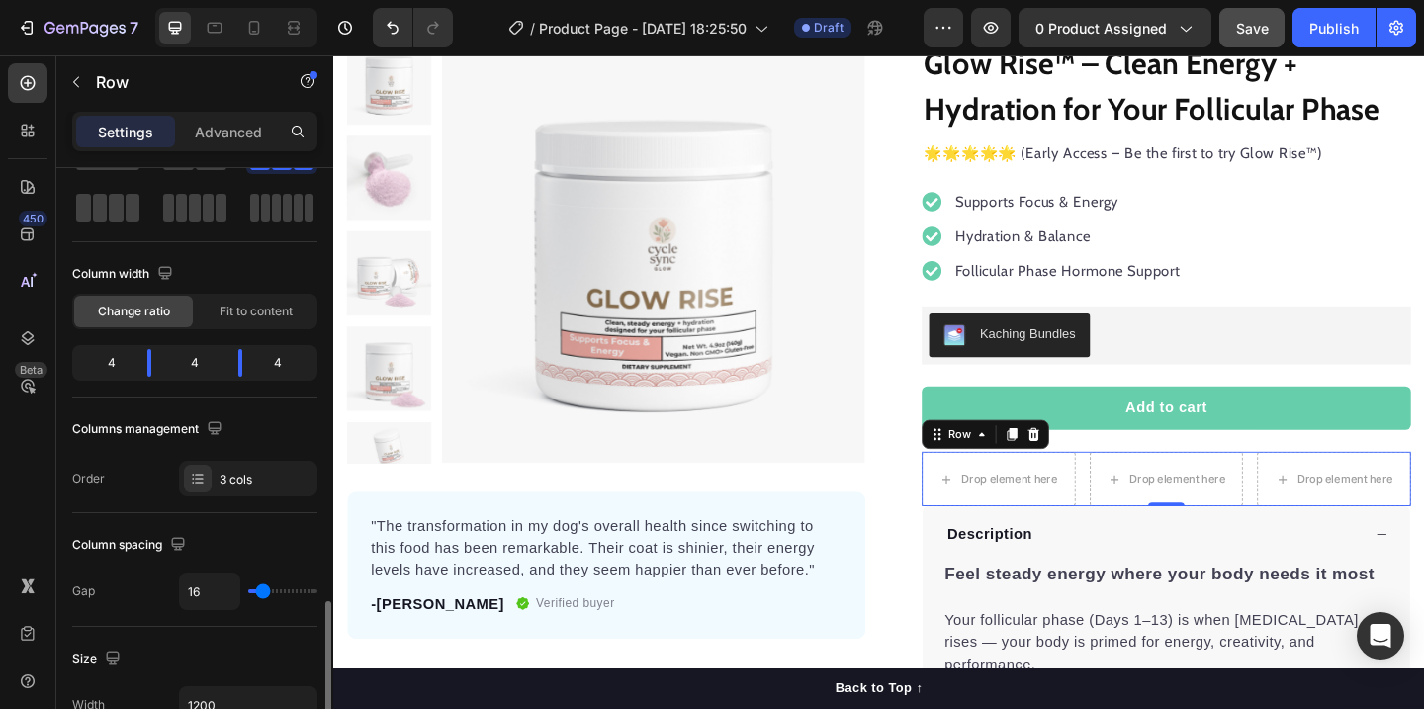
scroll to position [0, 0]
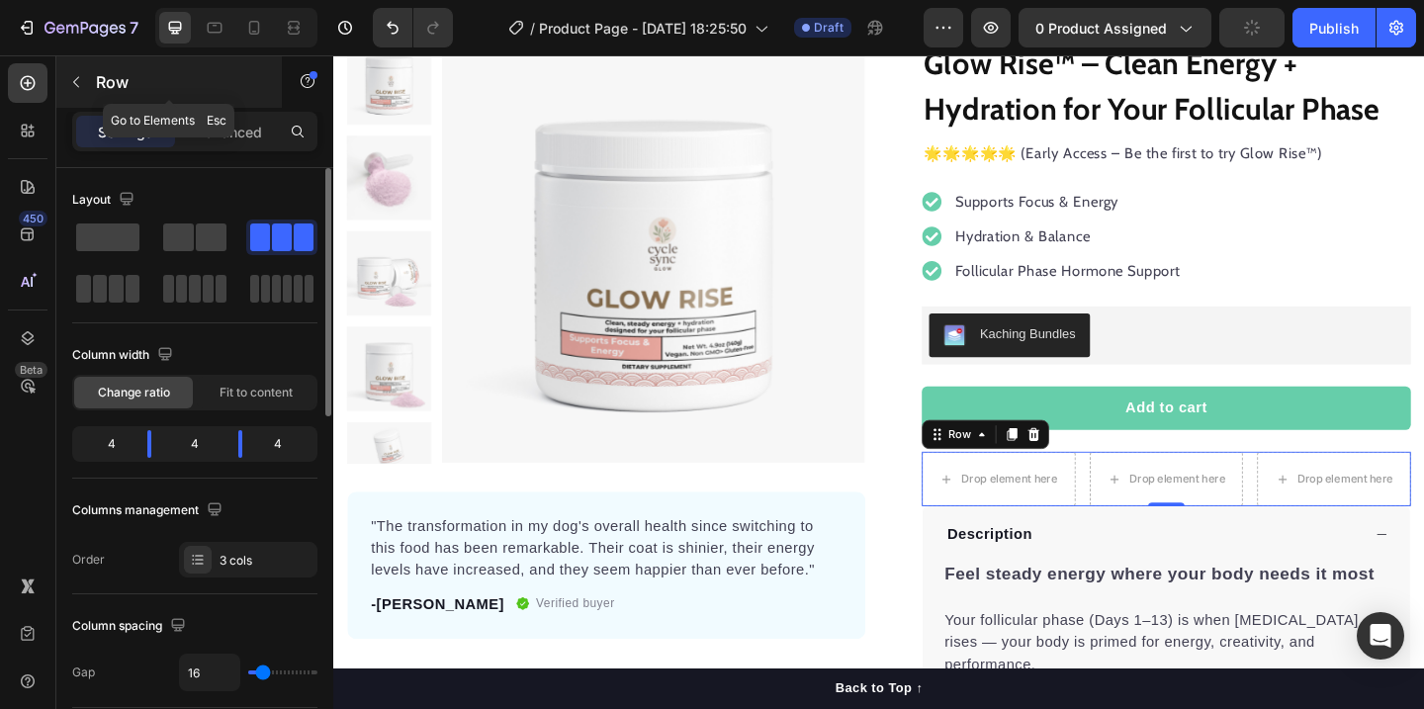
click at [74, 85] on icon "button" at bounding box center [76, 82] width 16 height 16
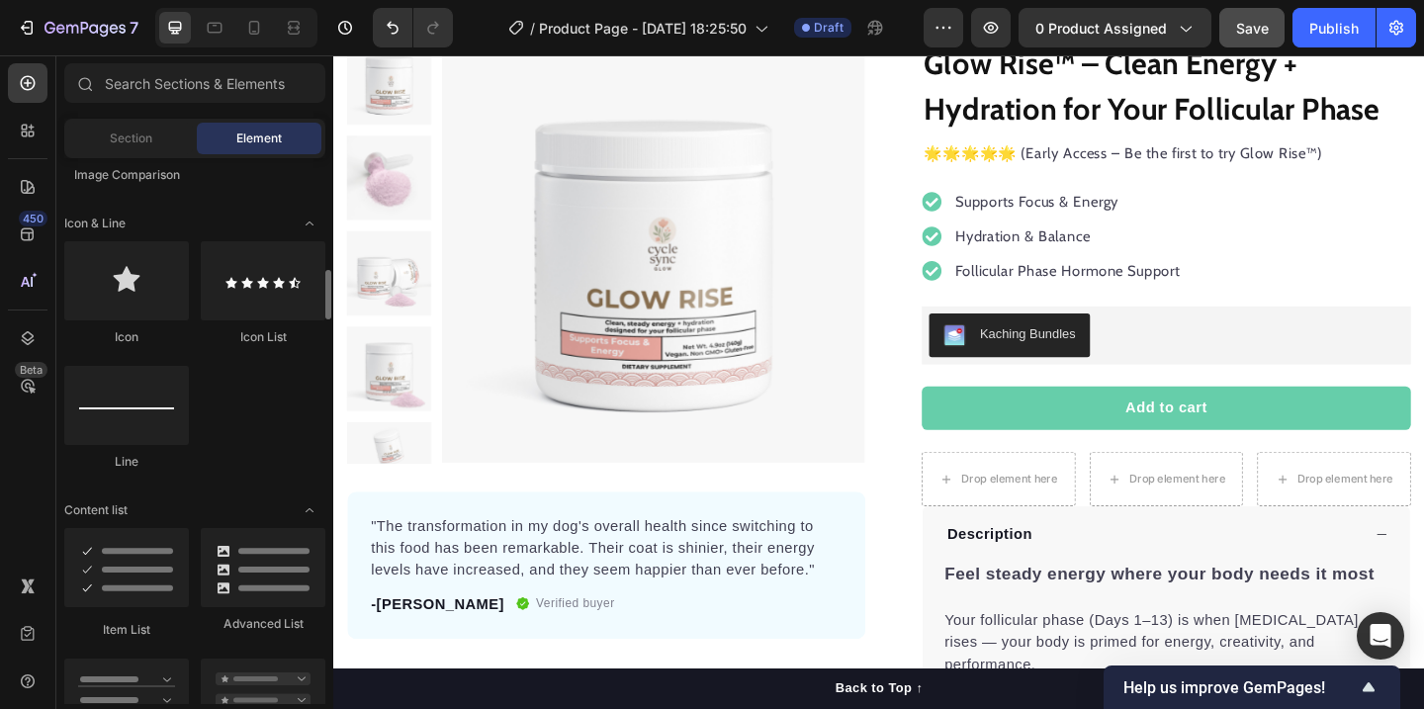
scroll to position [1230, 0]
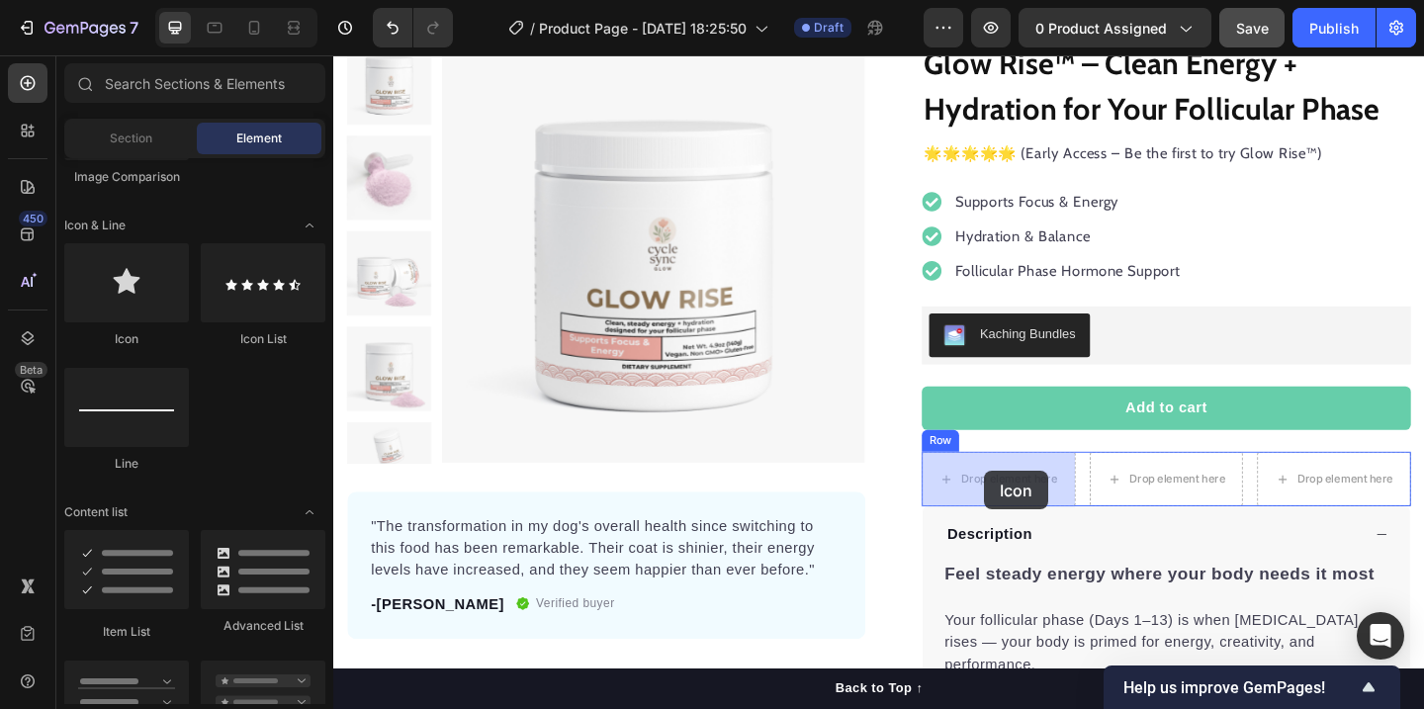
drag, startPoint x: 458, startPoint y: 339, endPoint x: 1036, endPoint y: 507, distance: 602.3
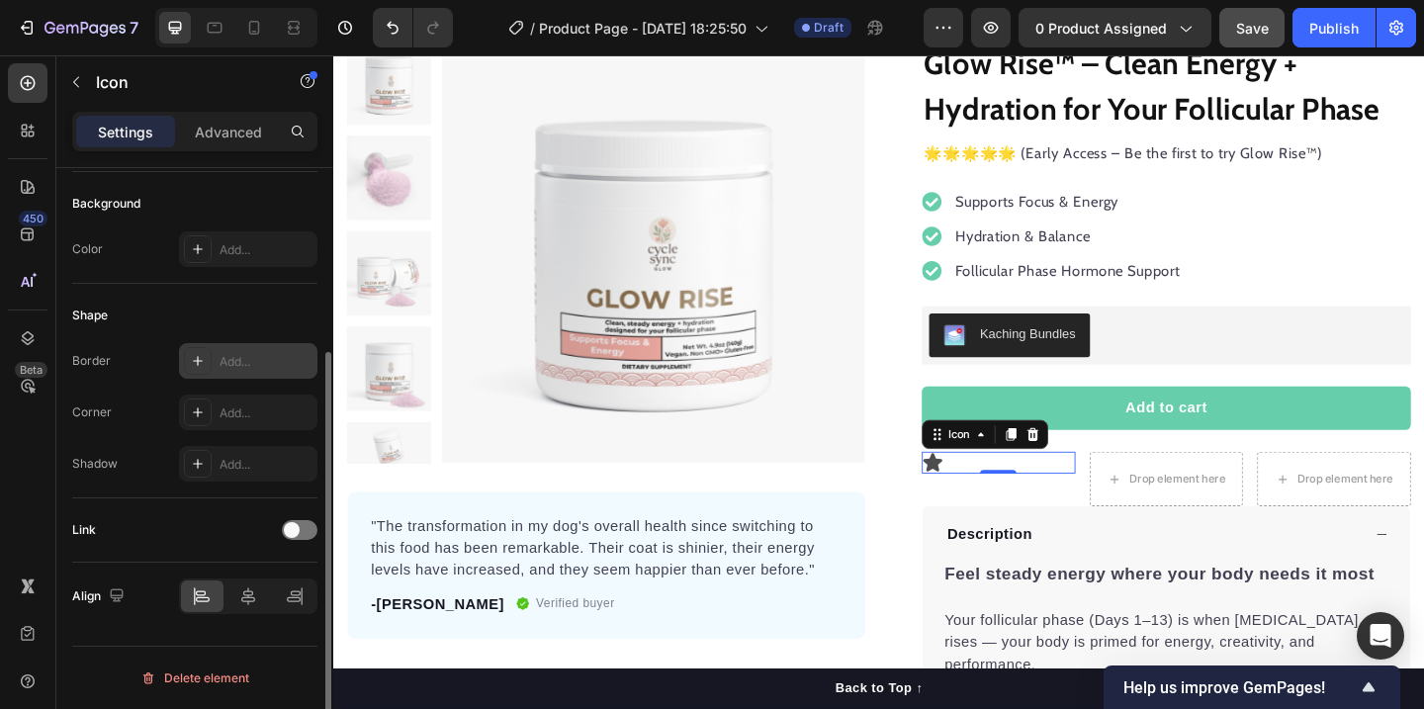
scroll to position [0, 0]
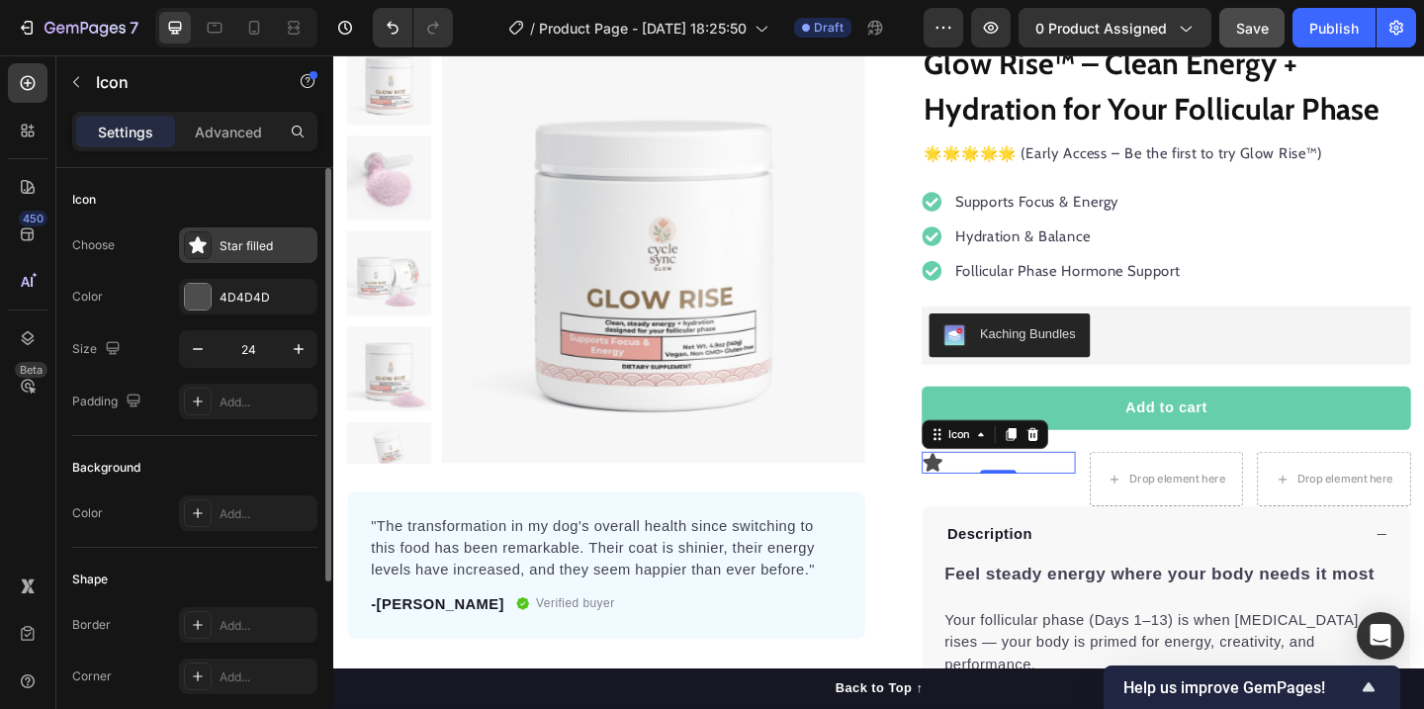
click at [248, 243] on div "Star filled" at bounding box center [265, 246] width 93 height 18
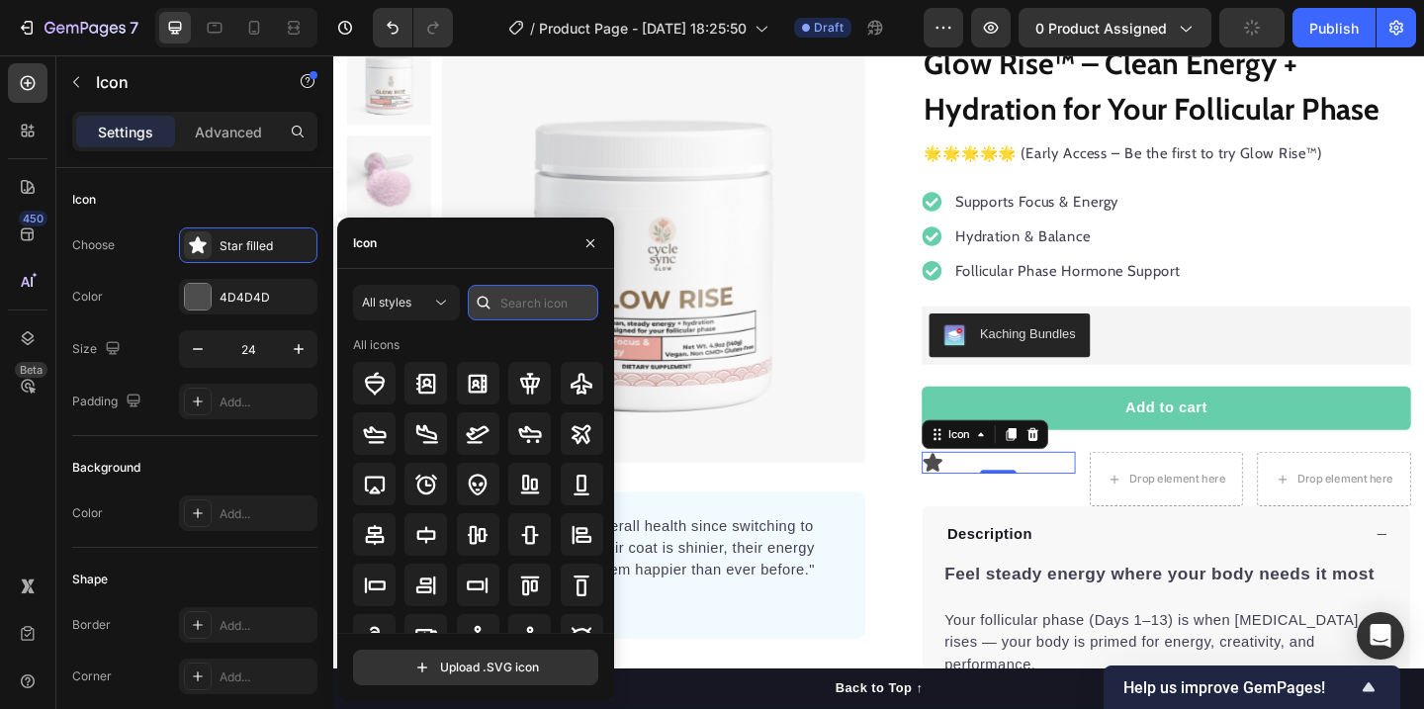
click at [505, 292] on input "text" at bounding box center [533, 303] width 130 height 36
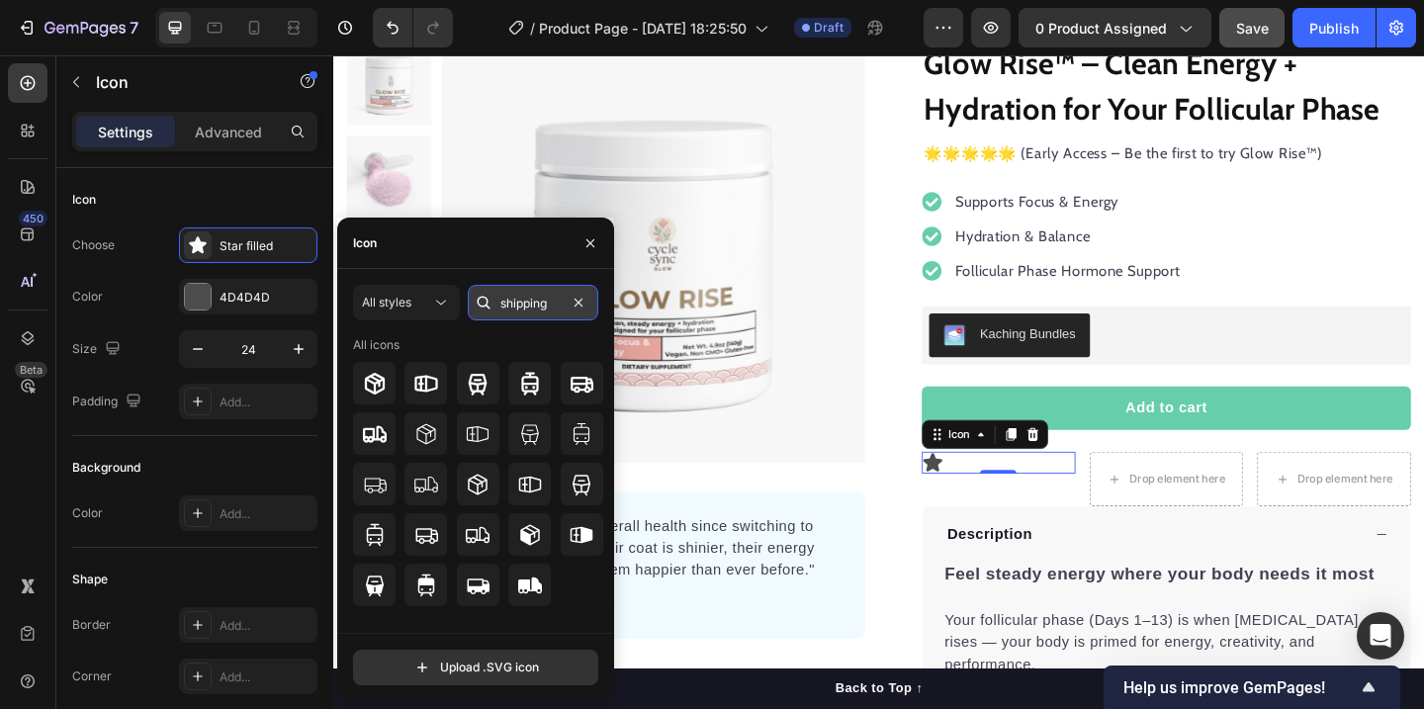
type input "shipping"
click at [480, 486] on icon at bounding box center [478, 485] width 24 height 24
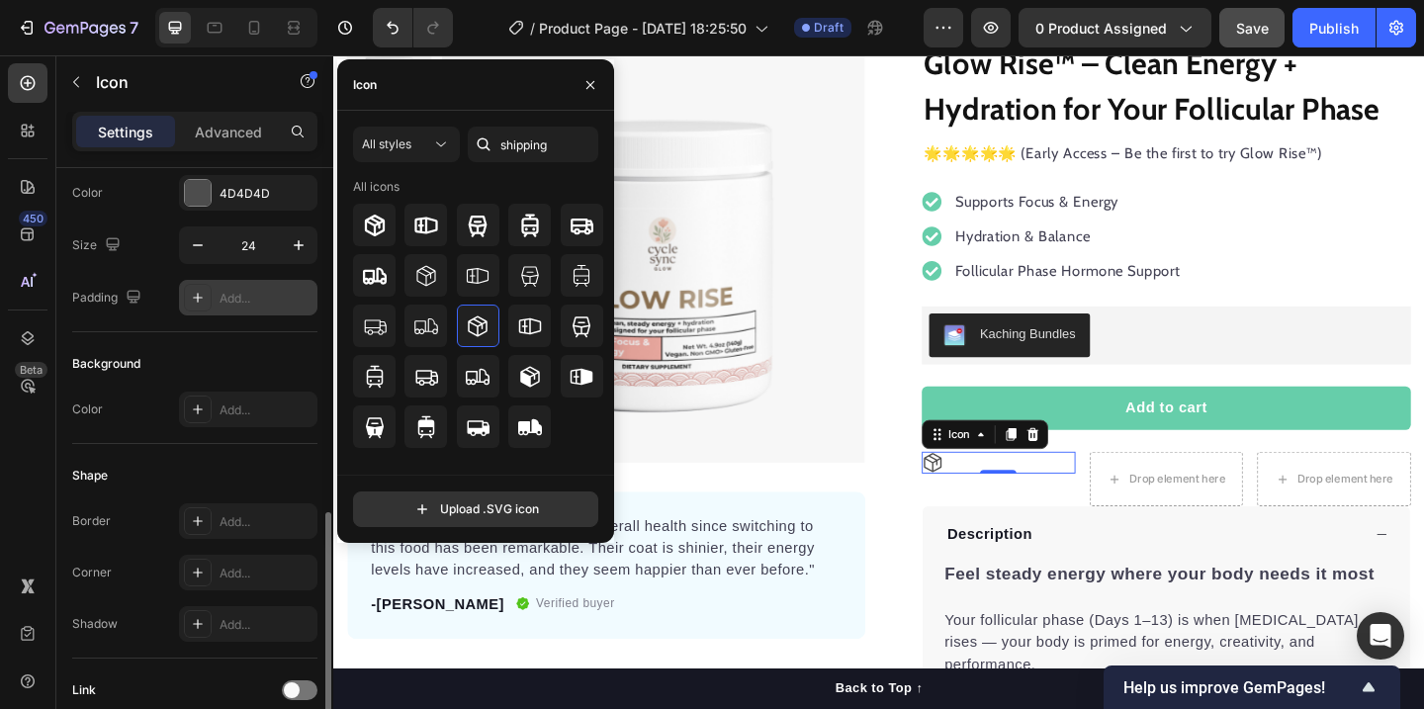
scroll to position [264, 0]
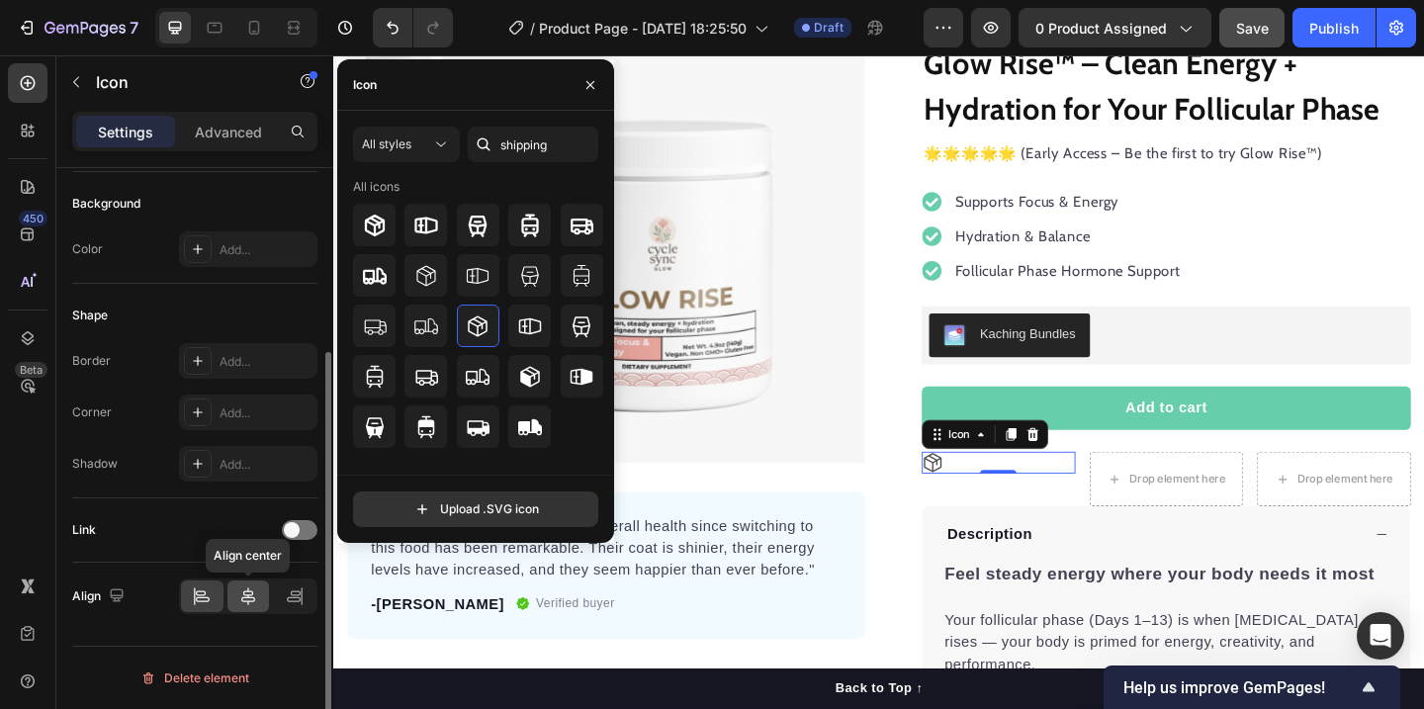
click at [254, 591] on icon at bounding box center [248, 596] width 20 height 20
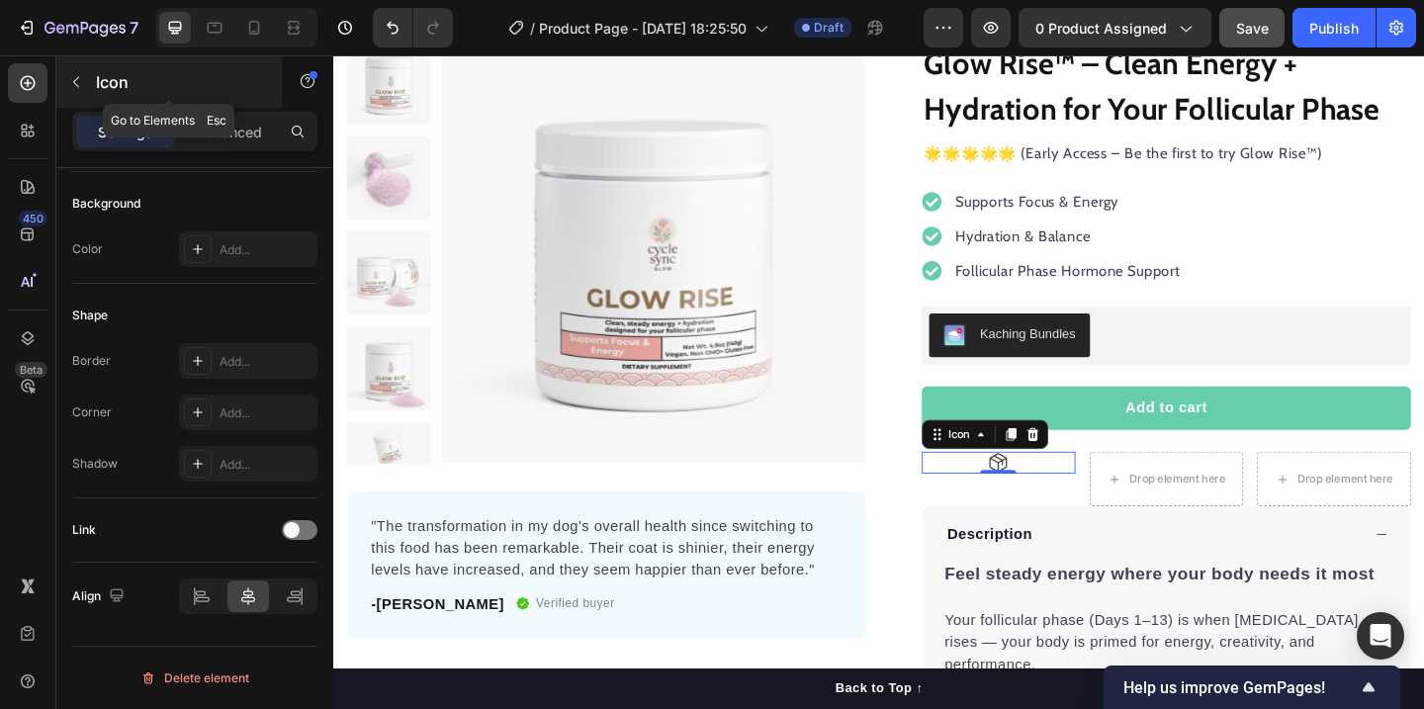
click at [76, 84] on icon "button" at bounding box center [76, 82] width 6 height 11
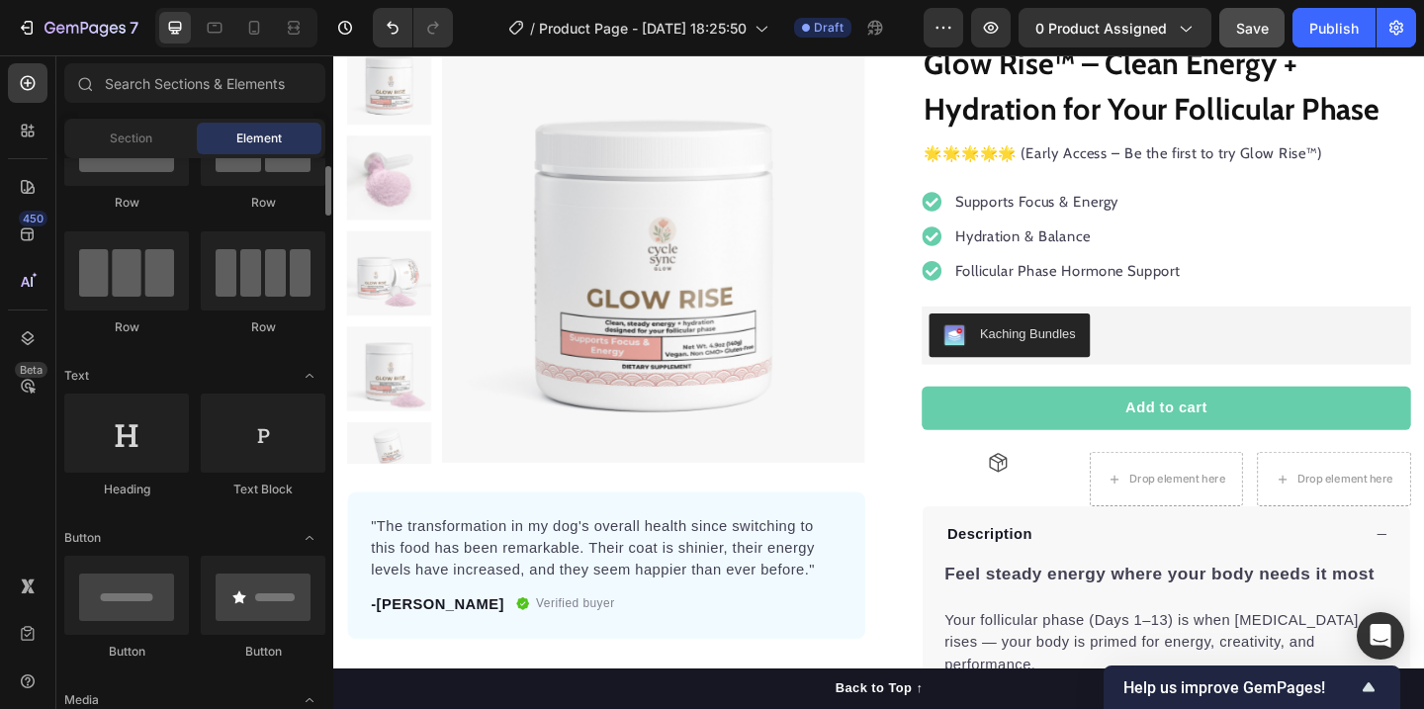
scroll to position [88, 0]
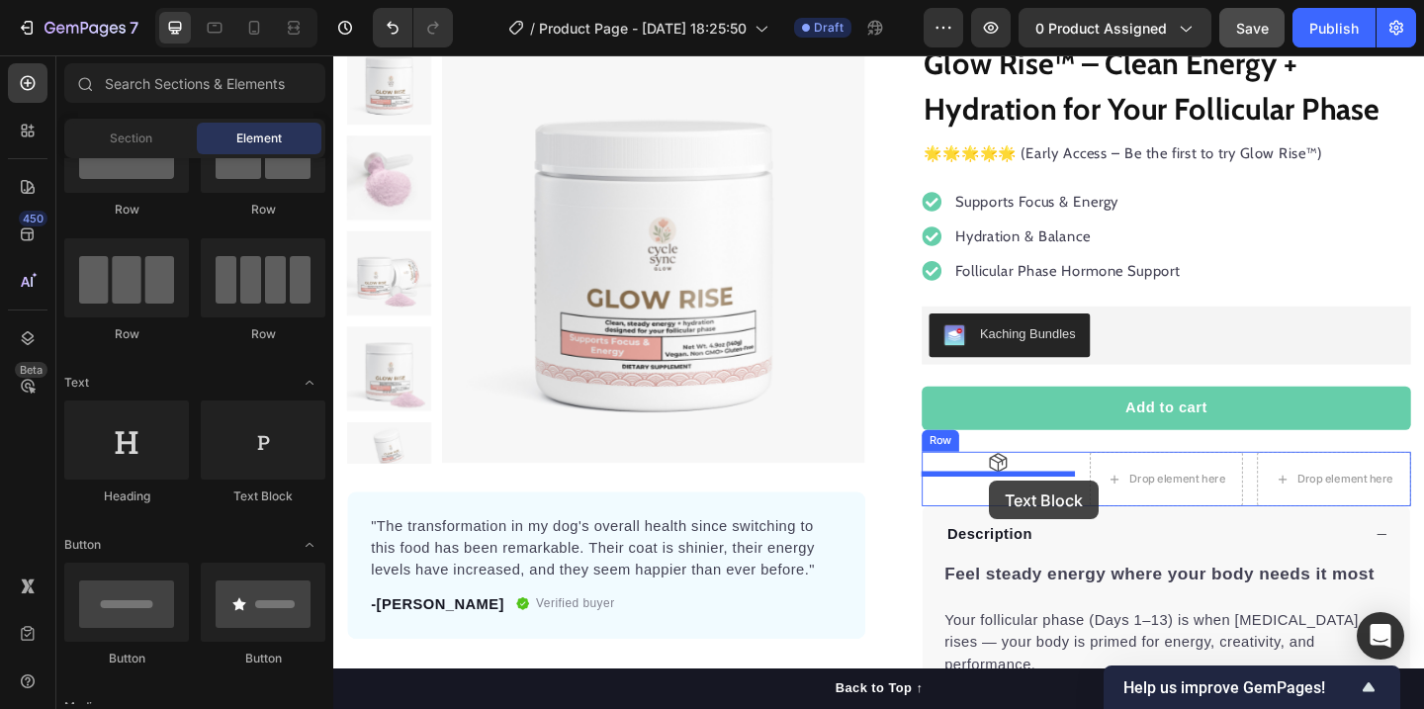
drag, startPoint x: 598, startPoint y: 504, endPoint x: 1046, endPoint y: 518, distance: 448.1
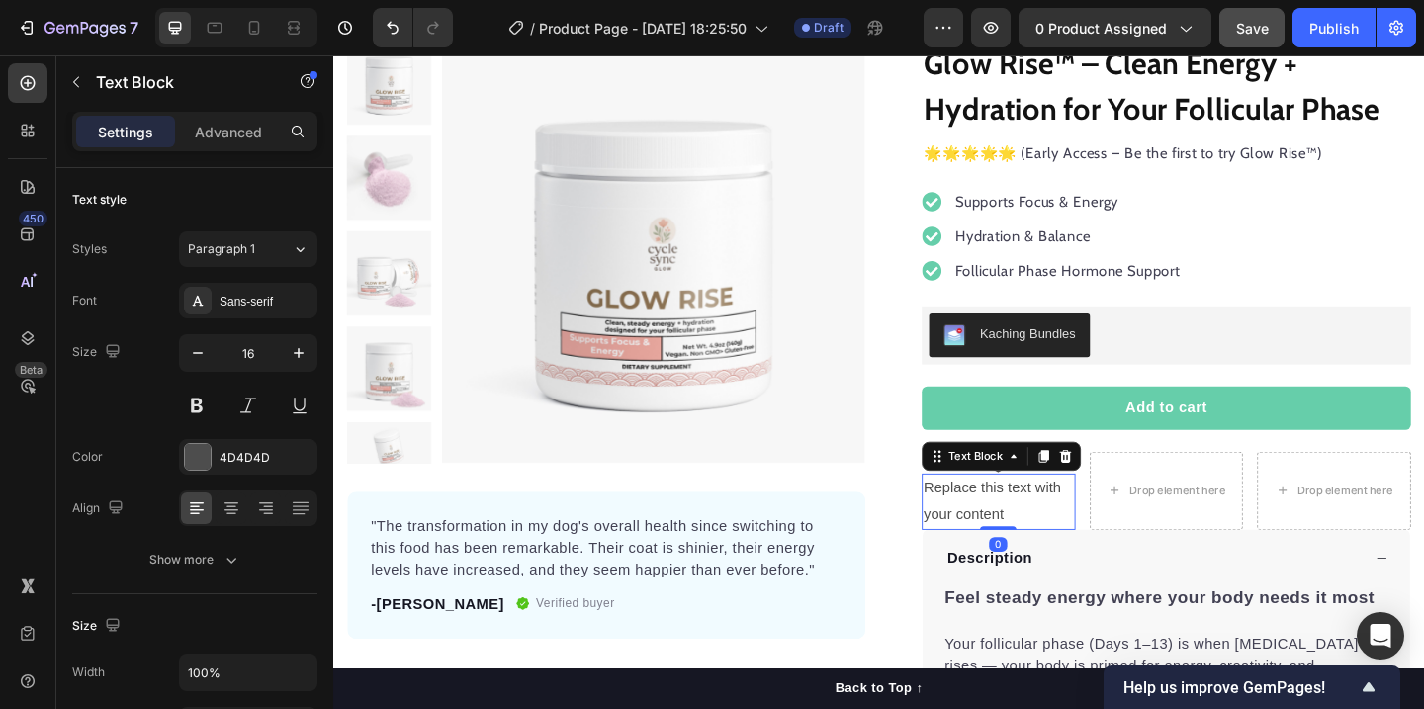
click at [1072, 534] on div "Replace this text with your content" at bounding box center [1056, 540] width 167 height 61
click at [1072, 534] on p "Replace this text with your content" at bounding box center [1056, 540] width 163 height 57
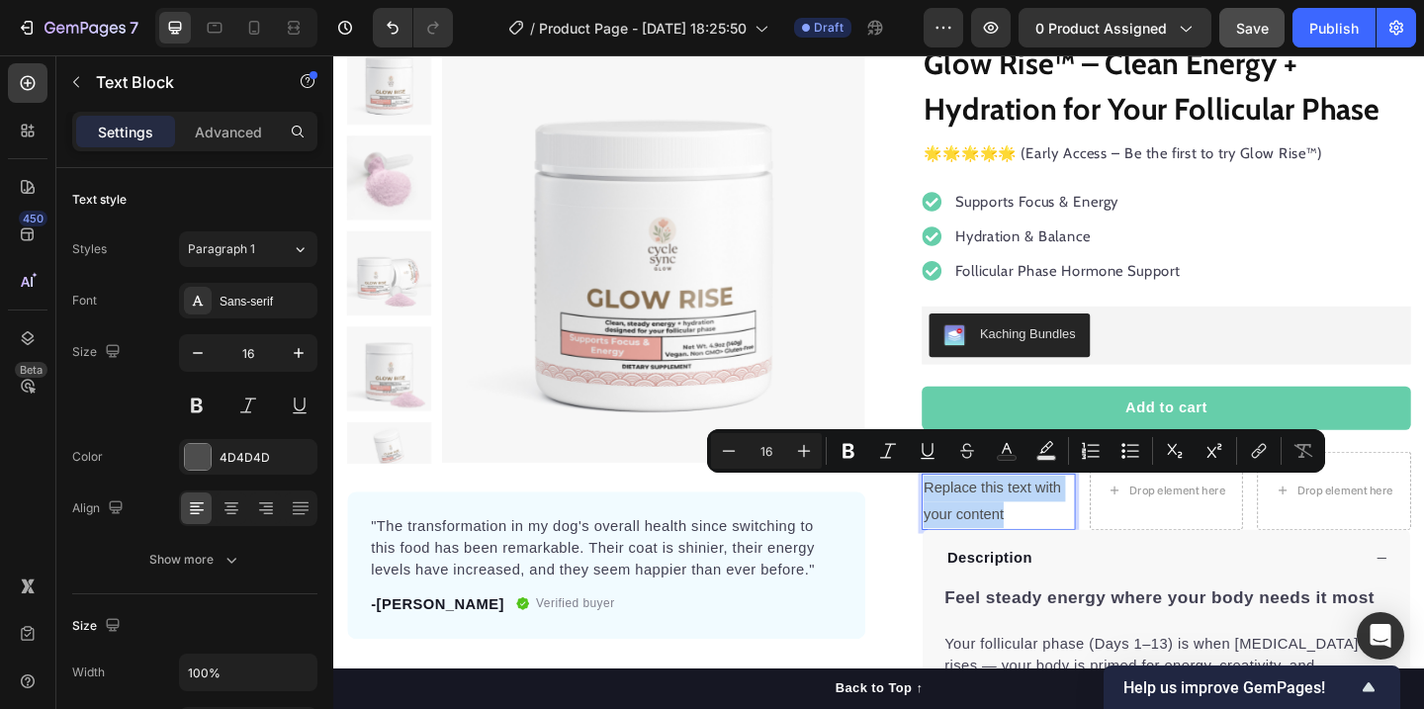
click at [1072, 523] on p "Replace this text with your content" at bounding box center [1056, 540] width 163 height 57
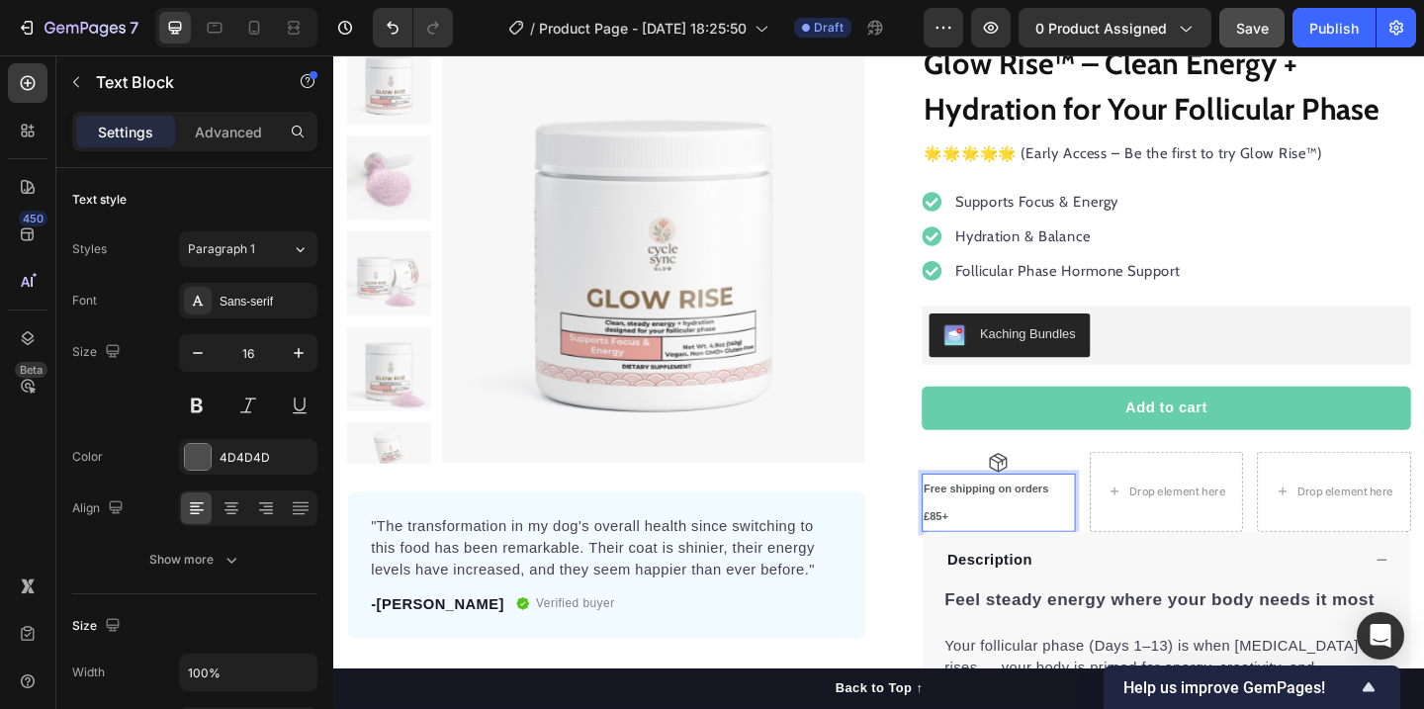
click at [1042, 542] on p "Free shipping on orders £85+" at bounding box center [1056, 541] width 163 height 59
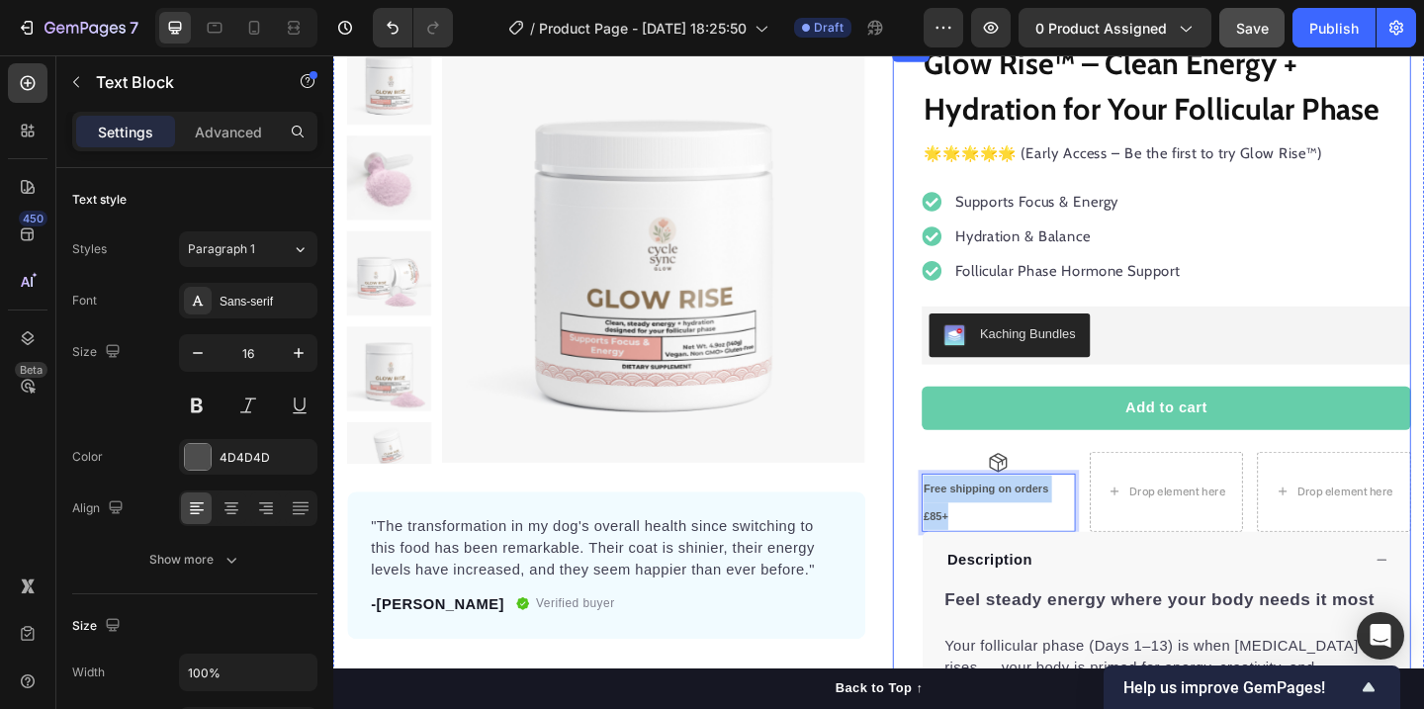
drag, startPoint x: 1015, startPoint y: 559, endPoint x: 972, endPoint y: 518, distance: 59.5
click at [971, 518] on div "Glow Rise™ – Clean Energy + Hydration for Your Follicular Phase Product Title 🌟…" at bounding box center [1223, 545] width 564 height 1013
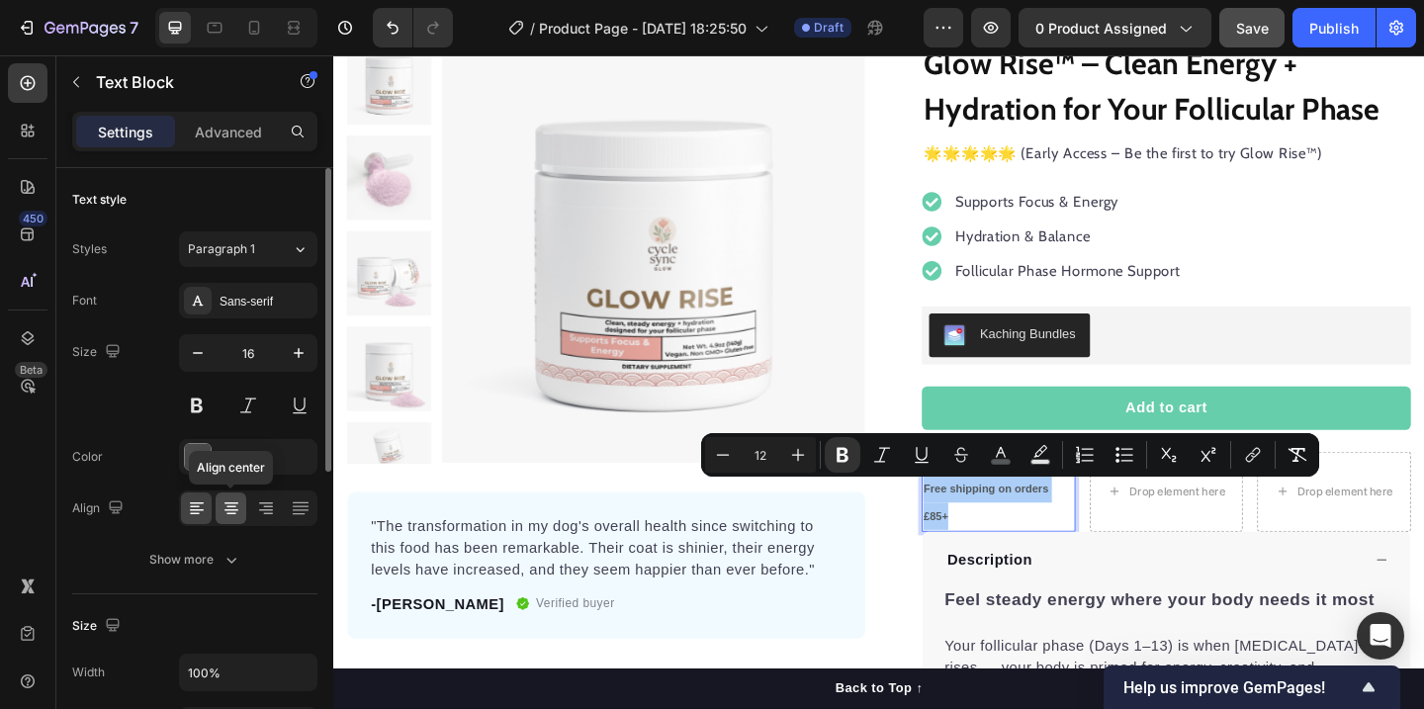
click at [226, 506] on icon at bounding box center [231, 508] width 20 height 20
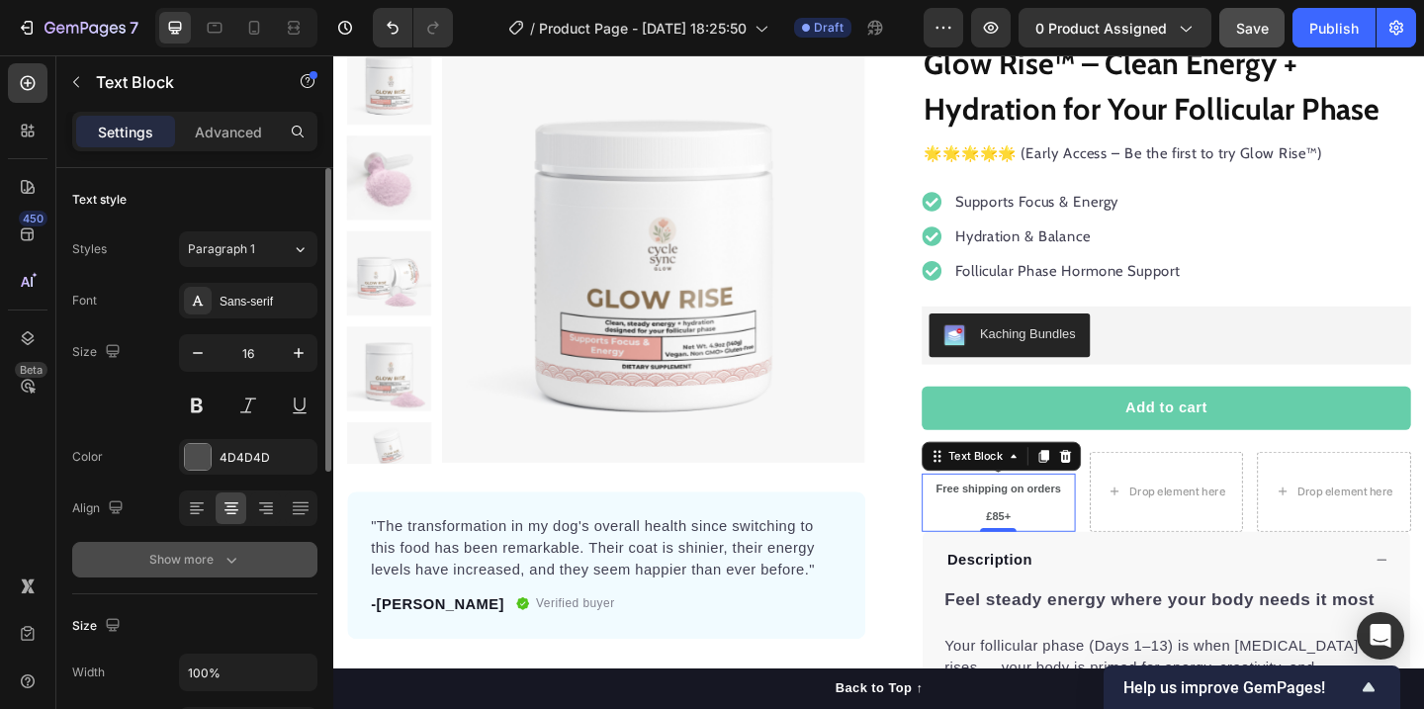
click at [236, 567] on icon "button" at bounding box center [231, 560] width 20 height 20
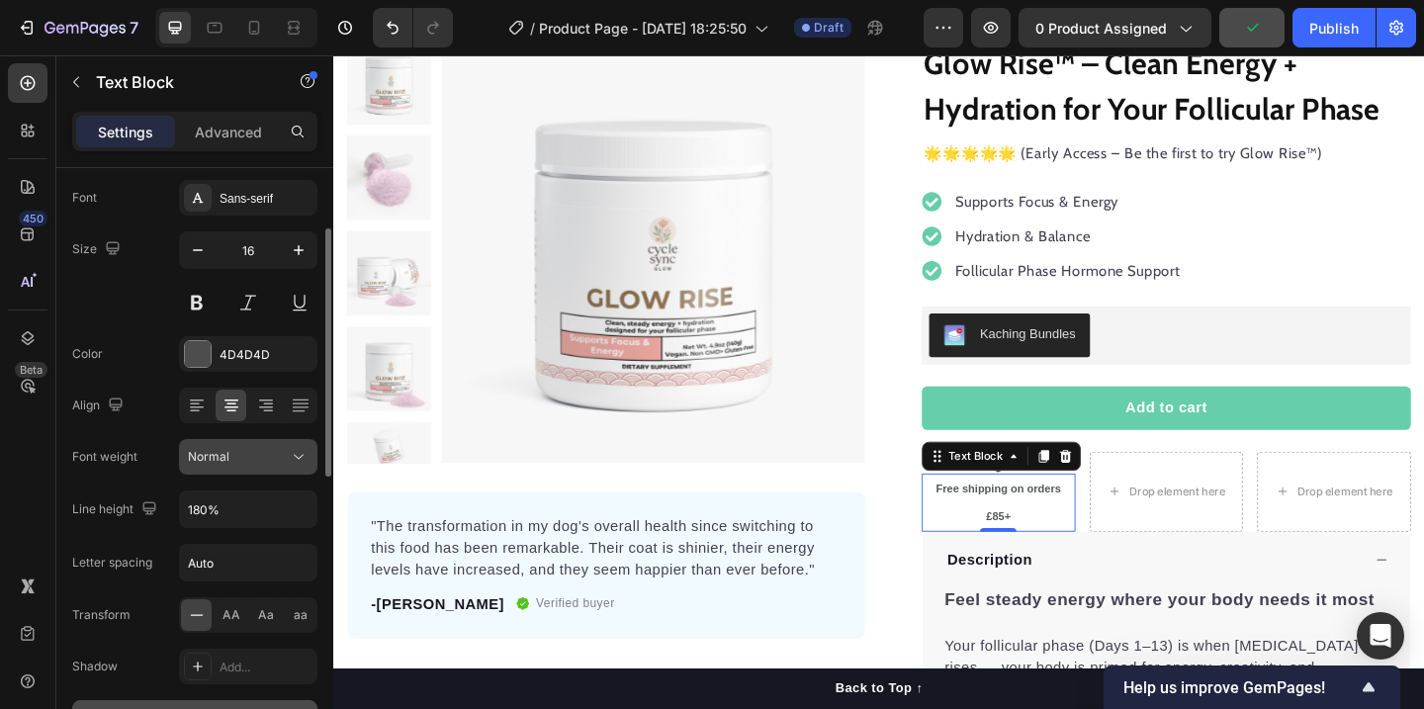
scroll to position [252, 0]
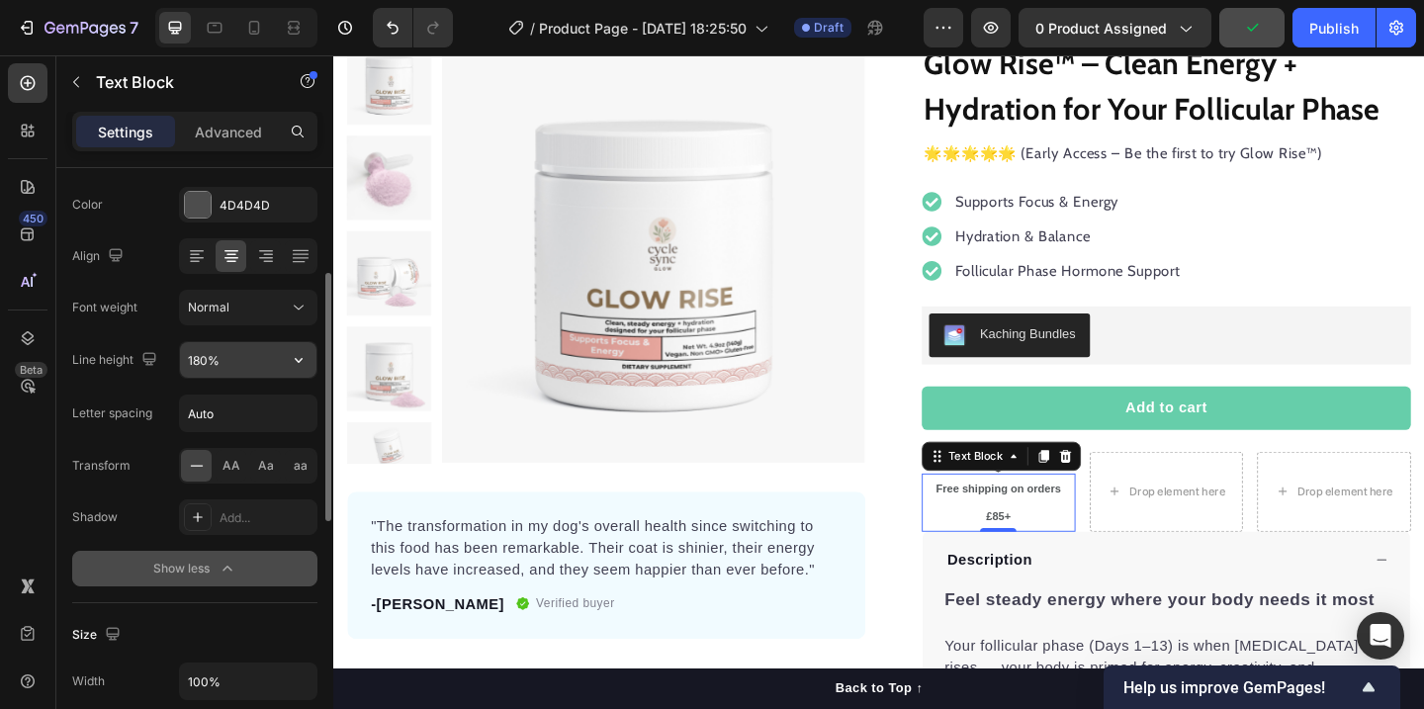
click at [241, 374] on input "180%" at bounding box center [248, 360] width 136 height 36
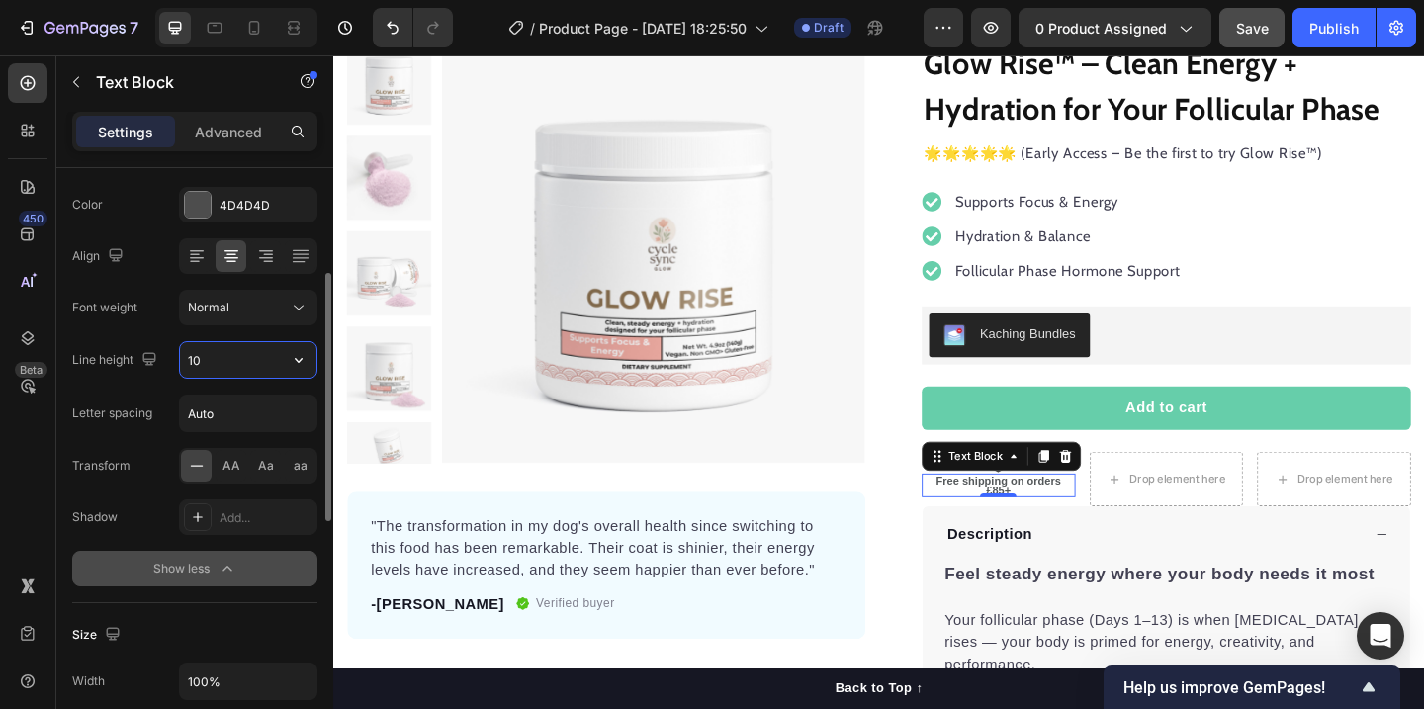
type input "1"
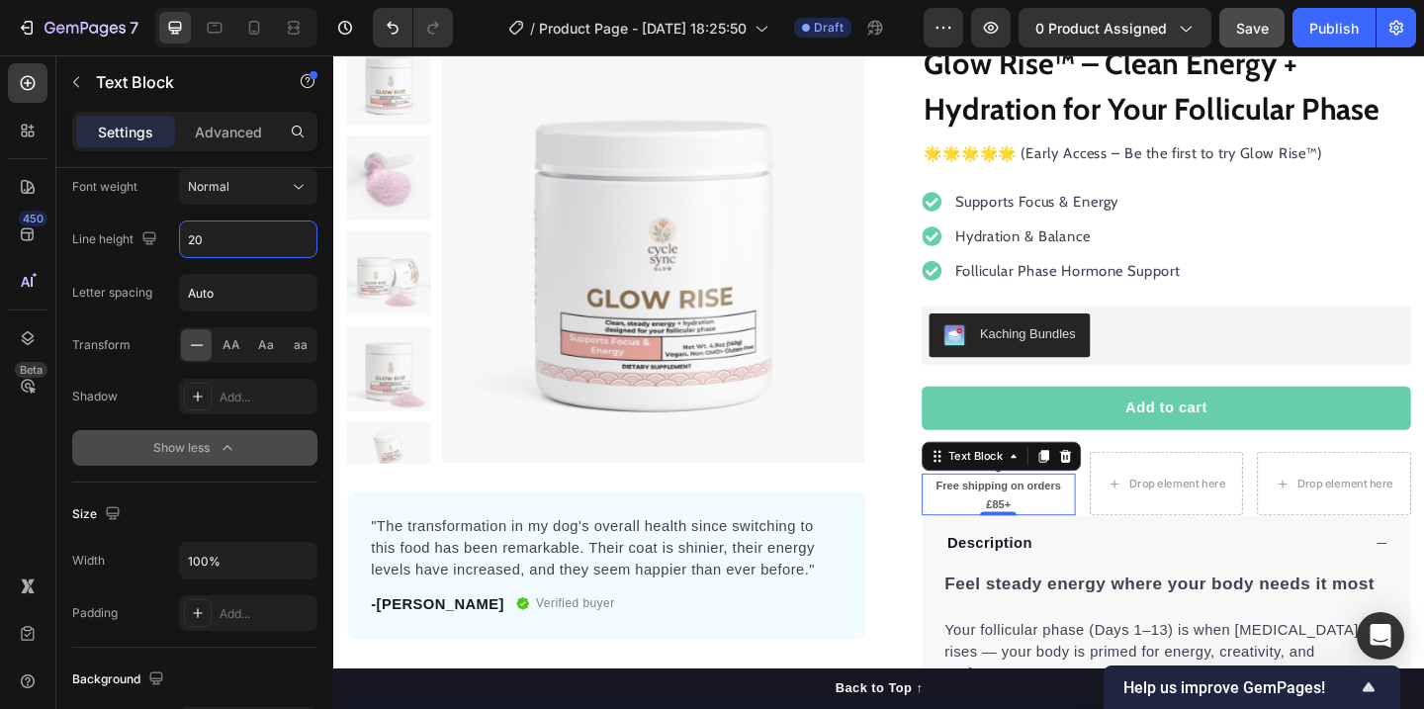
scroll to position [0, 0]
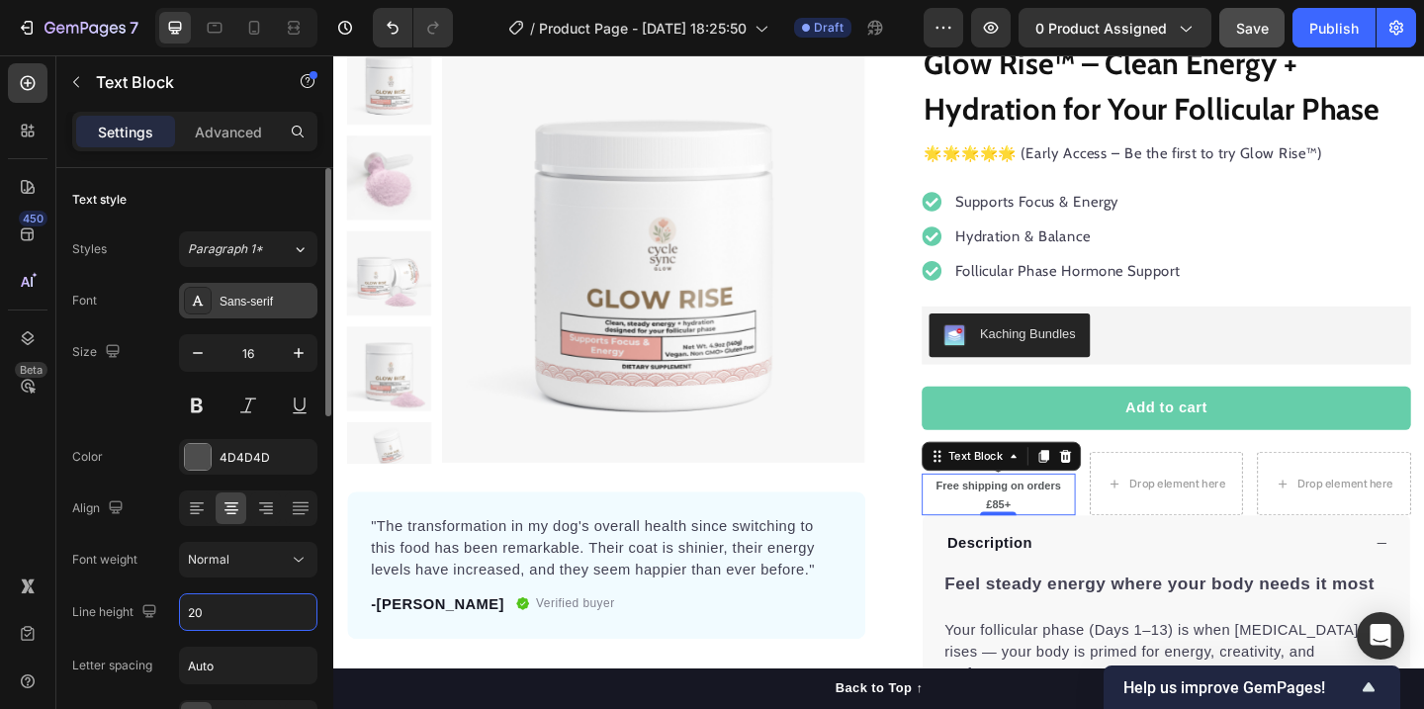
type input "20"
click at [279, 308] on div "Sans-serif" at bounding box center [265, 302] width 93 height 18
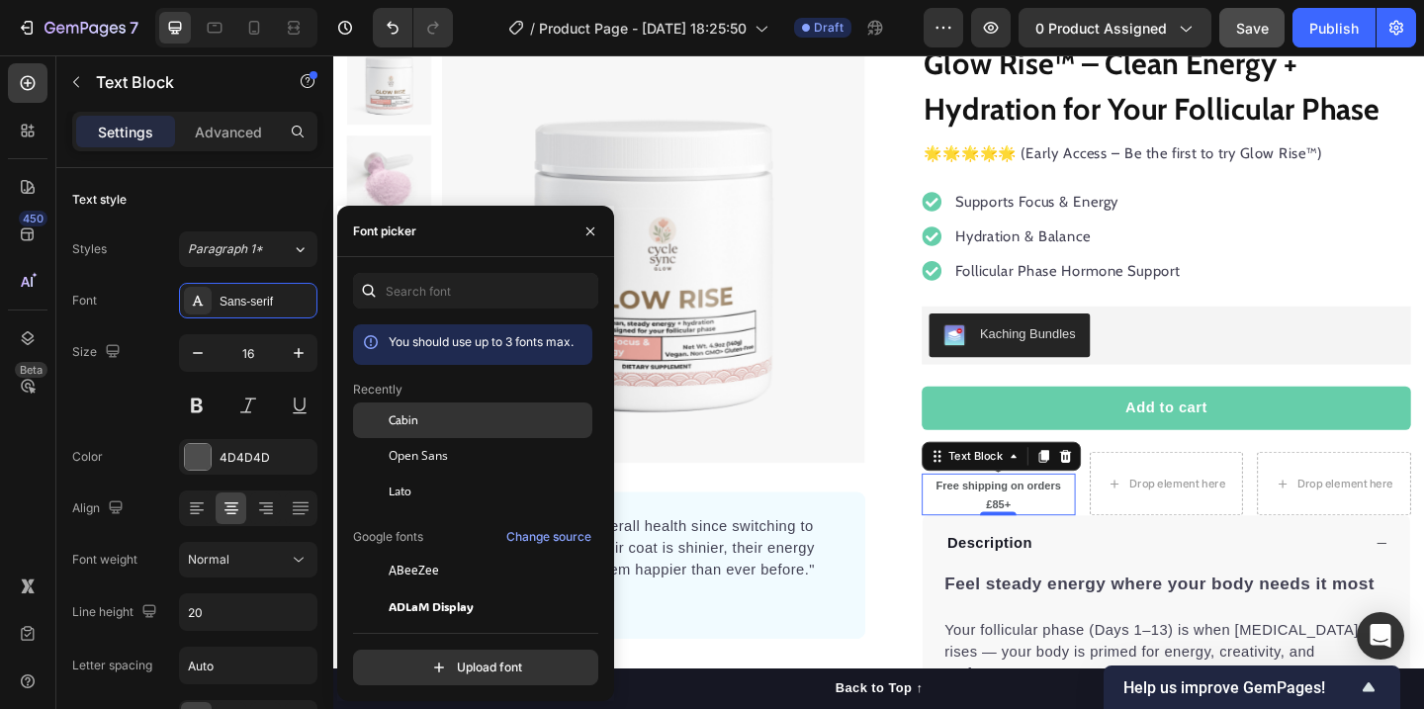
click at [406, 419] on span "Cabin" at bounding box center [404, 420] width 30 height 18
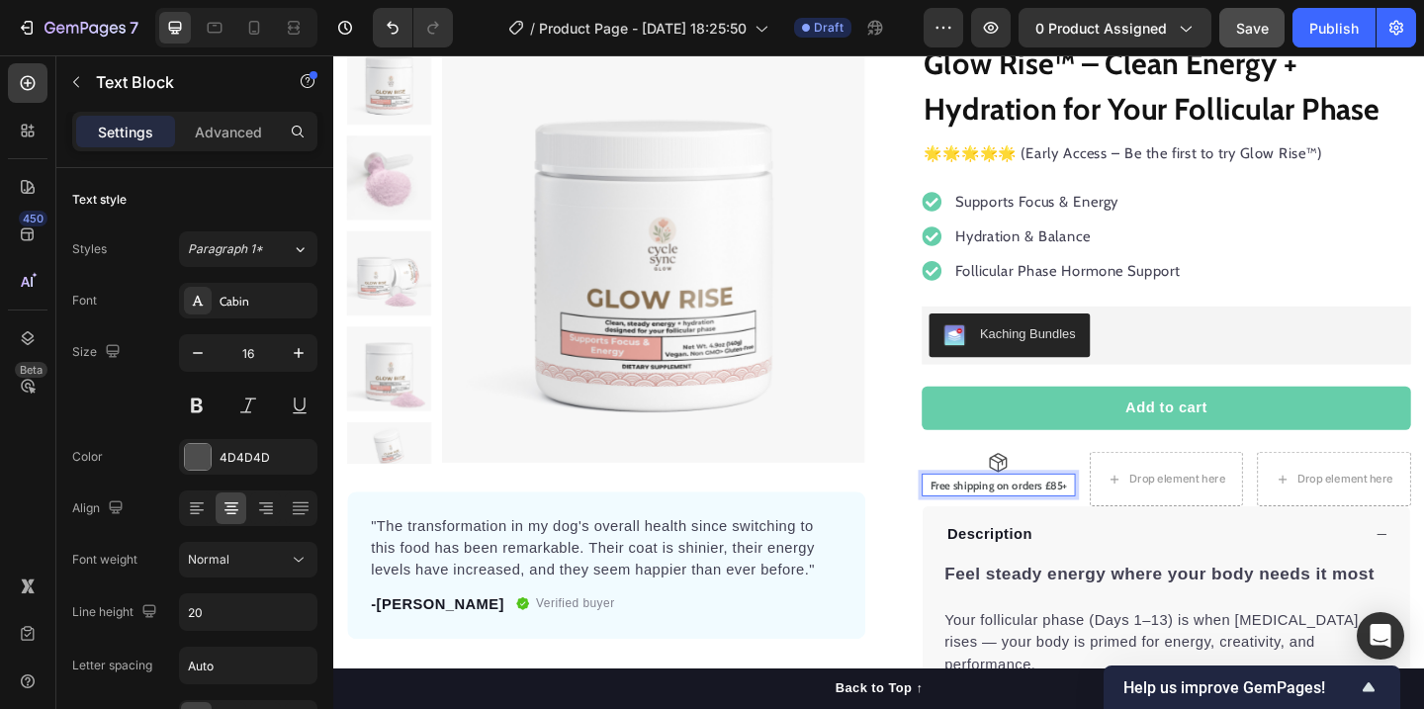
click at [1105, 524] on strong "Free shipping on orders £85+" at bounding box center [1056, 522] width 148 height 15
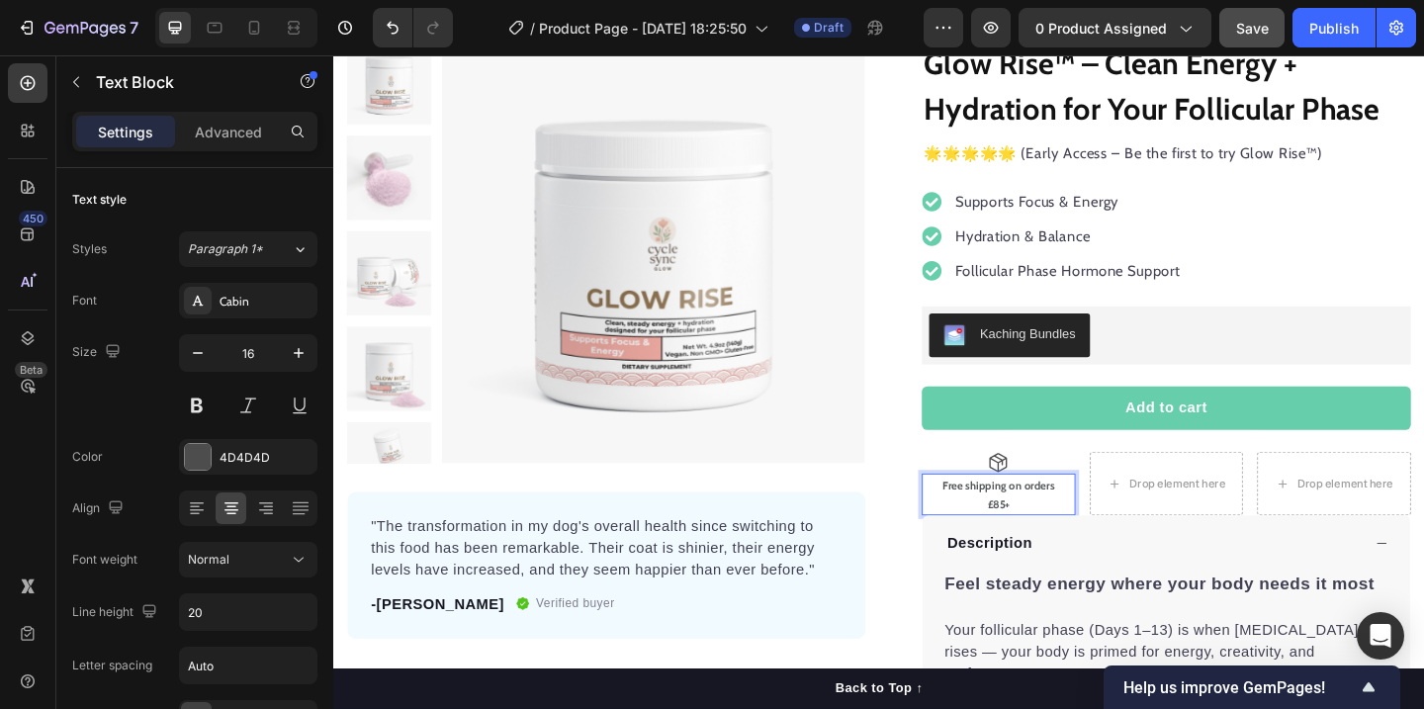
click at [1065, 546] on strong "£85+" at bounding box center [1056, 543] width 24 height 15
click at [1121, 523] on p "Free shipping on orders" at bounding box center [1056, 522] width 163 height 21
click at [1058, 546] on strong "£+" at bounding box center [1056, 543] width 11 height 15
click at [1073, 547] on p "£+" at bounding box center [1056, 543] width 163 height 21
click at [1220, 522] on div "Drop element here" at bounding box center [1250, 521] width 105 height 16
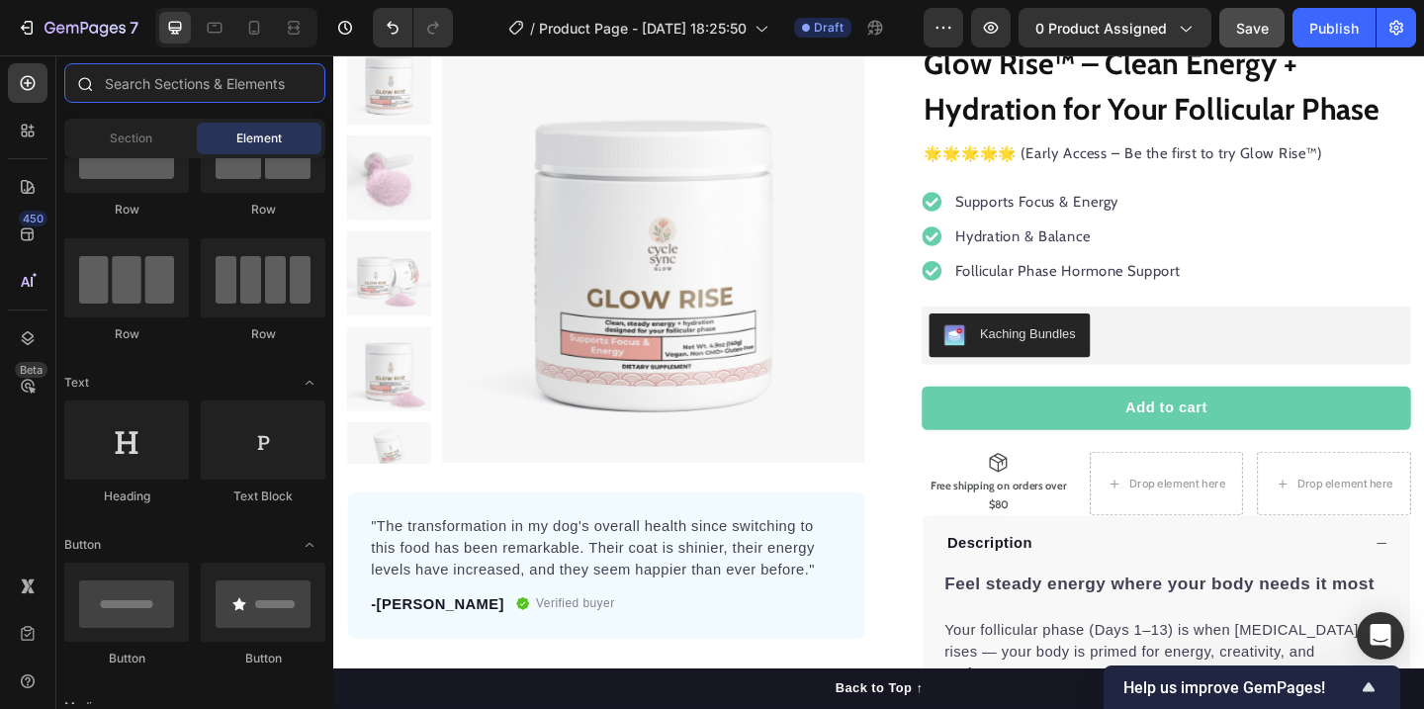
click at [172, 95] on input "text" at bounding box center [194, 83] width 261 height 40
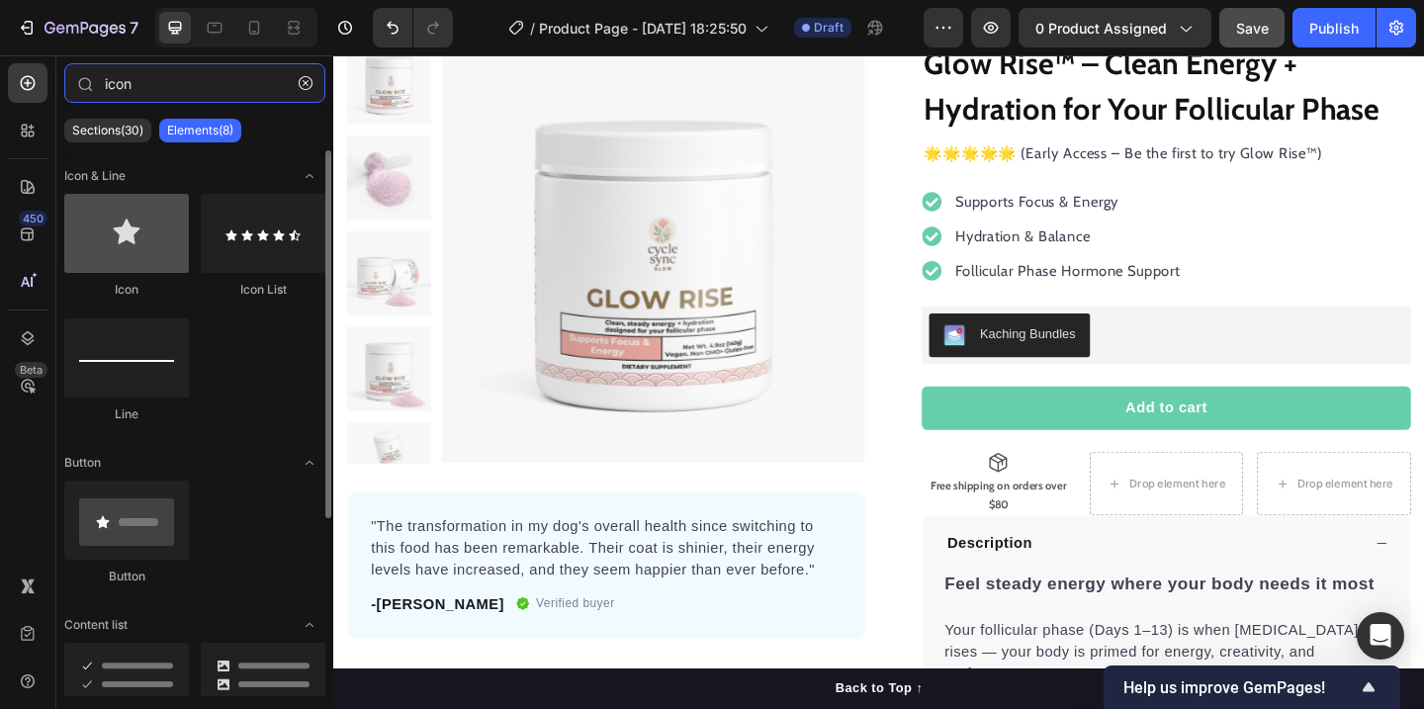
type input "icon"
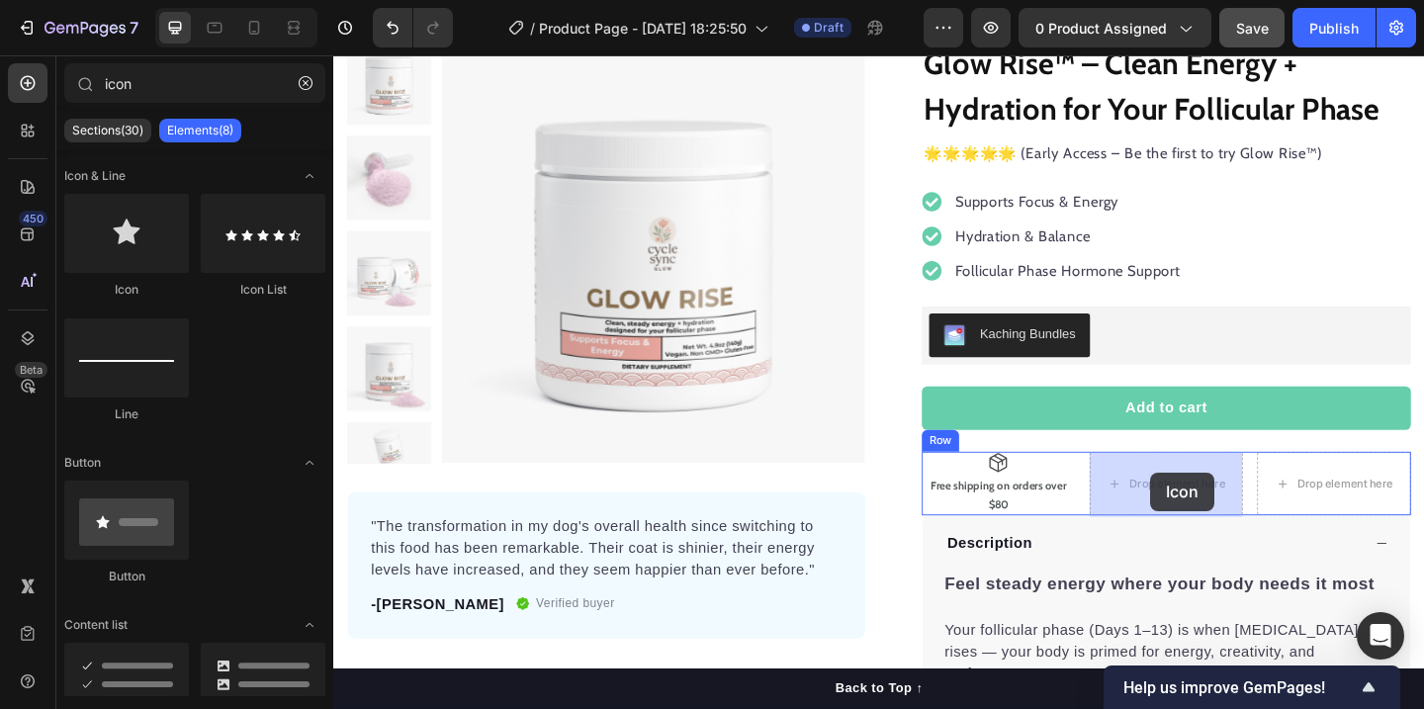
drag, startPoint x: 437, startPoint y: 310, endPoint x: 1222, endPoint y: 509, distance: 809.7
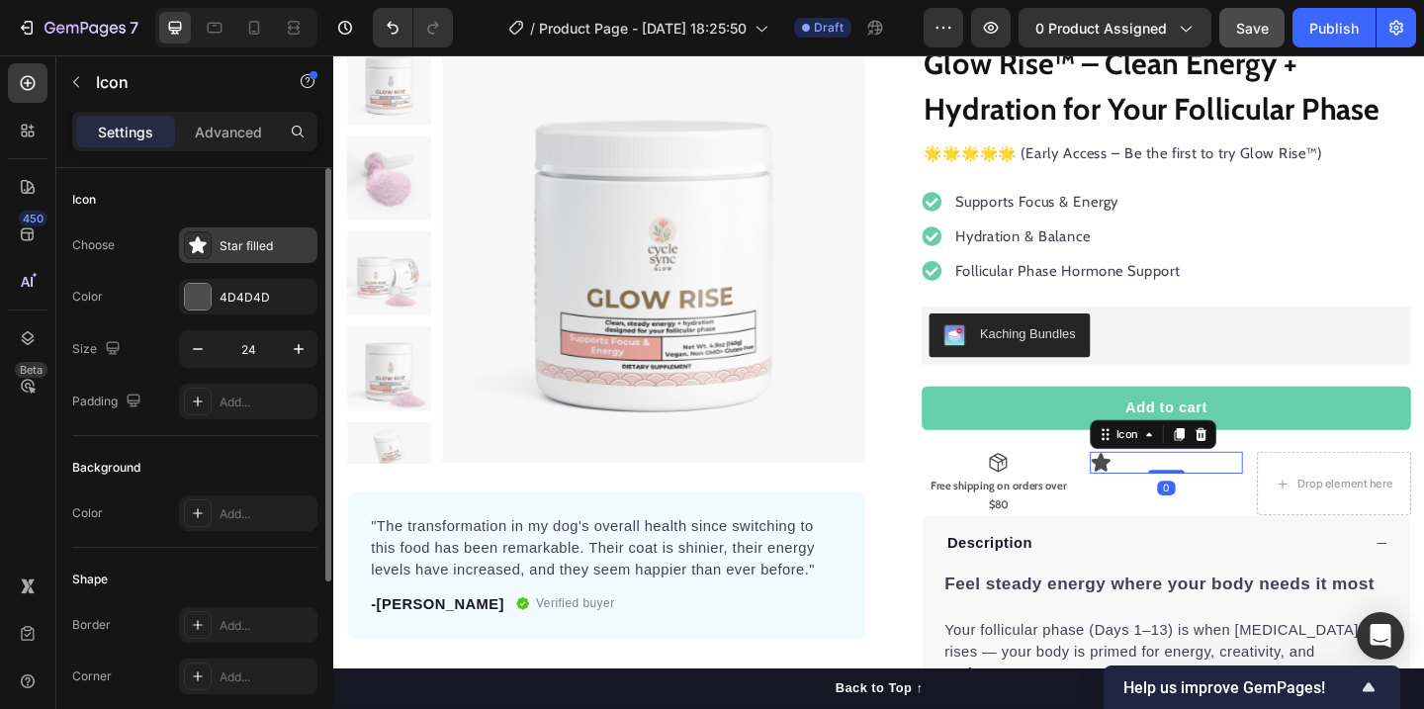
click at [284, 253] on div "Star filled" at bounding box center [265, 246] width 93 height 18
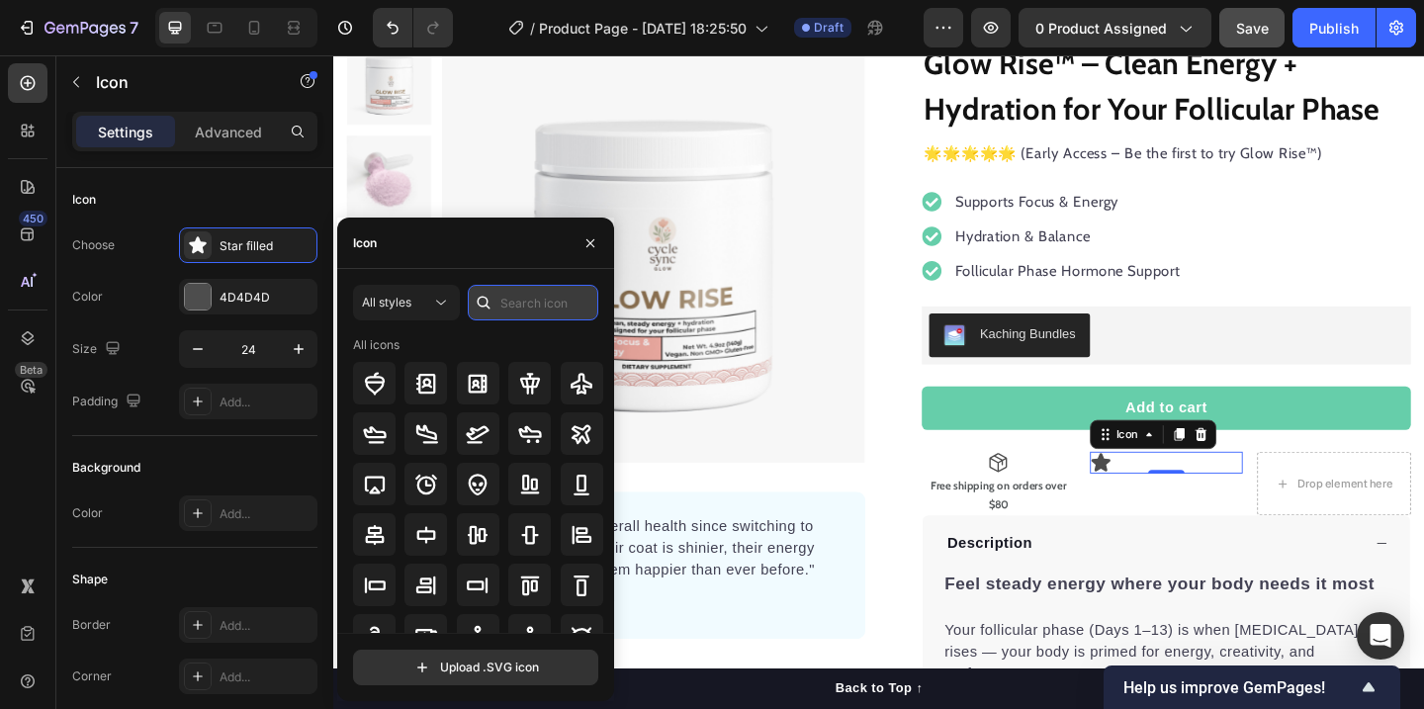
click at [499, 304] on input "text" at bounding box center [533, 303] width 130 height 36
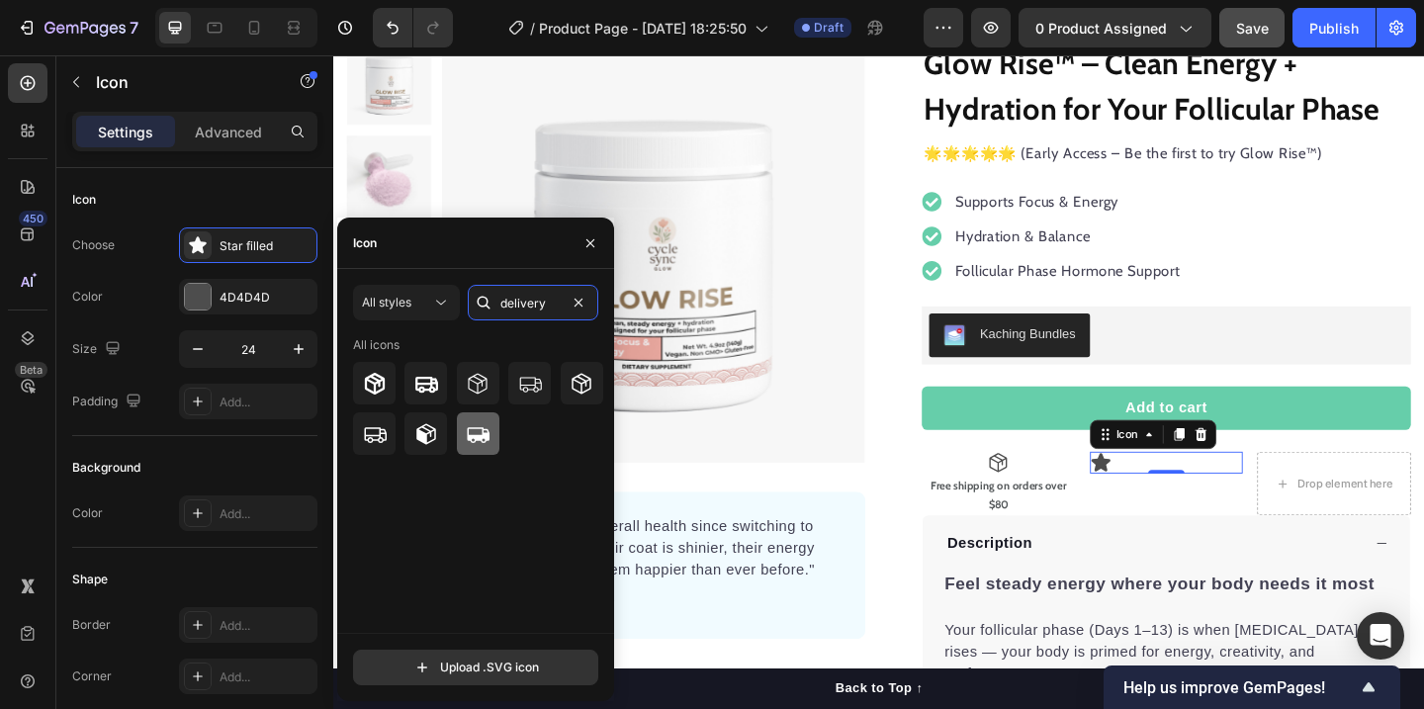
type input "delivery"
click at [469, 431] on icon at bounding box center [479, 435] width 23 height 16
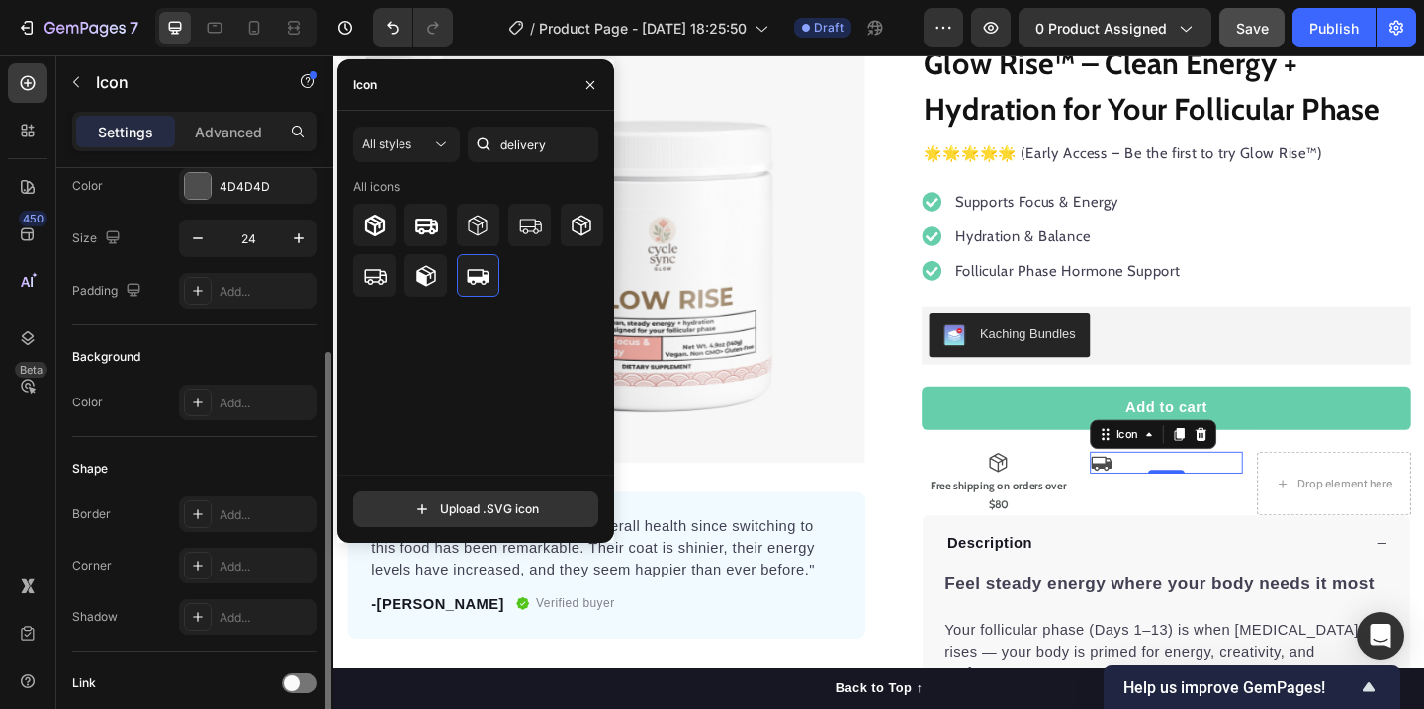
scroll to position [264, 0]
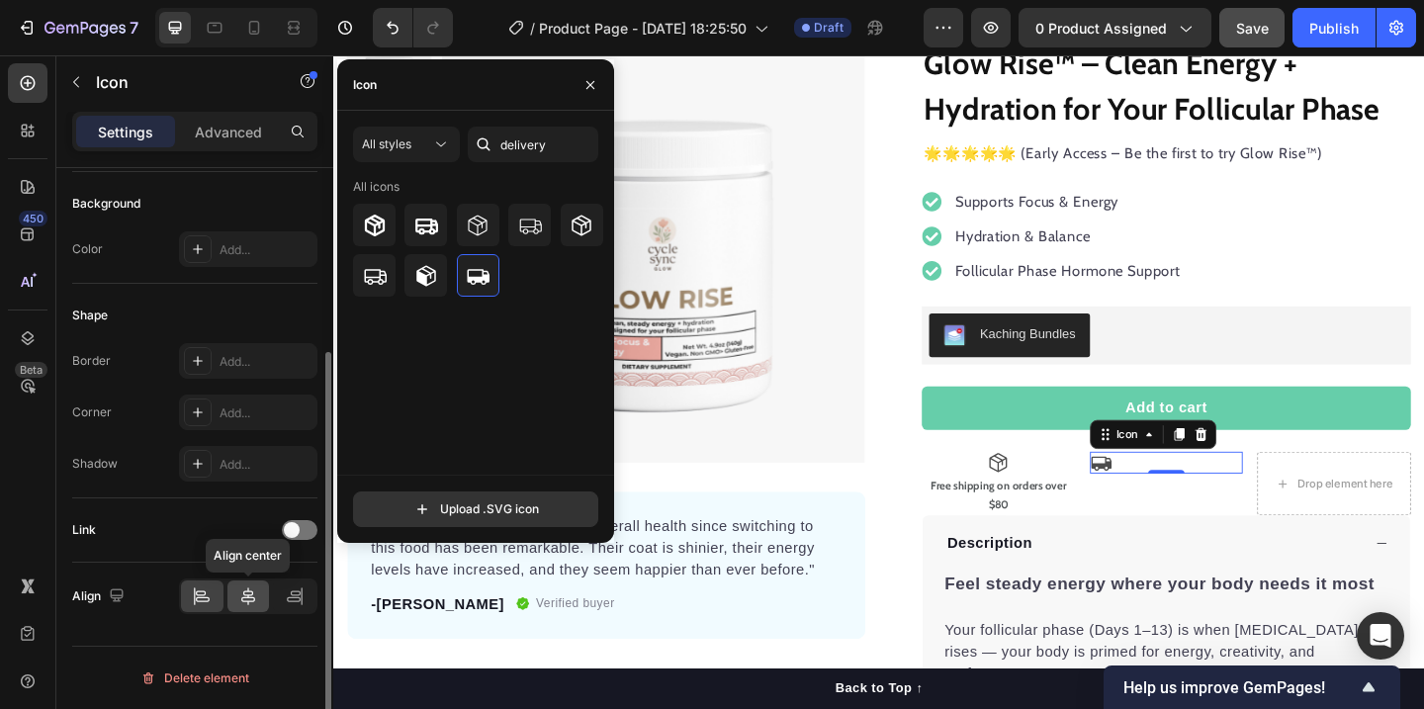
click at [243, 599] on icon at bounding box center [248, 596] width 20 height 20
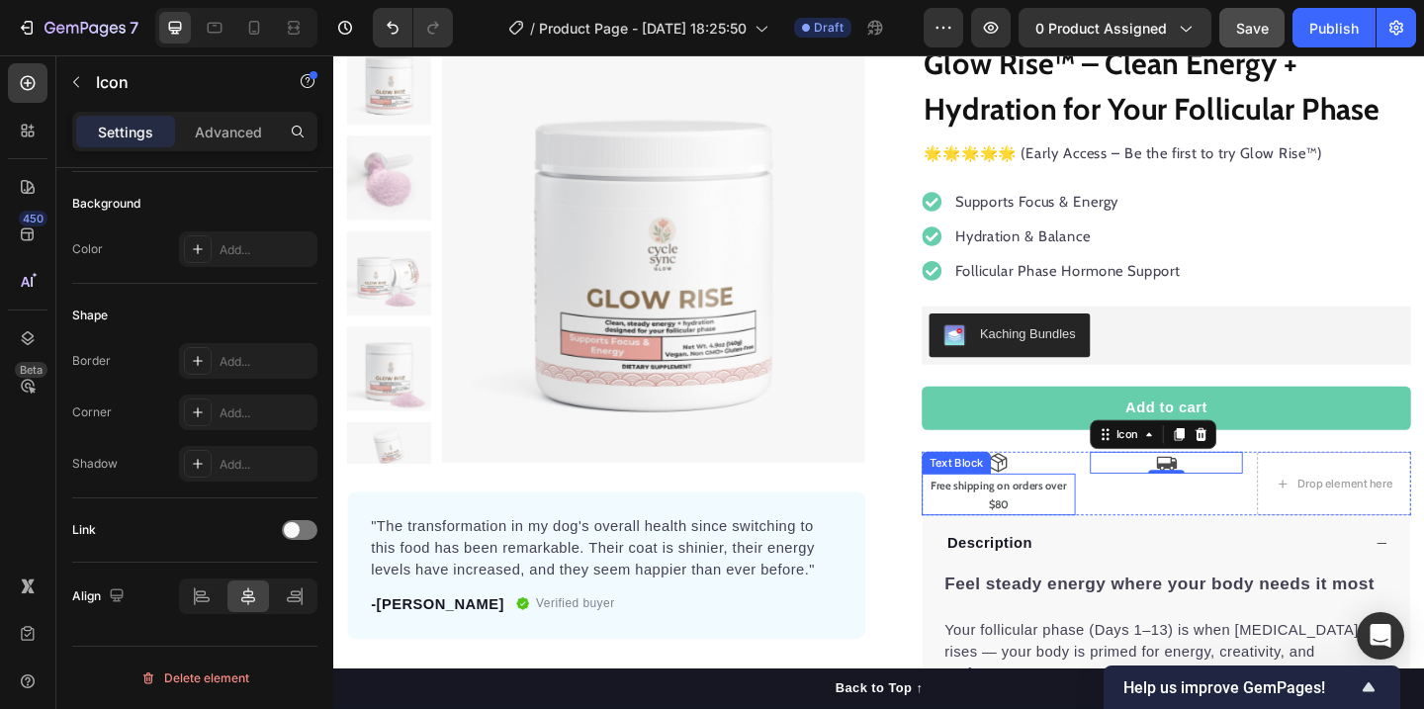
click at [1107, 540] on p "Free shipping on orders over $80" at bounding box center [1056, 533] width 163 height 42
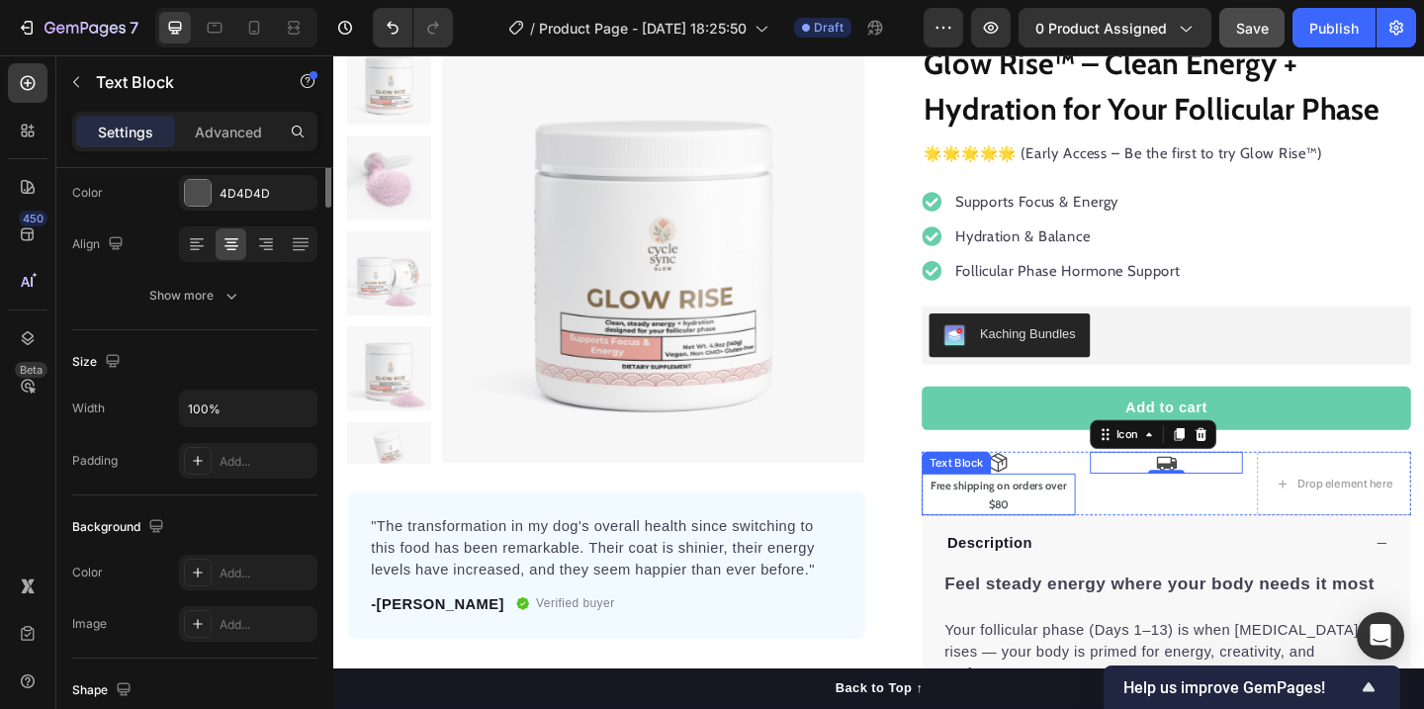
scroll to position [0, 0]
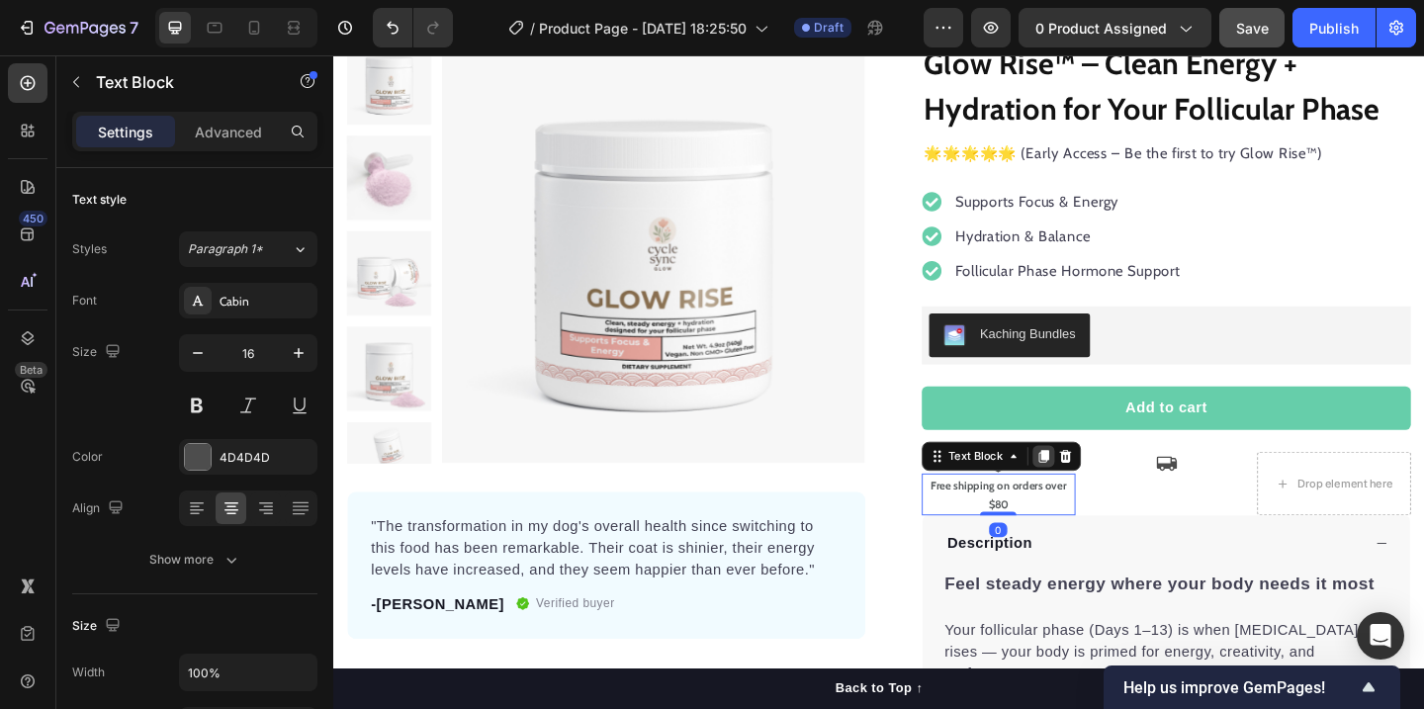
click at [1098, 494] on icon at bounding box center [1105, 491] width 16 height 16
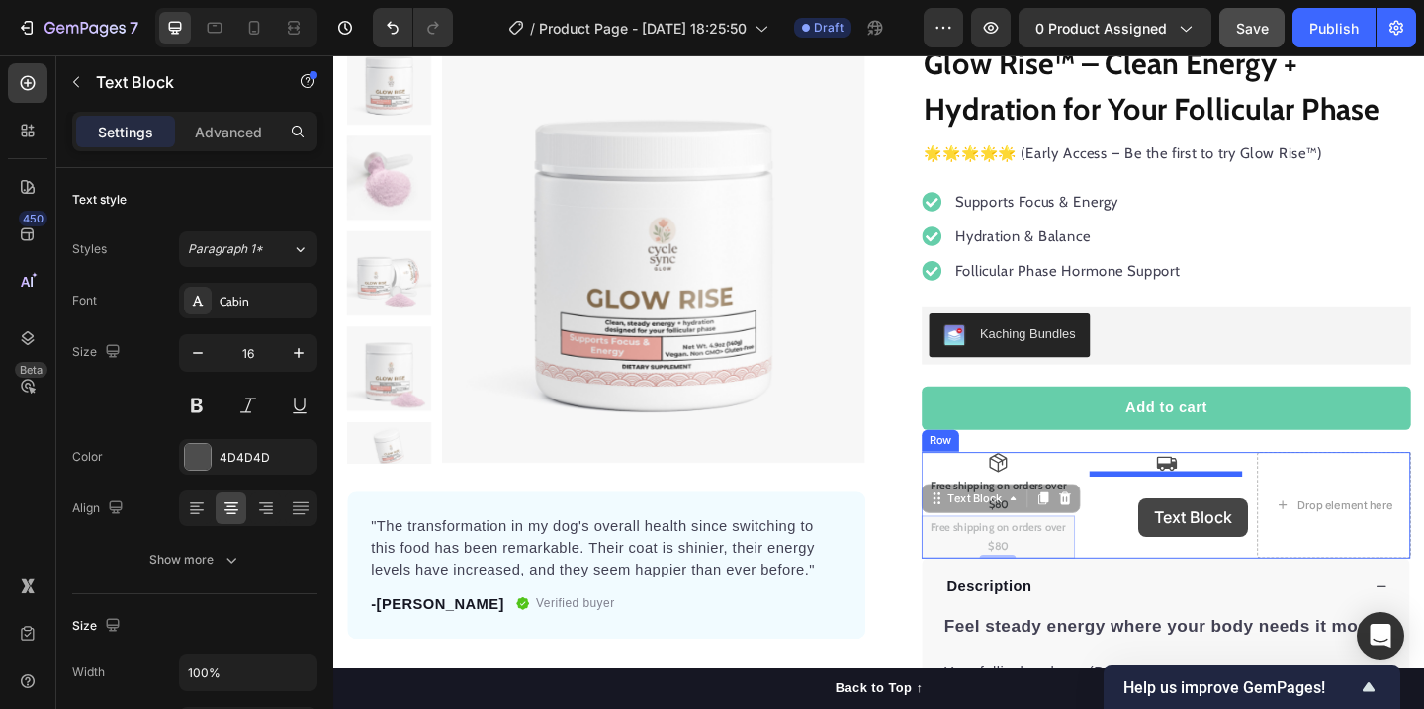
drag, startPoint x: 992, startPoint y: 541, endPoint x: 1209, endPoint y: 537, distance: 217.5
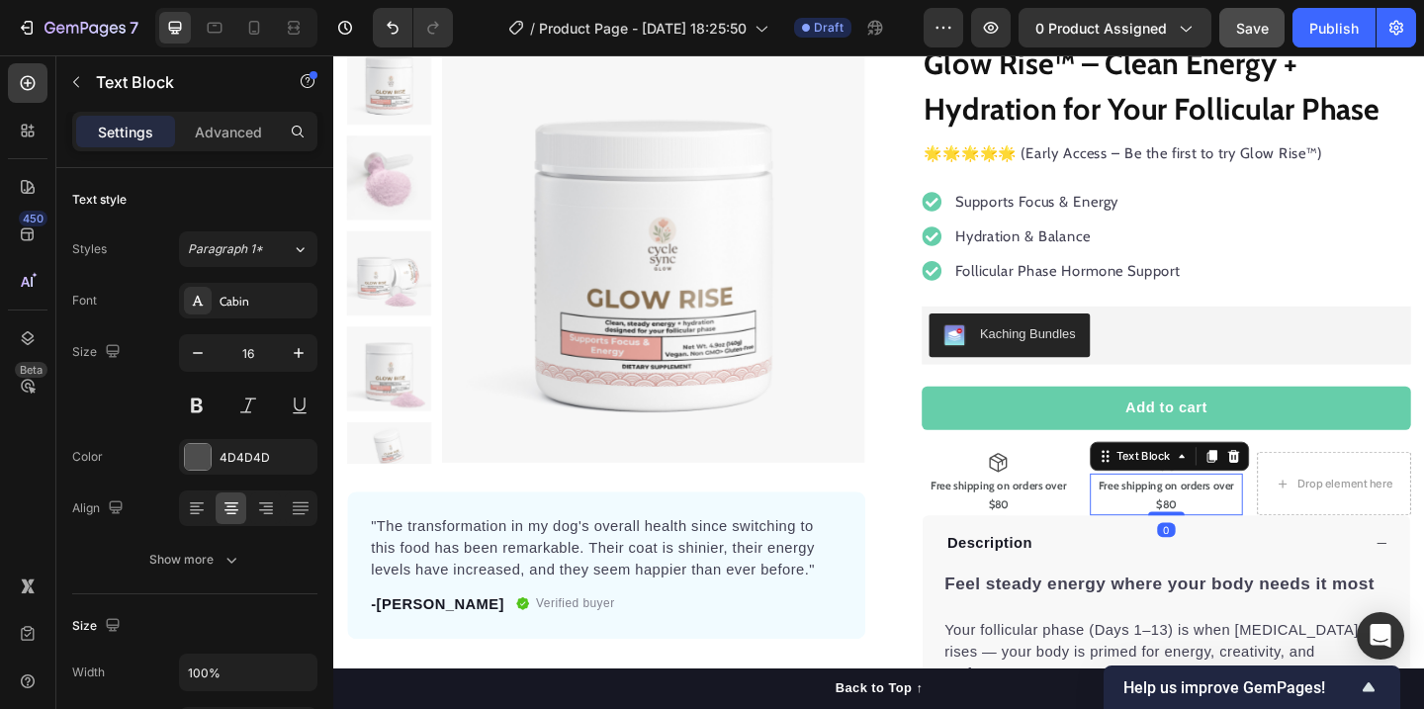
click at [1243, 537] on strong "Free shipping on orders over $80" at bounding box center [1238, 533] width 147 height 36
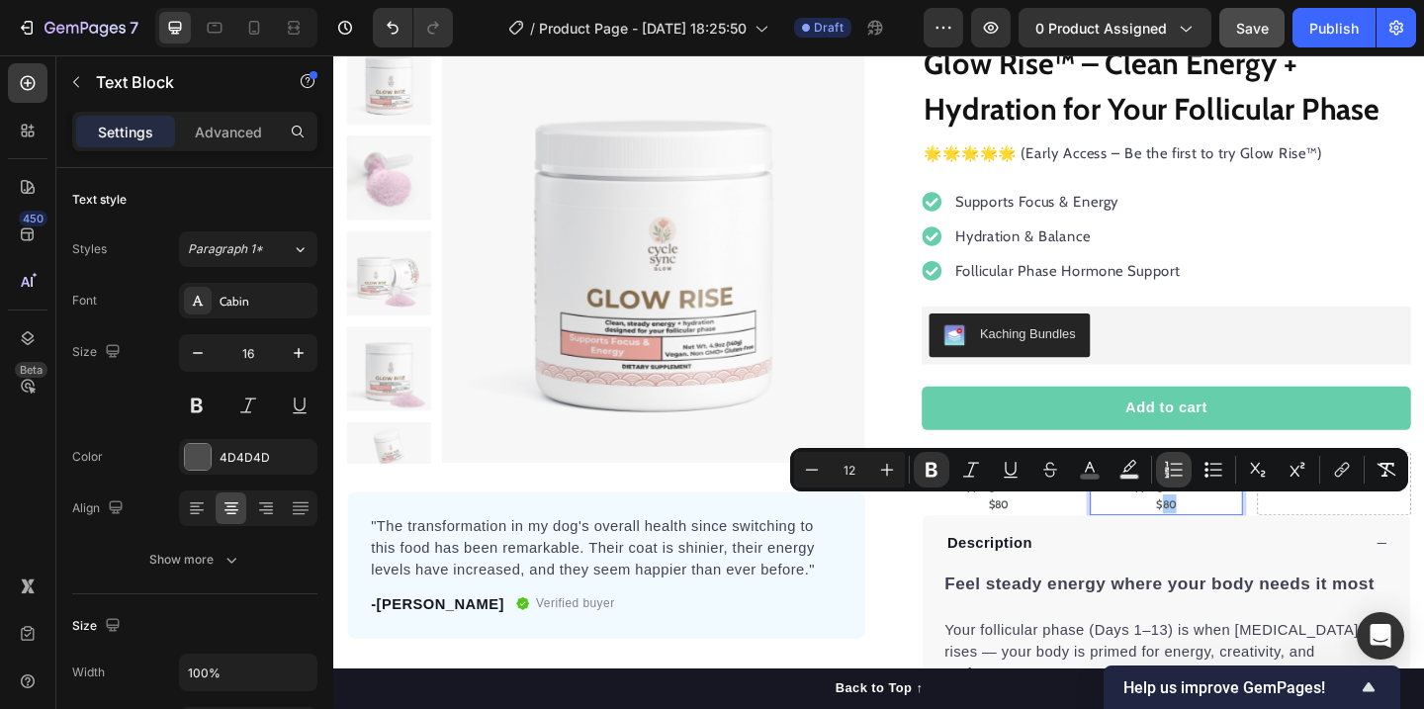
click at [1171, 485] on button "Numbered List" at bounding box center [1174, 470] width 36 height 36
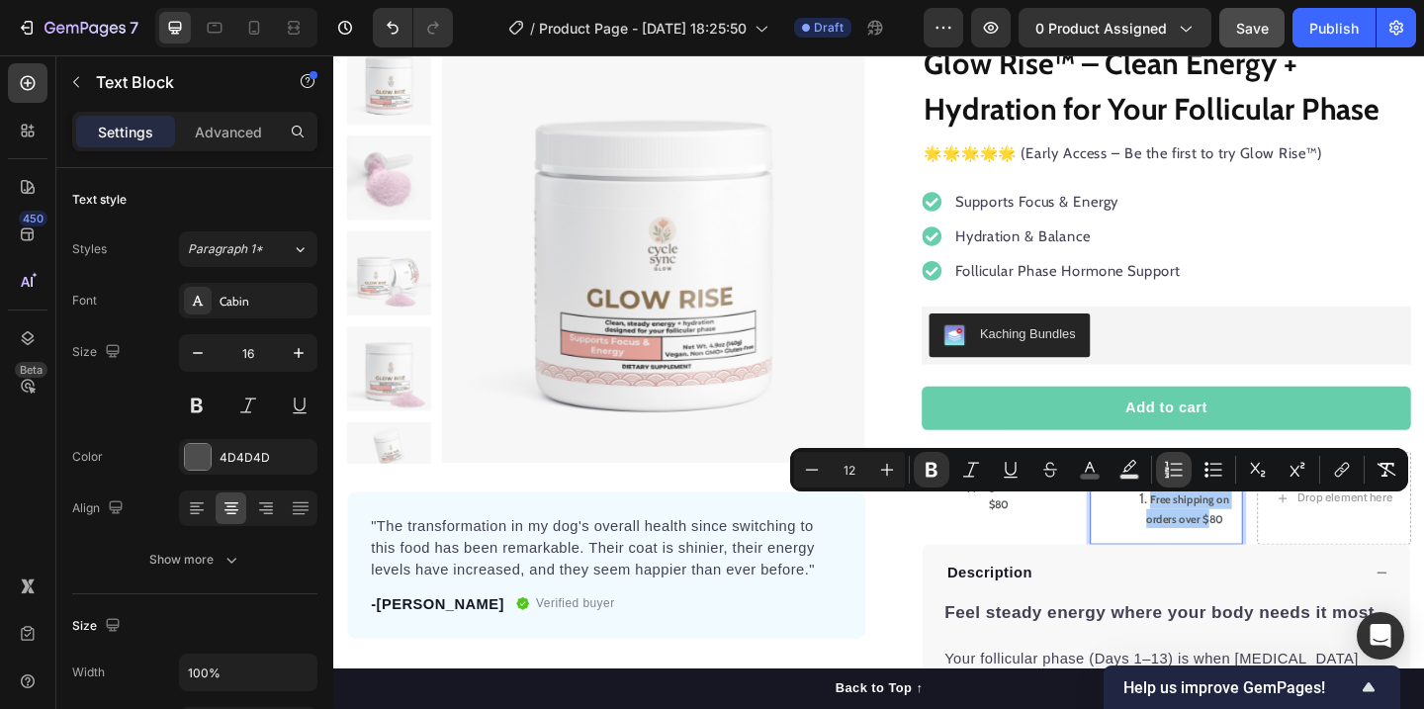
click at [1171, 485] on button "Numbered List" at bounding box center [1174, 470] width 36 height 36
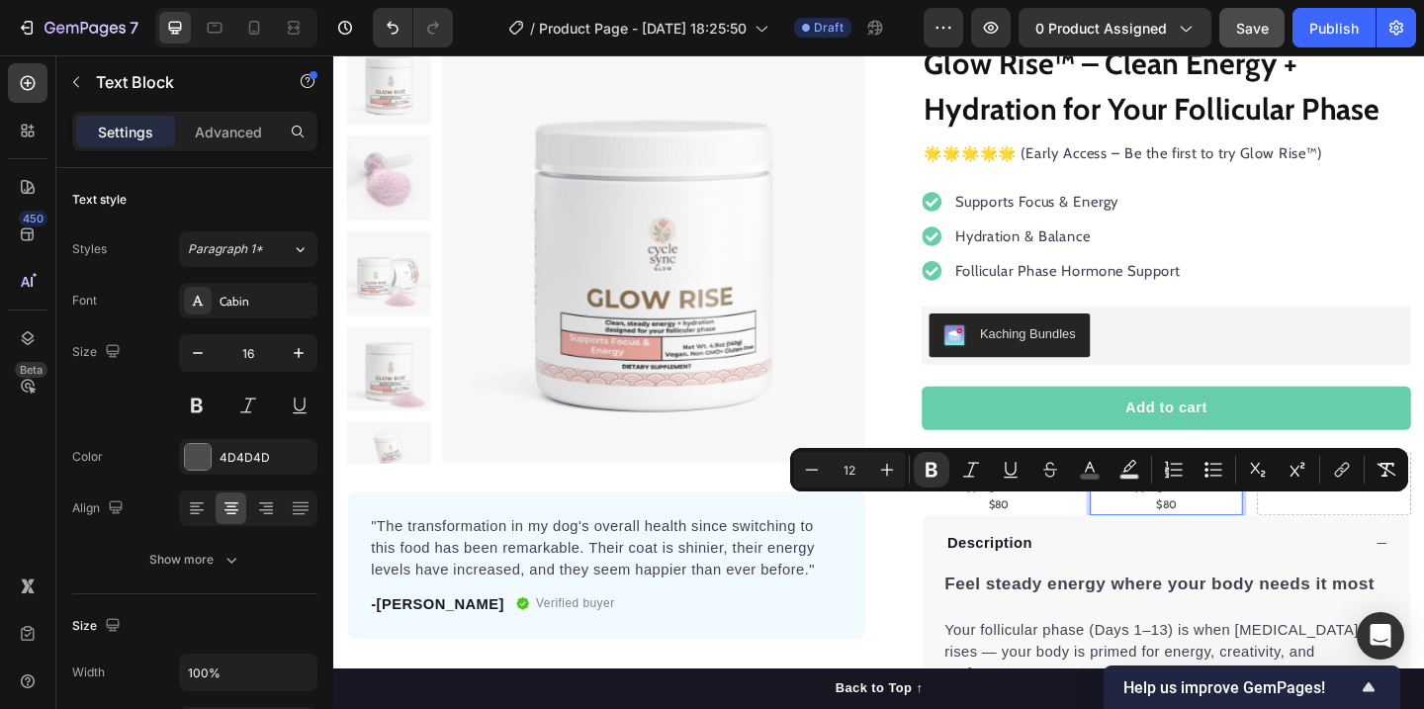
click at [1261, 549] on p "Free shipping on orders over $80" at bounding box center [1239, 533] width 163 height 42
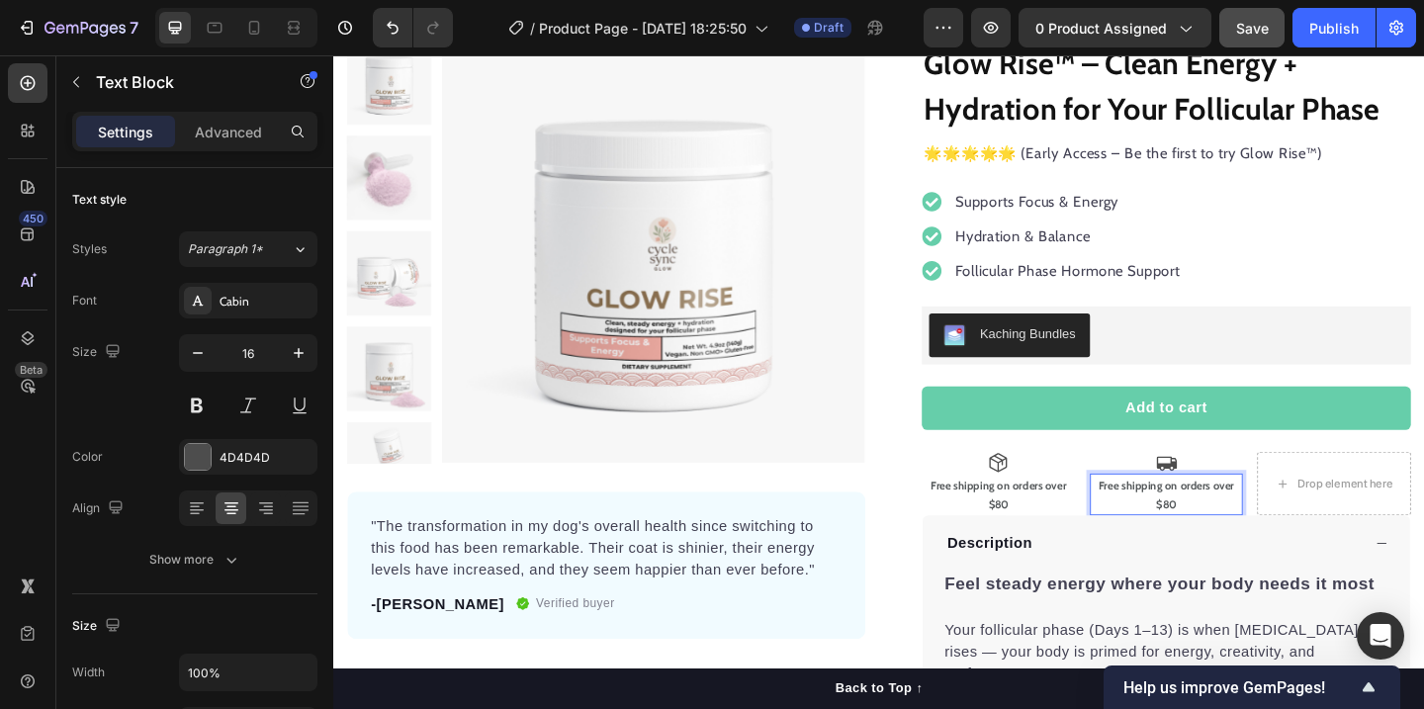
click at [1257, 532] on p "Free shipping on orders over $80" at bounding box center [1239, 533] width 163 height 42
click at [1241, 527] on strong "1-2 Day UK Delivery" at bounding box center [1238, 522] width 104 height 15
click at [1201, 522] on strong "1-2 Day US Delivery" at bounding box center [1238, 522] width 103 height 15
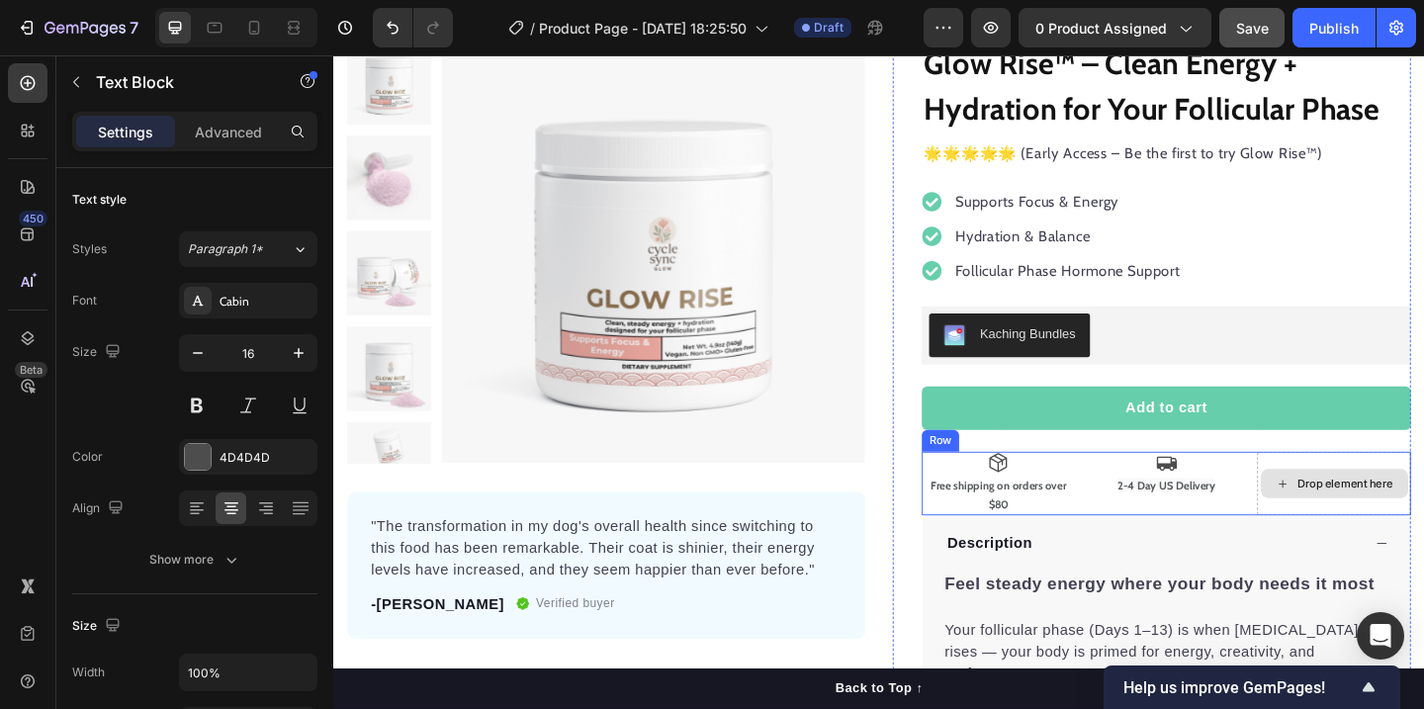
click at [1423, 529] on div "Drop element here" at bounding box center [1433, 521] width 105 height 16
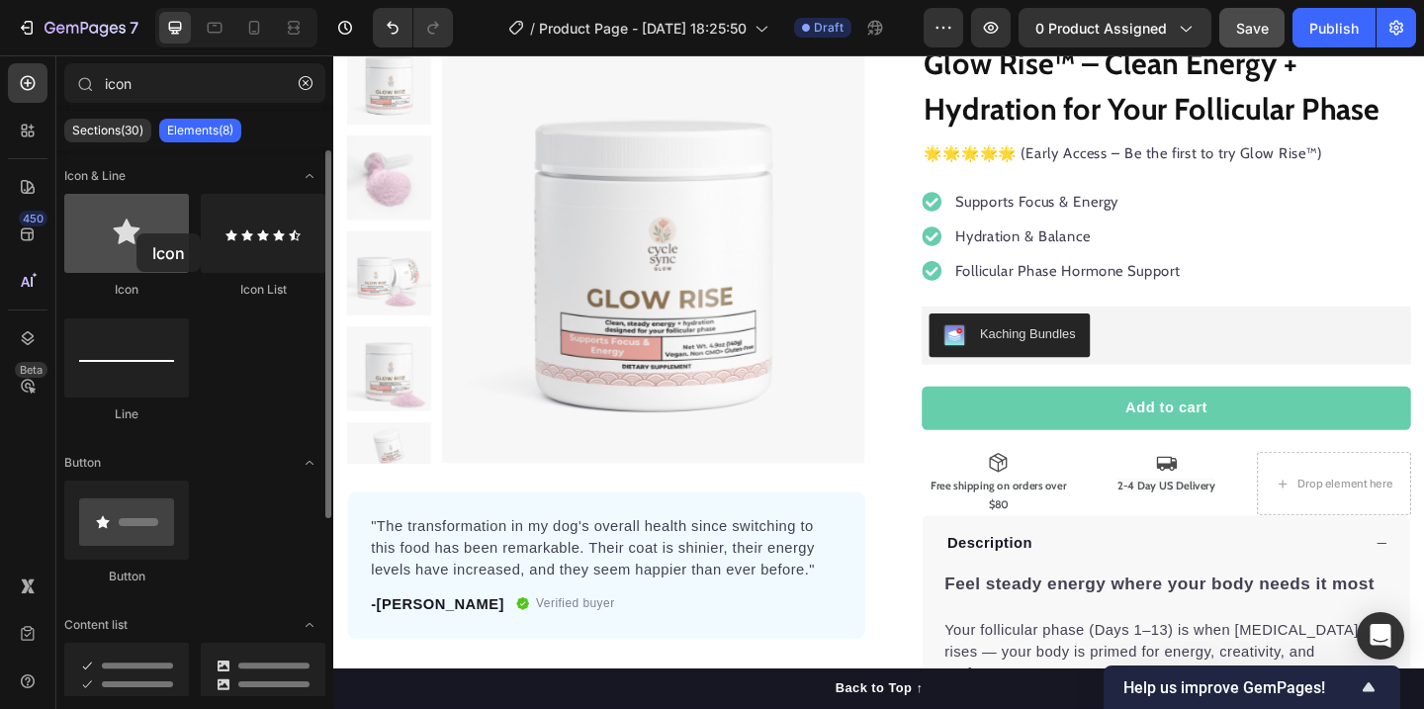
click at [136, 233] on div at bounding box center [126, 233] width 125 height 79
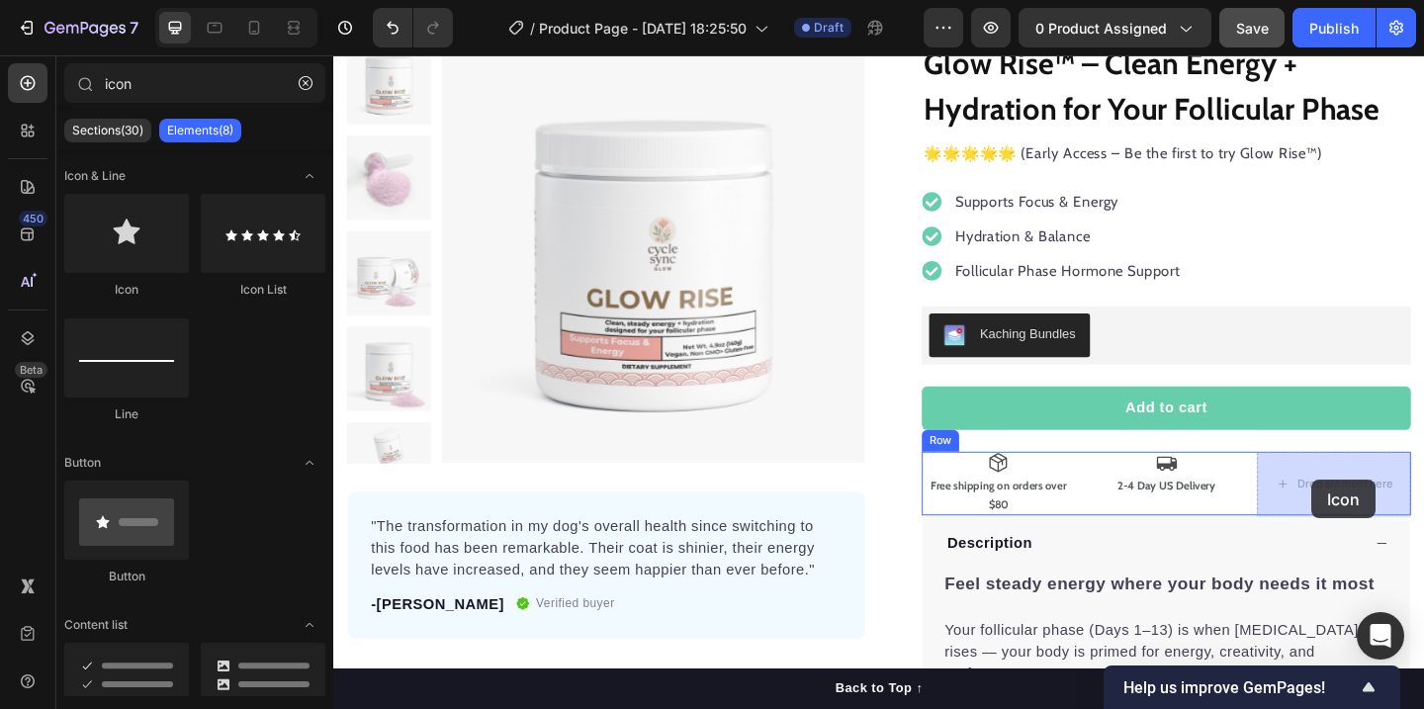
drag, startPoint x: 461, startPoint y: 298, endPoint x: 1397, endPoint y: 517, distance: 961.6
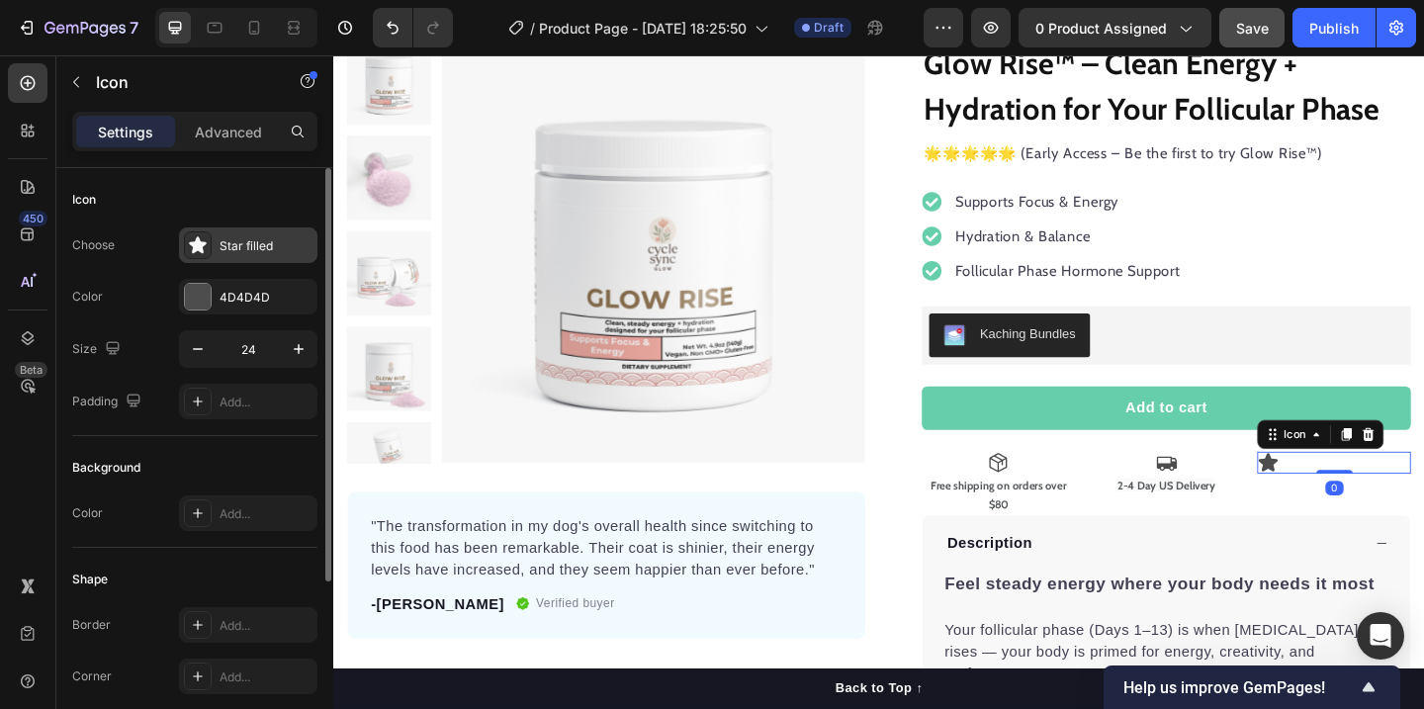
click at [235, 253] on div "Star filled" at bounding box center [265, 246] width 93 height 18
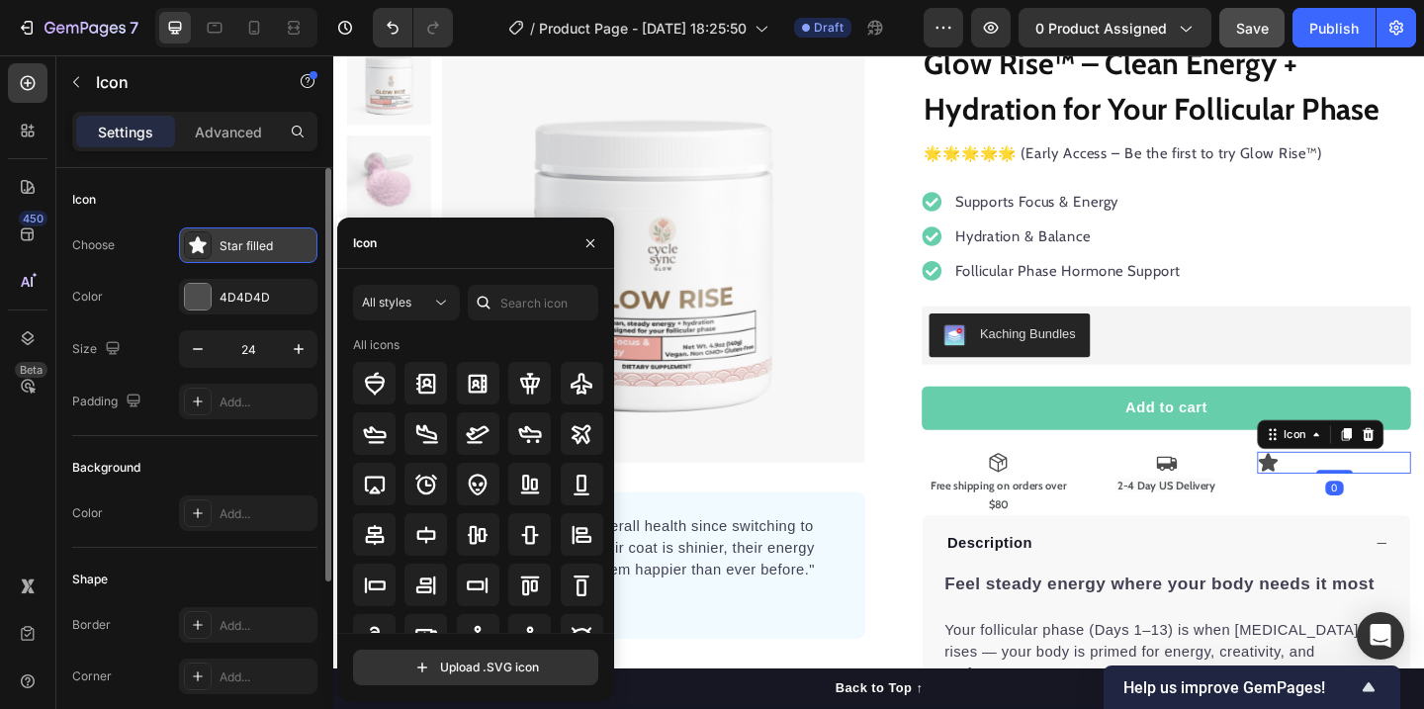
click at [235, 253] on div "Star filled" at bounding box center [265, 246] width 93 height 18
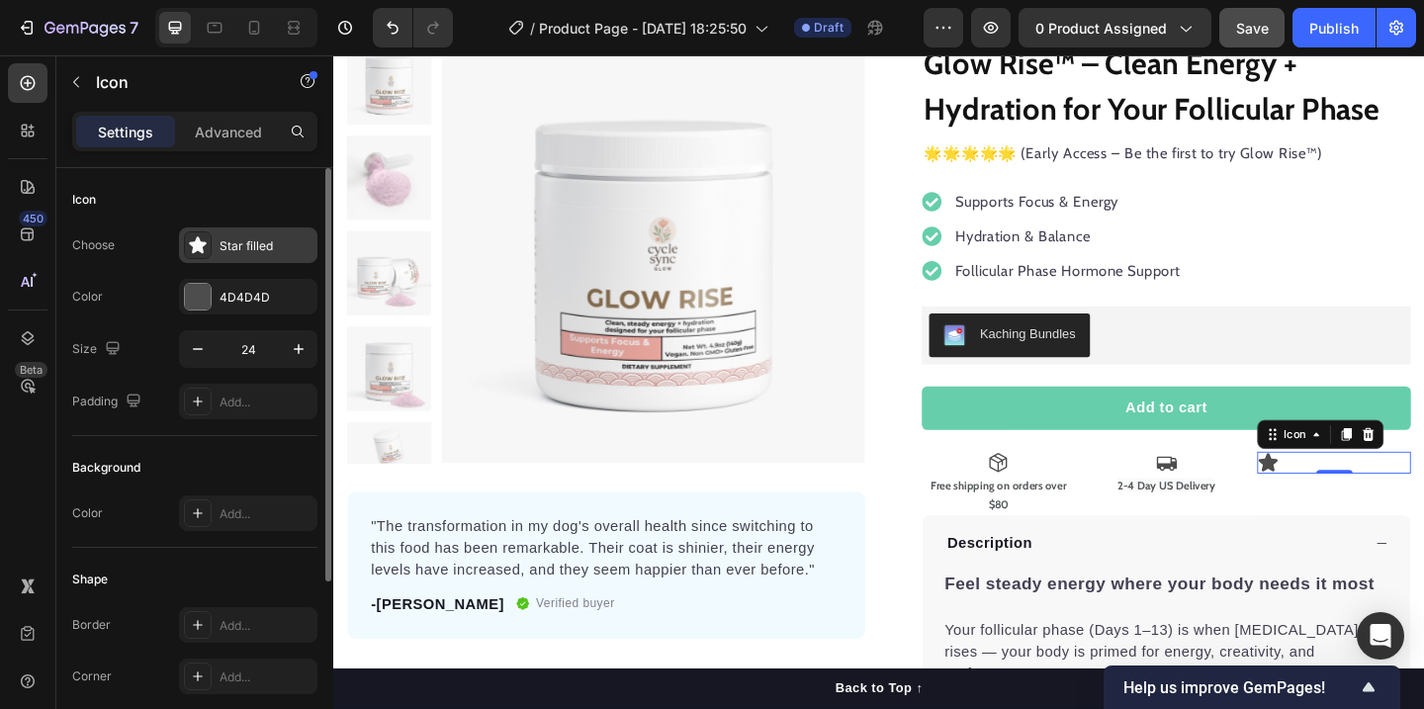
click at [286, 249] on div "Star filled" at bounding box center [265, 246] width 93 height 18
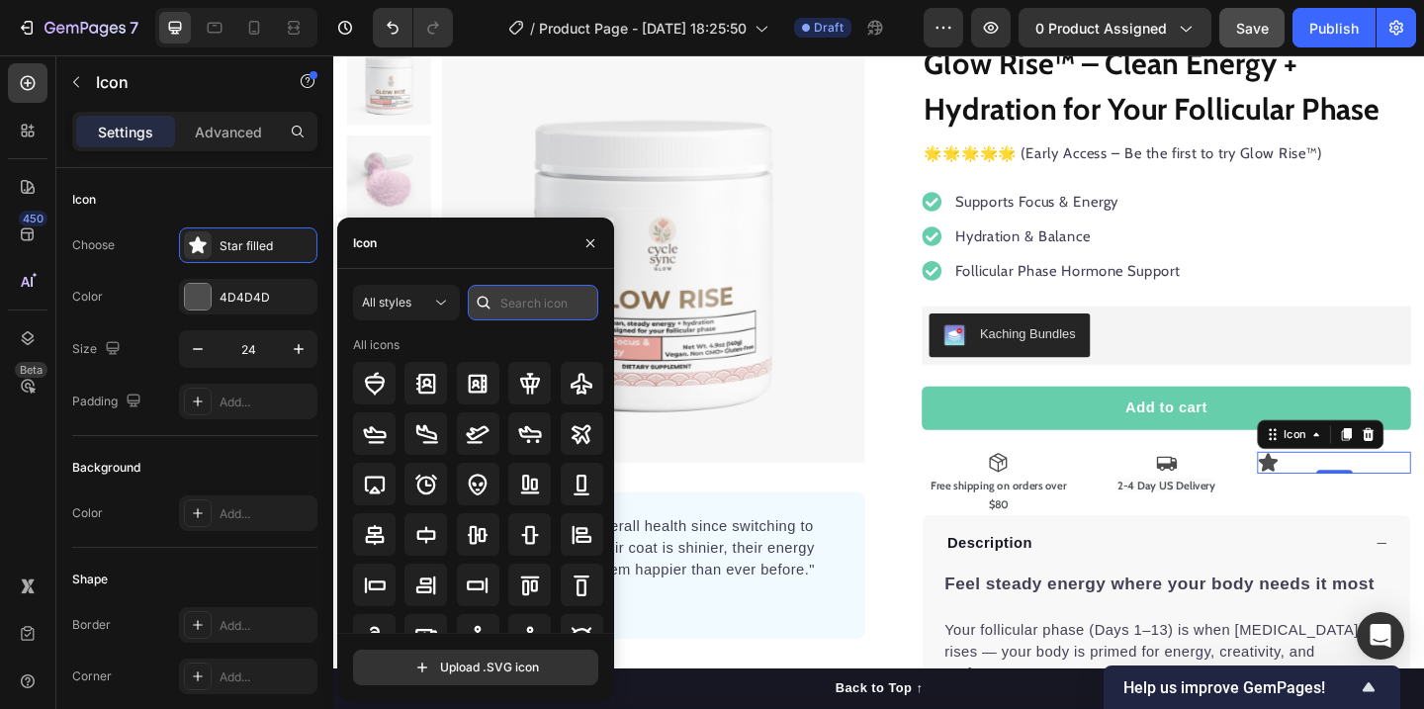
click at [534, 303] on input "text" at bounding box center [533, 303] width 130 height 36
type input "m"
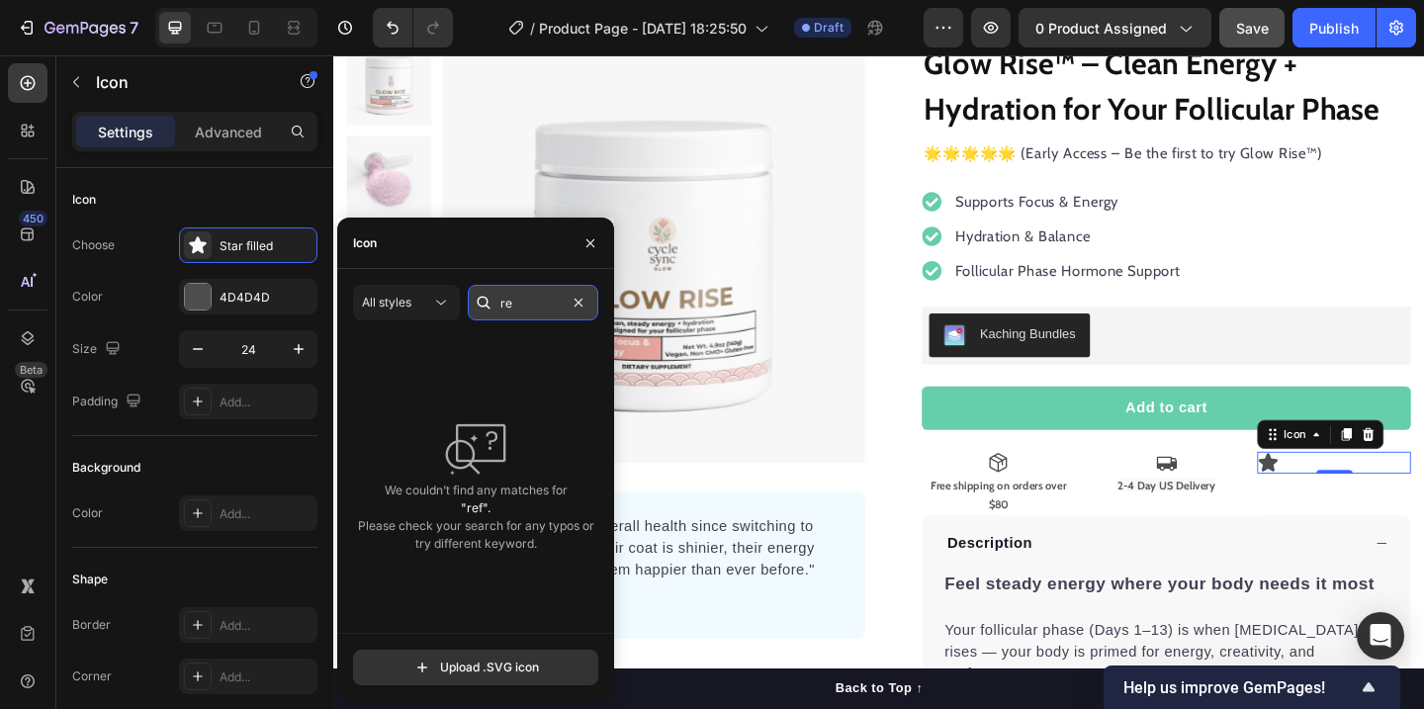
type input "r"
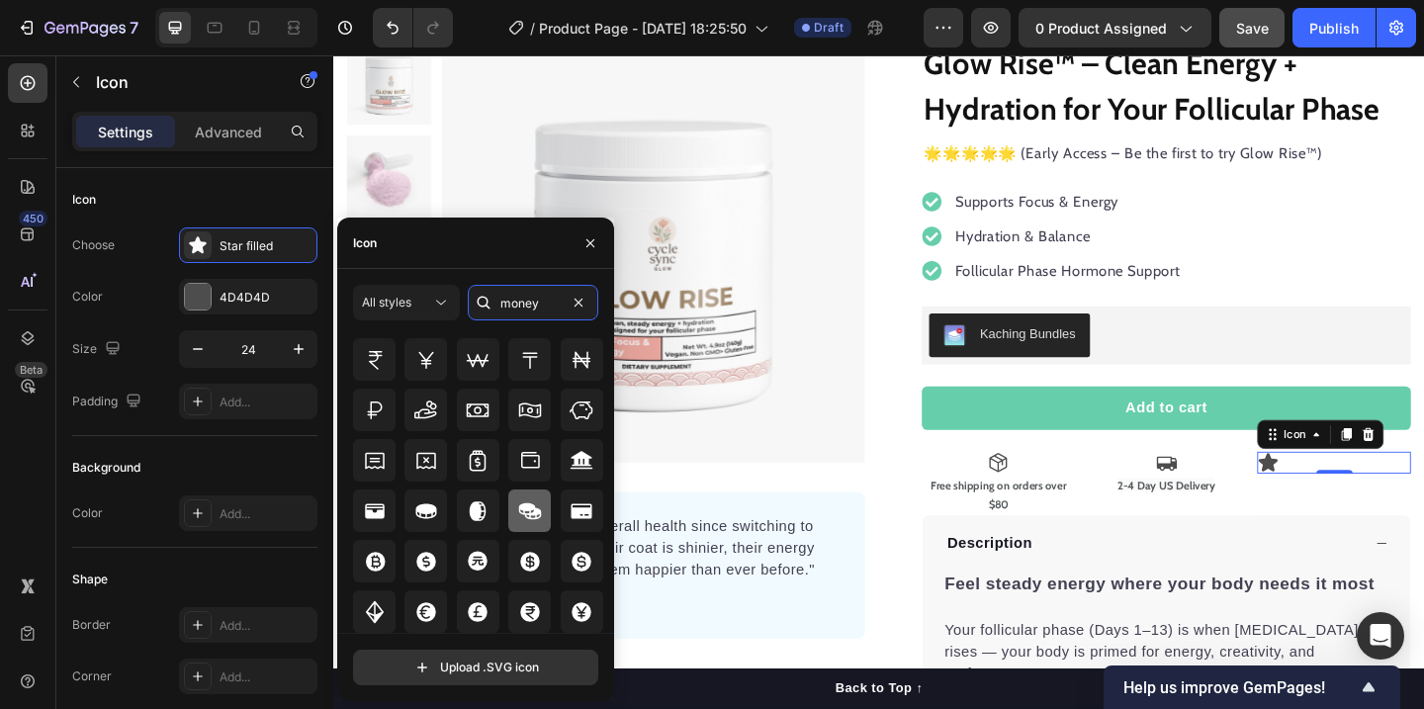
scroll to position [639, 0]
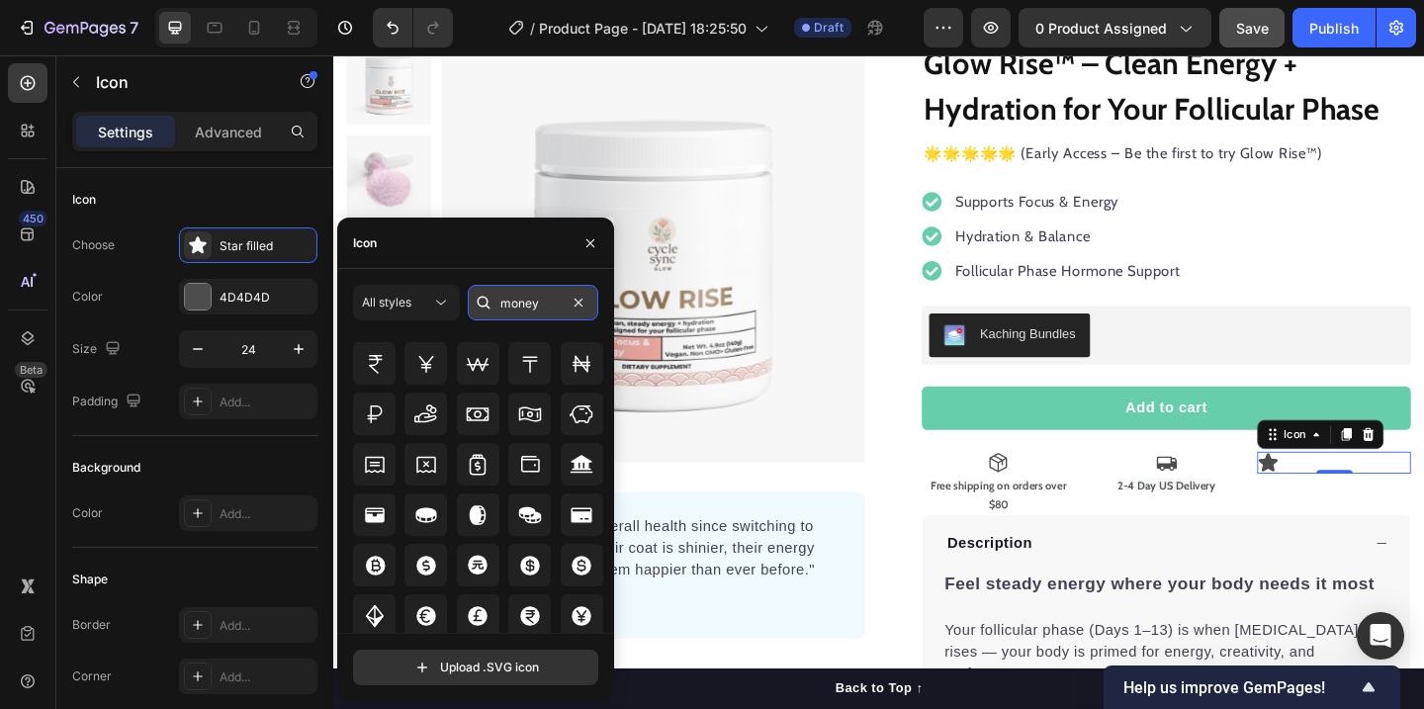
click at [536, 306] on input "money" at bounding box center [533, 303] width 130 height 36
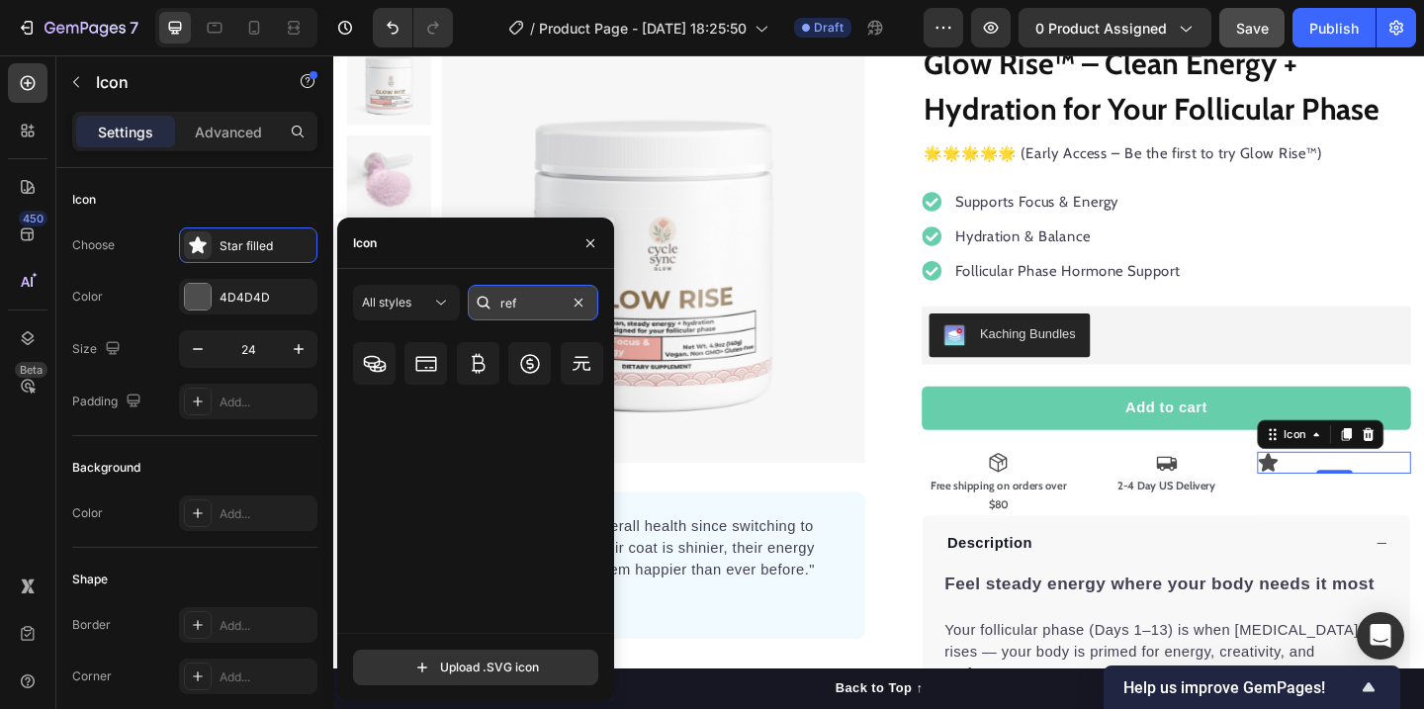
scroll to position [0, 0]
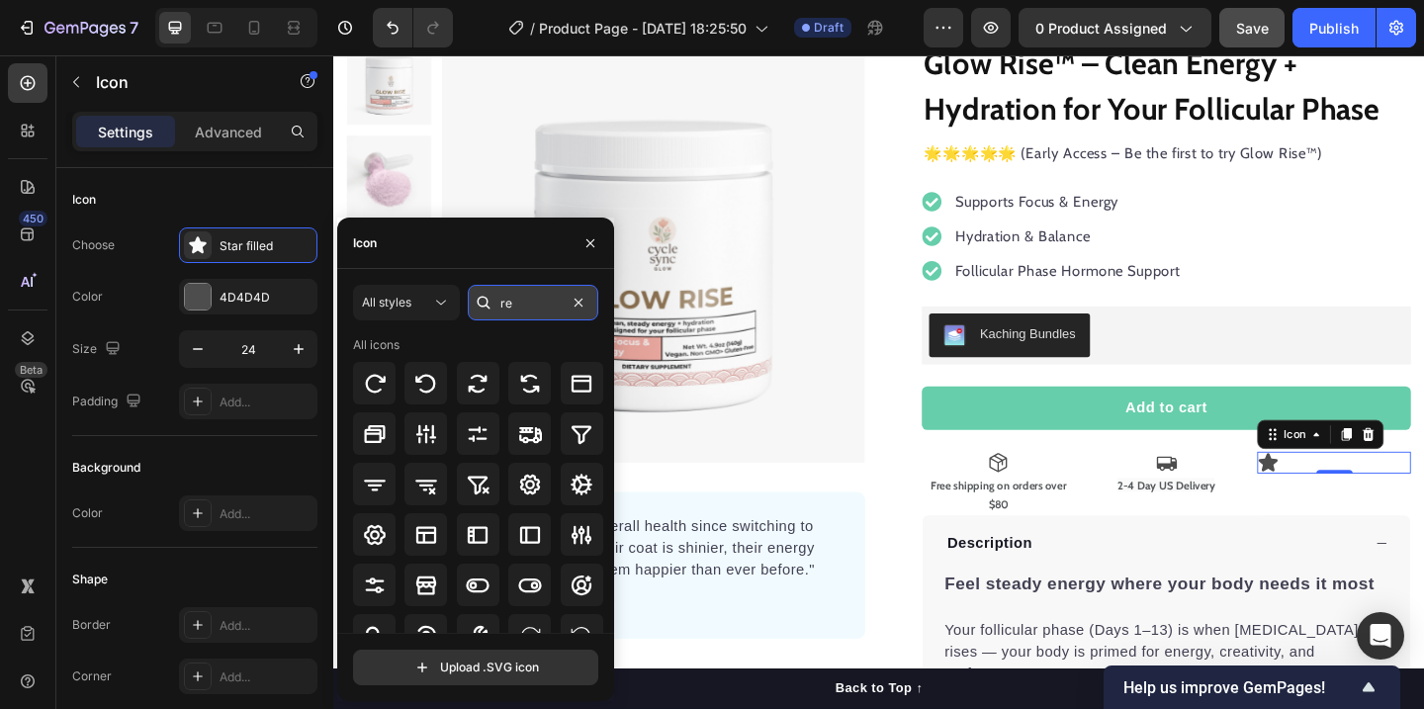
type input "r"
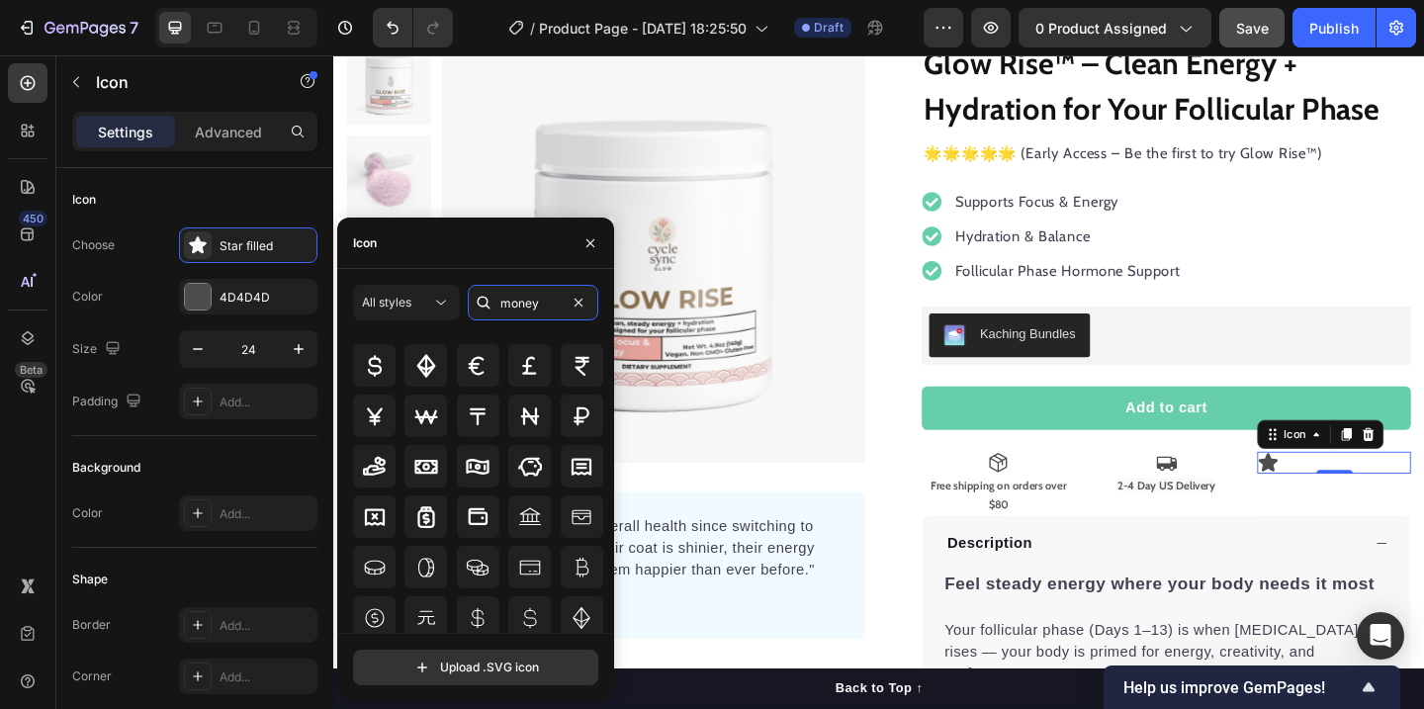
scroll to position [118, 0]
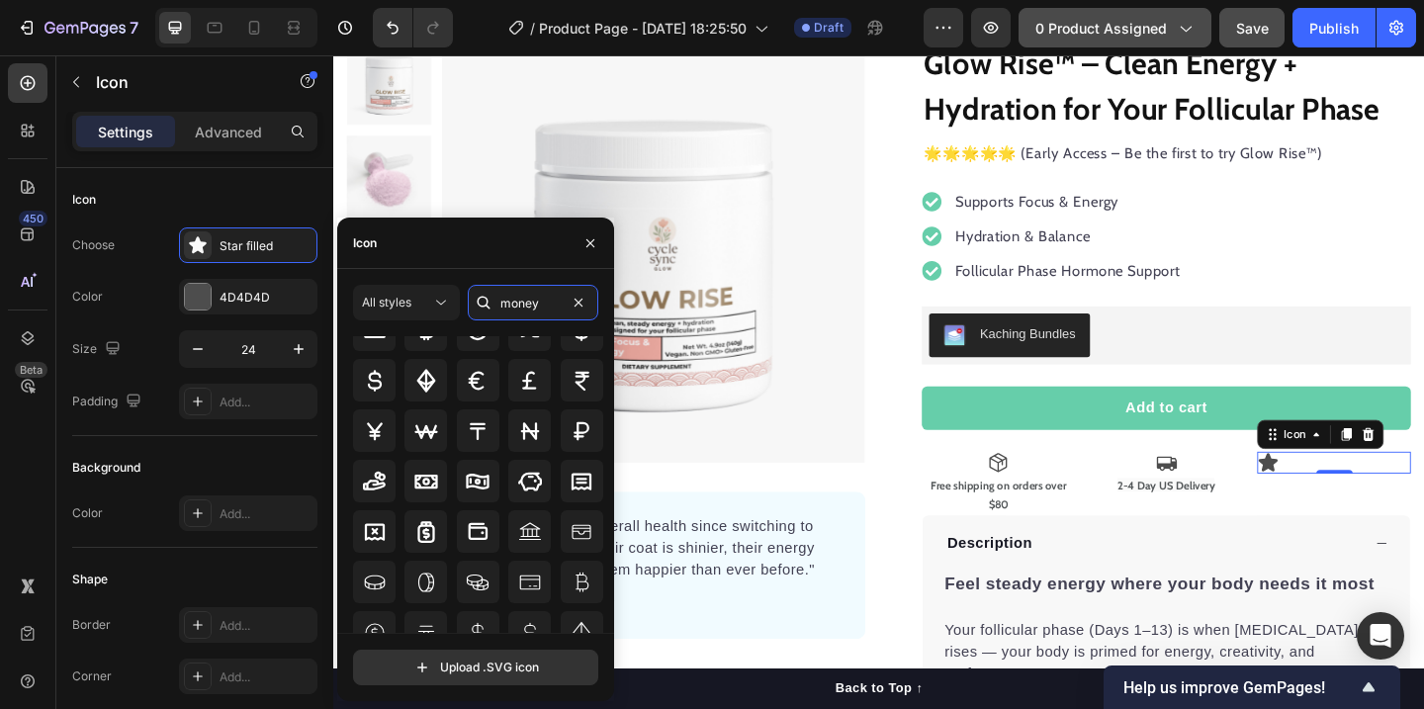
type input "money"
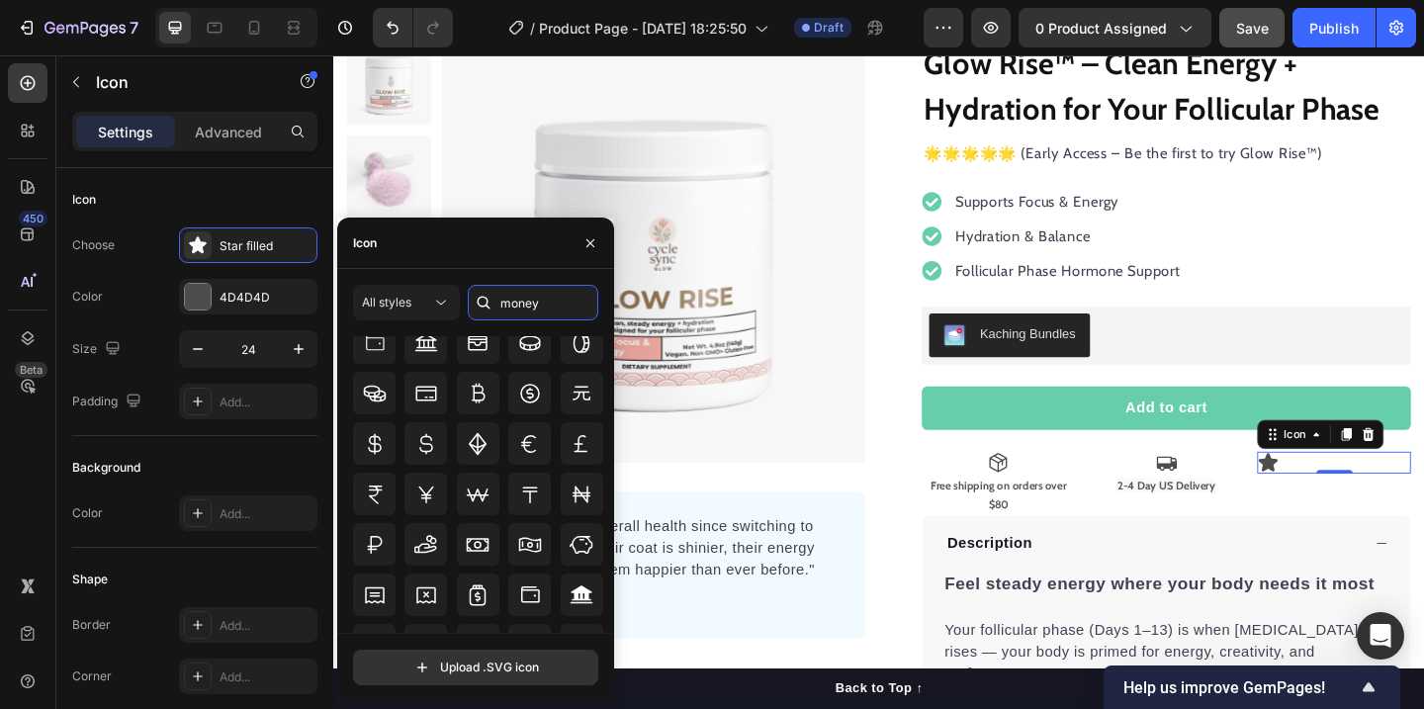
scroll to position [533, 0]
click at [526, 384] on icon at bounding box center [530, 393] width 20 height 20
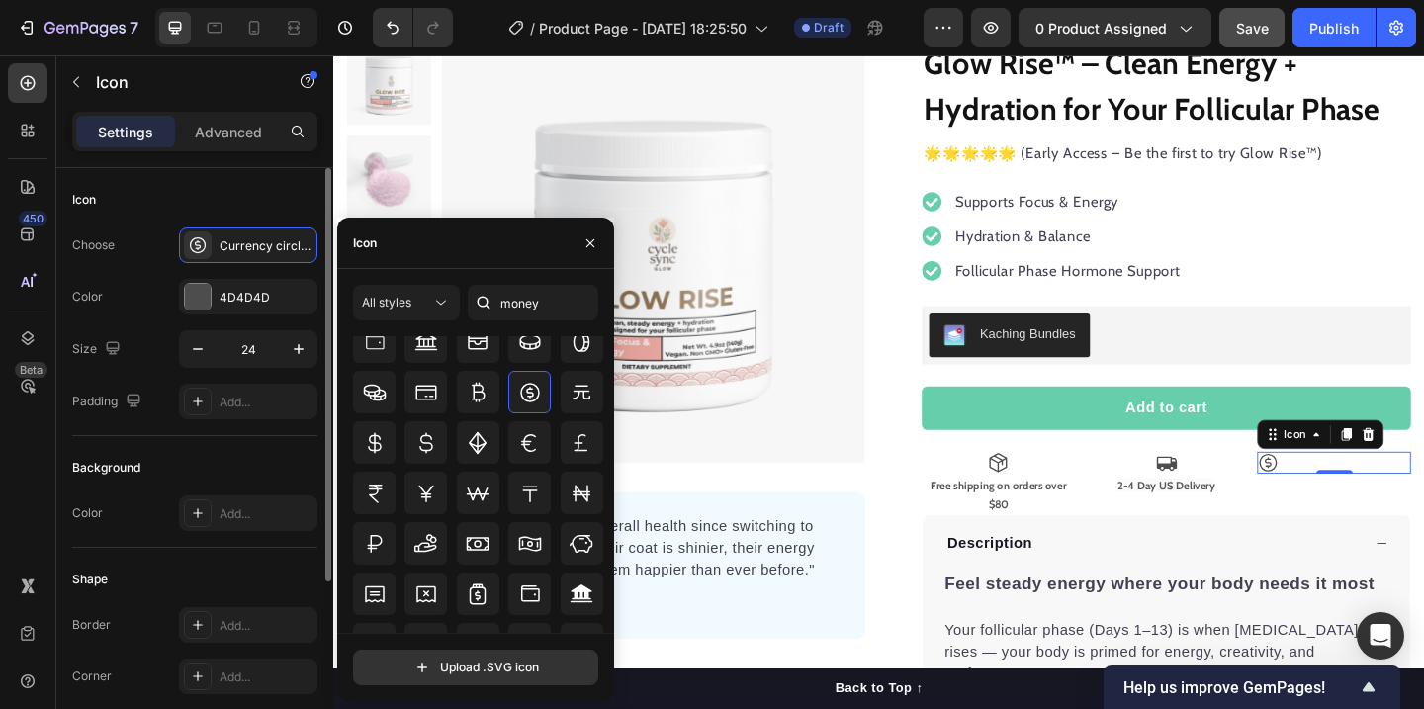
scroll to position [264, 0]
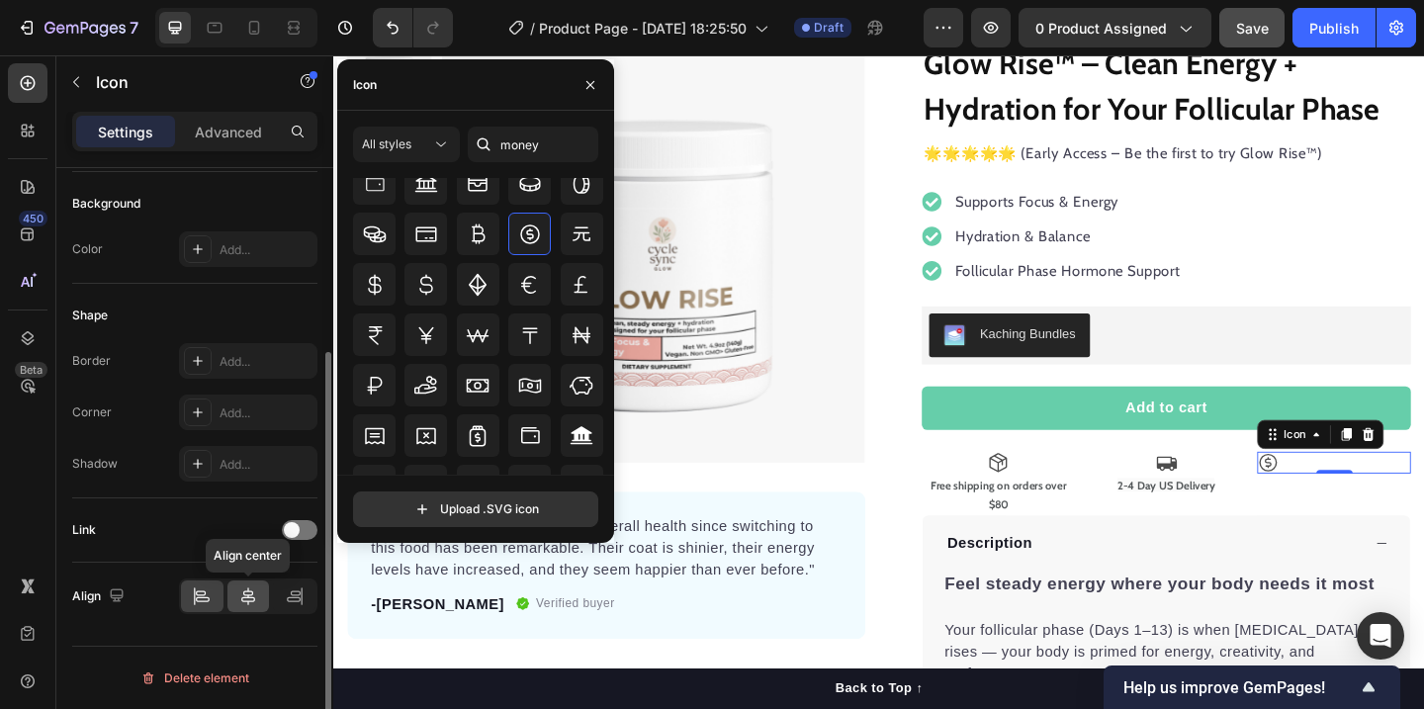
click at [257, 591] on icon at bounding box center [248, 596] width 20 height 20
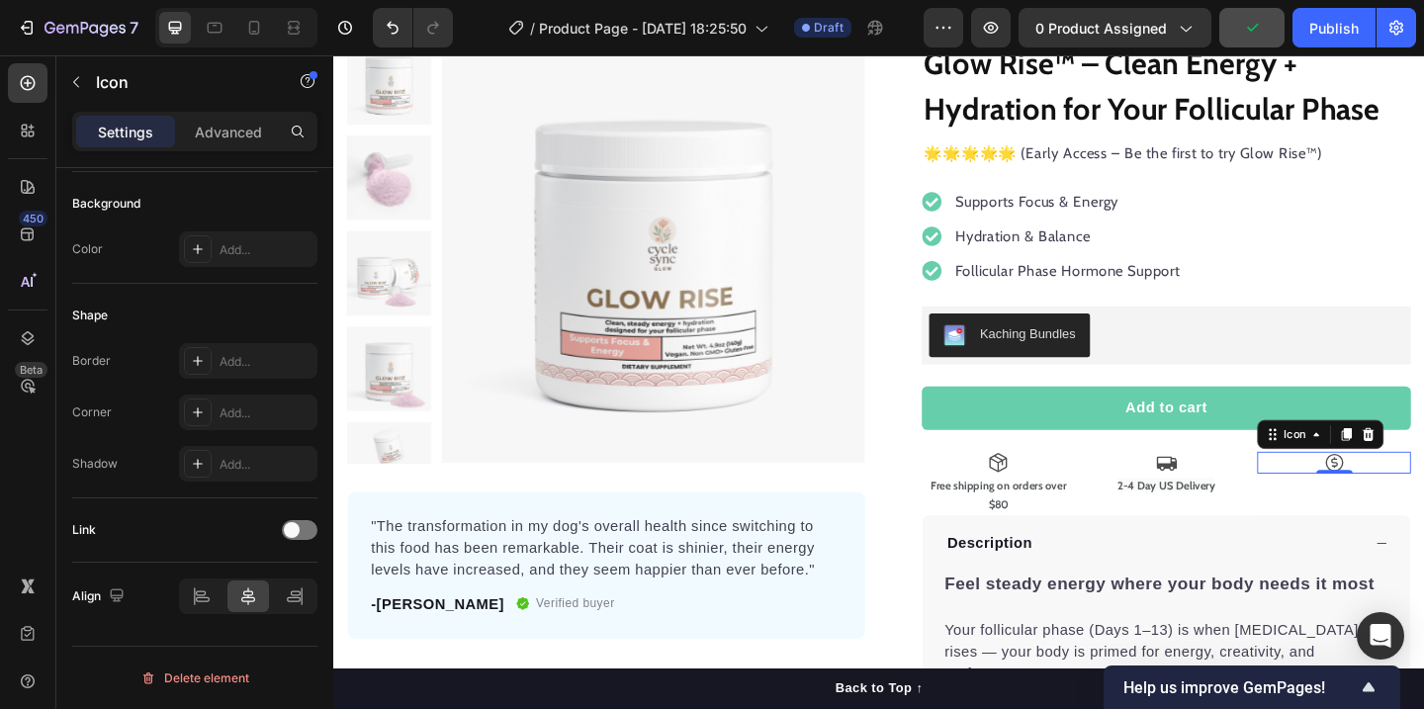
click at [1423, 499] on div "Icon 0" at bounding box center [1421, 498] width 167 height 24
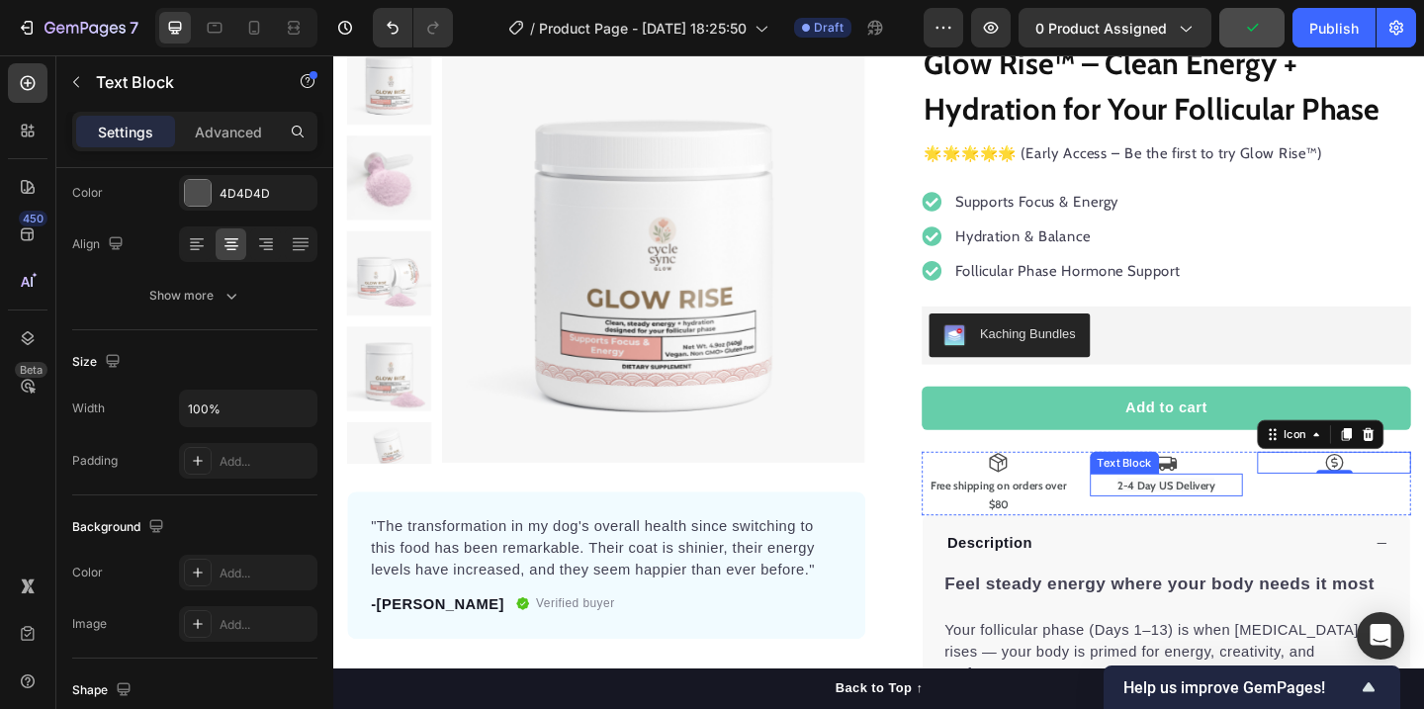
click at [1253, 528] on strong "2-4 Day US Delivery" at bounding box center [1238, 522] width 106 height 15
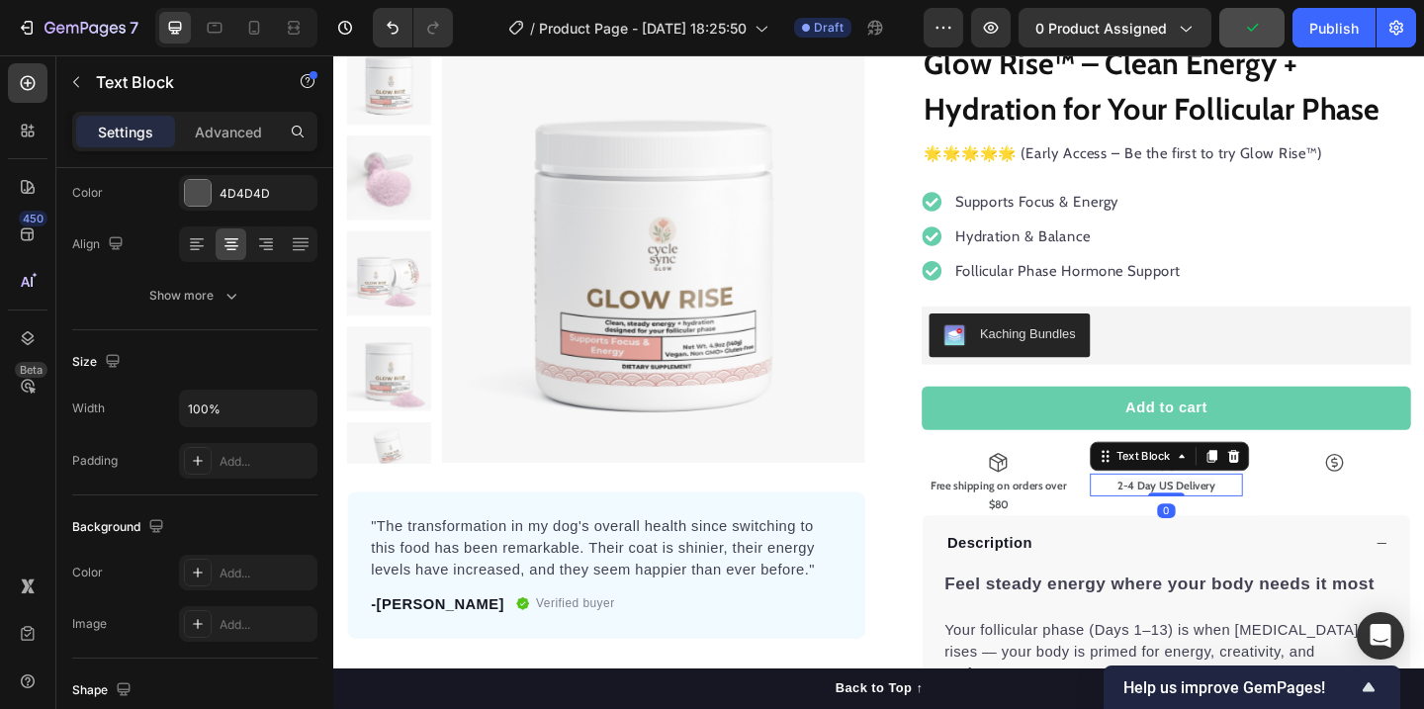
scroll to position [0, 0]
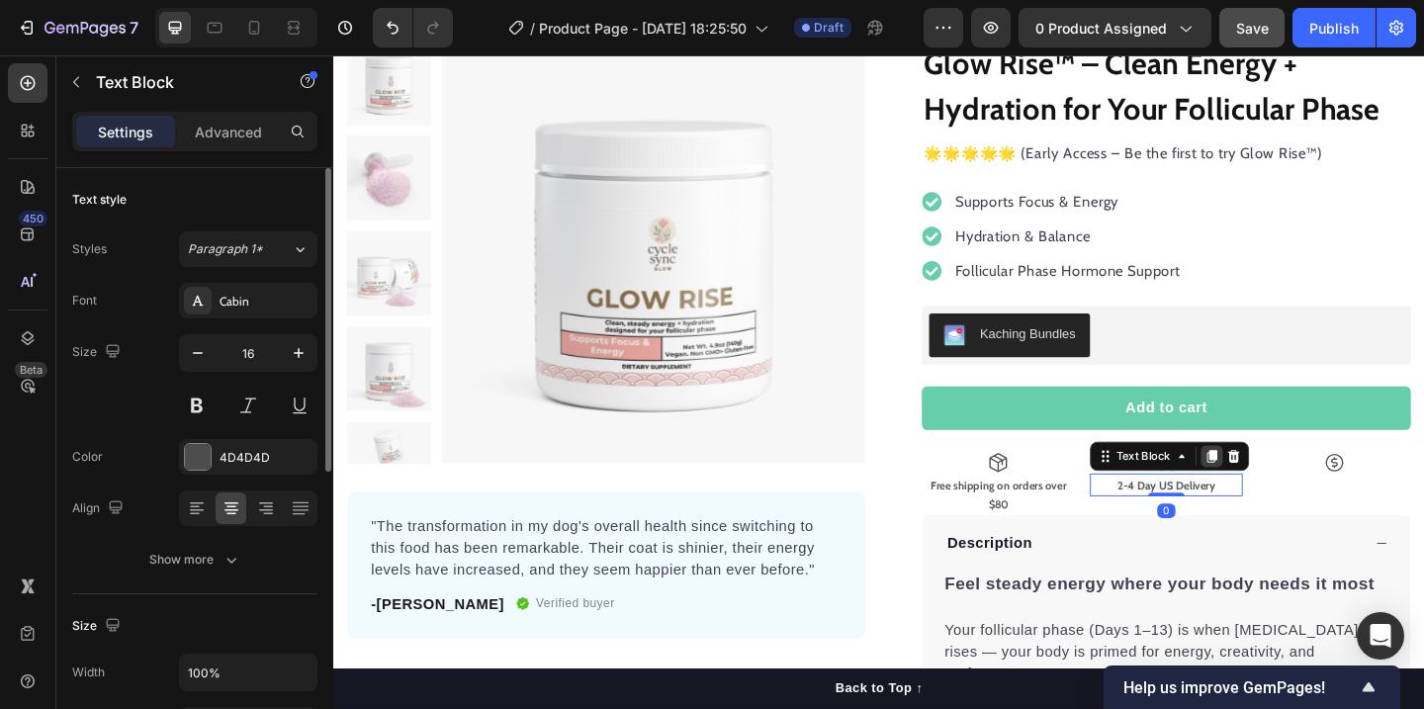
click at [1283, 494] on icon at bounding box center [1288, 491] width 16 height 16
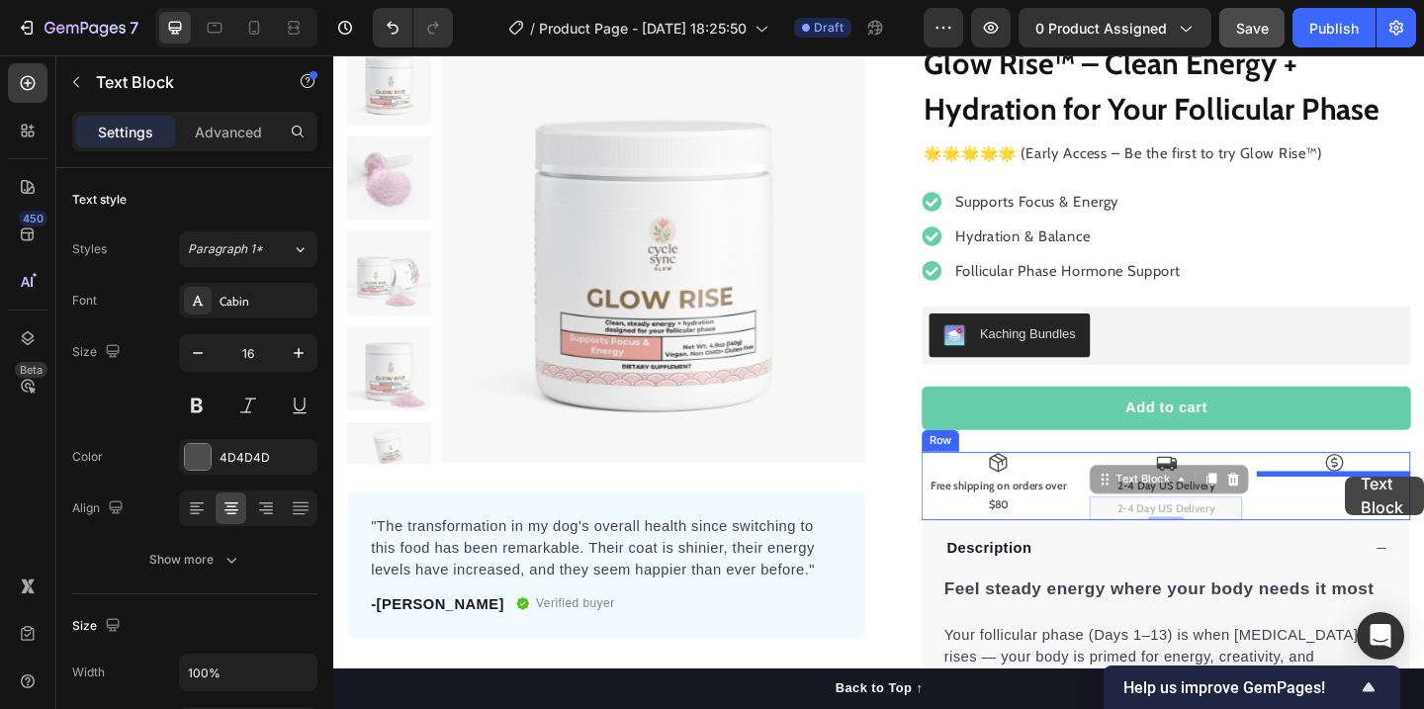
drag, startPoint x: 1168, startPoint y: 517, endPoint x: 1434, endPoint y: 513, distance: 266.0
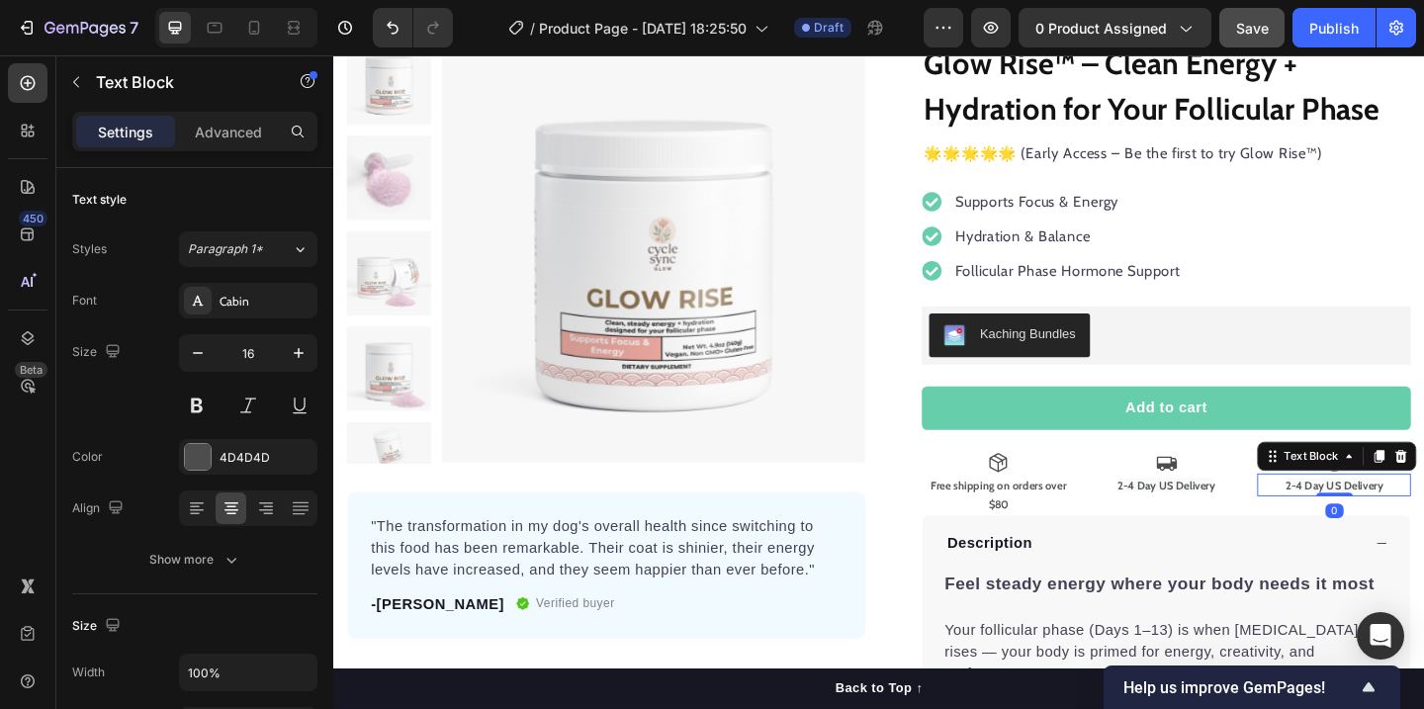
click at [1409, 520] on strong "2-4 Day US Delivery" at bounding box center [1421, 522] width 106 height 15
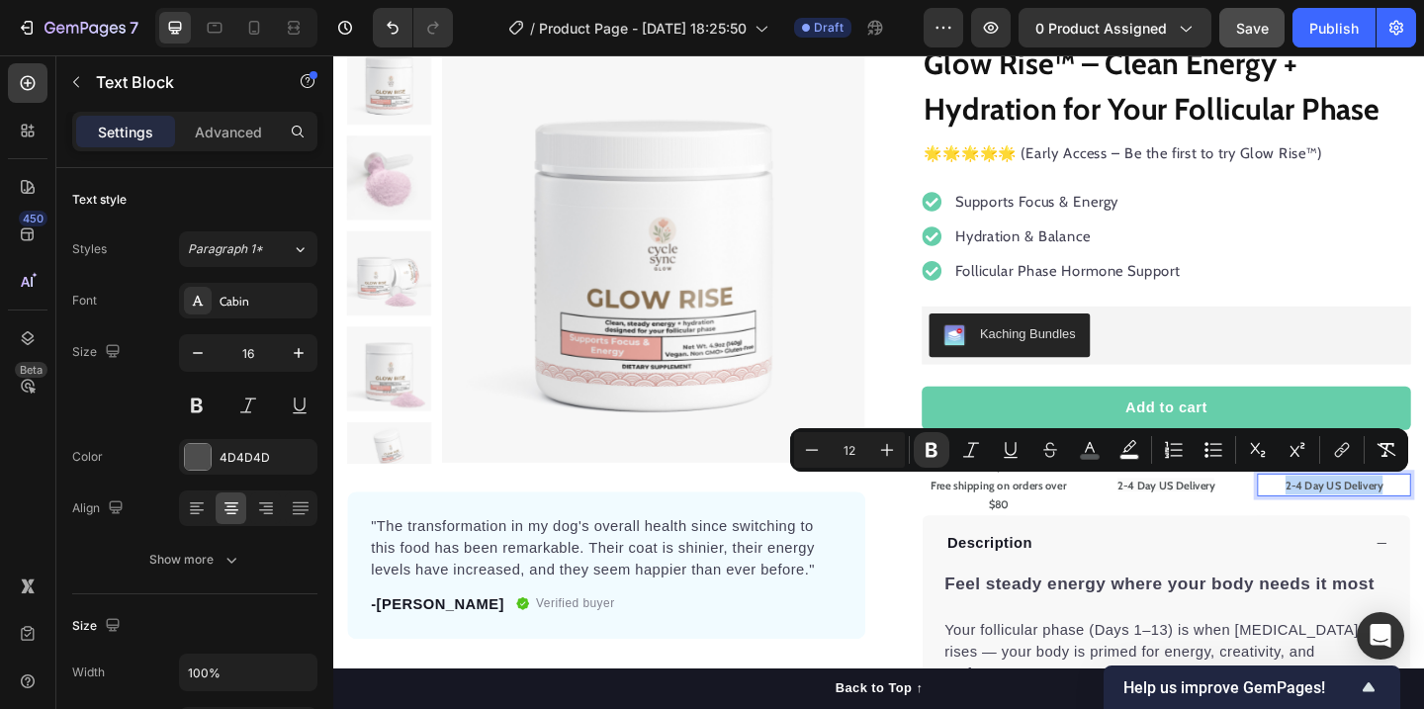
click at [1409, 520] on strong "2-4 Day US Delivery" at bounding box center [1421, 522] width 106 height 15
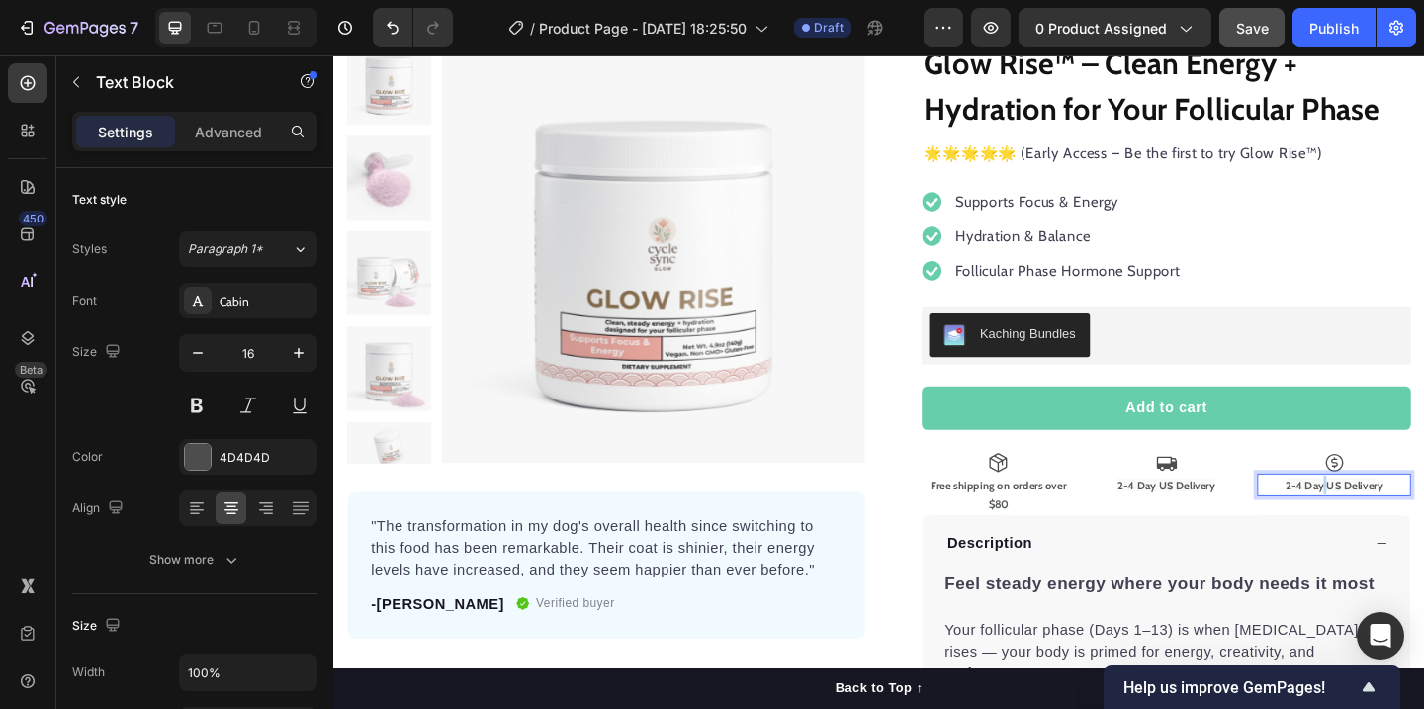
click at [1409, 520] on strong "2-4 Day US Delivery" at bounding box center [1421, 522] width 106 height 15
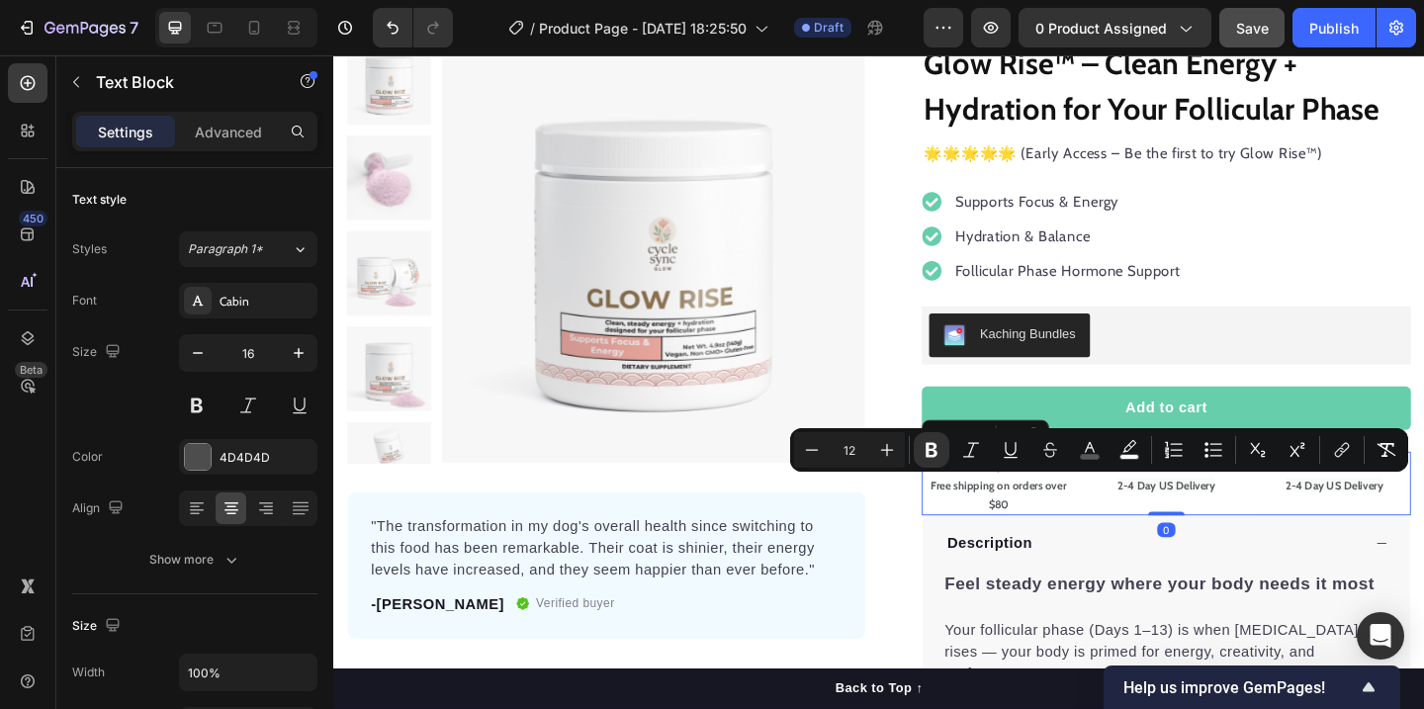
click at [1390, 539] on div "Icon 2-4 Day US Delivery Text Block" at bounding box center [1421, 520] width 167 height 69
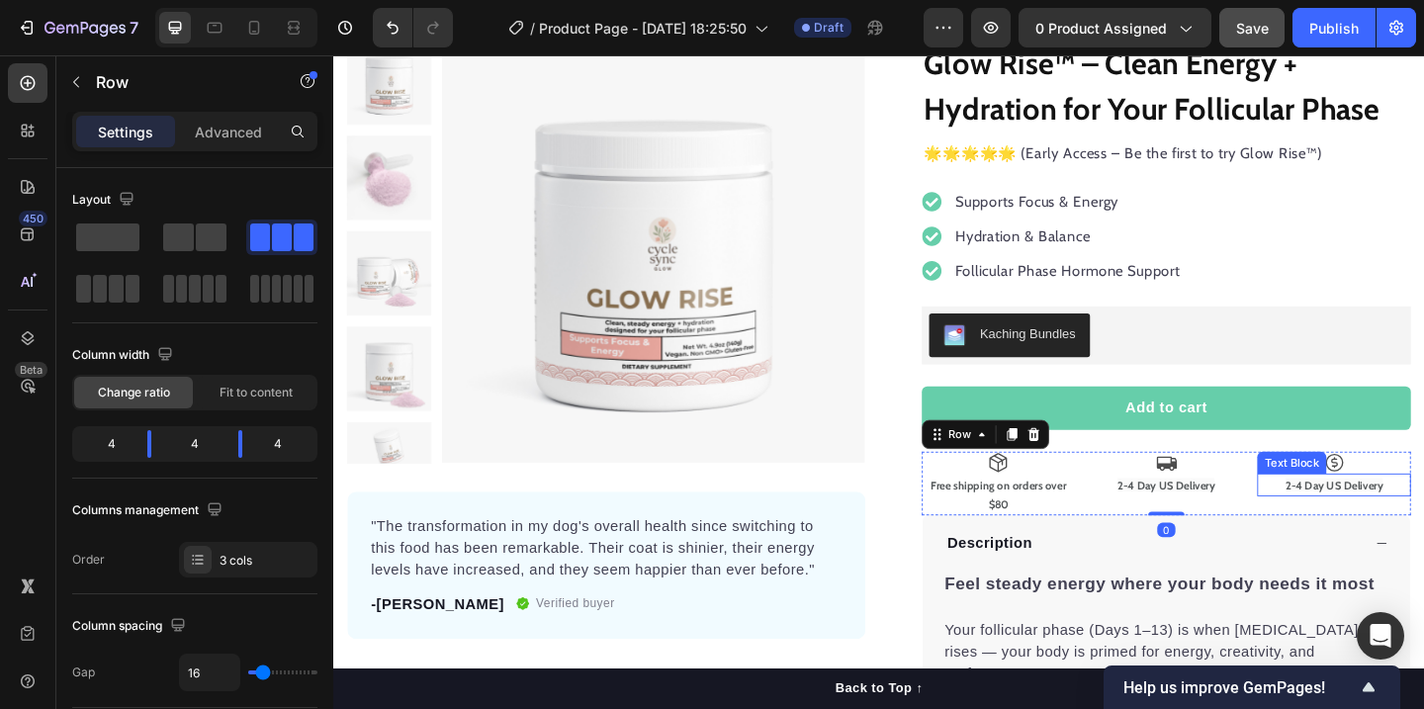
click at [1390, 528] on strong "2-4 Day US Delivery" at bounding box center [1421, 522] width 106 height 15
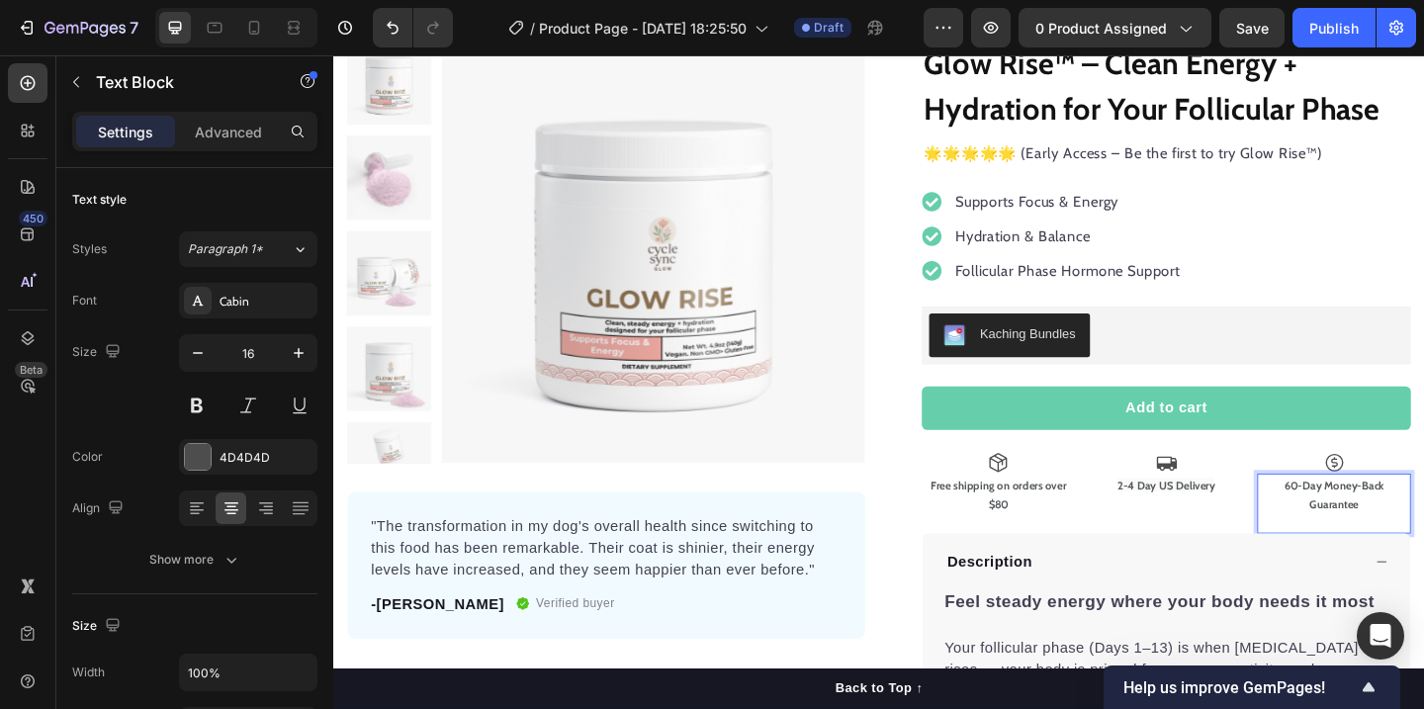
click at [1380, 523] on strong "60-Day Money-Back Guarantee" at bounding box center [1421, 533] width 109 height 36
click at [1423, 562] on p "Rich Text Editor. Editing area: main" at bounding box center [1421, 564] width 163 height 20
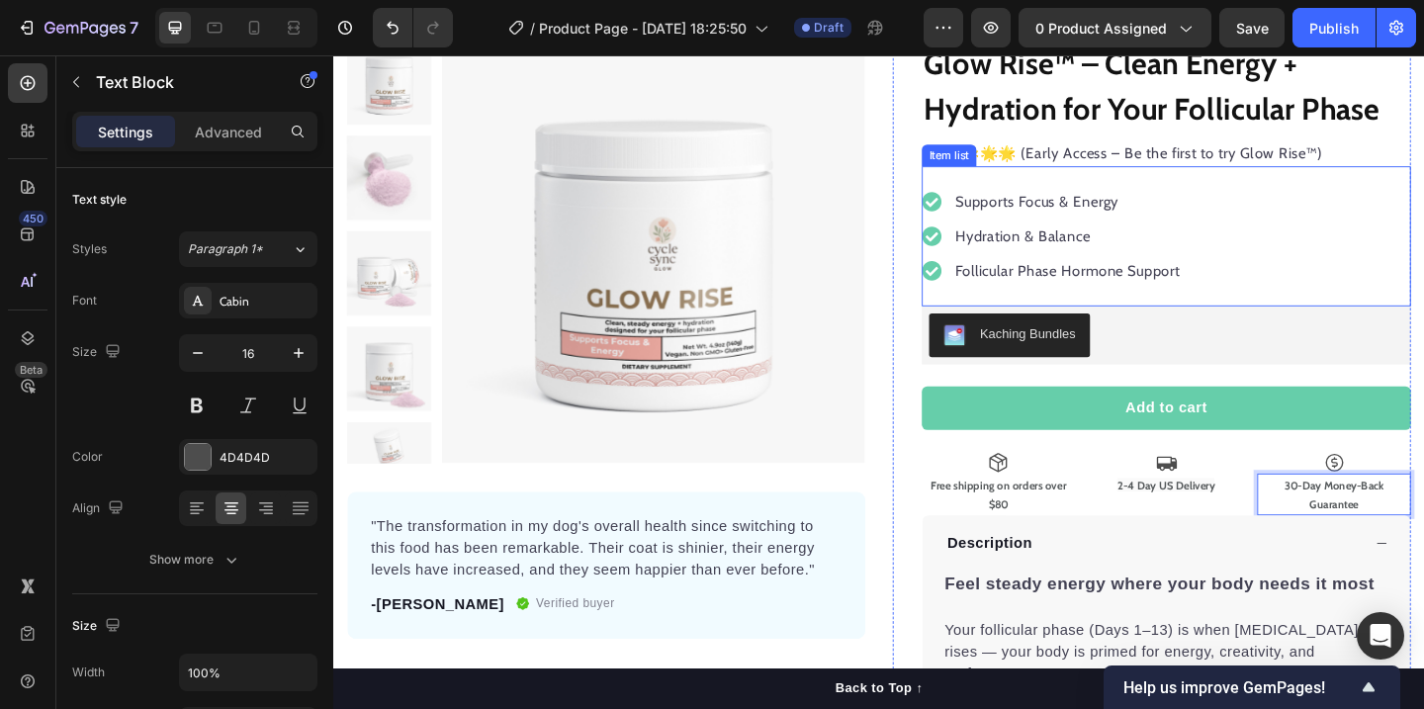
click at [1401, 234] on div "Supports Focus & Energy Hydration & Balance Follicular Phase Hormone Support" at bounding box center [1239, 252] width 532 height 152
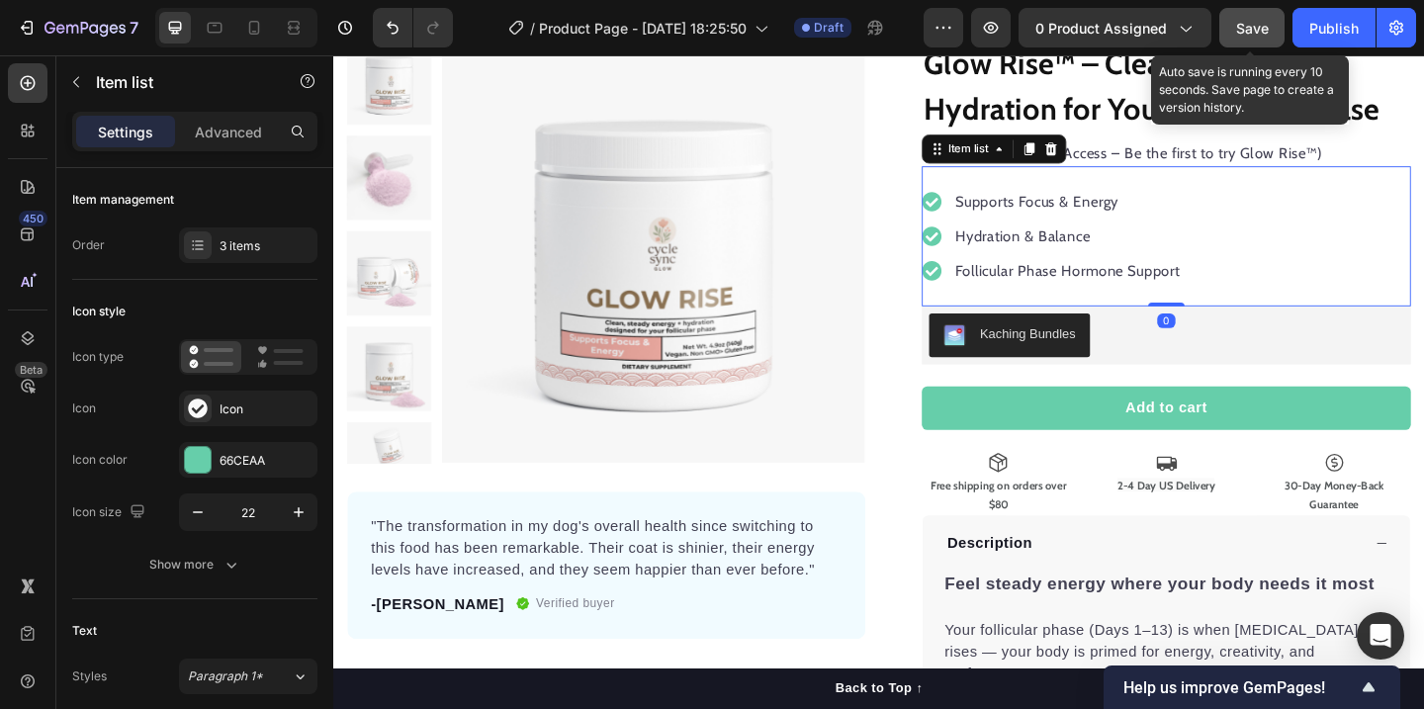
click at [1254, 28] on span "Save" at bounding box center [1252, 28] width 33 height 17
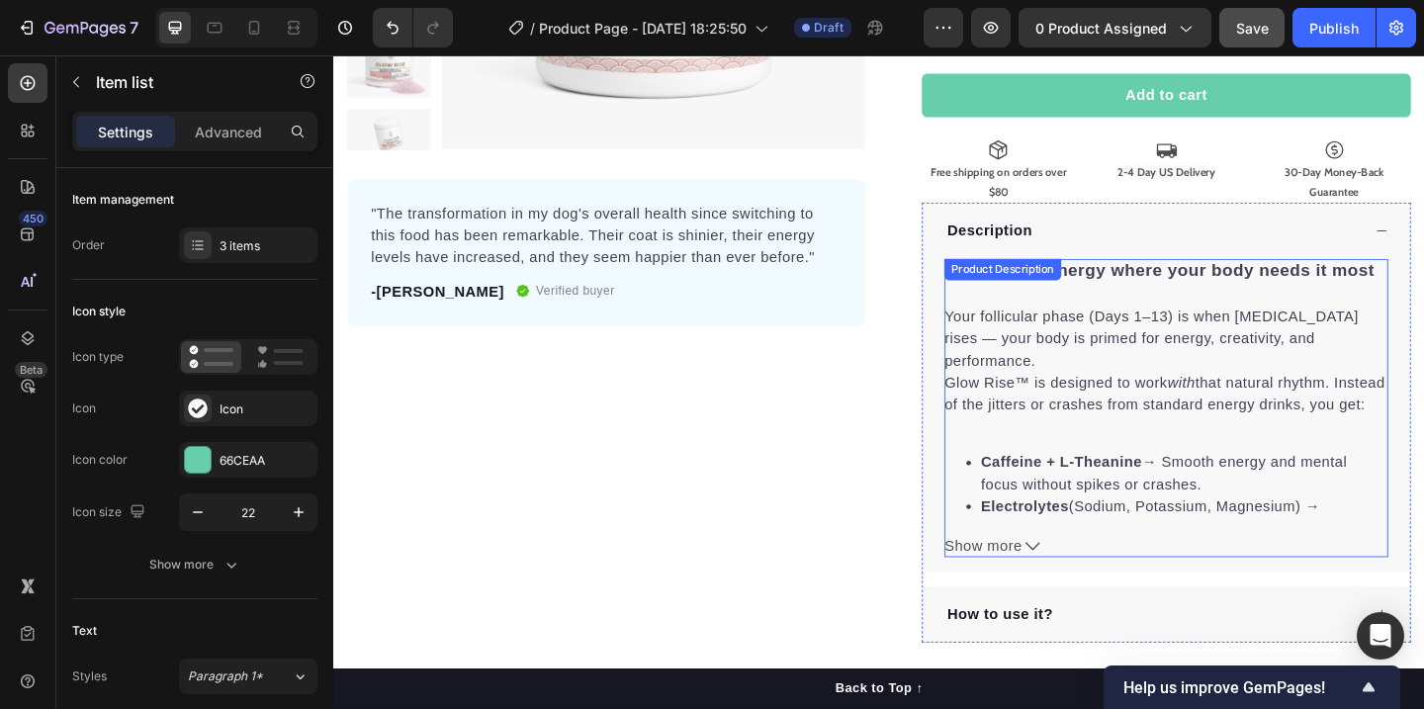
scroll to position [459, 0]
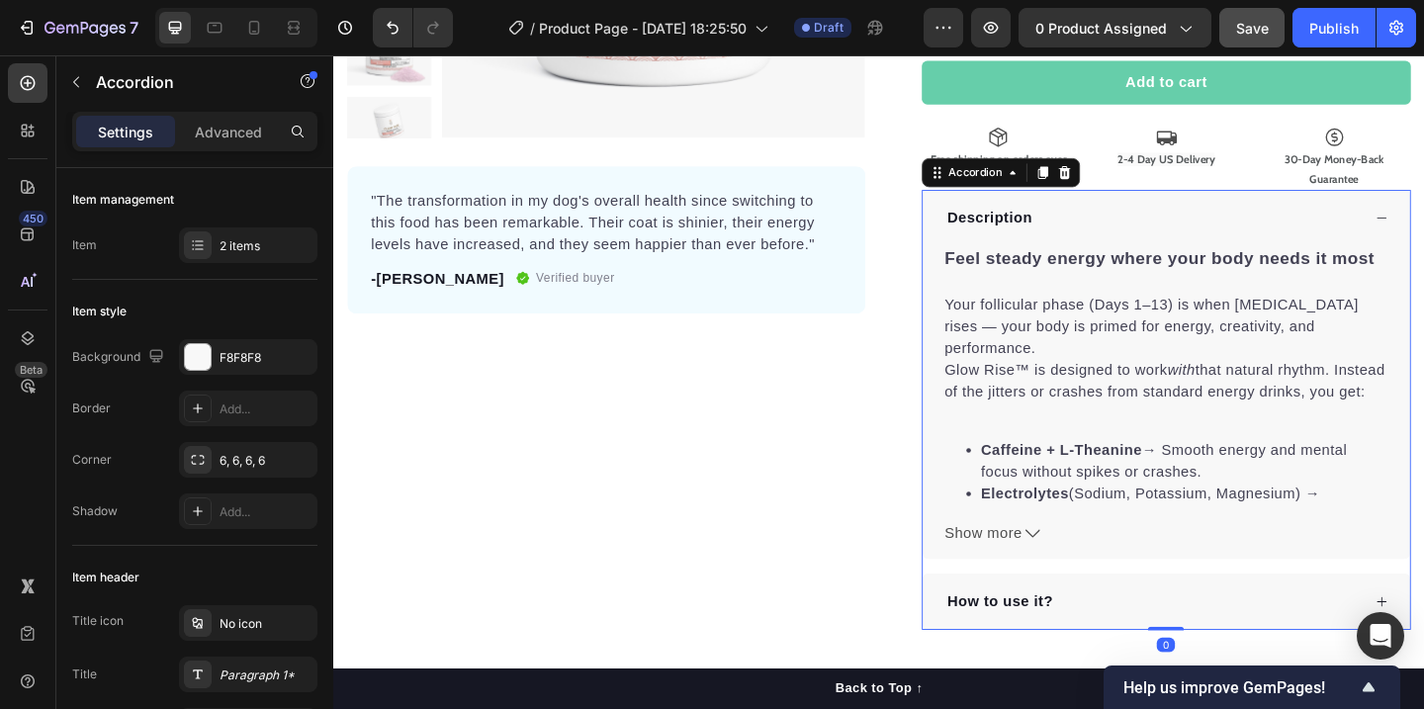
click at [1400, 207] on div "Description" at bounding box center [1239, 232] width 530 height 61
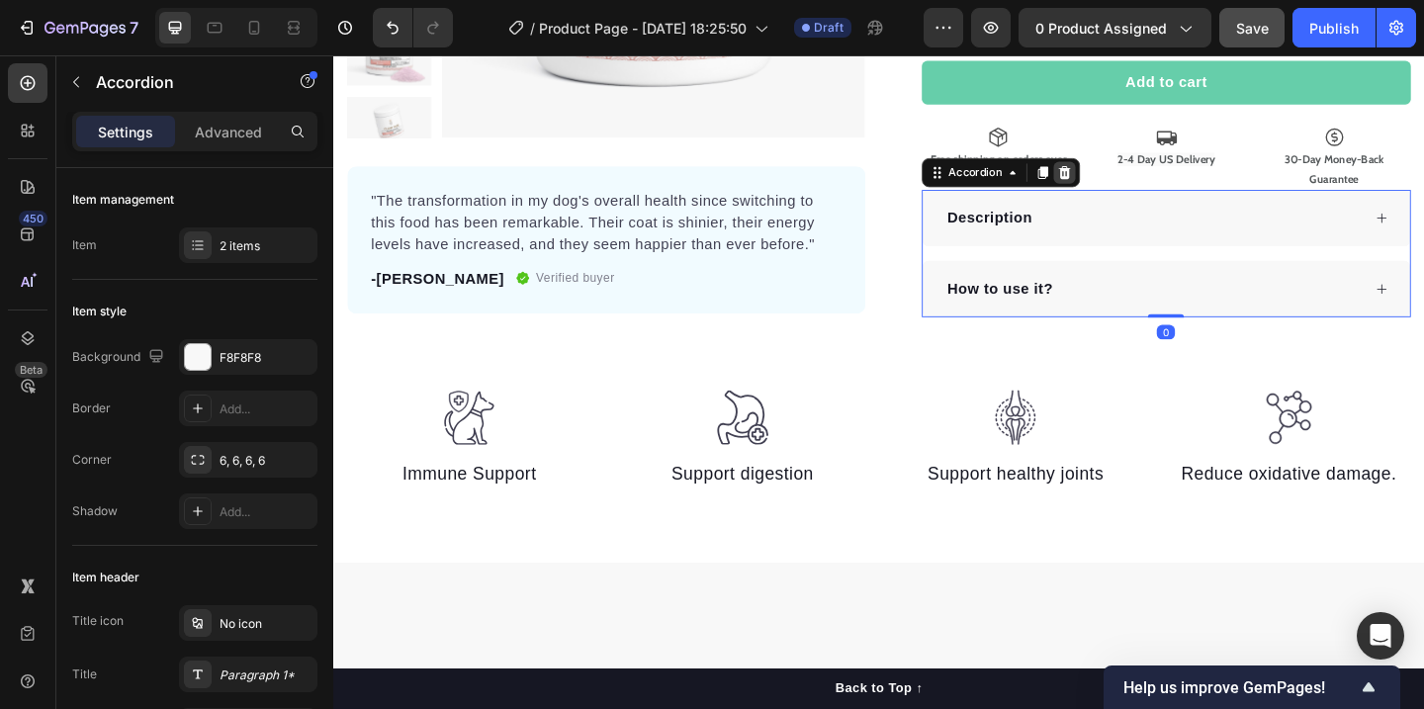
click at [1135, 187] on icon at bounding box center [1128, 183] width 16 height 16
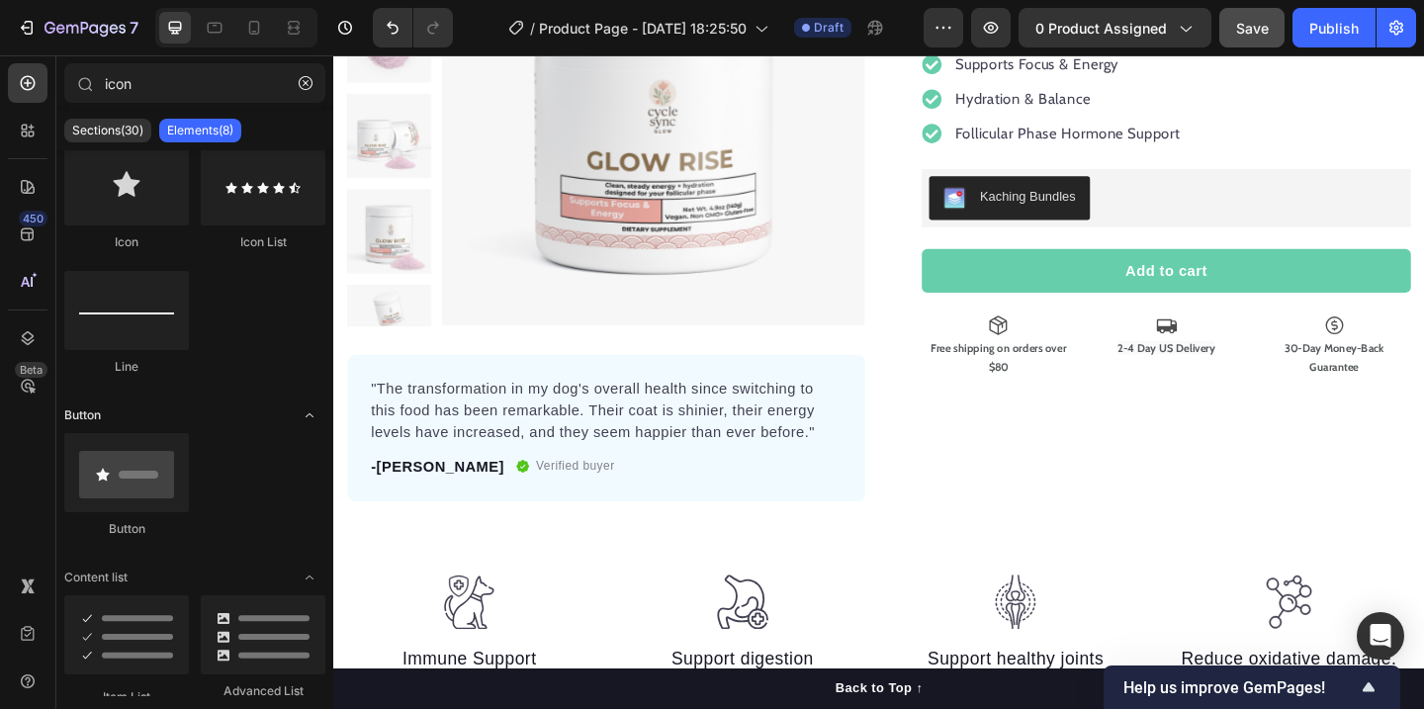
scroll to position [120, 0]
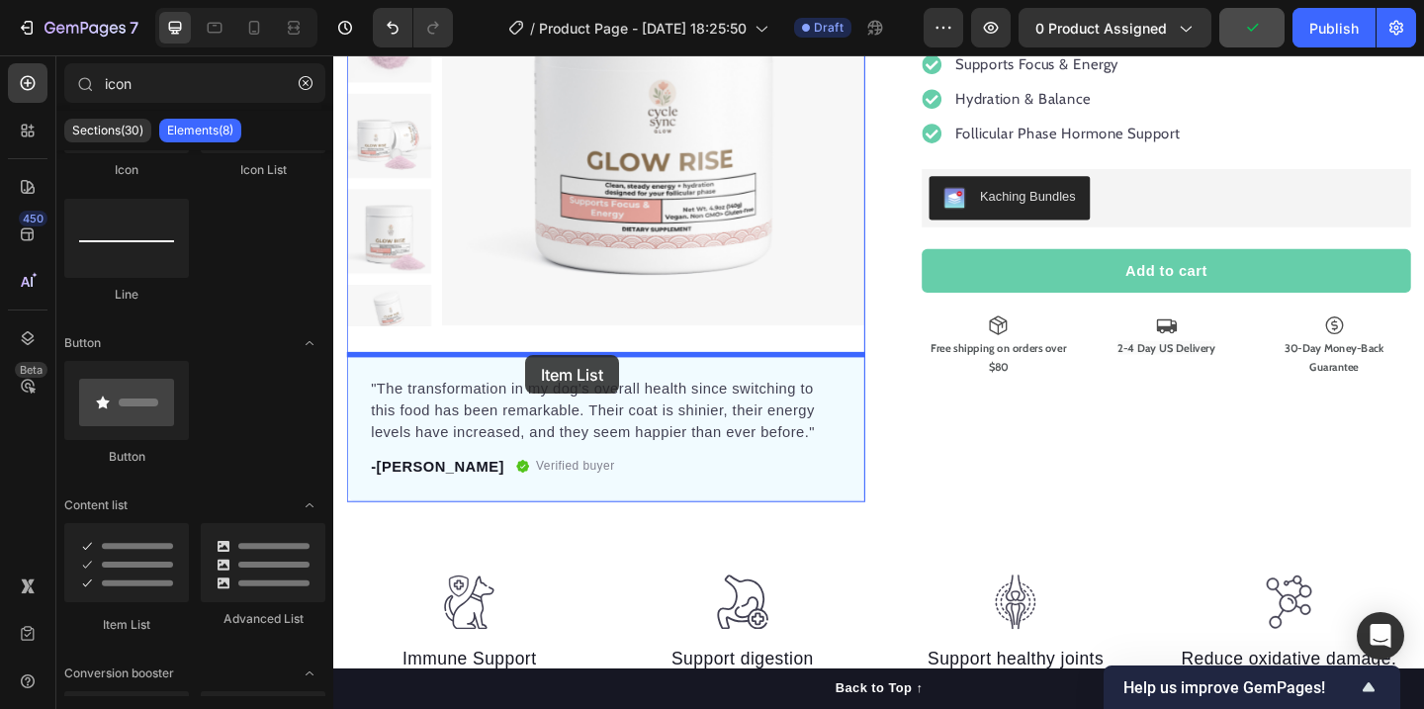
drag, startPoint x: 473, startPoint y: 625, endPoint x: 542, endPoint y: 382, distance: 252.9
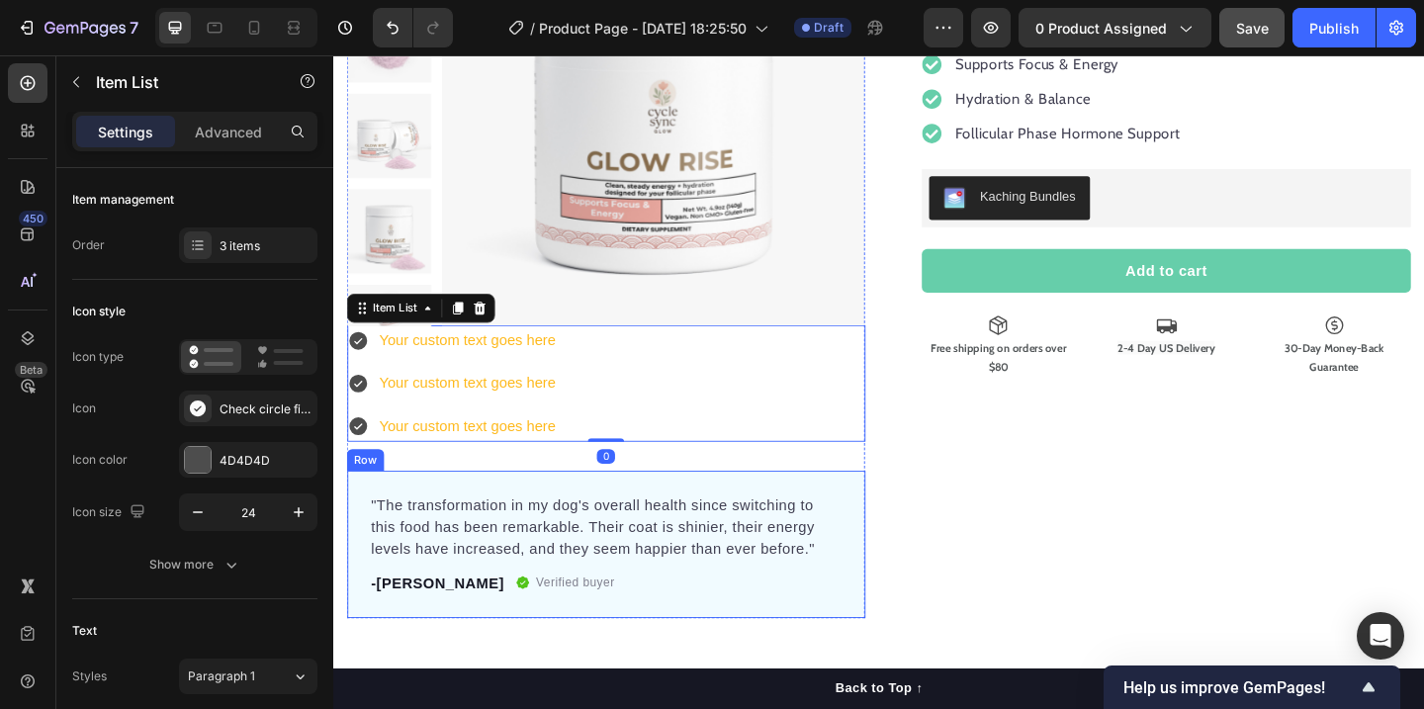
click at [894, 640] on div ""The transformation in my dog's overall health since switching to this food has…" at bounding box center [630, 587] width 564 height 160
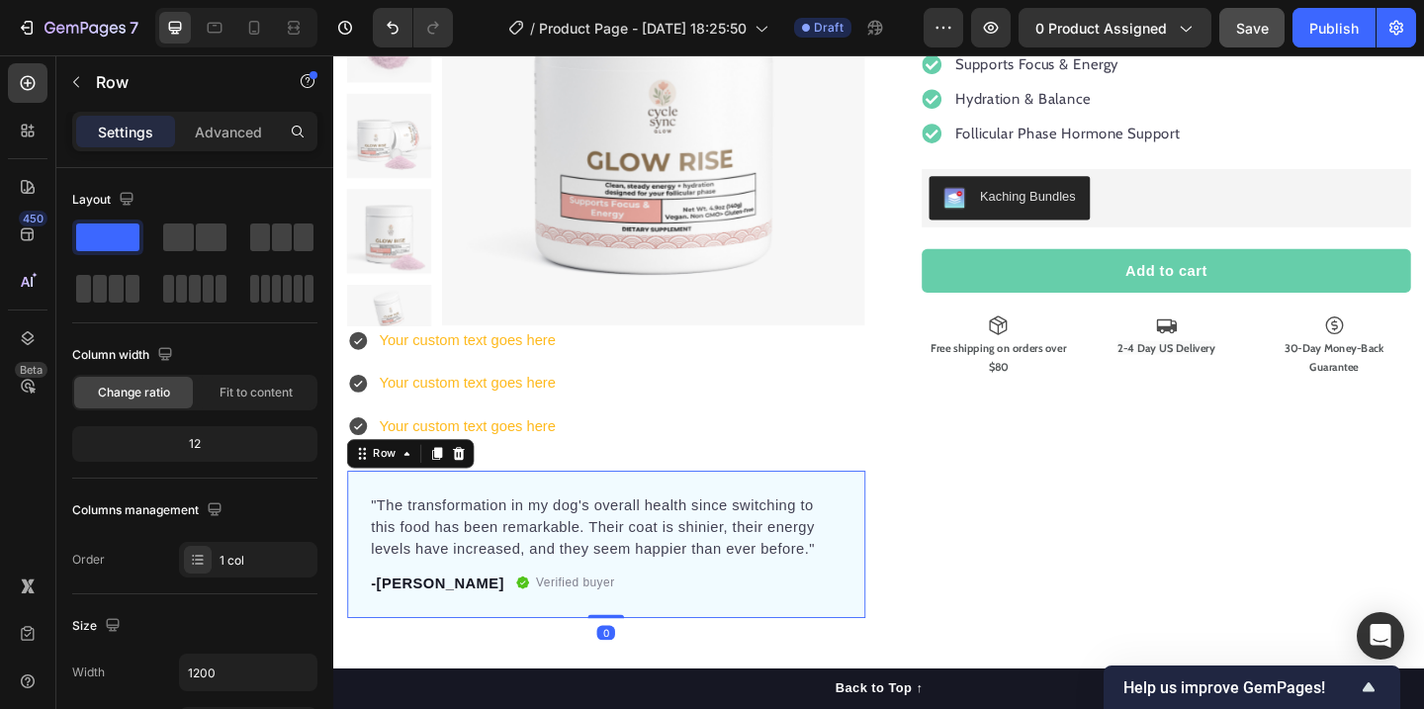
click at [482, 478] on div "Row" at bounding box center [417, 489] width 138 height 32
click at [477, 490] on div at bounding box center [470, 489] width 24 height 24
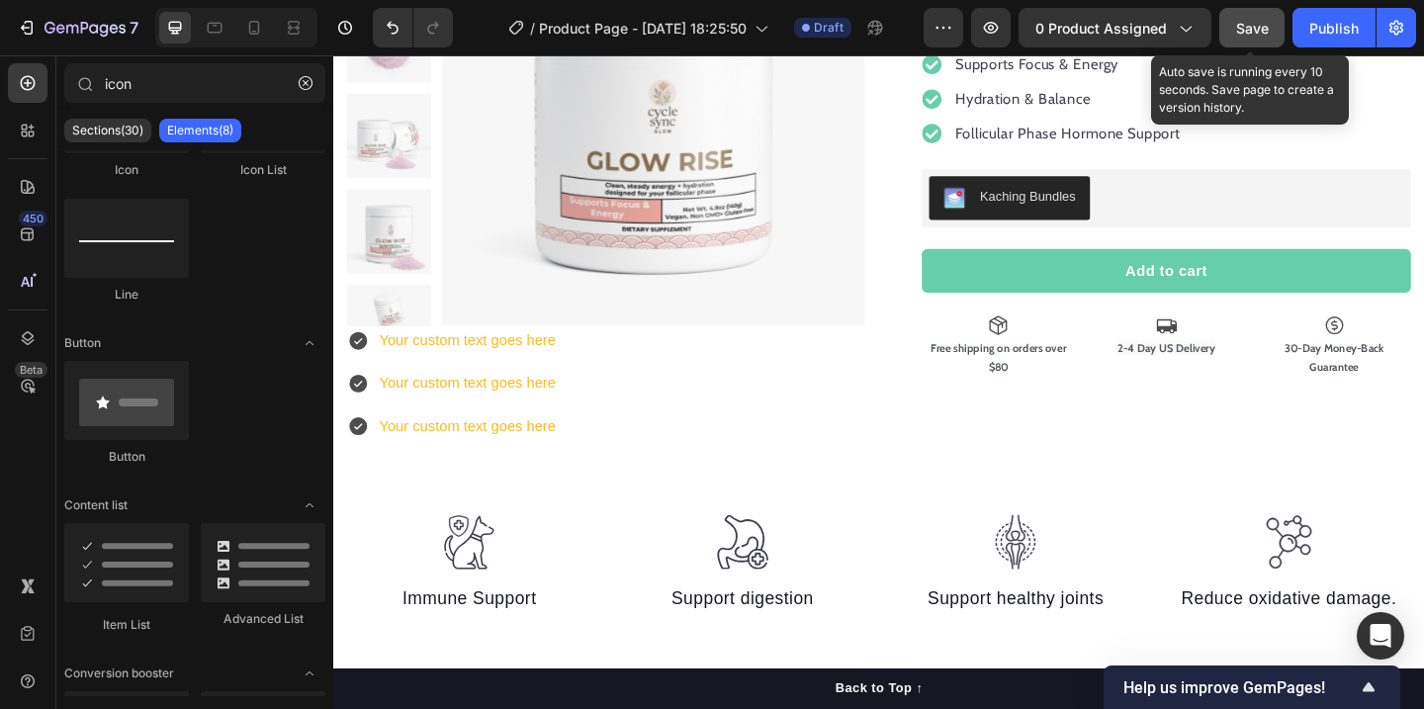
click at [1265, 14] on button "Save" at bounding box center [1251, 28] width 65 height 40
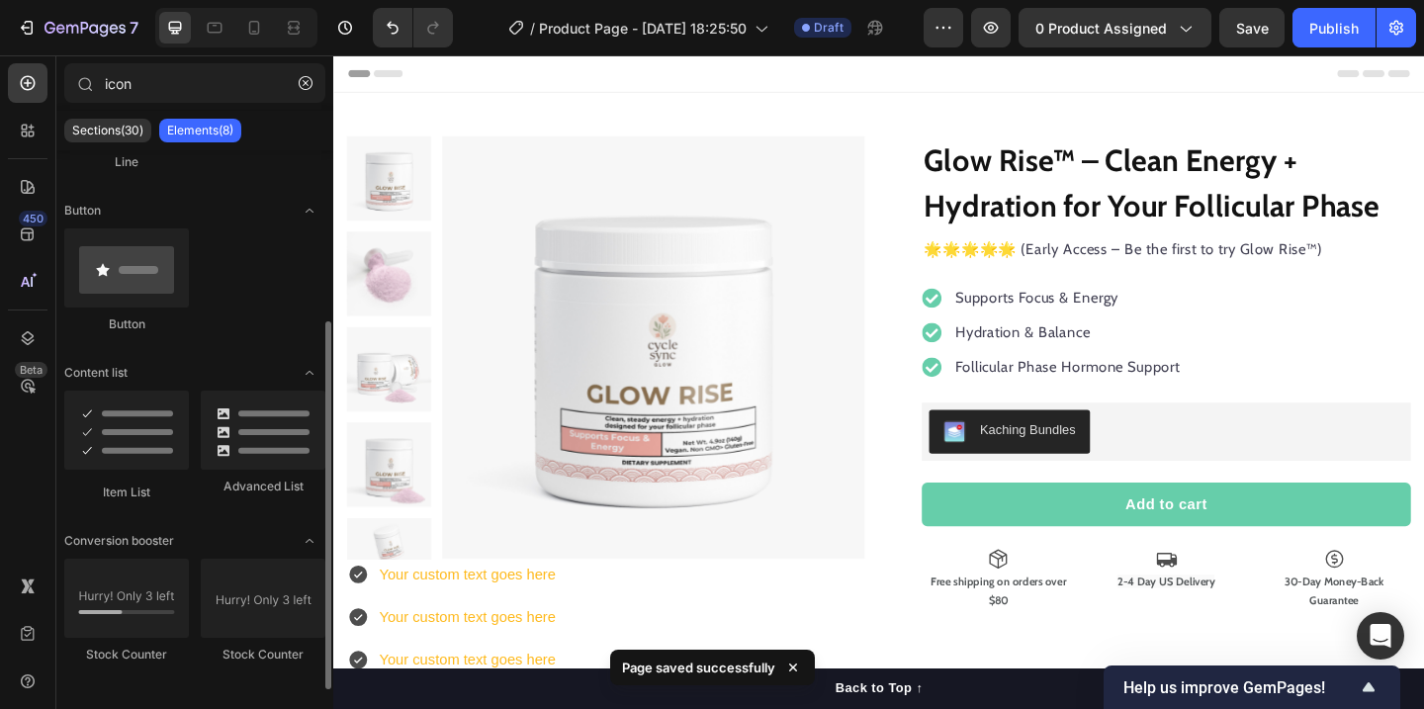
scroll to position [261, 0]
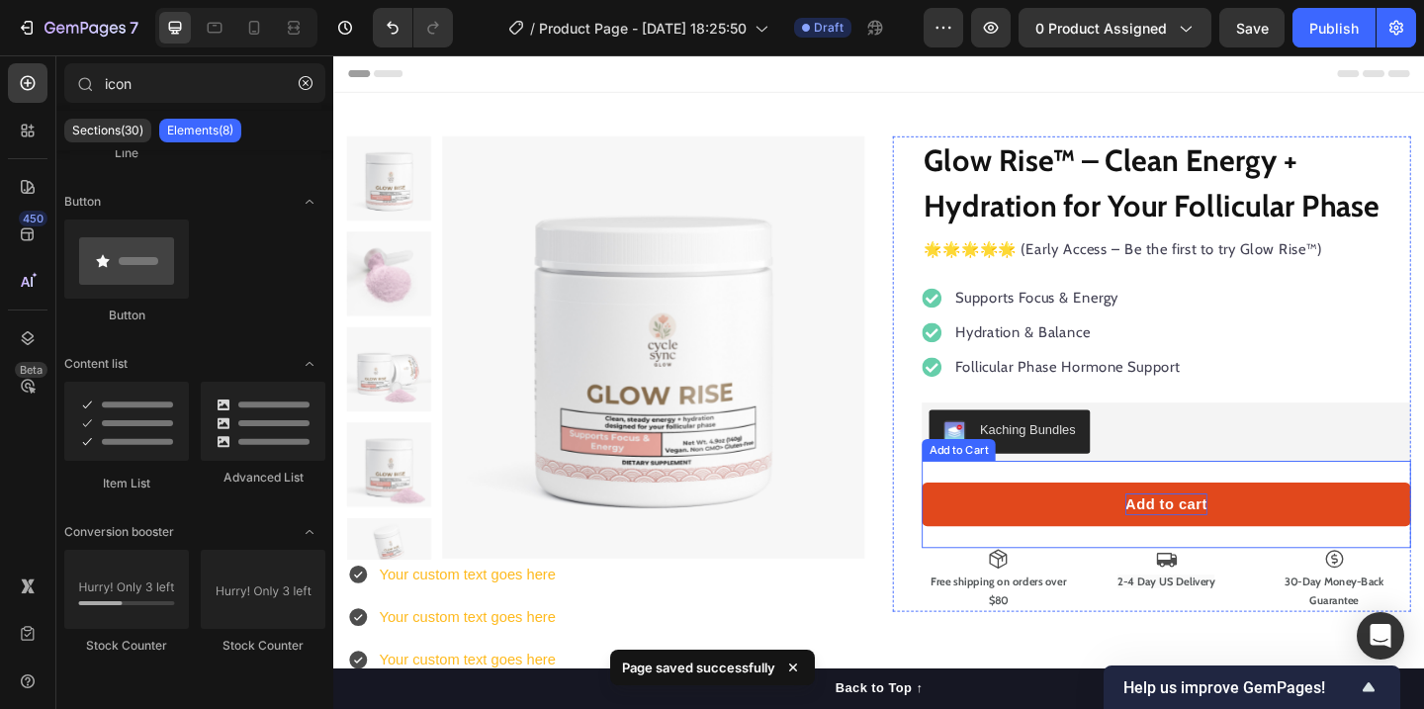
click at [1195, 550] on div "Add to cart" at bounding box center [1238, 544] width 89 height 24
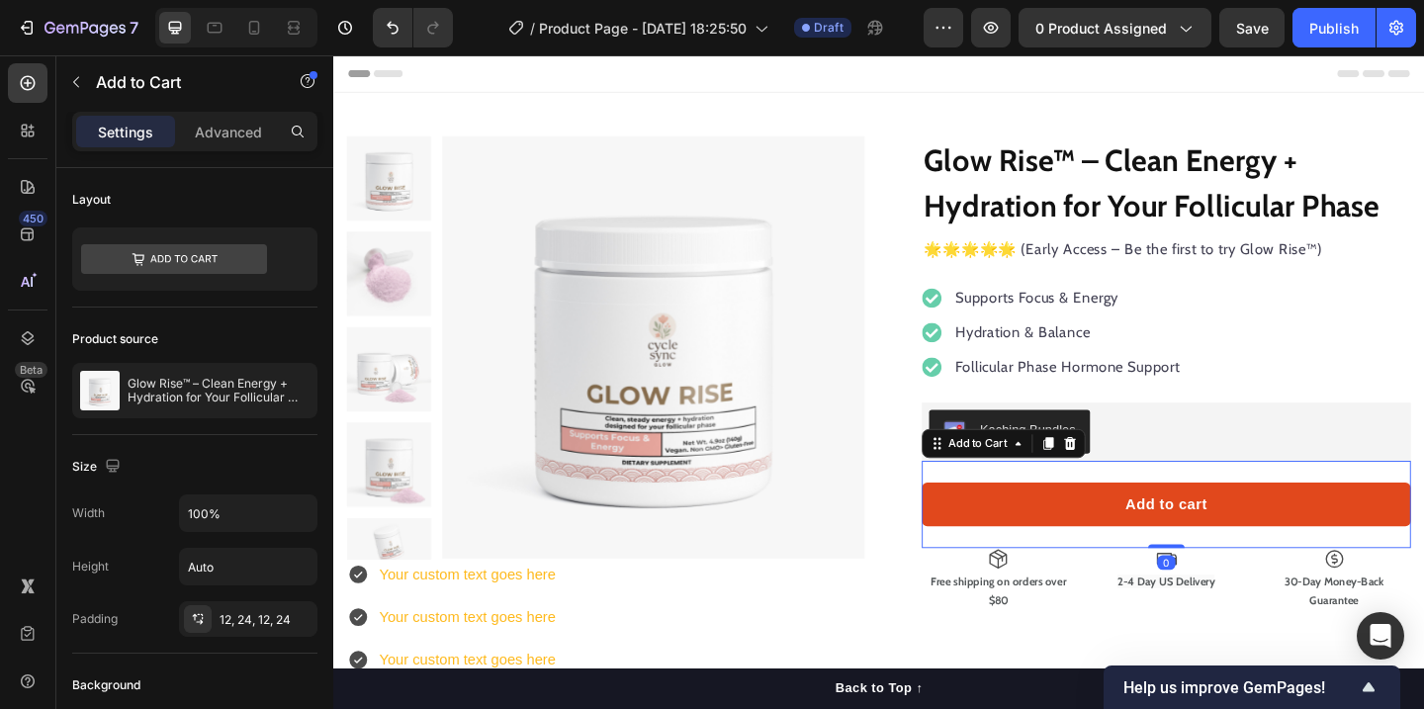
click at [1034, 555] on button "Add to cart" at bounding box center [1239, 543] width 532 height 47
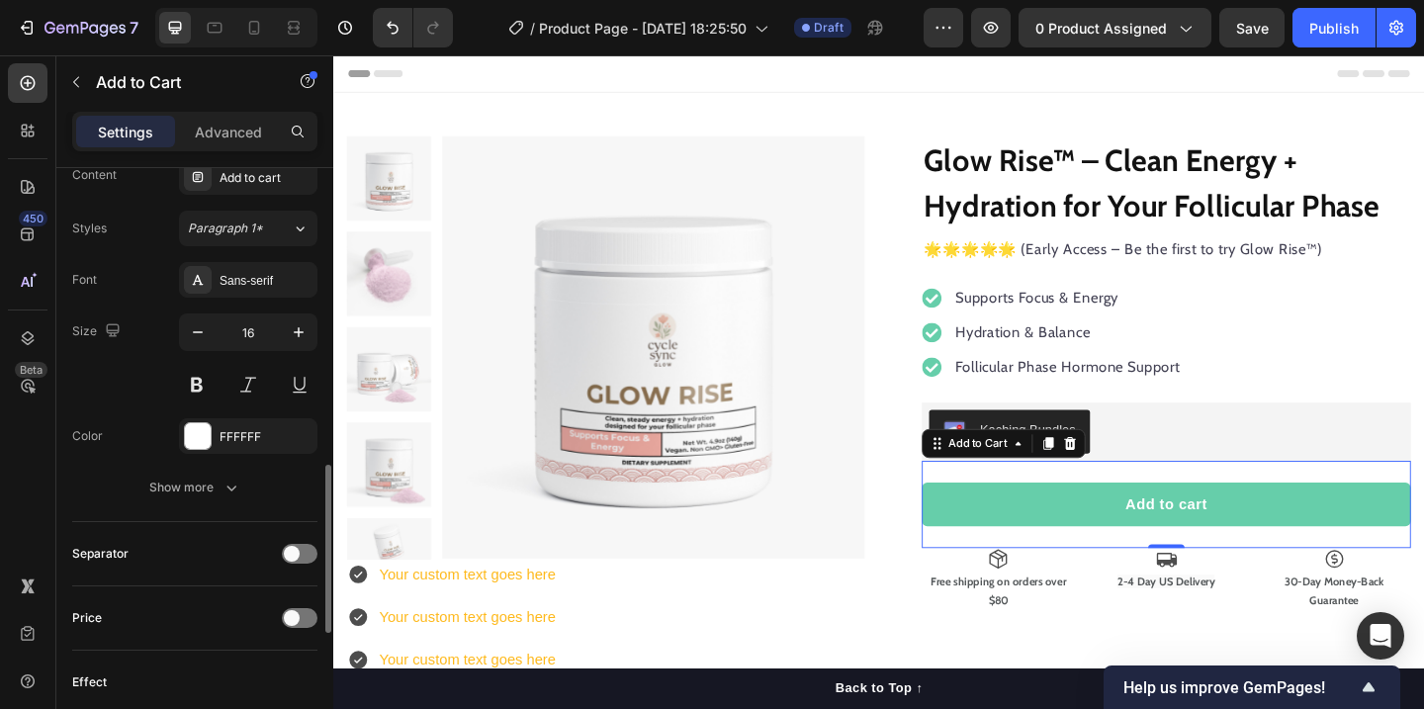
scroll to position [1005, 0]
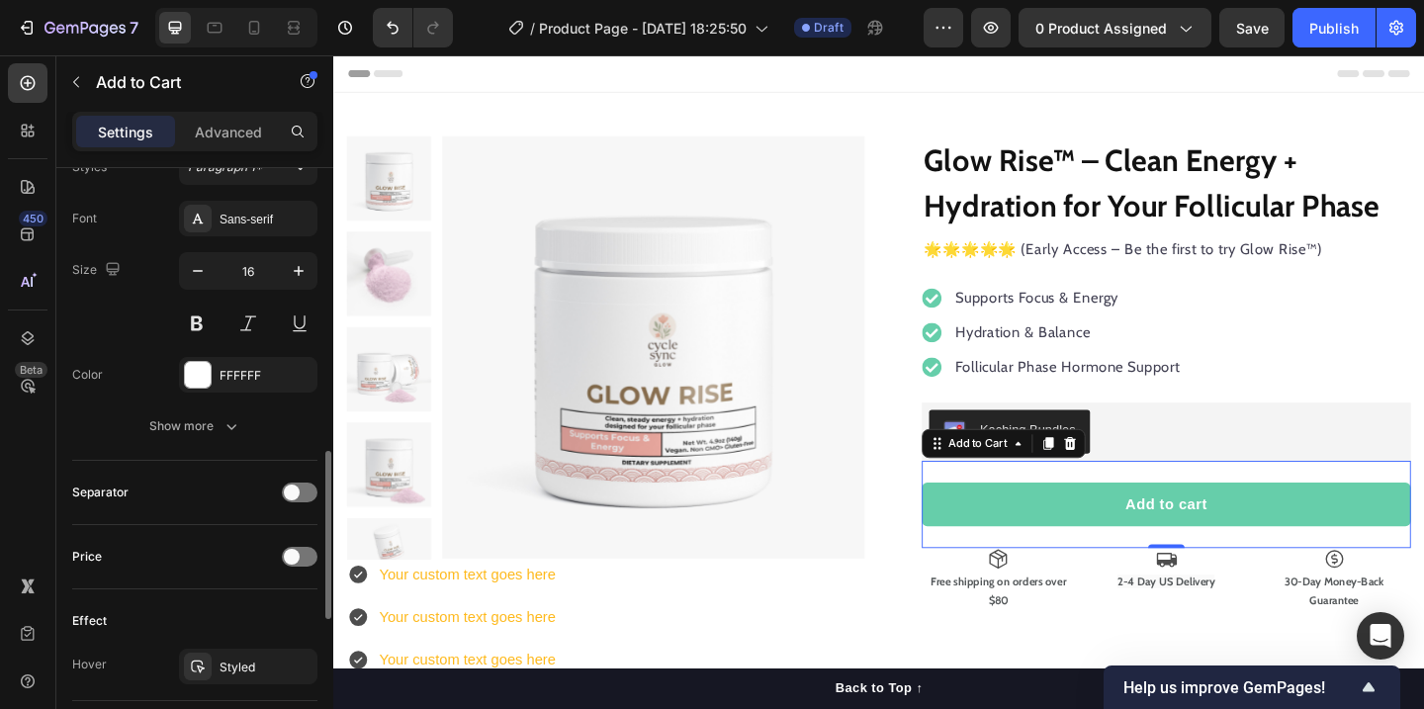
click at [224, 397] on div "Font Sans-serif Size 16 Color FFFFFF Show more" at bounding box center [194, 322] width 245 height 243
click at [219, 426] on div "Show more" at bounding box center [195, 426] width 92 height 20
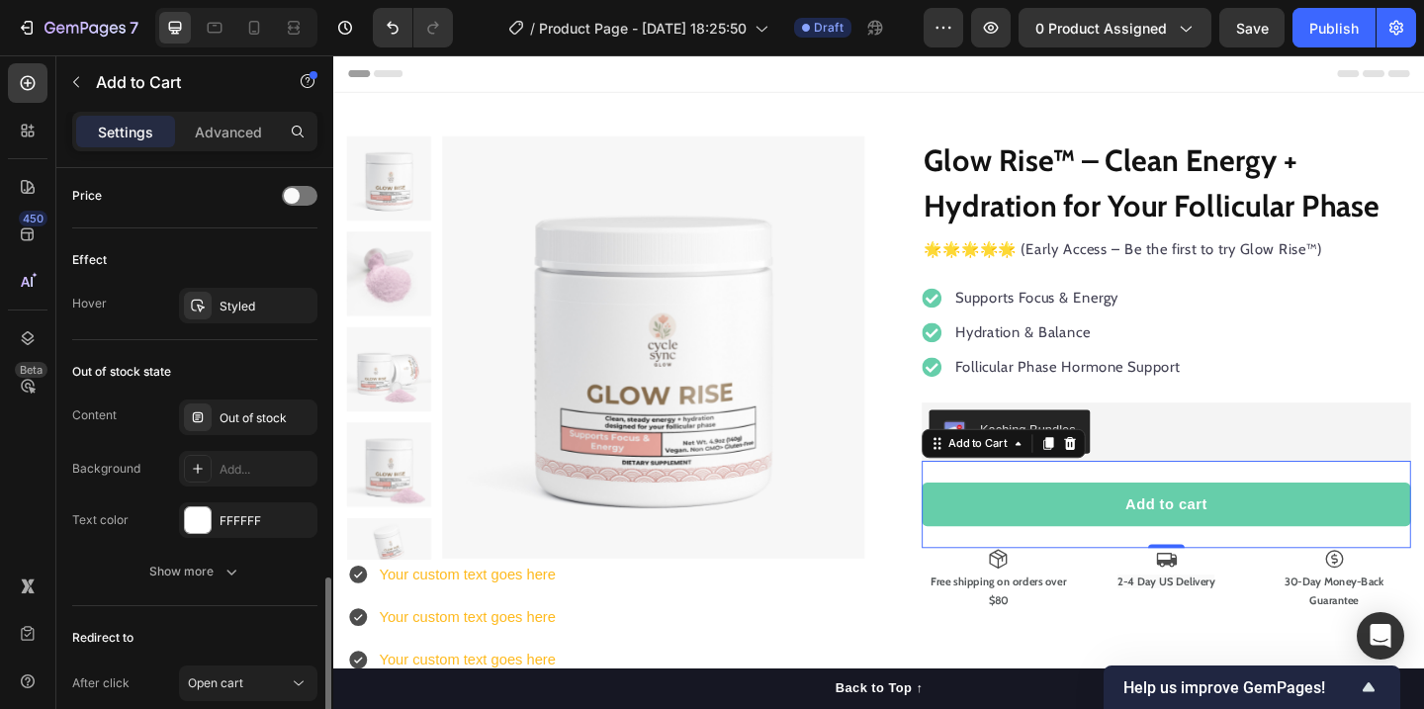
scroll to position [1622, 0]
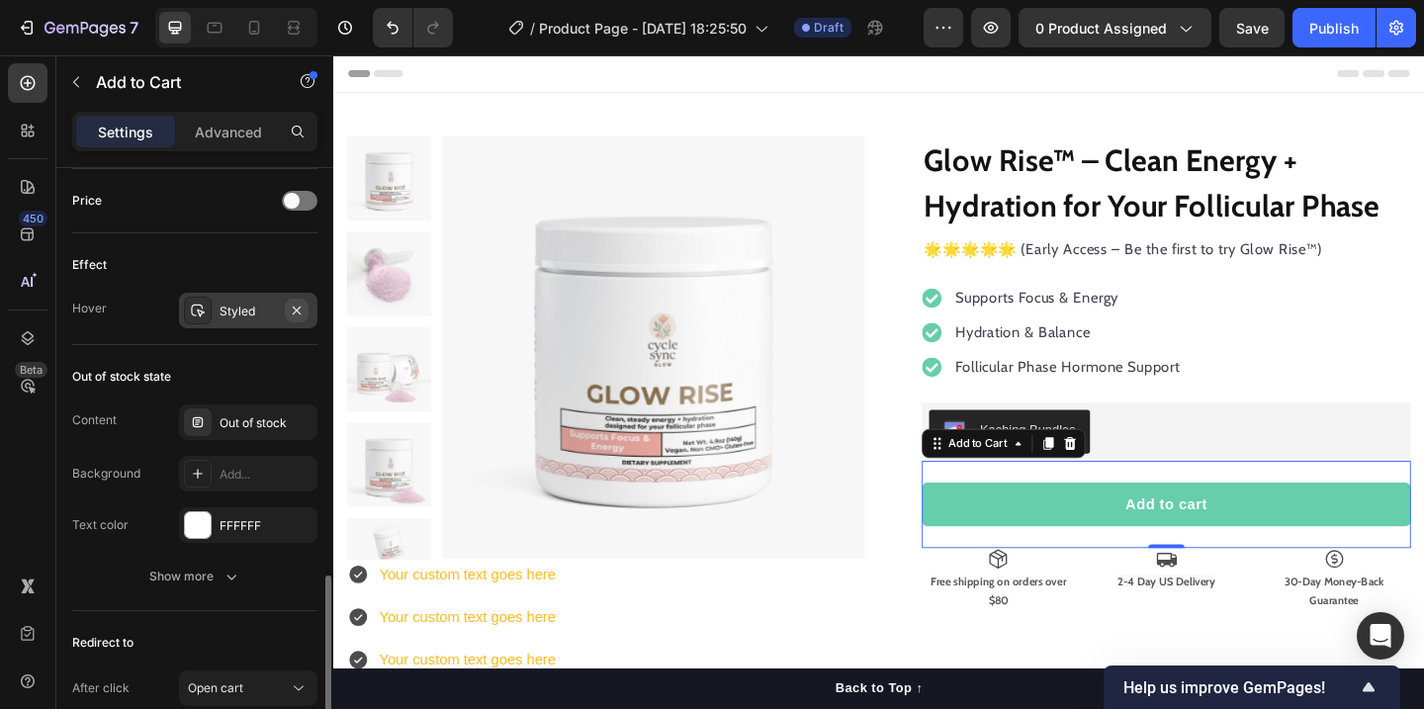
click at [296, 309] on icon "button" at bounding box center [297, 309] width 8 height 8
click at [1130, 560] on button "Add to cart" at bounding box center [1239, 543] width 532 height 47
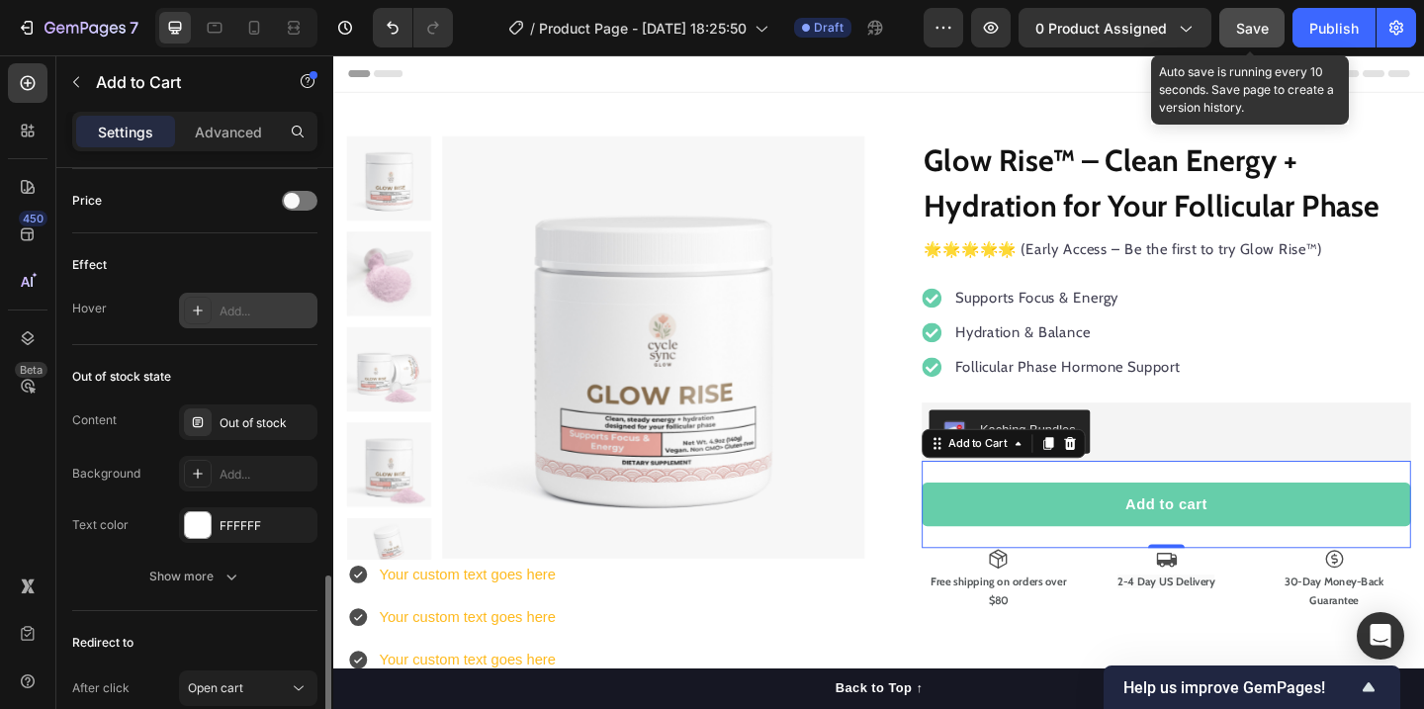
click at [1240, 38] on button "Save" at bounding box center [1251, 28] width 65 height 40
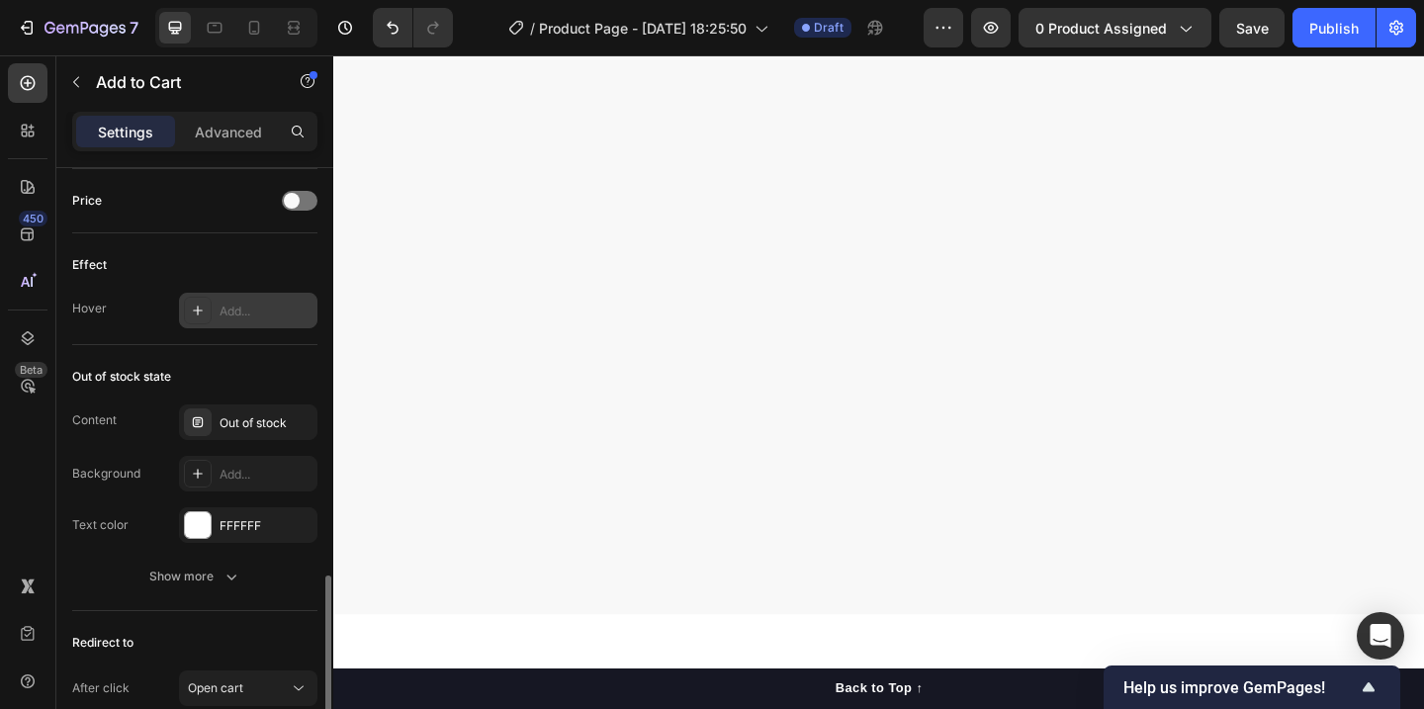
scroll to position [0, 0]
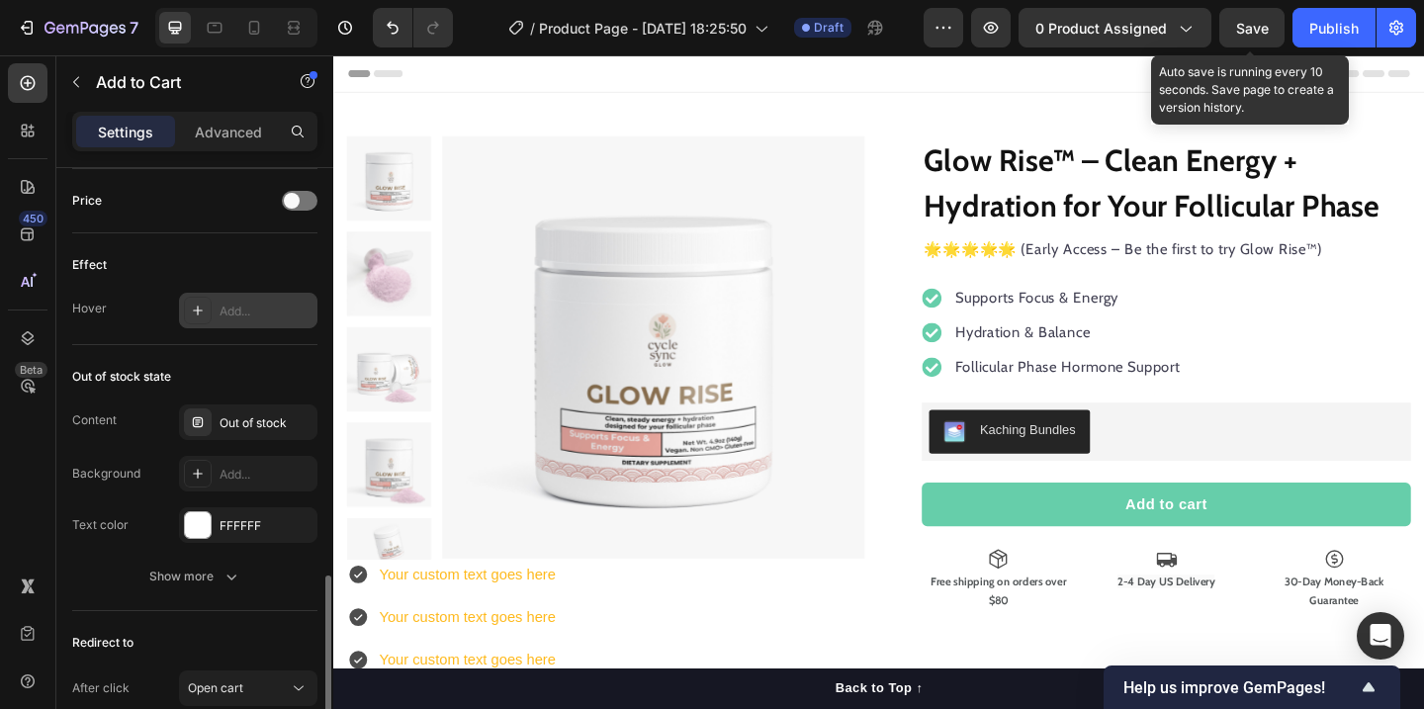
click at [1253, 38] on div "Save" at bounding box center [1252, 28] width 33 height 21
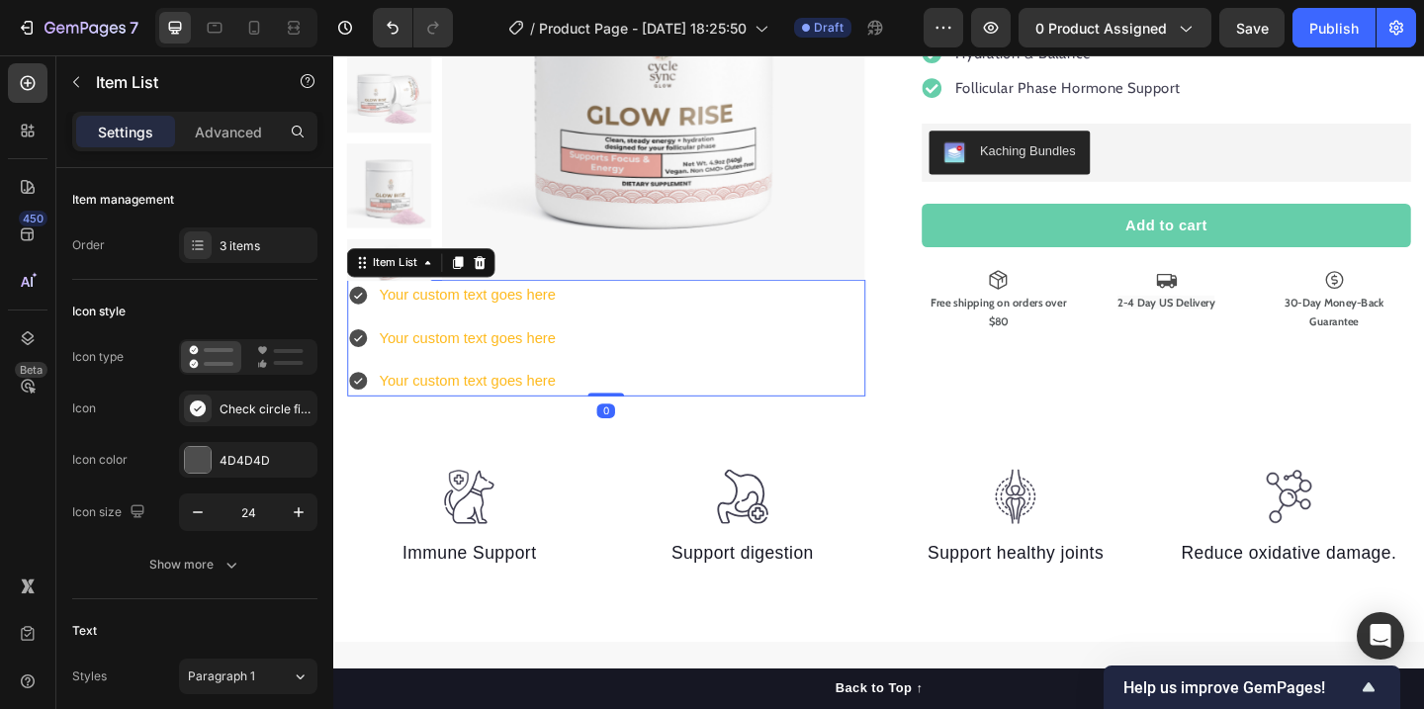
click at [504, 321] on div "Your custom text goes here" at bounding box center [479, 317] width 198 height 35
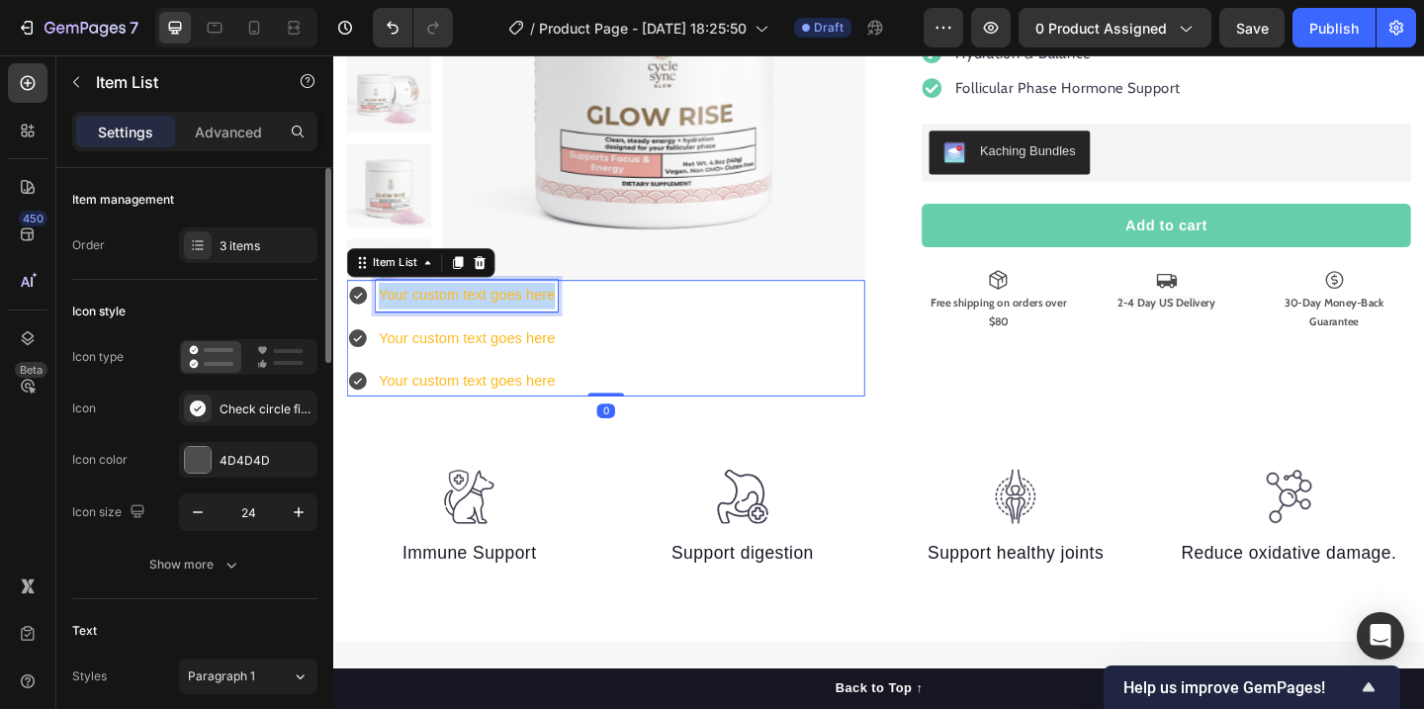
click at [504, 321] on p "Your custom text goes here" at bounding box center [479, 317] width 192 height 29
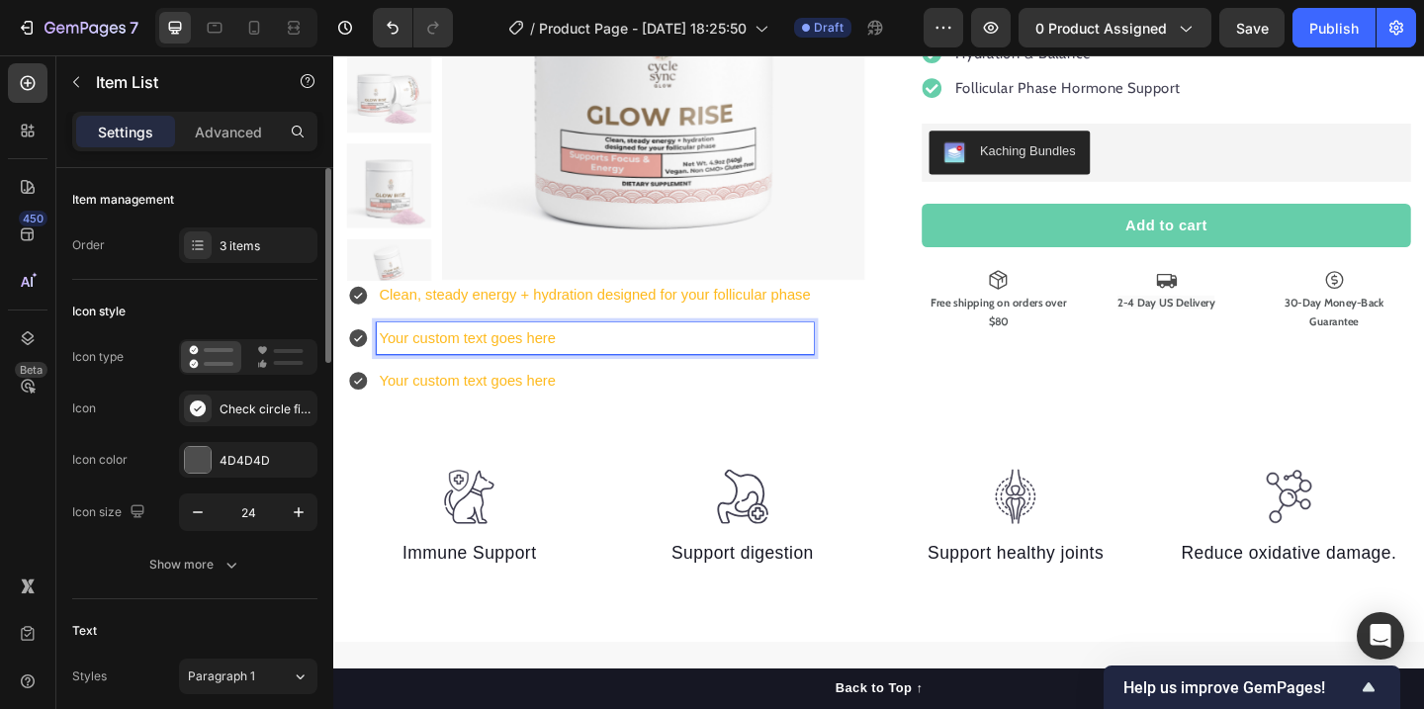
click at [497, 358] on p "Your custom text goes here" at bounding box center [618, 363] width 470 height 29
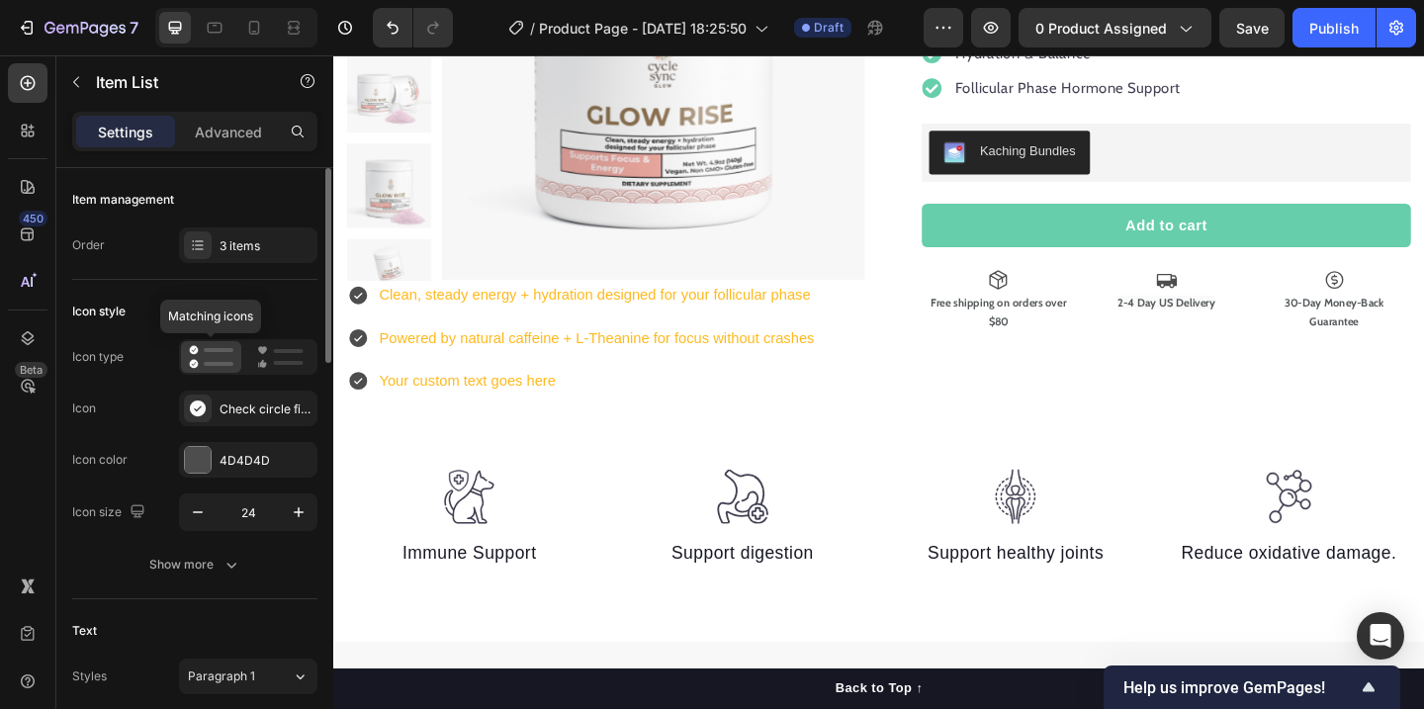
click at [233, 367] on div at bounding box center [211, 357] width 60 height 32
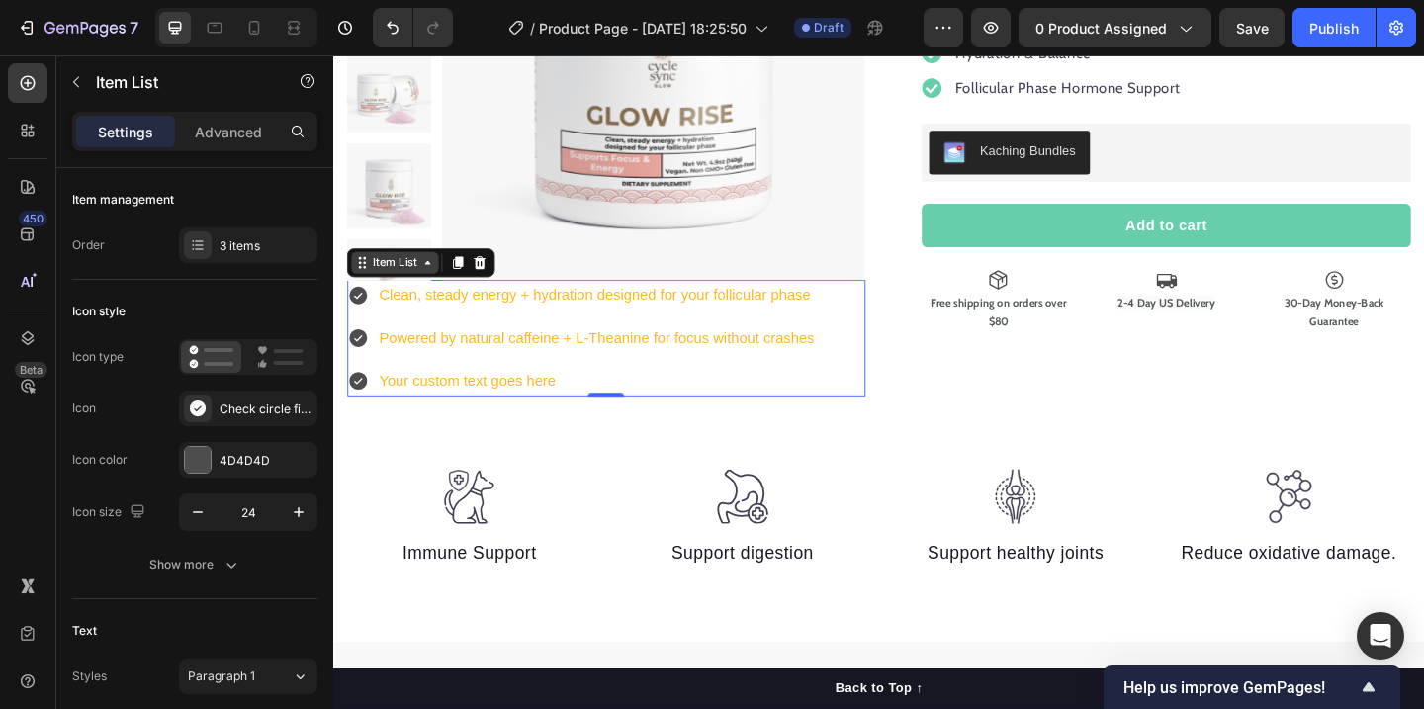
click at [433, 282] on icon at bounding box center [436, 281] width 16 height 16
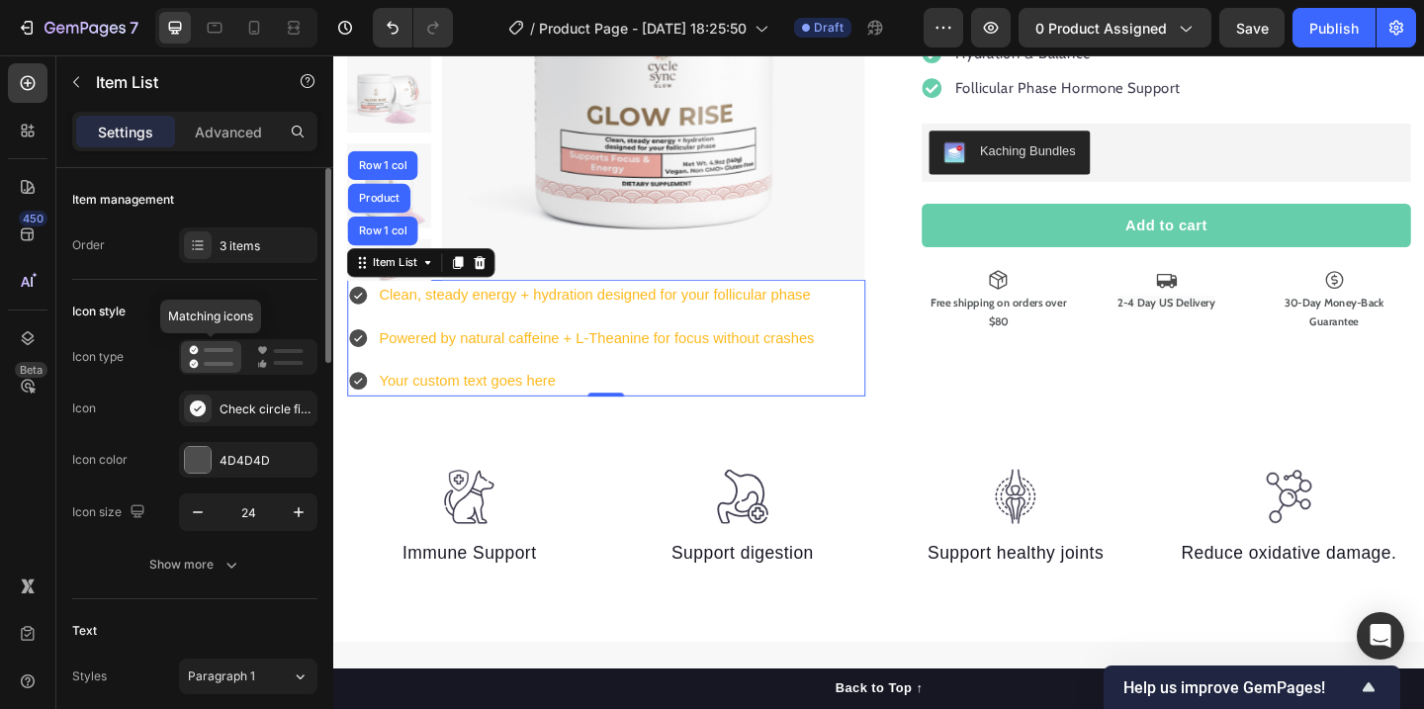
click at [213, 355] on icon at bounding box center [211, 357] width 44 height 24
click at [274, 250] on div "3 items" at bounding box center [265, 246] width 93 height 18
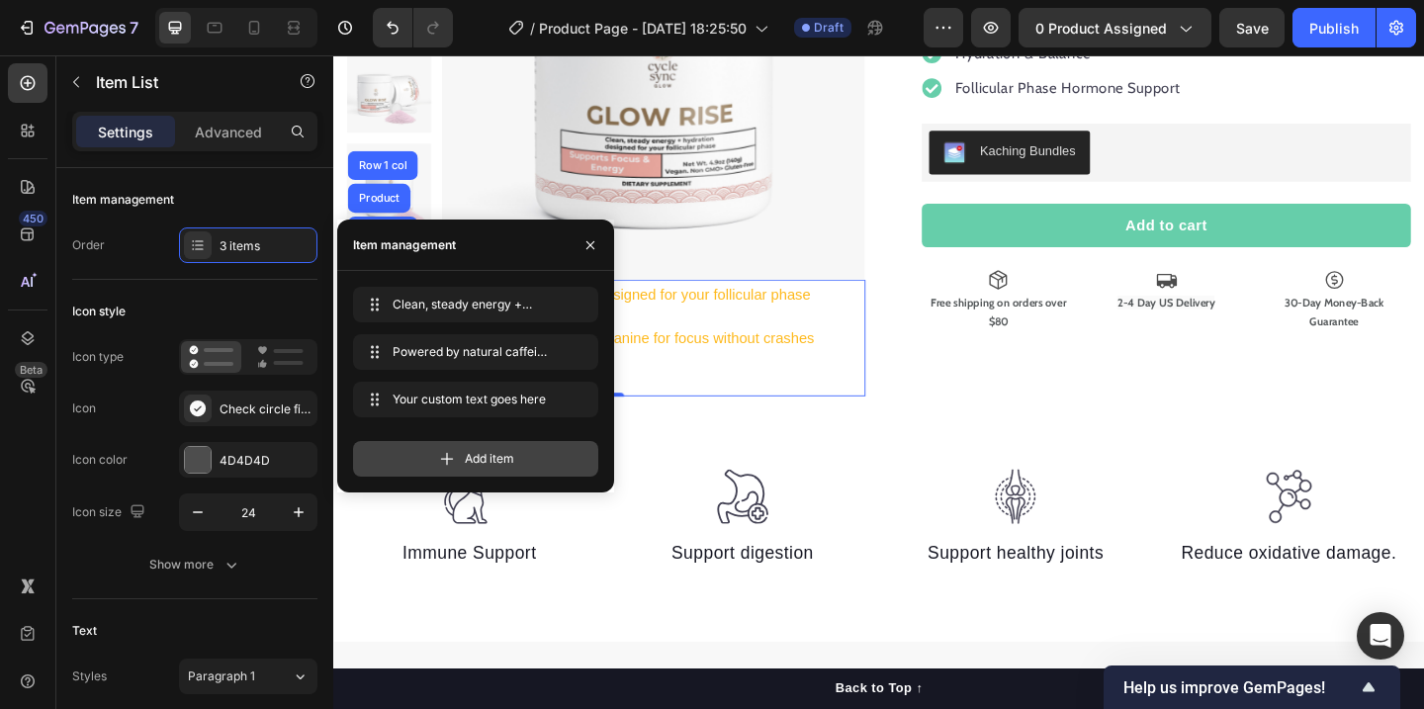
click at [491, 464] on span "Add item" at bounding box center [489, 459] width 49 height 18
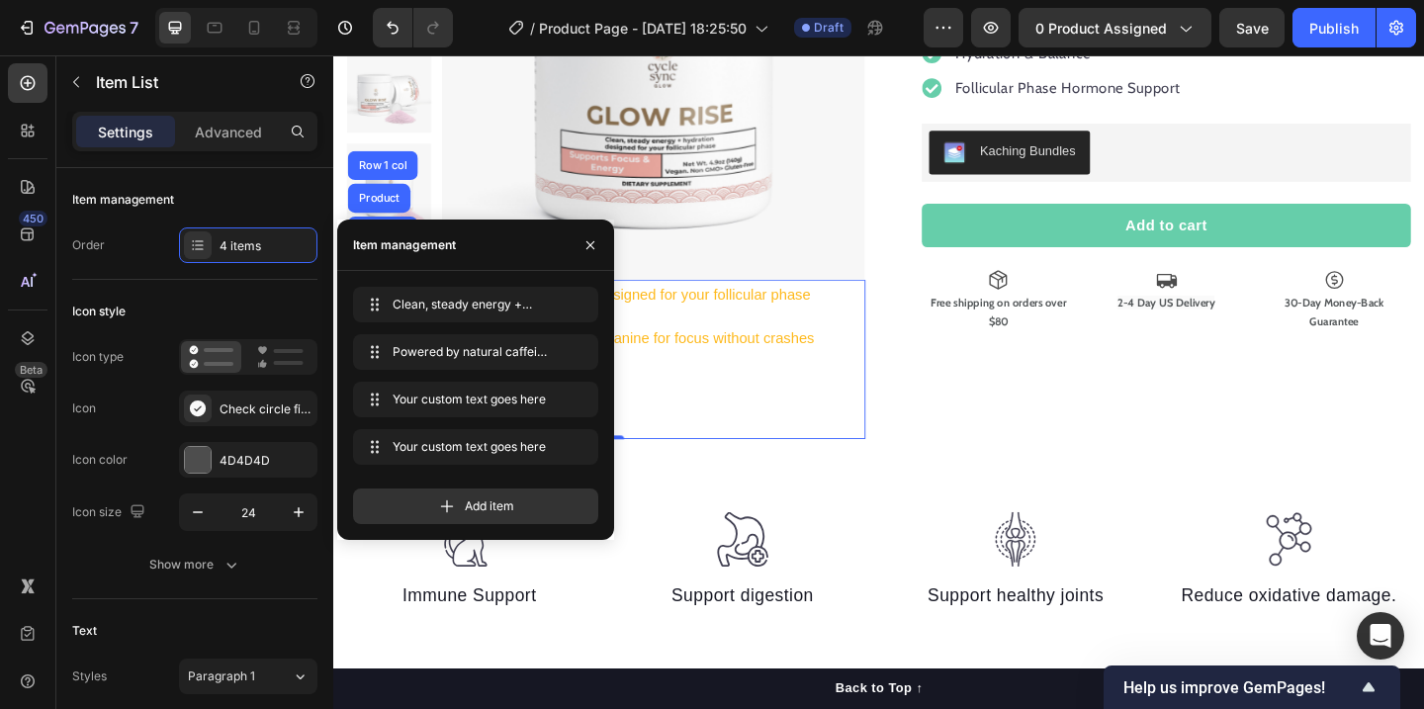
click at [486, 528] on div "Clean, steady energy + hydration designed for your follicular phase Clean, stea…" at bounding box center [475, 405] width 277 height 269
click at [493, 516] on div "Add item" at bounding box center [475, 506] width 245 height 36
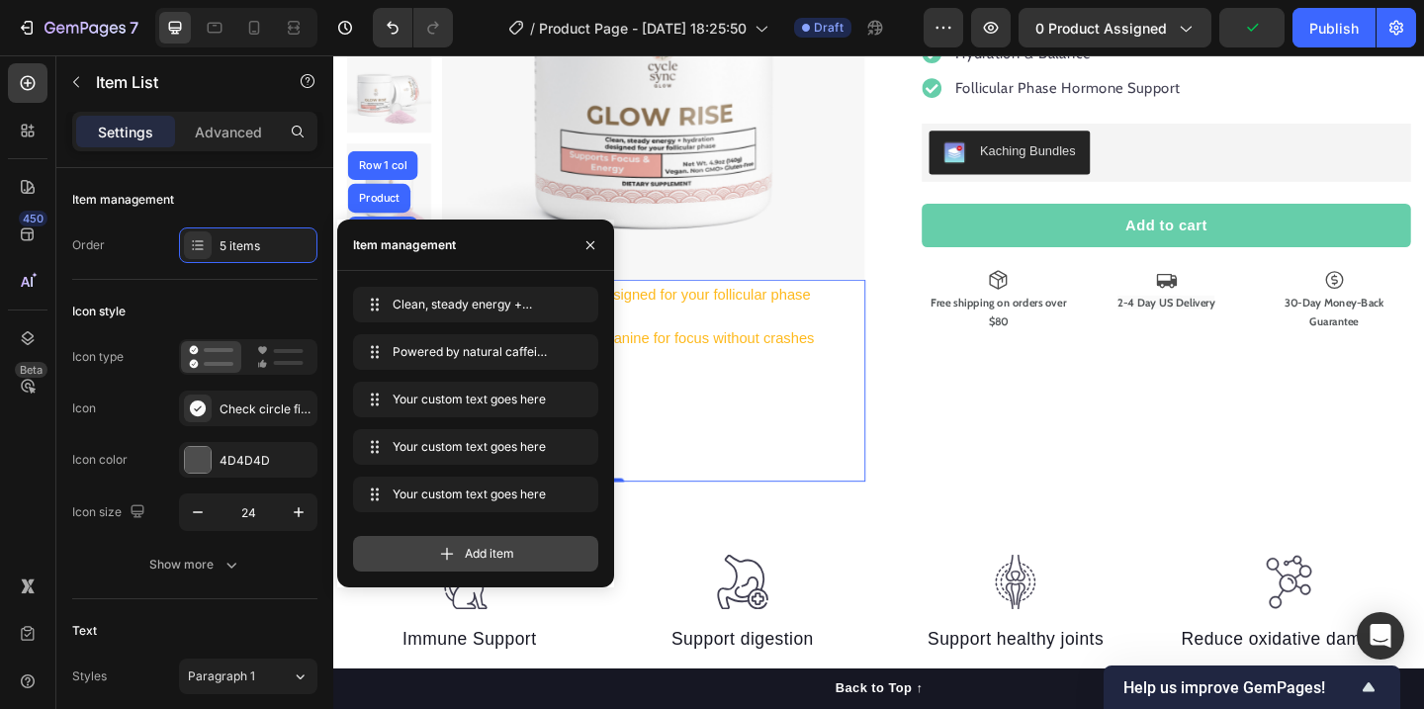
click at [494, 551] on span "Add item" at bounding box center [489, 554] width 49 height 18
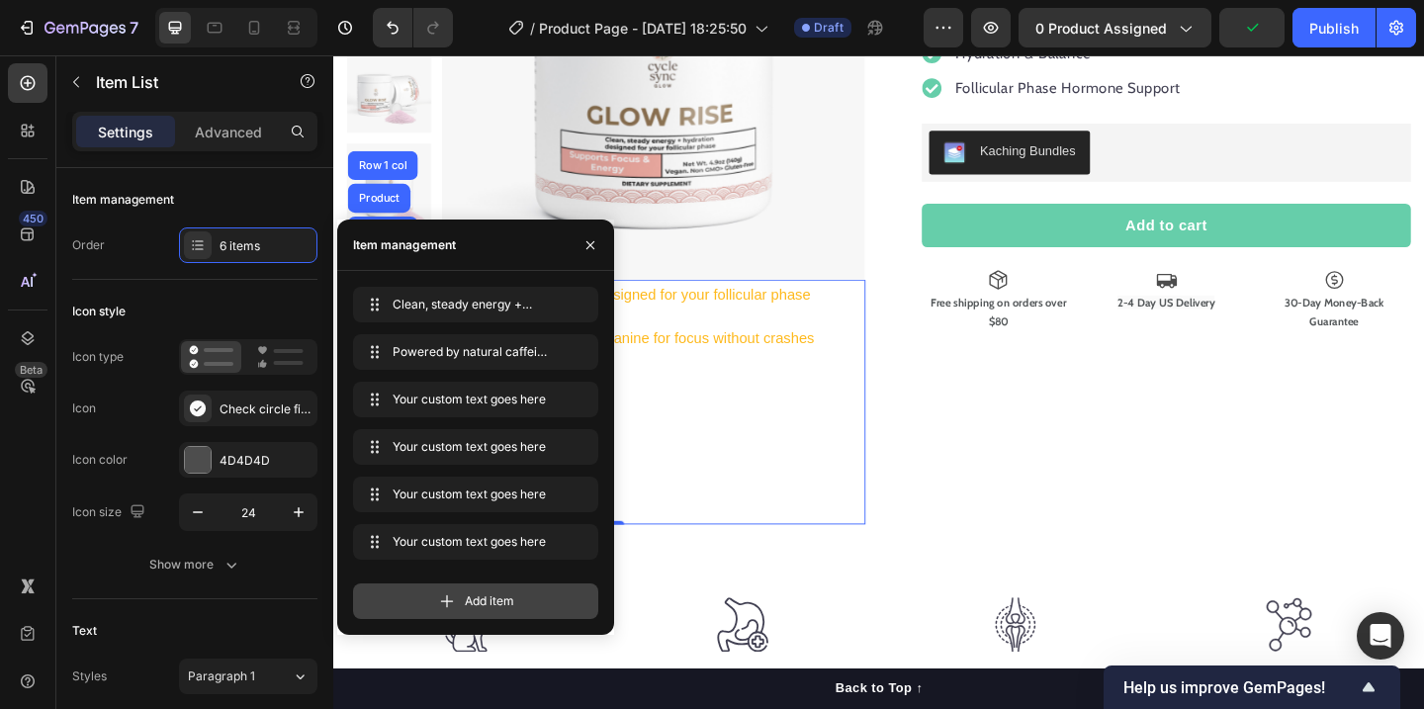
click at [502, 593] on span "Add item" at bounding box center [489, 601] width 49 height 18
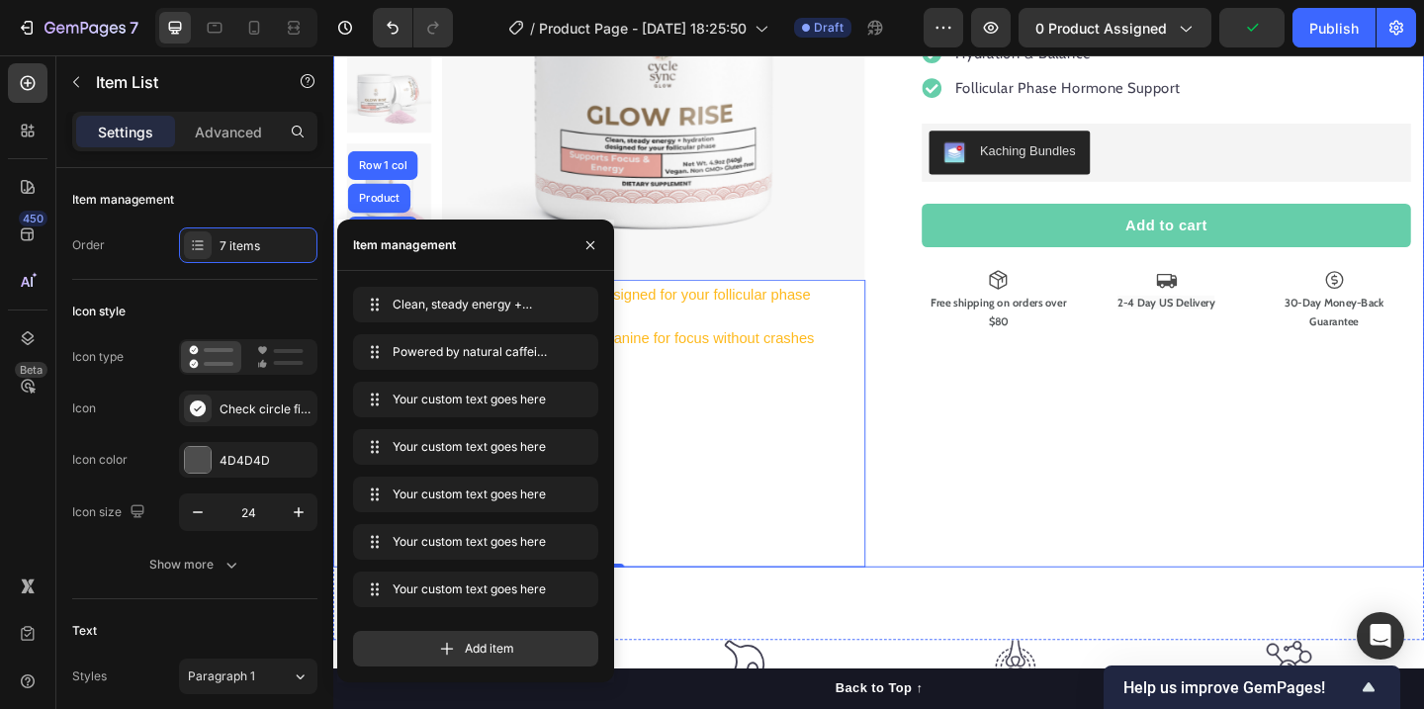
click at [1017, 465] on div "Glow Rise™ – Clean Energy + Hydration for Your Follicular Phase Product Title 🌟…" at bounding box center [1223, 226] width 564 height 772
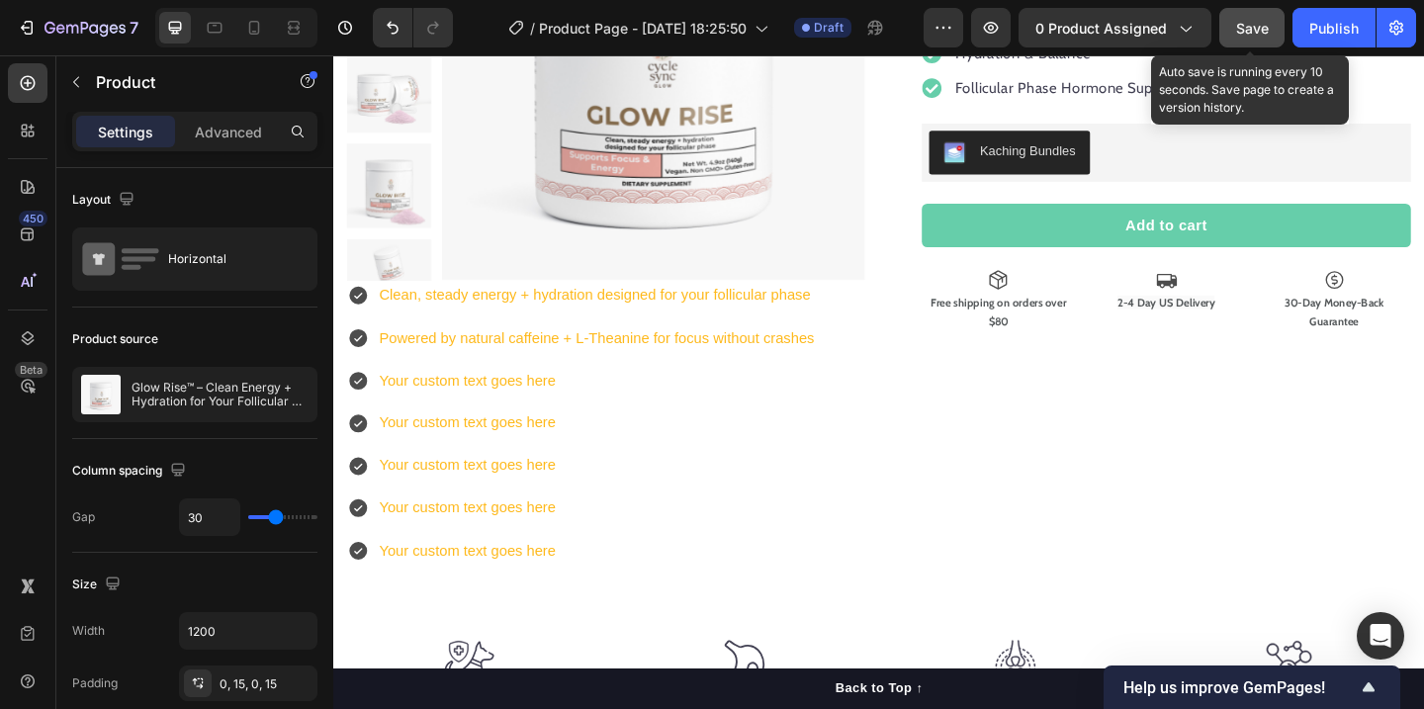
click at [1243, 27] on span "Save" at bounding box center [1252, 28] width 33 height 17
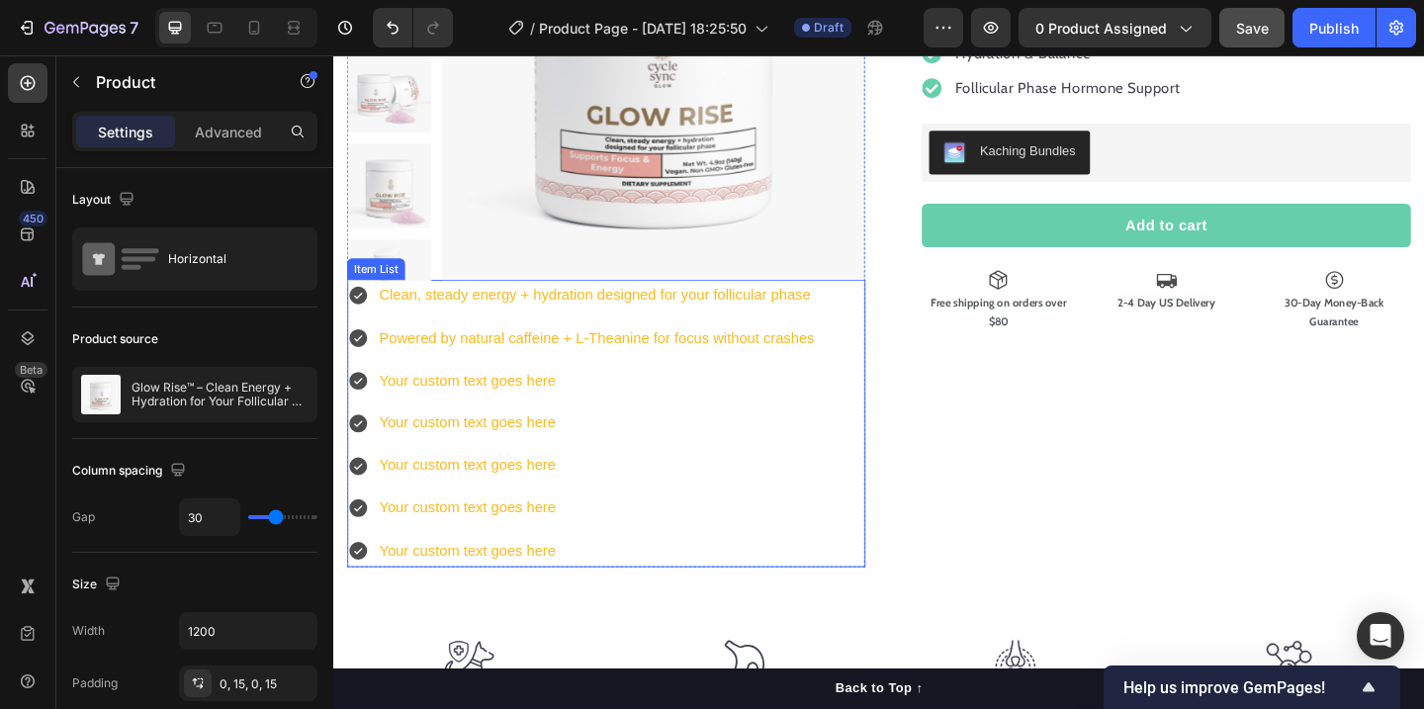
click at [500, 413] on p "Your custom text goes here" at bounding box center [620, 409] width 474 height 29
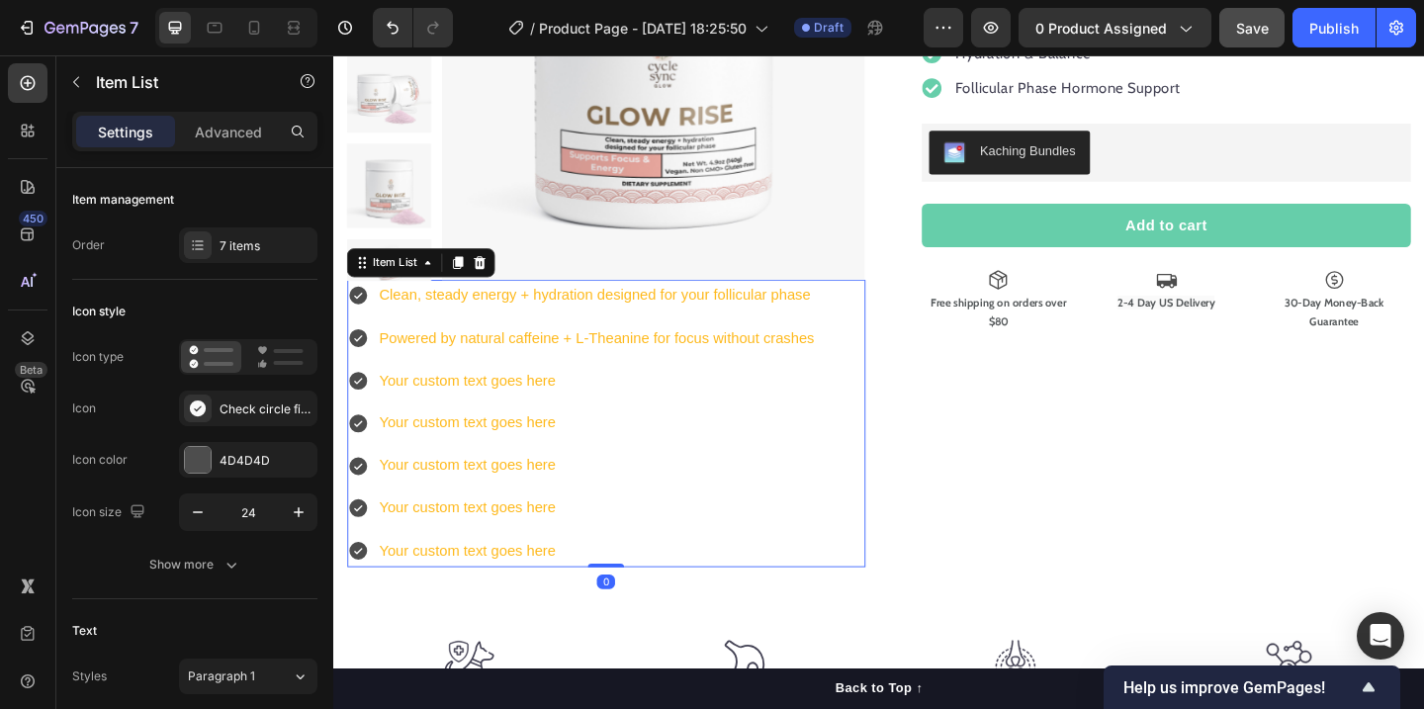
click at [500, 413] on p "Your custom text goes here" at bounding box center [620, 409] width 474 height 29
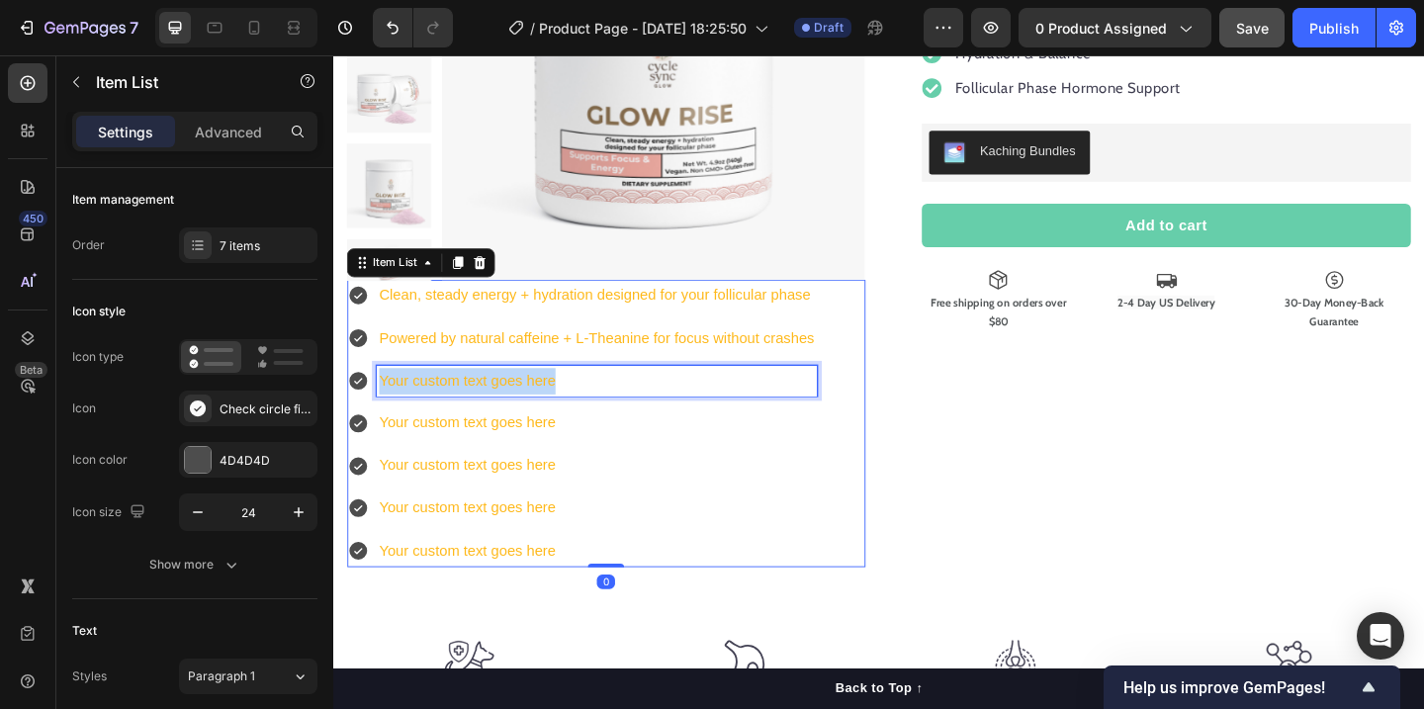
click at [500, 413] on p "Your custom text goes here" at bounding box center [620, 409] width 474 height 29
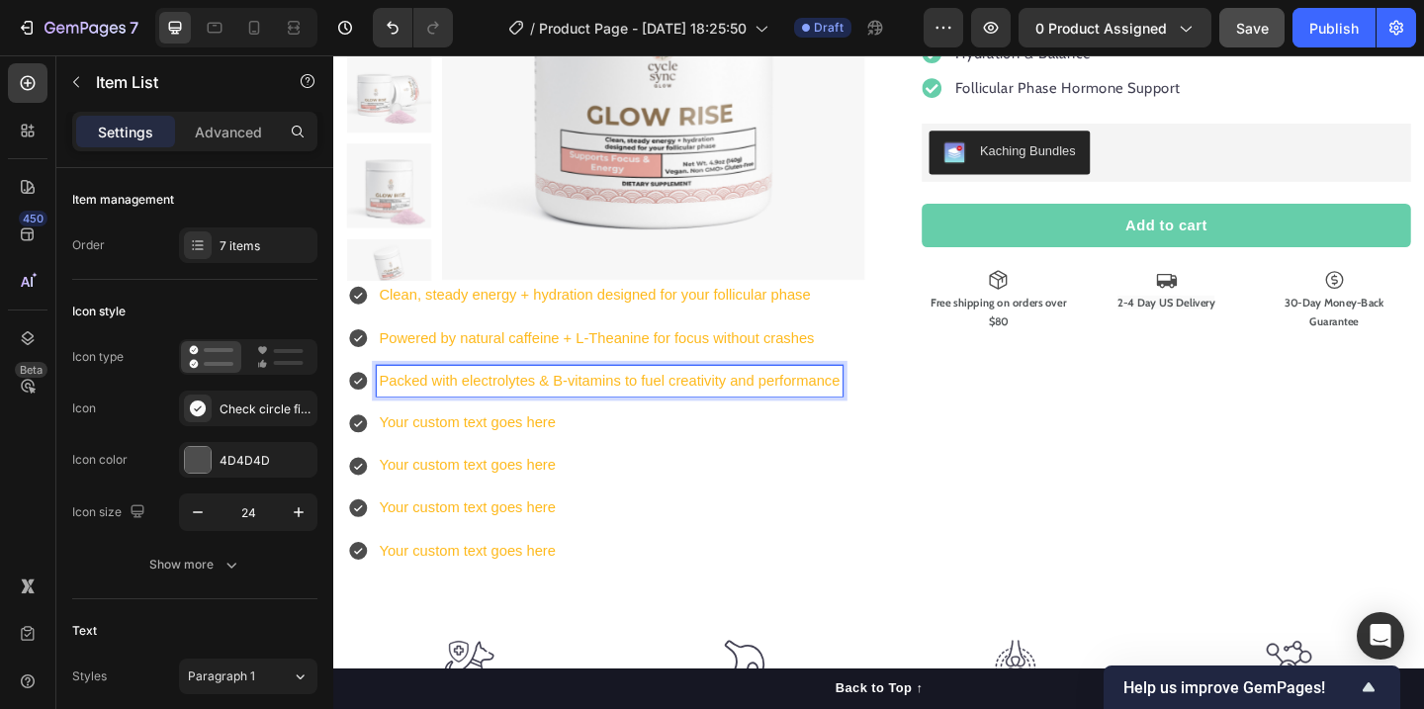
click at [532, 464] on p "Your custom text goes here" at bounding box center [633, 455] width 501 height 29
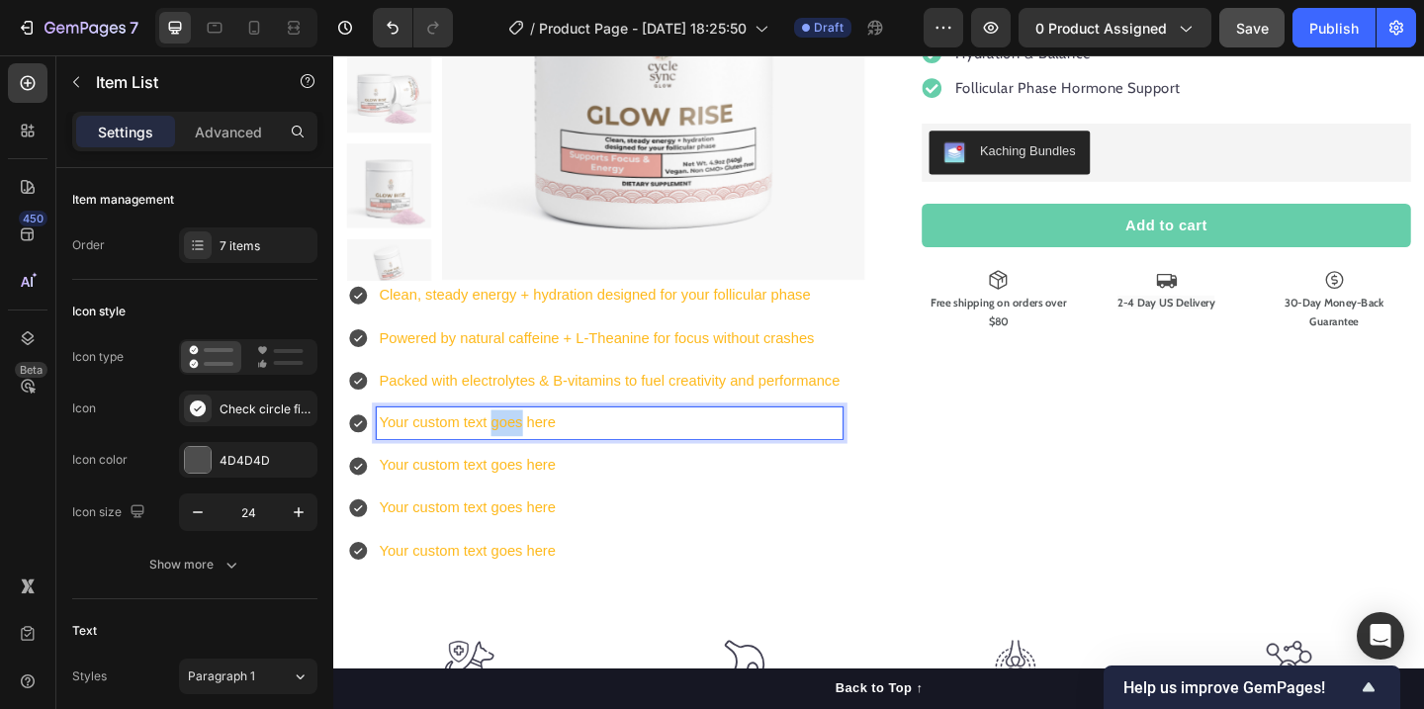
click at [532, 464] on p "Your custom text goes here" at bounding box center [633, 455] width 501 height 29
click at [524, 509] on p "Your custom text goes here" at bounding box center [633, 501] width 501 height 29
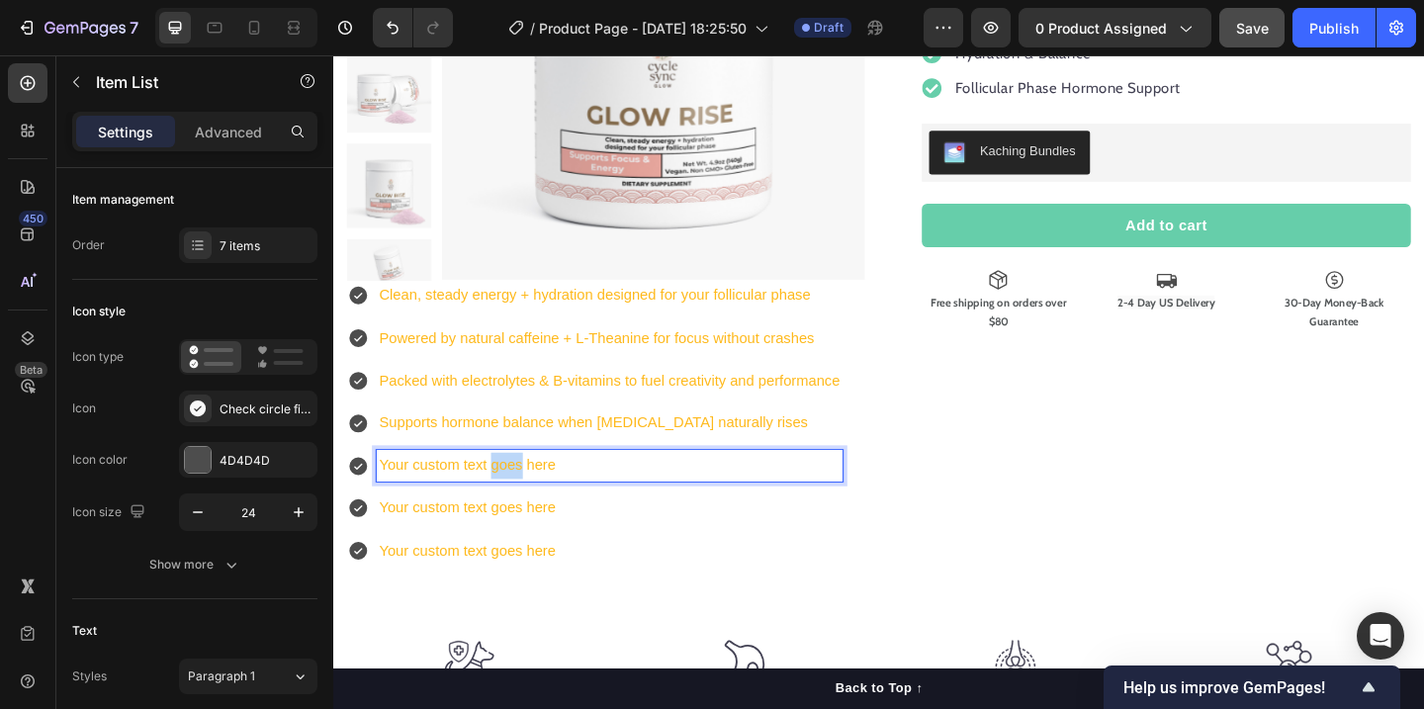
click at [524, 509] on p "Your custom text goes here" at bounding box center [633, 501] width 501 height 29
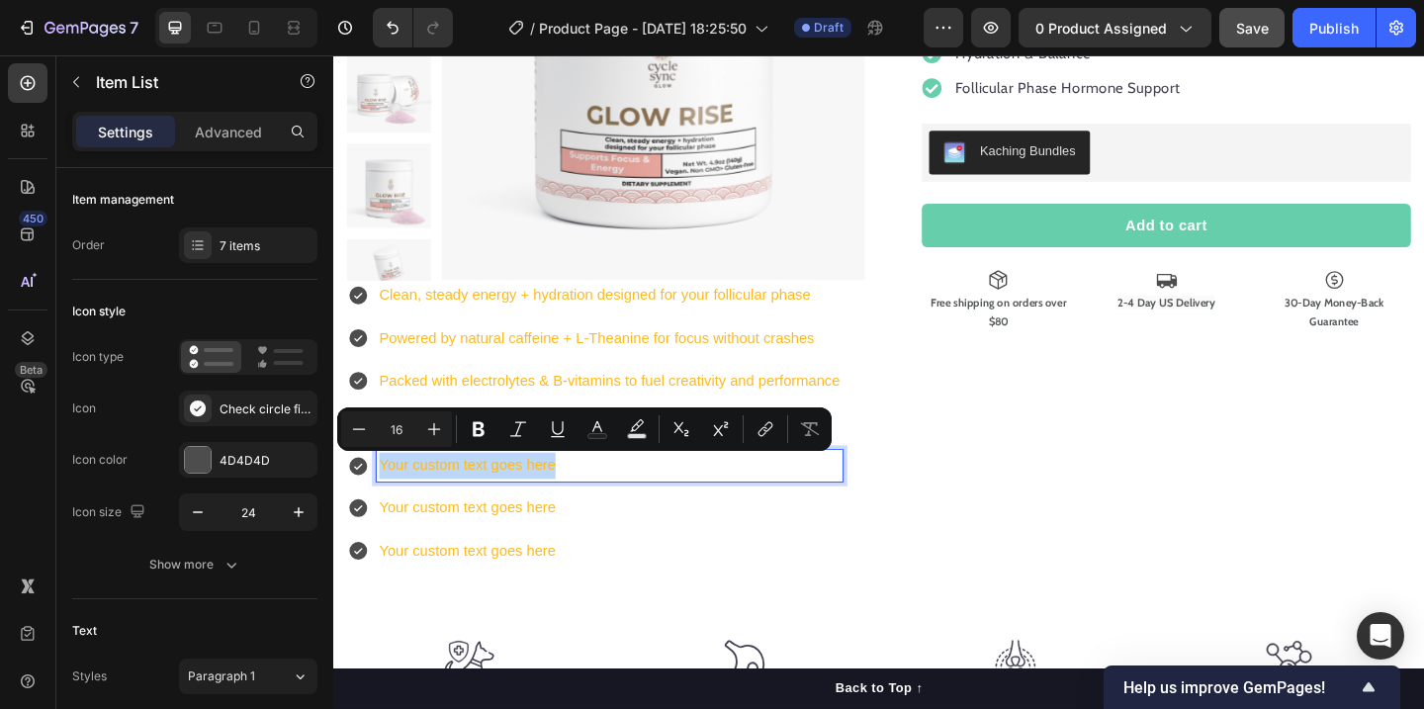
click at [524, 509] on p "Your custom text goes here" at bounding box center [633, 501] width 501 height 29
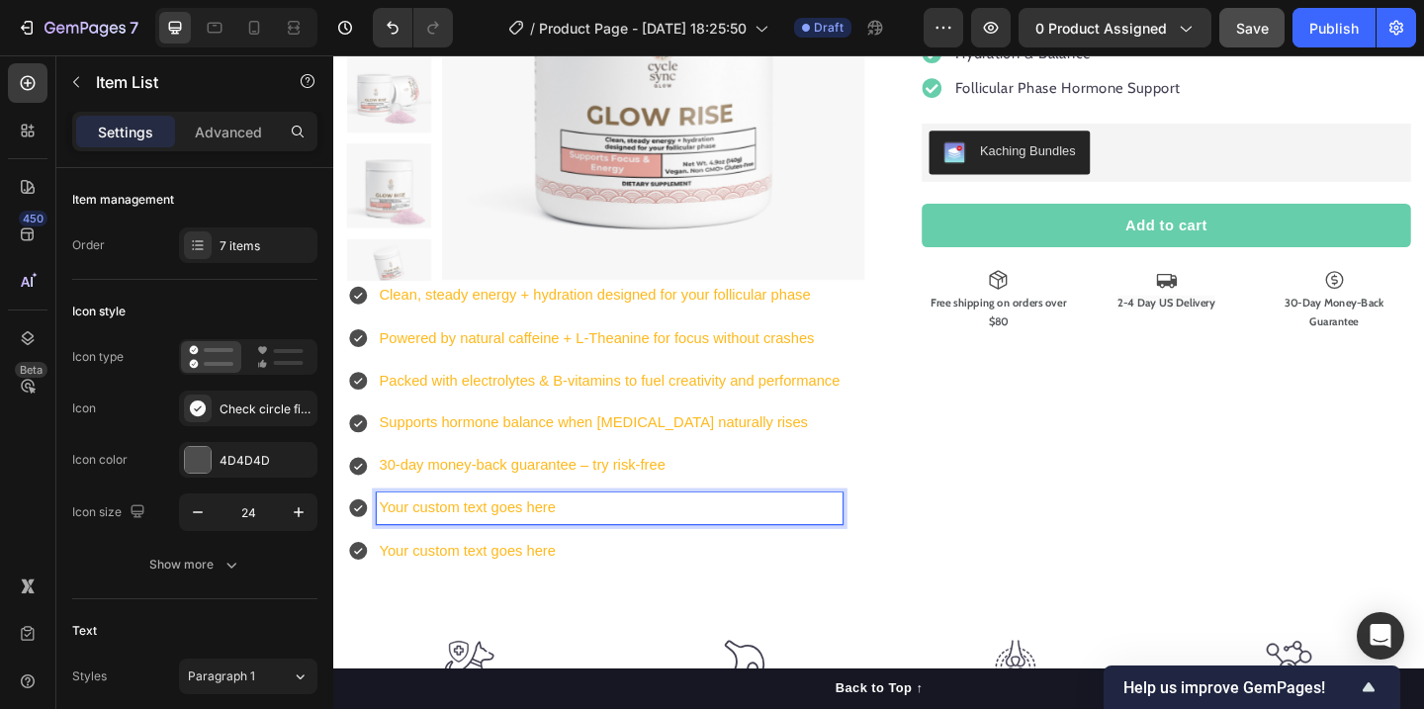
click at [541, 550] on p "Your custom text goes here" at bounding box center [633, 548] width 501 height 29
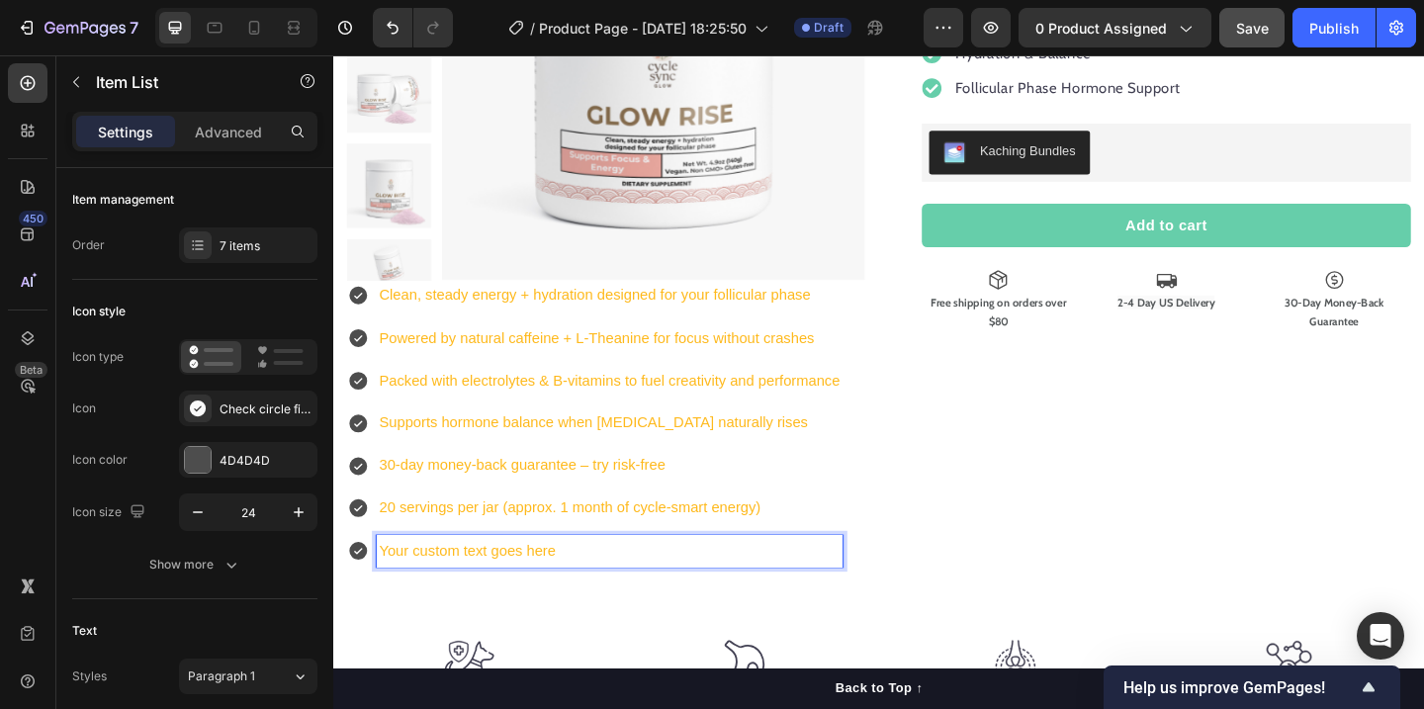
click at [540, 593] on p "Your custom text goes here" at bounding box center [633, 594] width 501 height 29
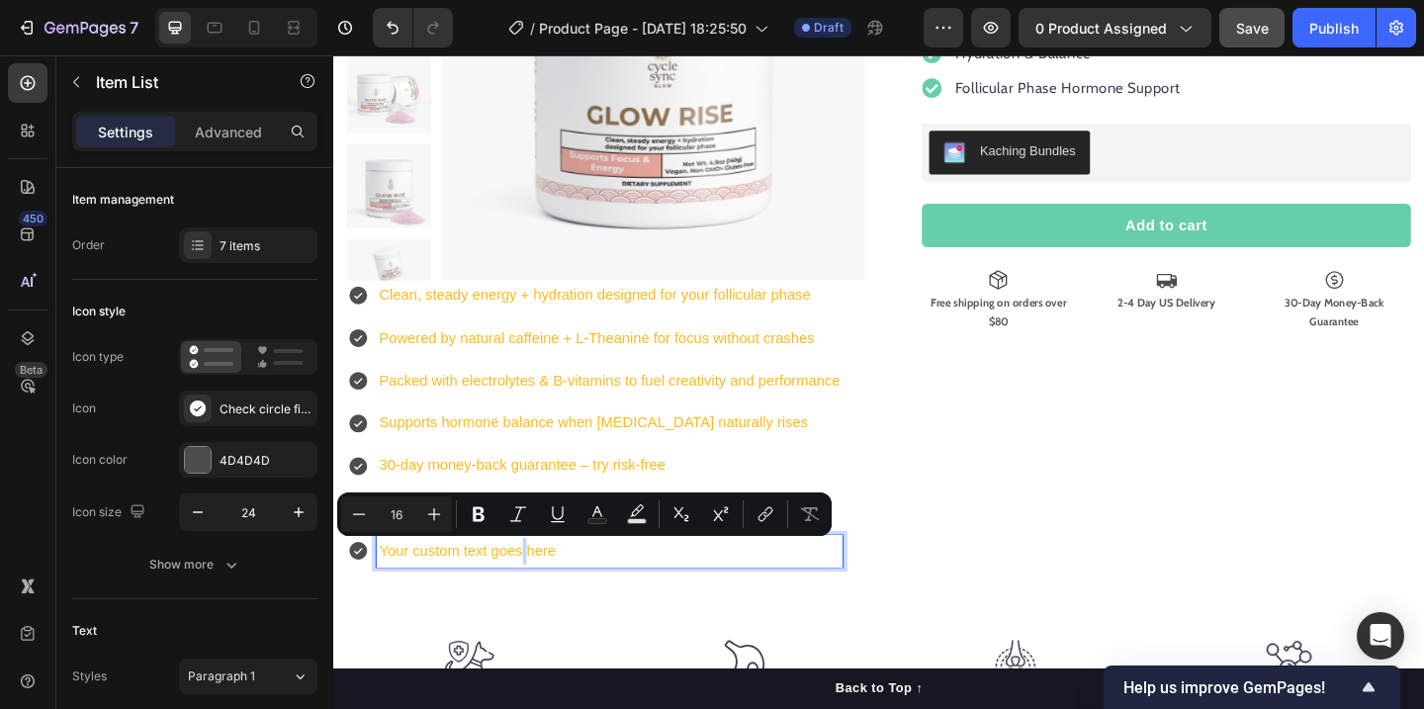
click at [540, 593] on p "Your custom text goes here" at bounding box center [633, 594] width 501 height 29
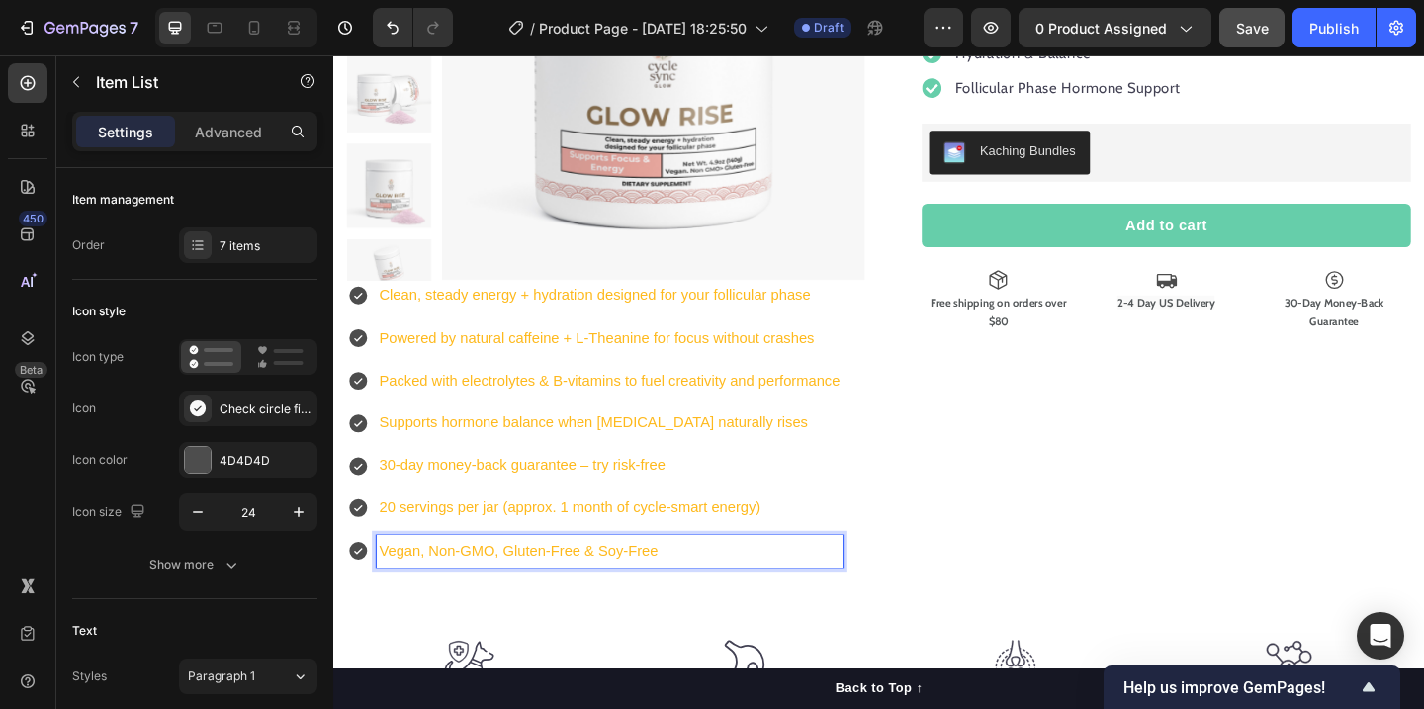
click at [579, 327] on p "Clean, steady energy + hydration designed for your follicular phase" at bounding box center [633, 317] width 501 height 29
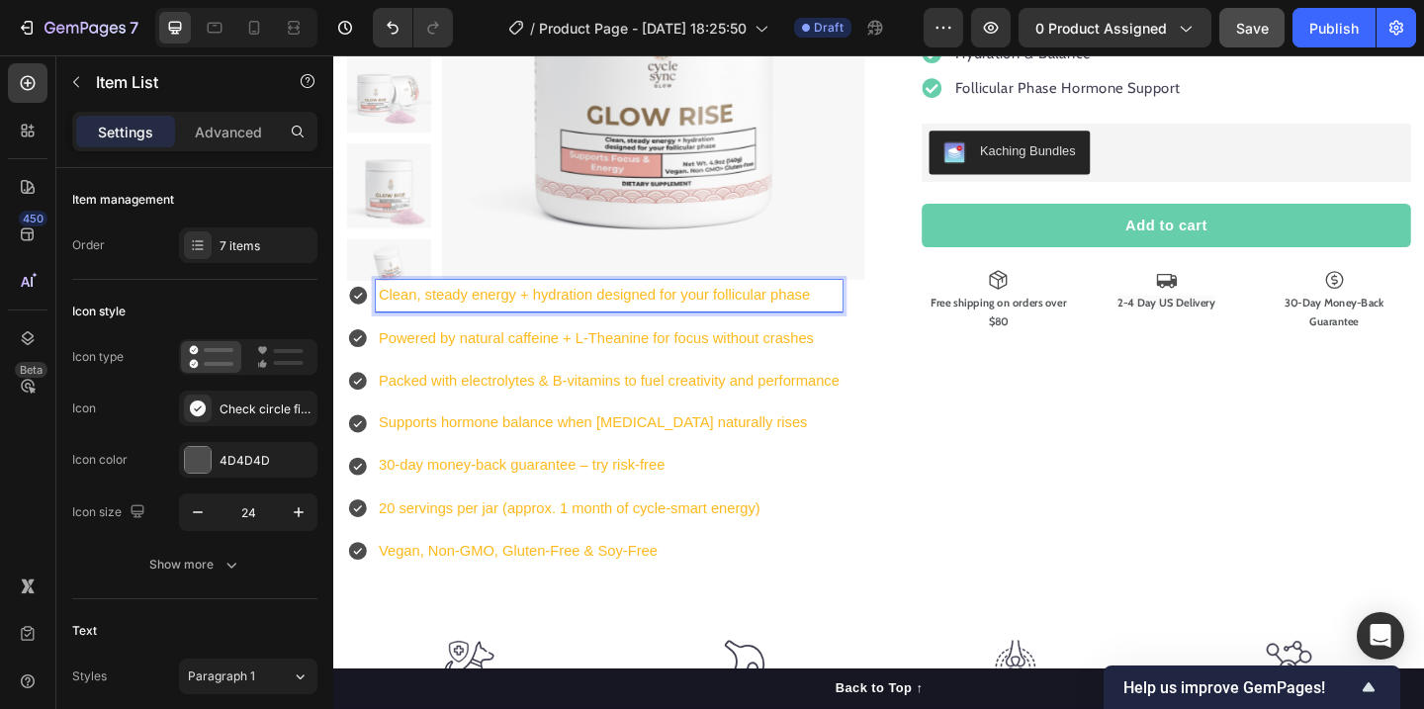
click at [536, 318] on p "Clean, steady energy + hydration designed for your follicular phase" at bounding box center [633, 317] width 501 height 29
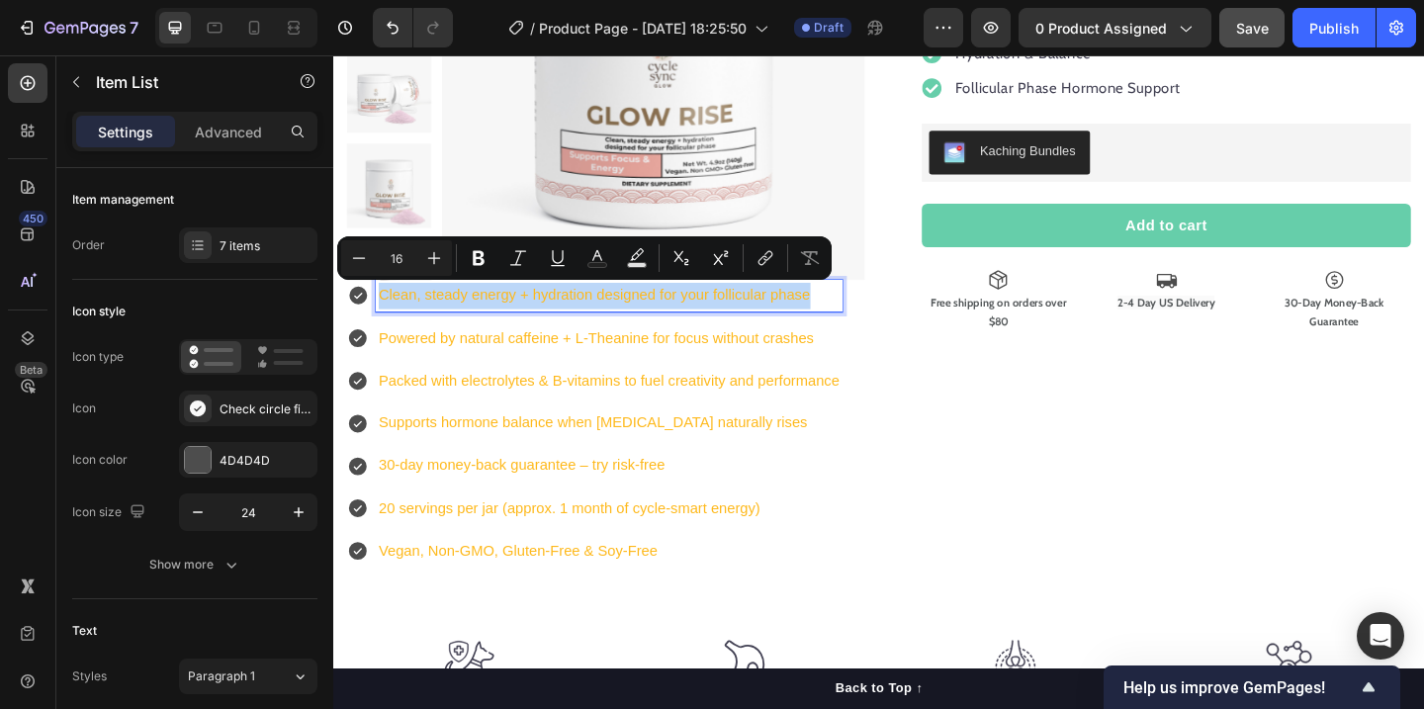
click at [536, 318] on p "Clean, steady energy + hydration designed for your follicular phase" at bounding box center [633, 317] width 501 height 29
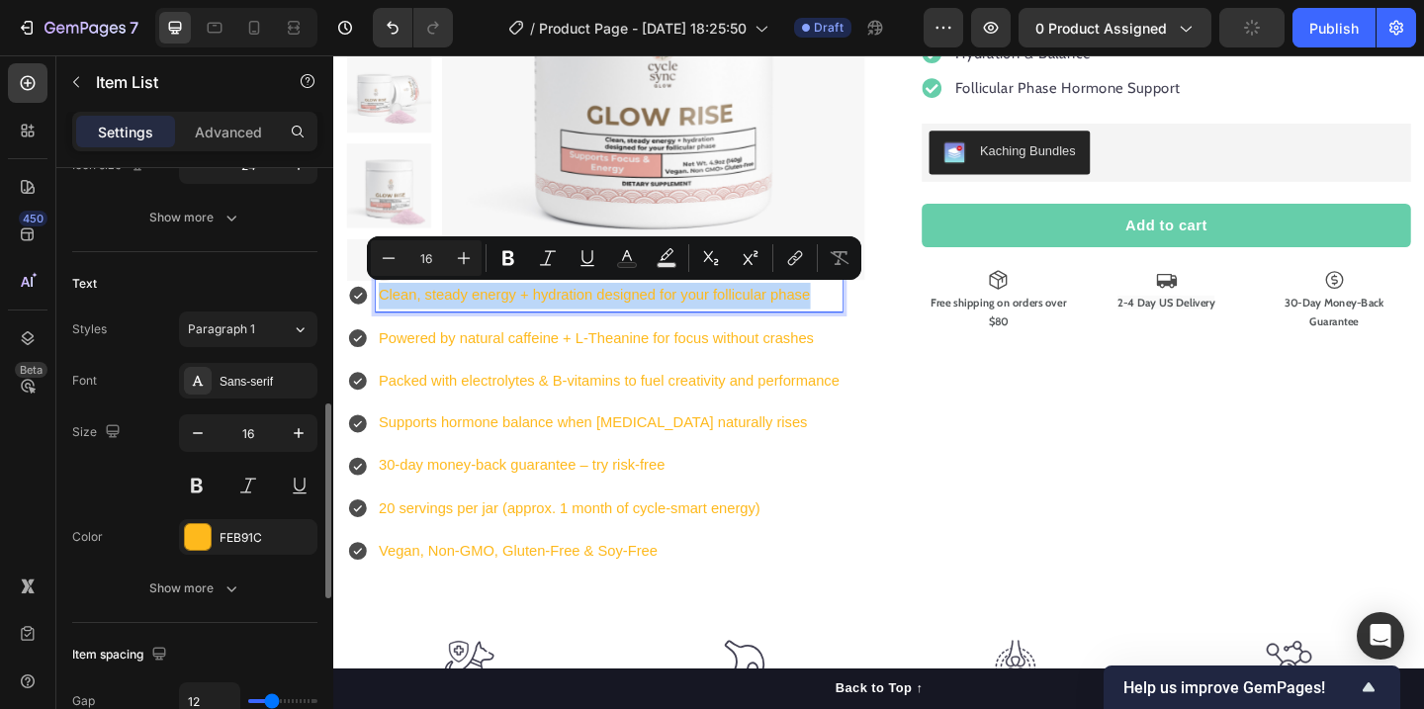
scroll to position [497, 0]
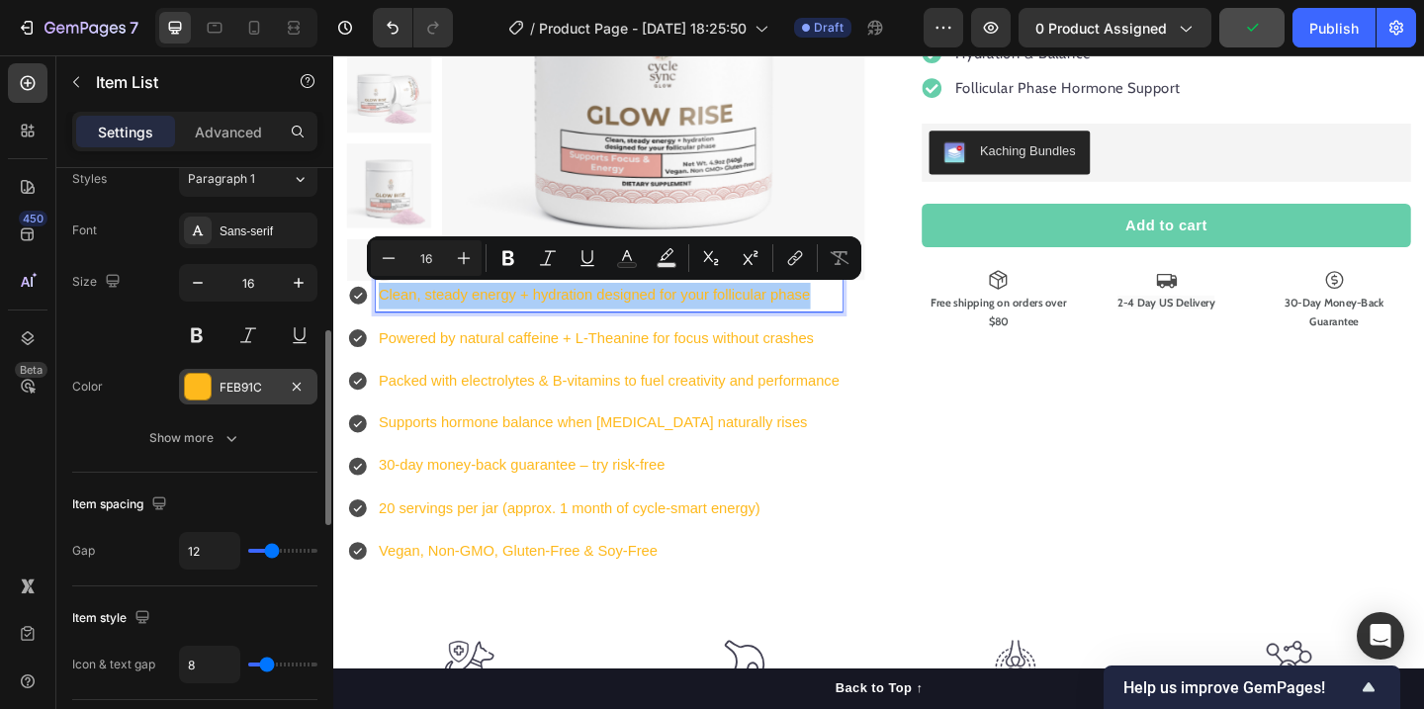
click at [230, 387] on div "FEB91C" at bounding box center [247, 388] width 57 height 18
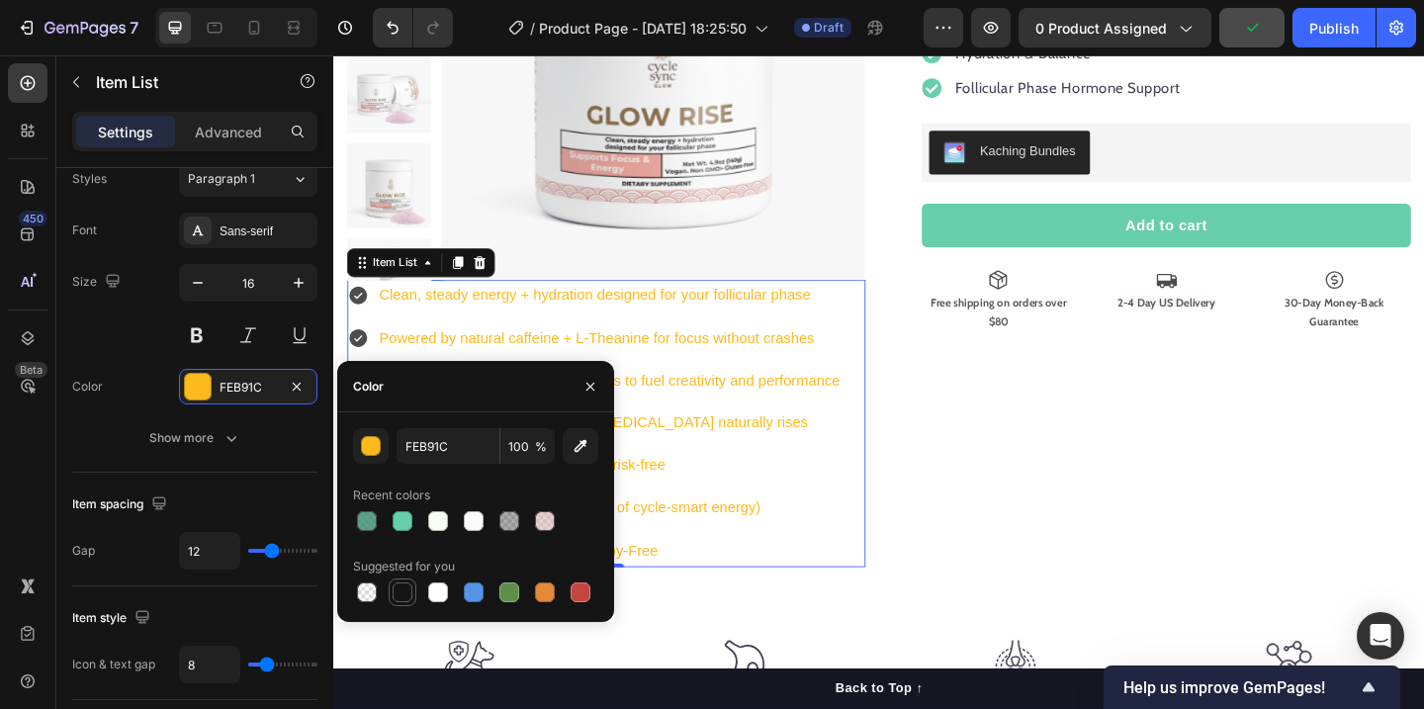
click at [406, 587] on div at bounding box center [402, 592] width 20 height 20
type input "151515"
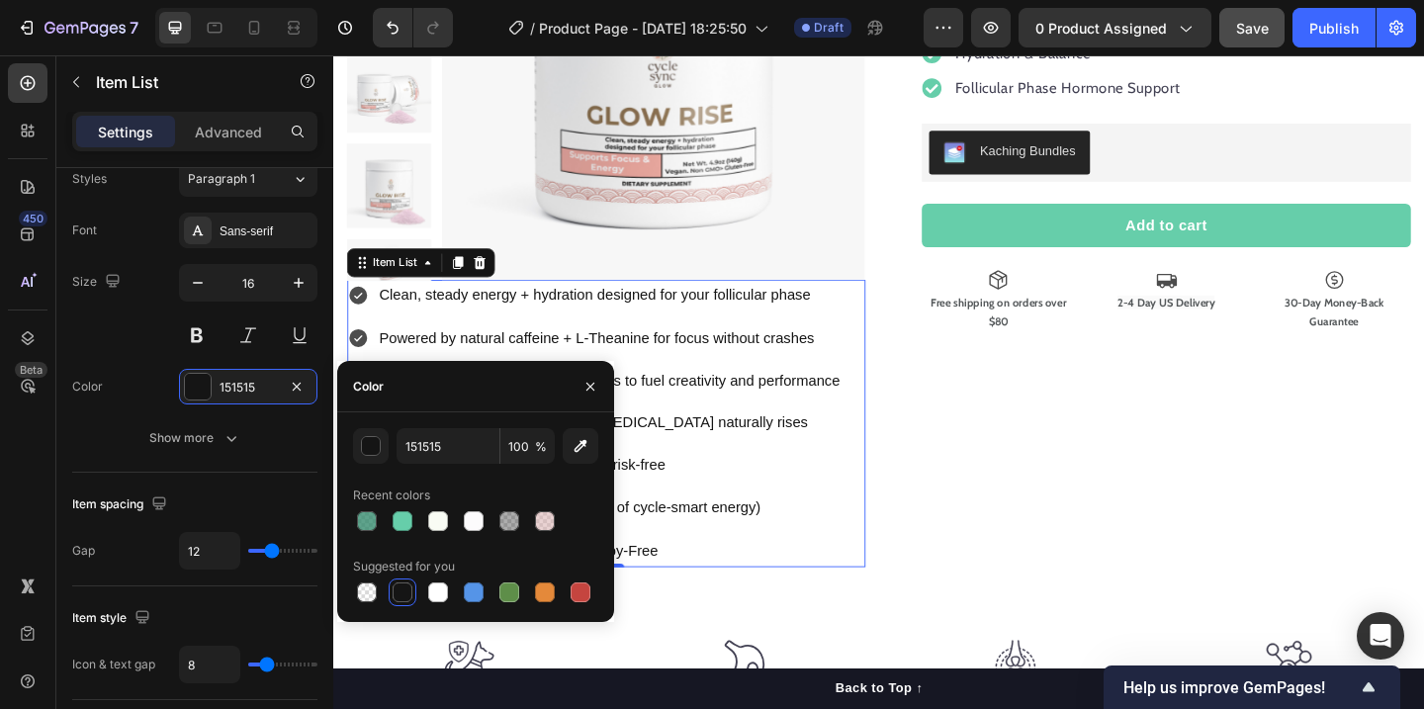
click at [359, 318] on icon at bounding box center [360, 316] width 24 height 24
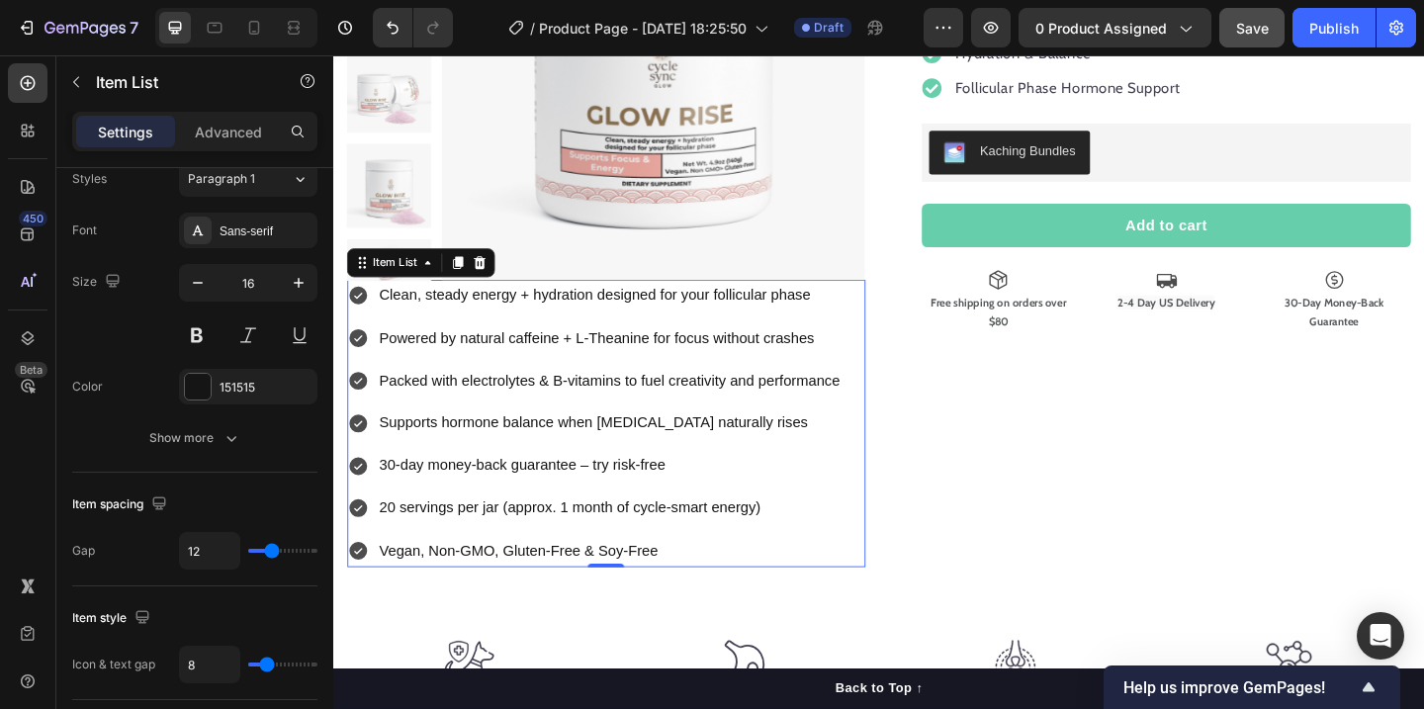
click at [359, 318] on icon at bounding box center [360, 316] width 24 height 24
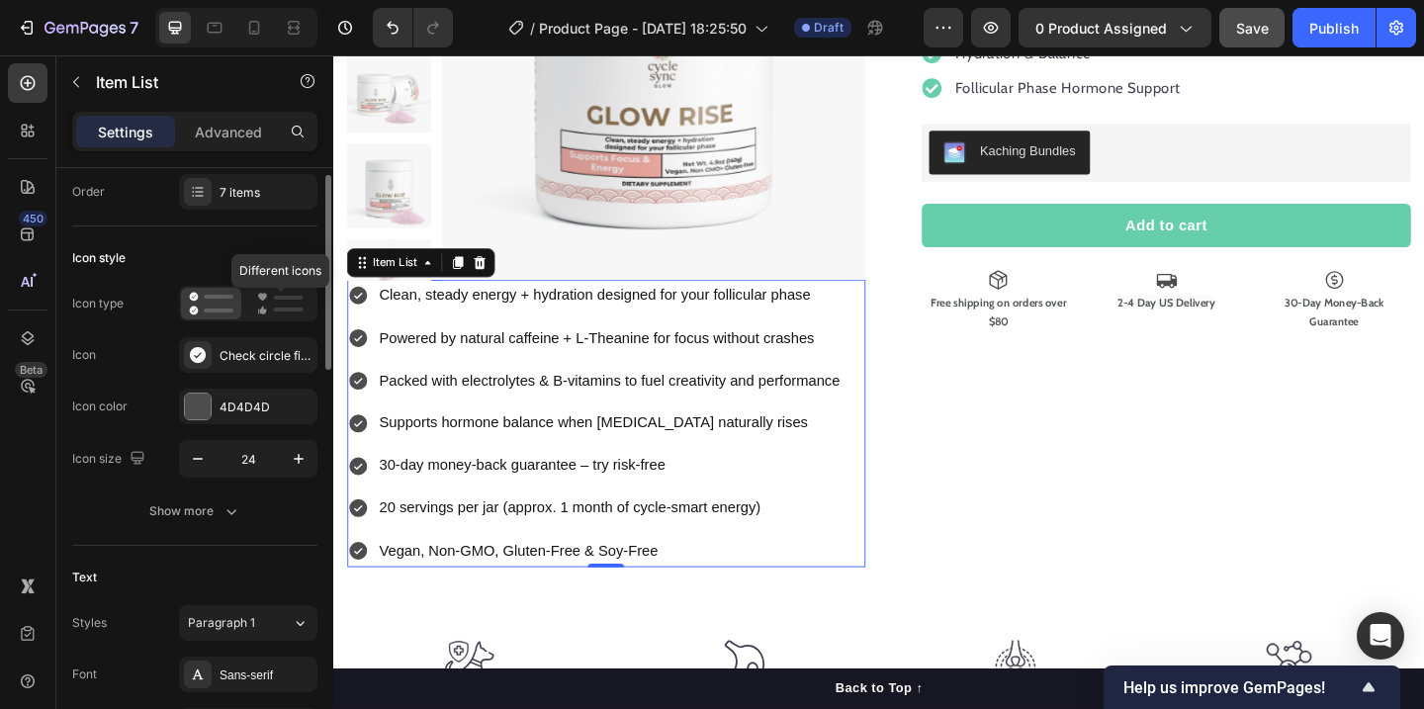
scroll to position [45, 0]
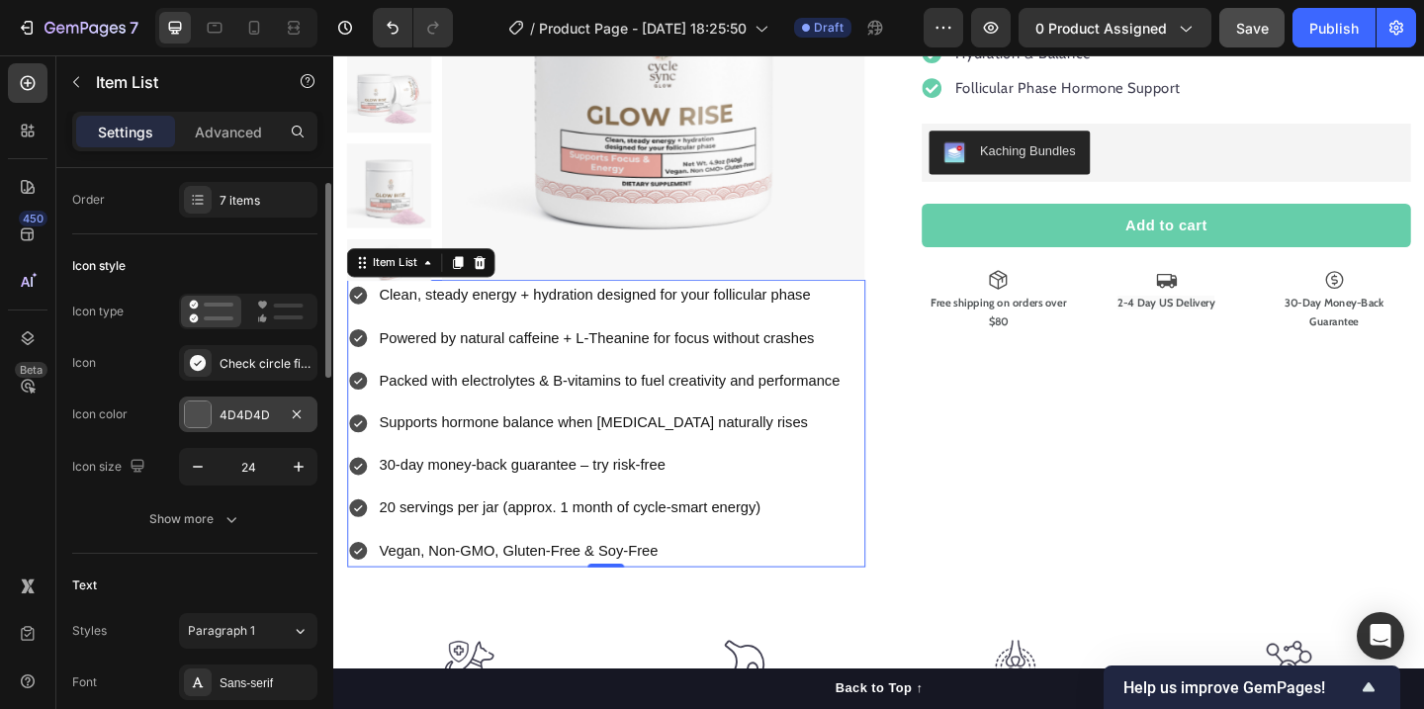
click at [206, 405] on div at bounding box center [198, 414] width 26 height 26
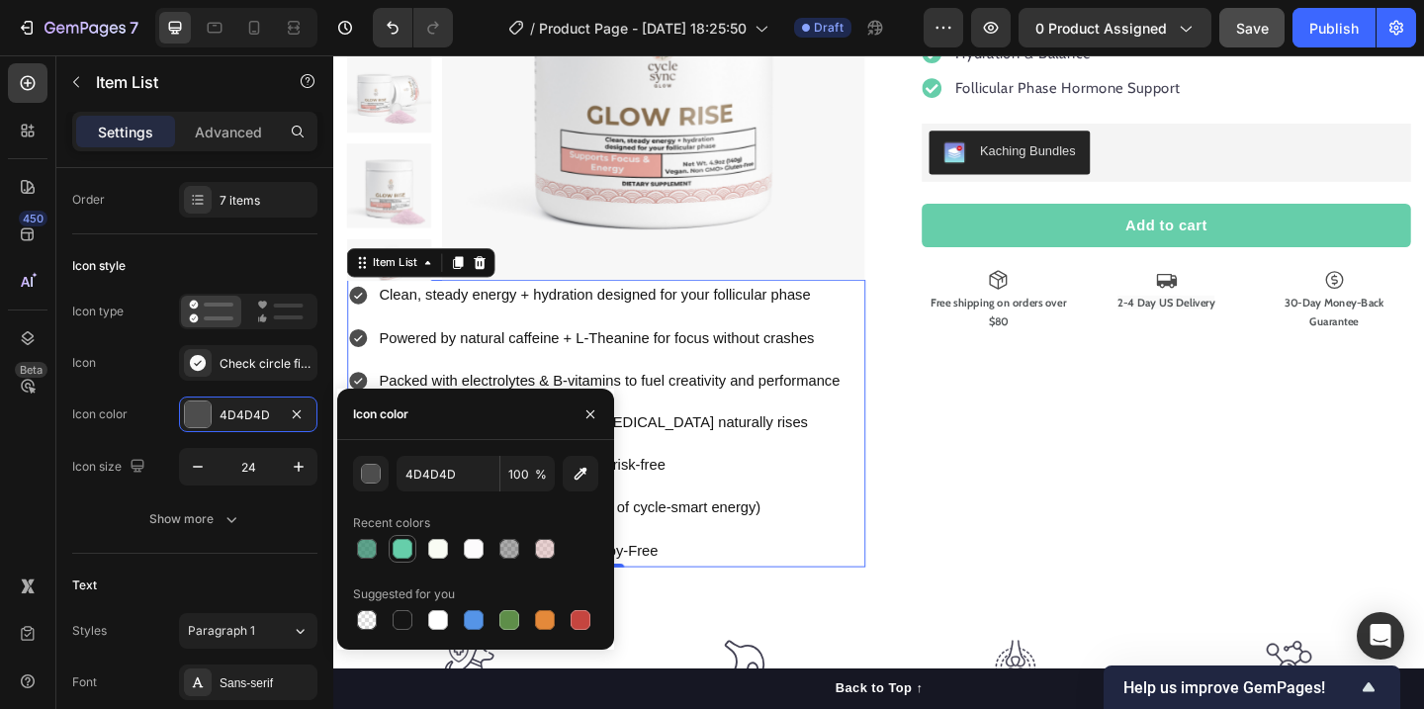
click at [400, 550] on div at bounding box center [402, 549] width 20 height 20
type input "66CEAA"
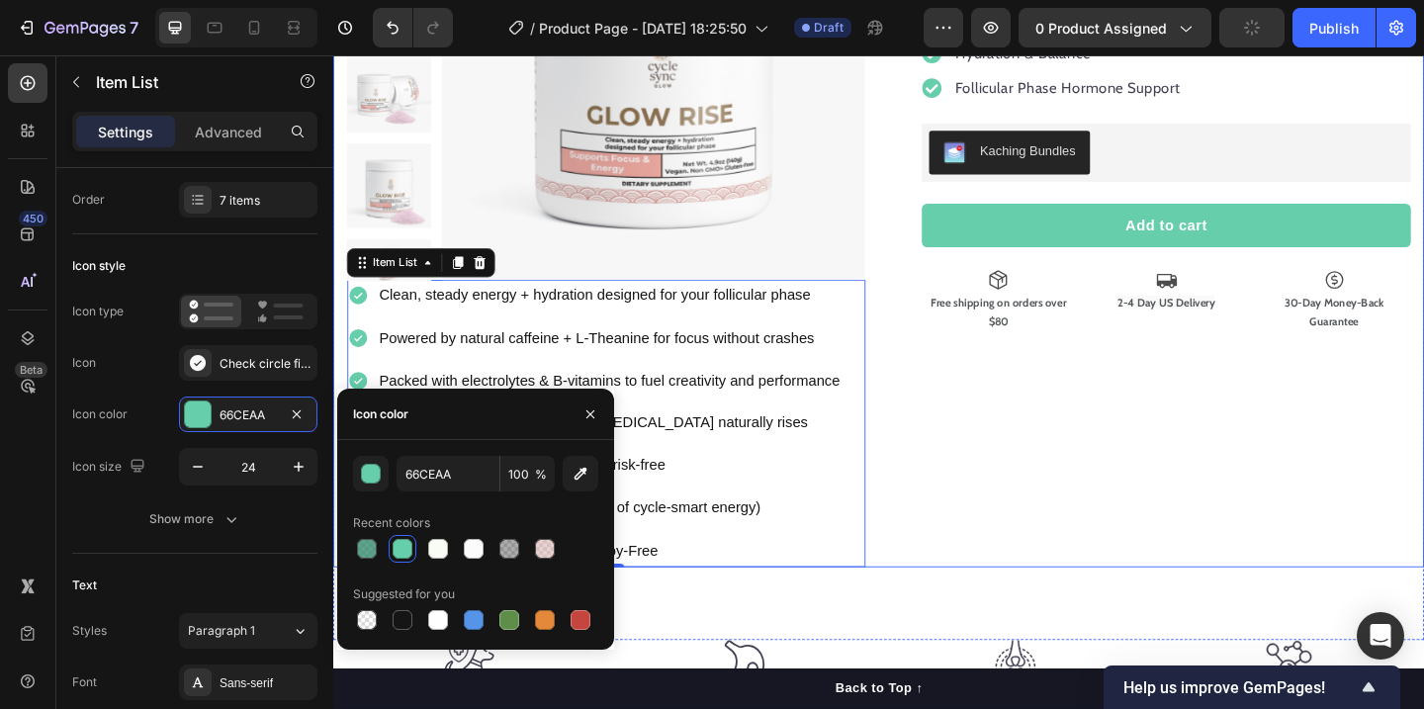
click at [1089, 456] on div "Glow Rise™ – Clean Energy + Hydration for Your Follicular Phase Product Title 🌟…" at bounding box center [1223, 226] width 564 height 772
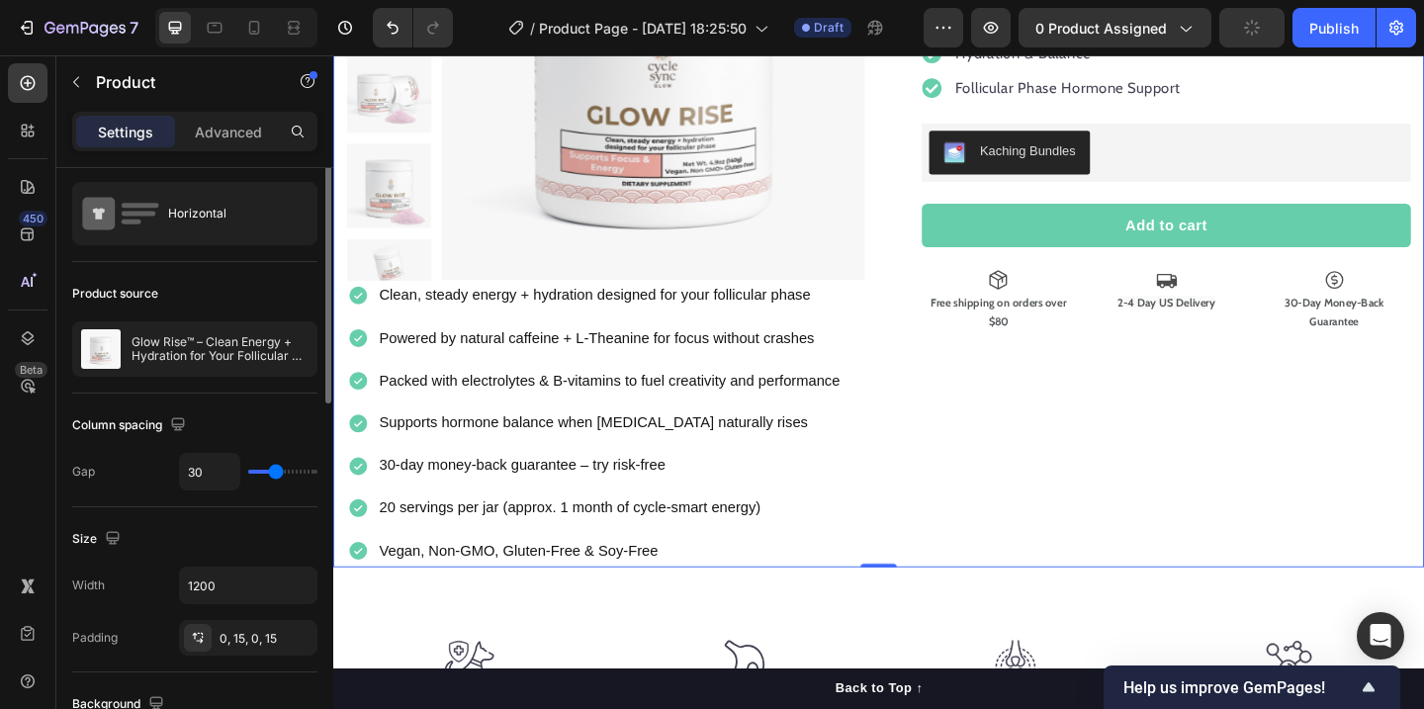
scroll to position [0, 0]
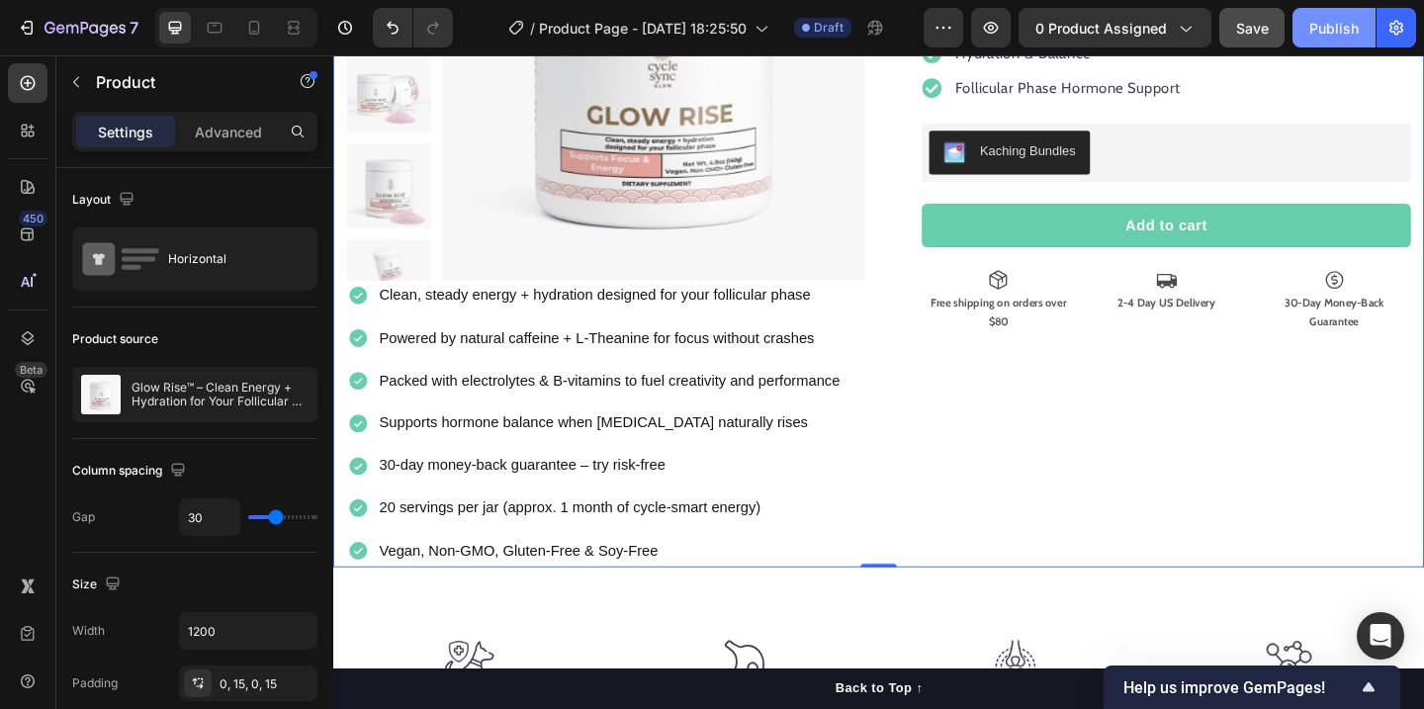
click at [1333, 24] on div "Publish" at bounding box center [1333, 28] width 49 height 21
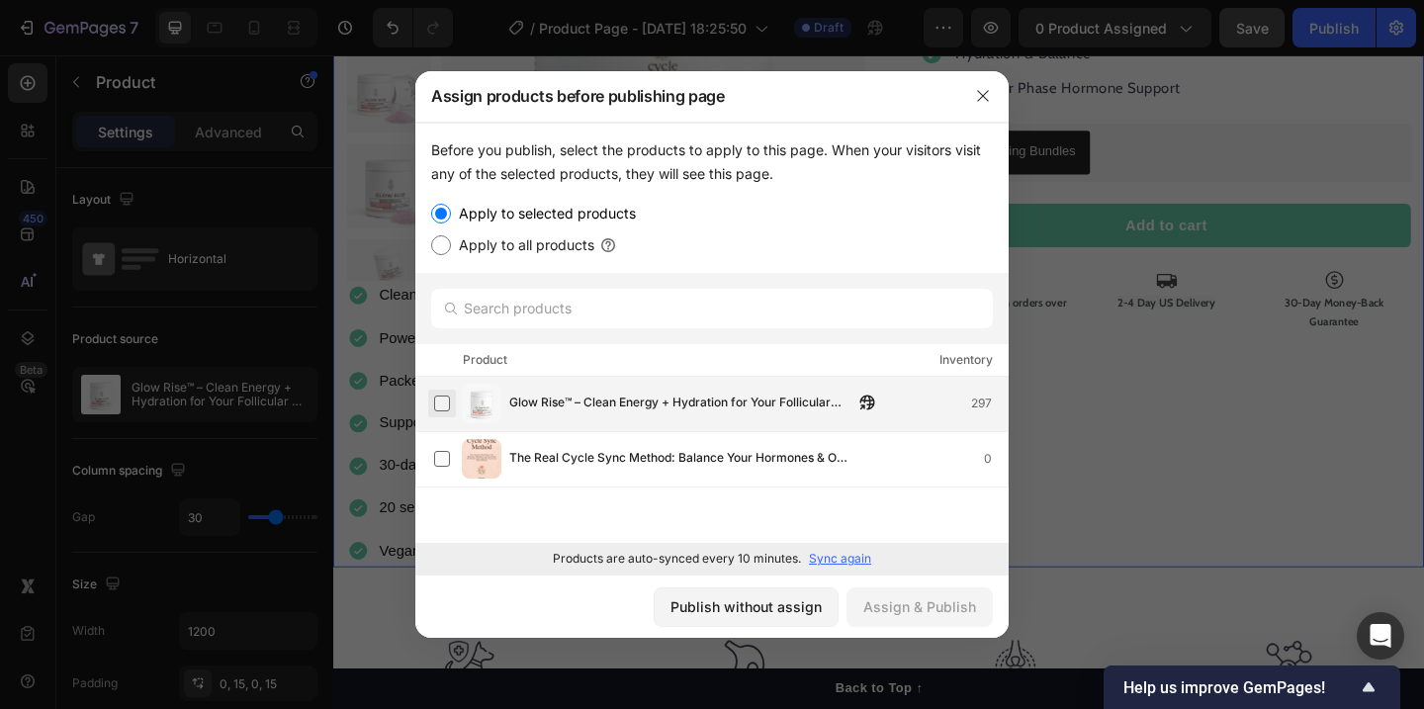
click at [446, 402] on label at bounding box center [442, 403] width 16 height 16
click at [935, 613] on div "Assign & Publish" at bounding box center [919, 606] width 113 height 21
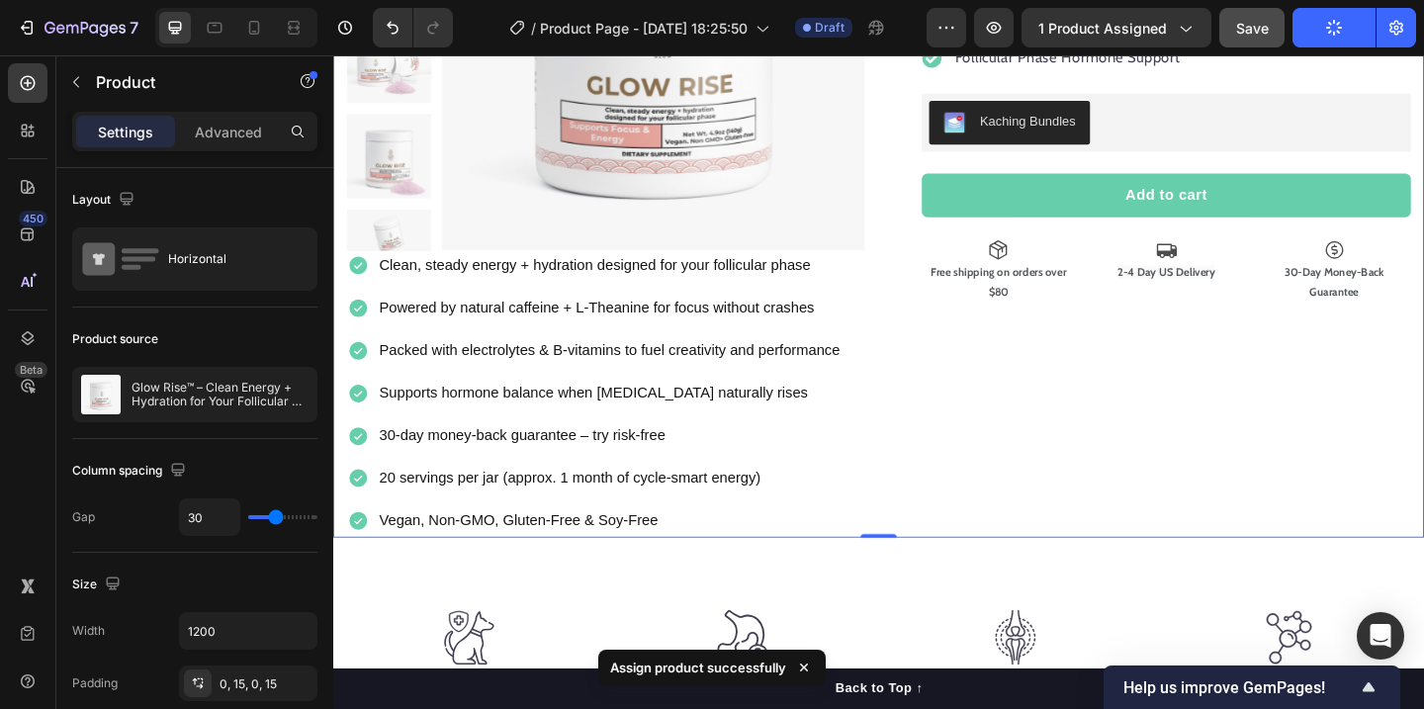
scroll to position [359, 0]
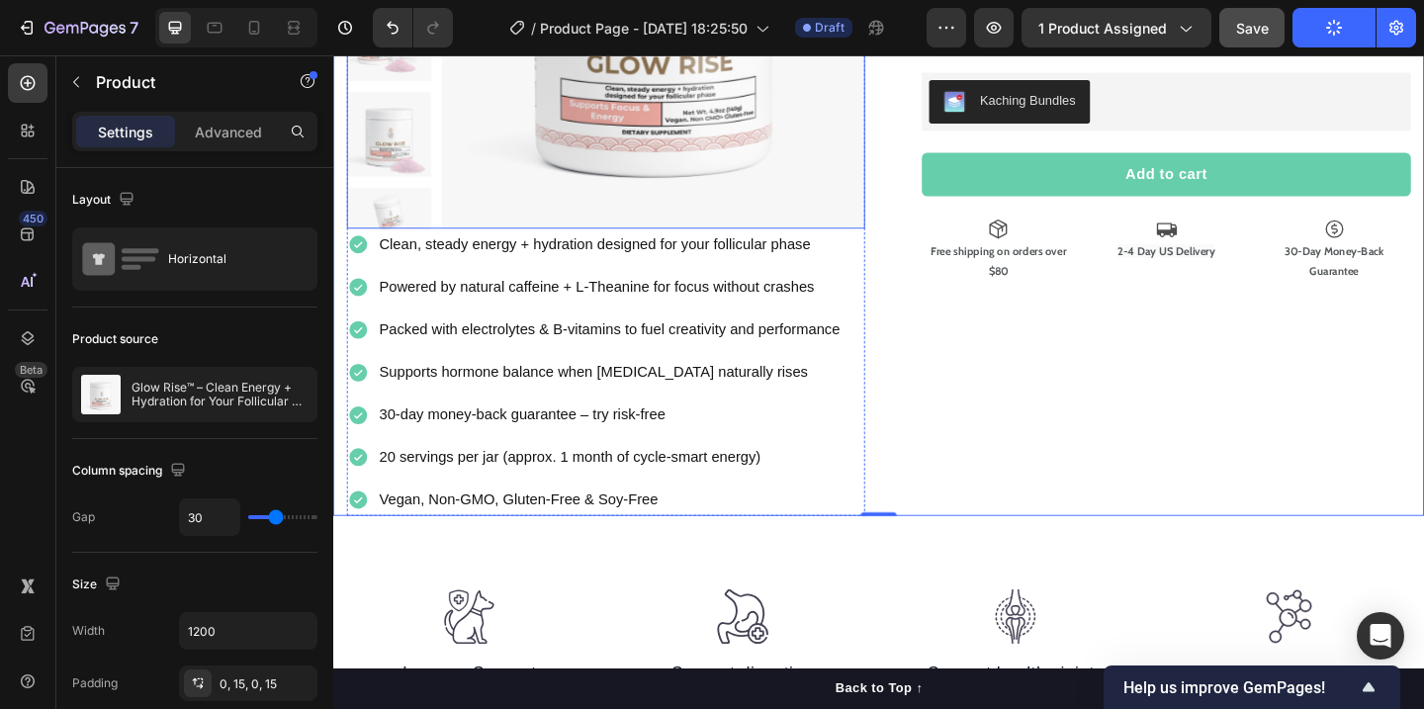
click at [522, 227] on img at bounding box center [682, 14] width 460 height 460
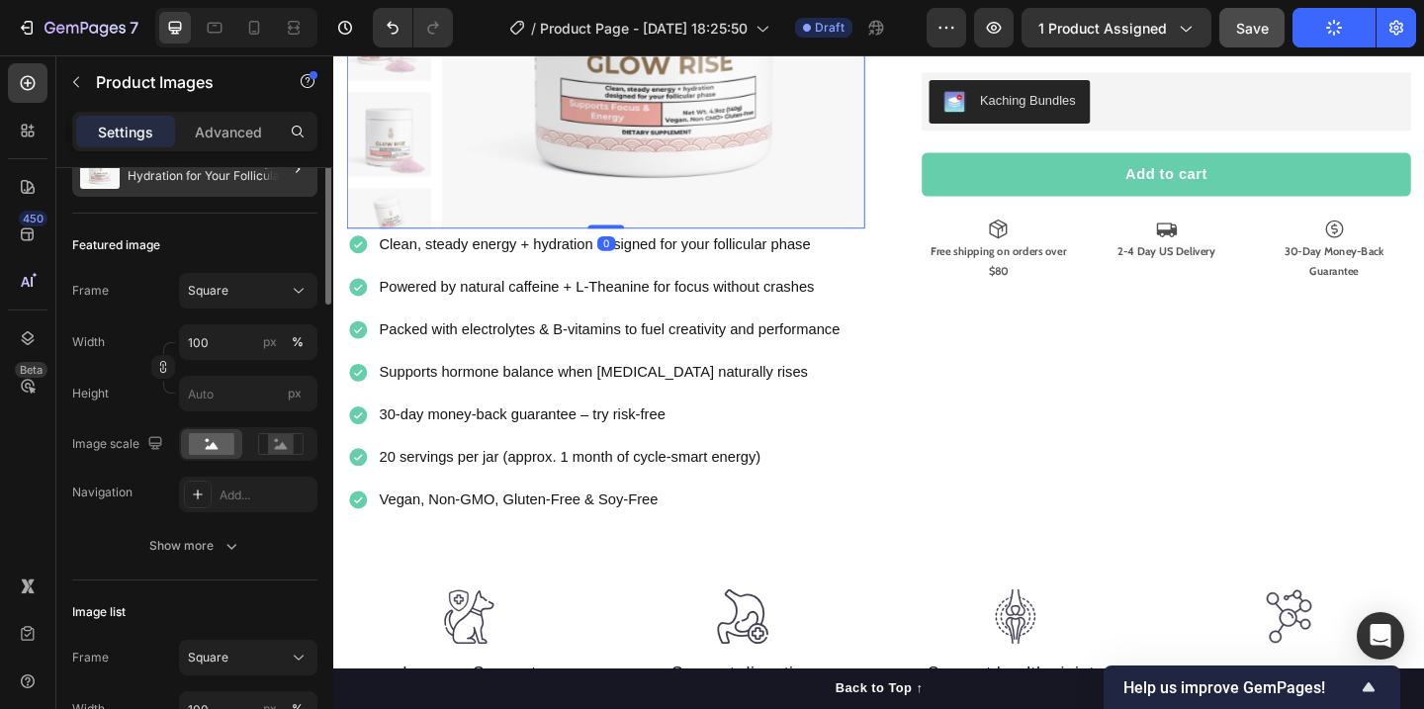
scroll to position [0, 0]
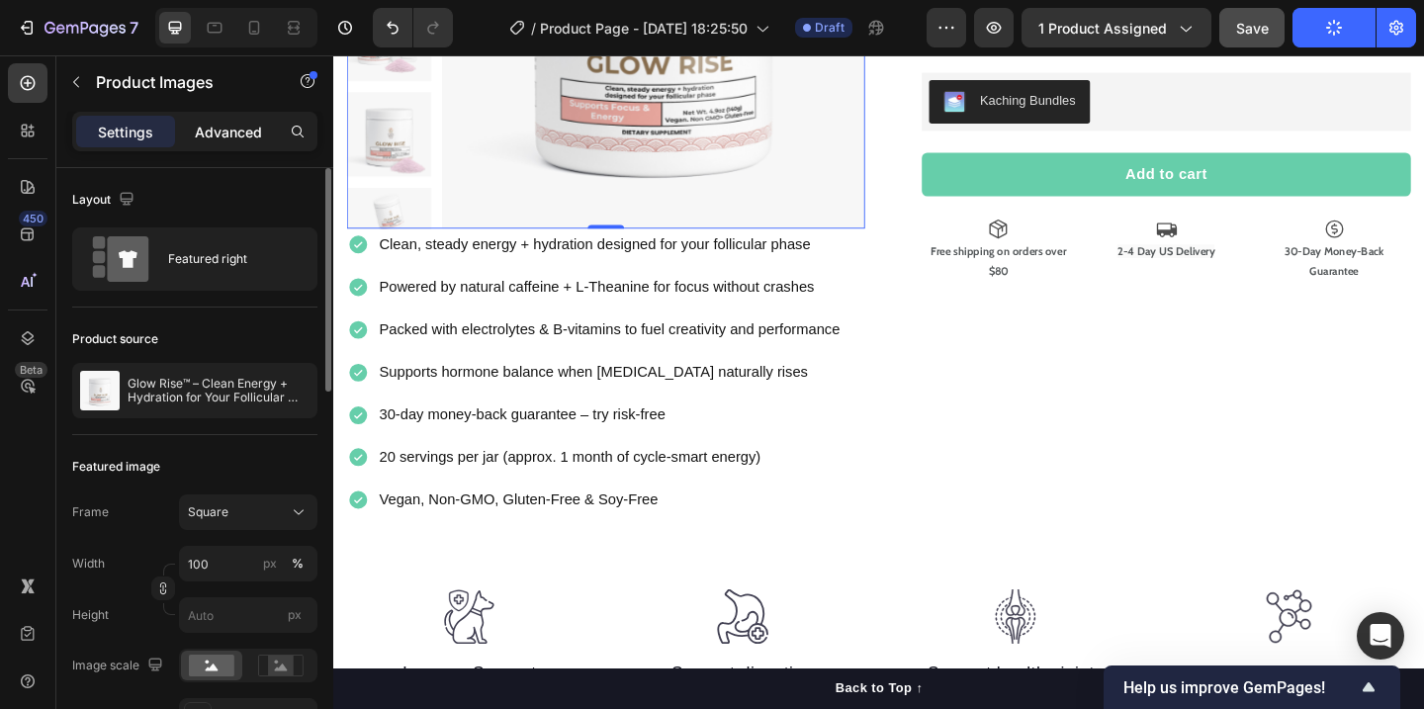
click at [229, 122] on p "Advanced" at bounding box center [228, 132] width 67 height 21
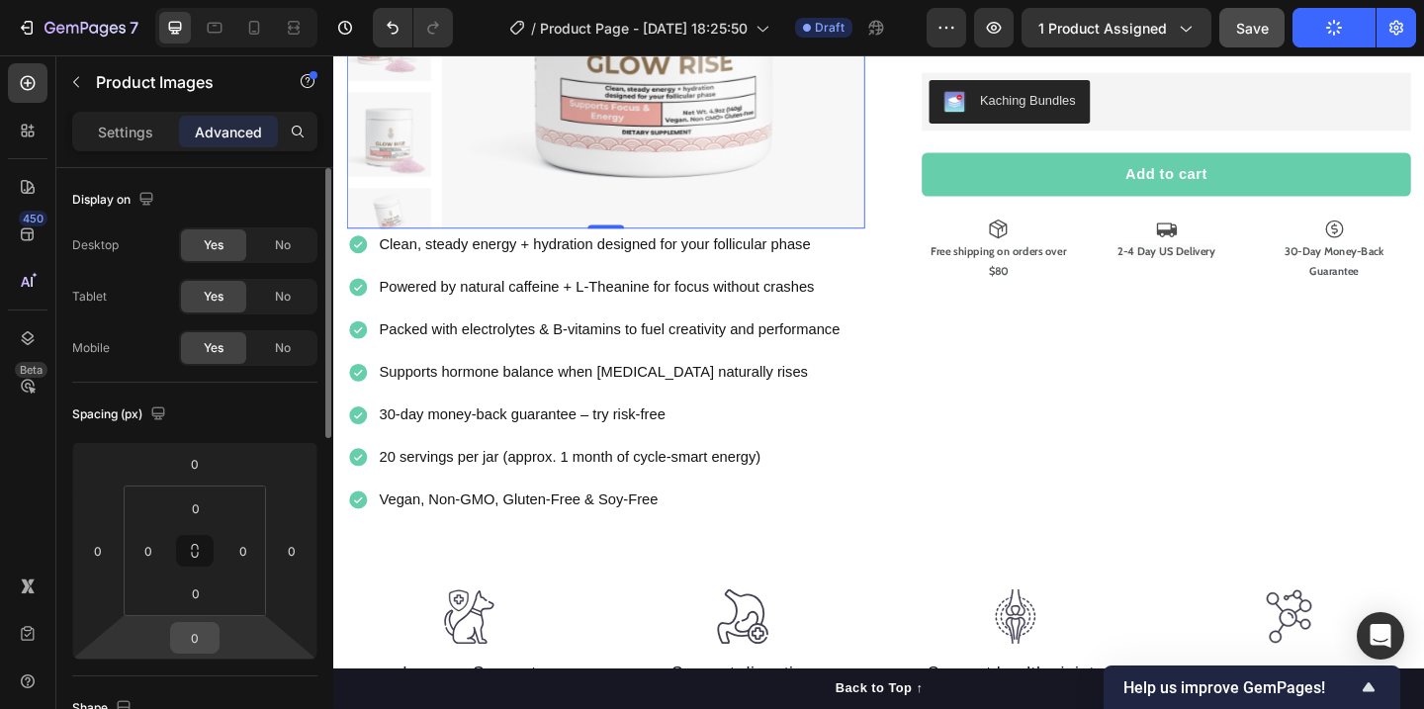
click at [196, 644] on input "0" at bounding box center [195, 638] width 40 height 30
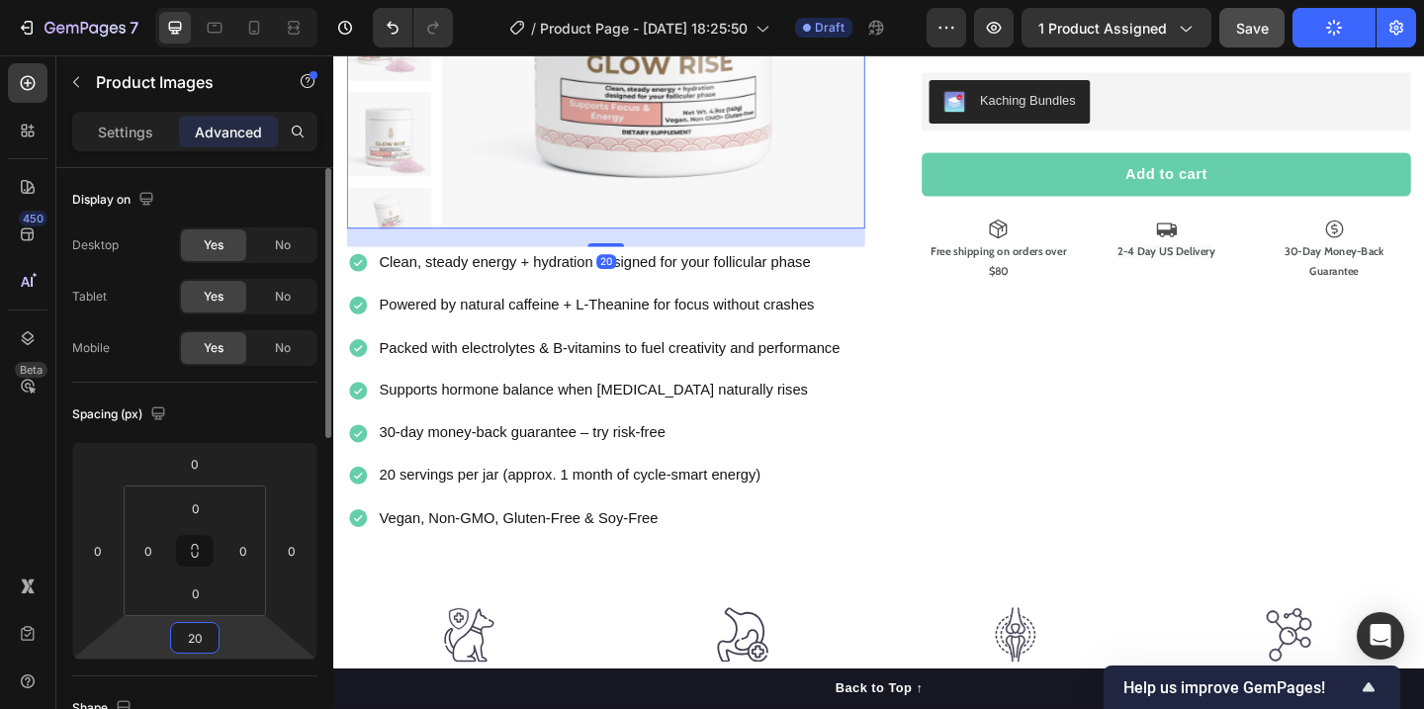
type input "2"
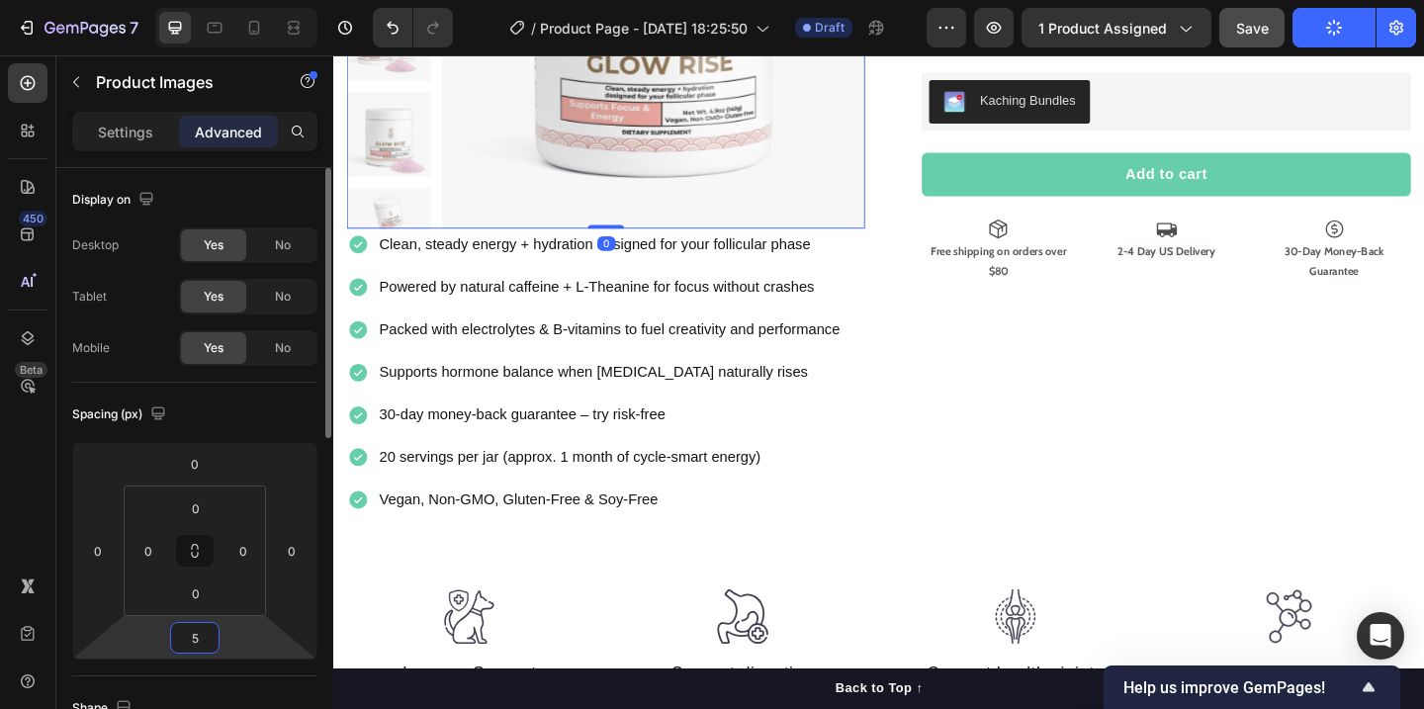
type input "50"
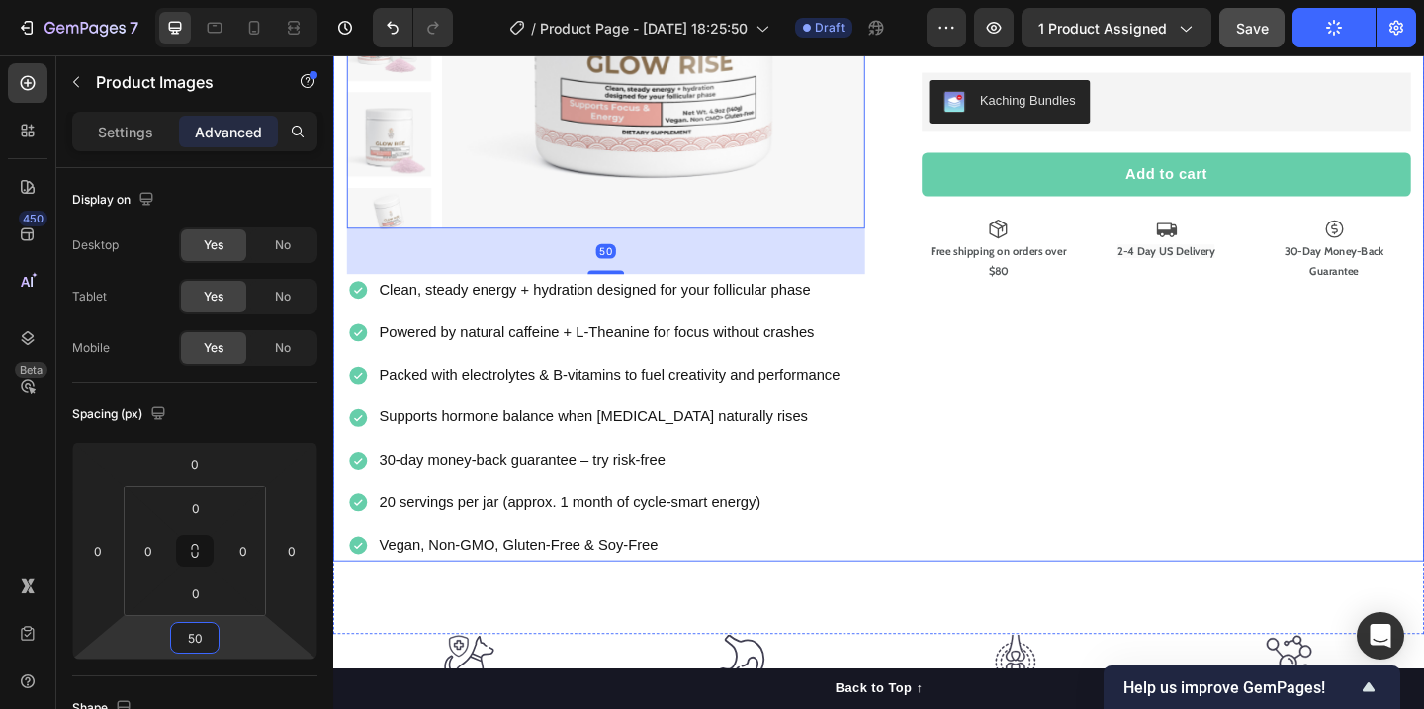
click at [1134, 601] on div "Glow Rise™ – Clean Energy + Hydration for Your Follicular Phase Product Title 🌟…" at bounding box center [1223, 195] width 564 height 822
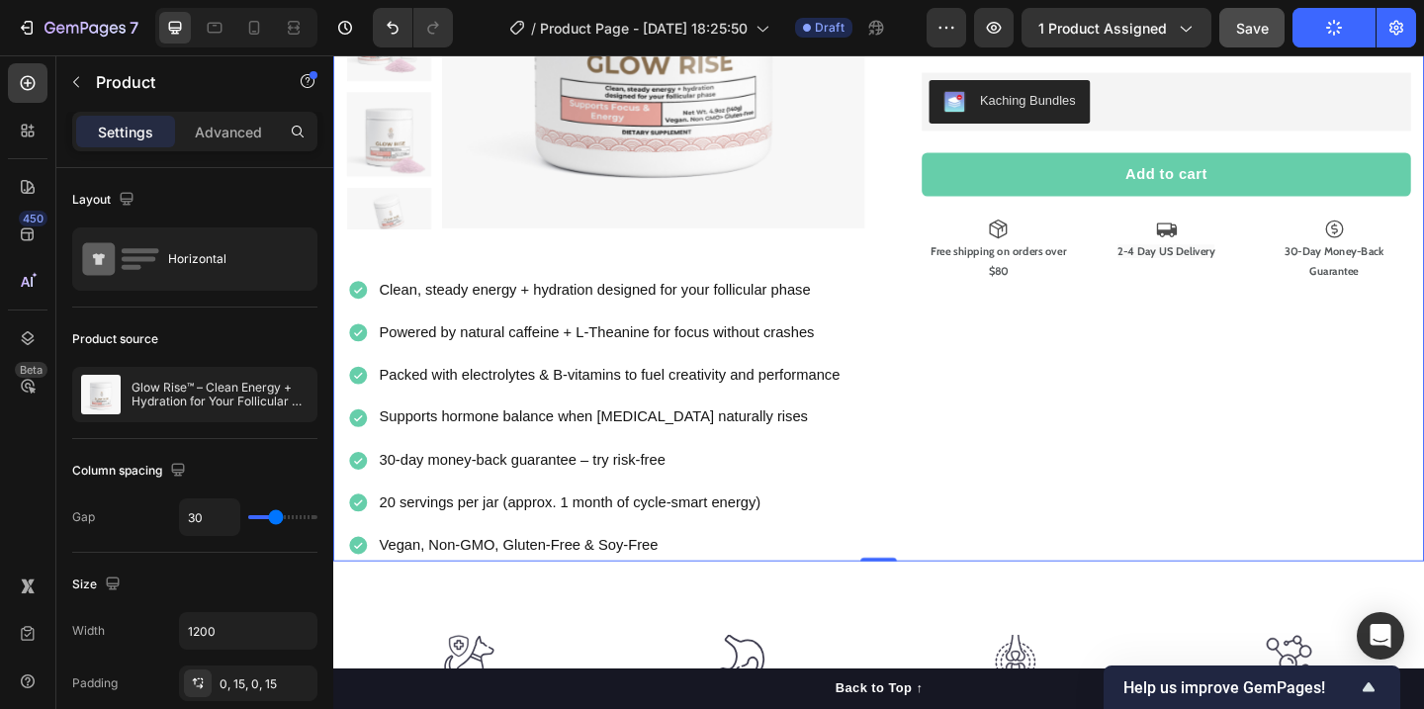
click at [1267, 20] on span "Save" at bounding box center [1252, 28] width 33 height 17
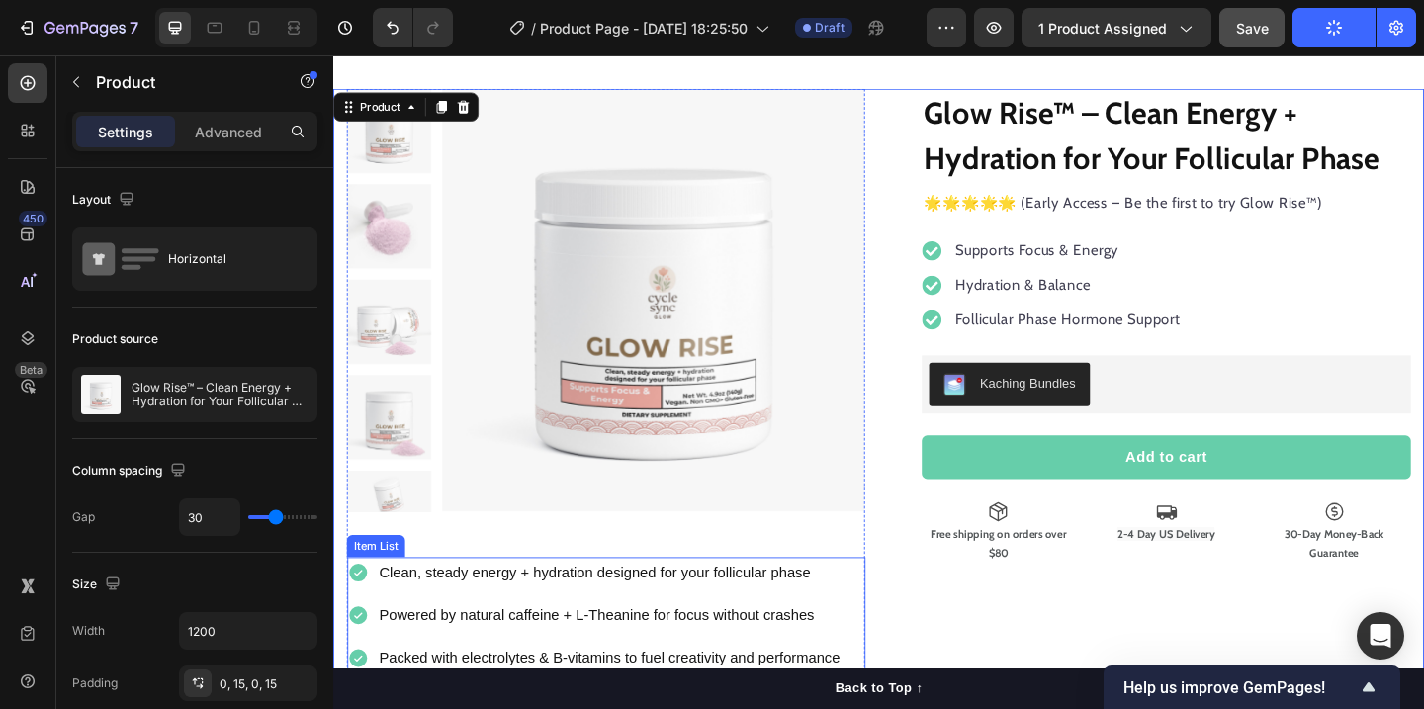
scroll to position [52, 0]
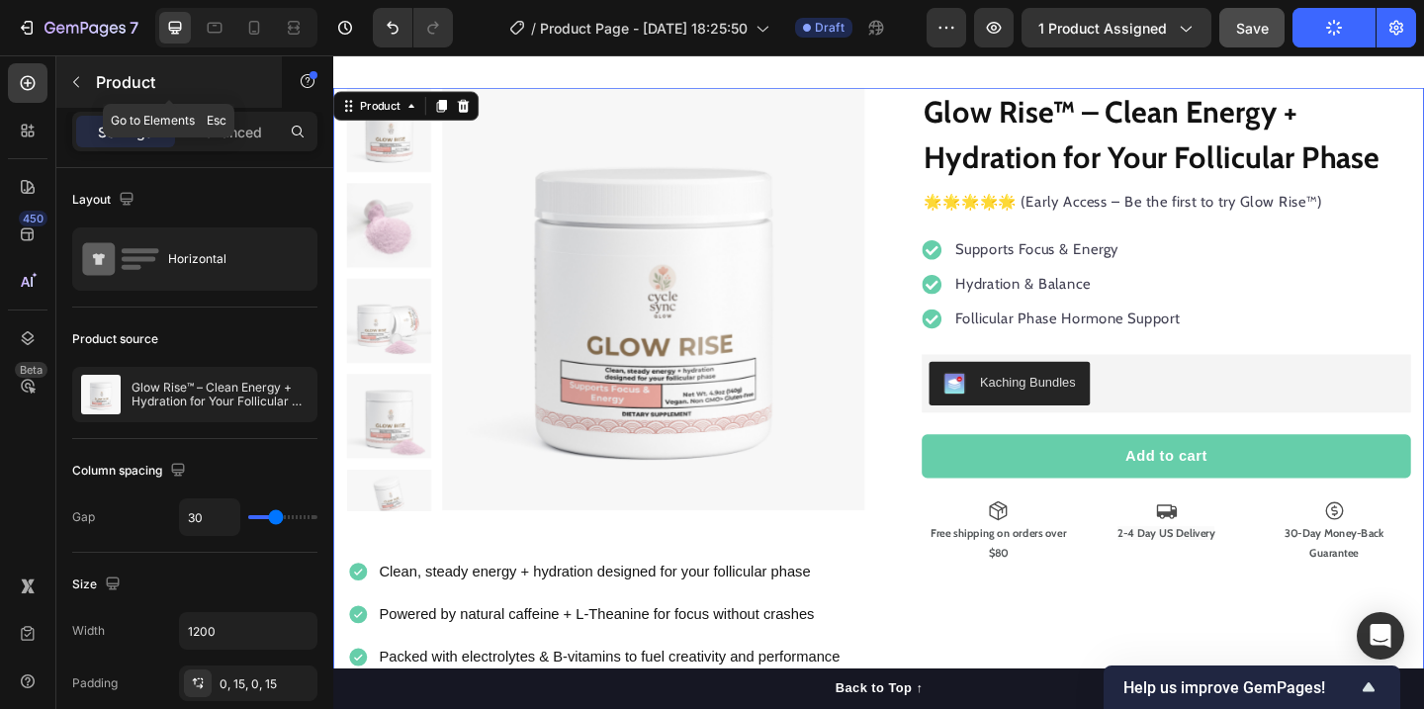
click at [72, 72] on button "button" at bounding box center [76, 82] width 32 height 32
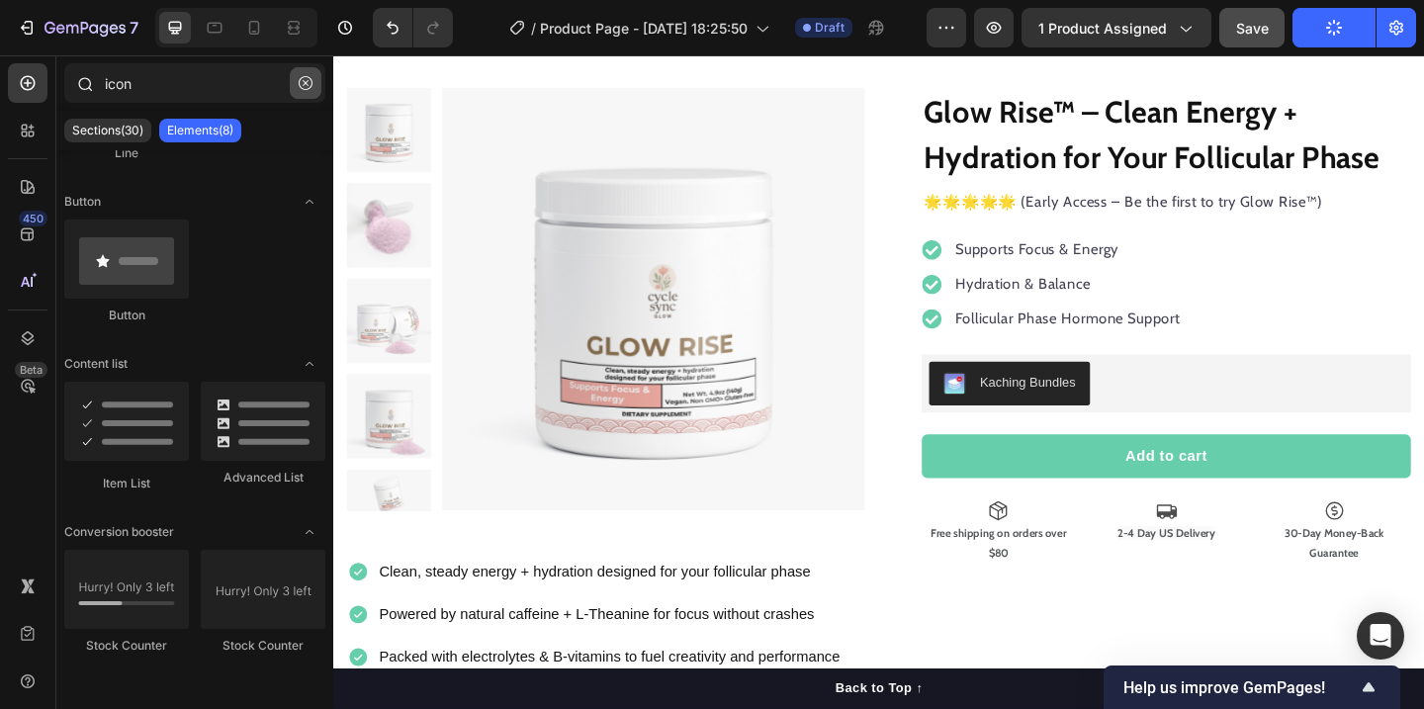
click at [306, 83] on icon "button" at bounding box center [306, 83] width 14 height 14
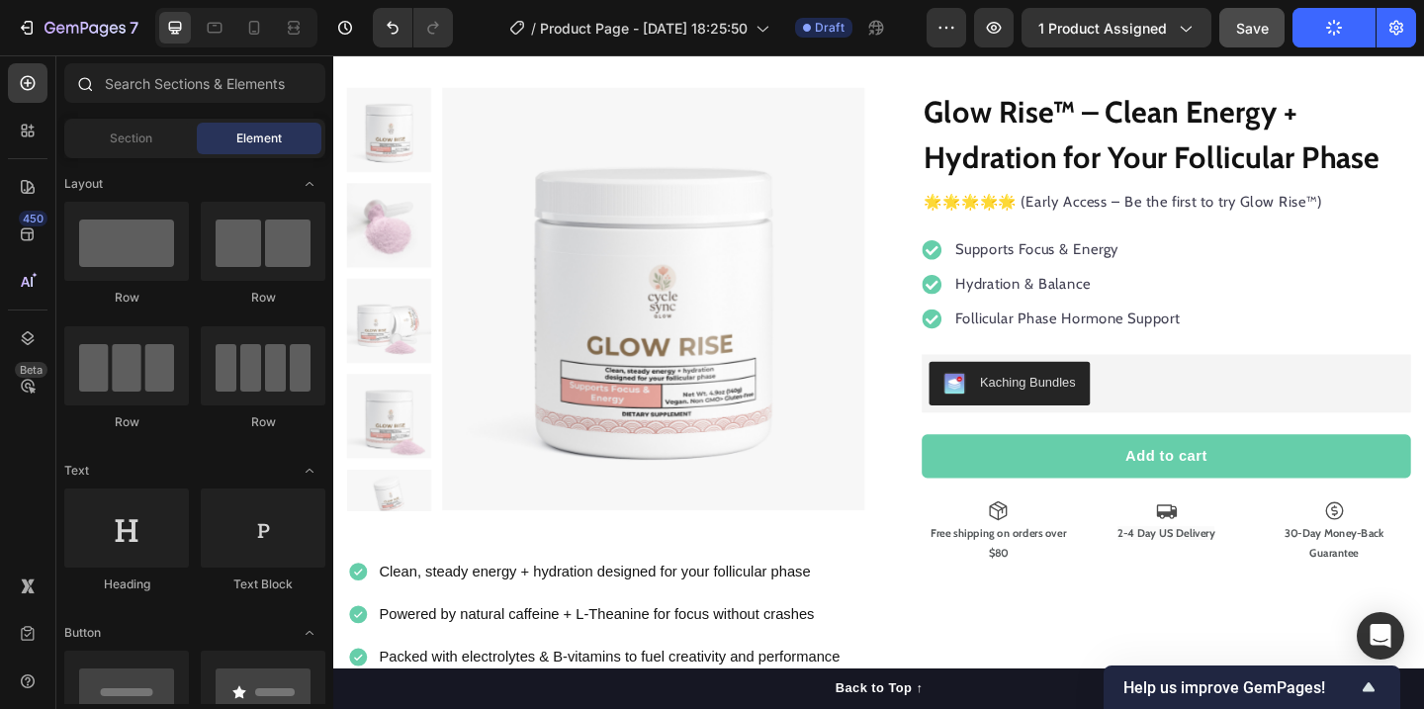
click at [86, 97] on div at bounding box center [84, 83] width 40 height 40
click at [116, 148] on div "Section" at bounding box center [130, 139] width 125 height 32
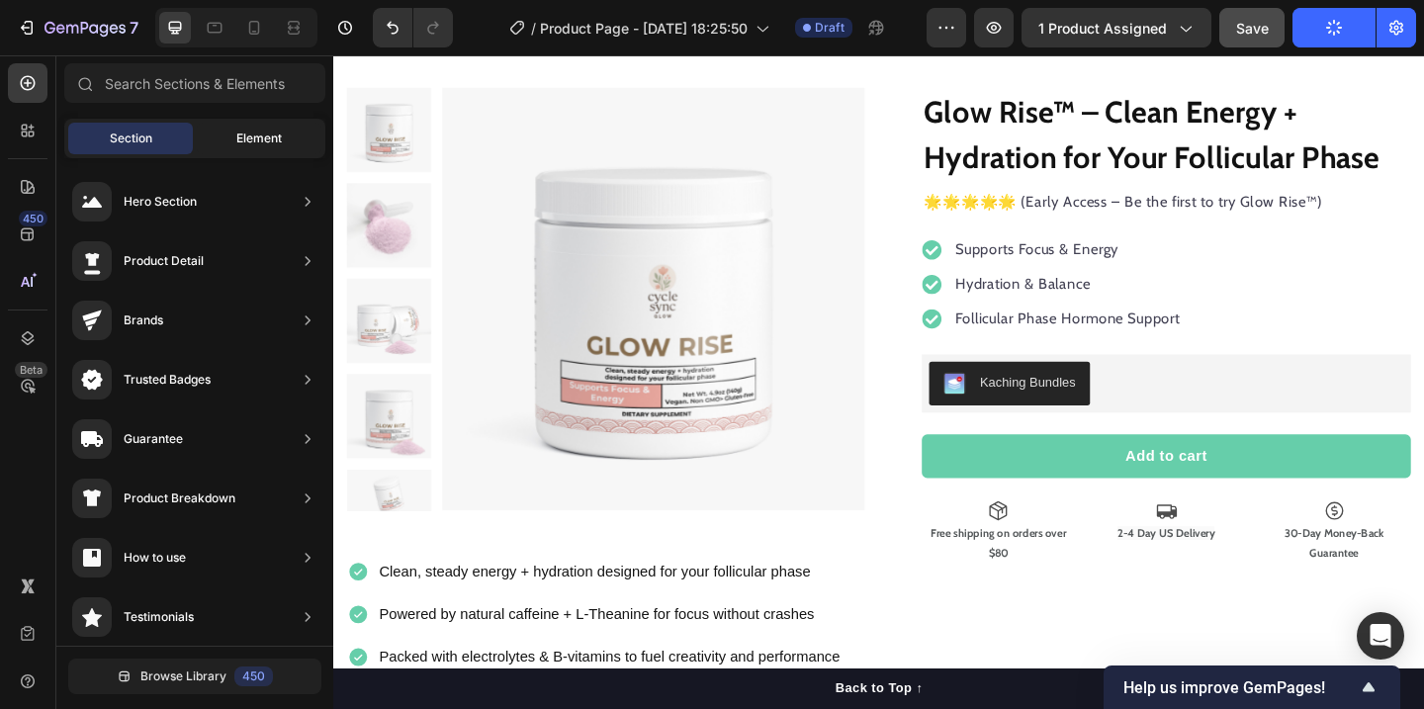
click at [238, 147] on div "Element" at bounding box center [259, 139] width 125 height 32
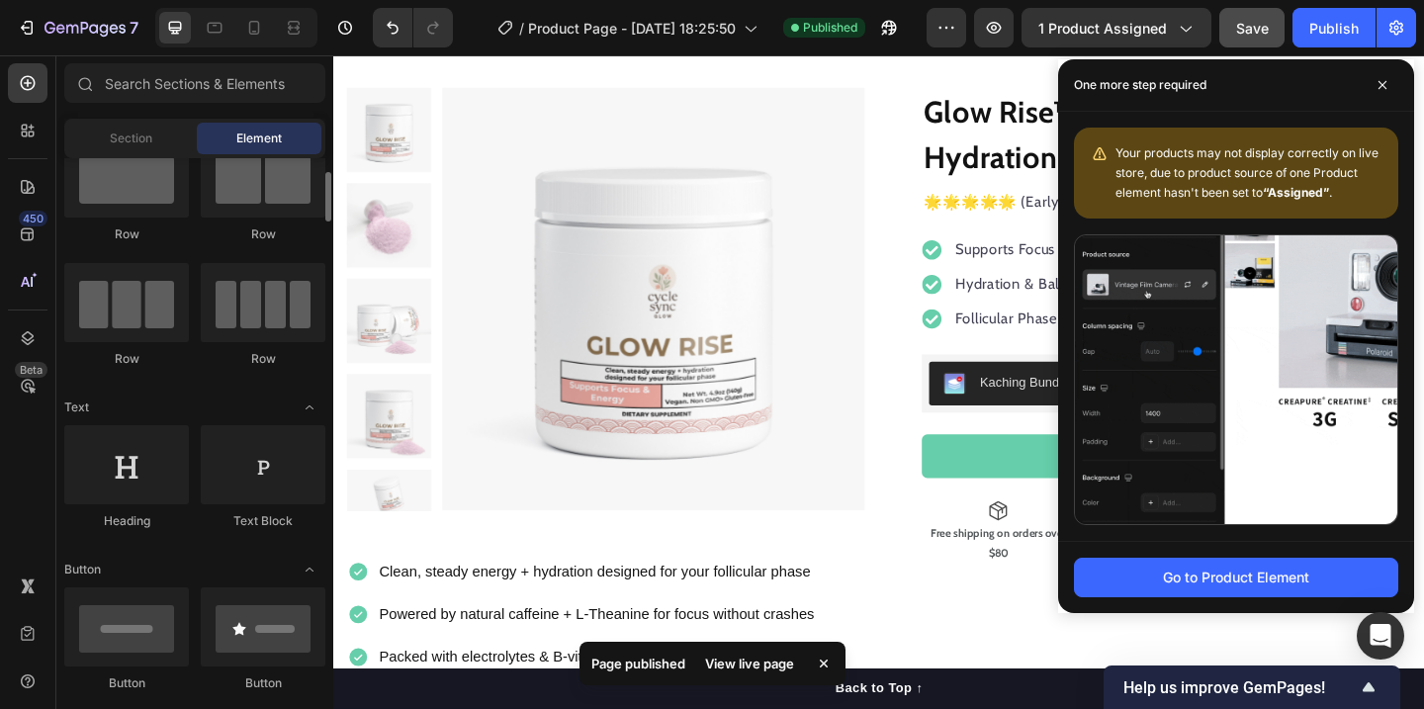
scroll to position [151, 0]
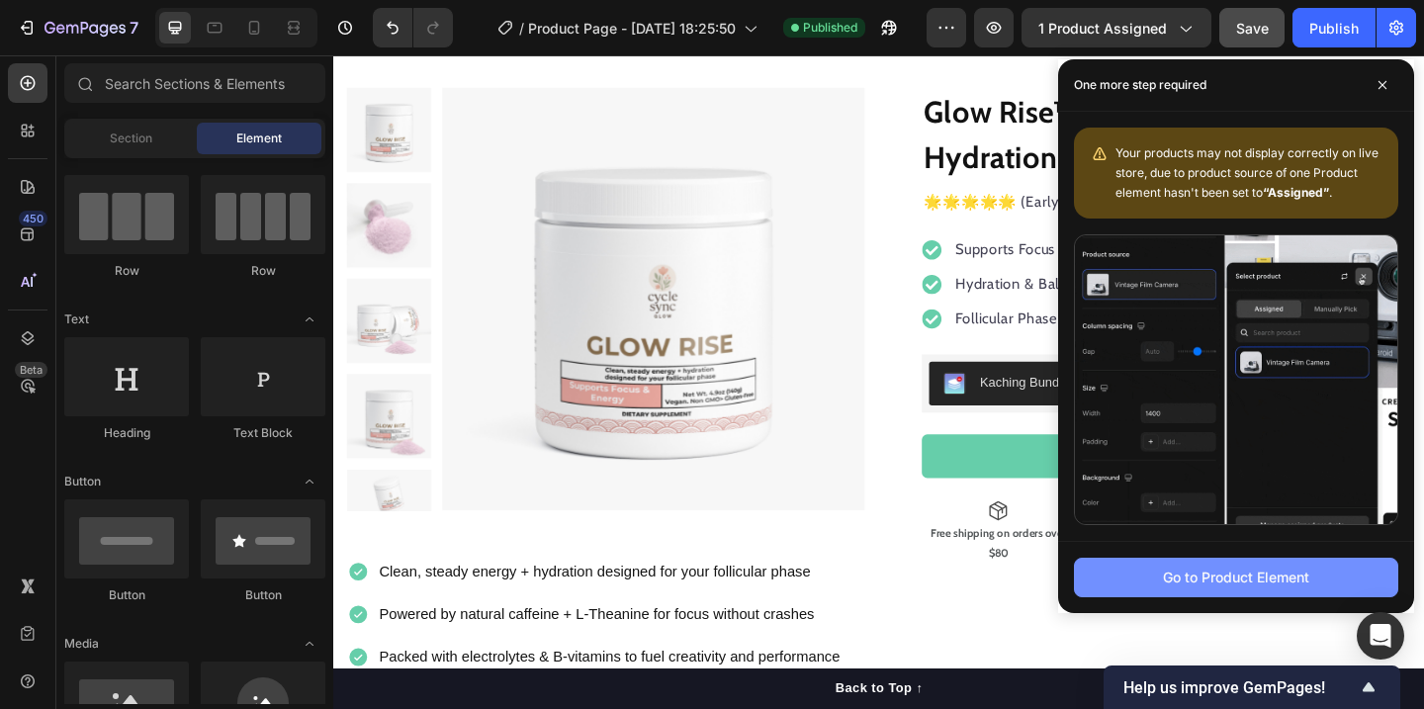
click at [1300, 574] on div "Go to Product Element" at bounding box center [1236, 576] width 146 height 21
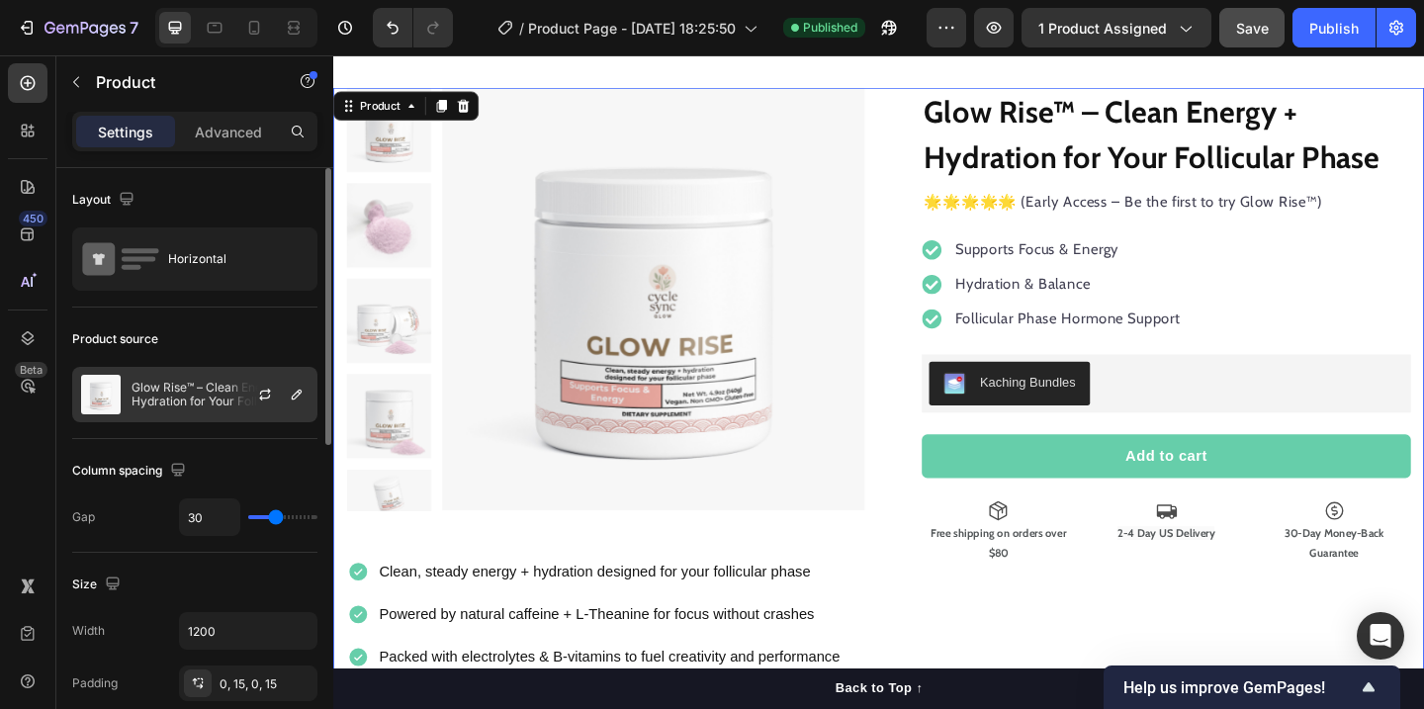
click at [230, 396] on div at bounding box center [272, 394] width 87 height 53
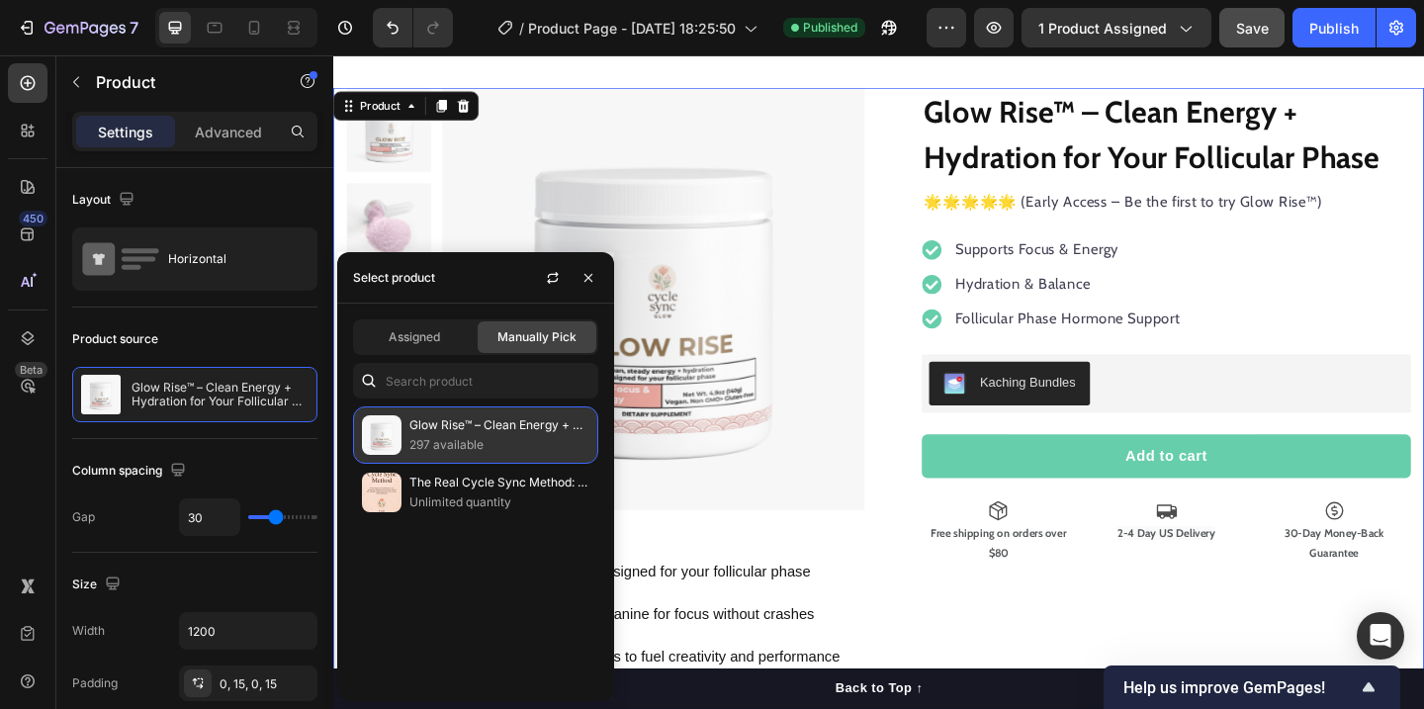
click at [452, 435] on p "297 available" at bounding box center [499, 445] width 180 height 20
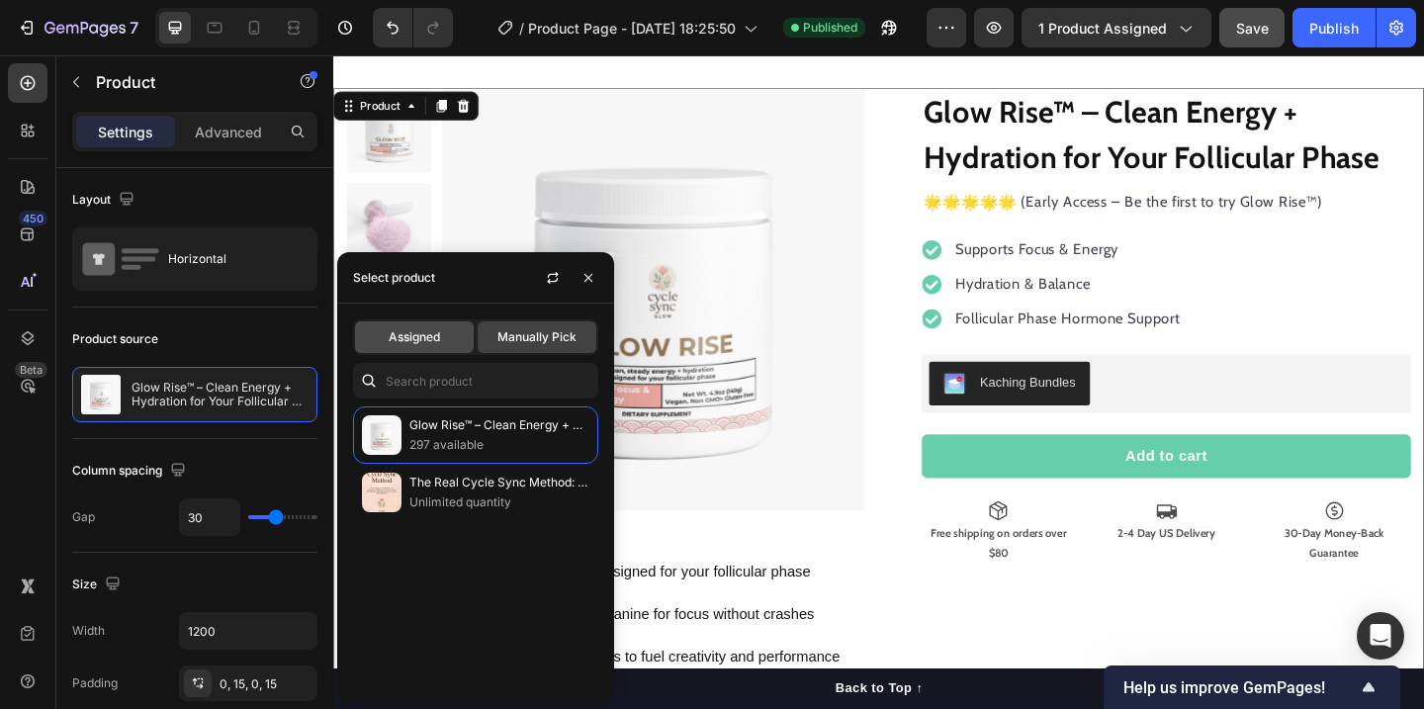
click at [448, 345] on div "Assigned" at bounding box center [414, 337] width 119 height 32
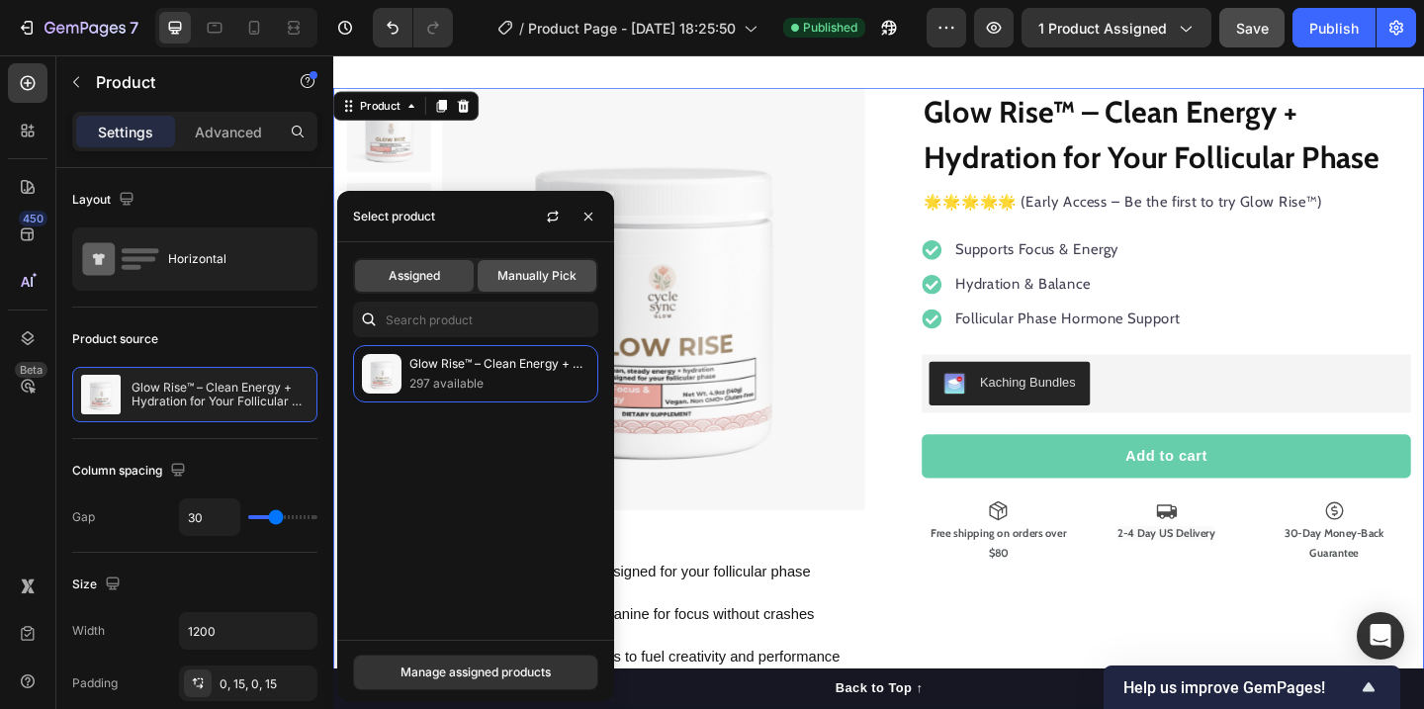
click at [536, 291] on div "Manually Pick" at bounding box center [537, 276] width 119 height 32
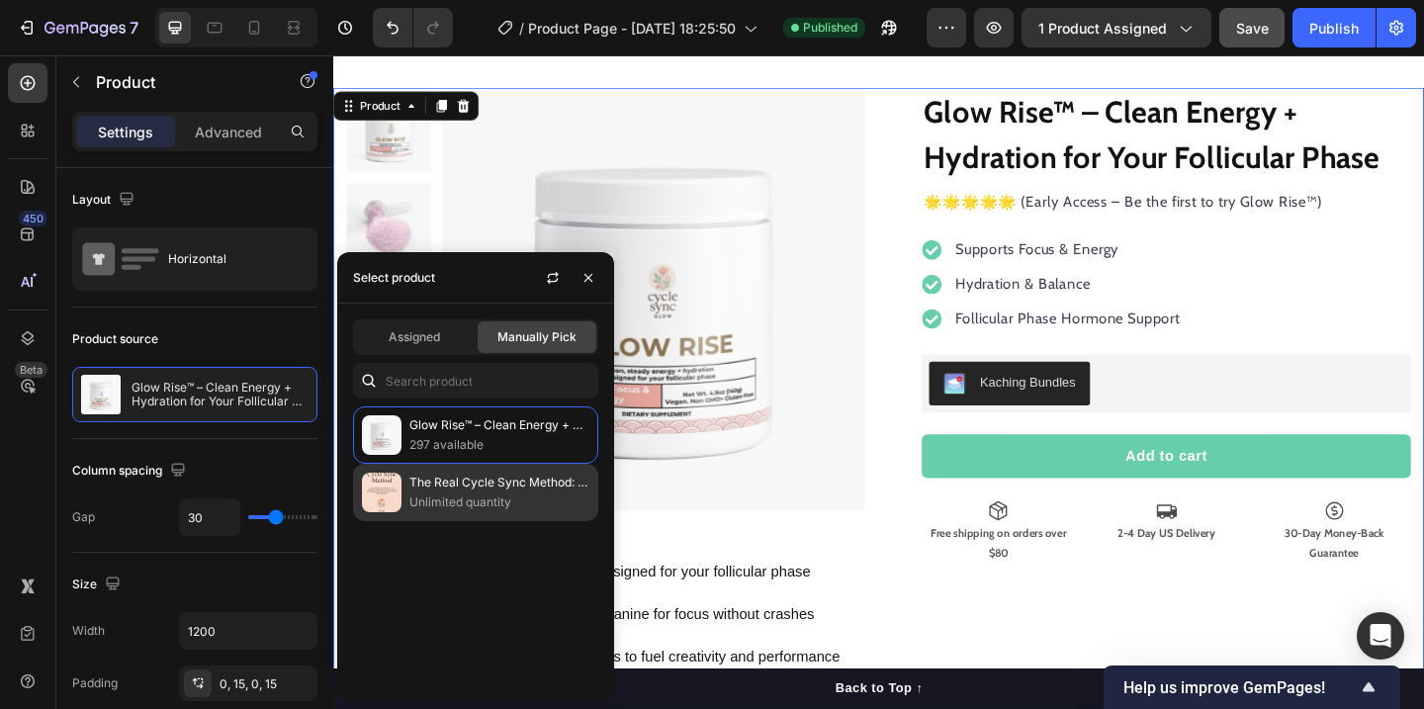
click at [498, 490] on p "The Real Cycle Sync Method: Balance Your Hormones & Own Your Cycle" at bounding box center [499, 483] width 180 height 20
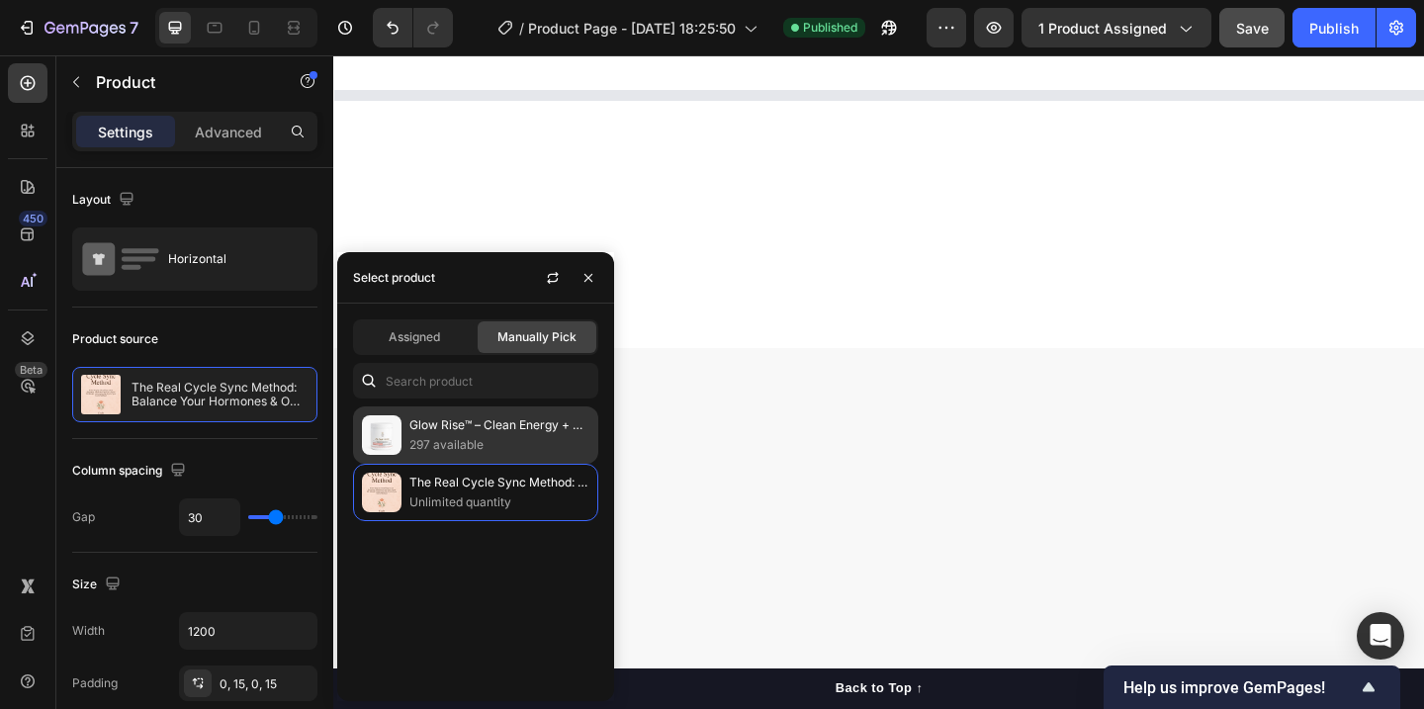
click at [507, 436] on p "297 available" at bounding box center [499, 445] width 180 height 20
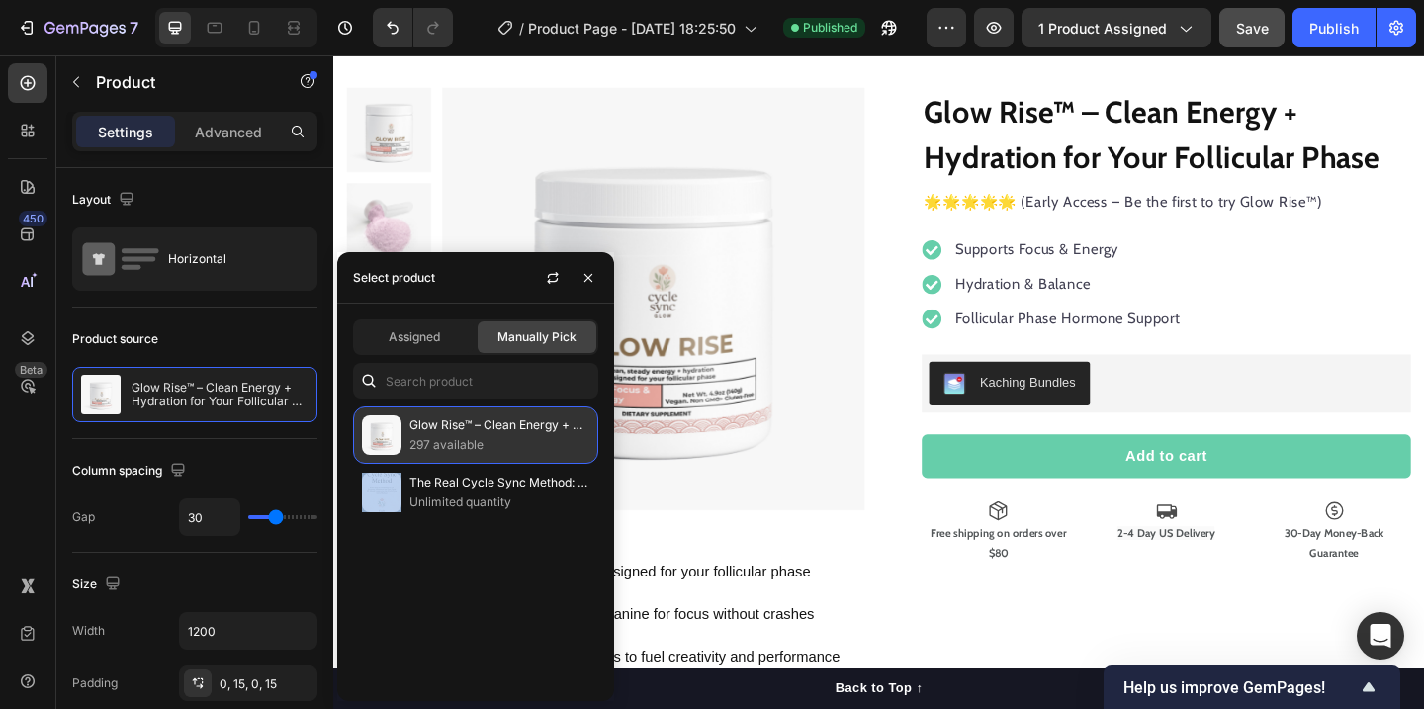
click at [507, 436] on p "297 available" at bounding box center [499, 445] width 180 height 20
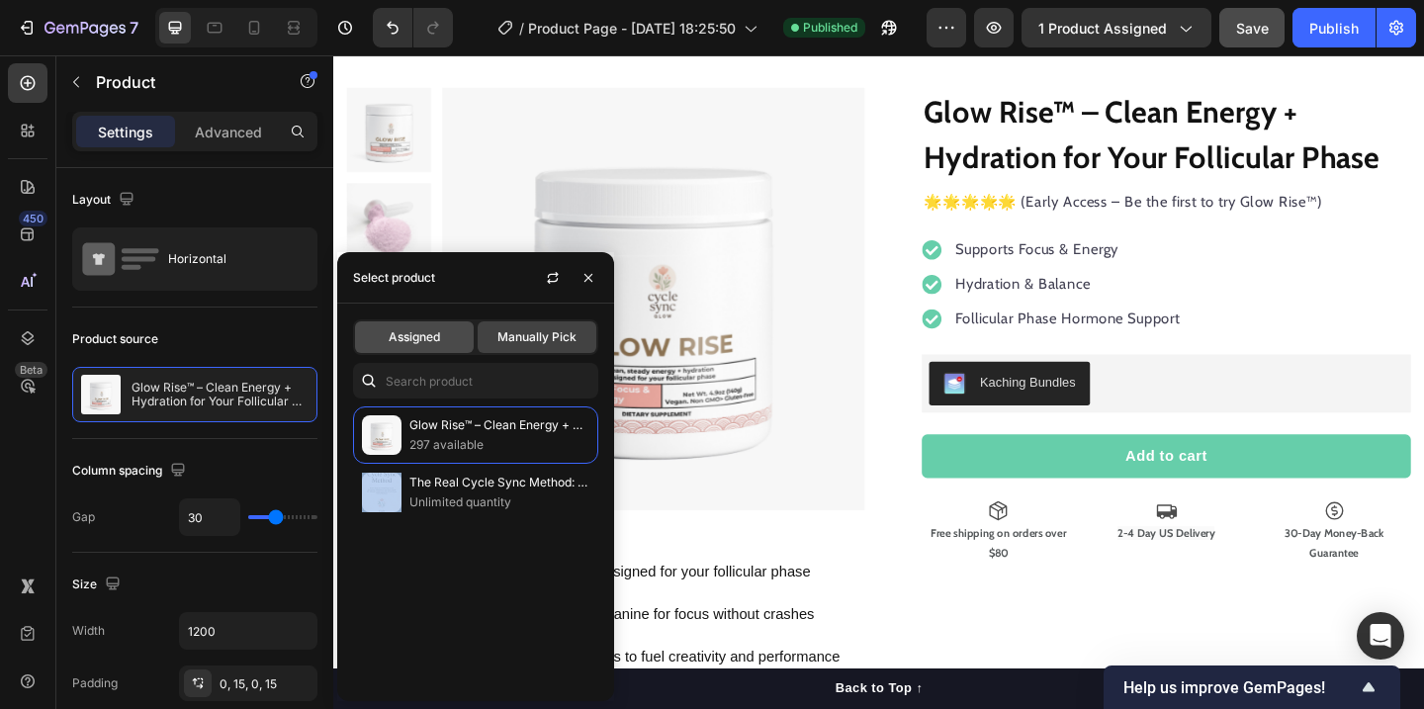
click at [419, 347] on div "Assigned" at bounding box center [414, 337] width 119 height 32
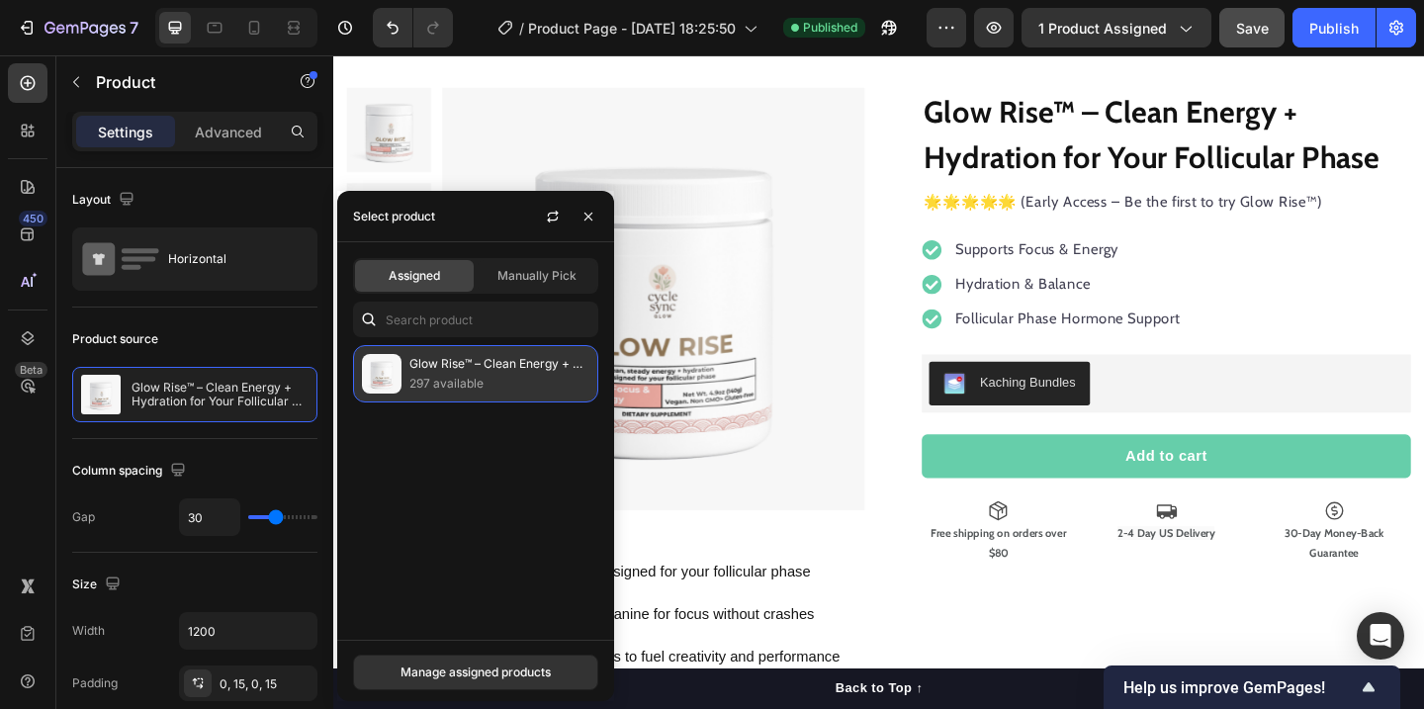
click at [447, 376] on p "297 available" at bounding box center [499, 384] width 180 height 20
click at [486, 673] on div "Manage assigned products" at bounding box center [475, 672] width 150 height 18
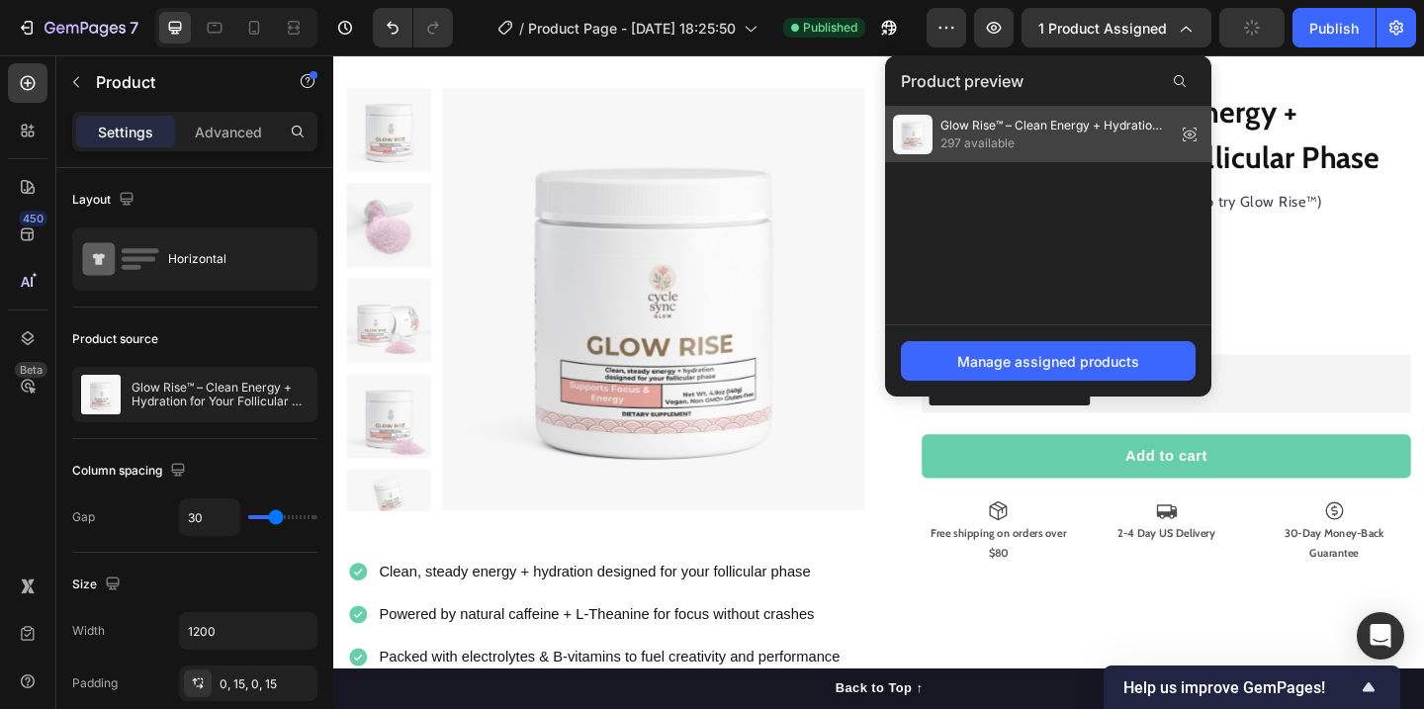
click at [1000, 146] on span "297 available" at bounding box center [1053, 143] width 227 height 18
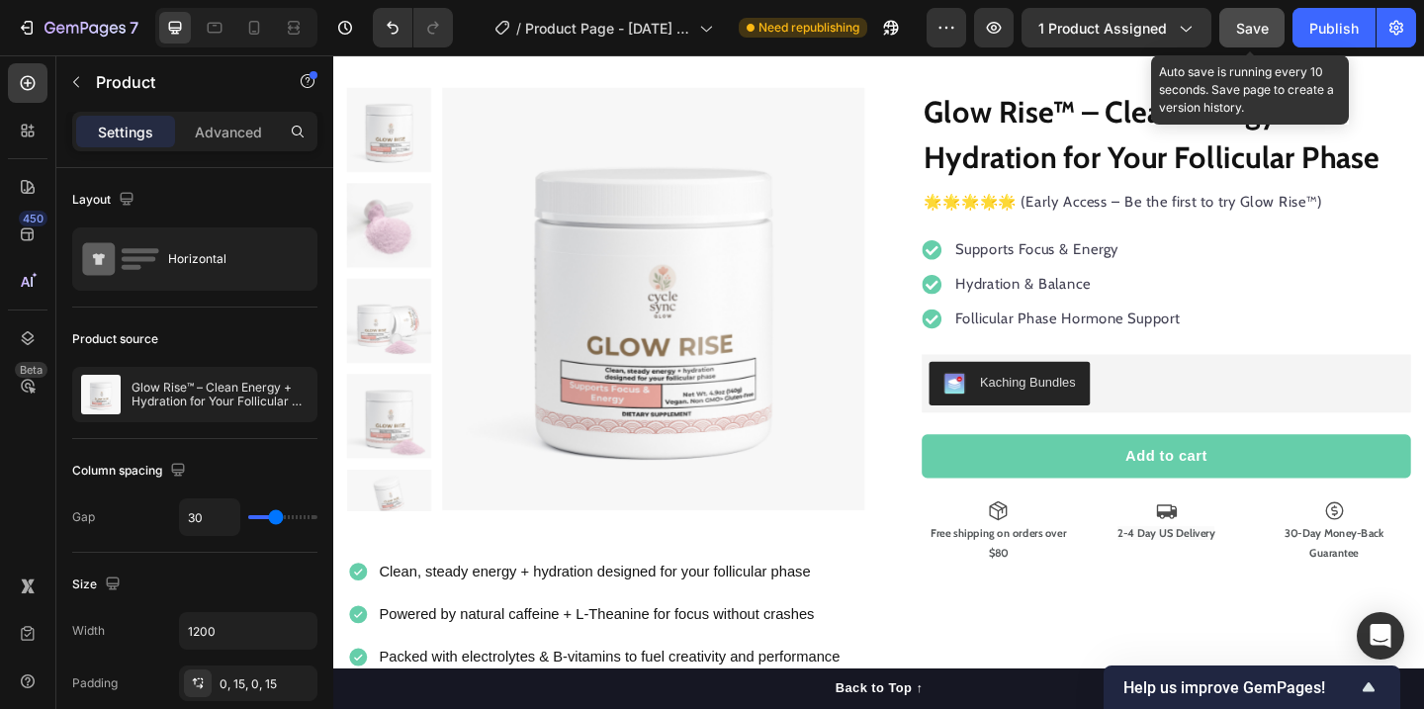
click at [1262, 36] on span "Save" at bounding box center [1252, 28] width 33 height 17
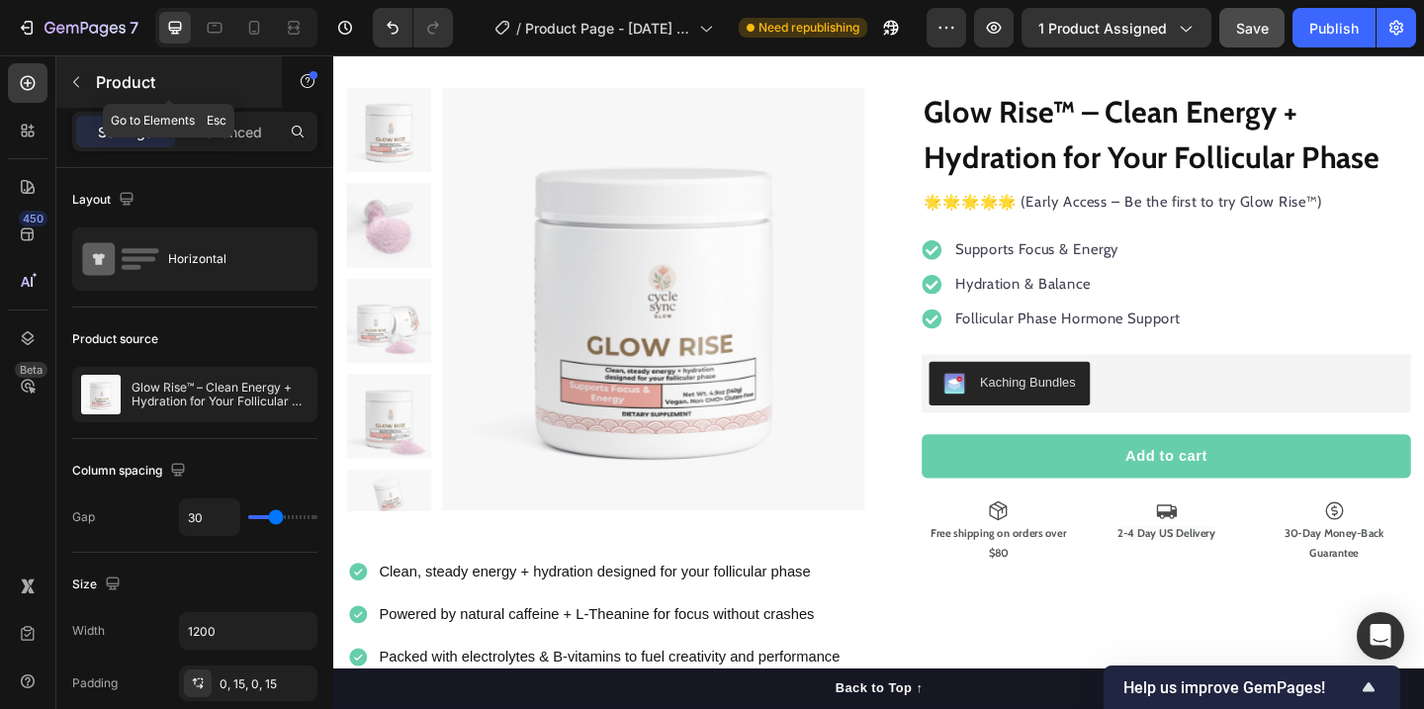
click at [81, 86] on icon "button" at bounding box center [76, 82] width 16 height 16
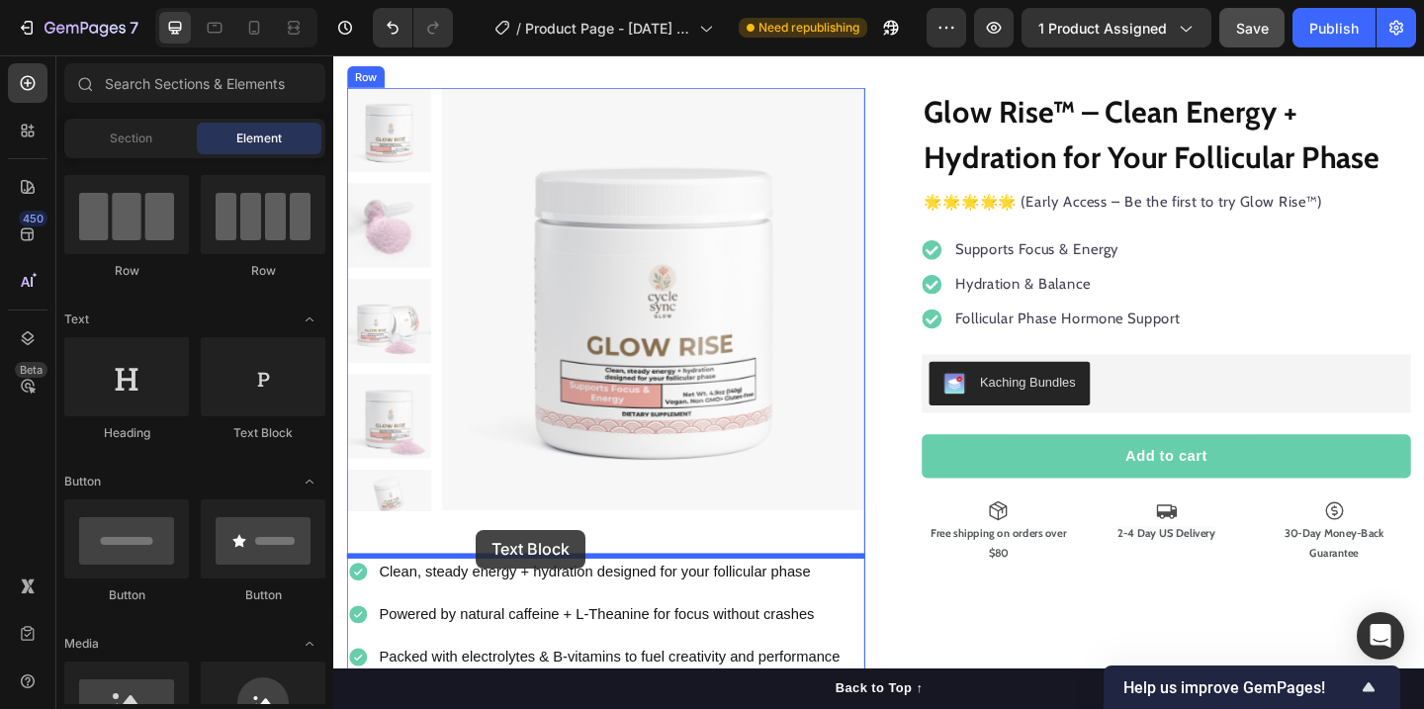
drag, startPoint x: 591, startPoint y: 462, endPoint x: 488, endPoint y: 571, distance: 150.4
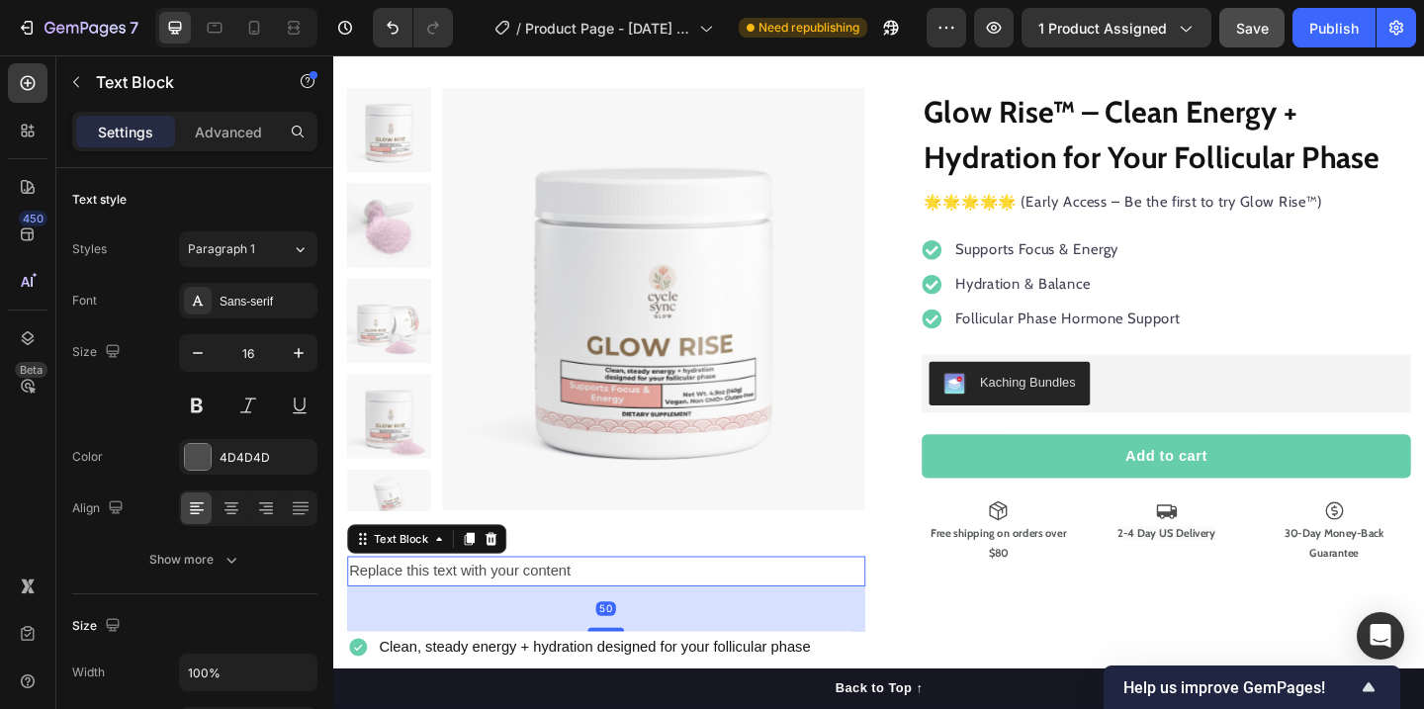
click at [495, 610] on div "Replace this text with your content" at bounding box center [630, 616] width 564 height 33
click at [495, 610] on p "Replace this text with your content" at bounding box center [630, 616] width 560 height 29
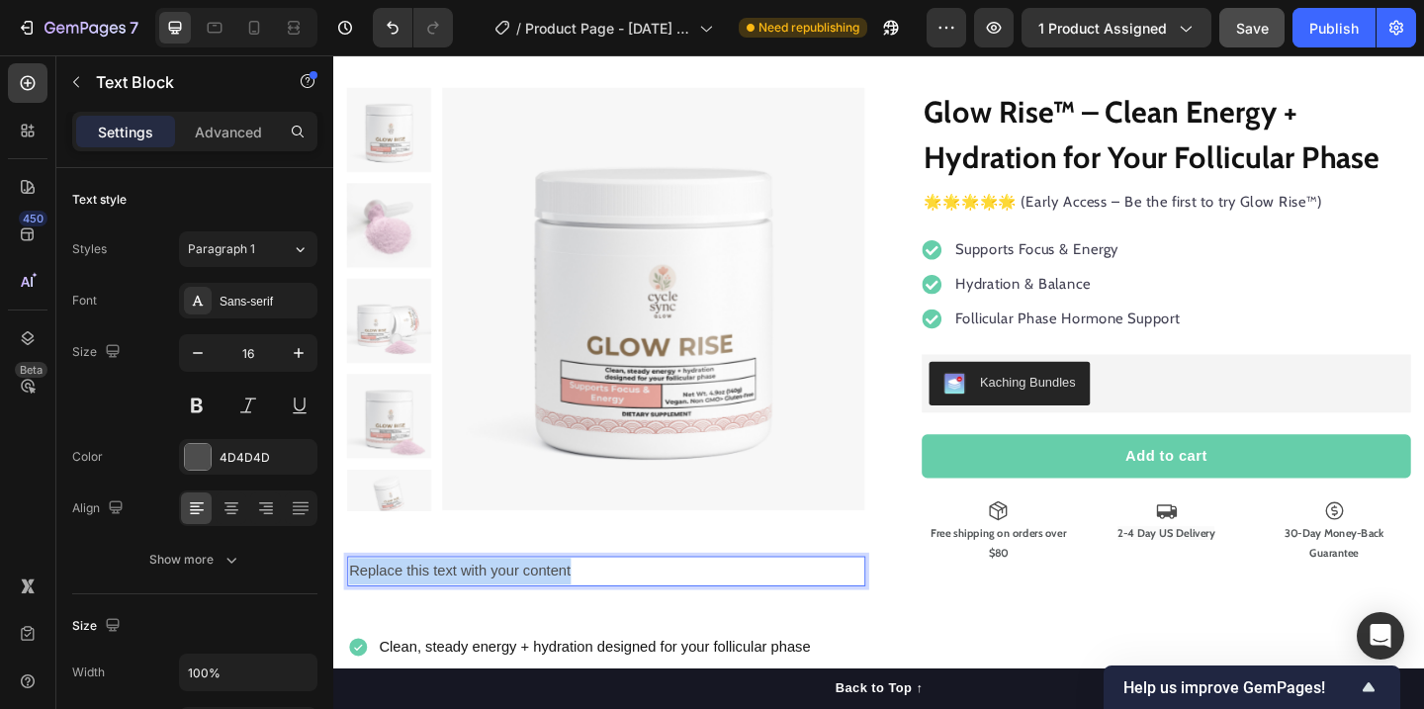
click at [495, 610] on p "Replace this text with your content" at bounding box center [630, 616] width 560 height 29
click at [434, 606] on p "Product Highlights" at bounding box center [630, 616] width 560 height 29
click at [434, 608] on p "Product Highlights" at bounding box center [630, 616] width 560 height 29
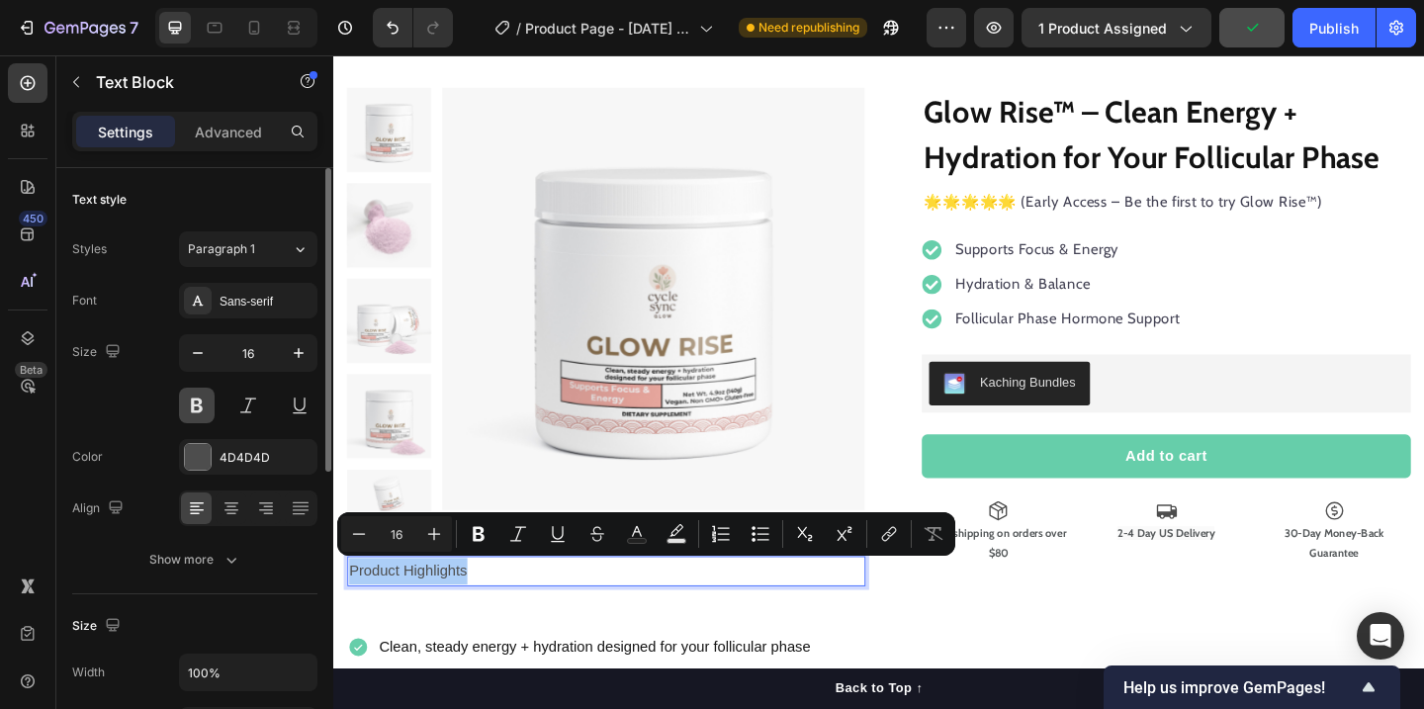
click at [194, 396] on button at bounding box center [197, 406] width 36 height 36
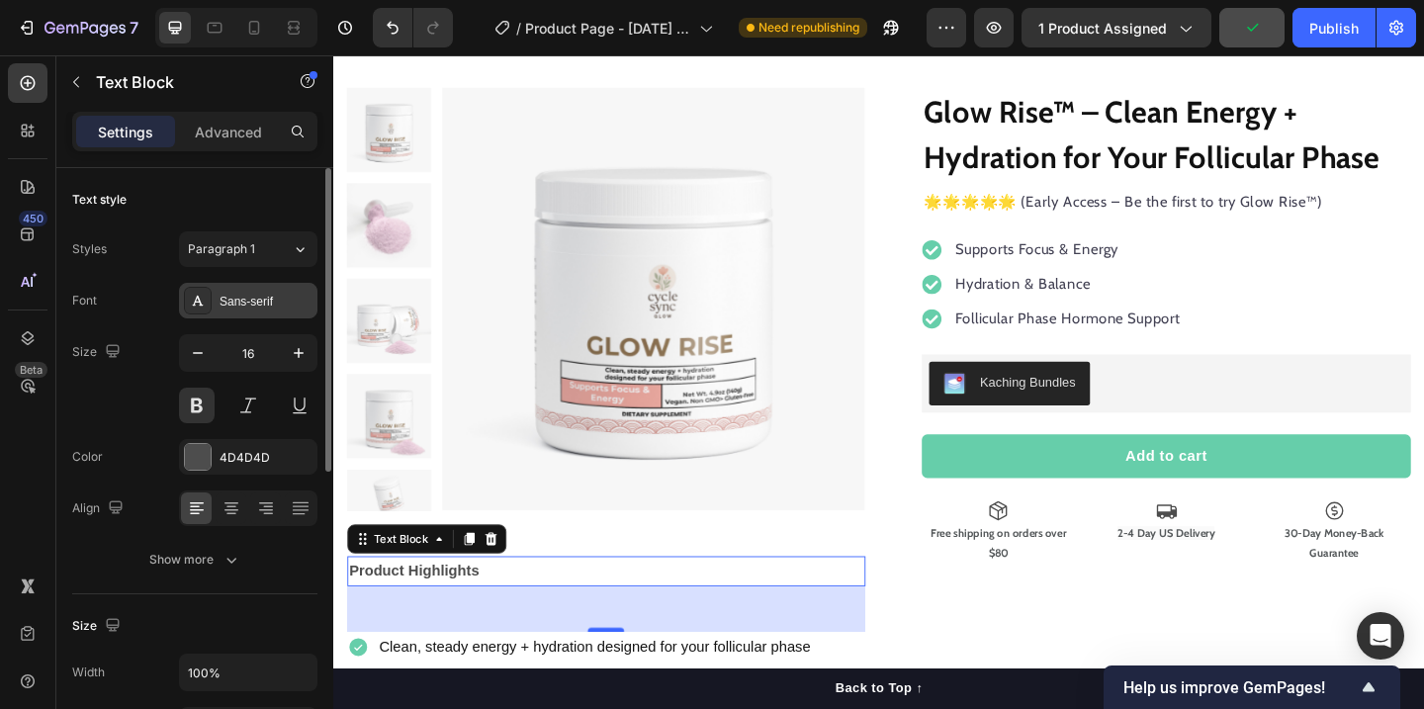
click at [268, 304] on div "Sans-serif" at bounding box center [265, 302] width 93 height 18
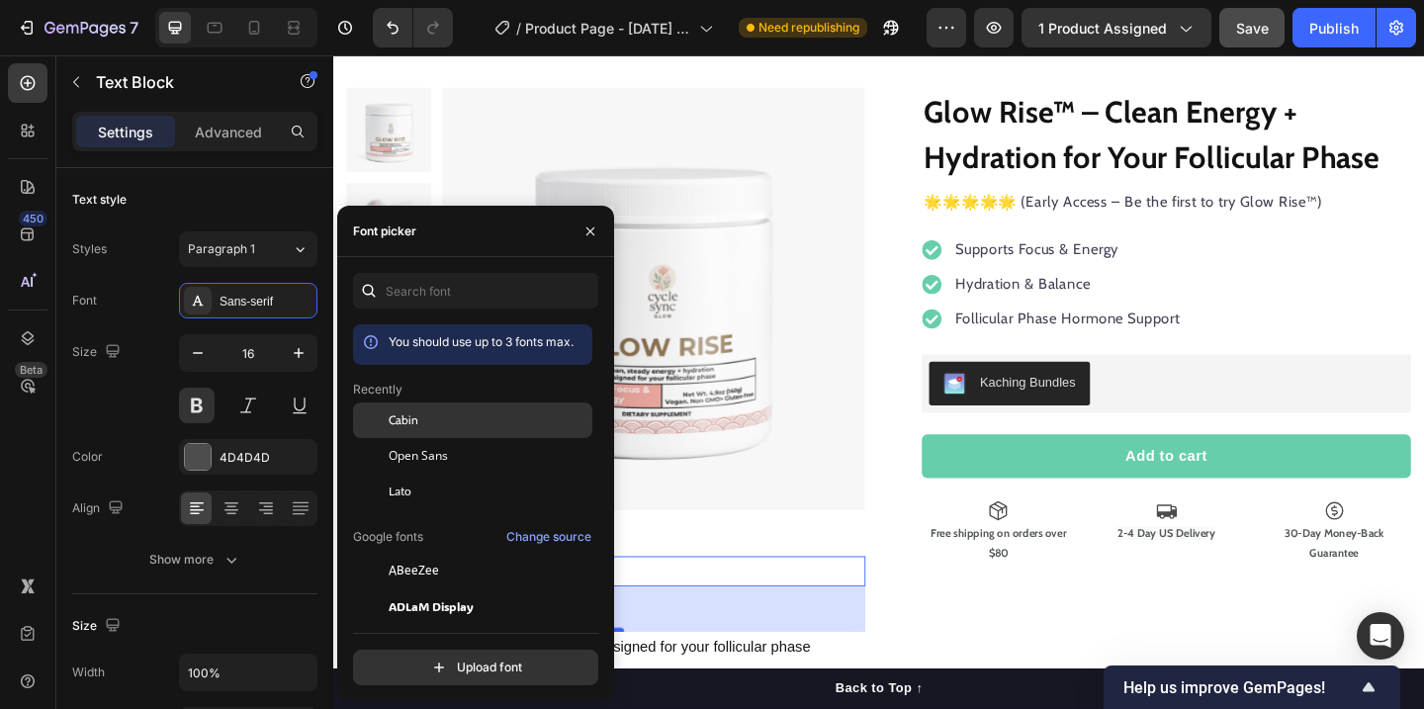
click at [393, 427] on span "Cabin" at bounding box center [404, 420] width 30 height 18
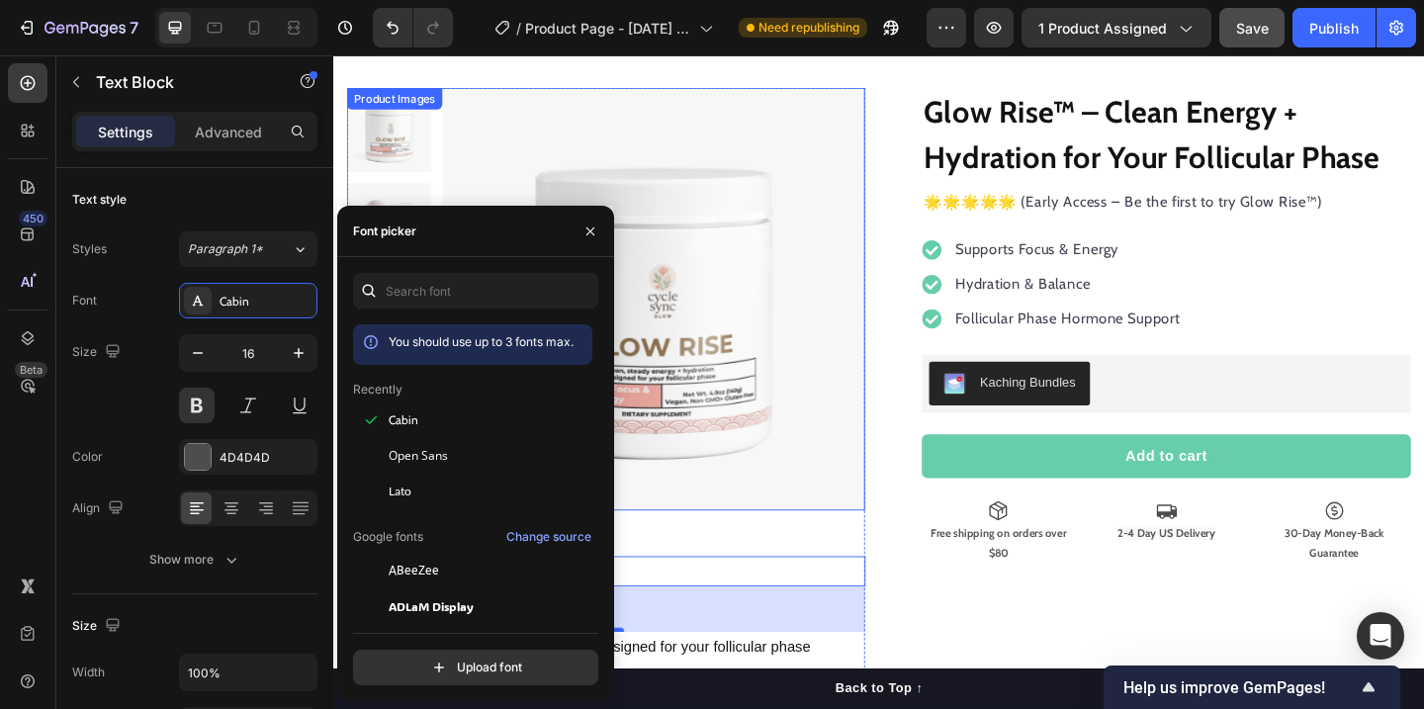
click at [735, 549] on img at bounding box center [682, 321] width 460 height 460
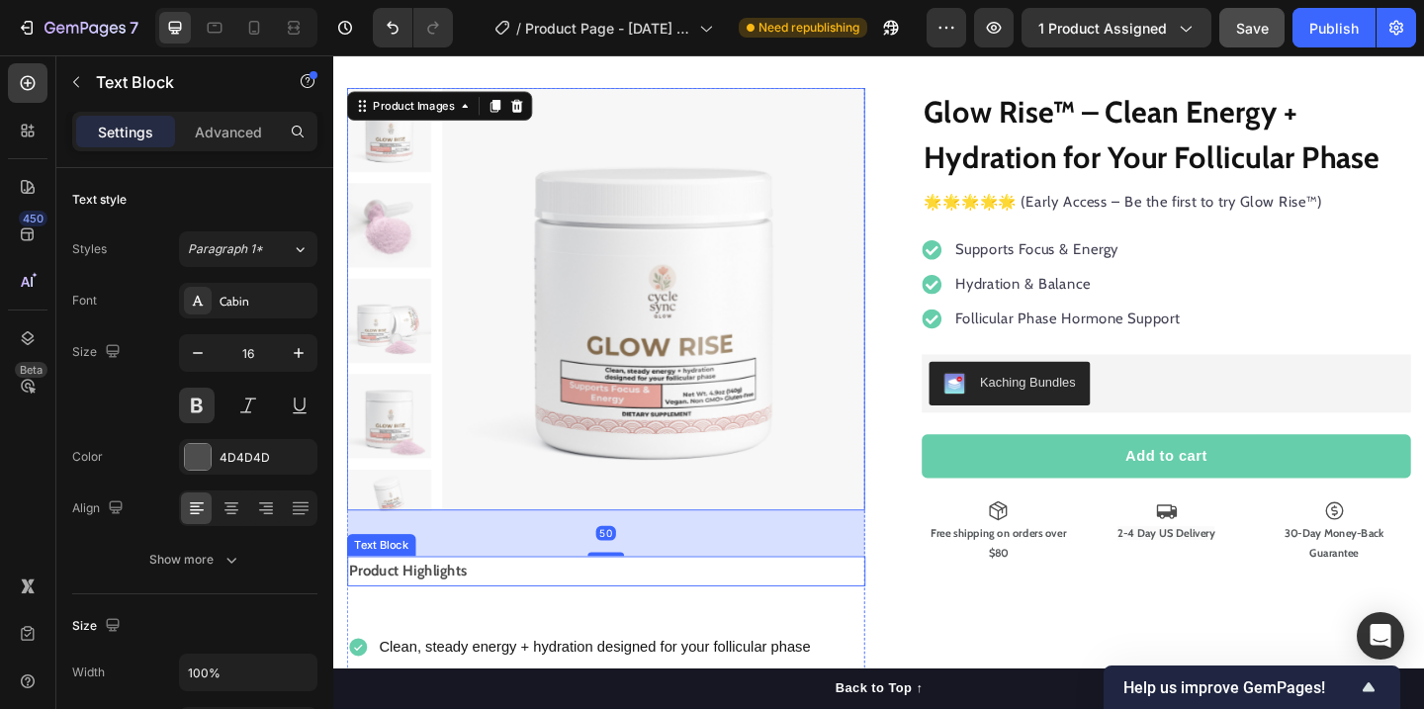
click at [468, 622] on p "Product Highlights" at bounding box center [630, 616] width 560 height 29
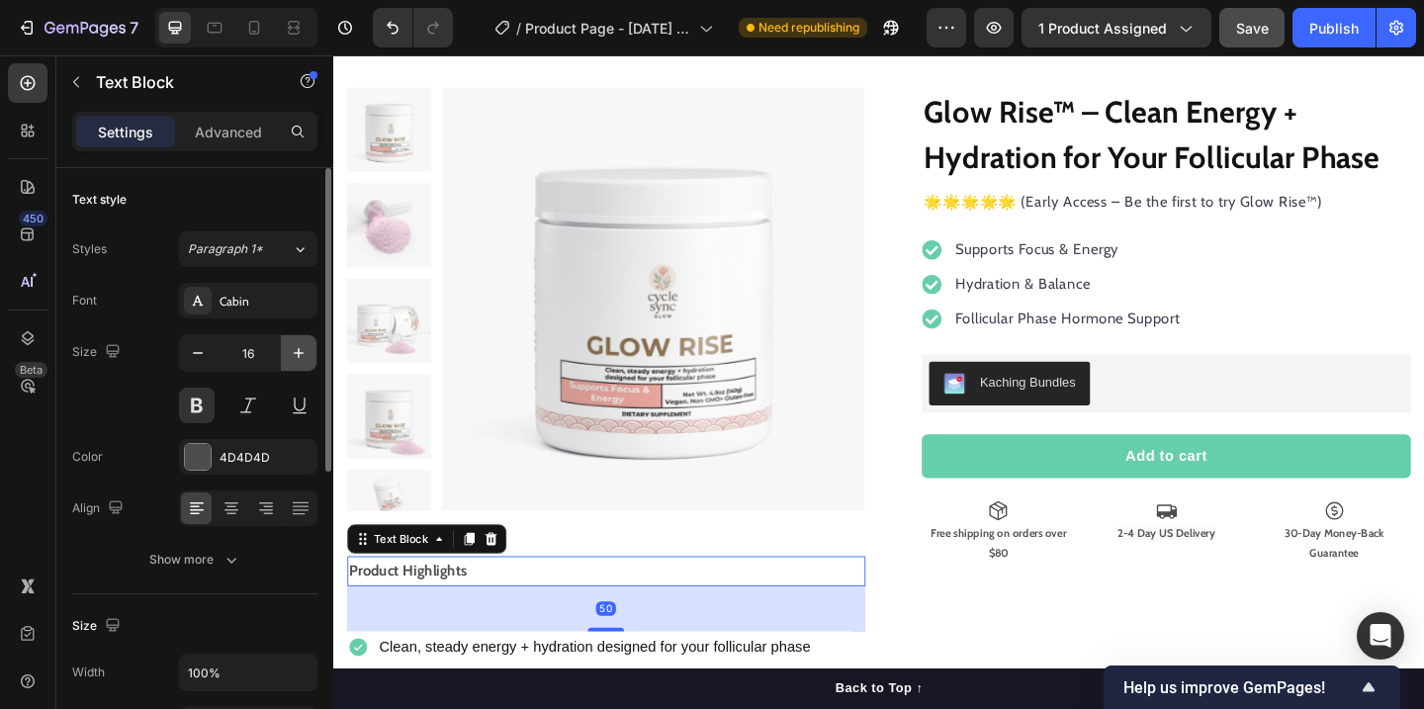
click at [294, 354] on icon "button" at bounding box center [299, 353] width 20 height 20
type input "18"
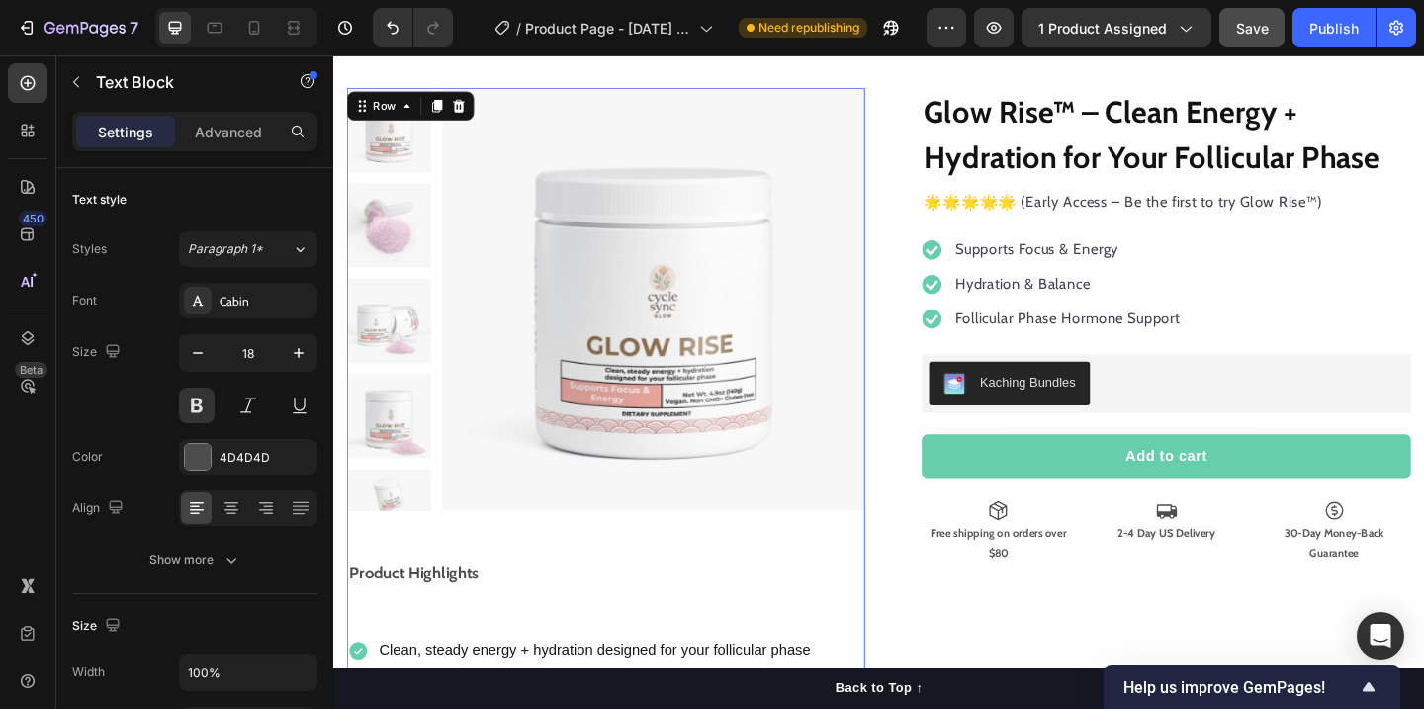
click at [729, 585] on div "Product Images Product Highlights Text Block Clean, steady energy + hydration d…" at bounding box center [630, 544] width 564 height 907
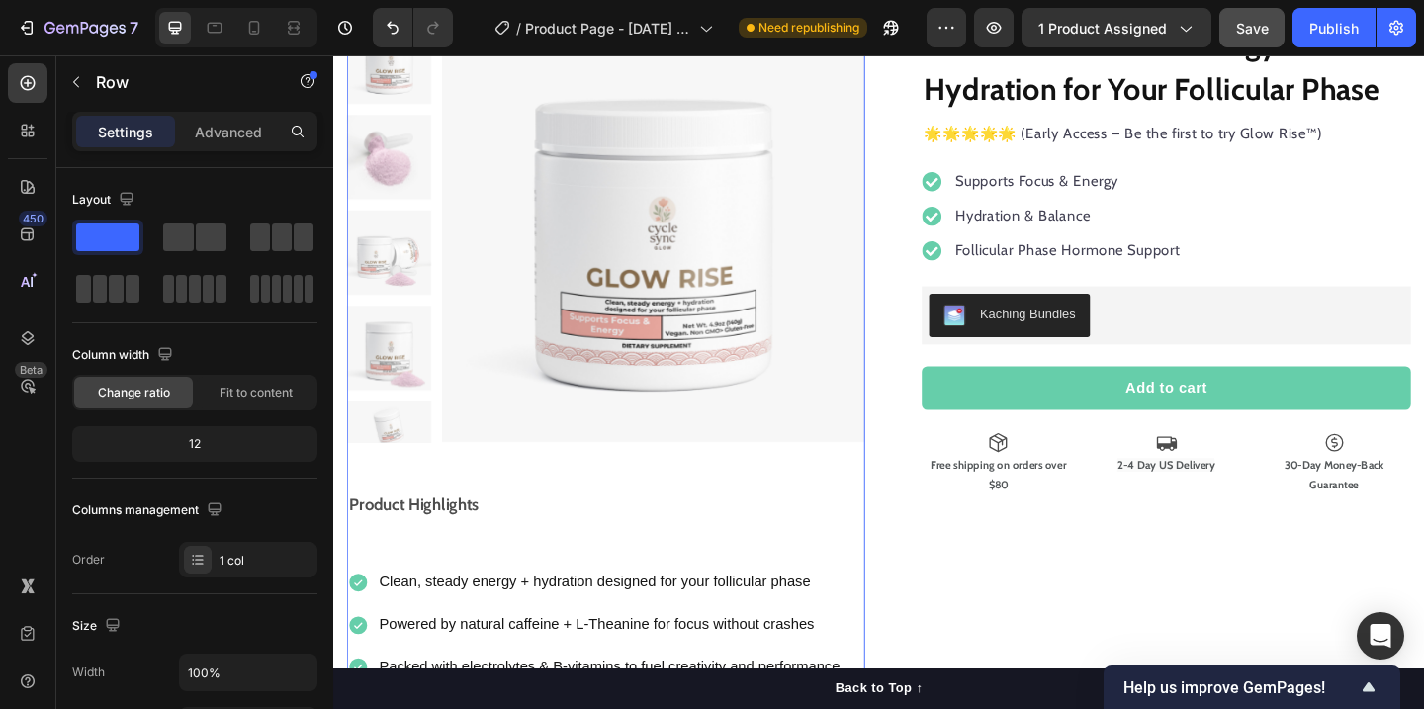
scroll to position [263, 0]
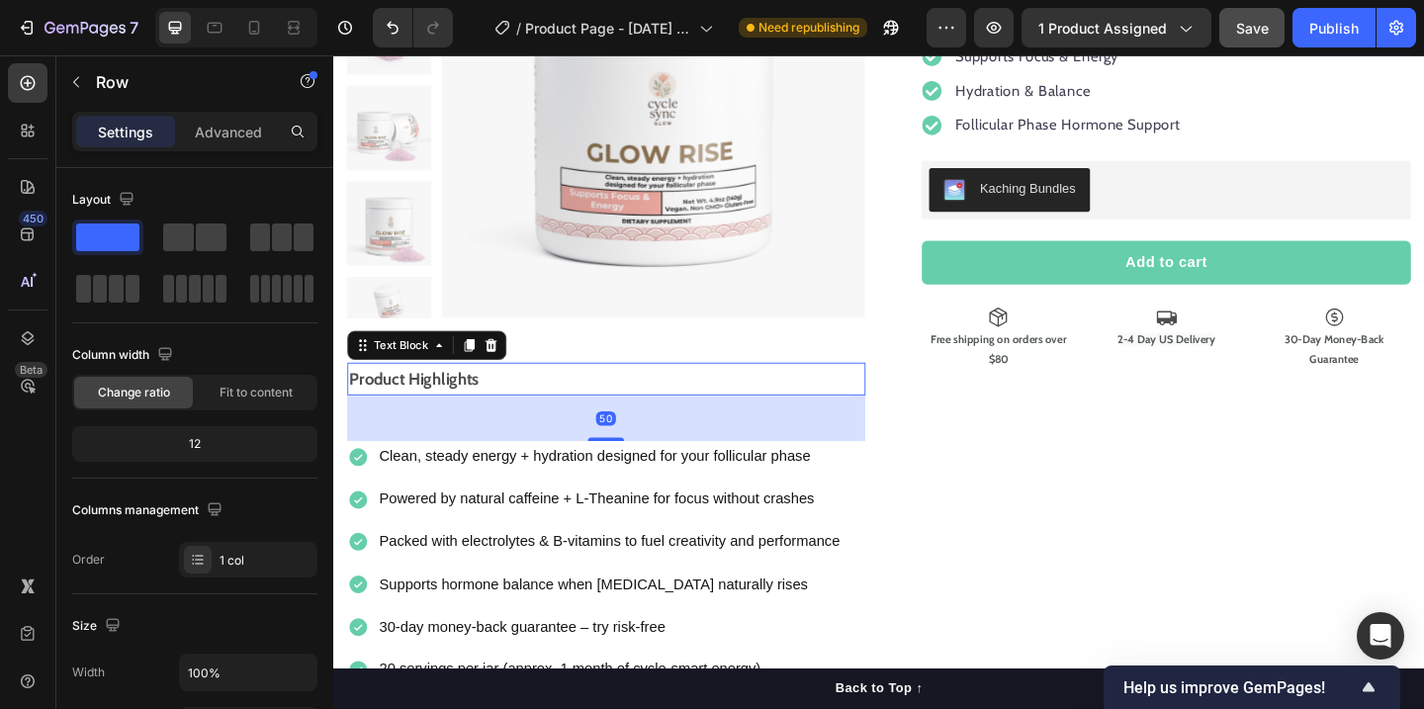
click at [488, 399] on p "Product Highlights" at bounding box center [630, 407] width 560 height 32
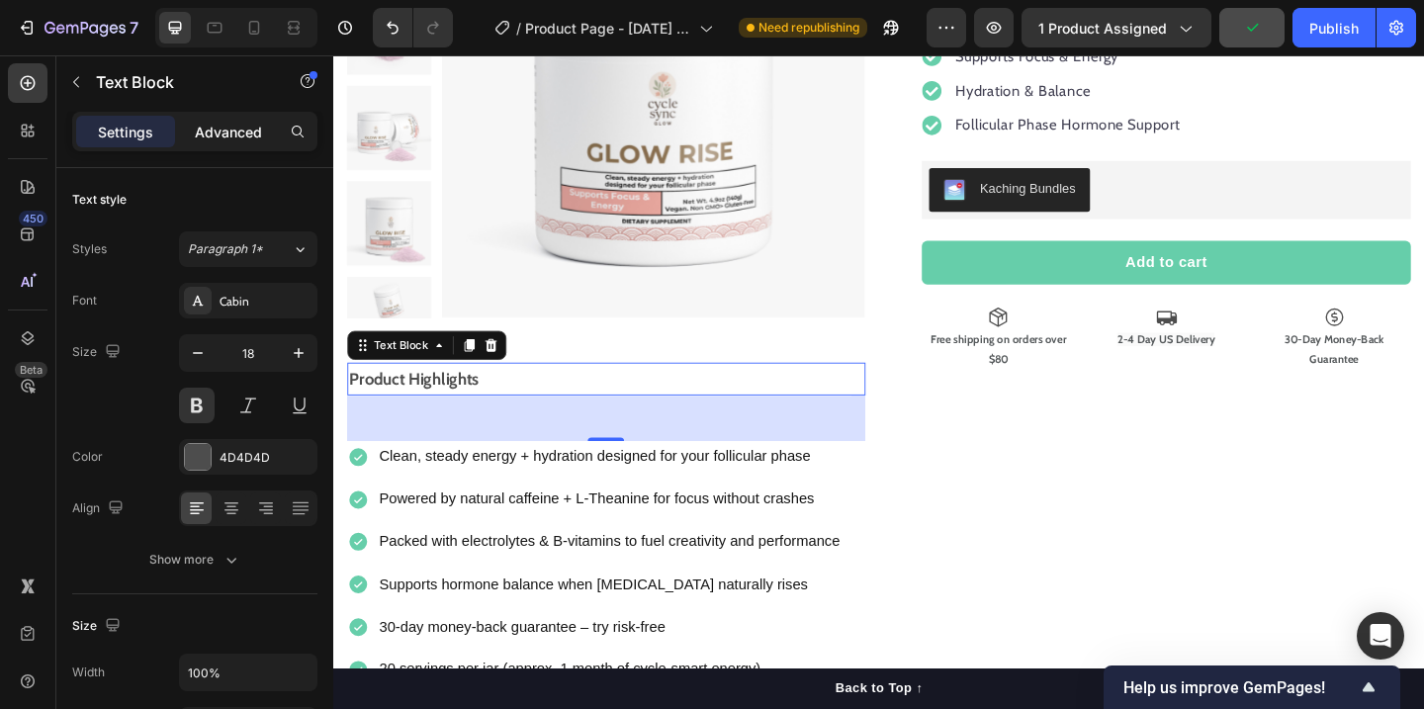
click at [257, 130] on p "Advanced" at bounding box center [228, 132] width 67 height 21
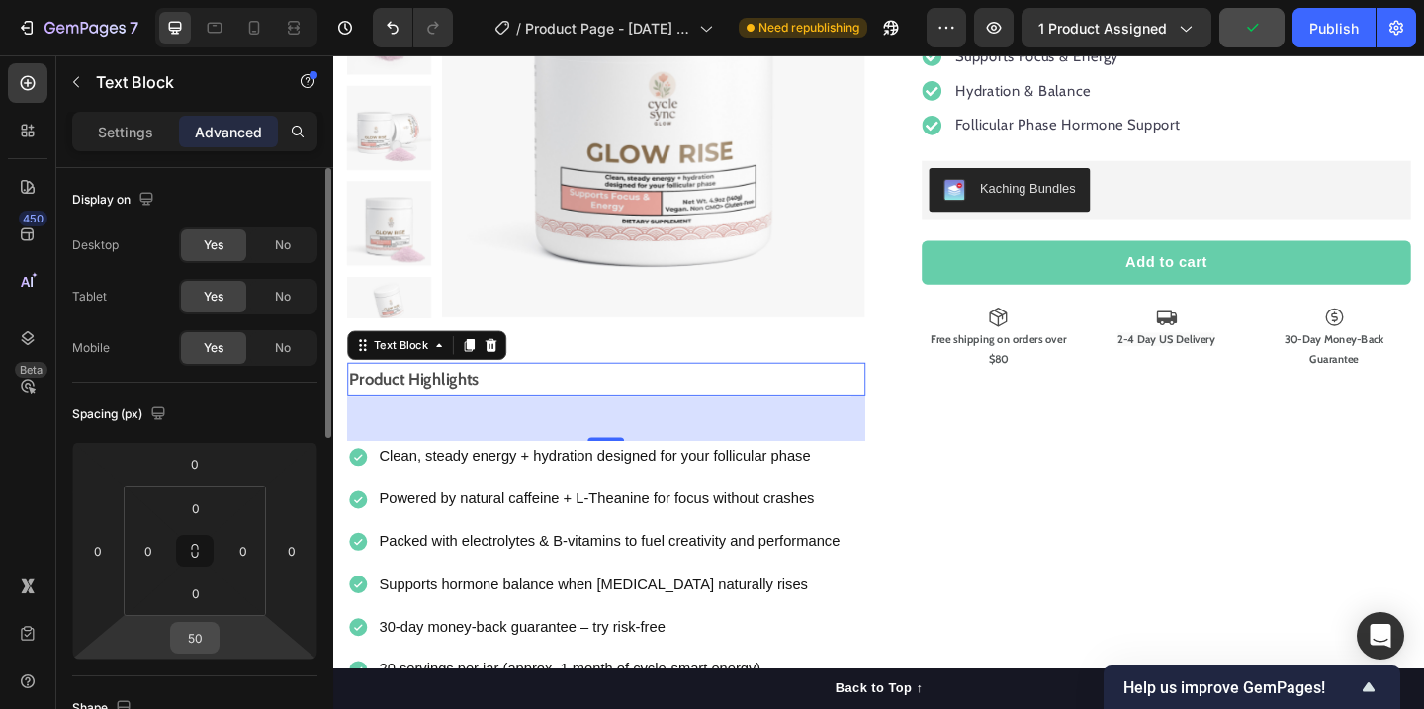
click at [210, 622] on div "50" at bounding box center [194, 638] width 49 height 32
click at [214, 634] on input "50" at bounding box center [195, 638] width 40 height 30
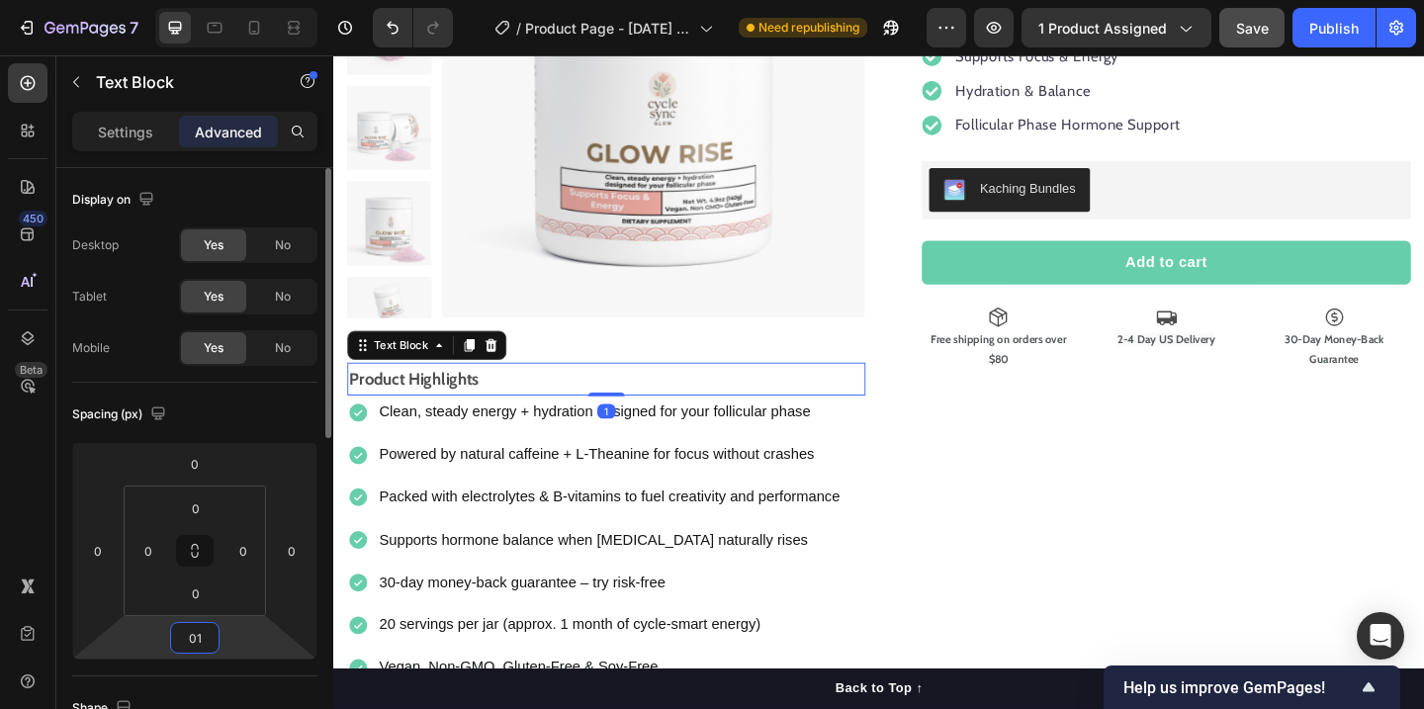
type input "010"
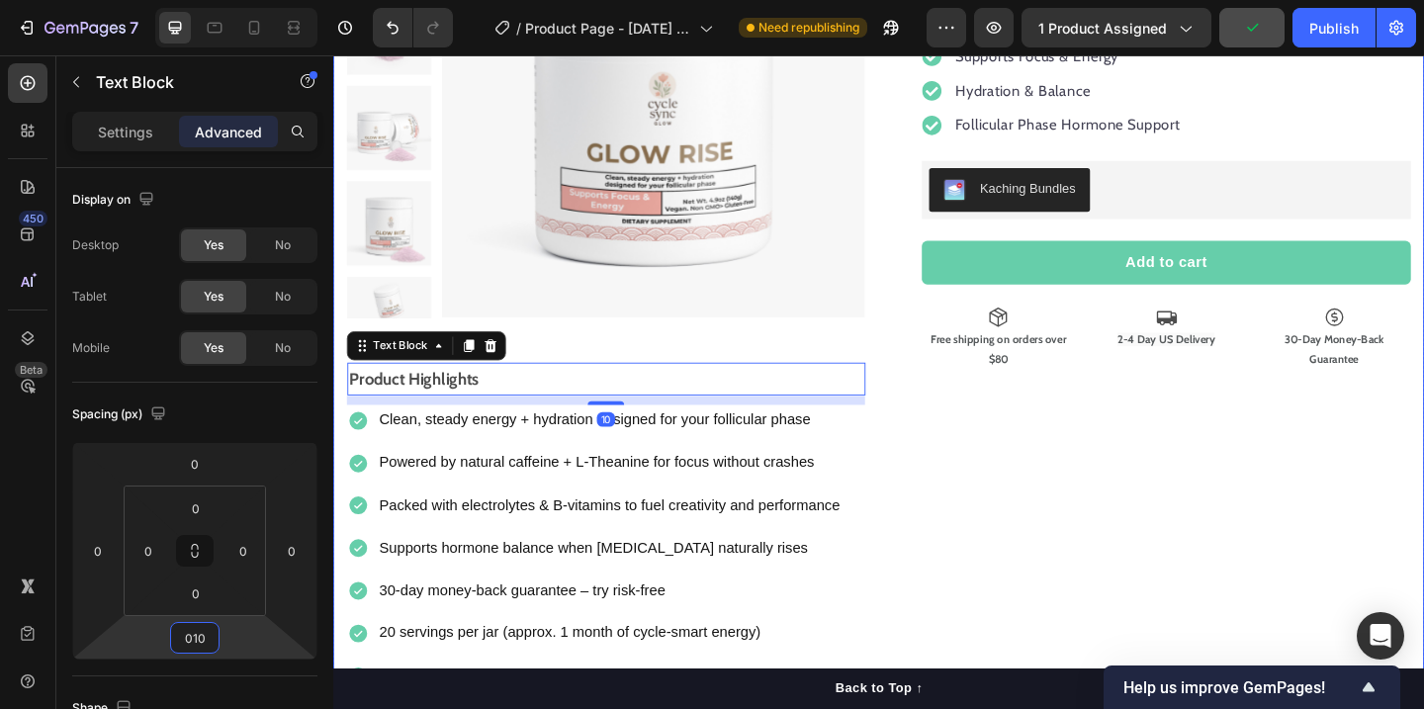
click at [1090, 572] on div "Glow Rise™ – Clean Energy + Hydration for Your Follicular Phase Product Title 🌟…" at bounding box center [1223, 313] width 564 height 867
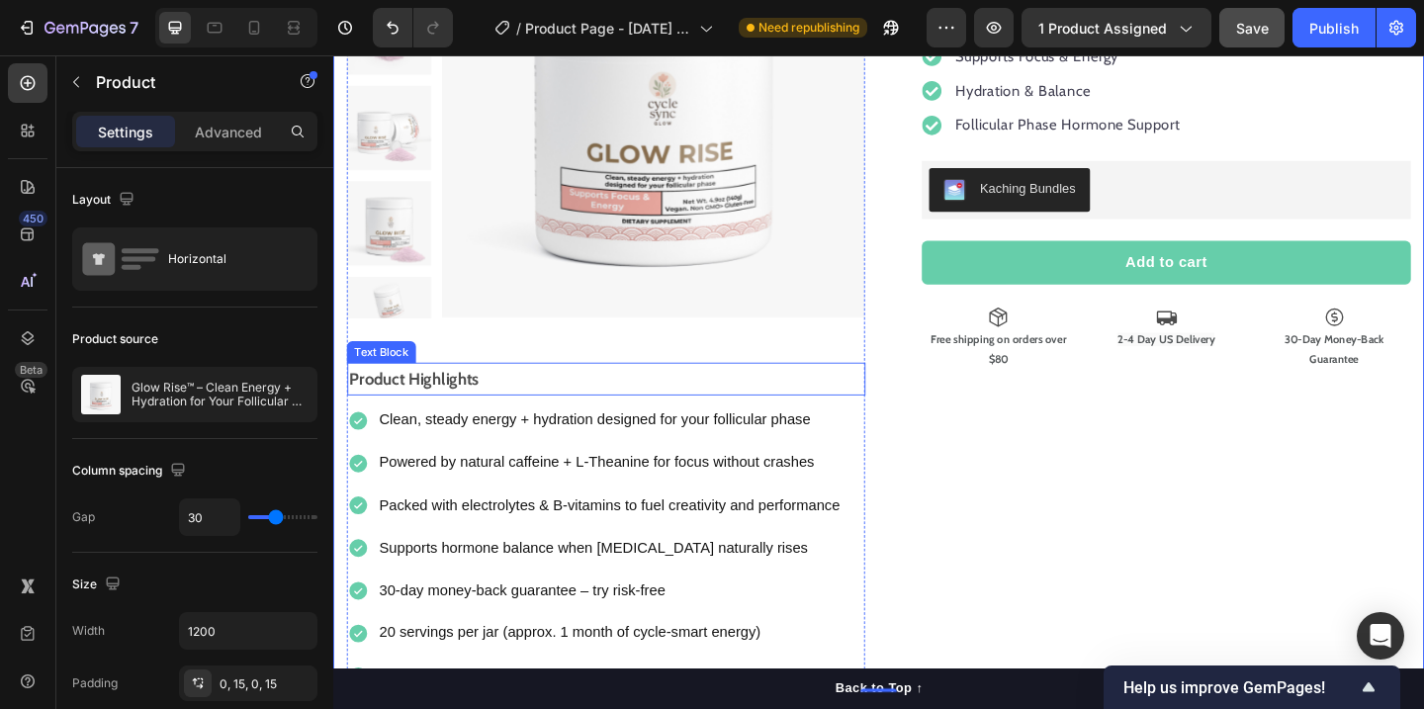
click at [625, 447] on p "Clean, steady energy + hydration designed for your follicular phase" at bounding box center [633, 452] width 501 height 29
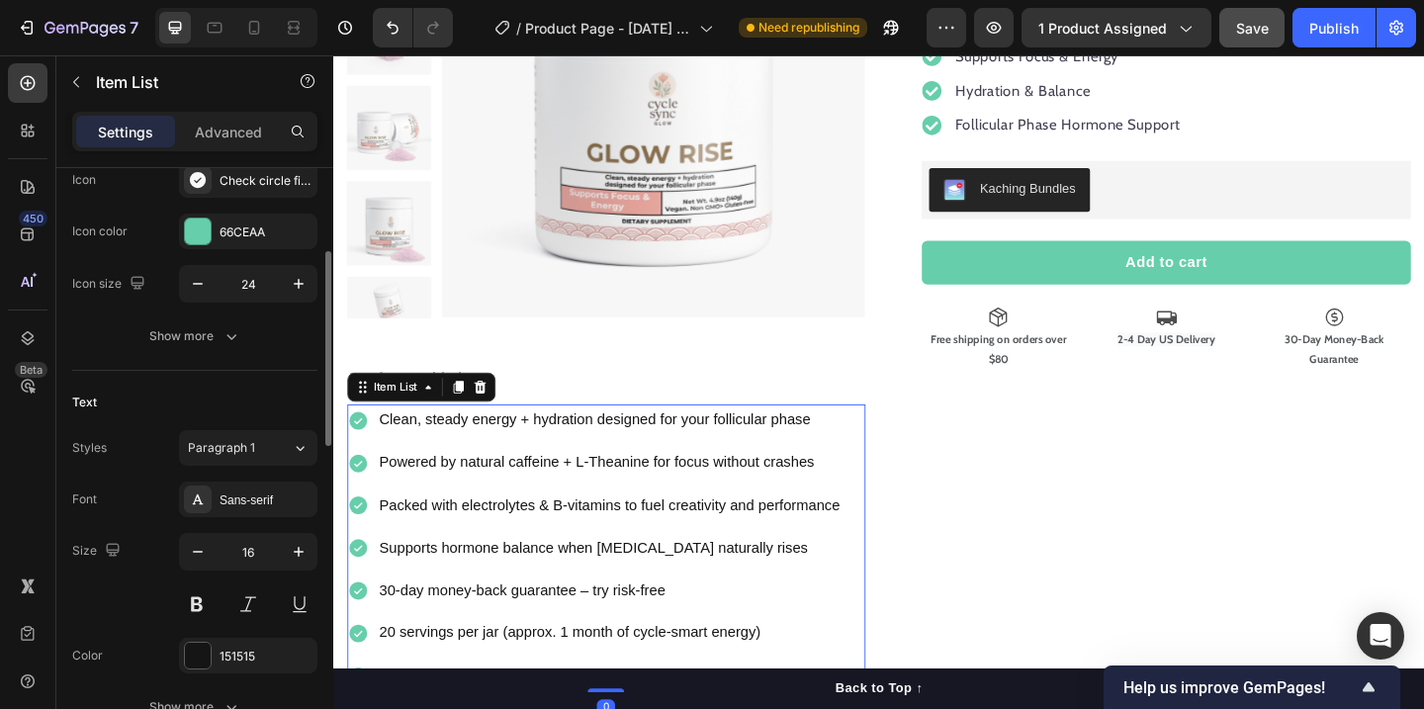
scroll to position [237, 0]
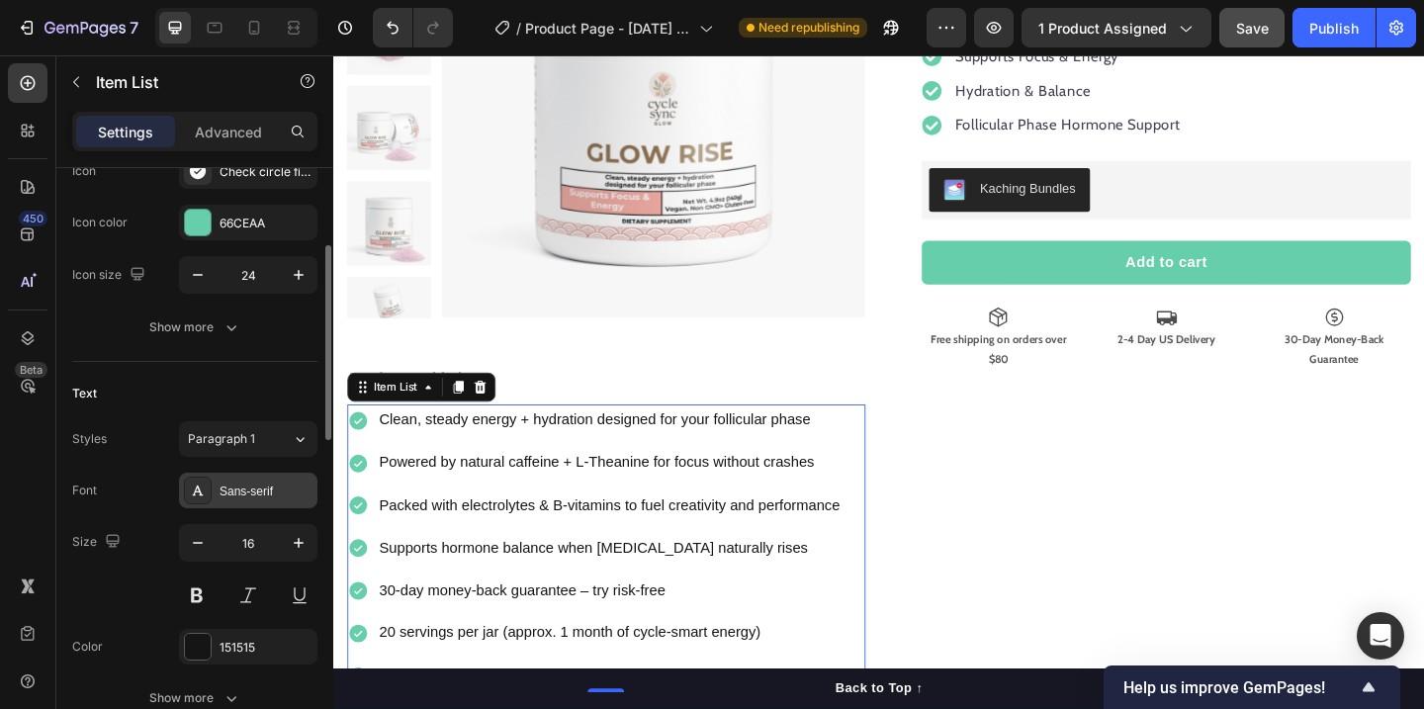
click at [272, 501] on div "Sans-serif" at bounding box center [248, 491] width 138 height 36
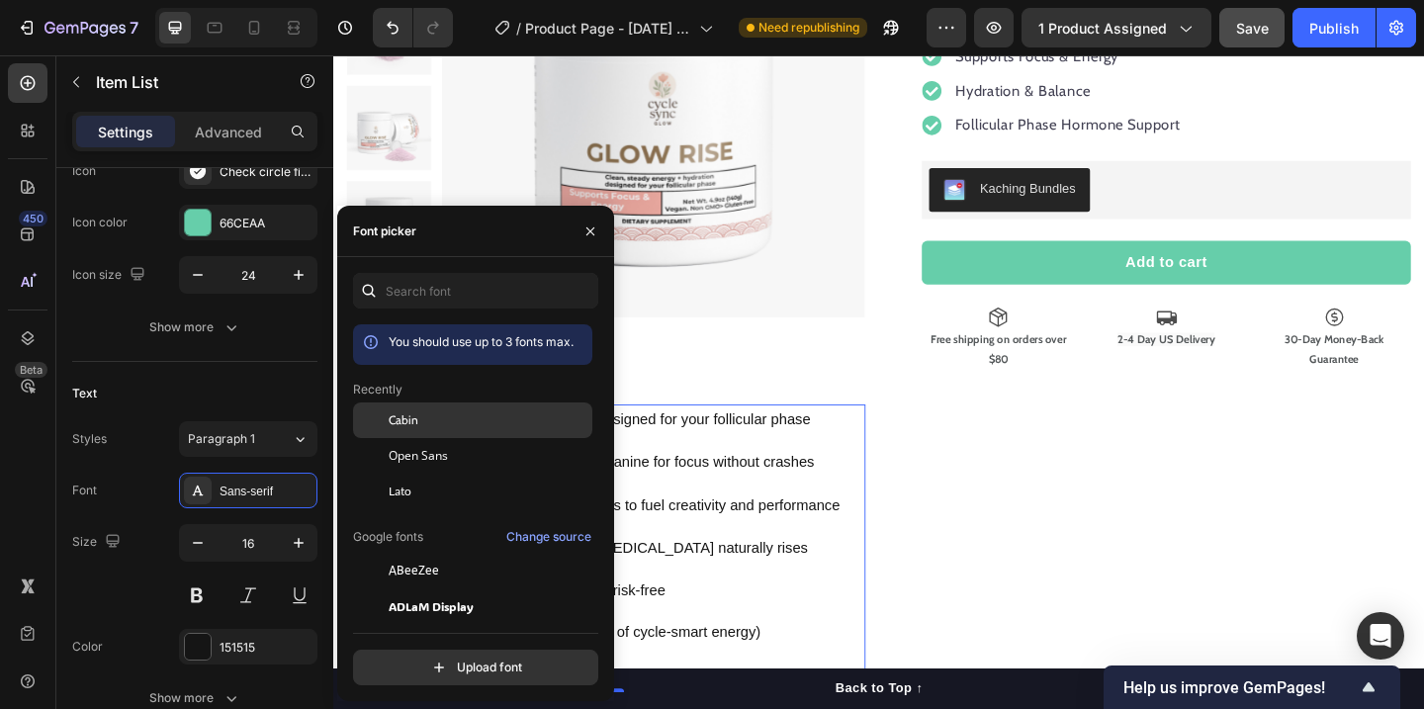
click at [398, 423] on span "Cabin" at bounding box center [404, 420] width 30 height 18
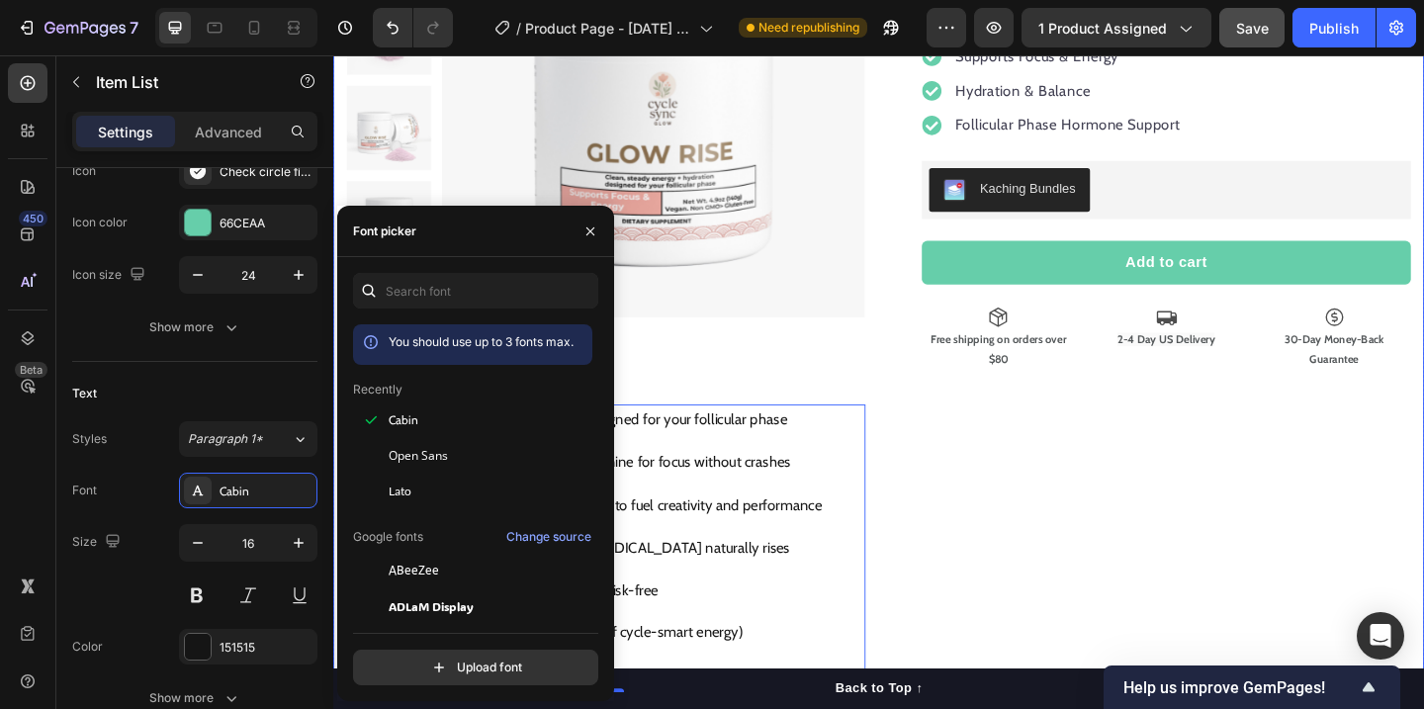
click at [1147, 503] on div "Glow Rise™ – Clean Energy + Hydration for Your Follicular Phase Product Title 🌟…" at bounding box center [1223, 313] width 564 height 867
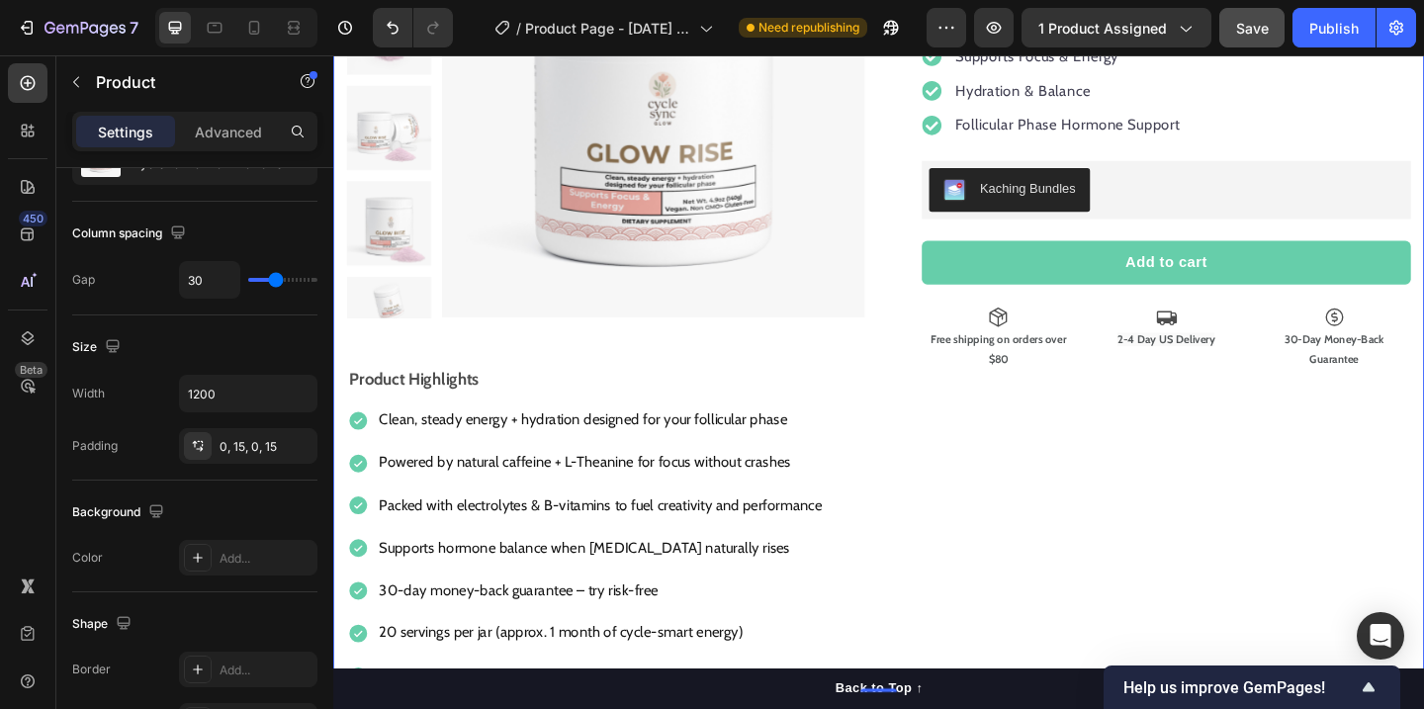
scroll to position [0, 0]
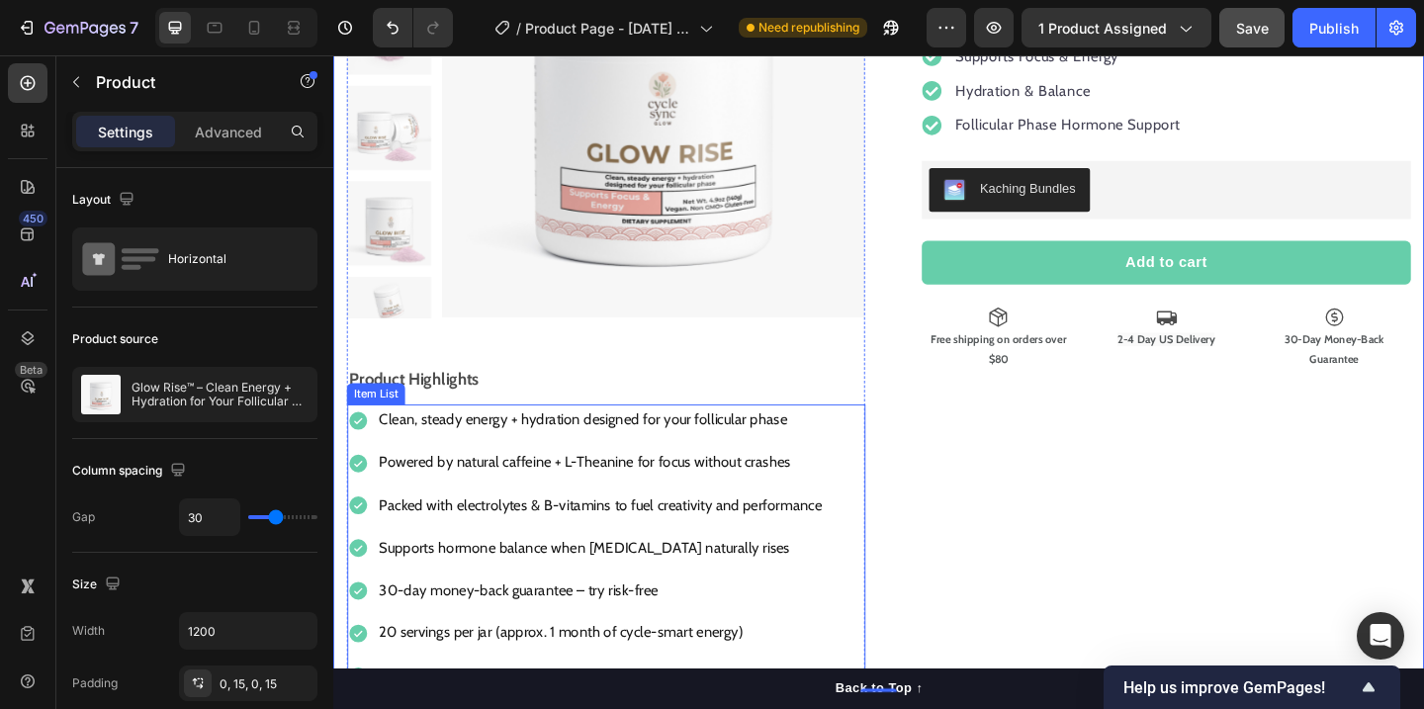
click at [469, 462] on p "Clean, steady energy + hydration designed for your follicular phase" at bounding box center [623, 452] width 481 height 29
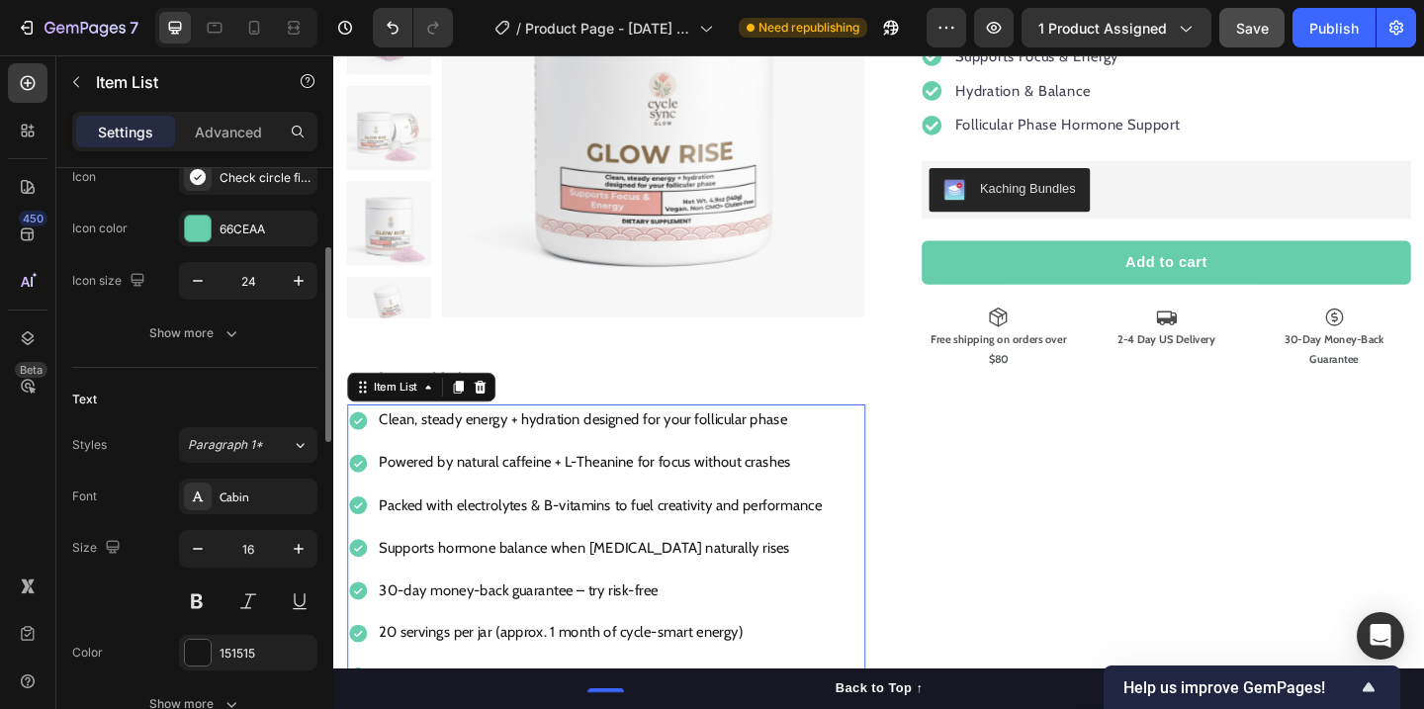
scroll to position [234, 0]
click at [296, 540] on icon "button" at bounding box center [299, 546] width 20 height 20
type input "17"
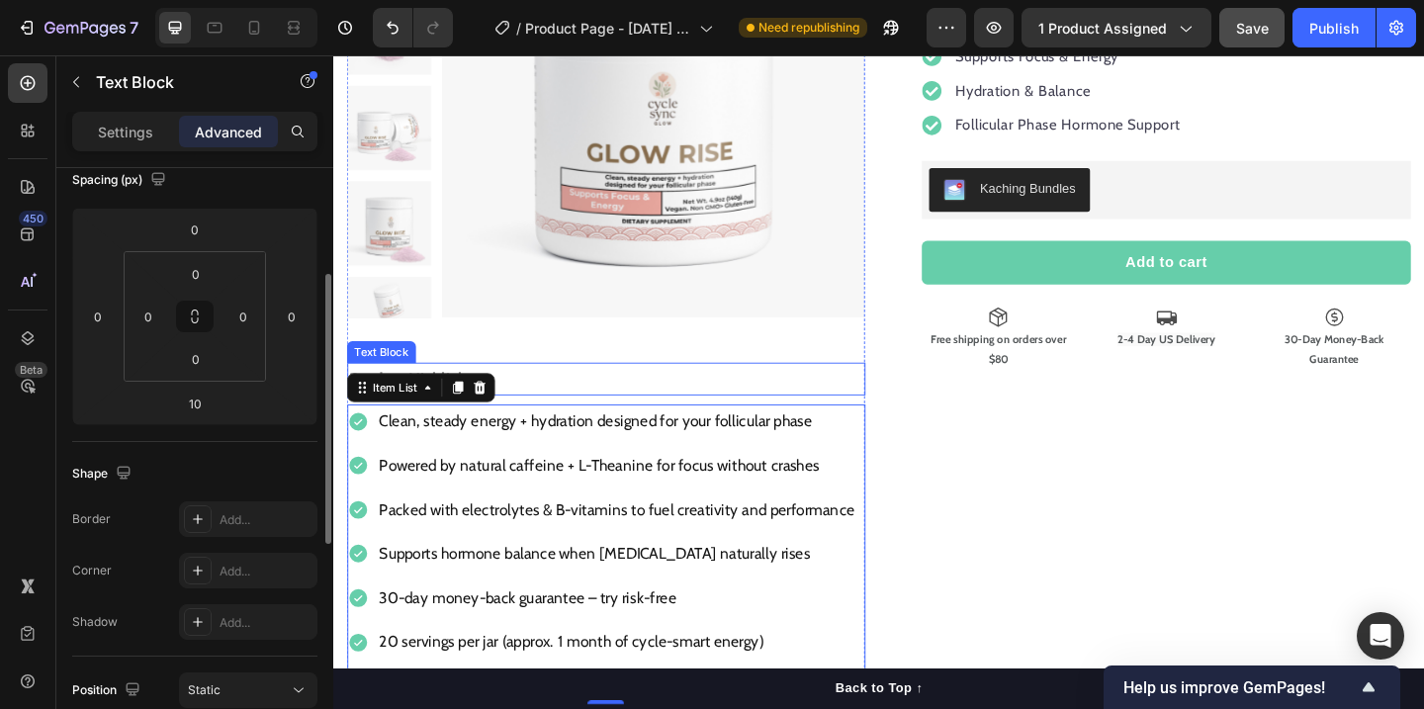
click at [581, 424] on div "Product Highlights Text Block" at bounding box center [630, 408] width 564 height 36
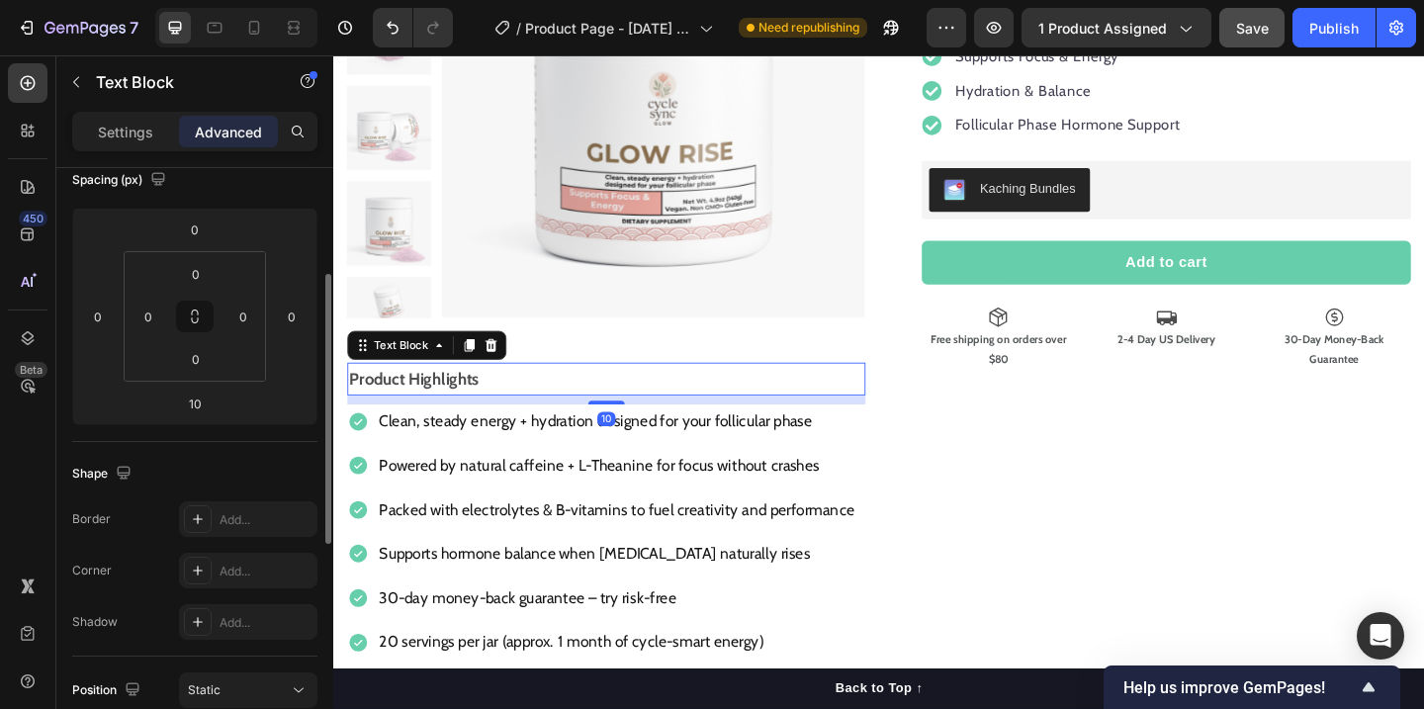
scroll to position [0, 0]
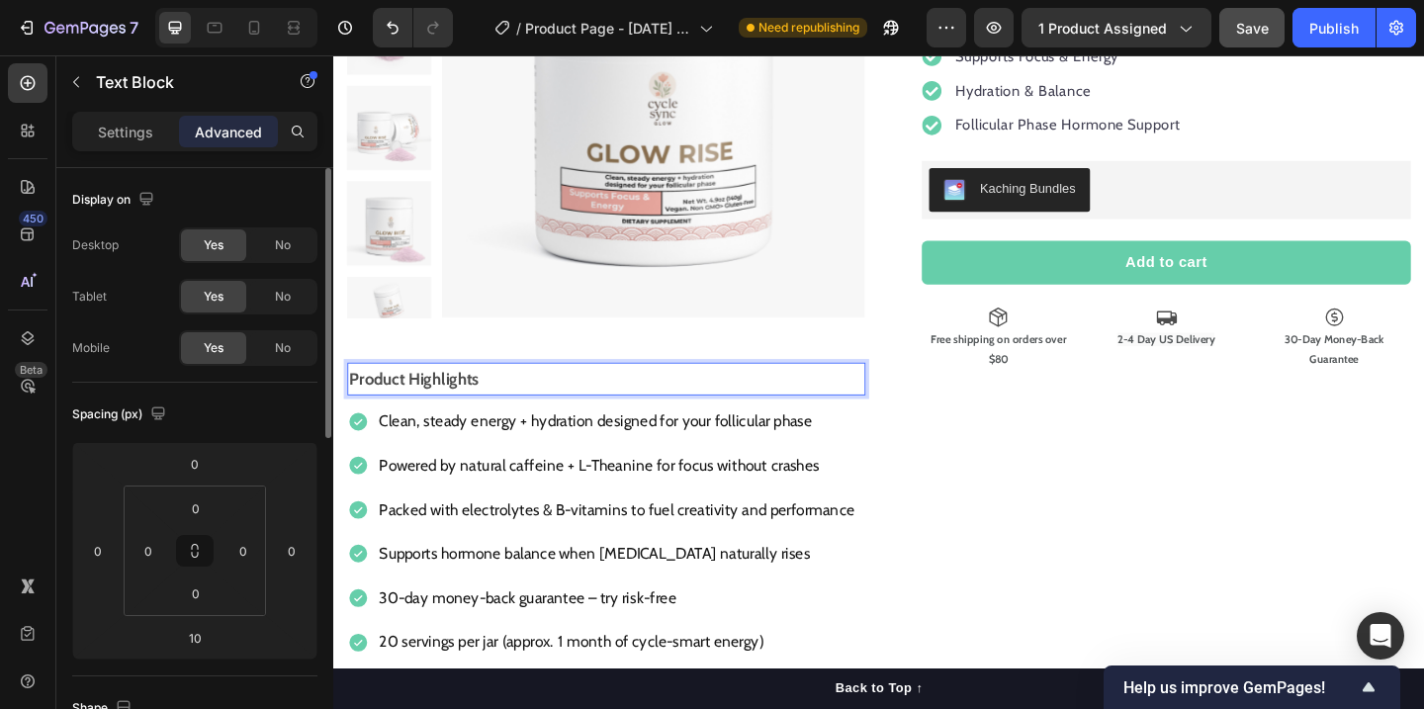
click at [477, 412] on p "Product Highlights" at bounding box center [630, 407] width 560 height 32
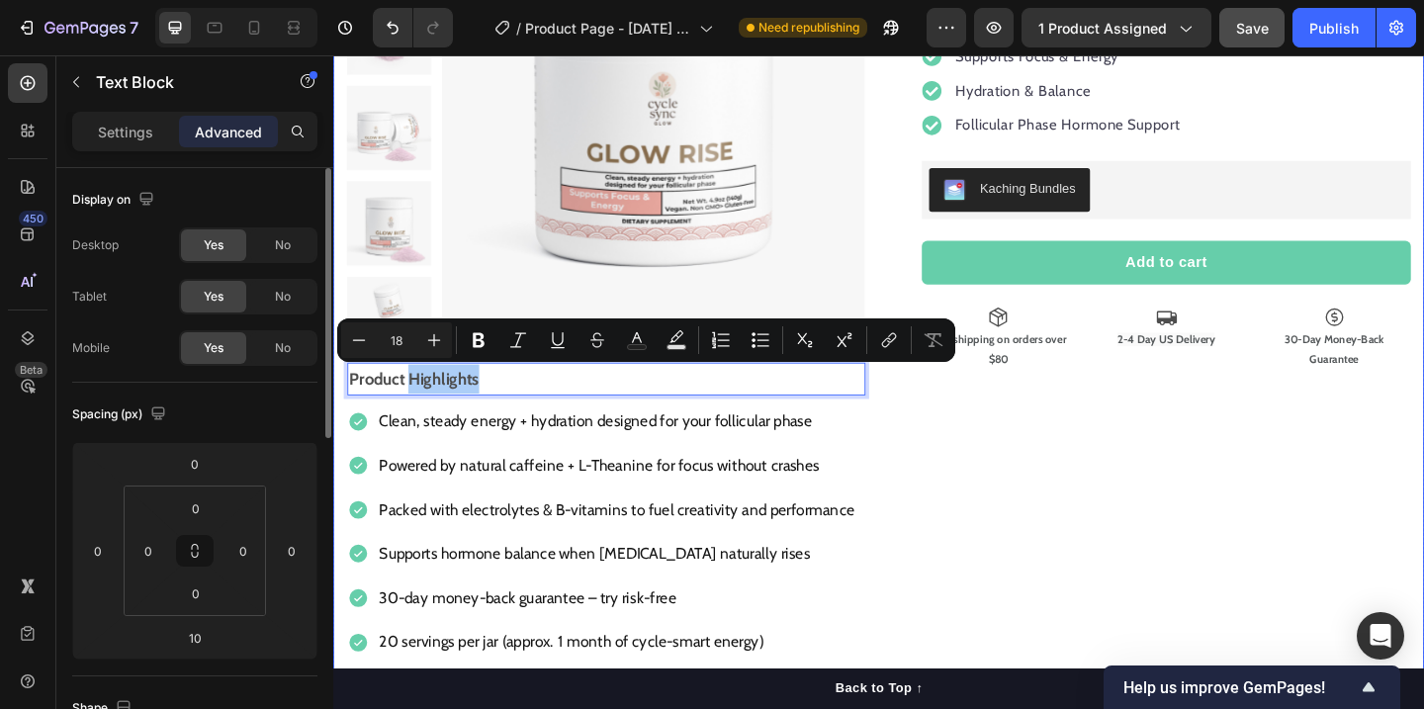
click at [1126, 569] on div "Glow Rise™ – Clean Energy + Hydration for Your Follicular Phase Product Title 🌟…" at bounding box center [1223, 320] width 564 height 880
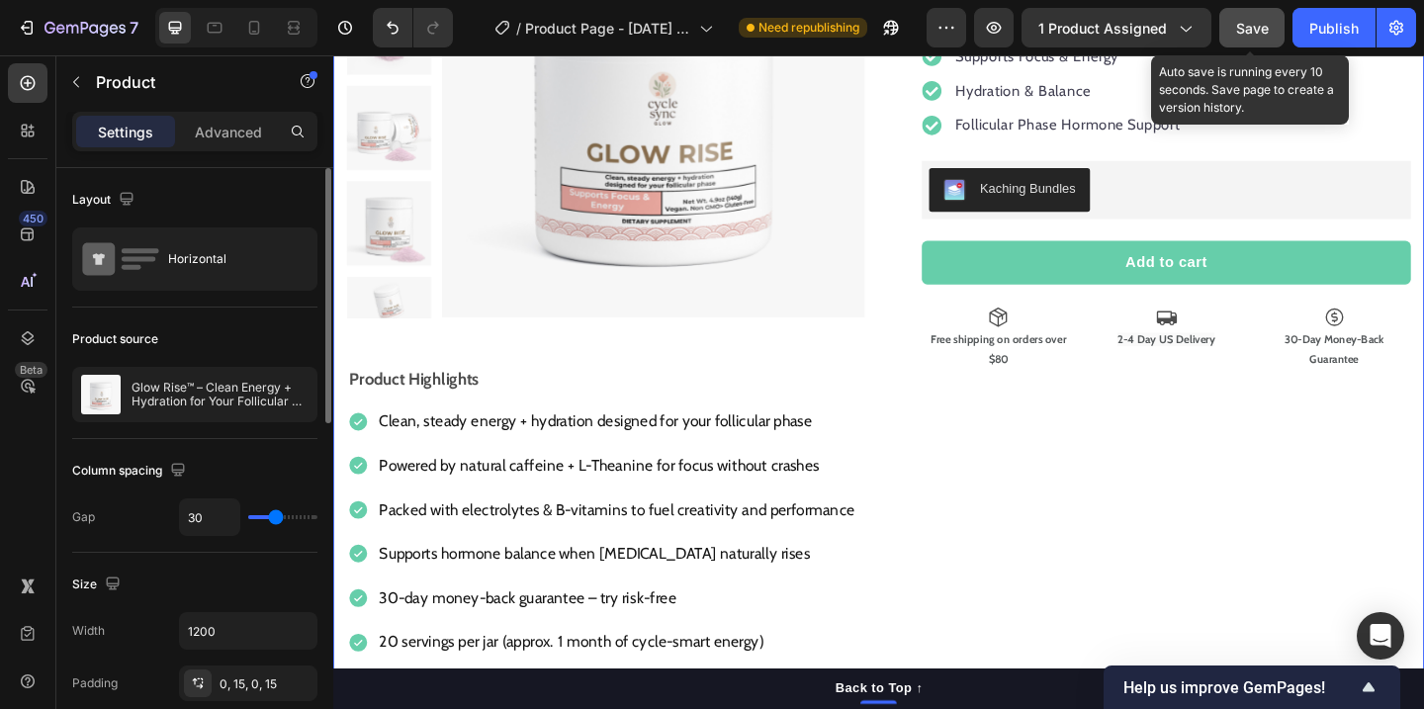
click at [1258, 34] on span "Save" at bounding box center [1252, 28] width 33 height 17
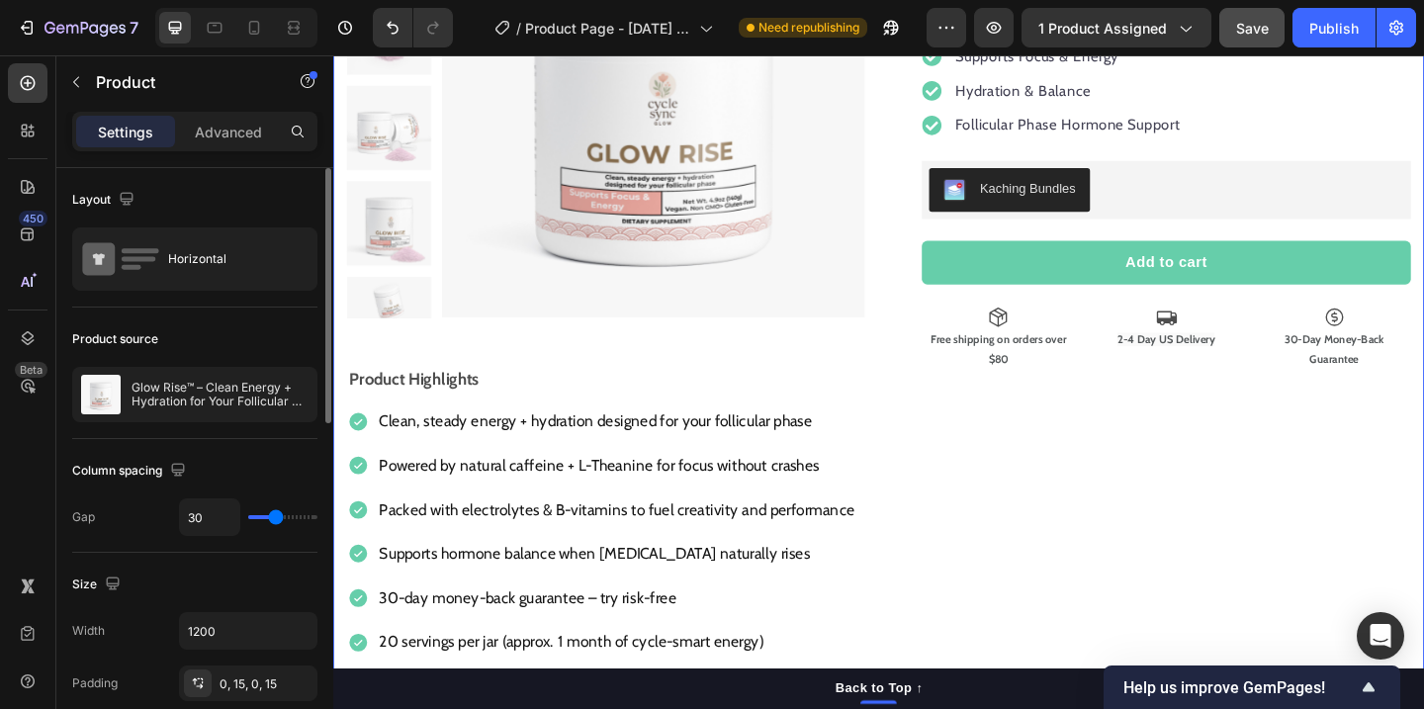
click at [1263, 44] on button "Save" at bounding box center [1251, 28] width 65 height 40
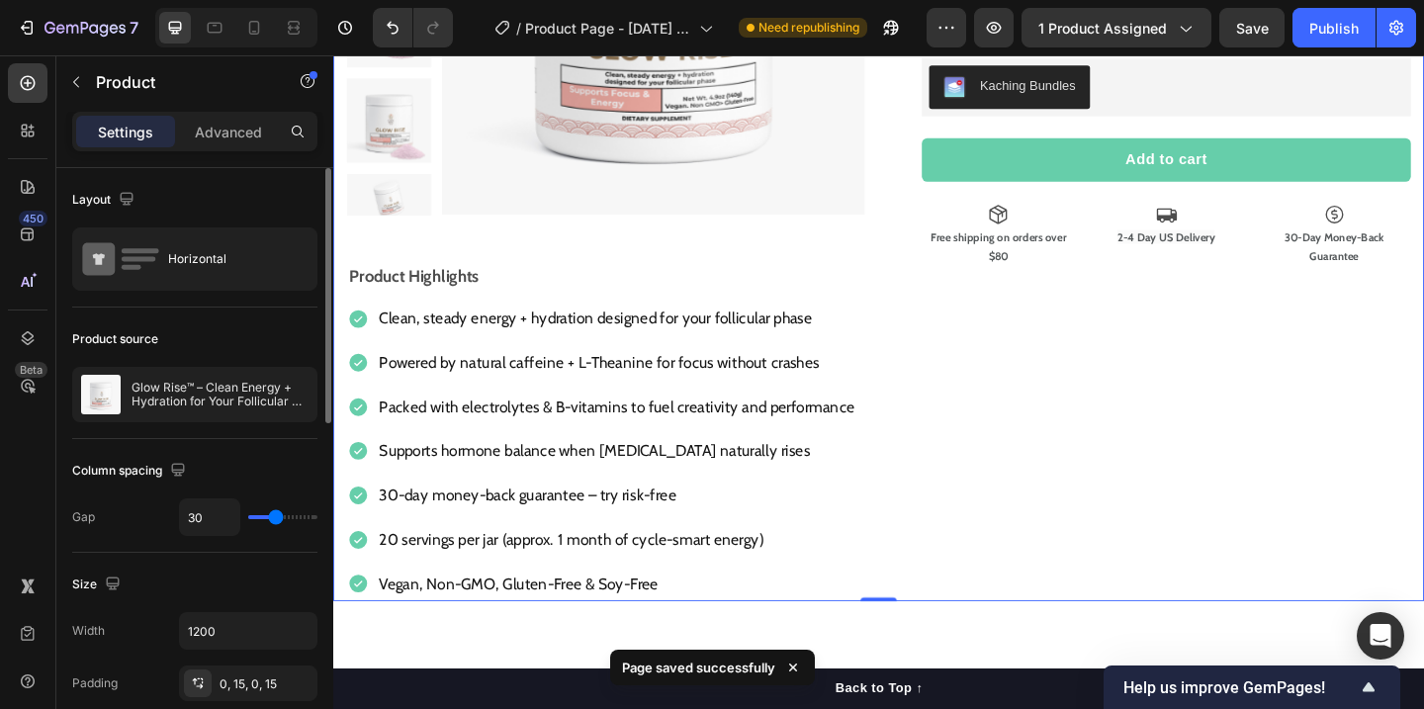
scroll to position [363, 0]
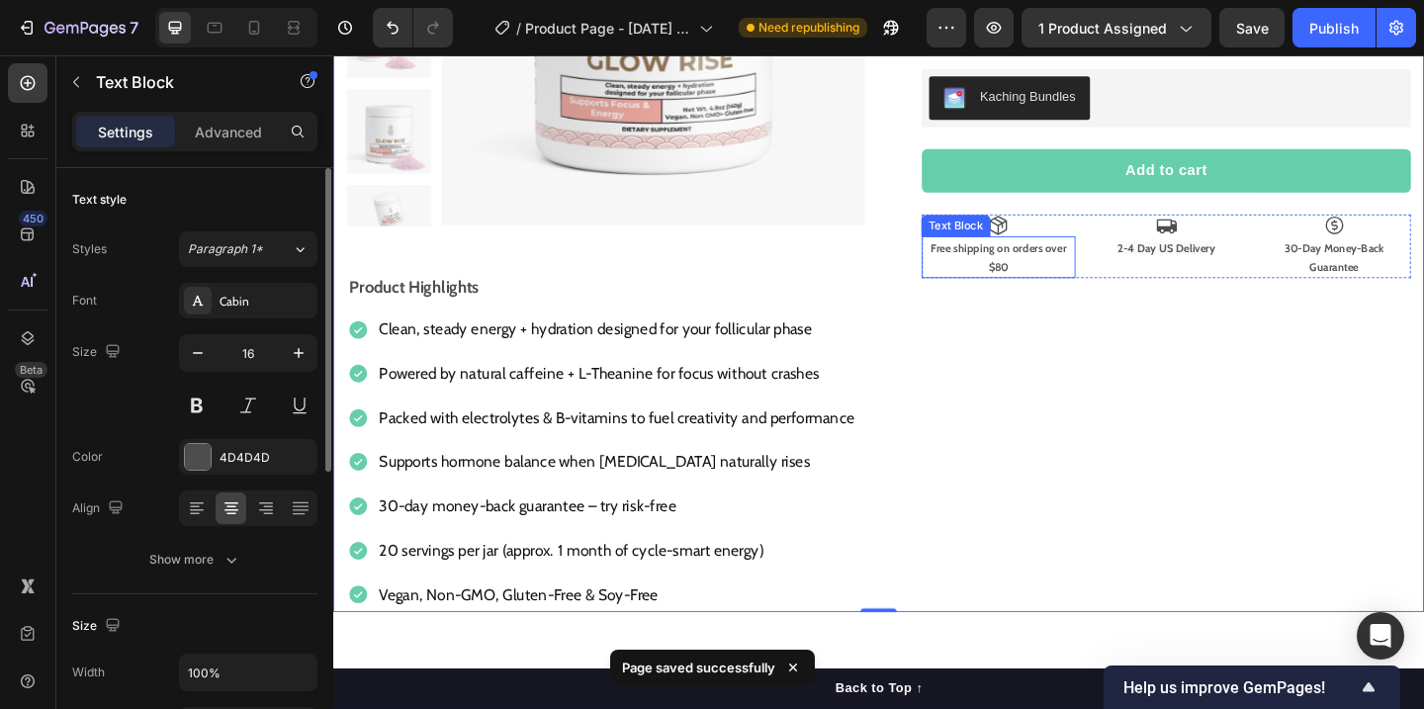
click at [1067, 284] on strong "Free shipping on orders over $80" at bounding box center [1056, 275] width 147 height 36
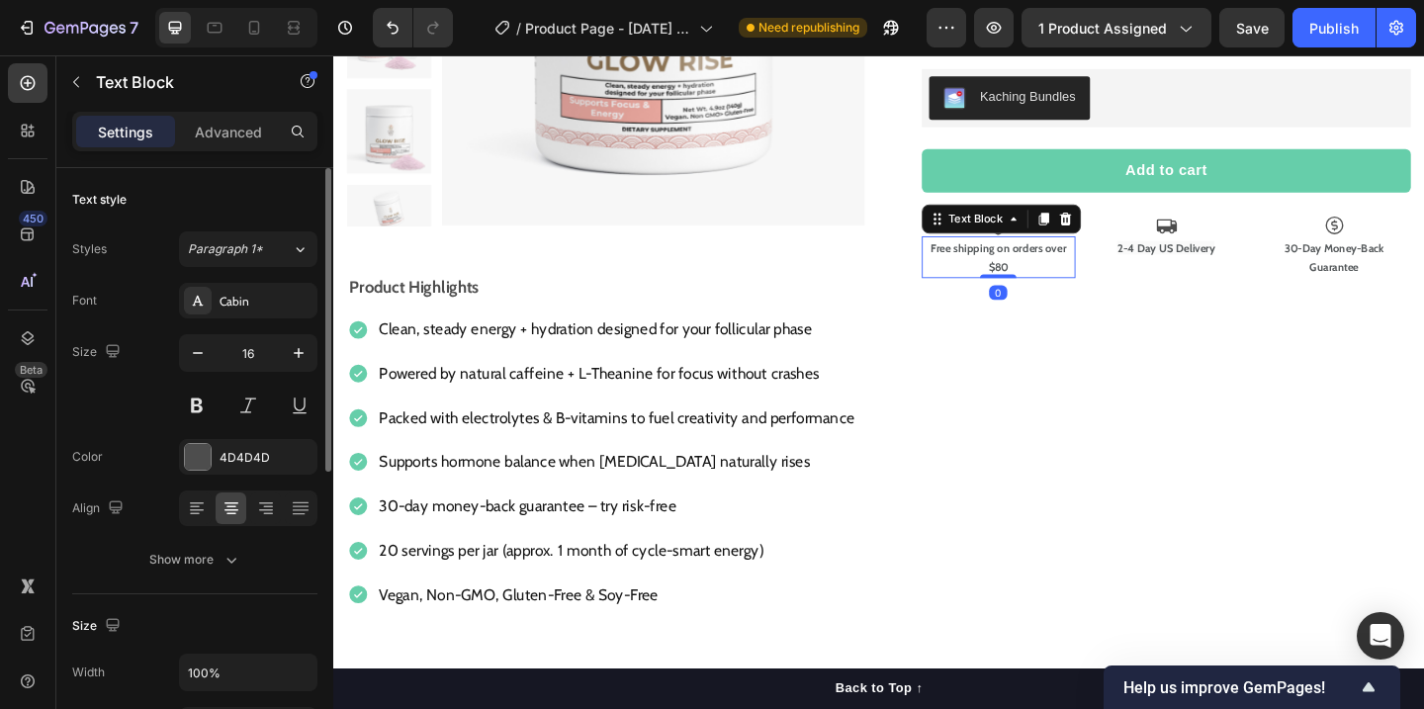
click at [1067, 284] on strong "Free shipping on orders over $80" at bounding box center [1056, 275] width 147 height 36
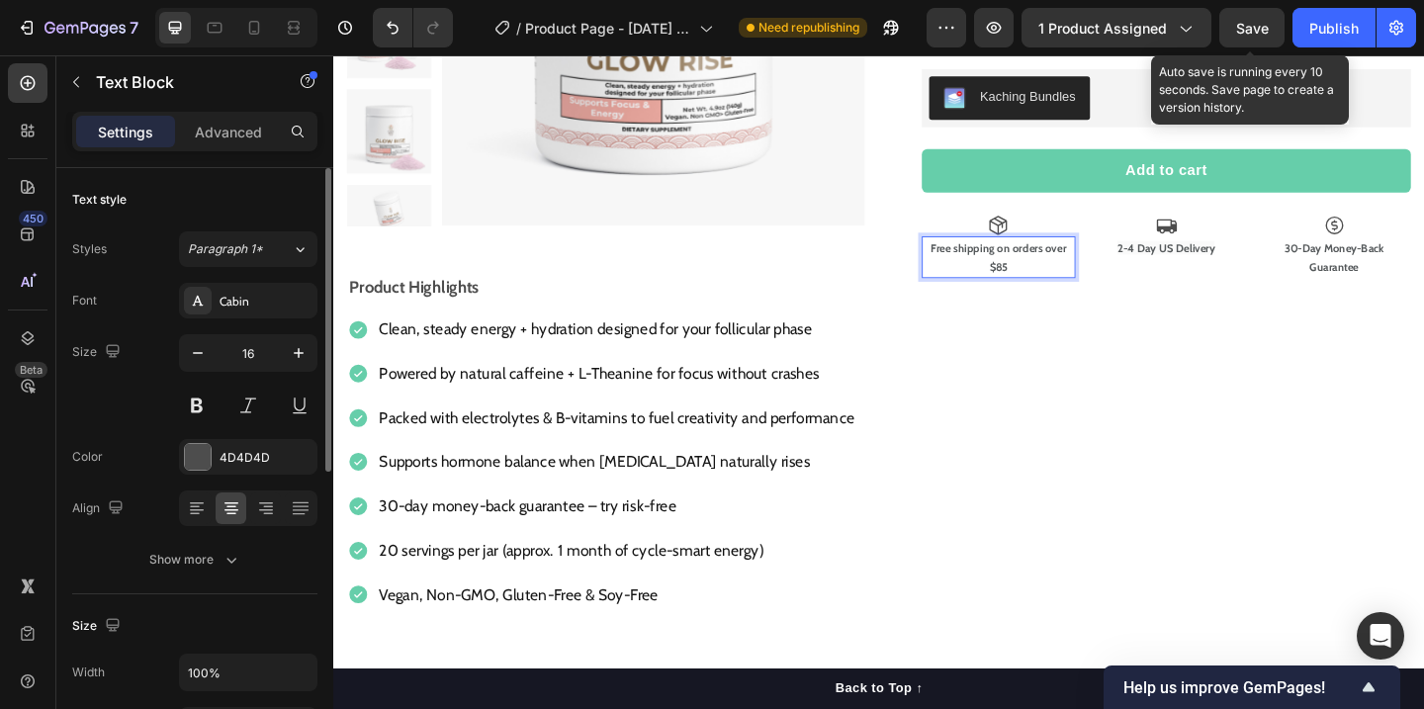
click at [1252, 18] on div "Save" at bounding box center [1252, 28] width 33 height 21
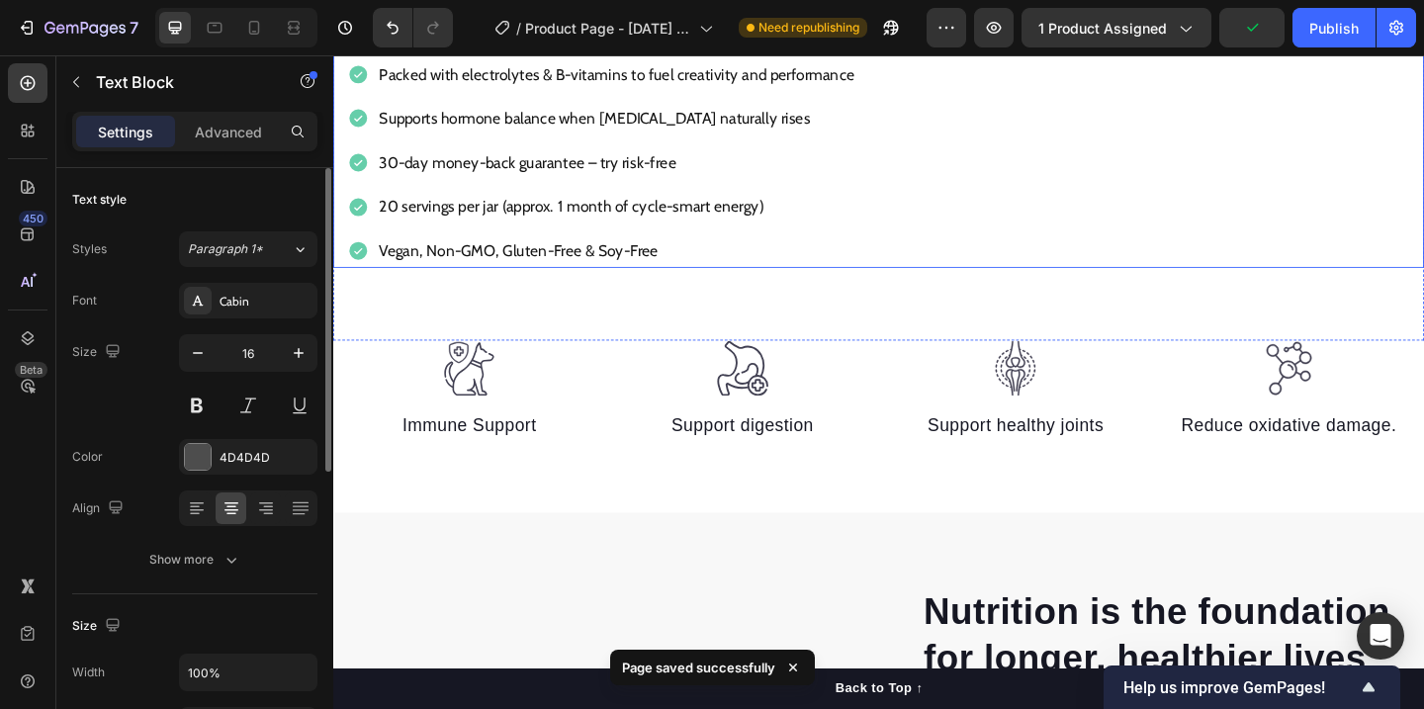
scroll to position [726, 0]
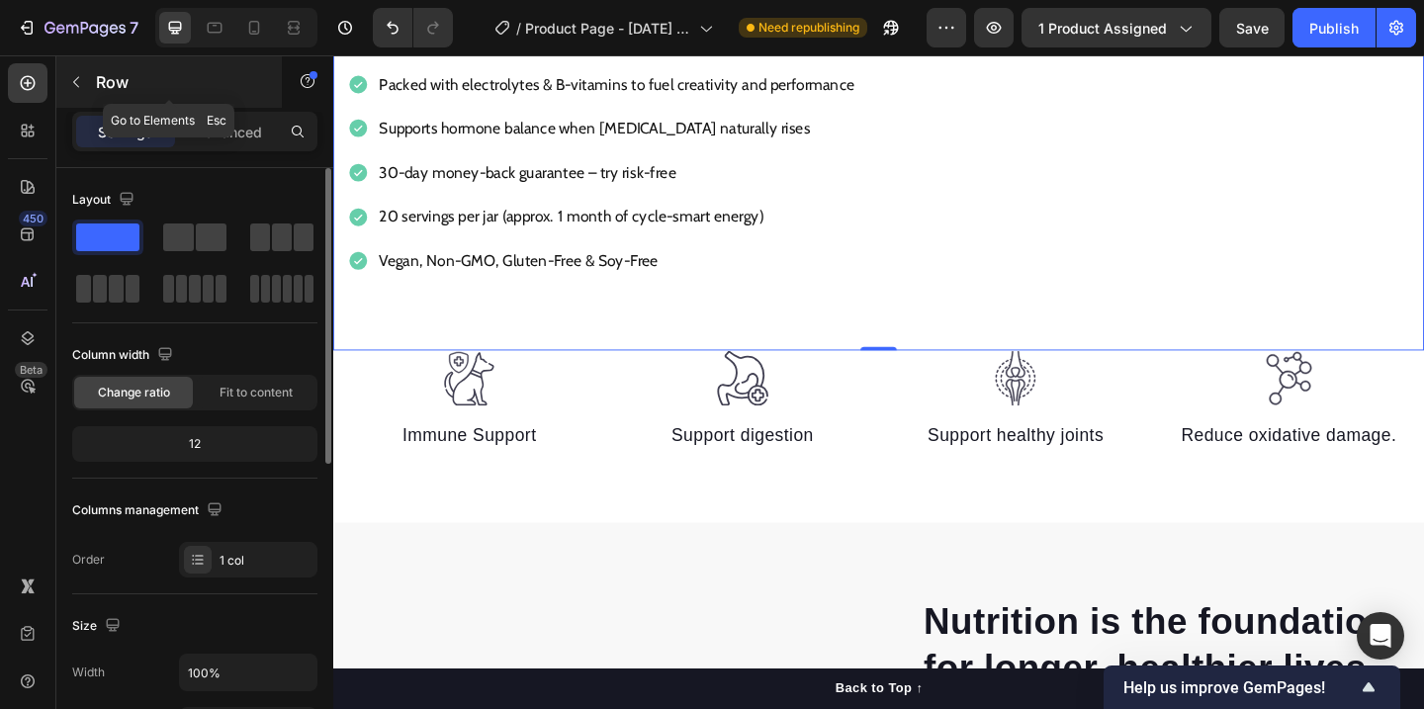
click at [82, 88] on icon "button" at bounding box center [76, 82] width 16 height 16
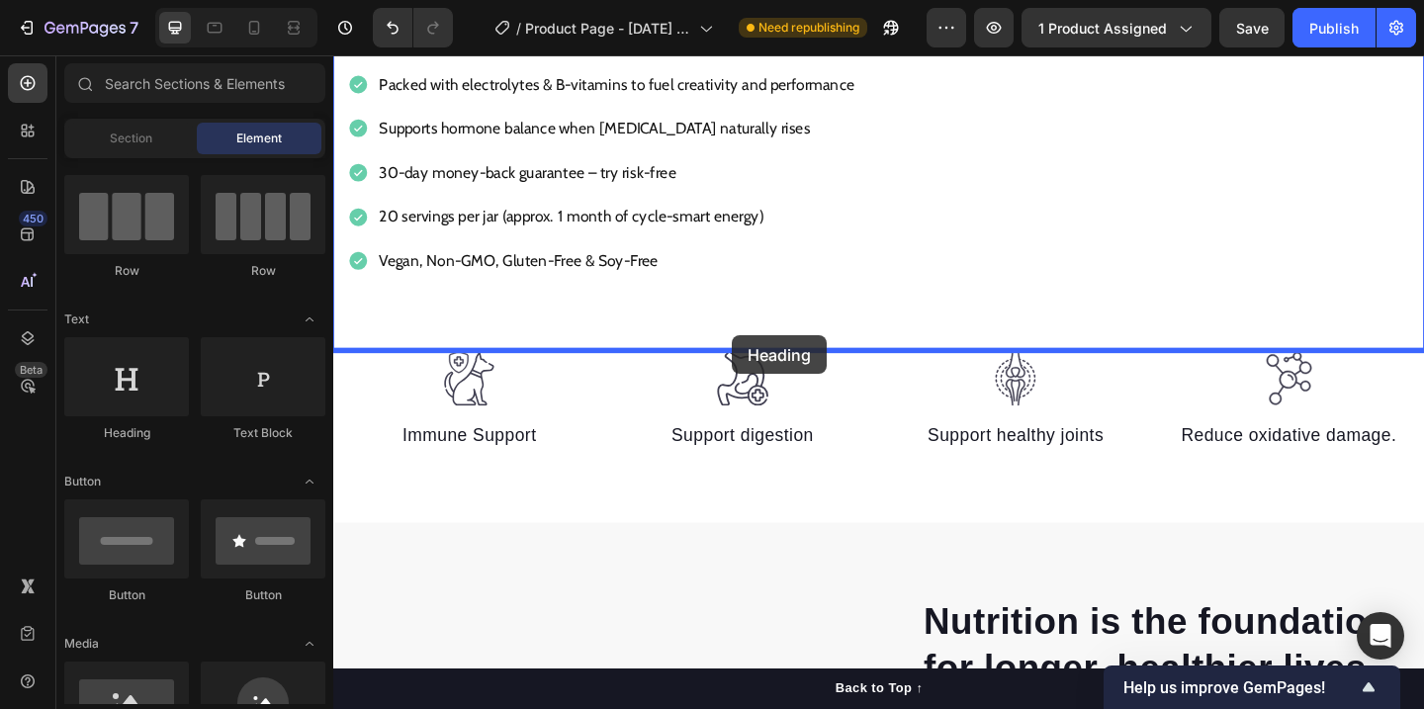
drag, startPoint x: 468, startPoint y: 450, endPoint x: 766, endPoint y: 360, distance: 311.8
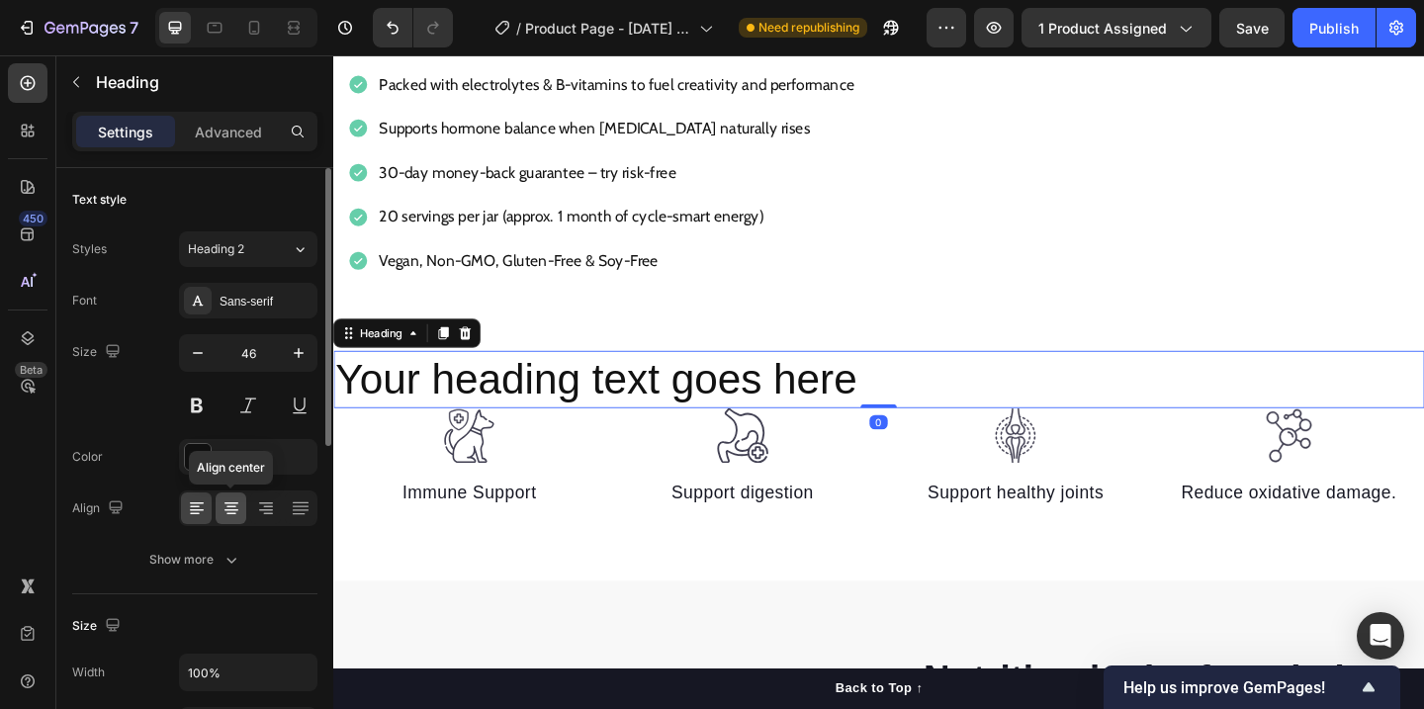
click at [234, 513] on icon at bounding box center [231, 514] width 10 height 2
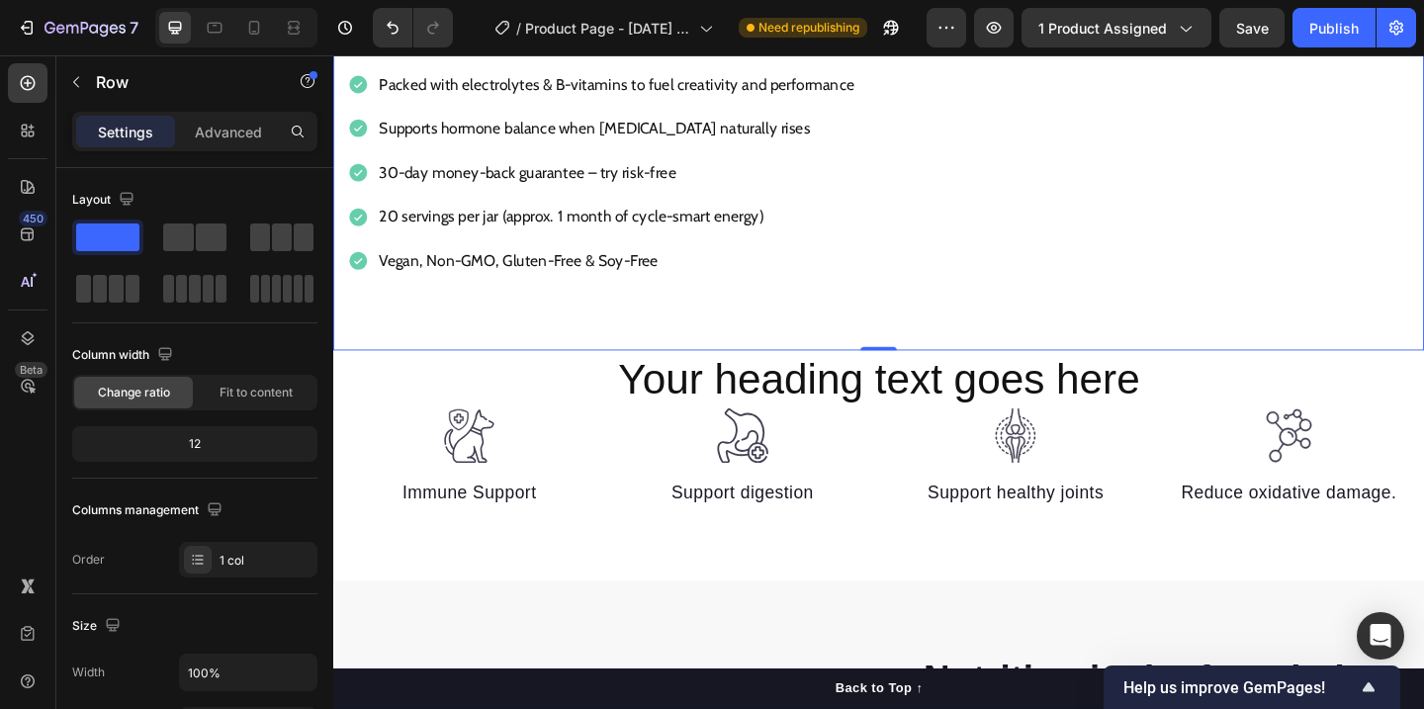
click at [227, 125] on p "Advanced" at bounding box center [228, 132] width 67 height 21
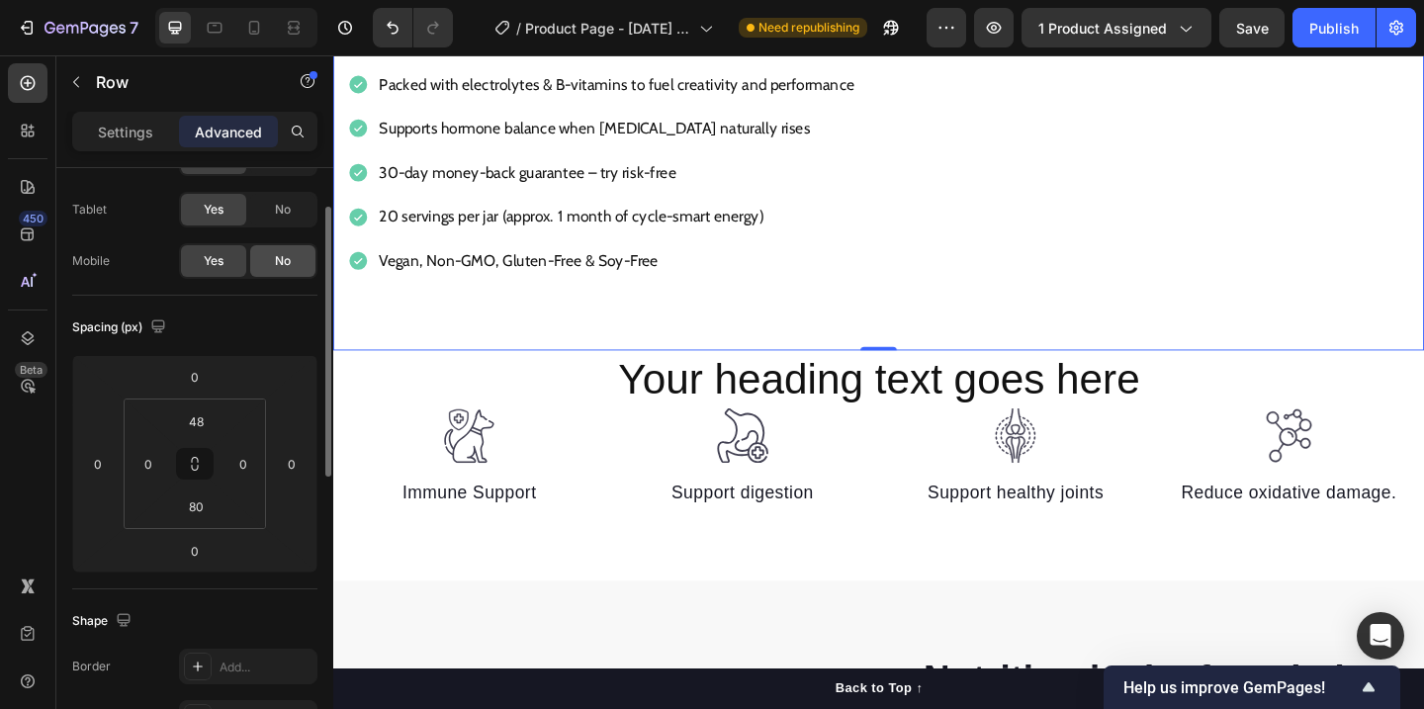
scroll to position [198, 0]
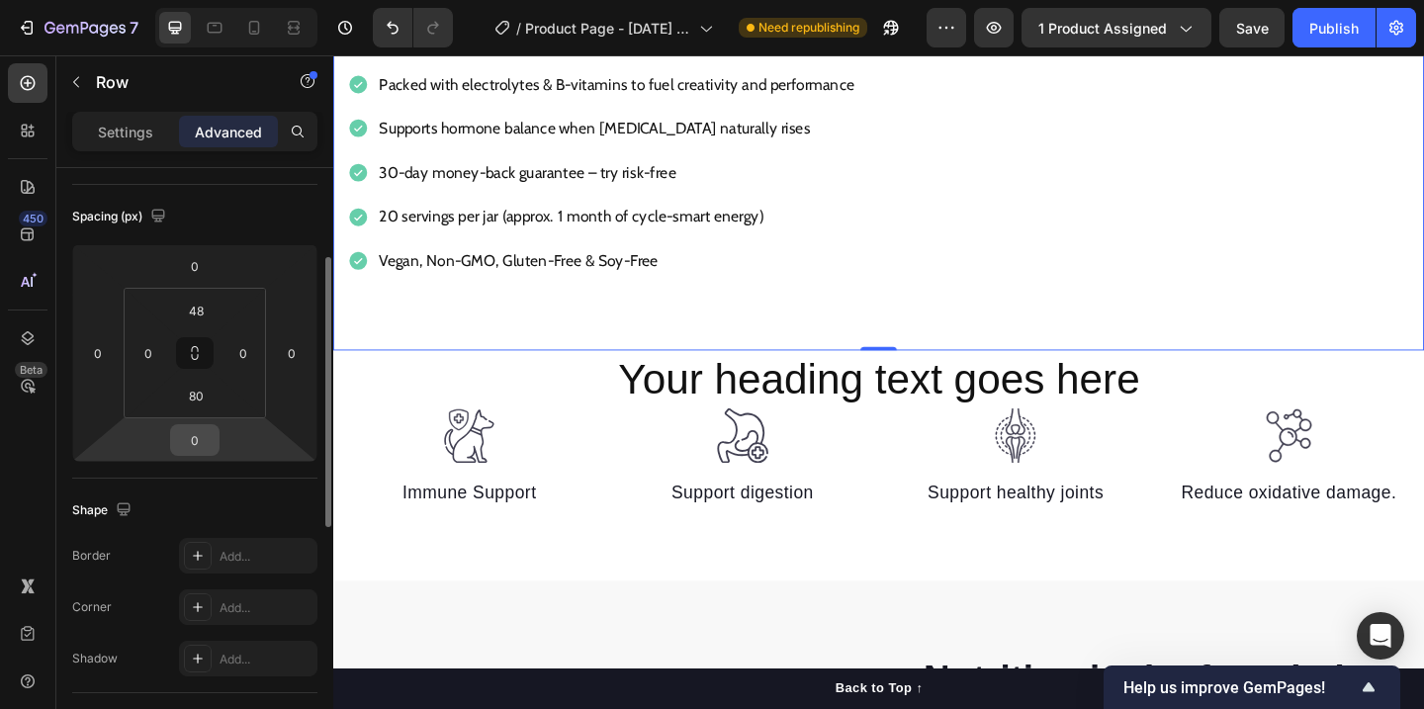
click at [202, 444] on input "0" at bounding box center [195, 440] width 40 height 30
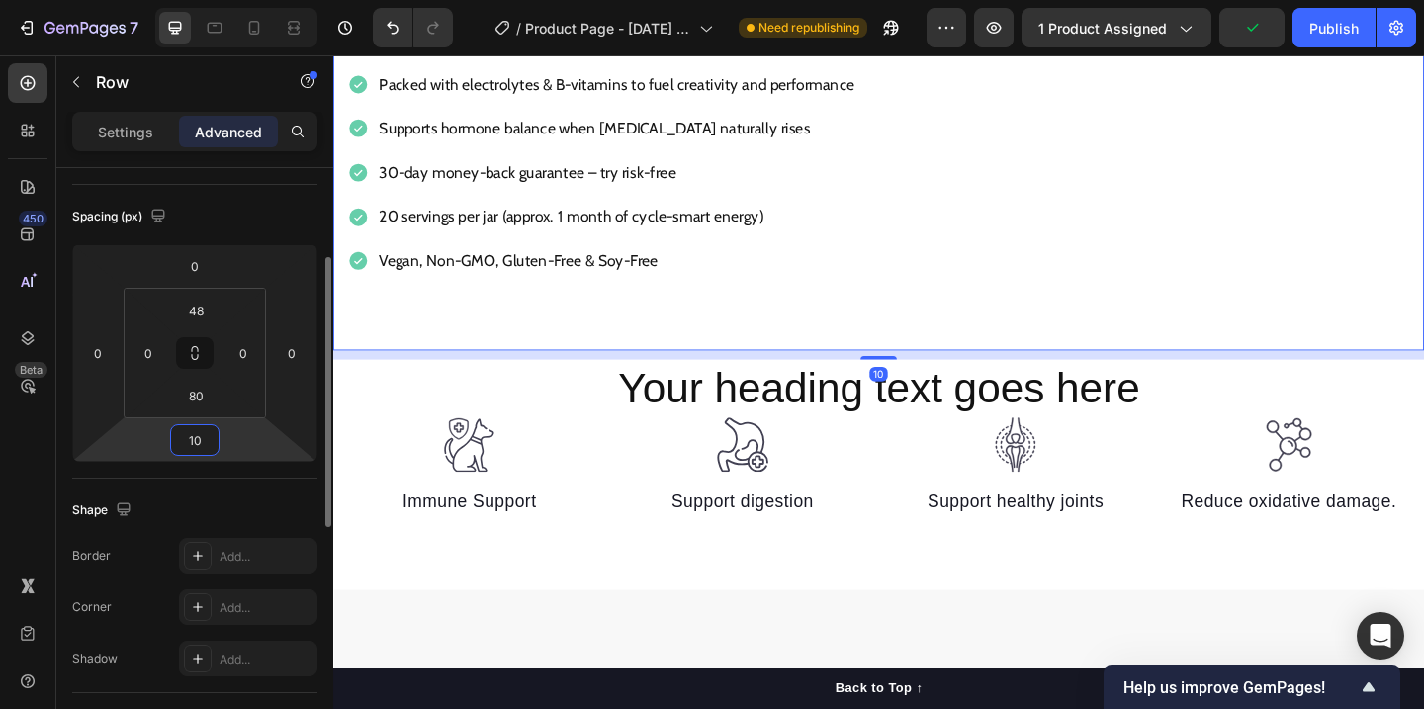
type input "1"
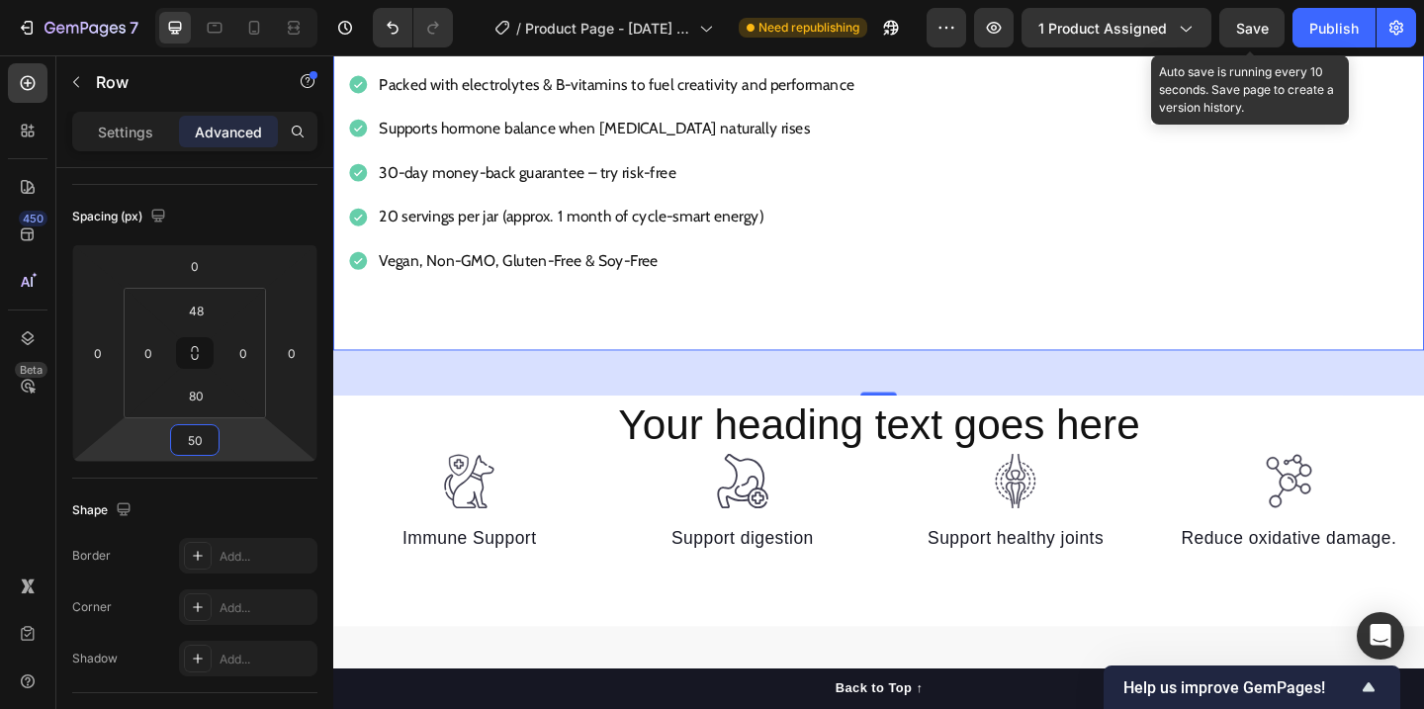
type input "50"
click at [1261, 36] on span "Save" at bounding box center [1252, 28] width 33 height 17
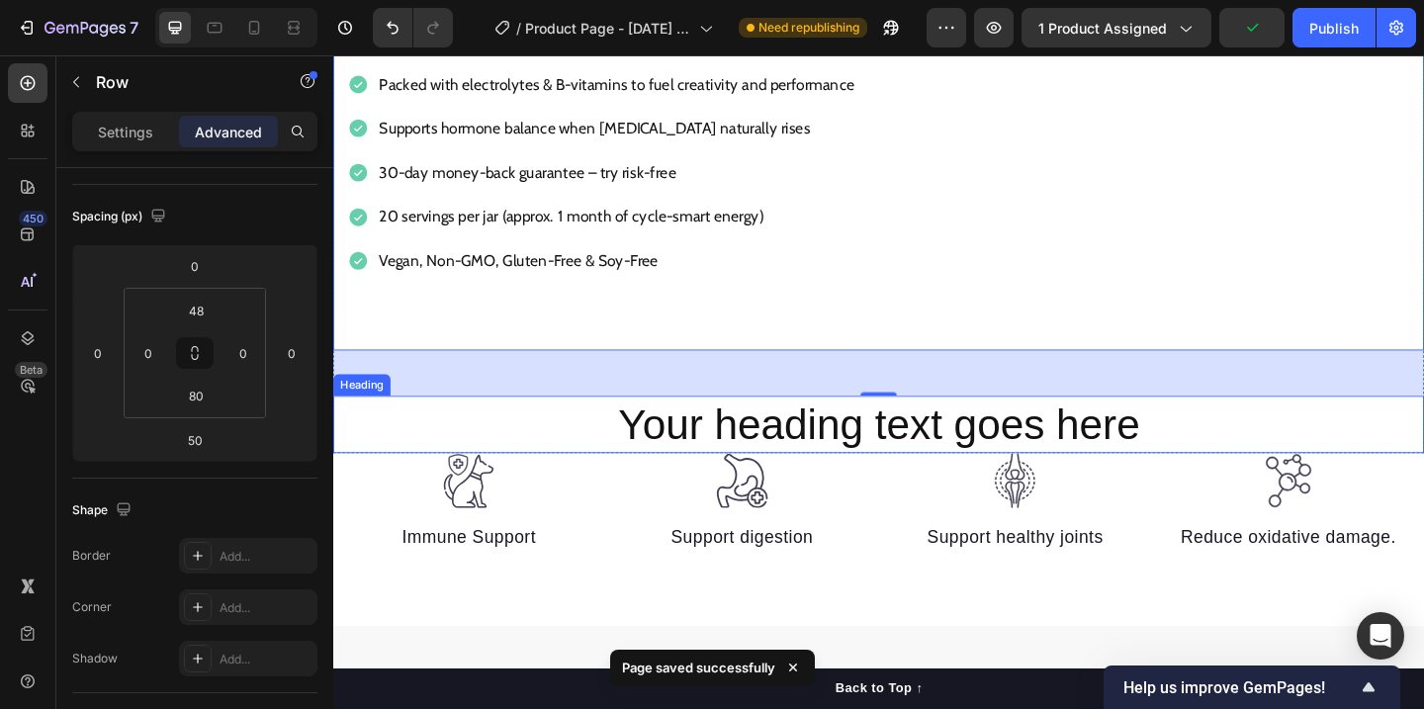
click at [1303, 447] on h2 "Your heading text goes here" at bounding box center [926, 457] width 1186 height 63
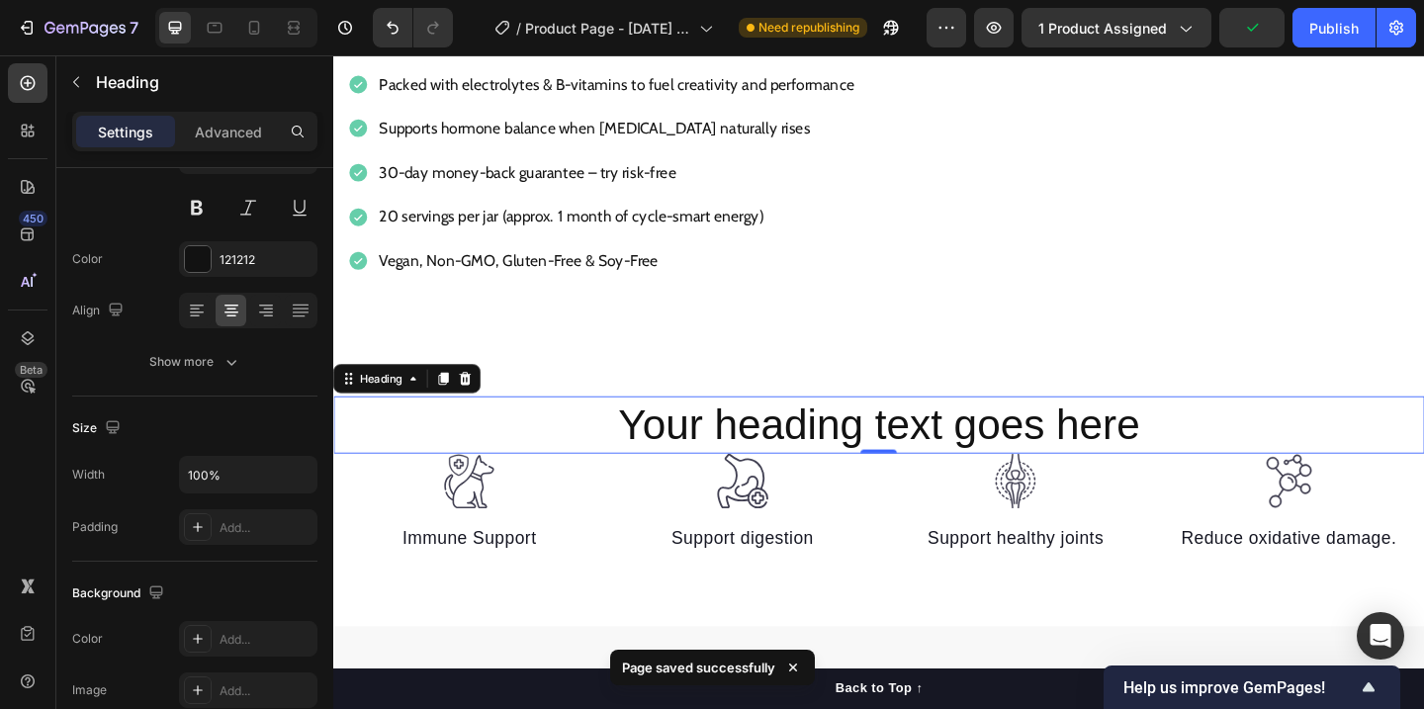
scroll to position [0, 0]
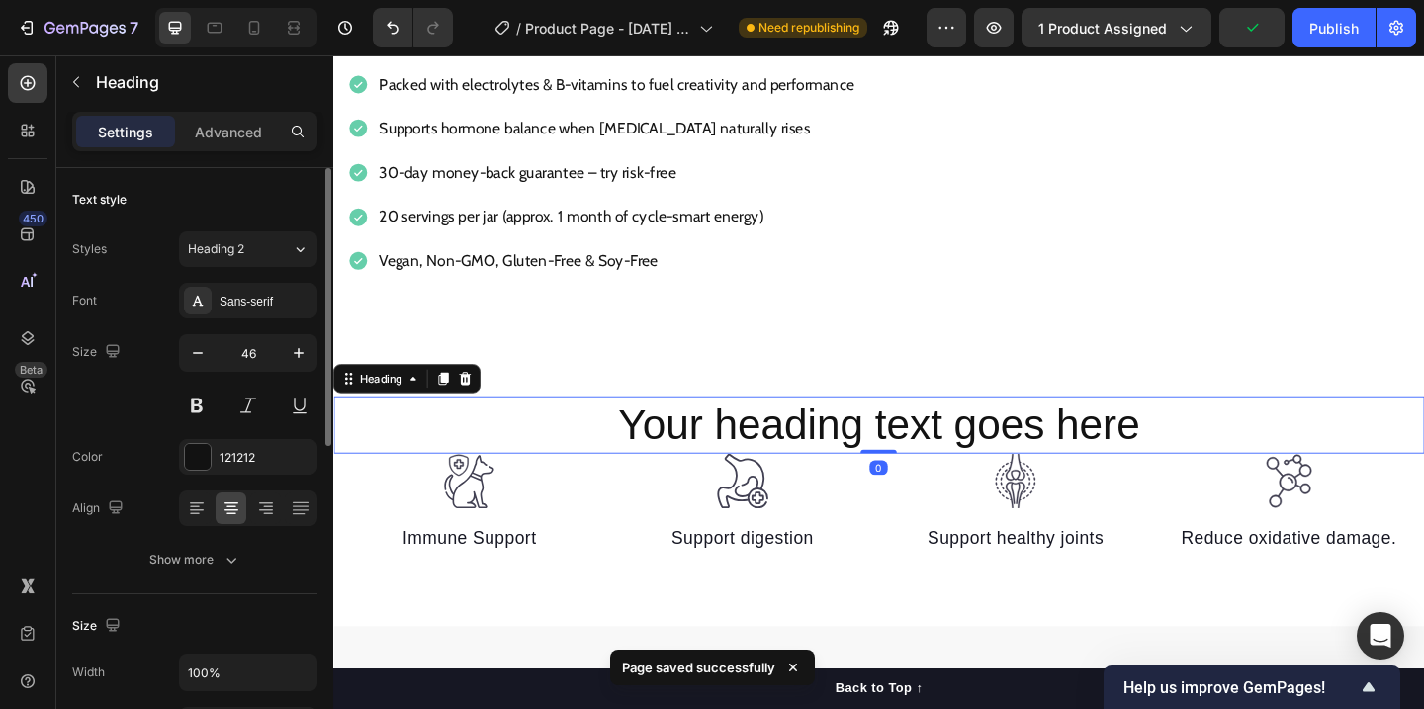
click at [1047, 454] on h2 "Your heading text goes here" at bounding box center [926, 457] width 1186 height 63
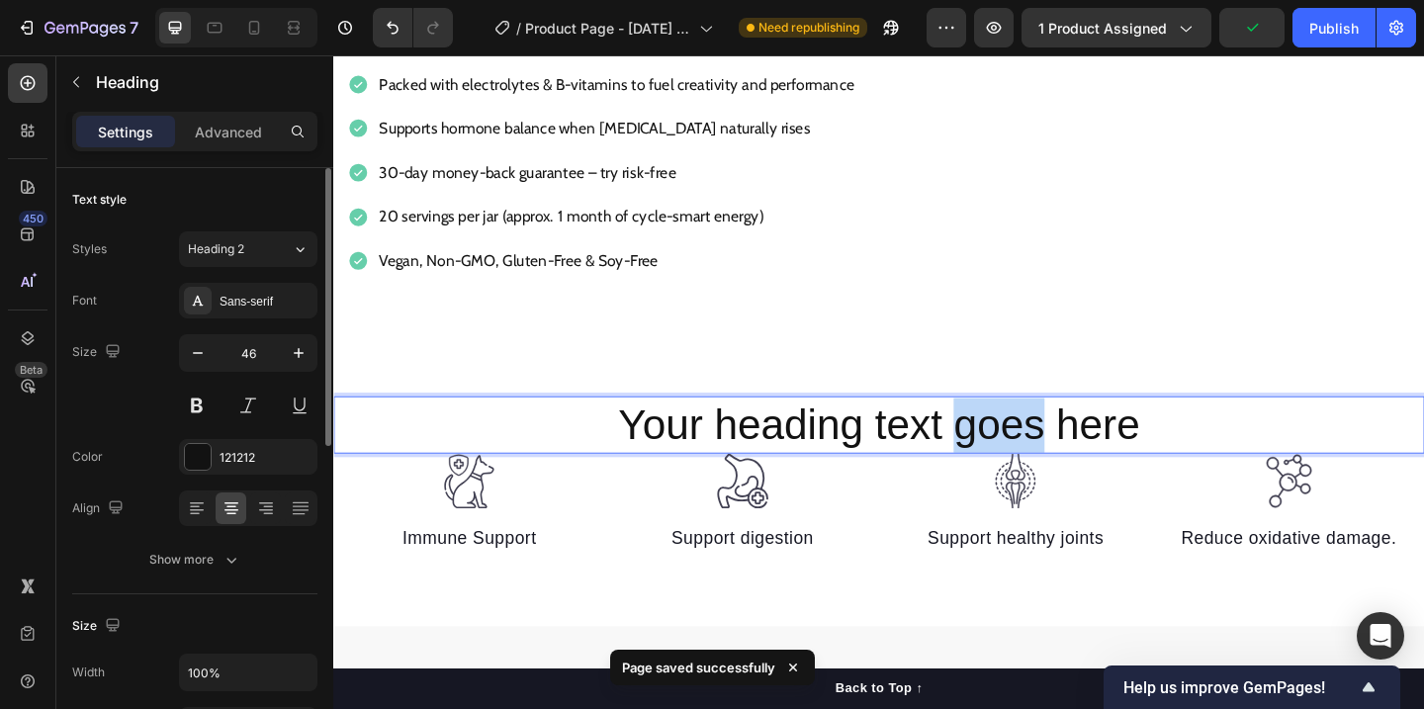
click at [1047, 454] on p "Your heading text goes here" at bounding box center [926, 457] width 1182 height 59
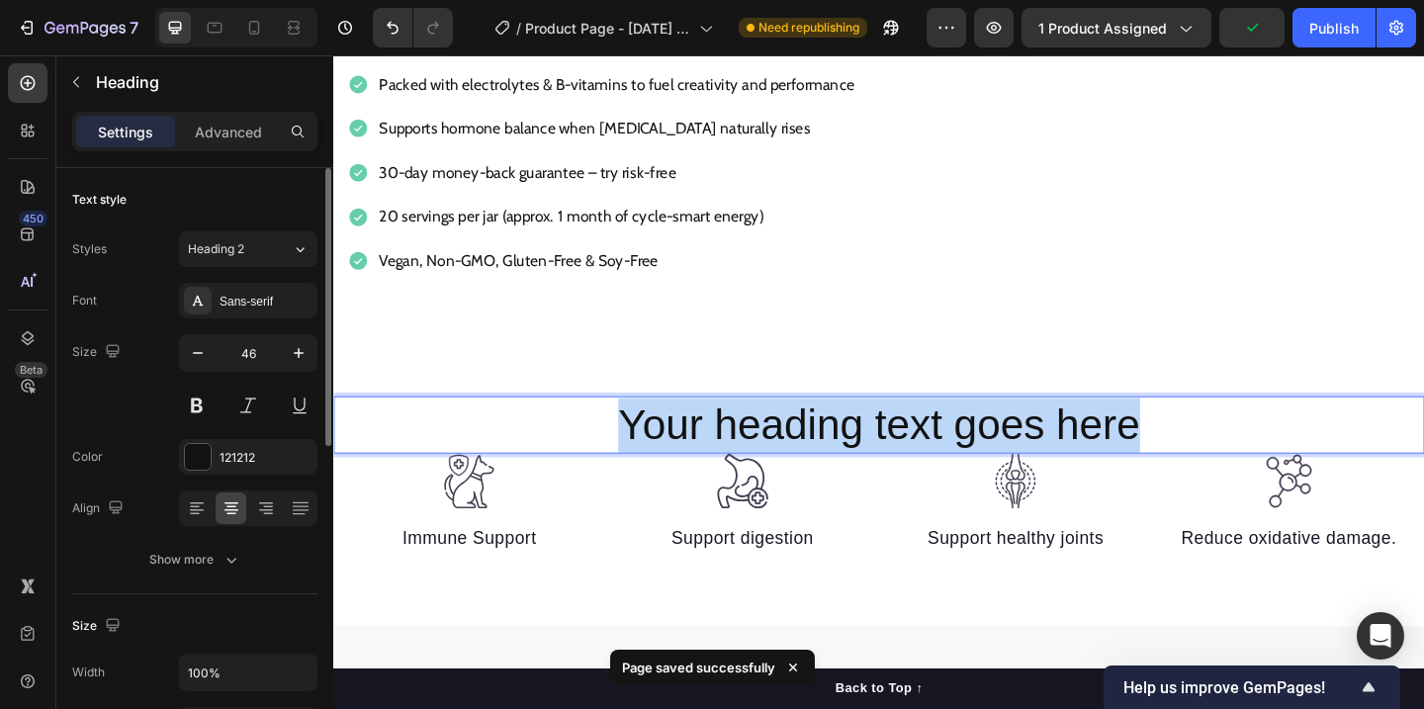
click at [1047, 454] on p "Your heading text goes here" at bounding box center [926, 457] width 1182 height 59
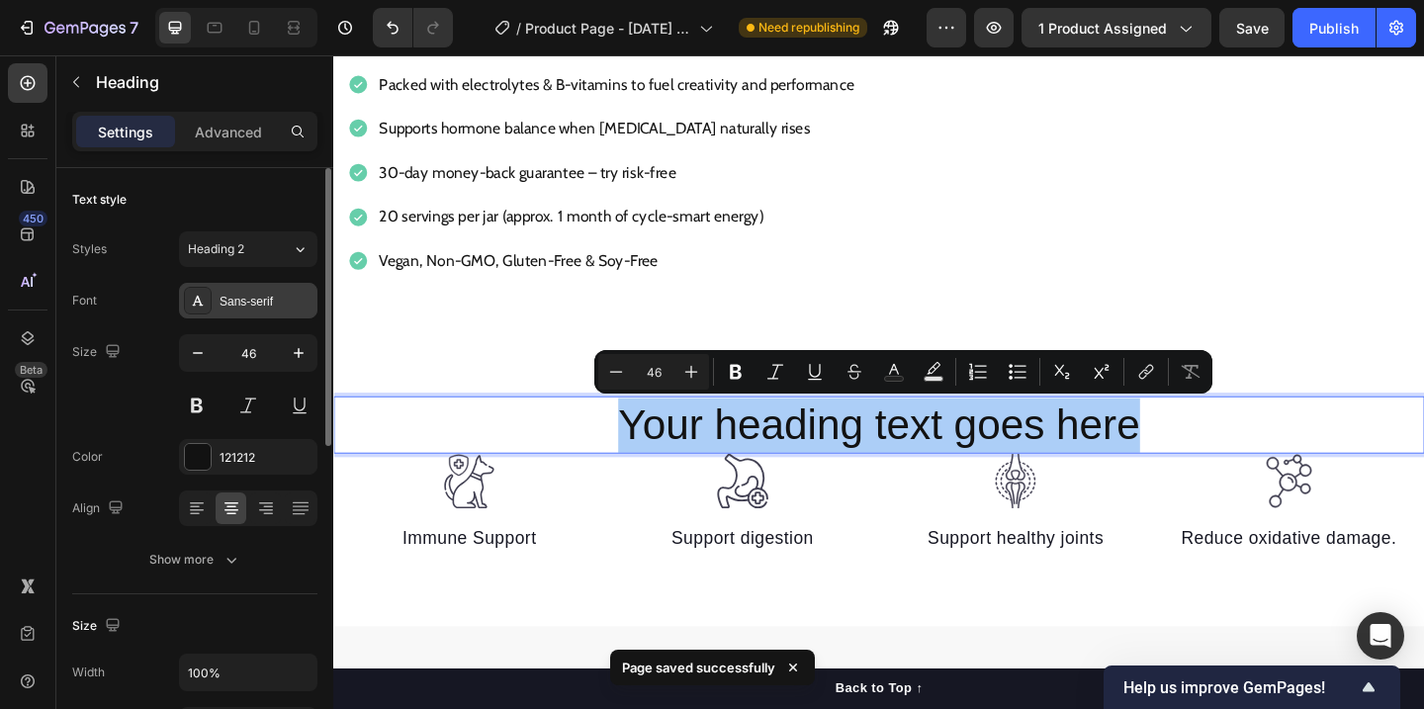
click at [279, 304] on div "Sans-serif" at bounding box center [265, 302] width 93 height 18
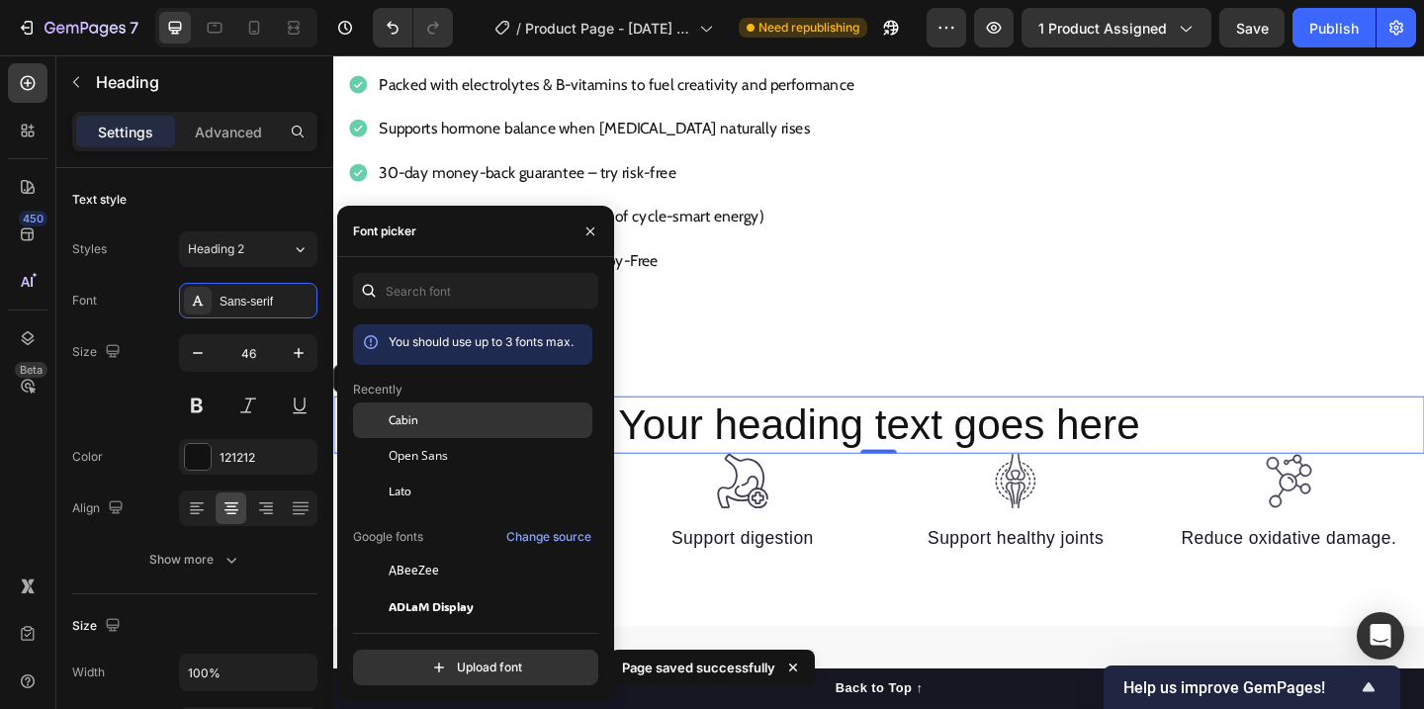
click at [402, 415] on span "Cabin" at bounding box center [404, 420] width 30 height 18
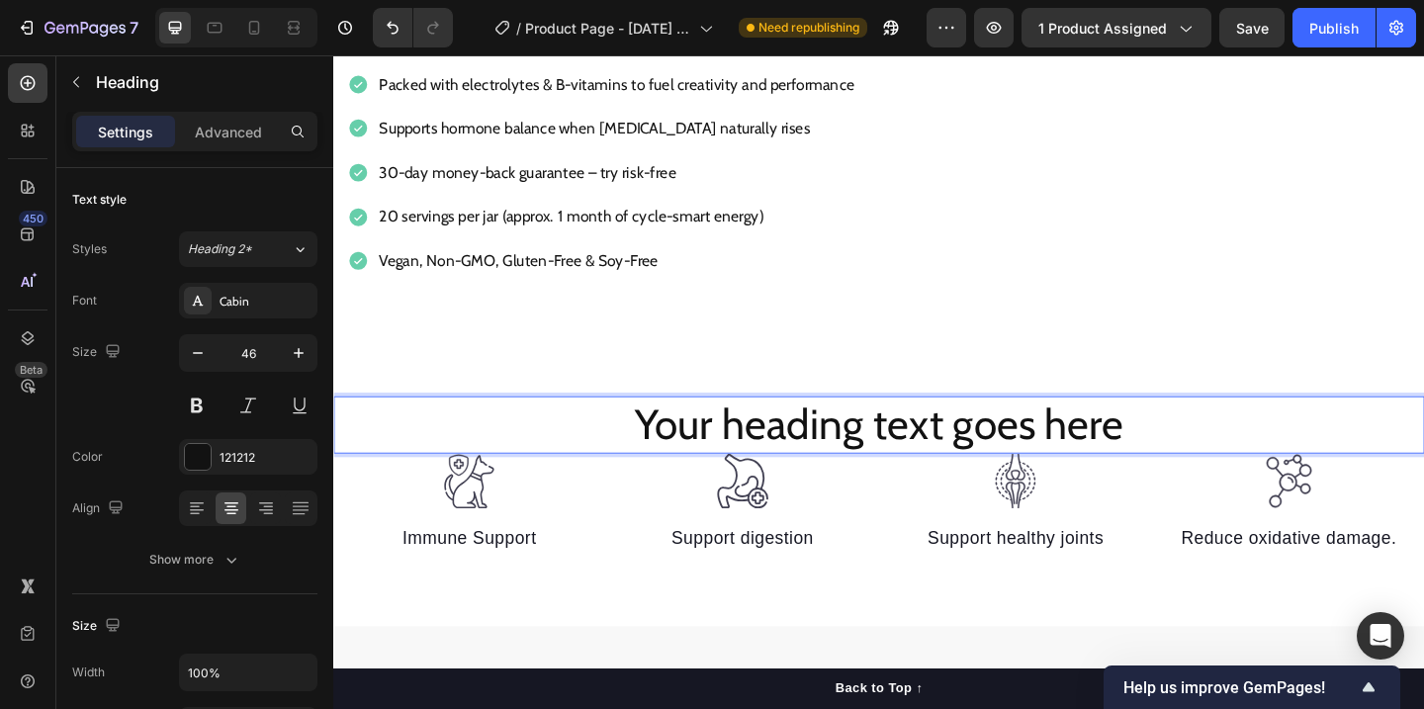
click at [961, 461] on p "Your heading text goes here" at bounding box center [926, 457] width 1182 height 59
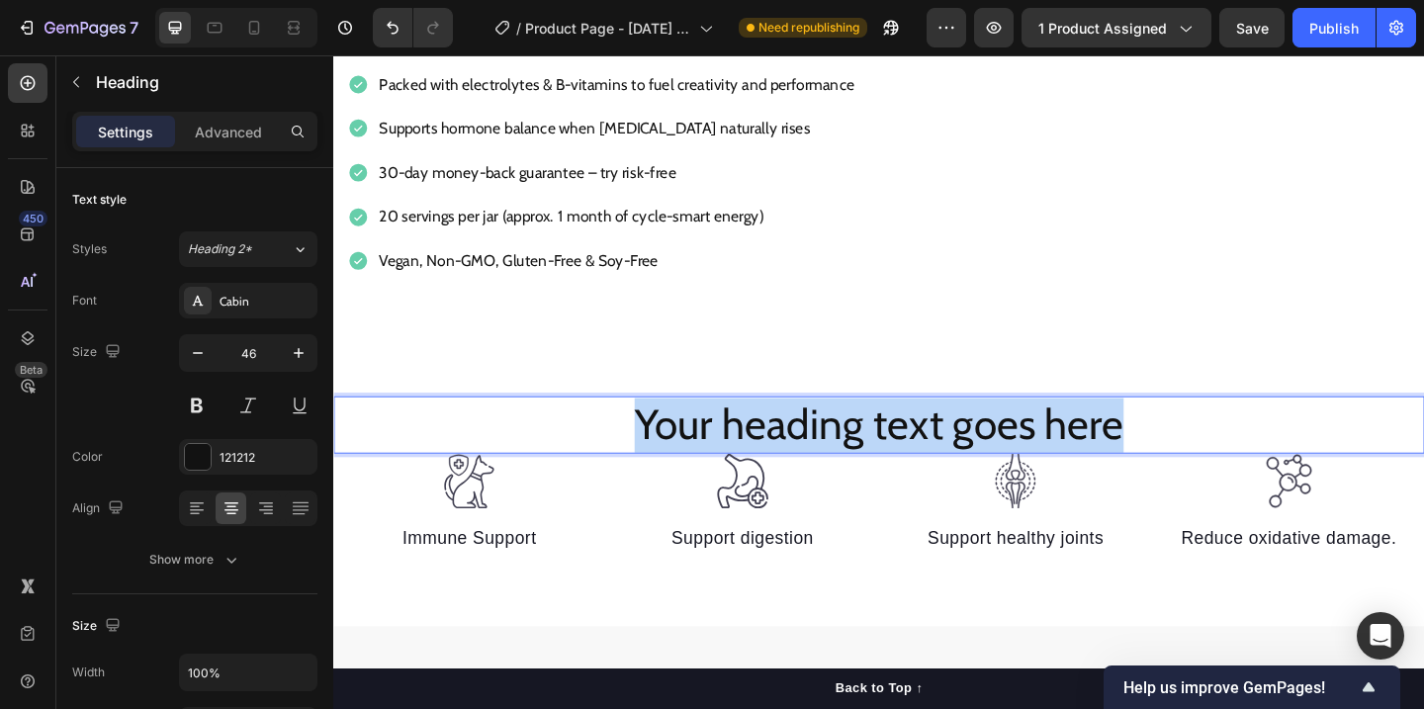
click at [961, 461] on p "Your heading text goes here" at bounding box center [926, 457] width 1182 height 59
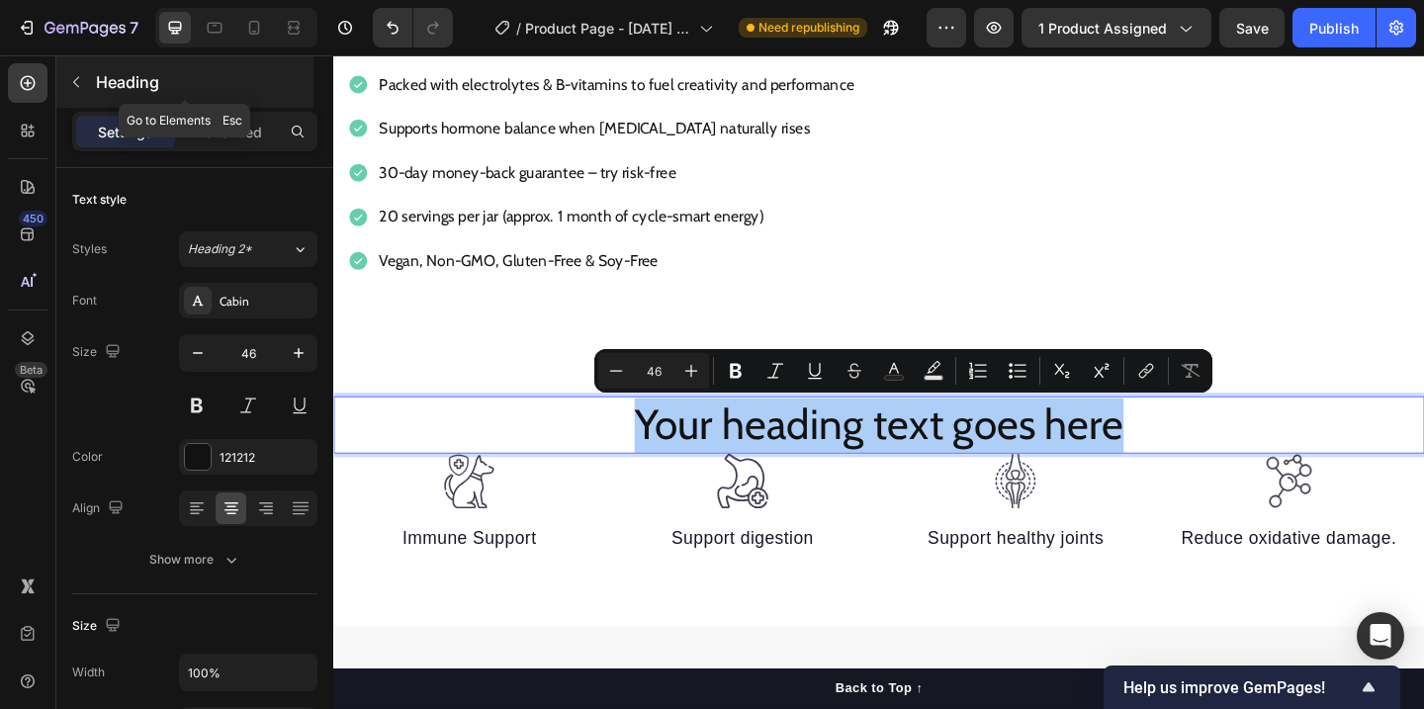
click at [74, 82] on icon "button" at bounding box center [76, 82] width 16 height 16
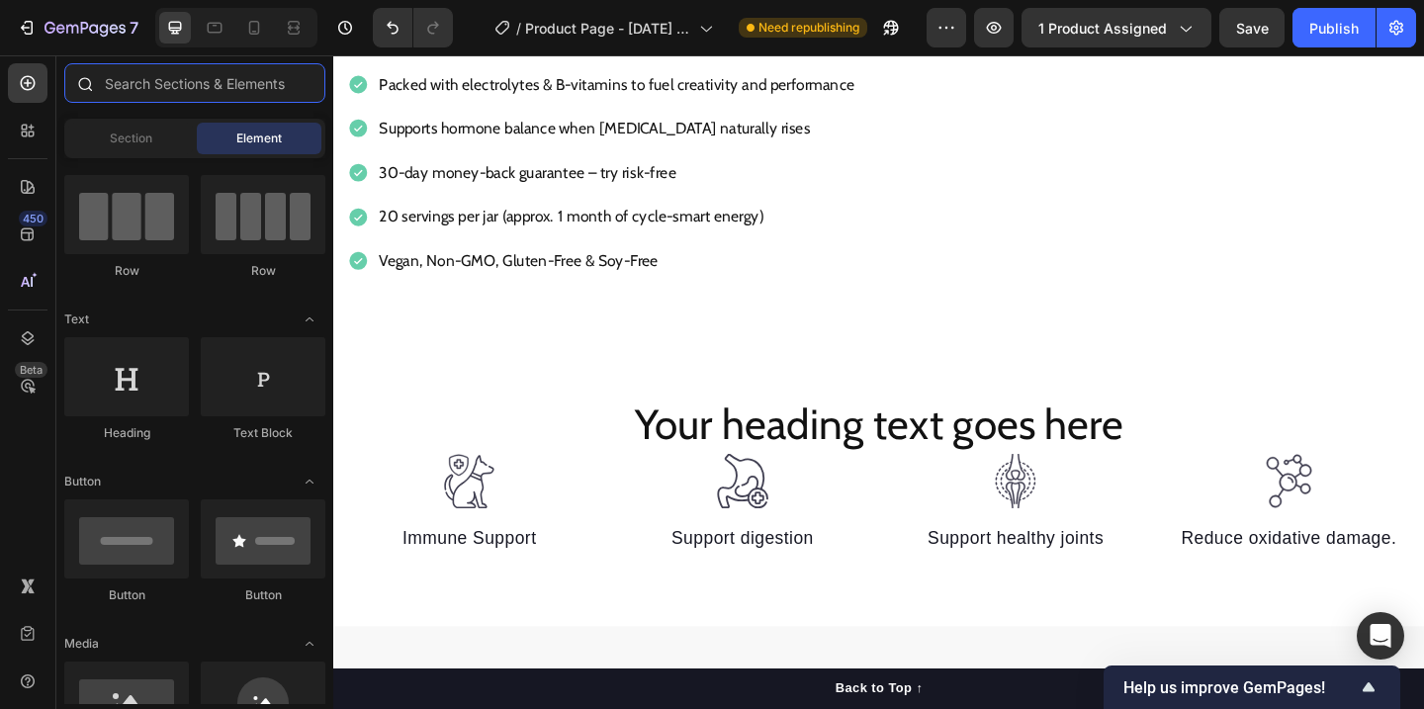
click at [177, 97] on input "text" at bounding box center [194, 83] width 261 height 40
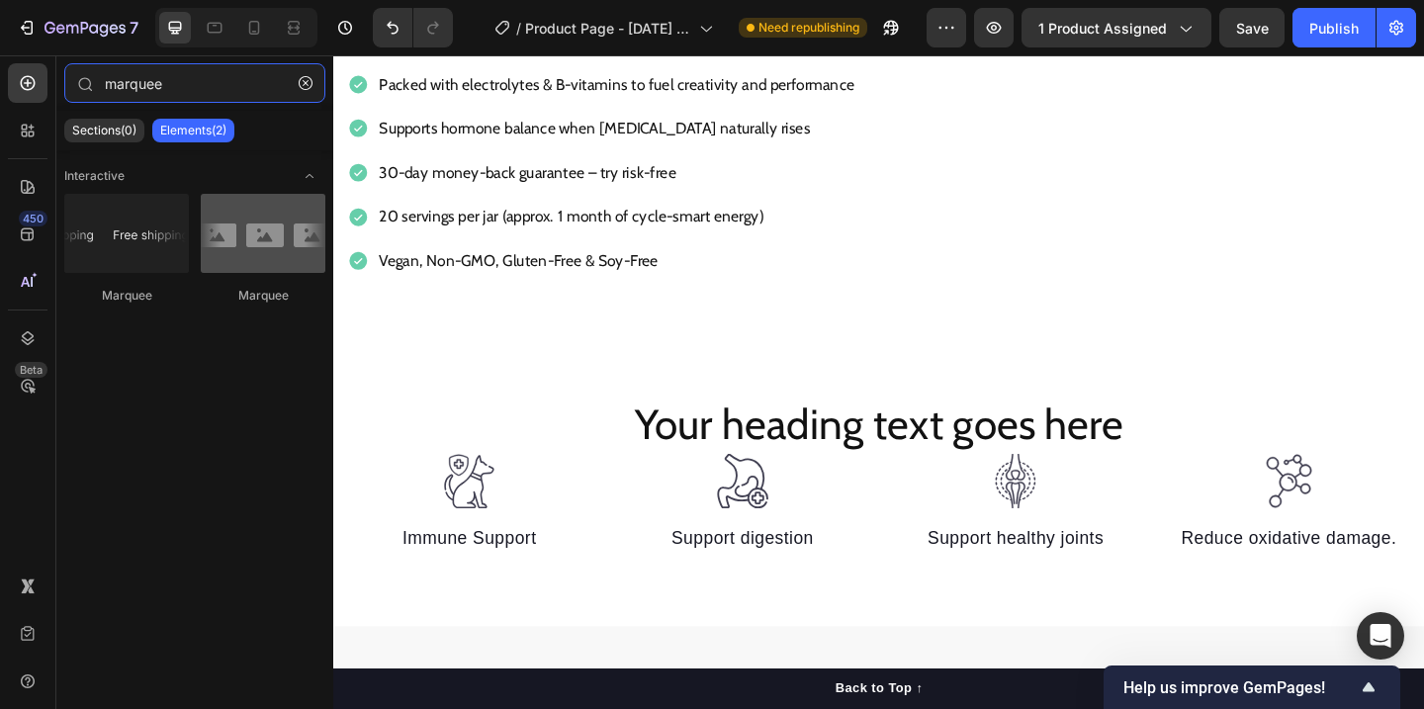
type input "marquee"
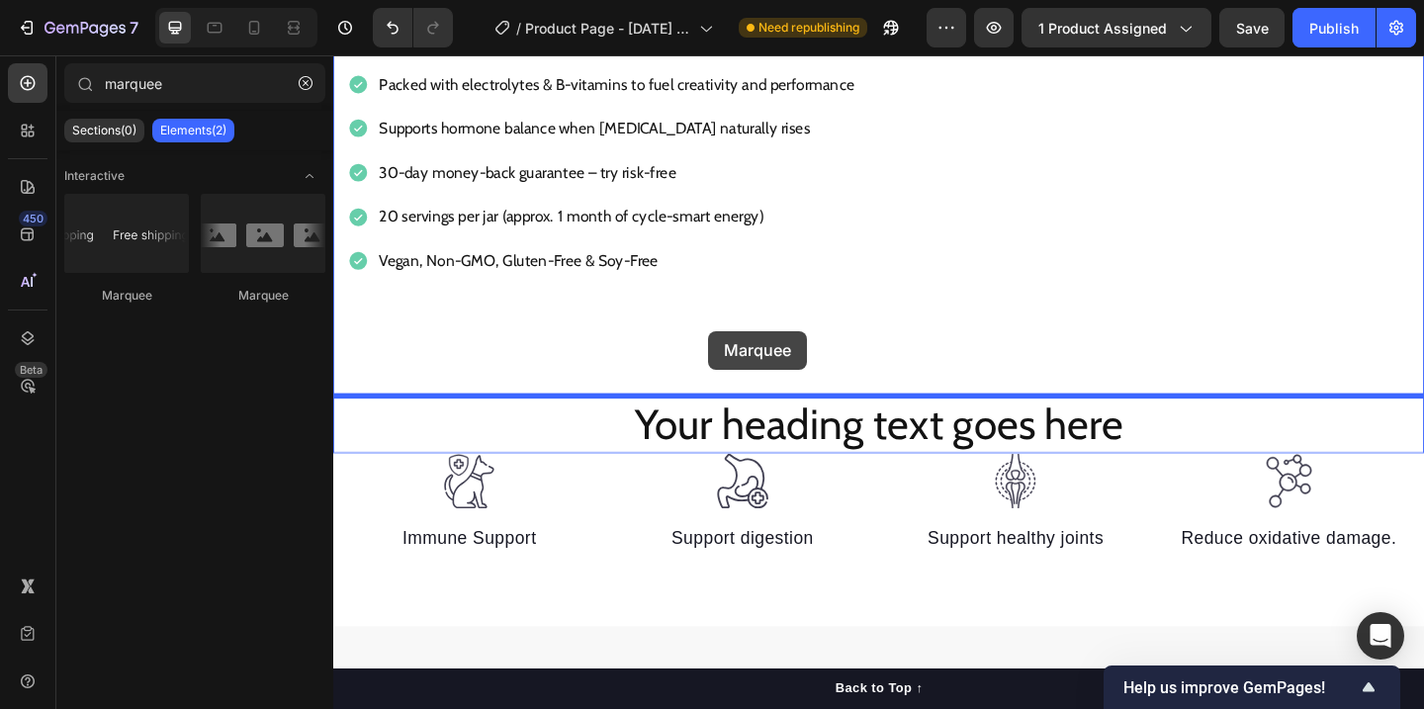
drag, startPoint x: 602, startPoint y: 296, endPoint x: 740, endPoint y: 355, distance: 150.6
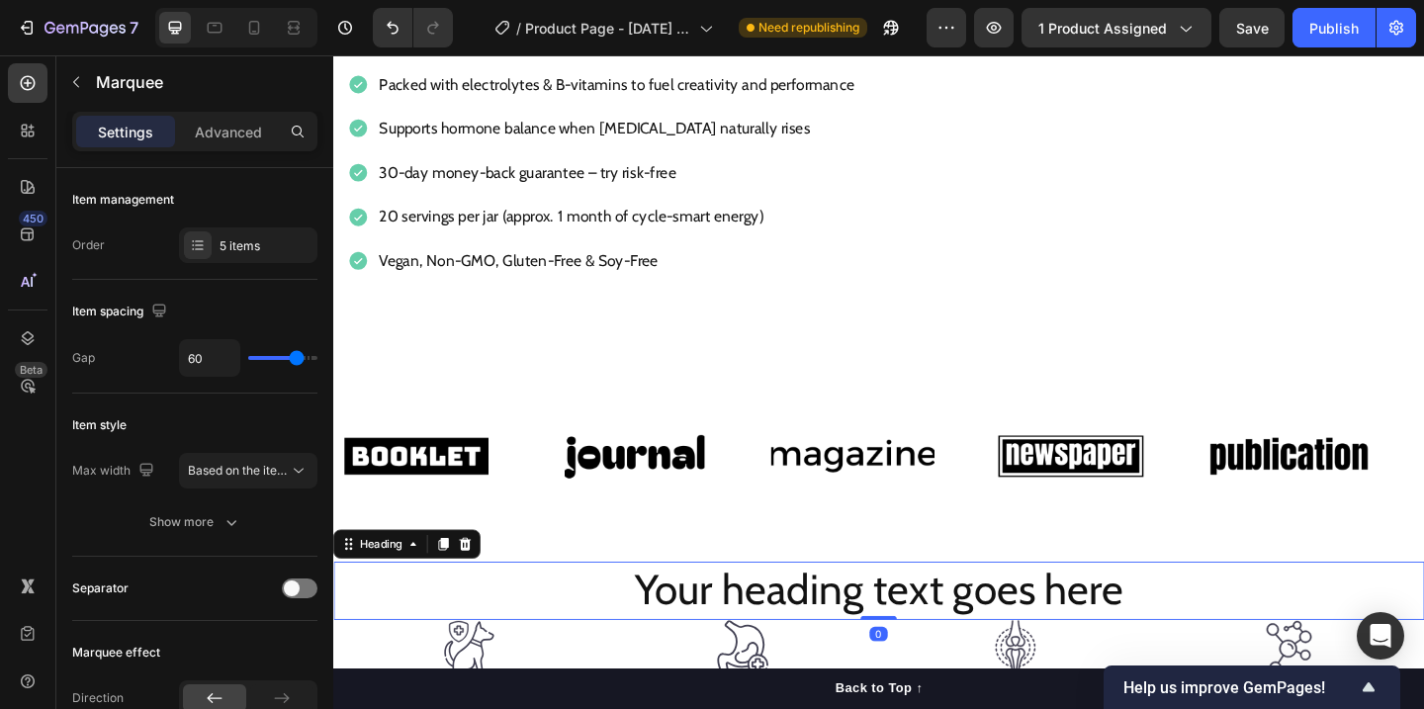
click at [960, 641] on p "Your heading text goes here" at bounding box center [926, 637] width 1182 height 59
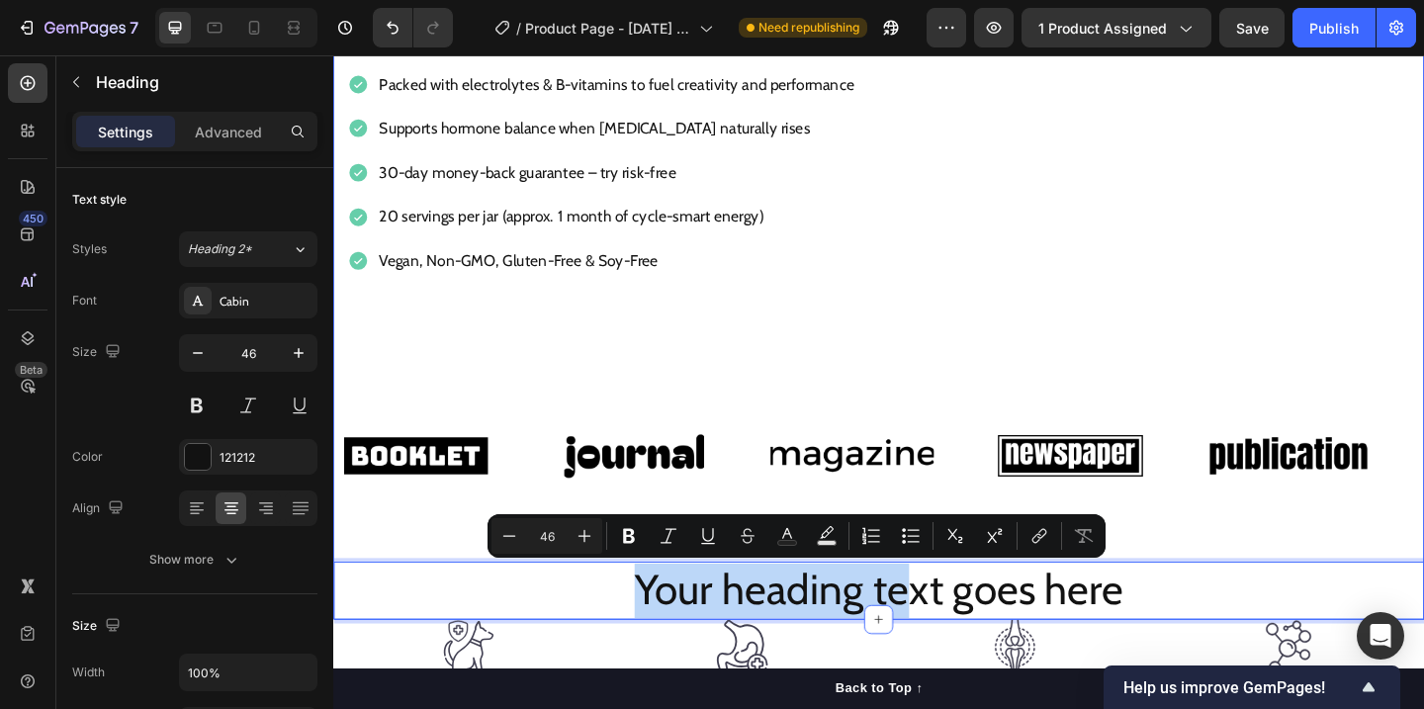
drag, startPoint x: 961, startPoint y: 640, endPoint x: 946, endPoint y: 414, distance: 225.9
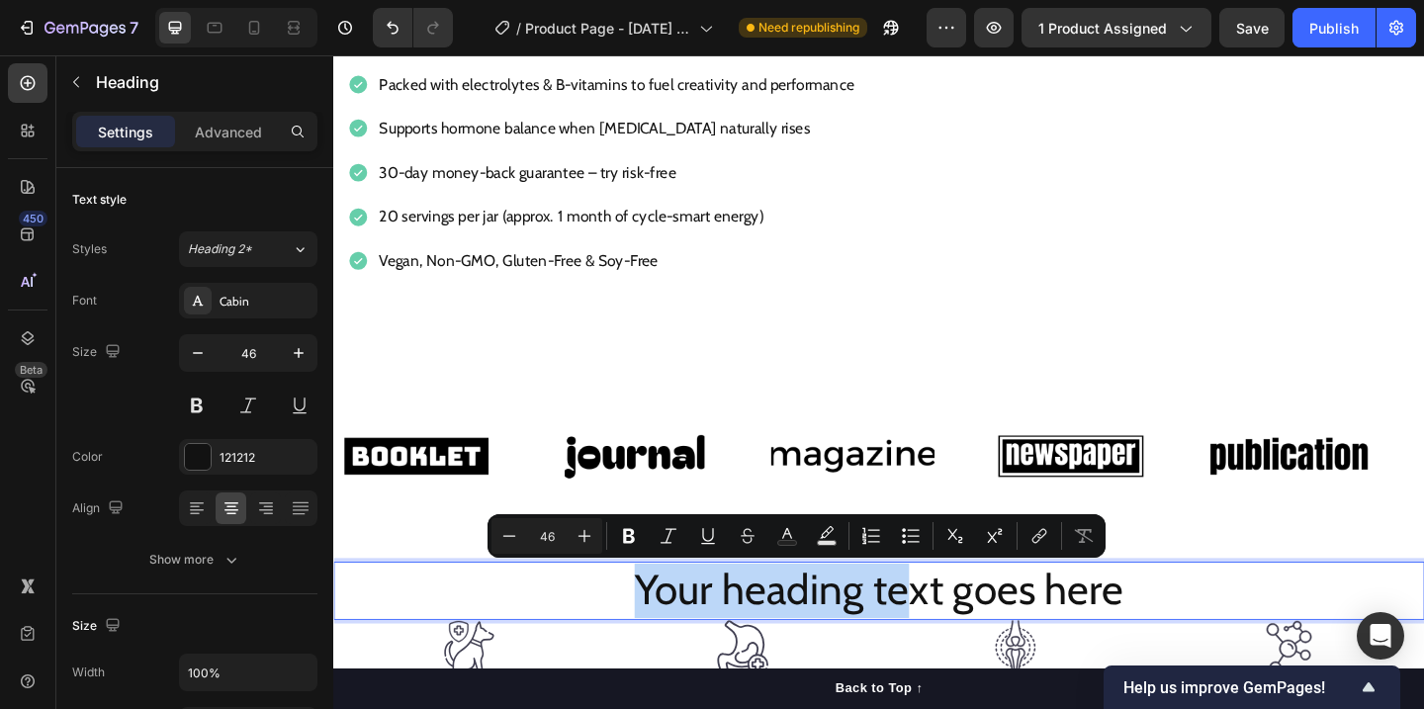
click at [740, 638] on p "Your heading text goes here" at bounding box center [926, 637] width 1182 height 59
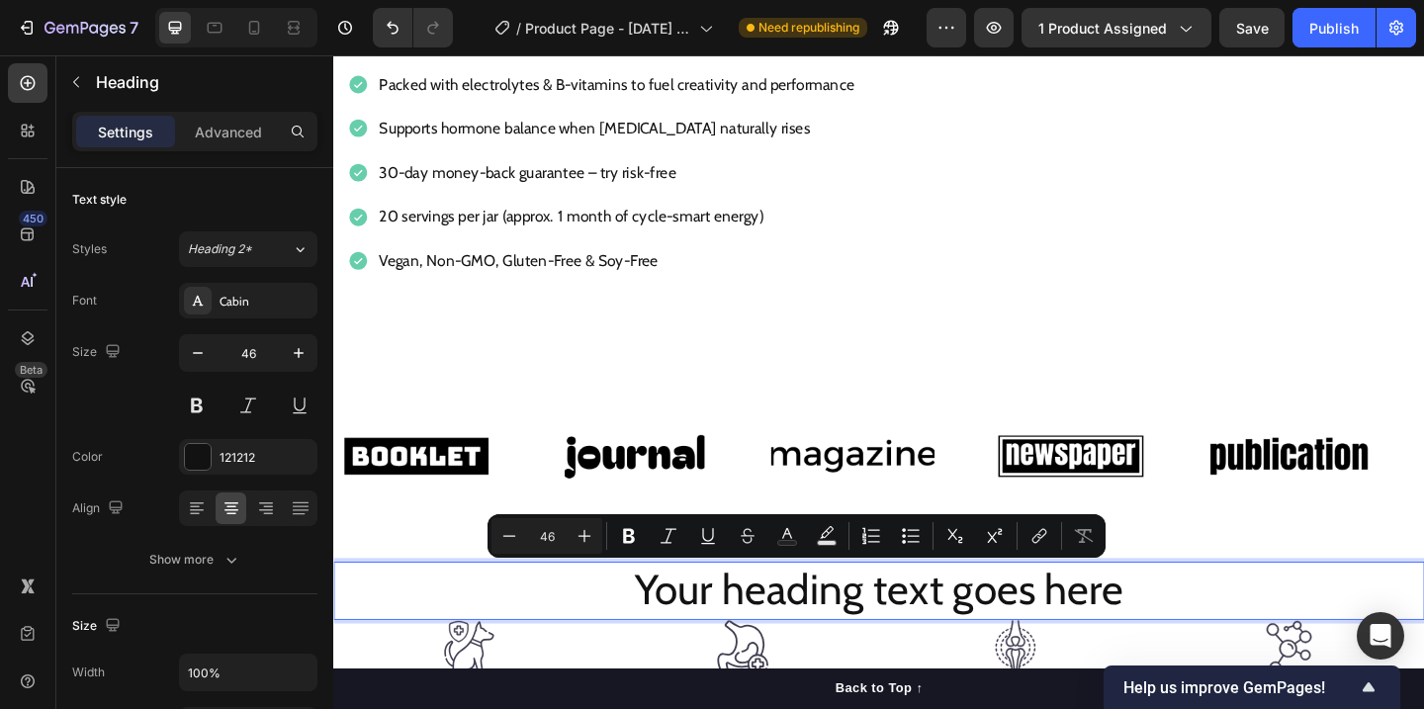
click at [1111, 645] on p "Your heading text goes here" at bounding box center [926, 637] width 1182 height 59
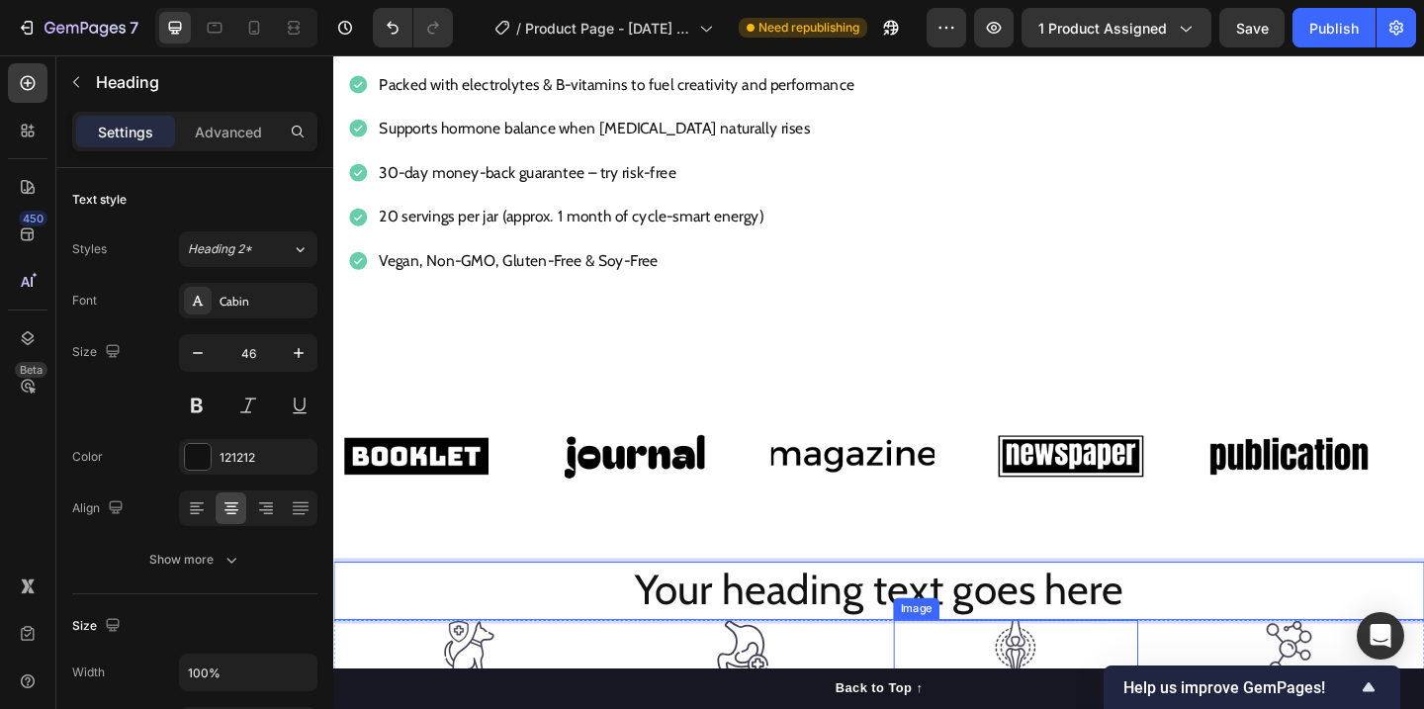
click at [1195, 686] on div at bounding box center [1075, 699] width 266 height 60
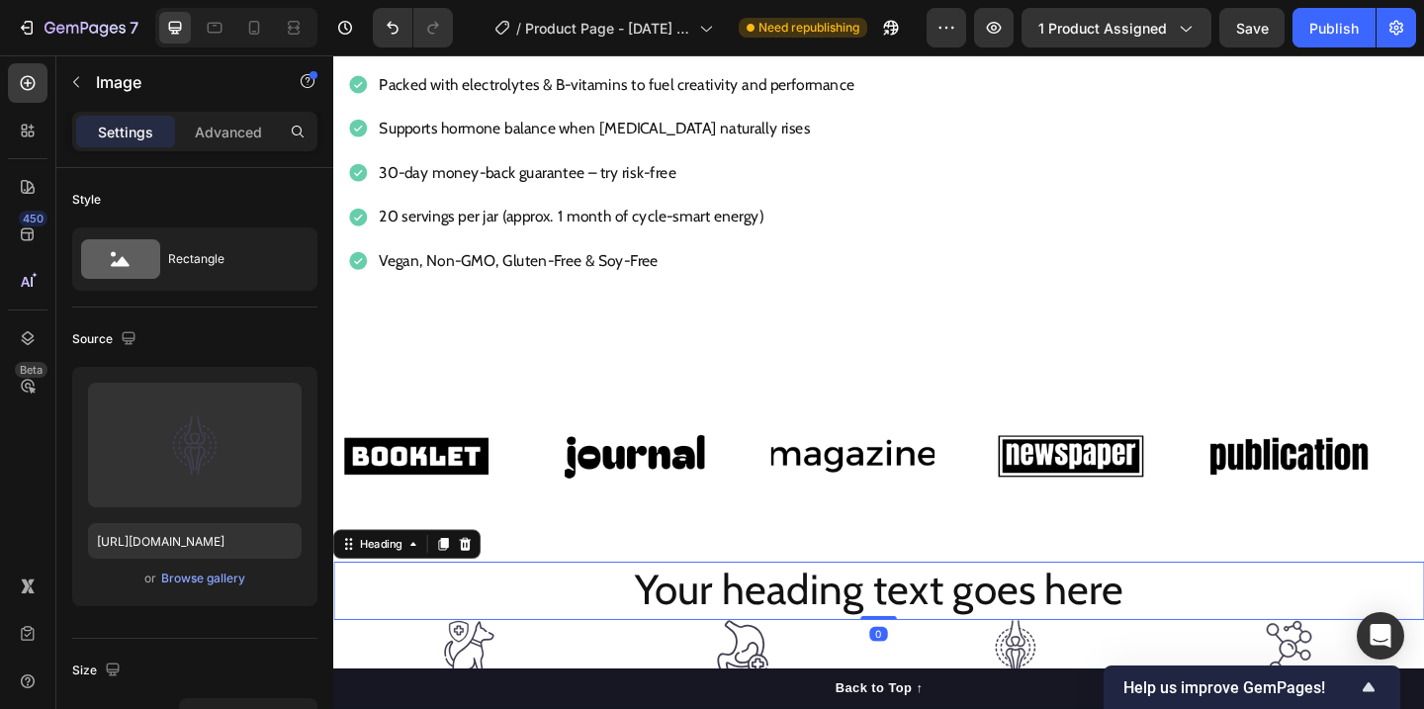
click at [1224, 652] on p "Your heading text goes here" at bounding box center [926, 637] width 1182 height 59
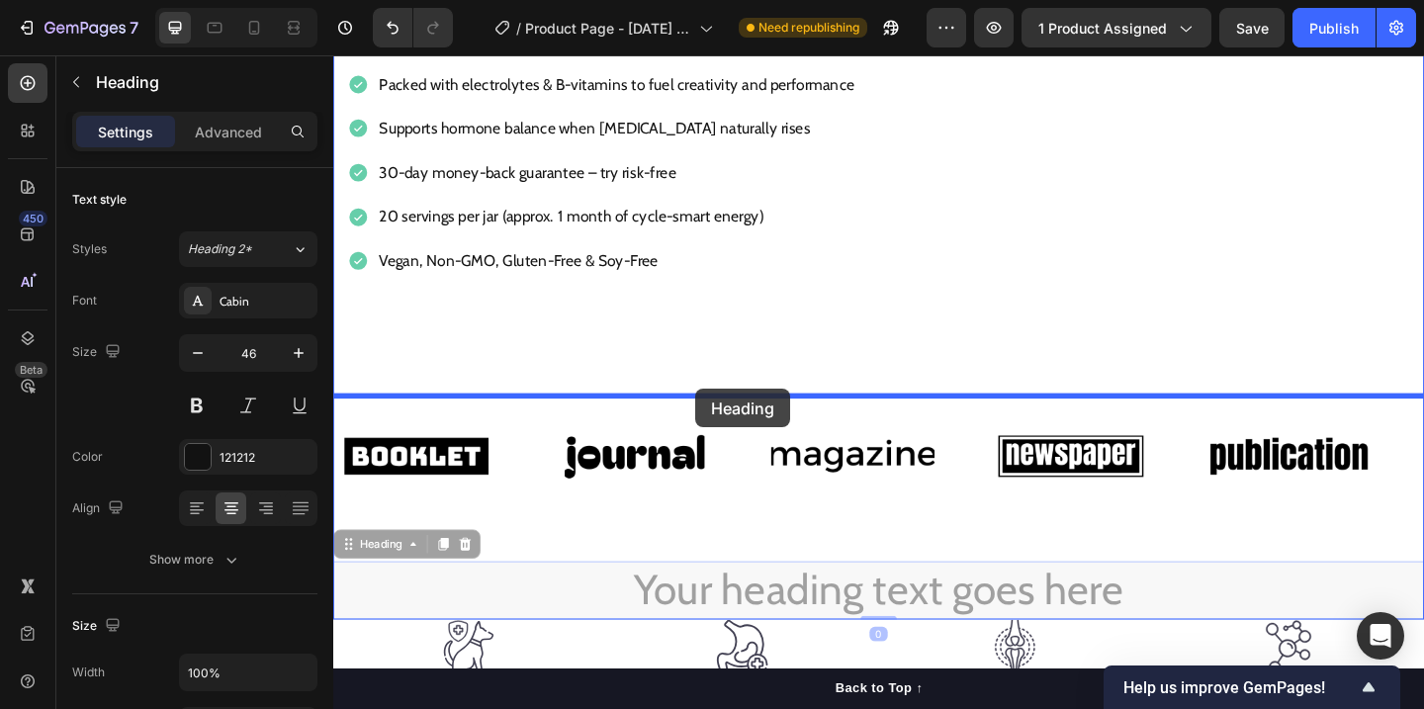
drag, startPoint x: 374, startPoint y: 598, endPoint x: 727, endPoint y: 418, distance: 396.2
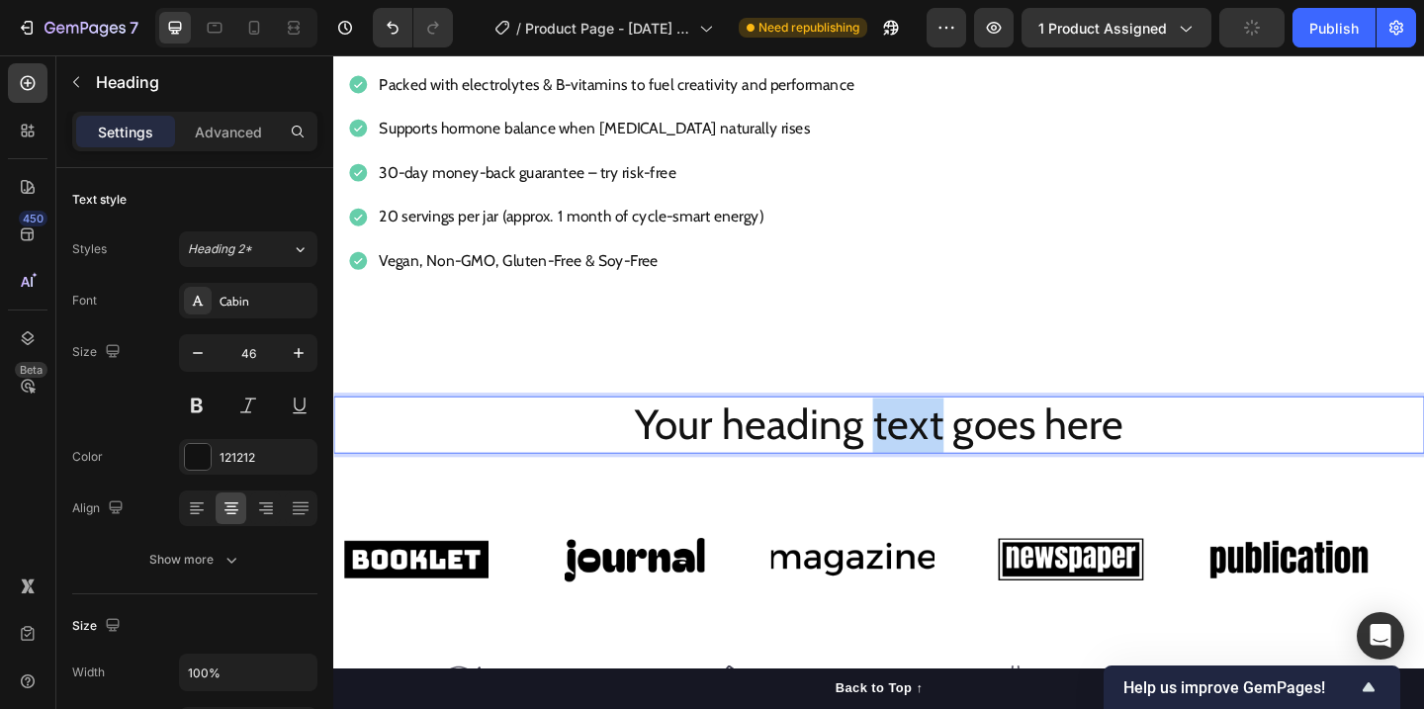
click at [944, 466] on p "Your heading text goes here" at bounding box center [926, 457] width 1182 height 59
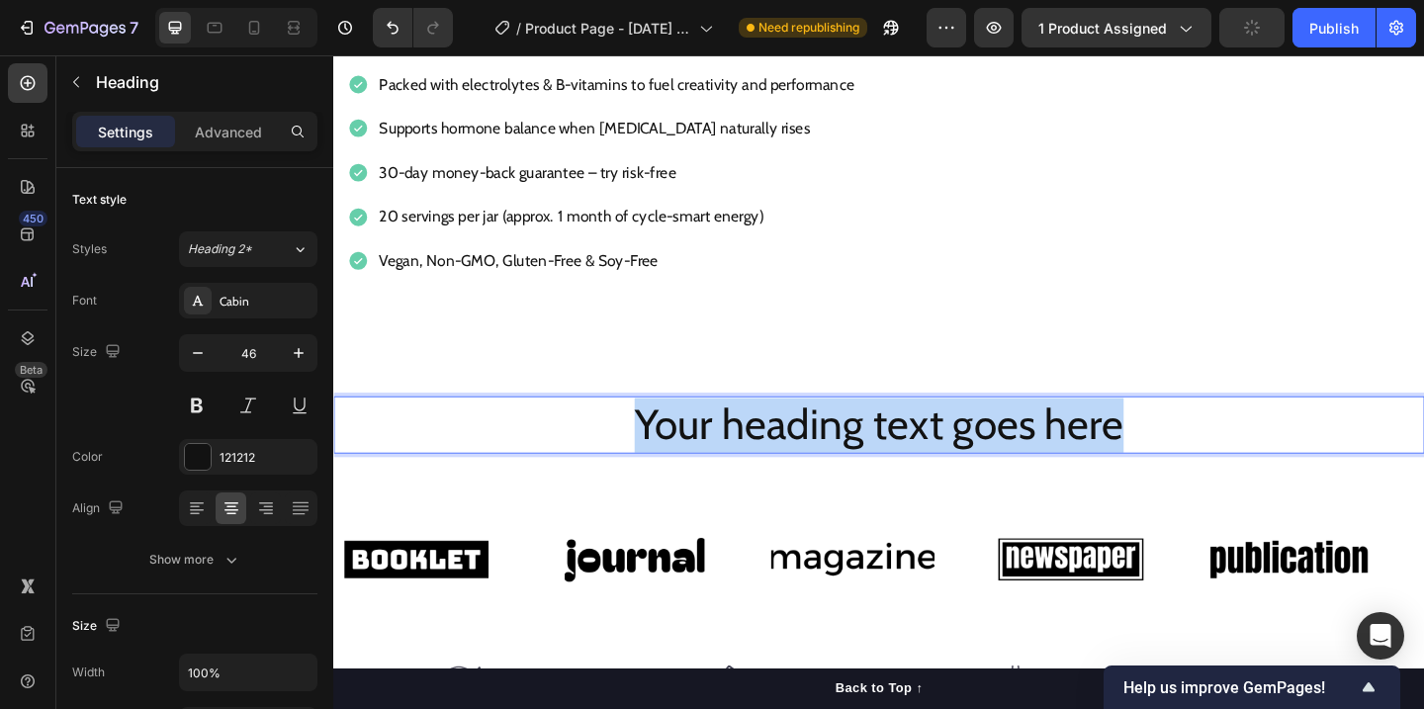
click at [944, 466] on p "Your heading text goes here" at bounding box center [926, 457] width 1182 height 59
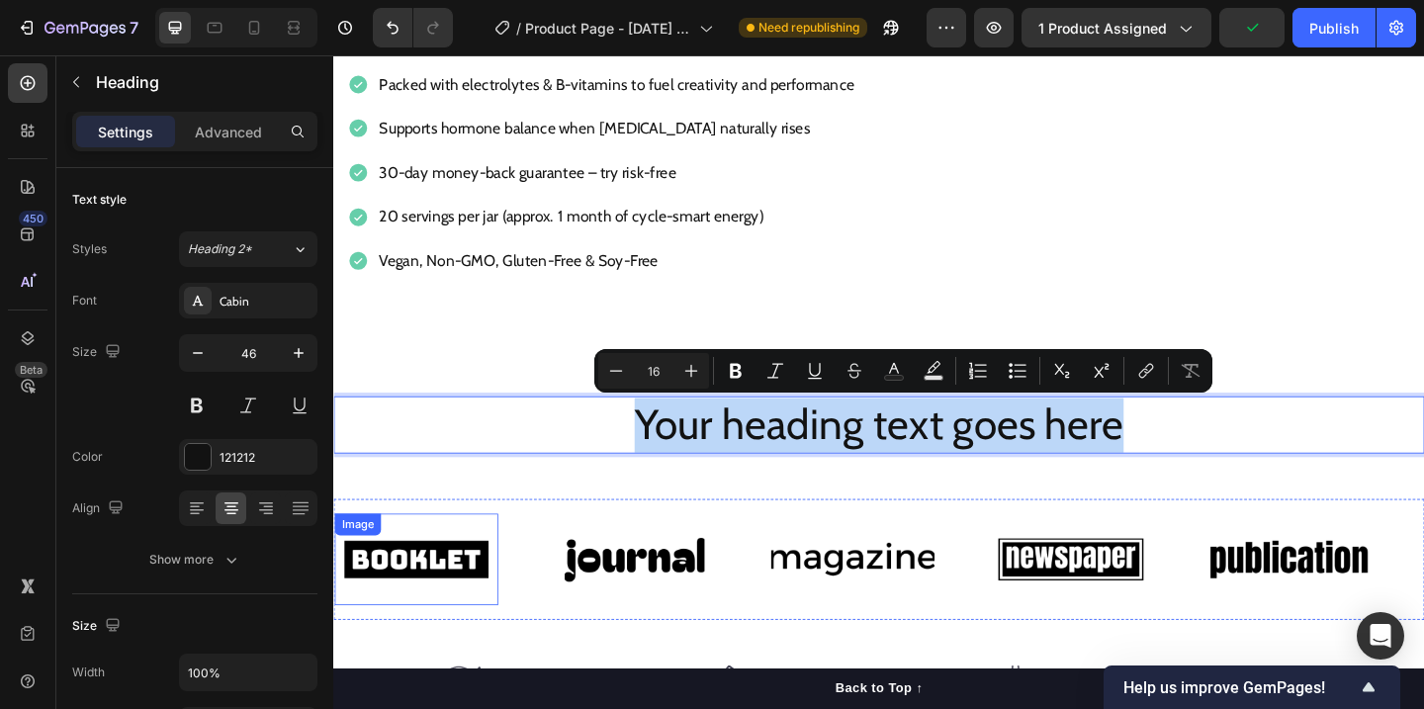
click at [452, 593] on img at bounding box center [423, 602] width 178 height 75
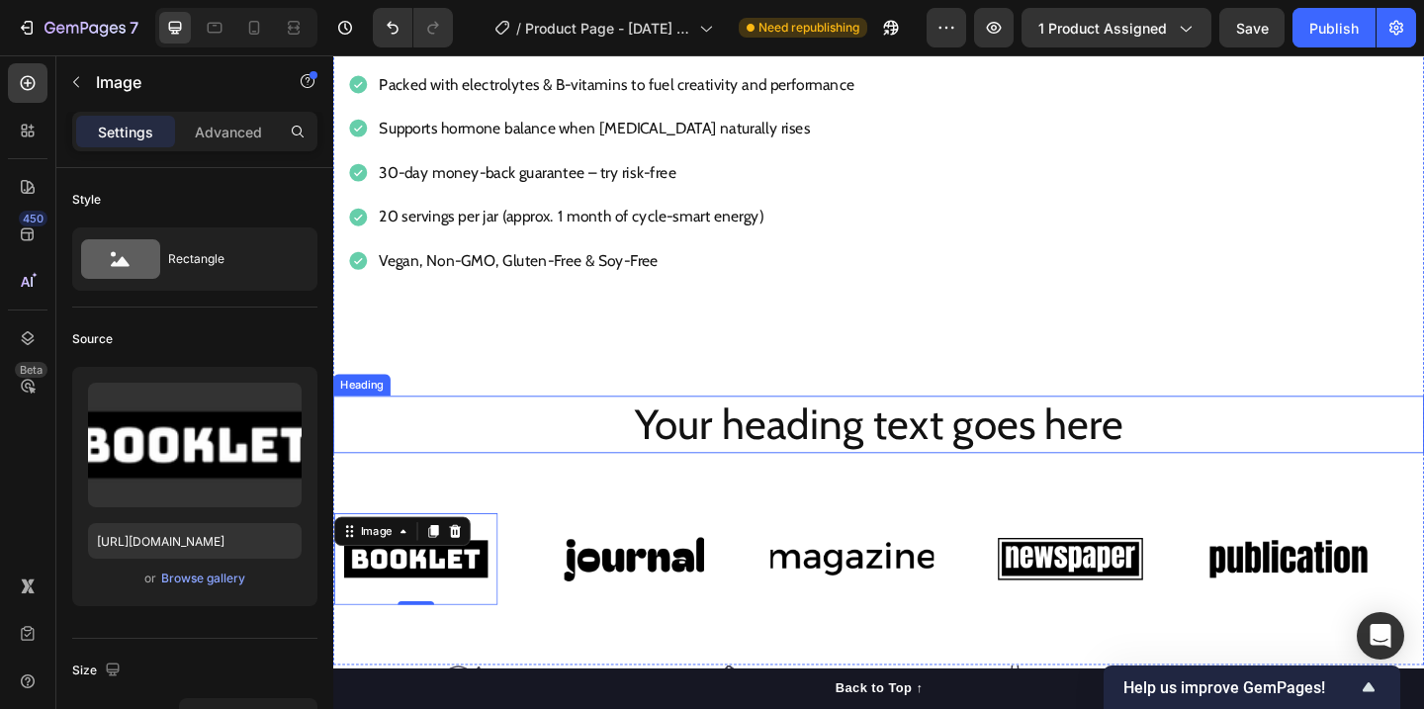
click at [996, 455] on p "Your heading text goes here" at bounding box center [926, 457] width 1182 height 59
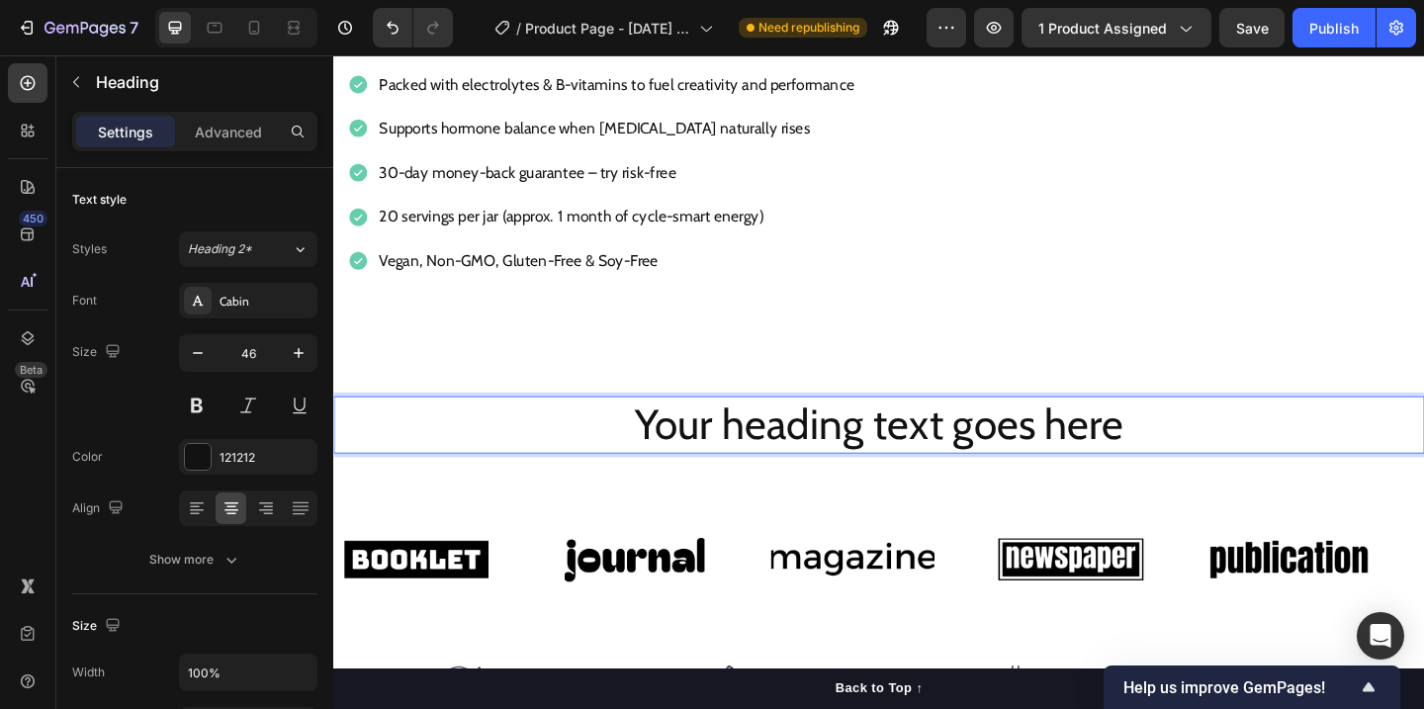
click at [998, 450] on p "Your heading text goes here" at bounding box center [926, 457] width 1182 height 59
click at [788, 469] on p "Your heading text goes here" at bounding box center [926, 457] width 1182 height 59
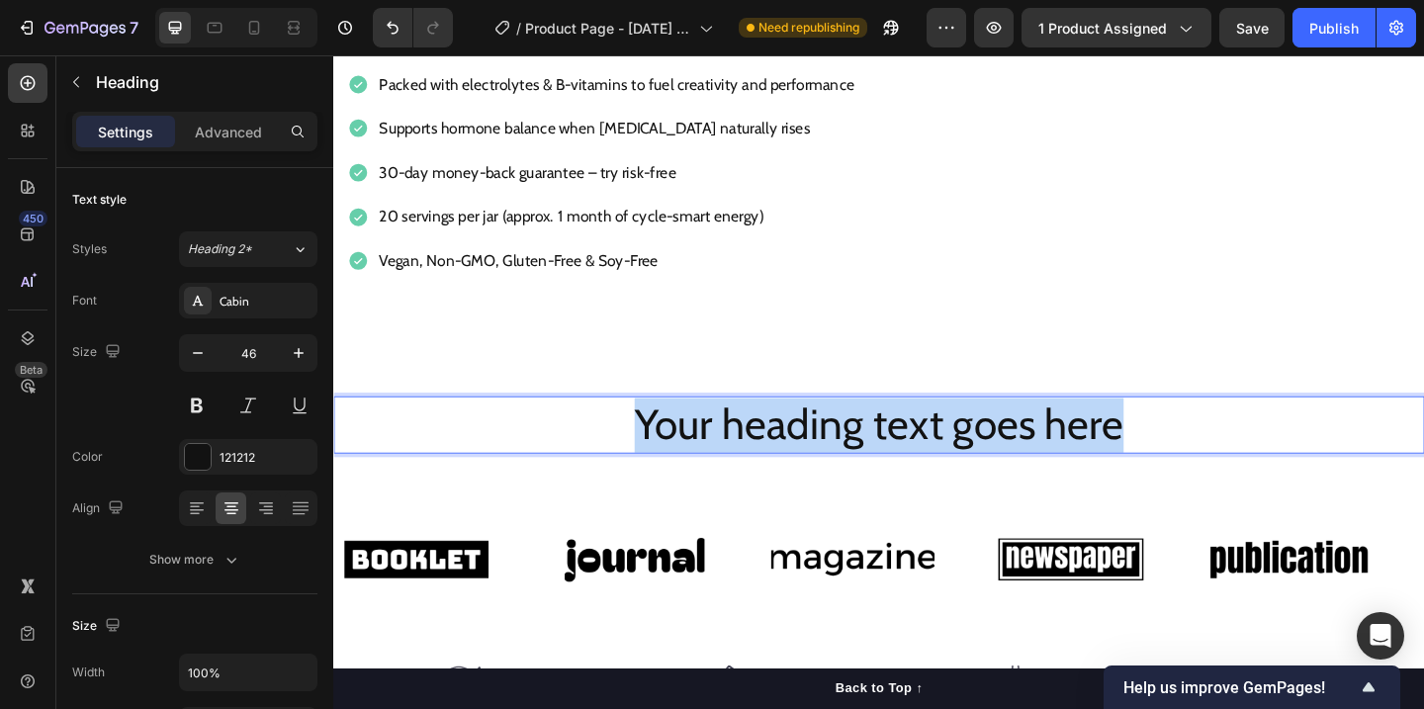
click at [788, 469] on p "Your heading text goes here" at bounding box center [926, 457] width 1182 height 59
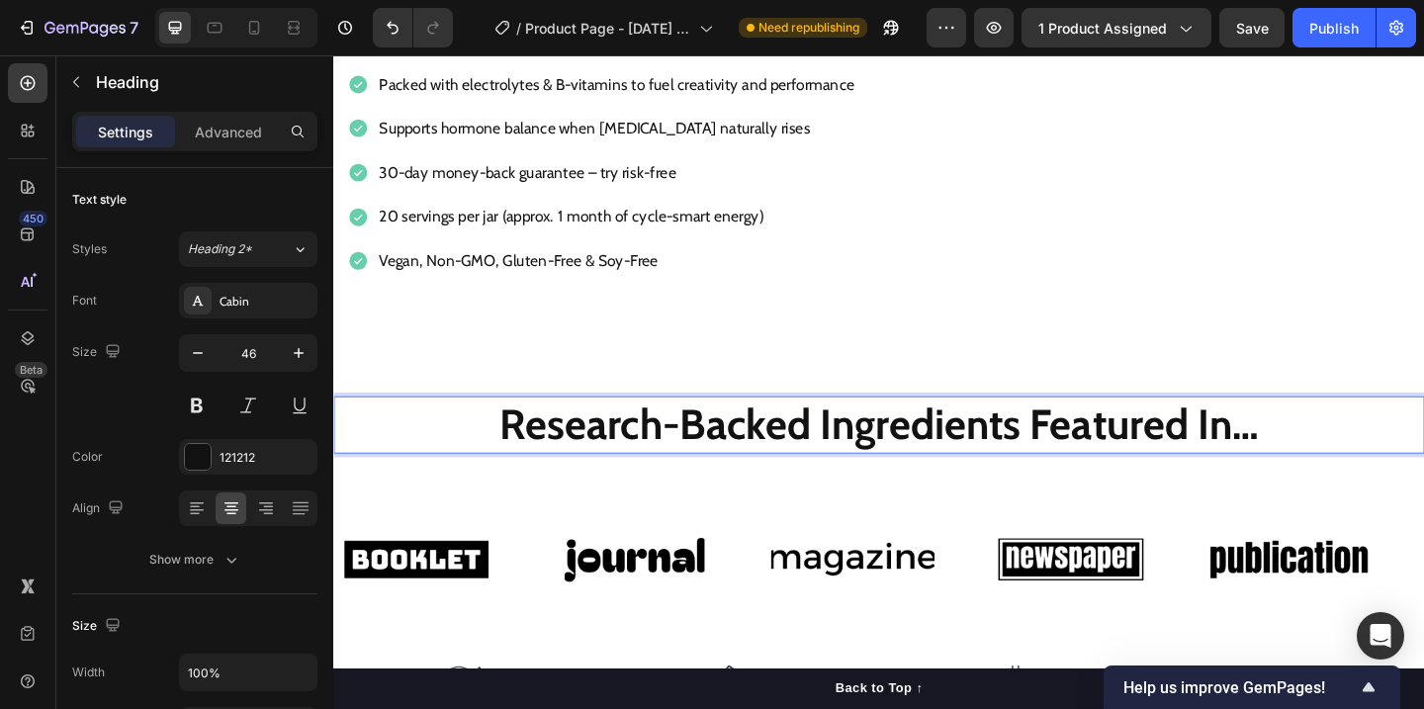
click at [870, 463] on strong "Research-Backed Ingredients Featured In…" at bounding box center [927, 456] width 826 height 55
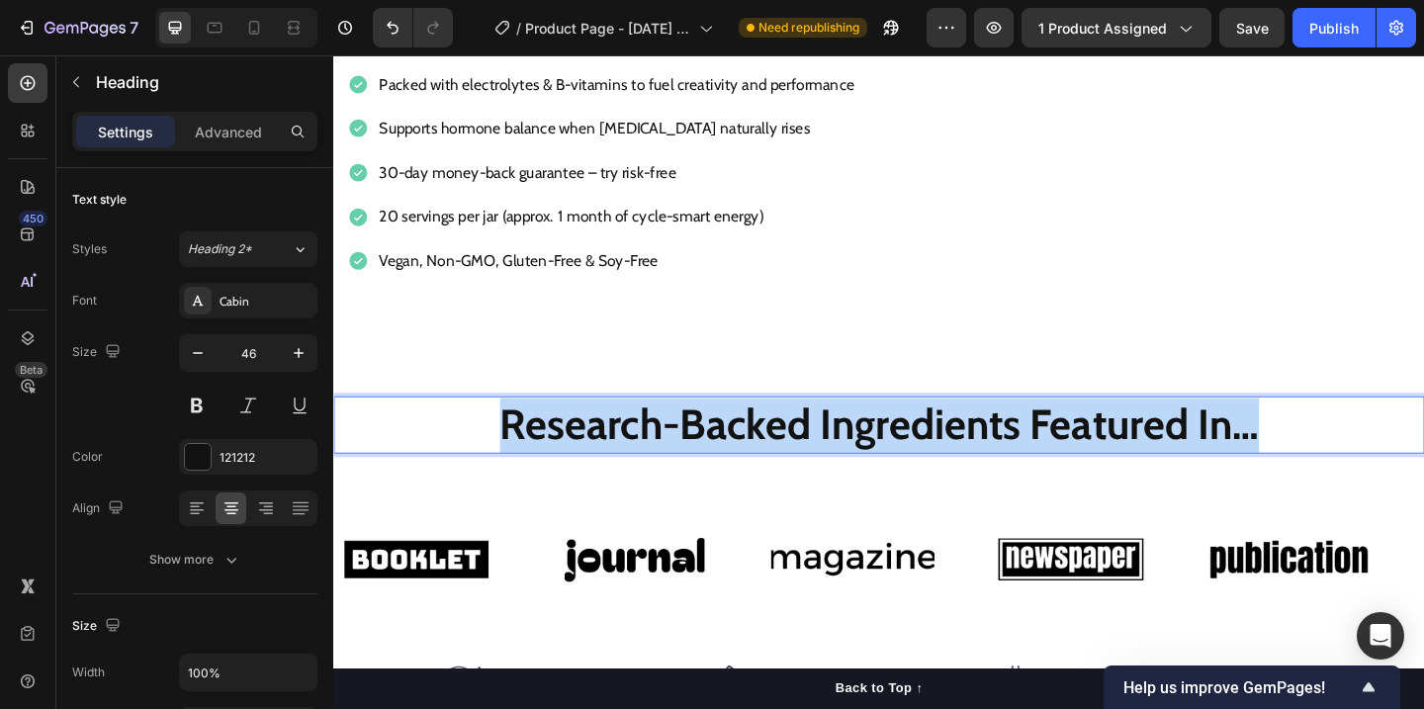
click at [870, 463] on strong "Research-Backed Ingredients Featured In…" at bounding box center [927, 456] width 826 height 55
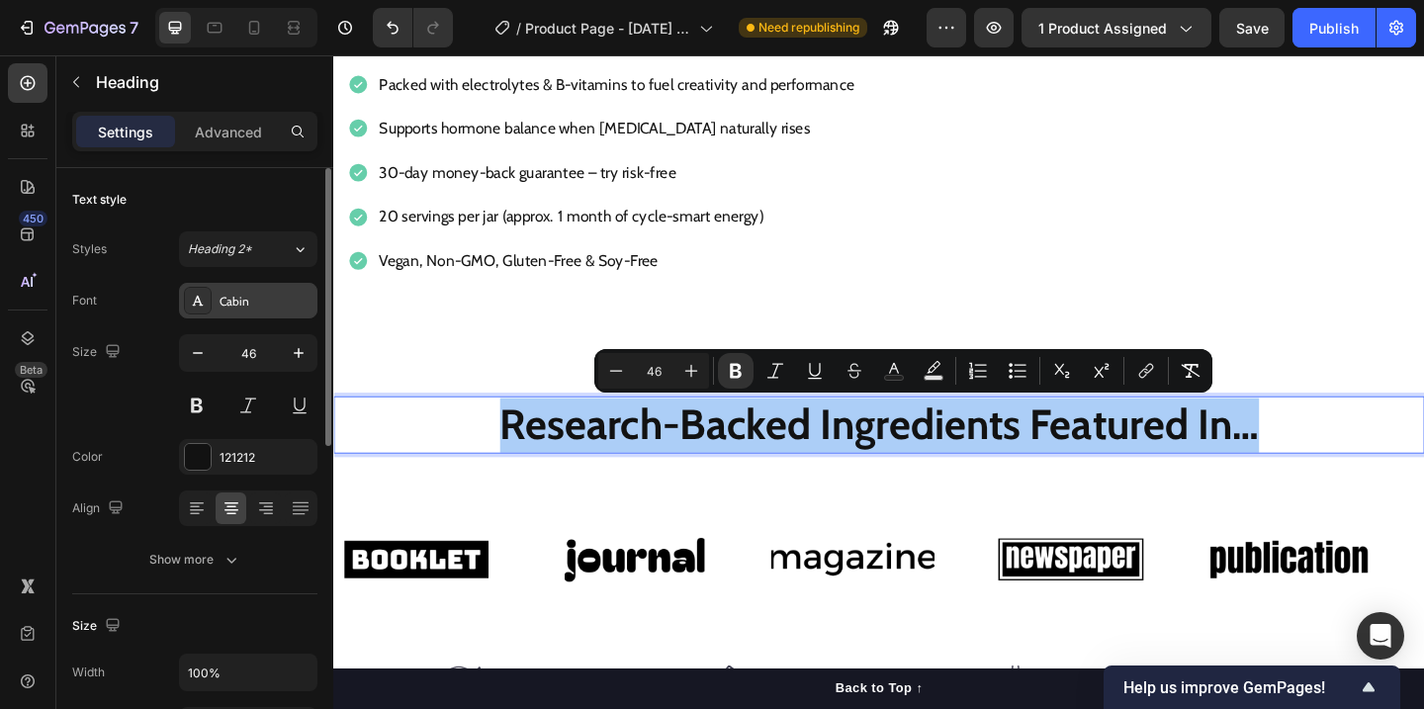
click at [262, 303] on div "Cabin" at bounding box center [265, 302] width 93 height 18
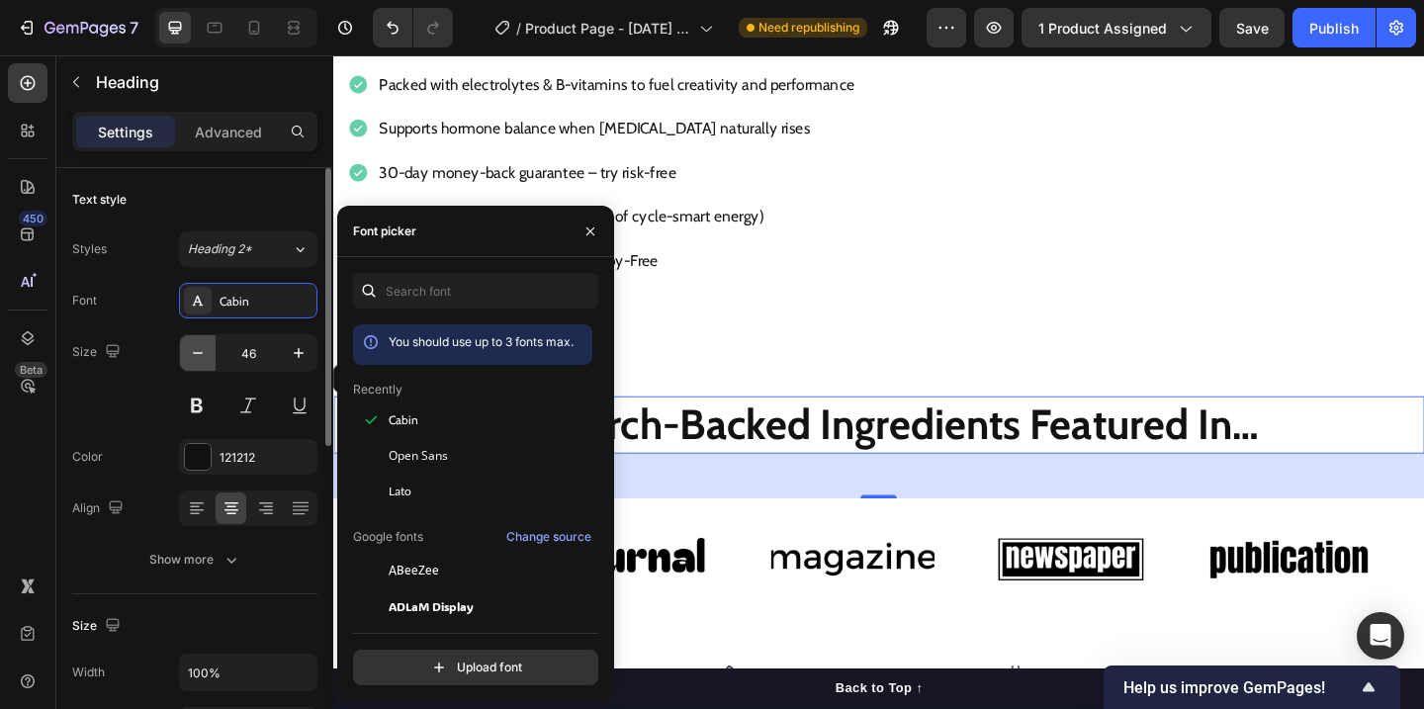
click at [198, 356] on icon "button" at bounding box center [198, 353] width 20 height 20
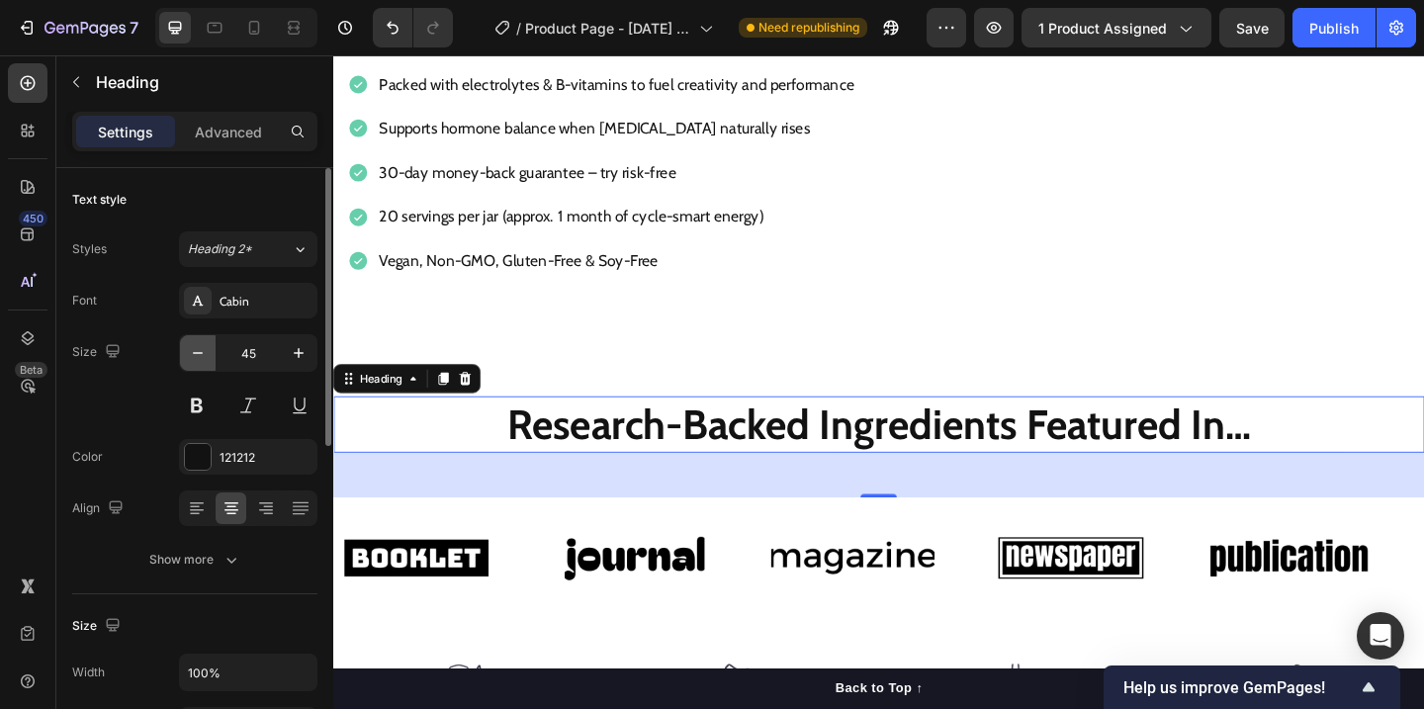
click at [198, 356] on icon "button" at bounding box center [198, 353] width 20 height 20
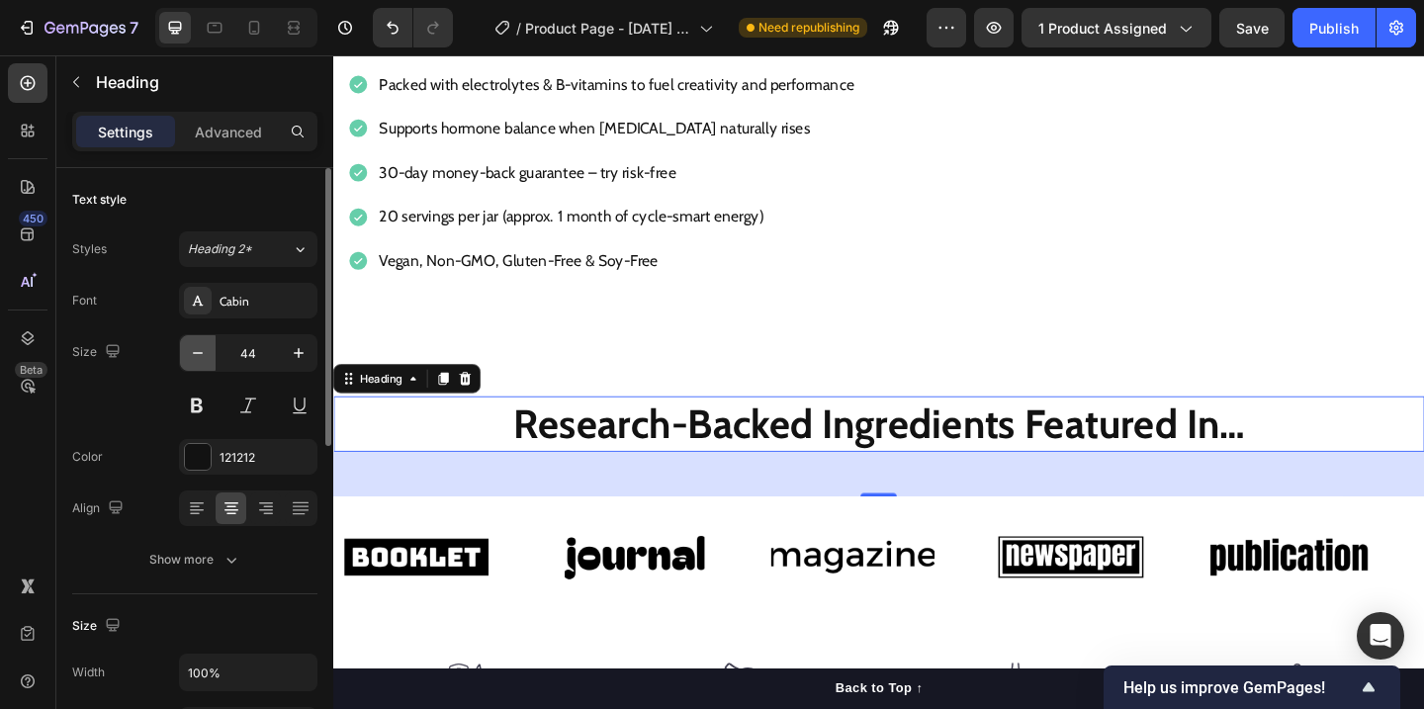
click at [198, 356] on icon "button" at bounding box center [198, 353] width 20 height 20
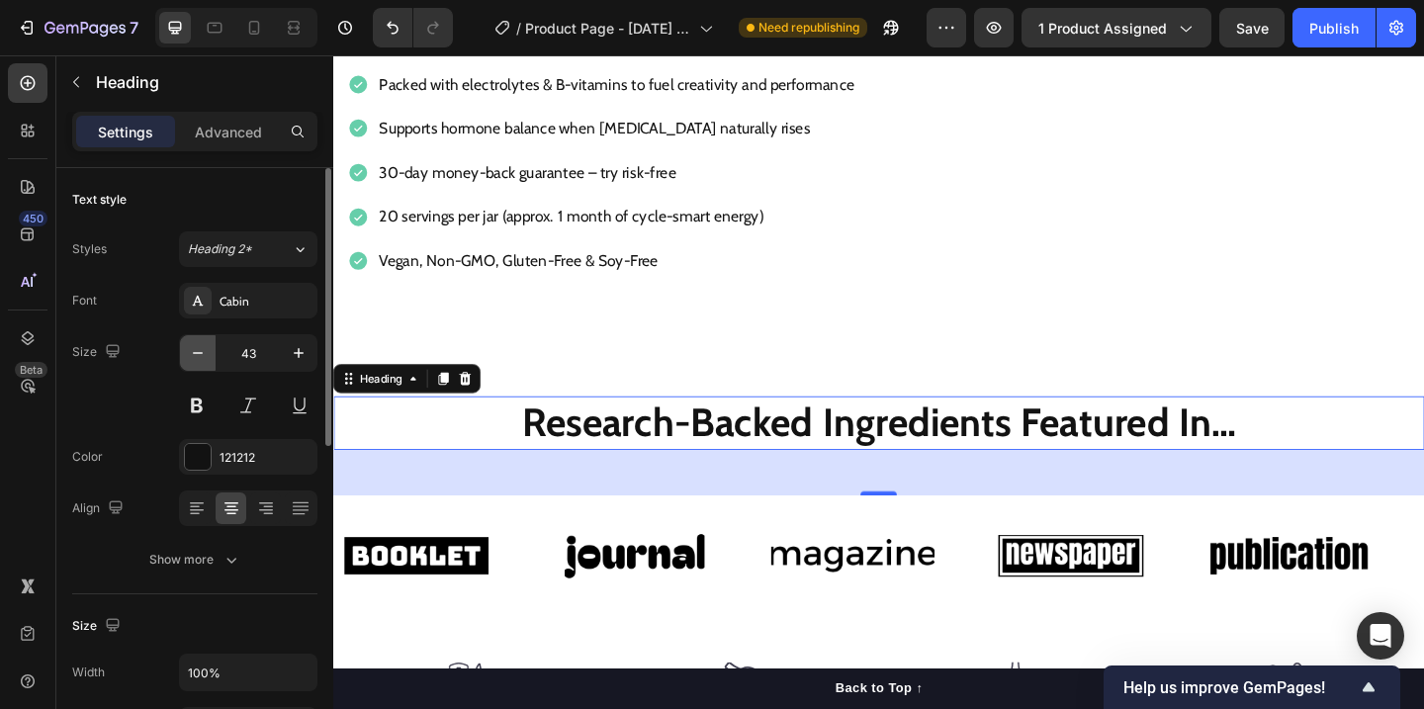
click at [198, 356] on icon "button" at bounding box center [198, 353] width 20 height 20
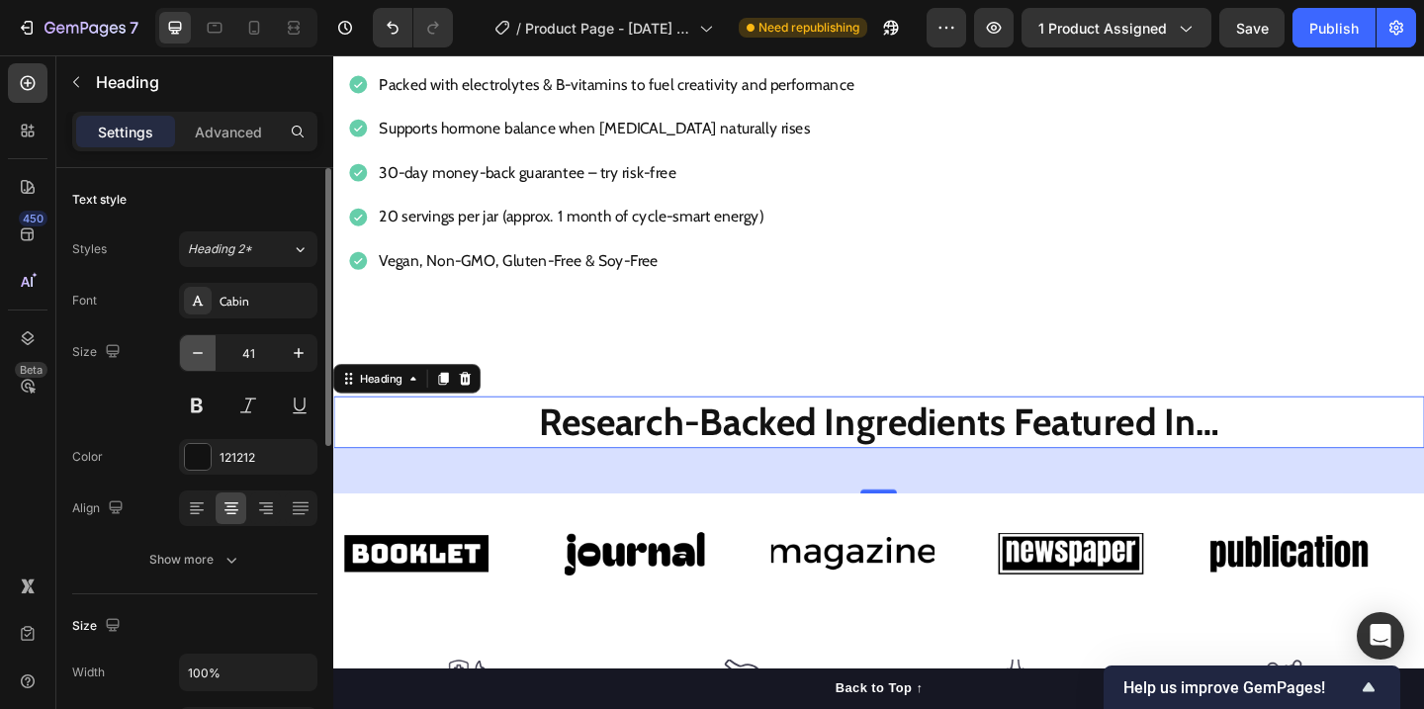
click at [198, 356] on icon "button" at bounding box center [198, 353] width 20 height 20
type input "39"
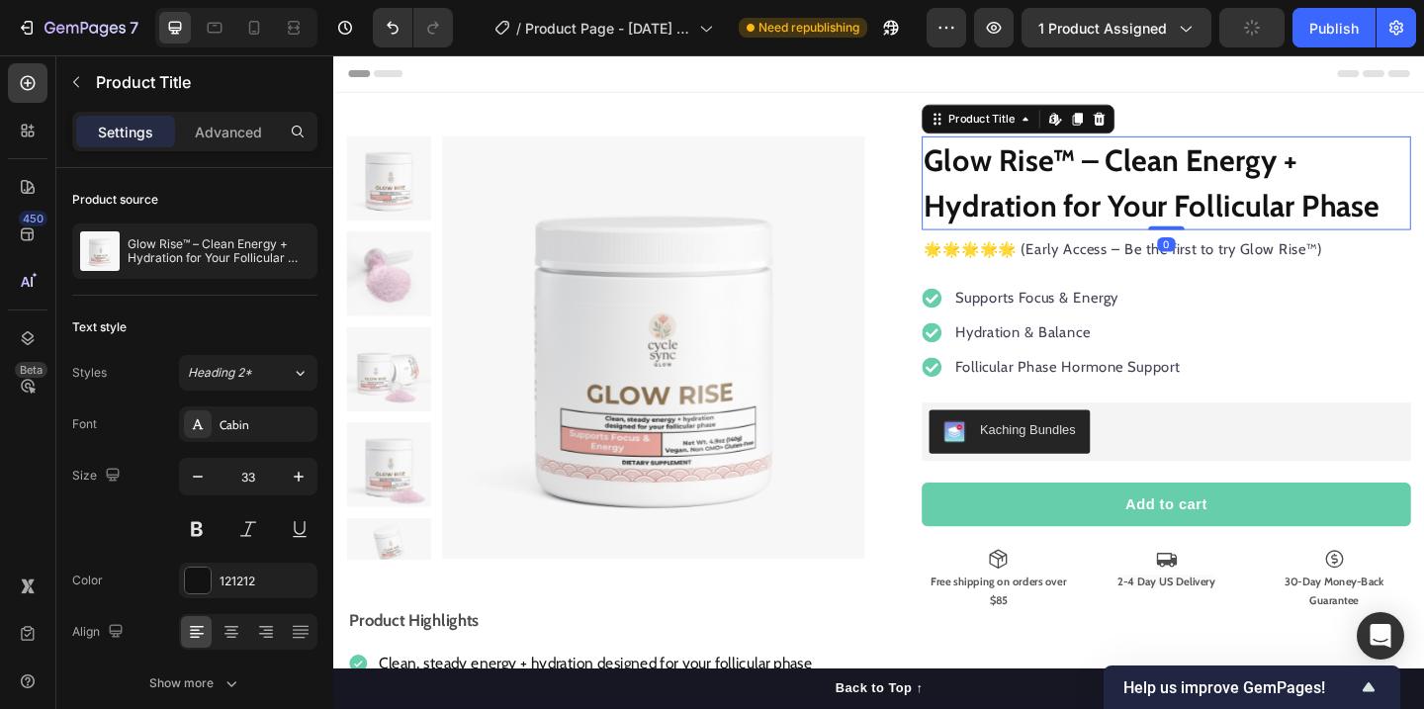
click at [1142, 190] on h1 "Glow Rise™ – Clean Energy + Hydration for Your Follicular Phase" at bounding box center [1239, 194] width 532 height 102
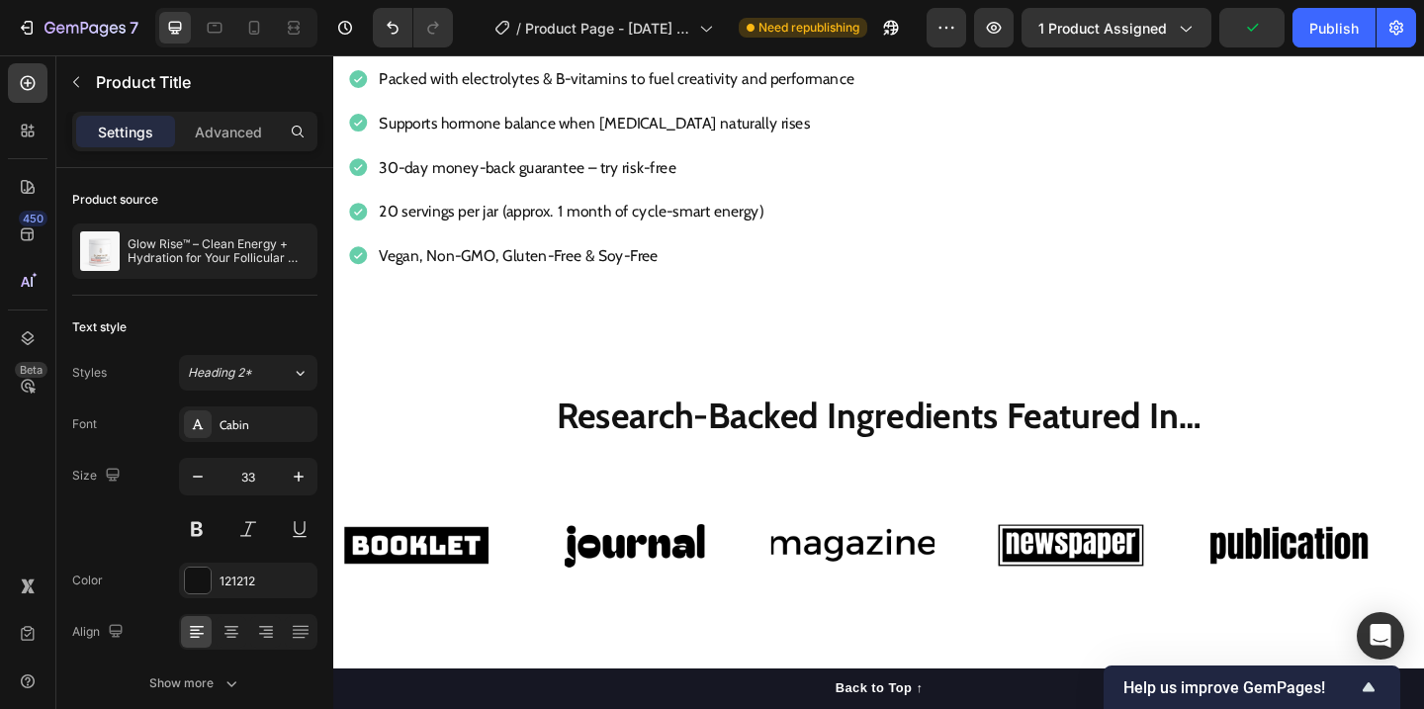
scroll to position [816, 0]
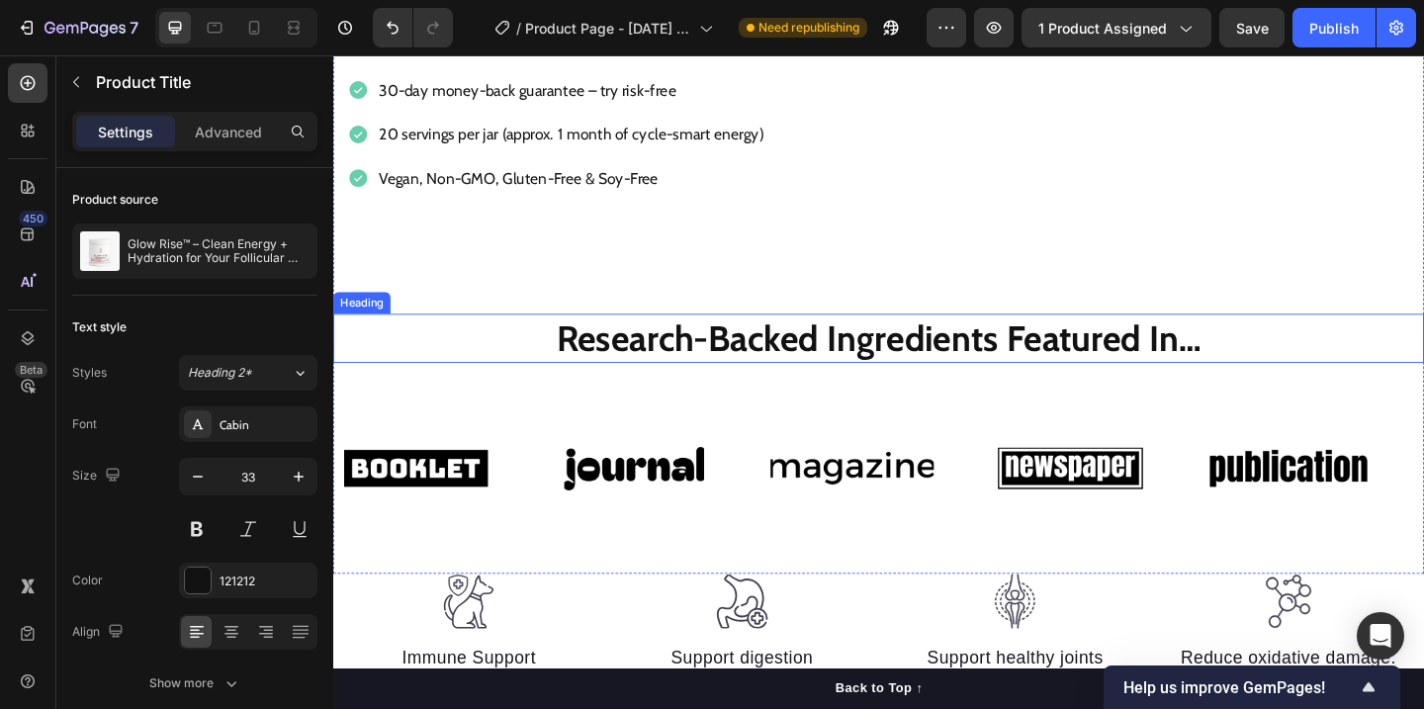
click at [910, 348] on strong "Research-Backed Ingredients Featured In…" at bounding box center [926, 362] width 702 height 47
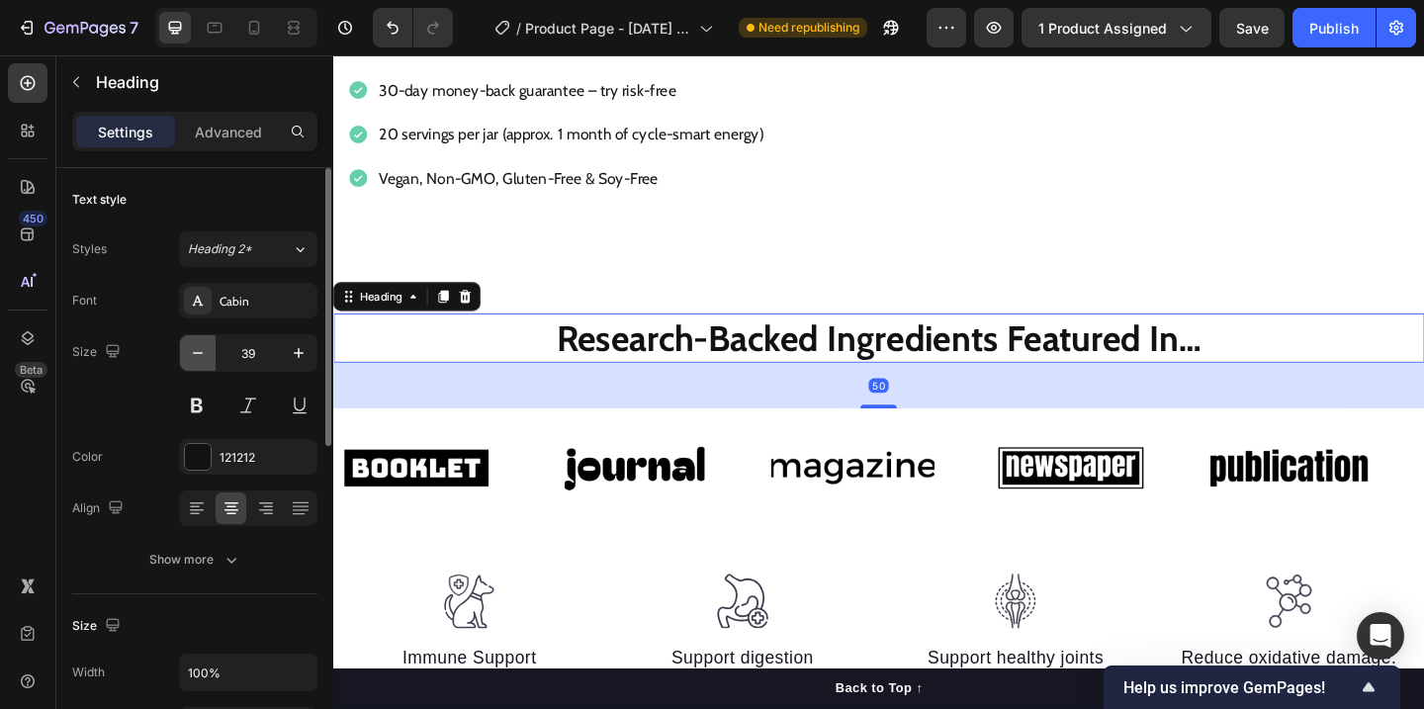
click at [182, 357] on button "button" at bounding box center [198, 353] width 36 height 36
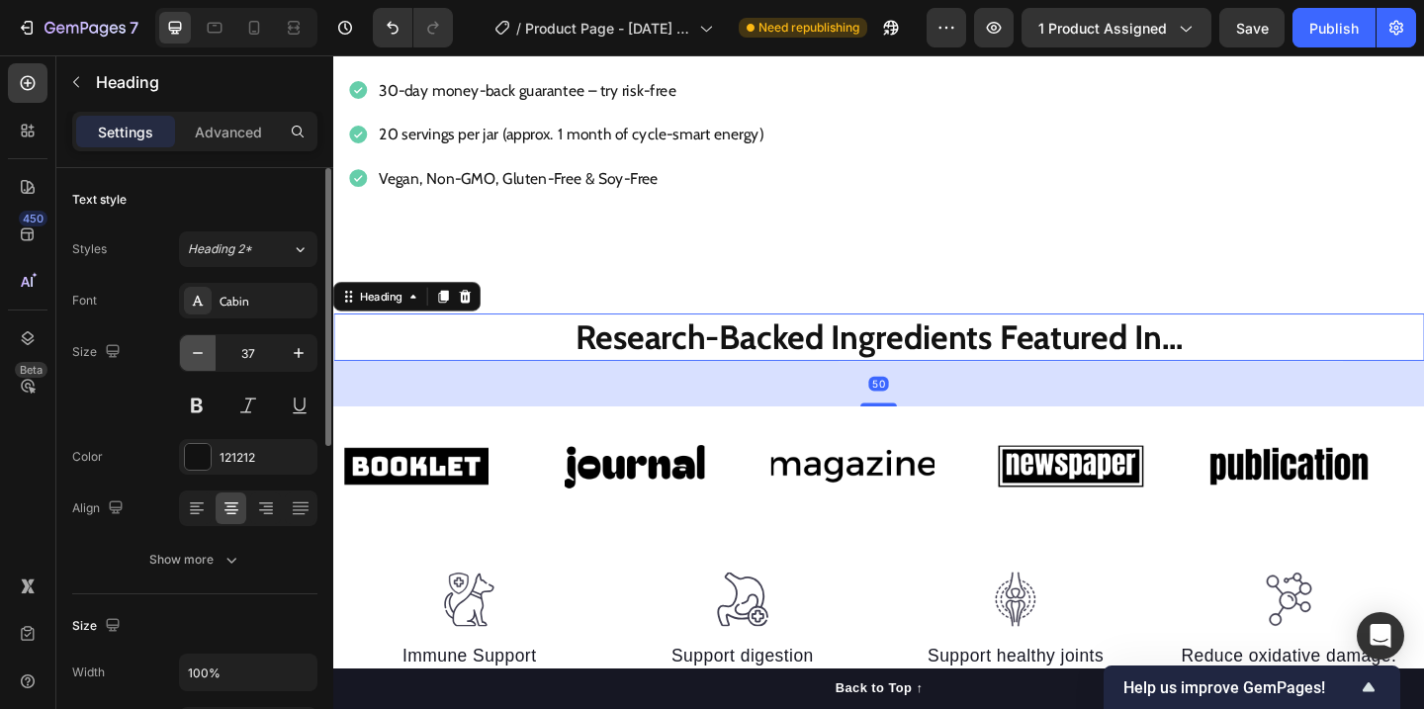
click at [182, 357] on button "button" at bounding box center [198, 353] width 36 height 36
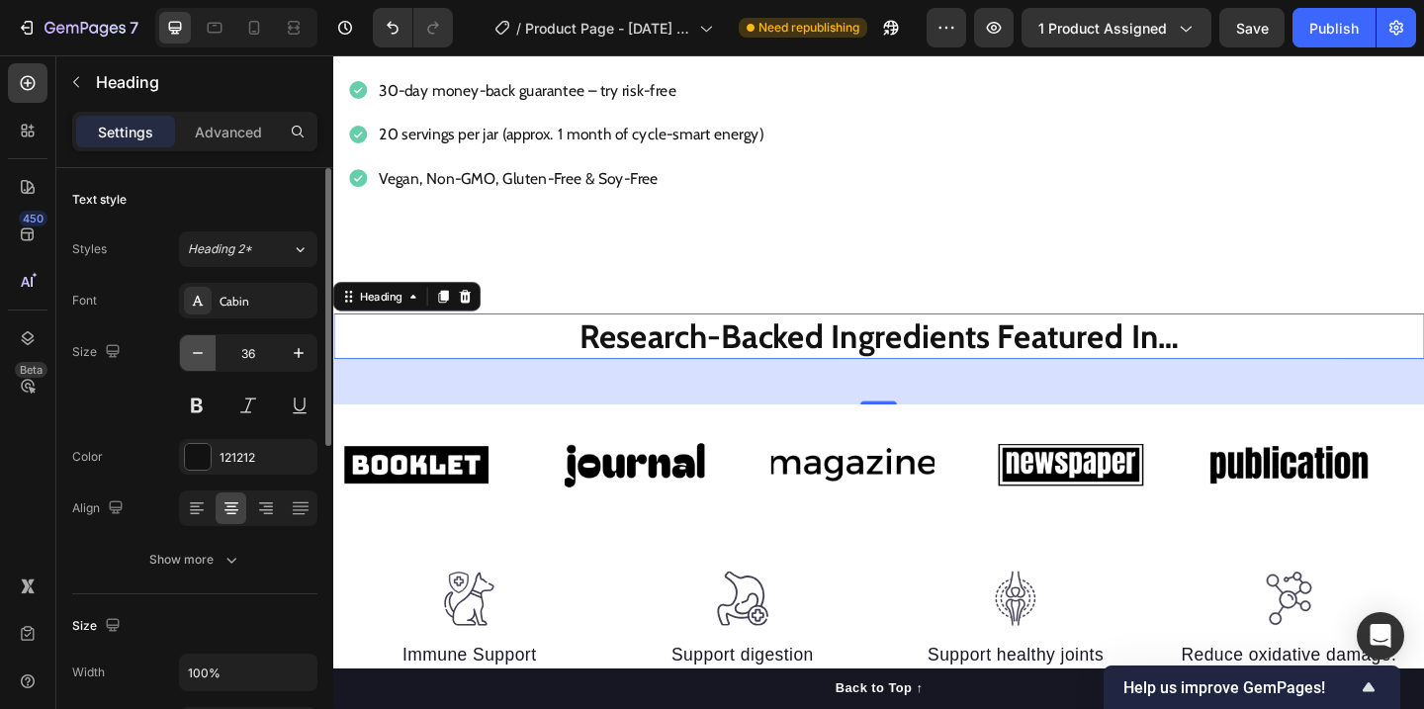
click at [182, 357] on button "button" at bounding box center [198, 353] width 36 height 36
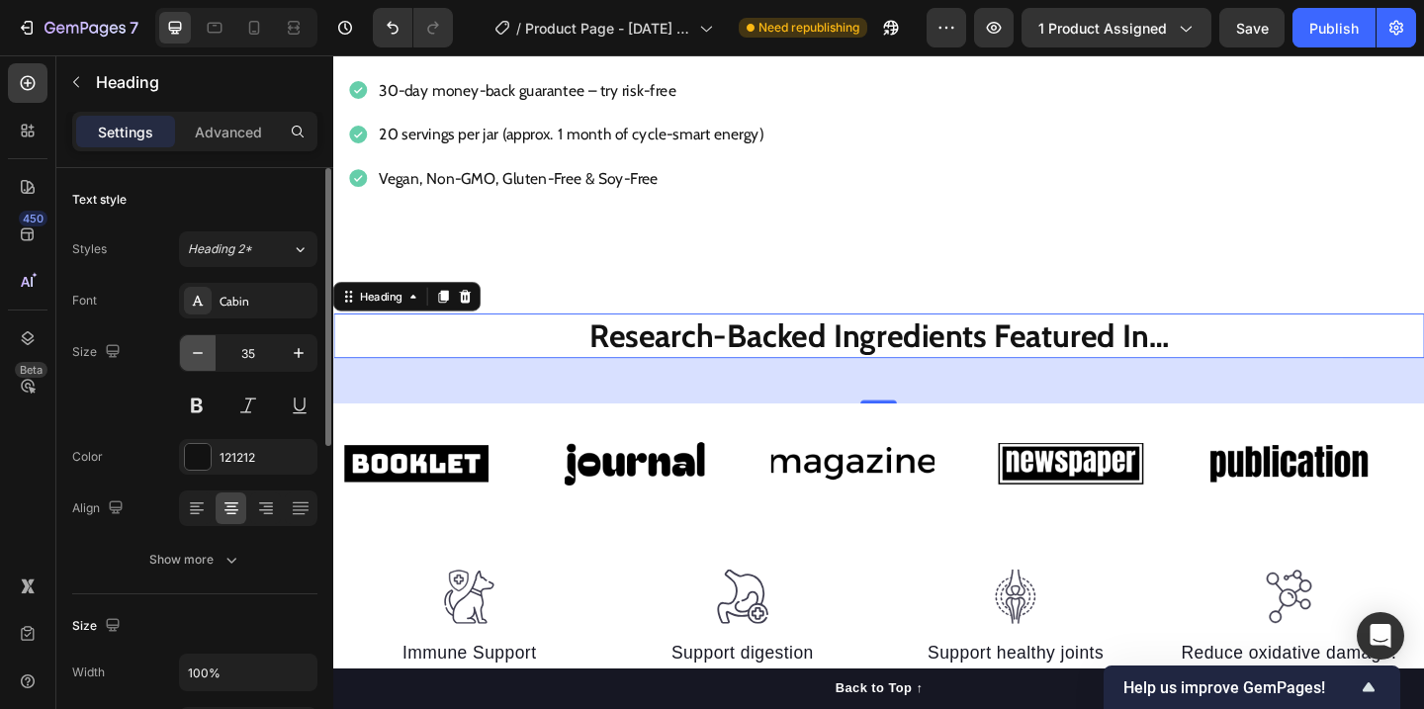
click at [182, 357] on button "button" at bounding box center [198, 353] width 36 height 36
type input "33"
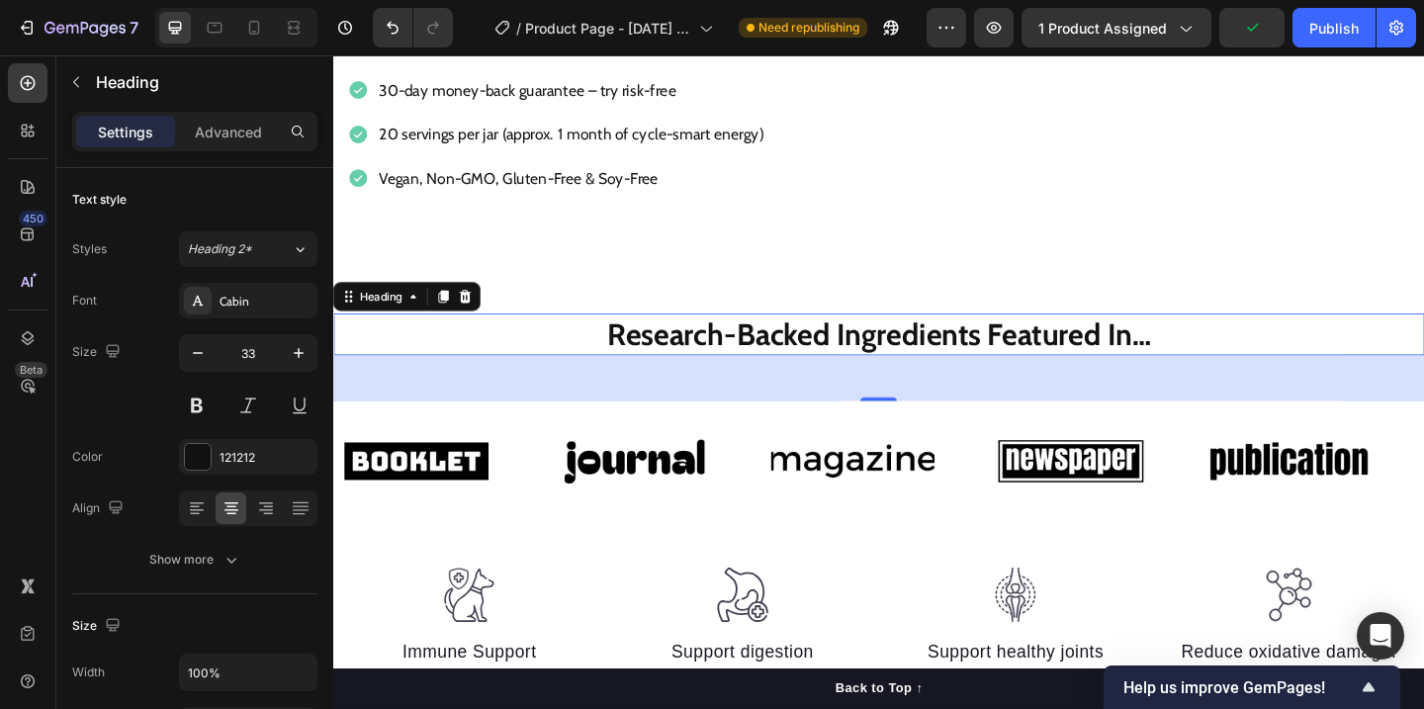
click at [860, 423] on div "50" at bounding box center [926, 406] width 1186 height 49
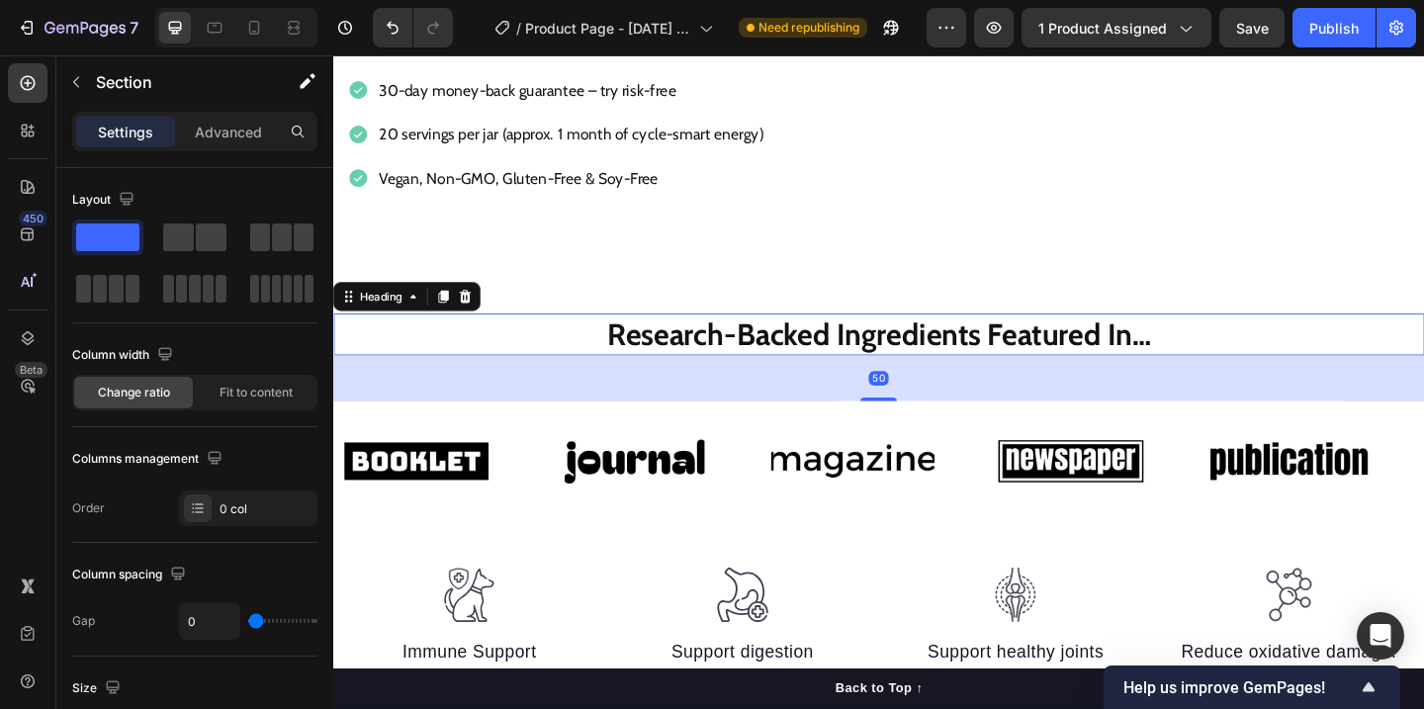
click at [1007, 356] on strong "Research-Backed Ingredients Featured In…" at bounding box center [926, 359] width 591 height 40
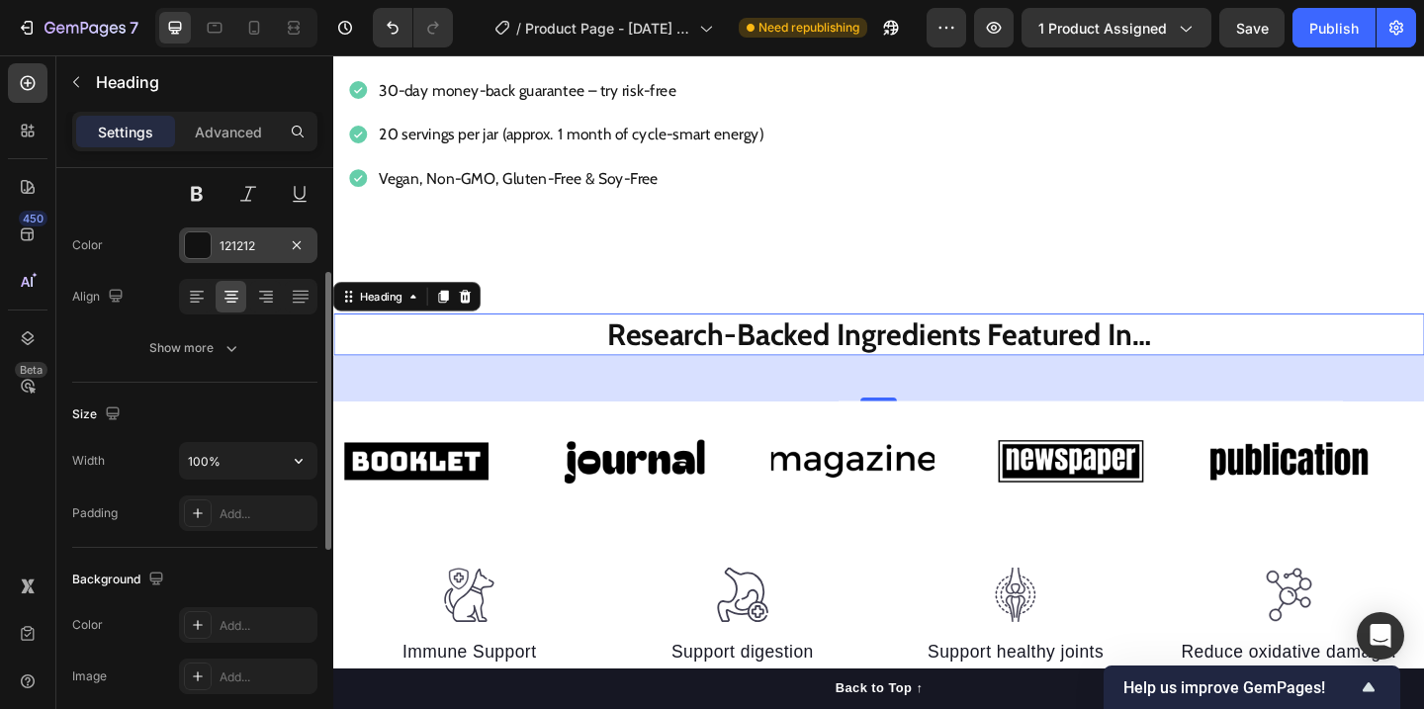
scroll to position [216, 0]
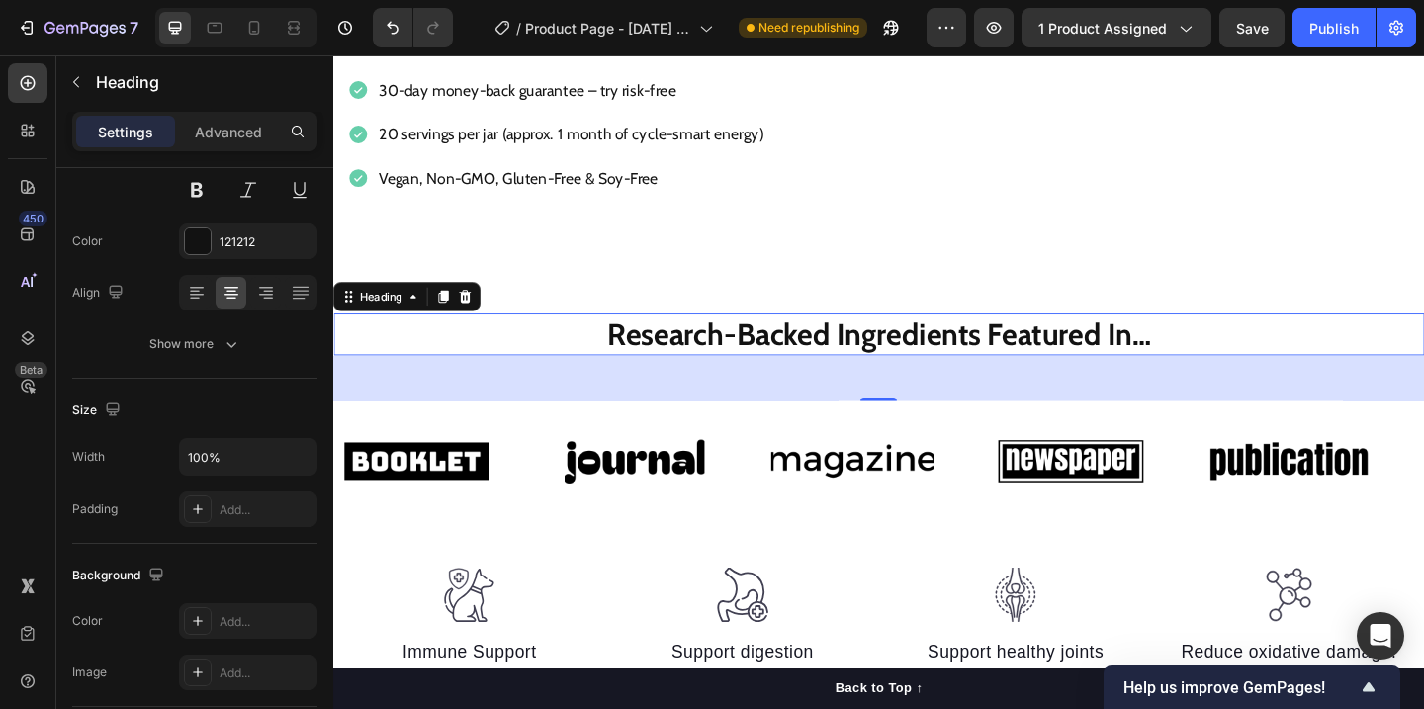
click at [808, 392] on div "50" at bounding box center [926, 406] width 1186 height 49
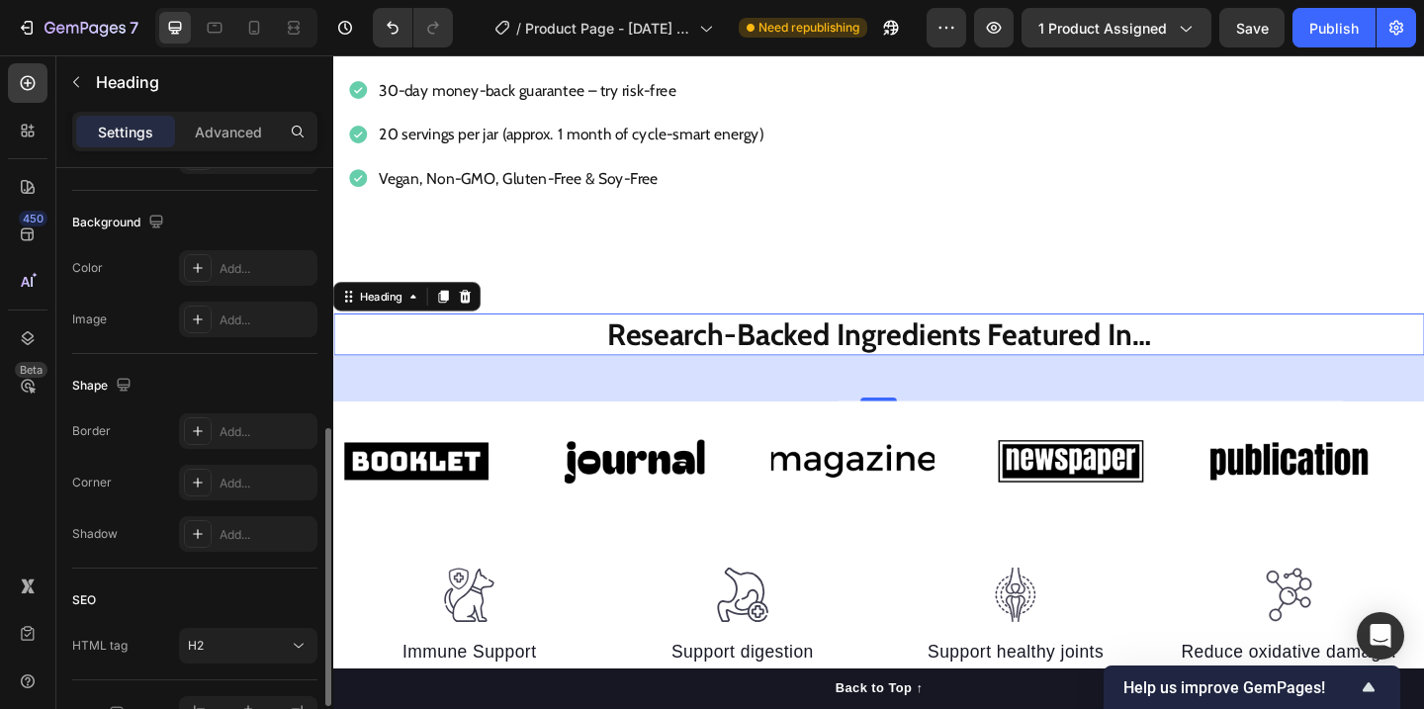
scroll to position [579, 0]
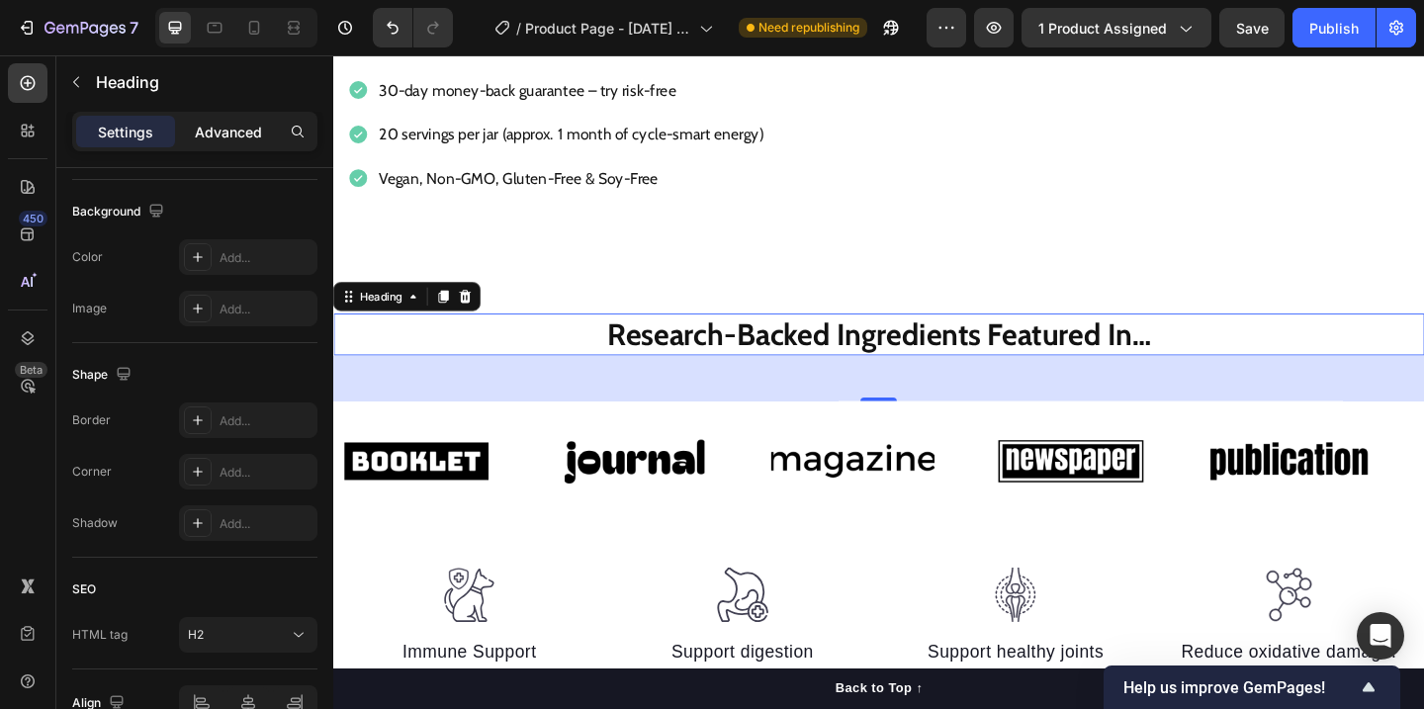
click at [256, 130] on p "Advanced" at bounding box center [228, 132] width 67 height 21
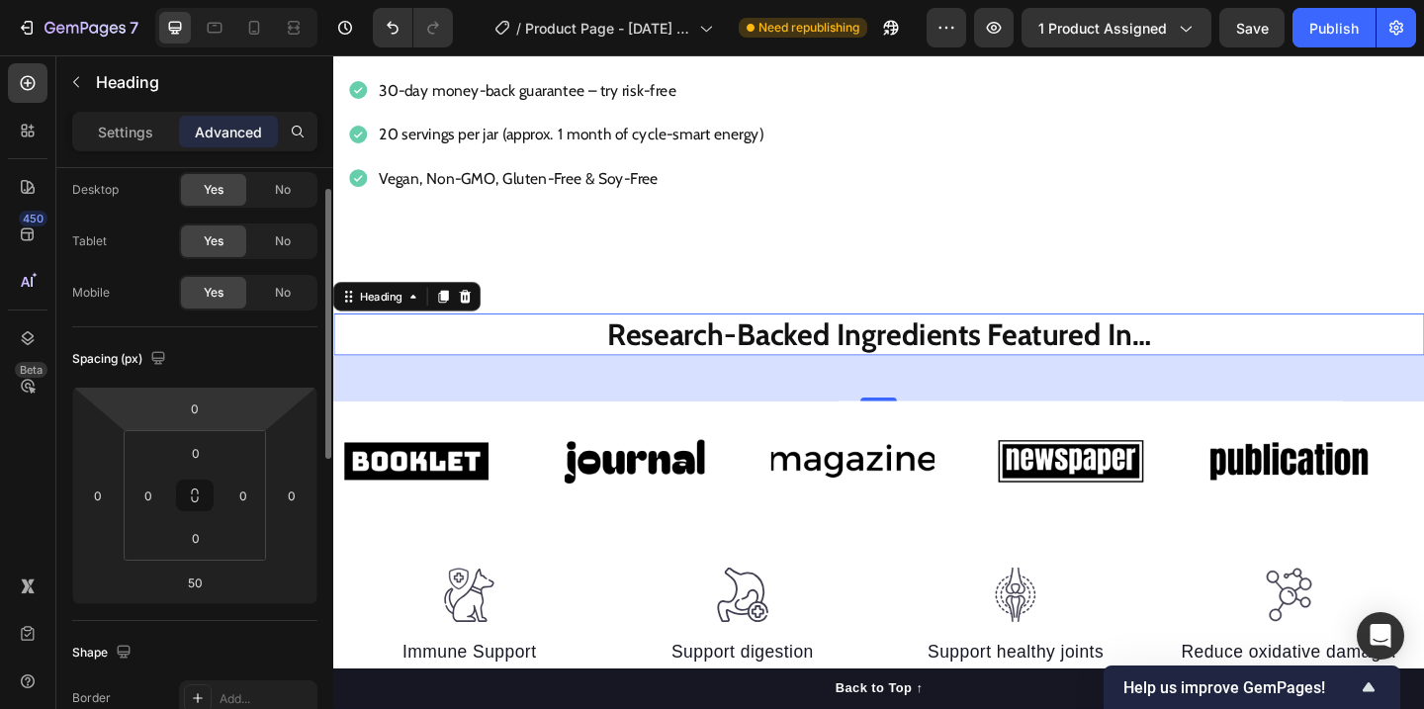
scroll to position [60, 0]
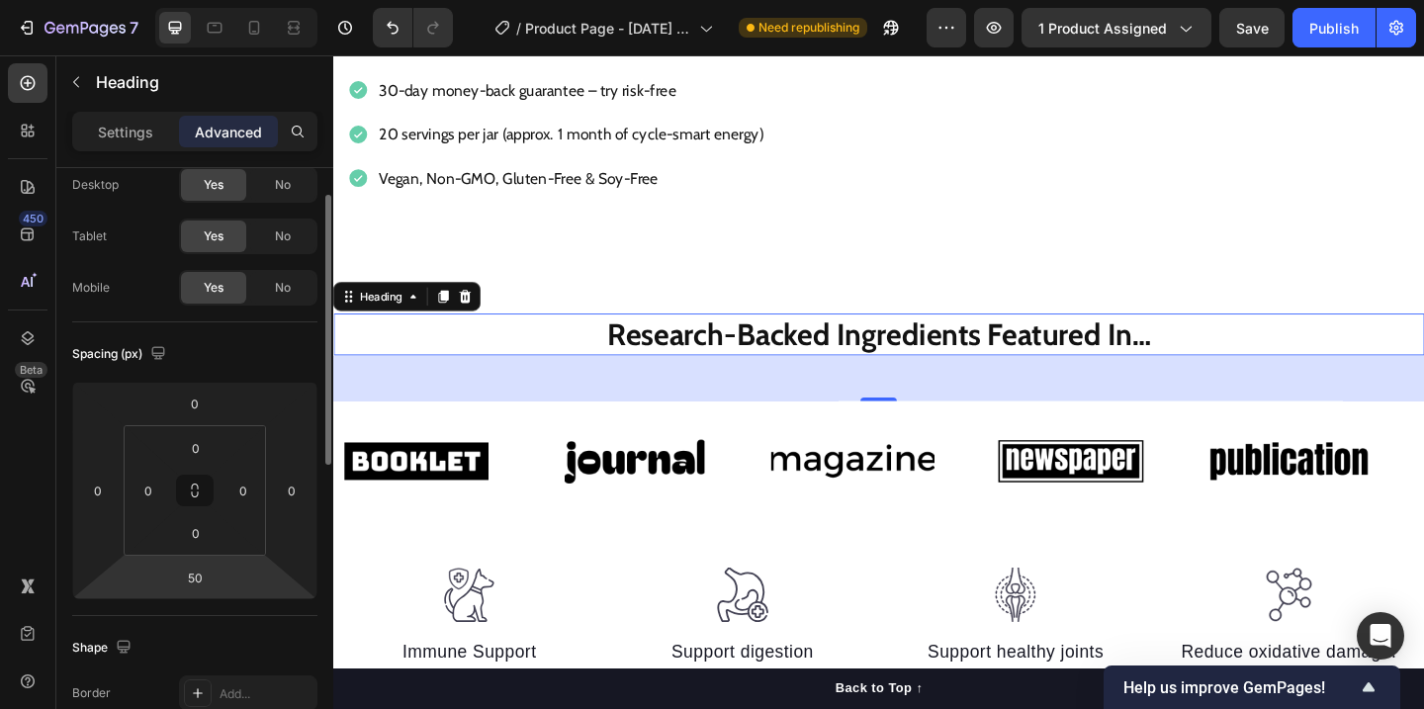
click at [224, 40] on html "7 Version history / Product Page - [DATE] 18:25:50 Need republishing Preview 1 …" at bounding box center [712, 20] width 1424 height 40
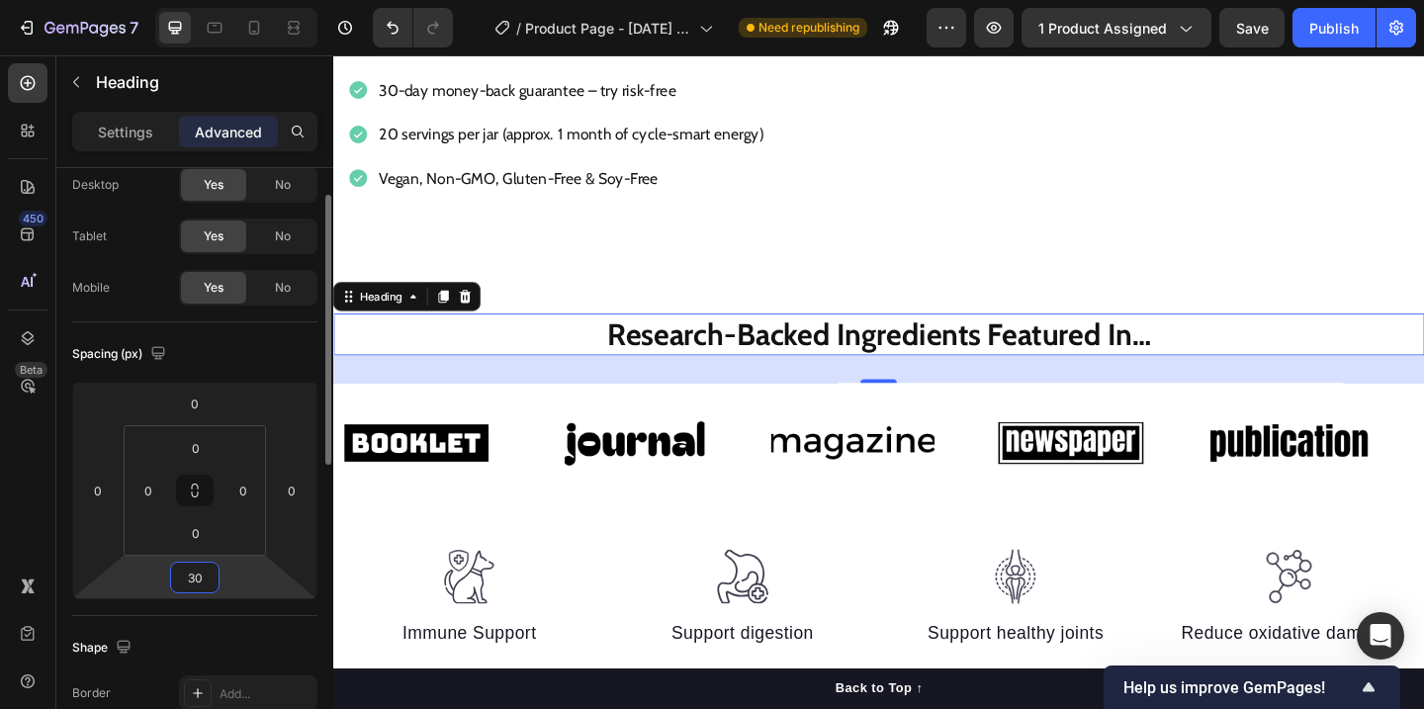
type input "3"
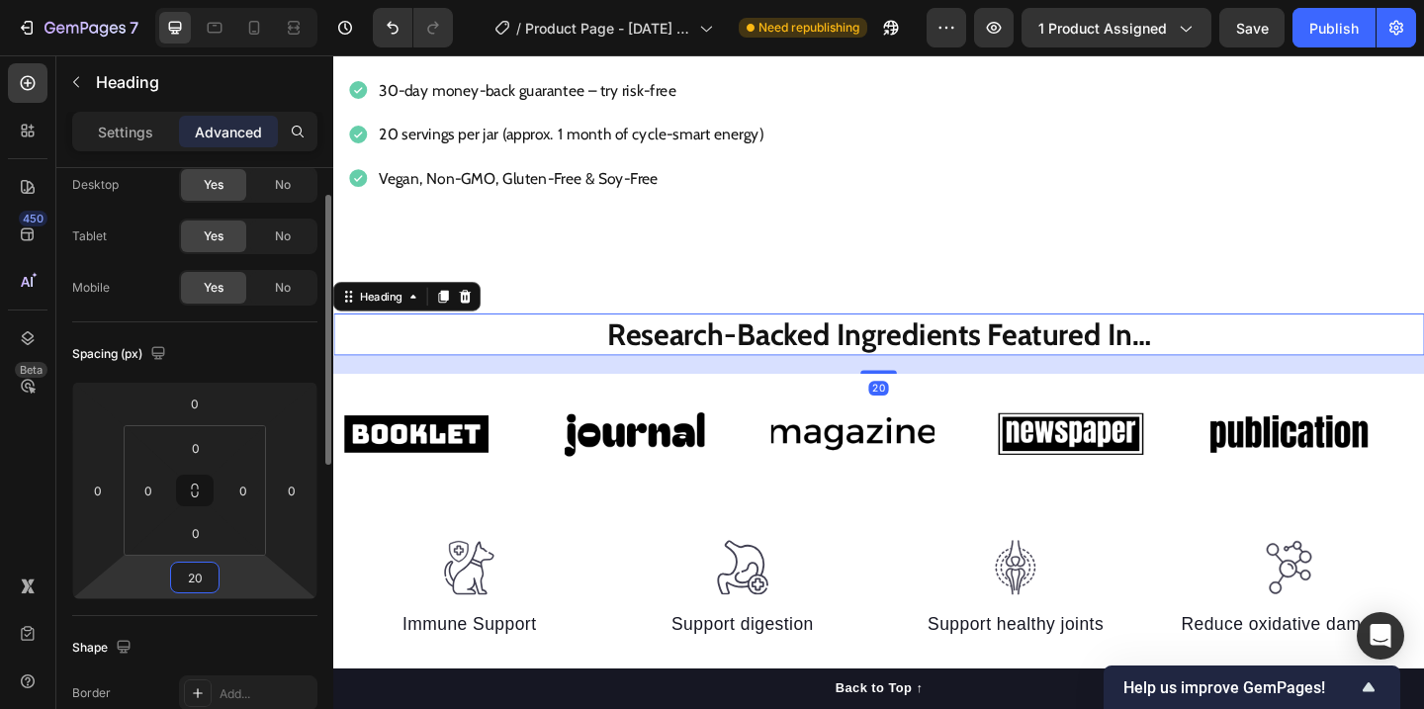
type input "2"
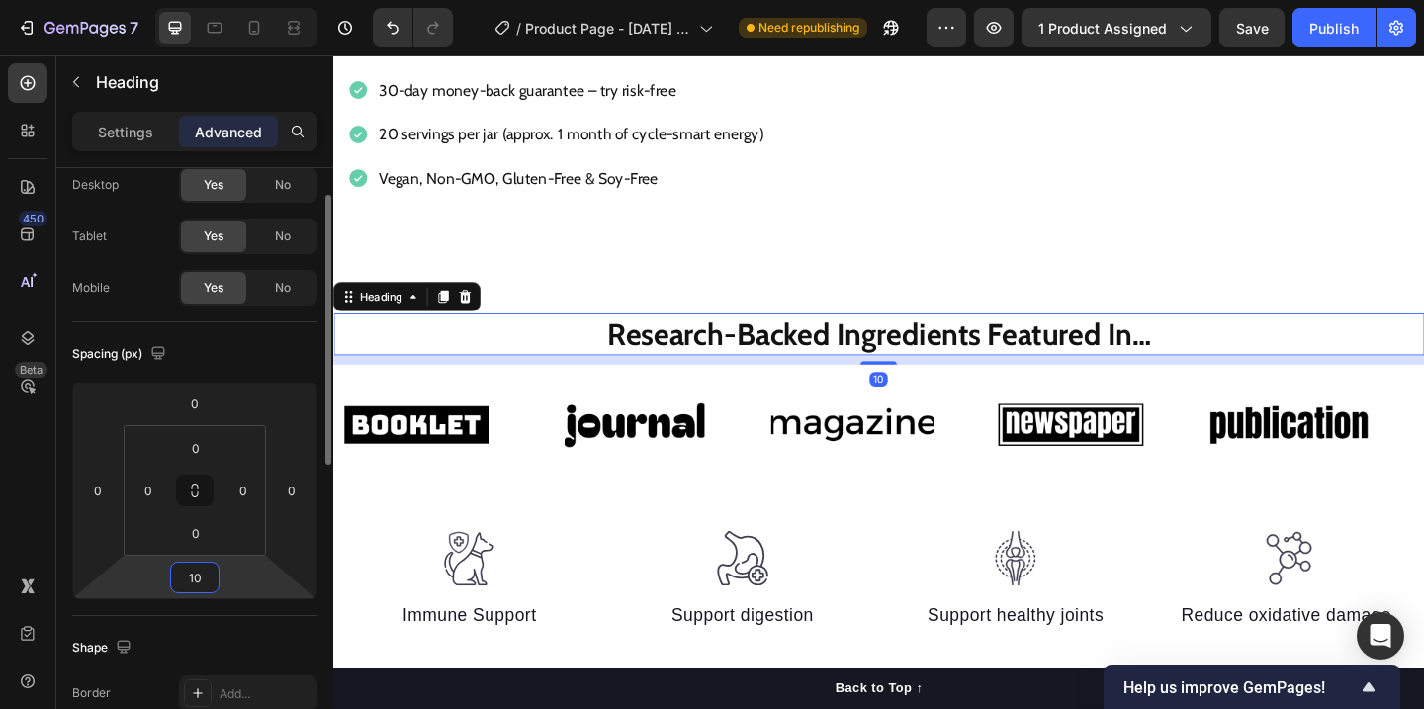
type input "1"
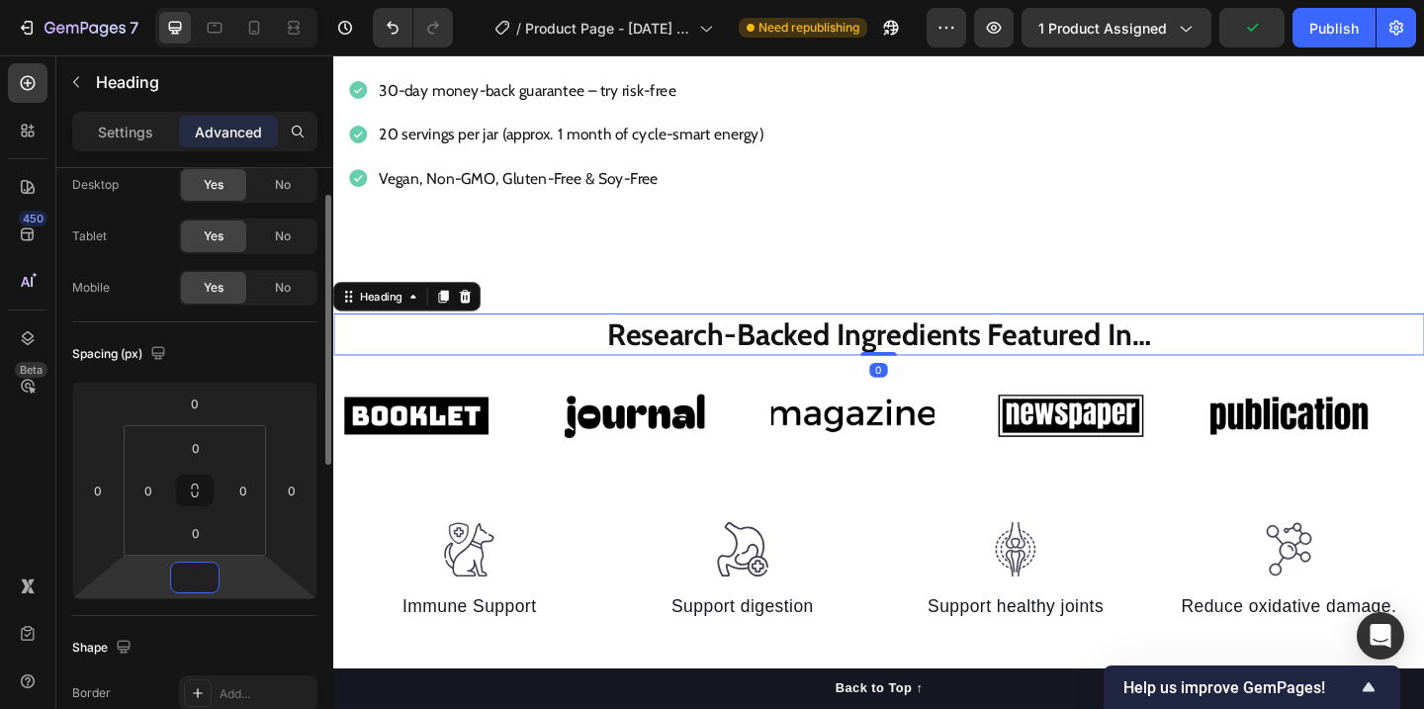
click at [214, 591] on div at bounding box center [194, 578] width 49 height 32
type input "0"
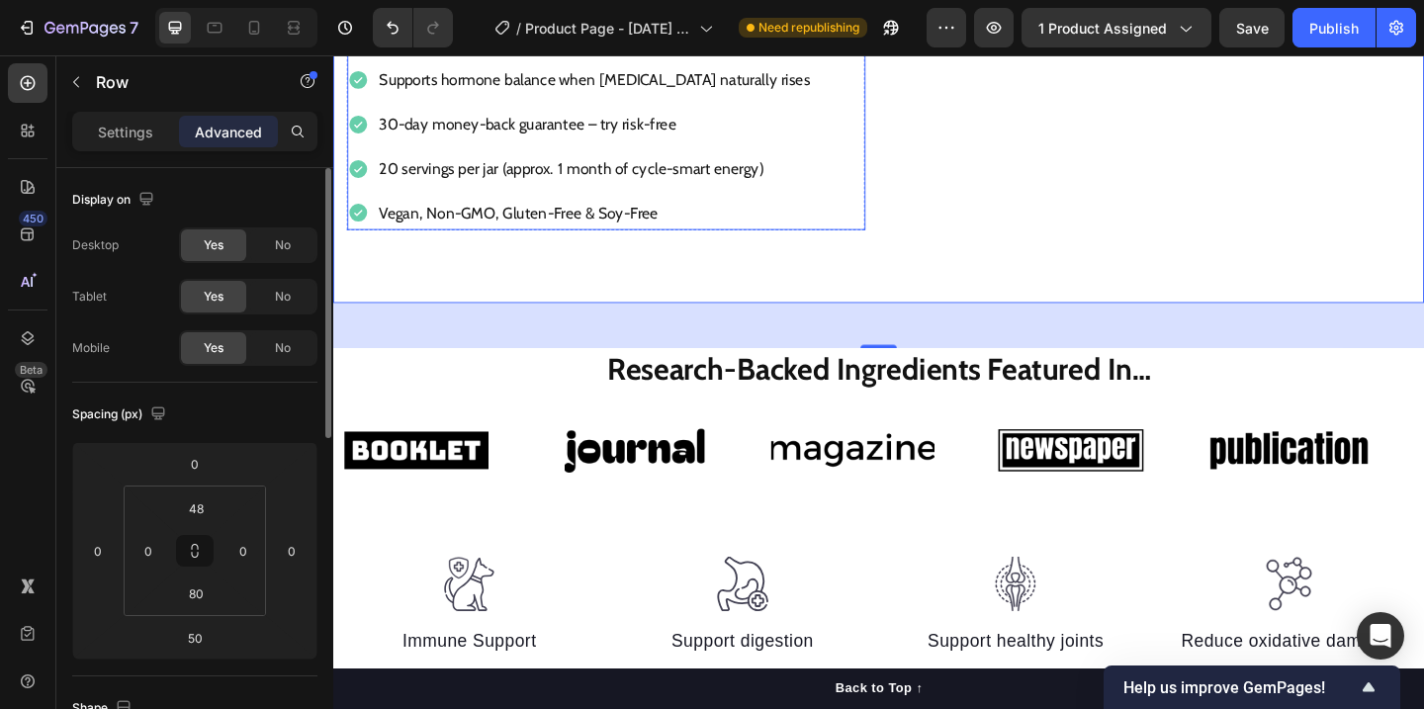
scroll to position [889, 0]
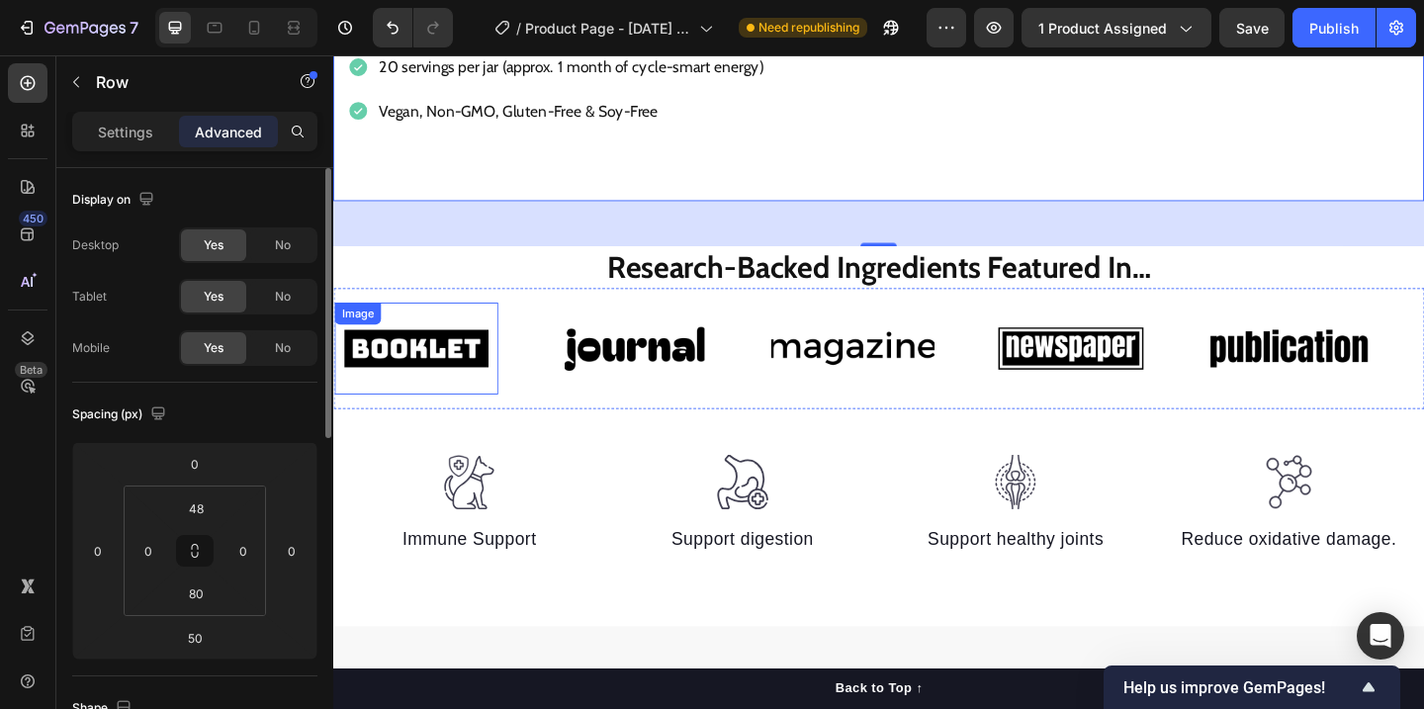
click at [470, 370] on img at bounding box center [423, 373] width 178 height 75
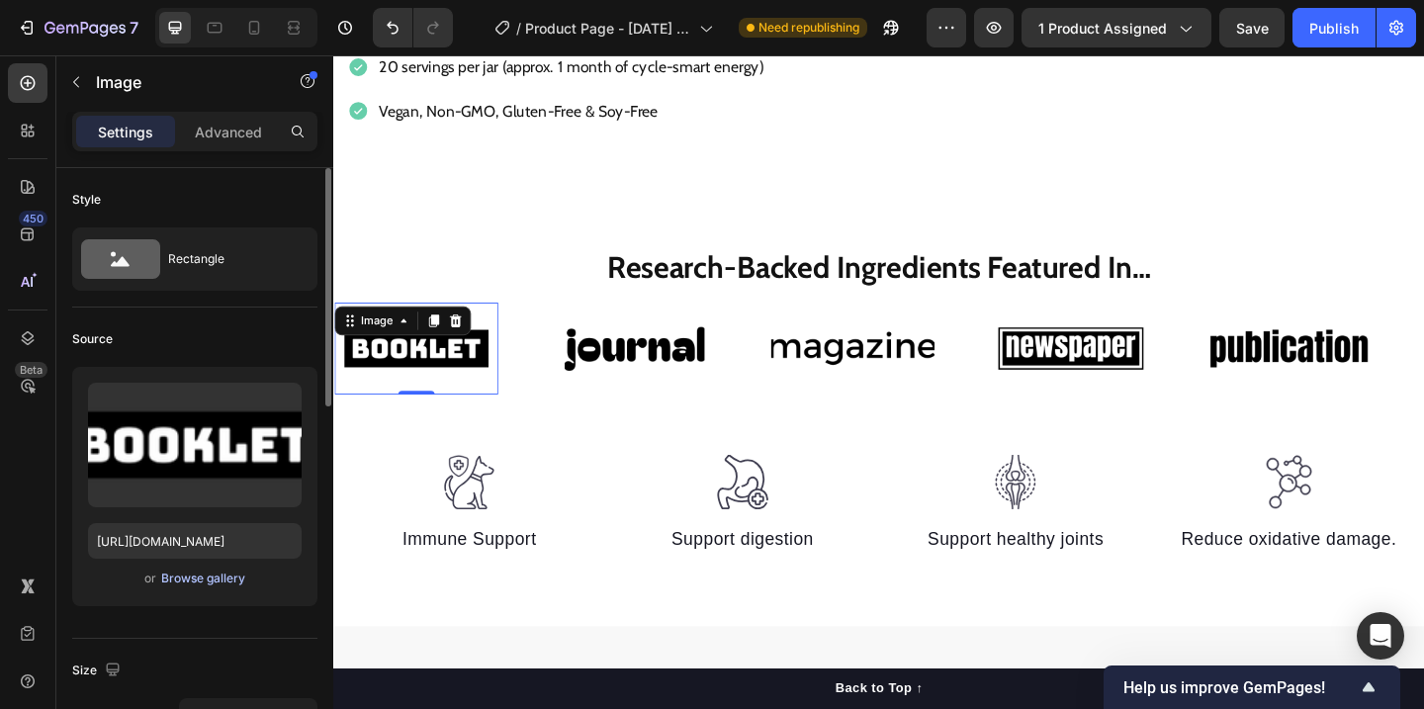
click at [180, 578] on div "Browse gallery" at bounding box center [203, 578] width 84 height 18
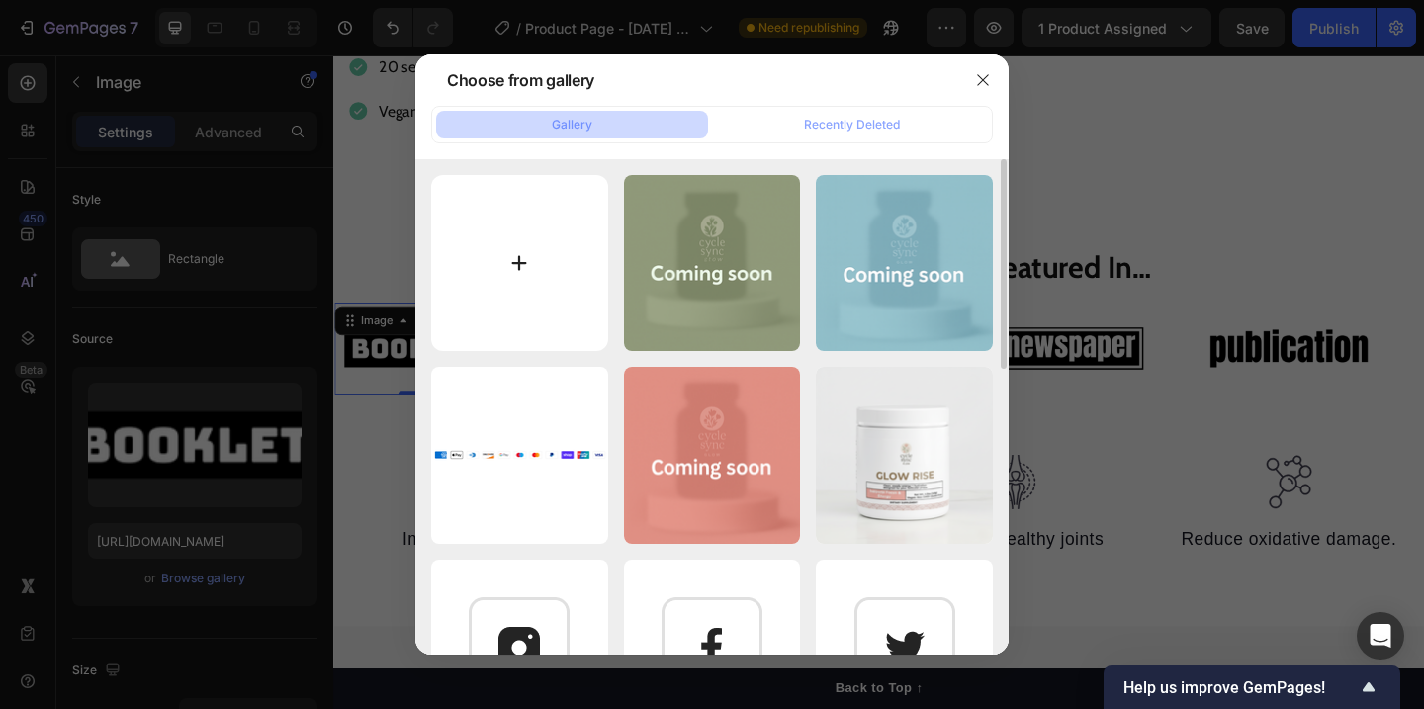
click at [528, 260] on input "file" at bounding box center [519, 263] width 177 height 177
type input "C:\fakepath\Gemini_Generated_Image_jhbfn8jhbfn8jhbf.png"
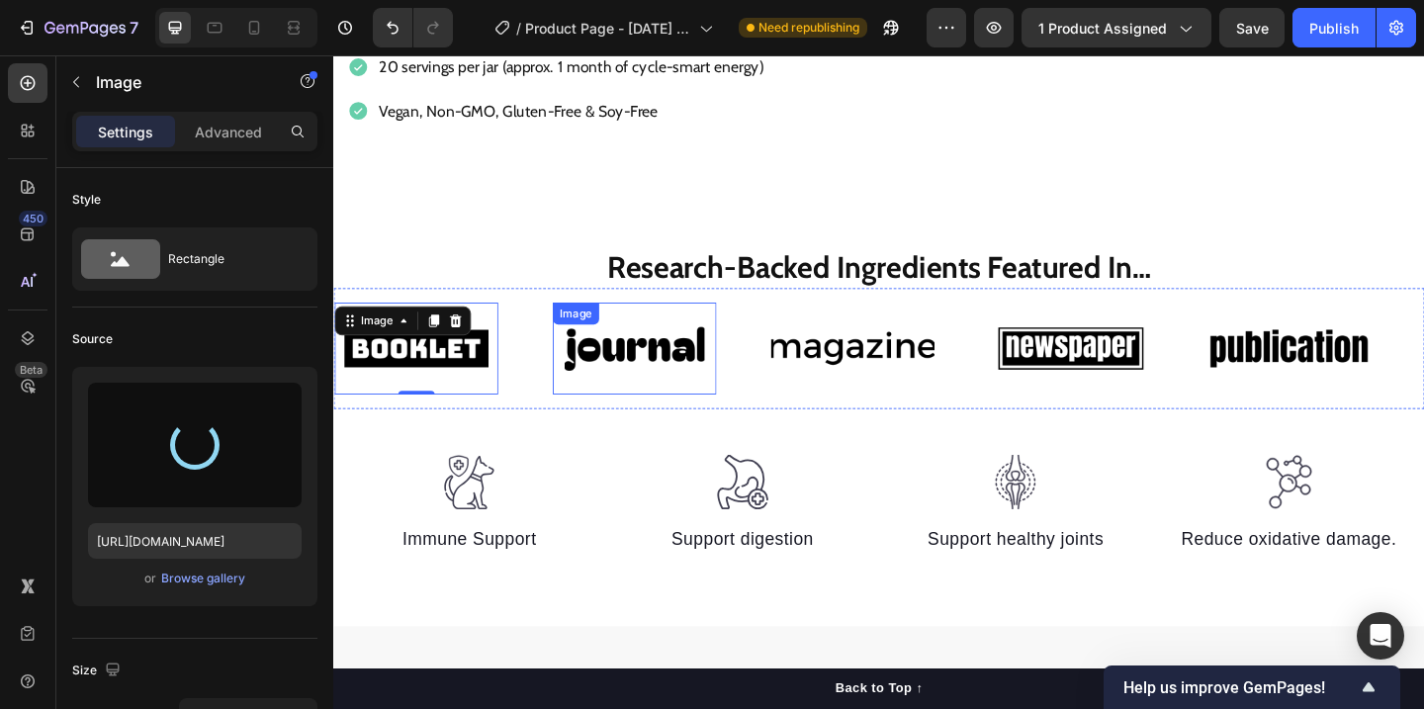
type input "[URL][DOMAIN_NAME]"
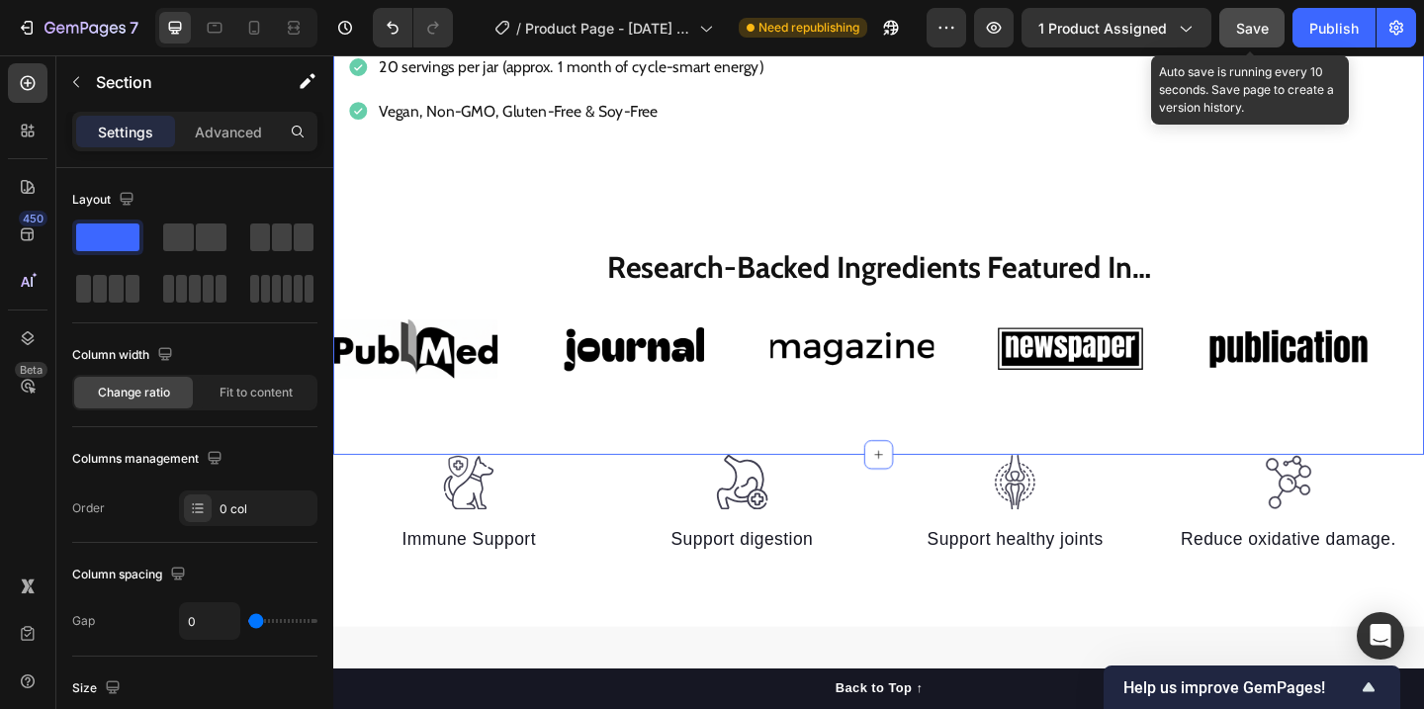
click at [1232, 22] on button "Save" at bounding box center [1251, 28] width 65 height 40
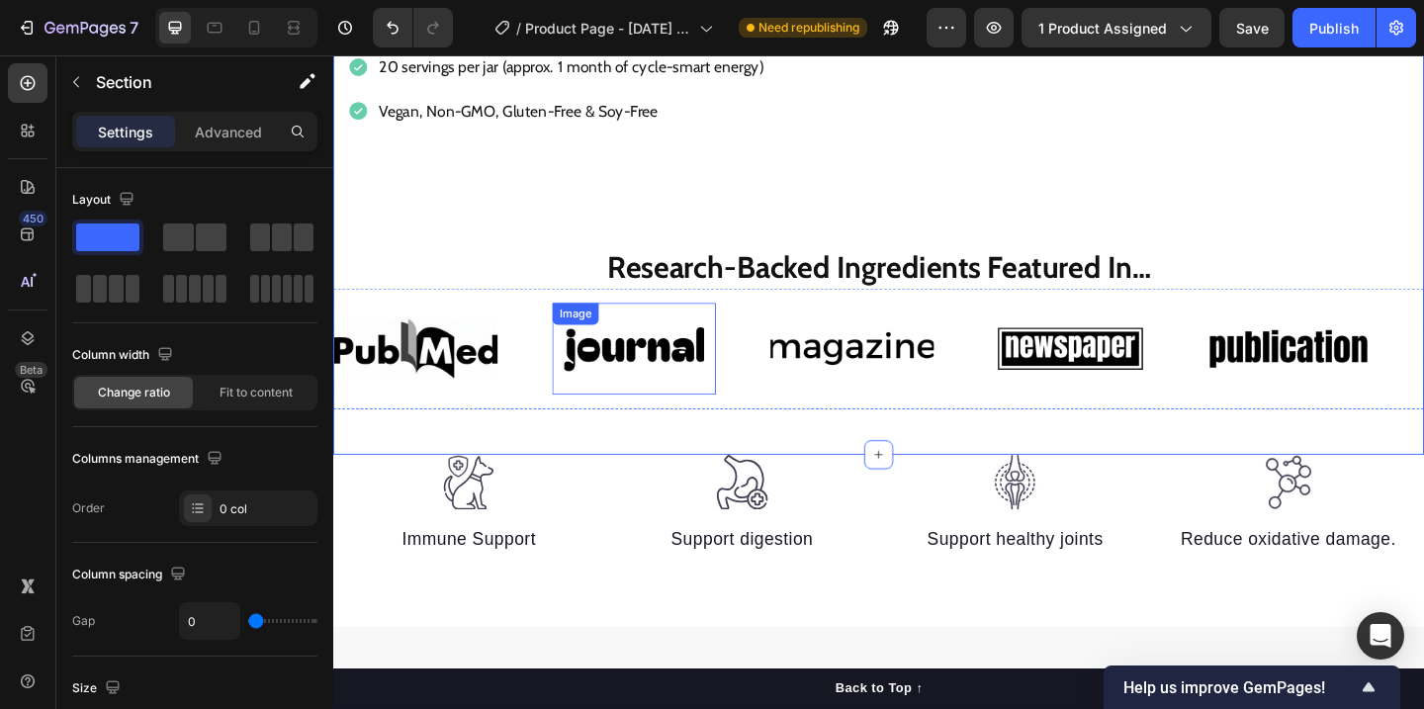
click at [693, 373] on img at bounding box center [660, 373] width 178 height 75
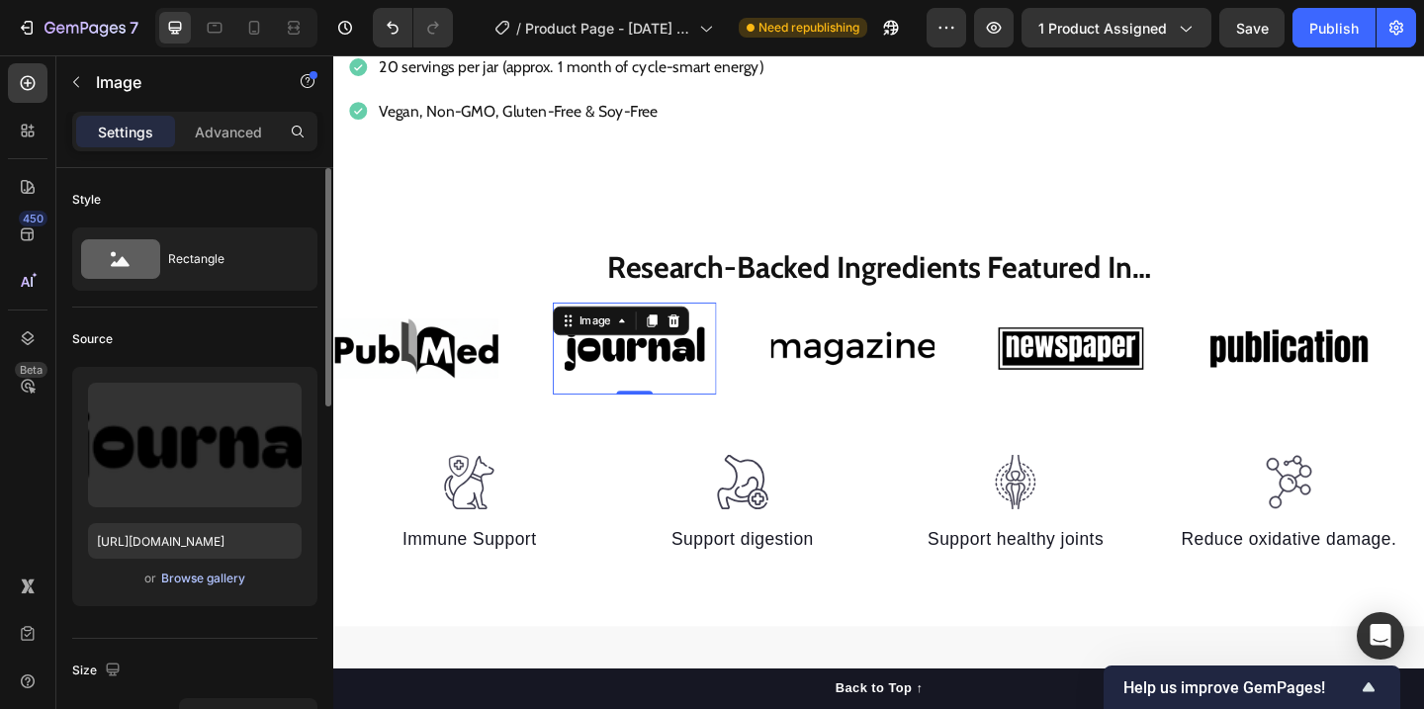
click at [217, 571] on div "Browse gallery" at bounding box center [203, 578] width 84 height 18
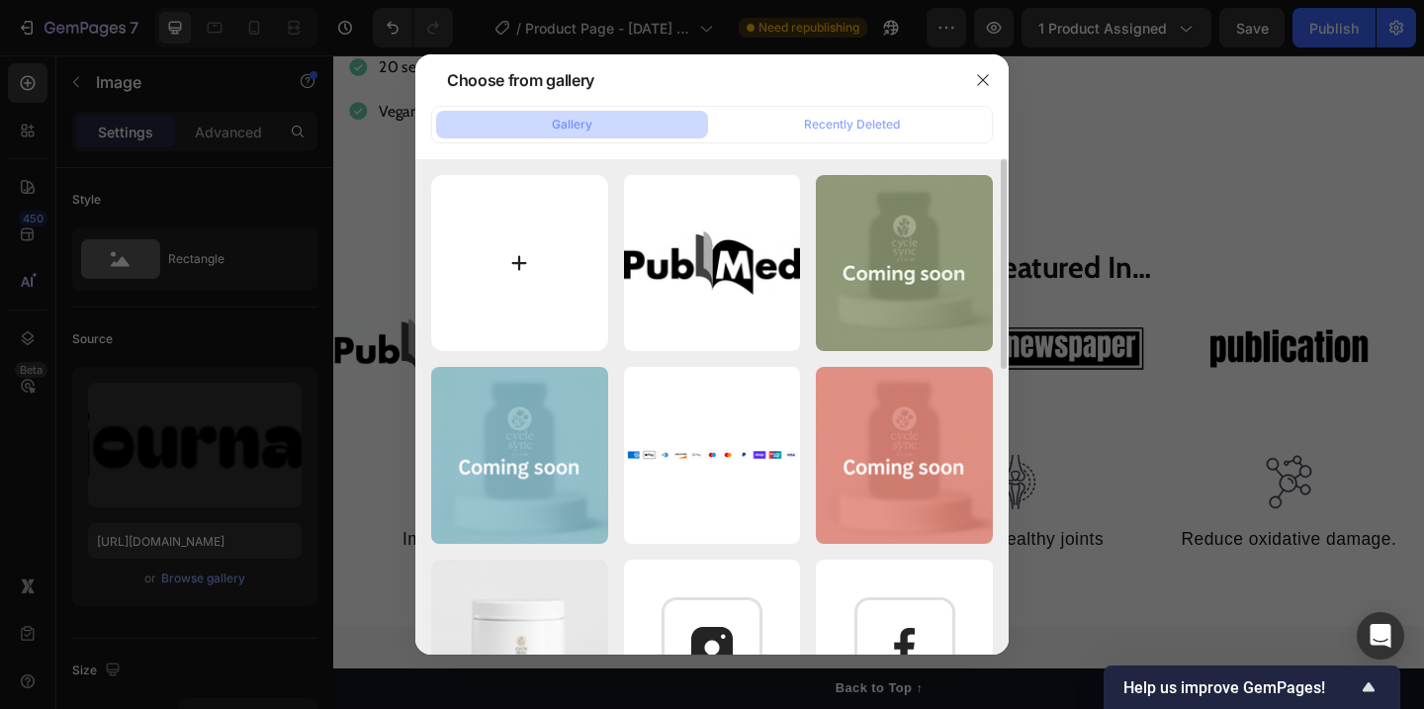
click at [500, 254] on input "file" at bounding box center [519, 263] width 177 height 177
type input "C:\fakepath\ChatGPT Image [DATE], 08_14_47 PM.png"
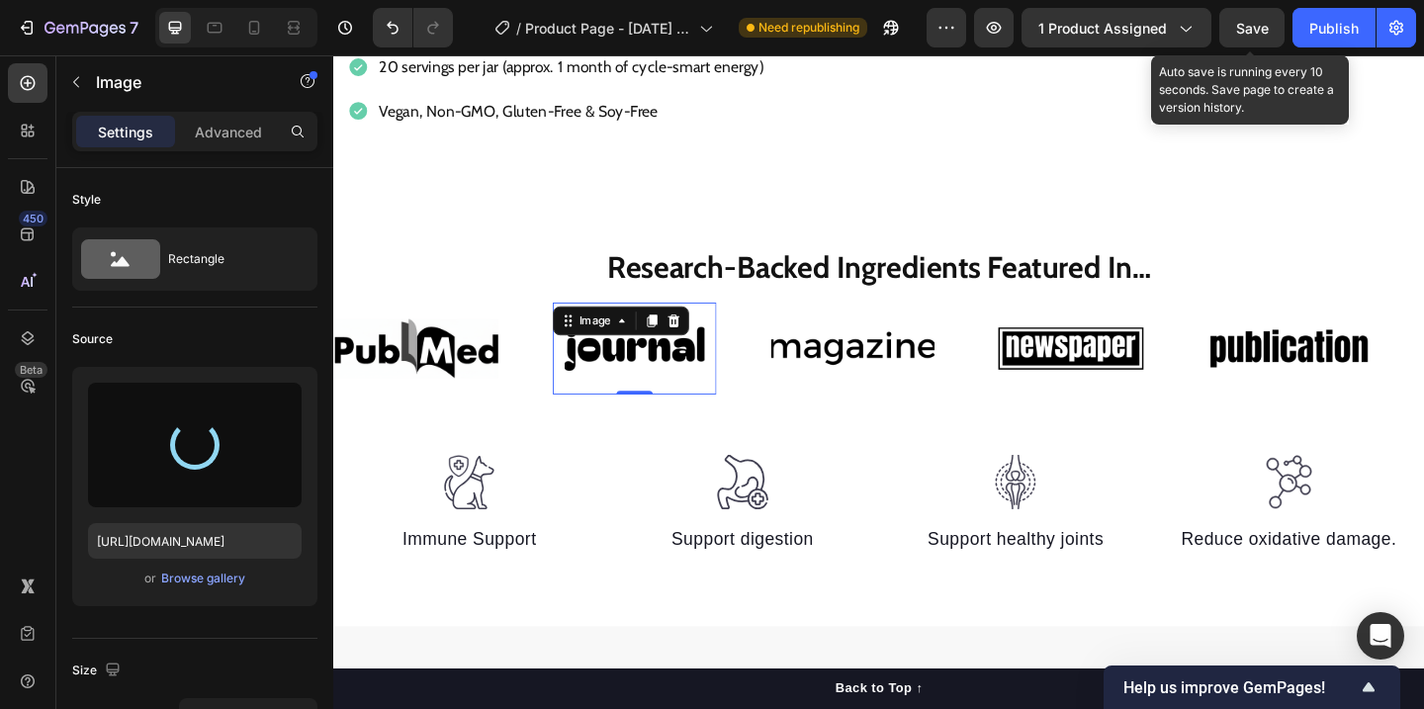
type input "[URL][DOMAIN_NAME]"
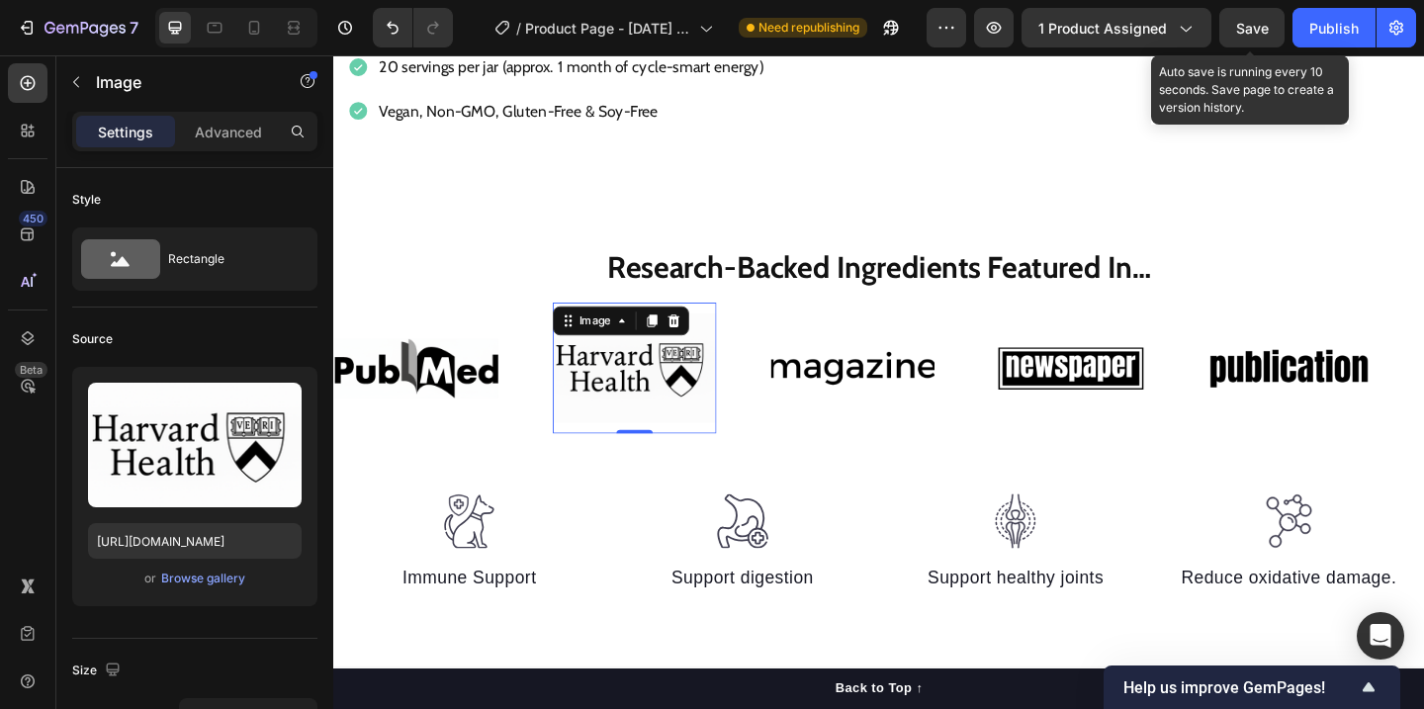
click at [1254, 30] on span "Save" at bounding box center [1252, 28] width 33 height 17
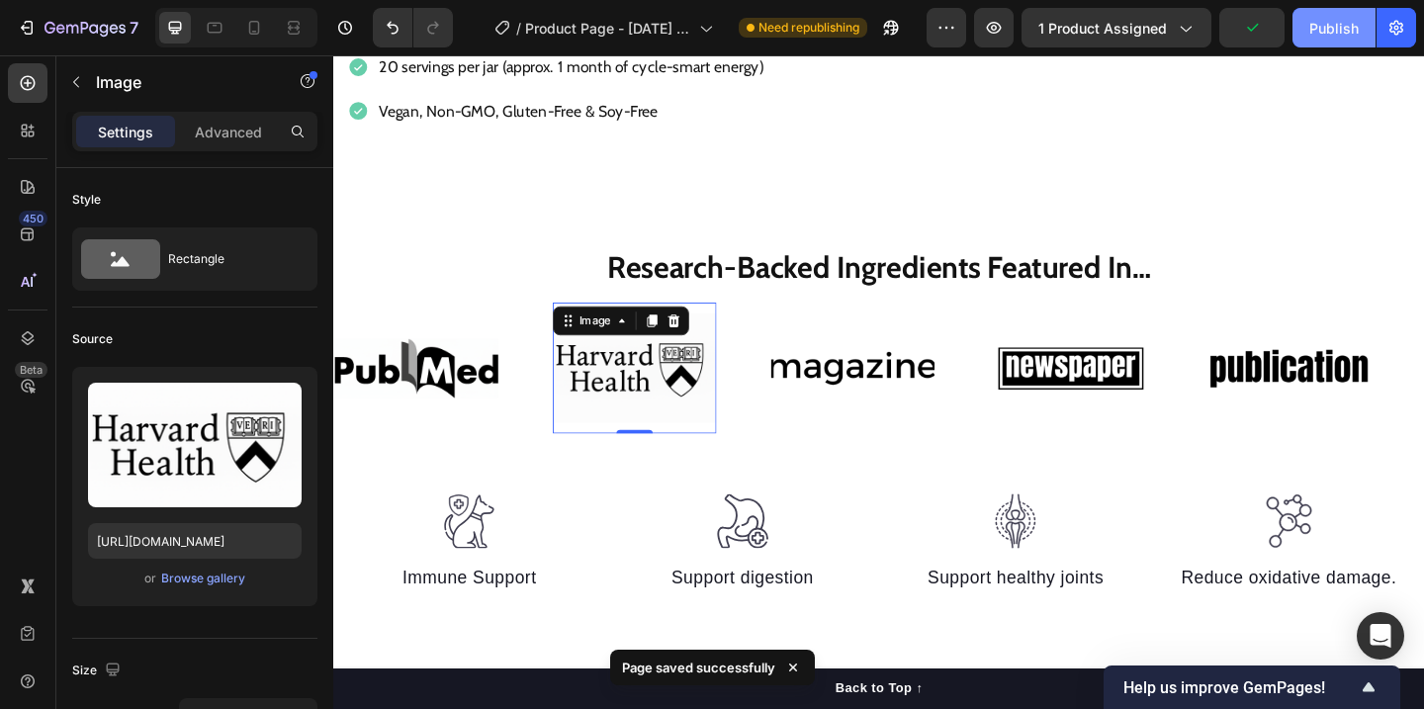
click at [1329, 30] on div "Publish" at bounding box center [1333, 28] width 49 height 21
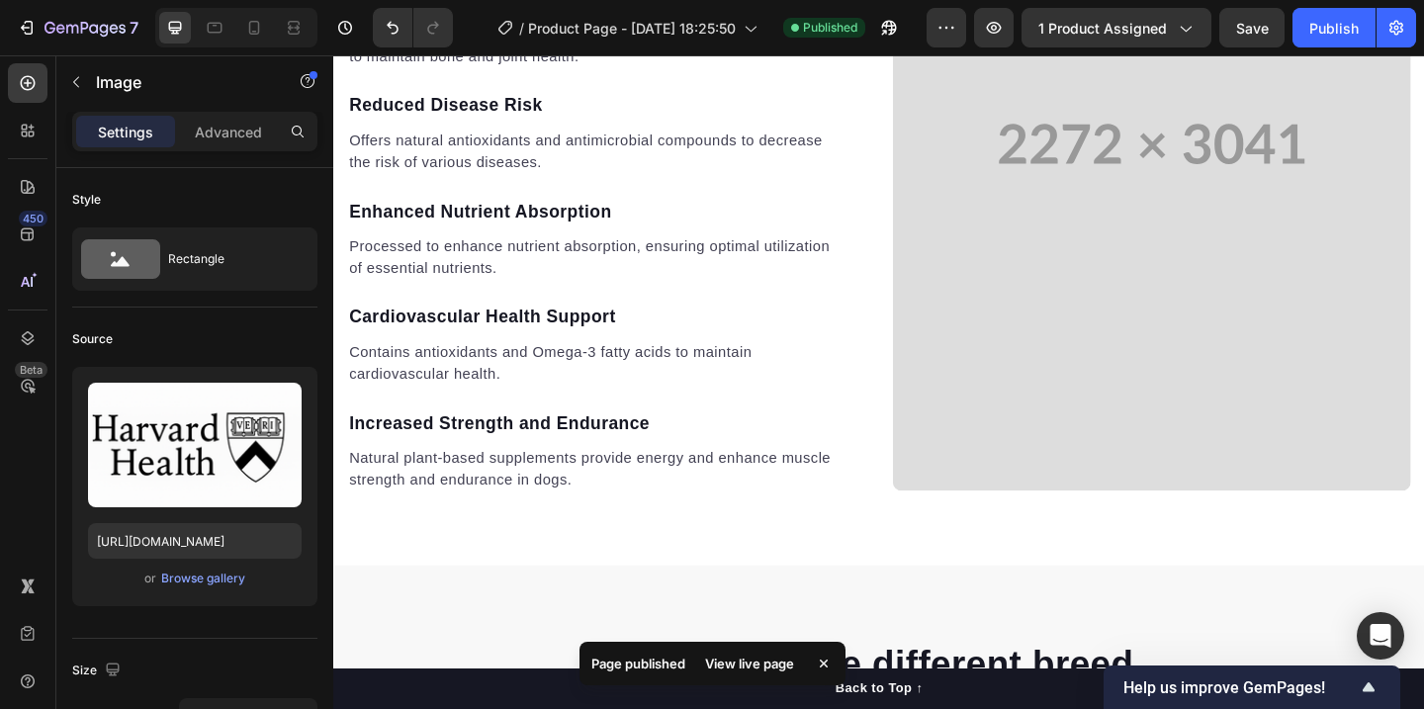
scroll to position [2744, 0]
